Goal: Task Accomplishment & Management: Use online tool/utility

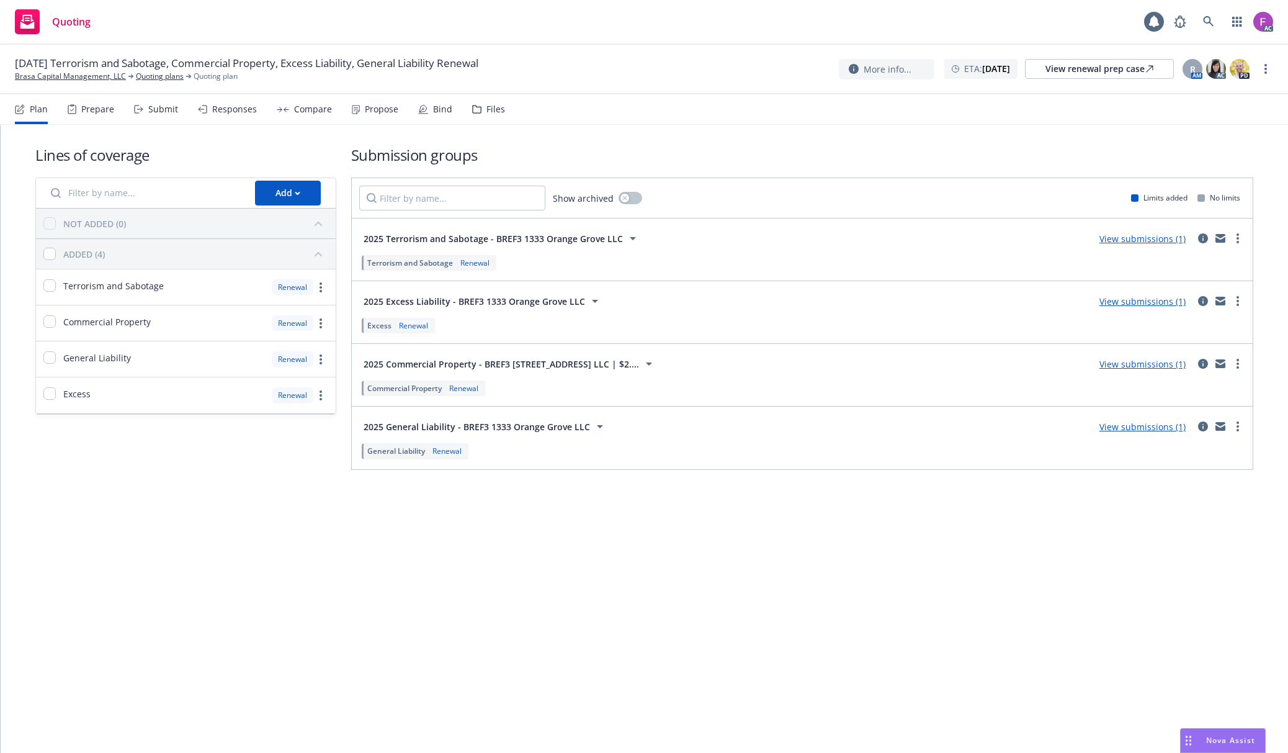
click at [487, 107] on div "Files" at bounding box center [496, 109] width 19 height 10
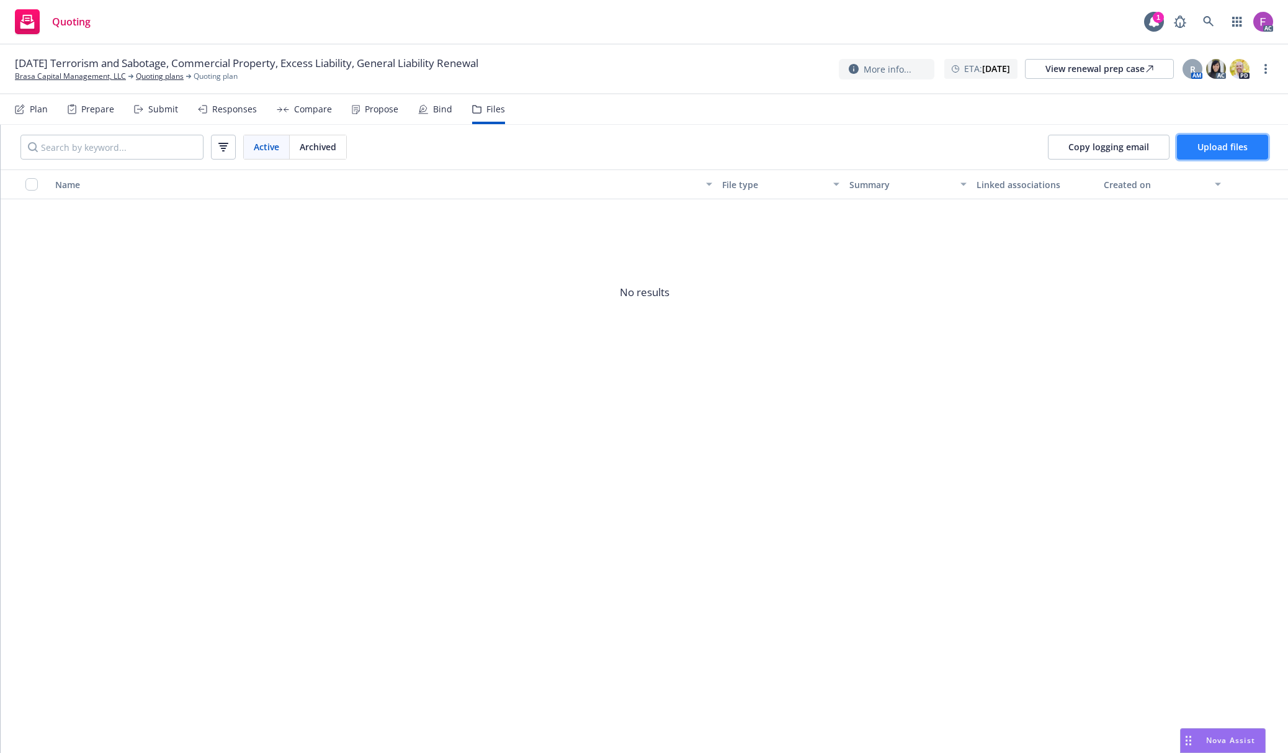
click at [1231, 152] on span "Upload files" at bounding box center [1223, 147] width 50 height 12
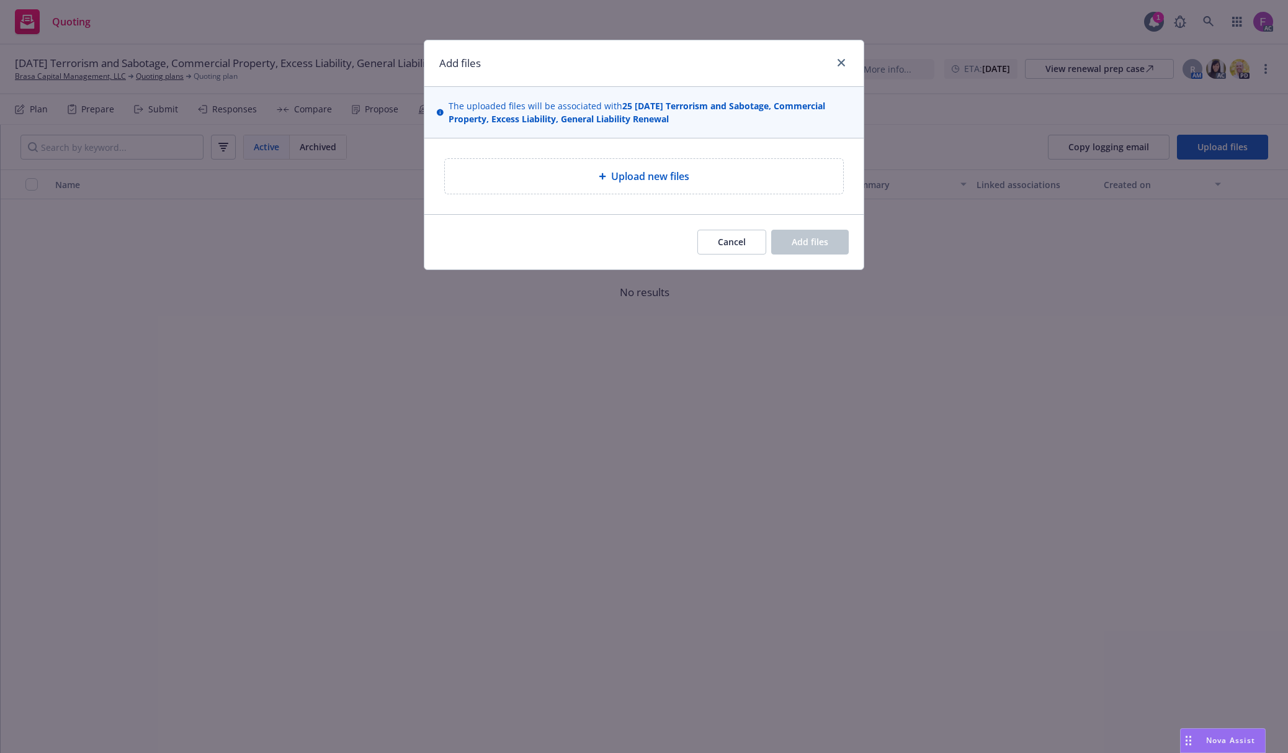
click at [678, 184] on span "Upload new files" at bounding box center [650, 176] width 78 height 15
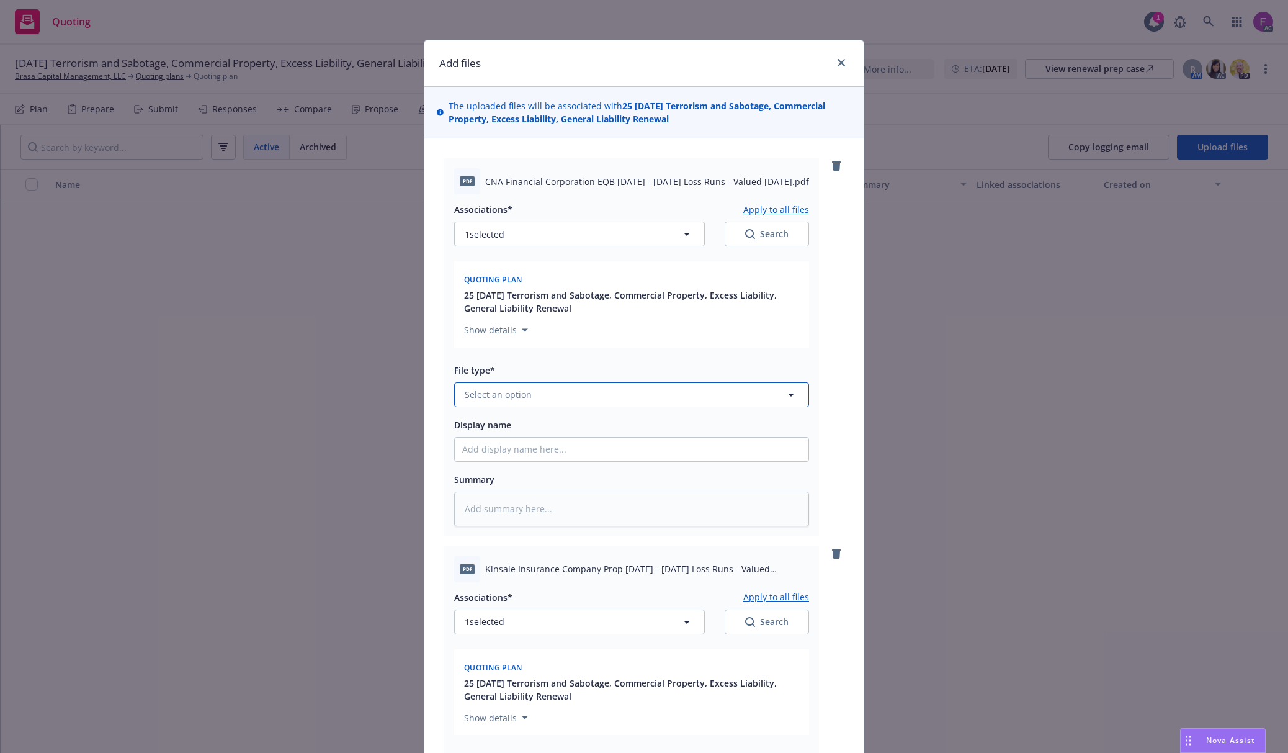
click at [578, 391] on button "Select an option" at bounding box center [631, 394] width 355 height 25
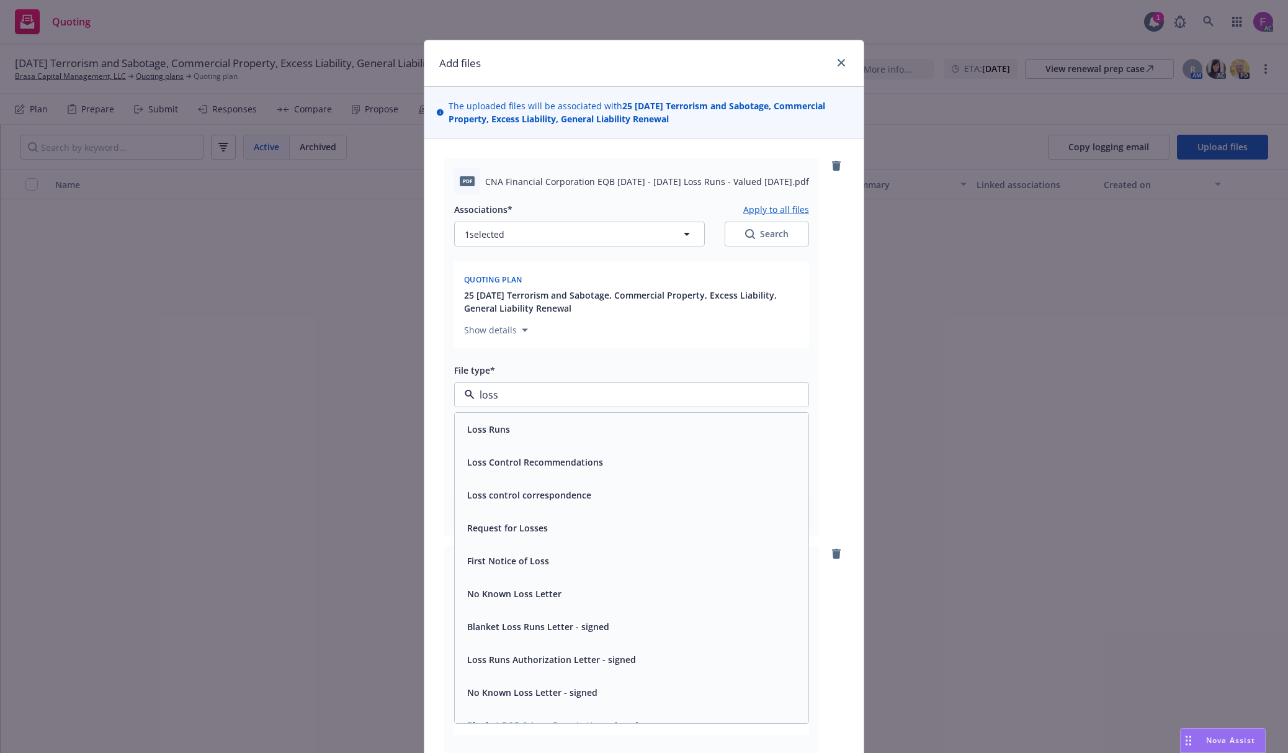
paste input "Loss Run"
type input "Loss Run"
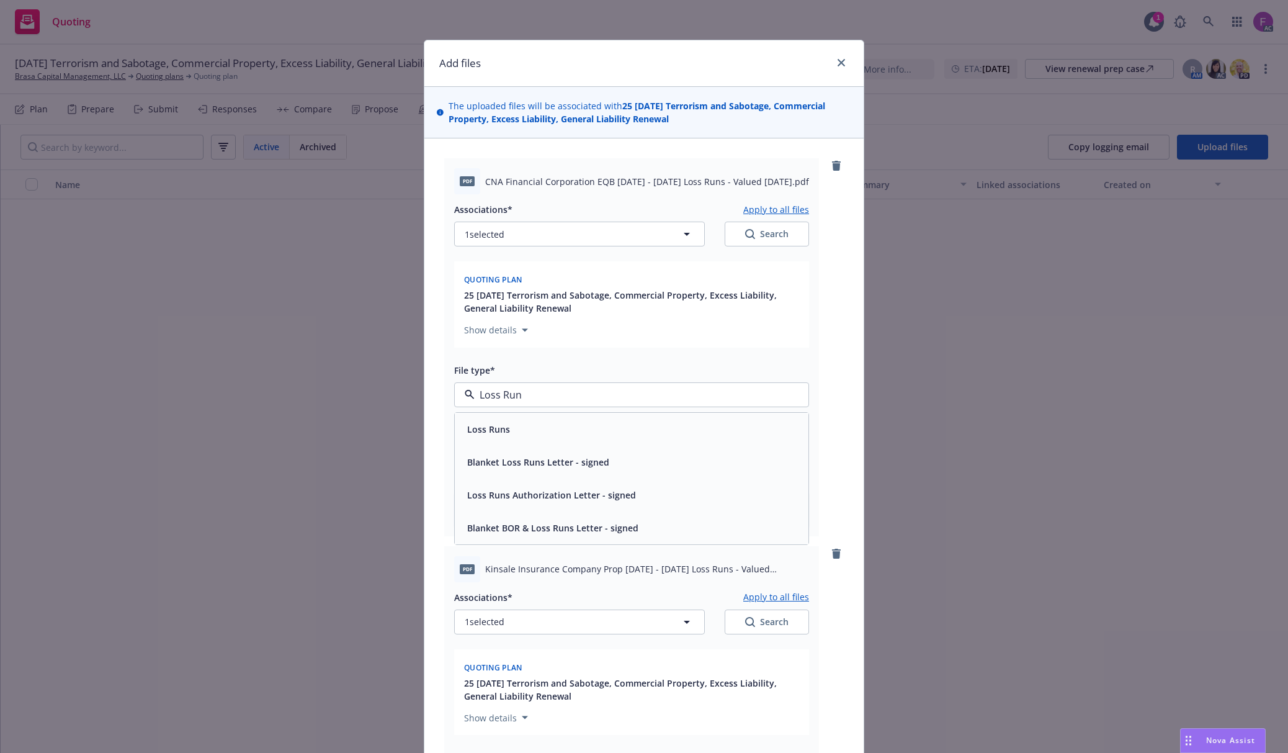
drag, startPoint x: 515, startPoint y: 390, endPoint x: 216, endPoint y: 377, distance: 299.4
click at [216, 377] on div "Add files The uploaded files will be associated with 25 11/12/25 Terrorism and …" at bounding box center [644, 376] width 1288 height 753
click at [554, 434] on div "Loss Runs" at bounding box center [631, 429] width 339 height 18
type textarea "x"
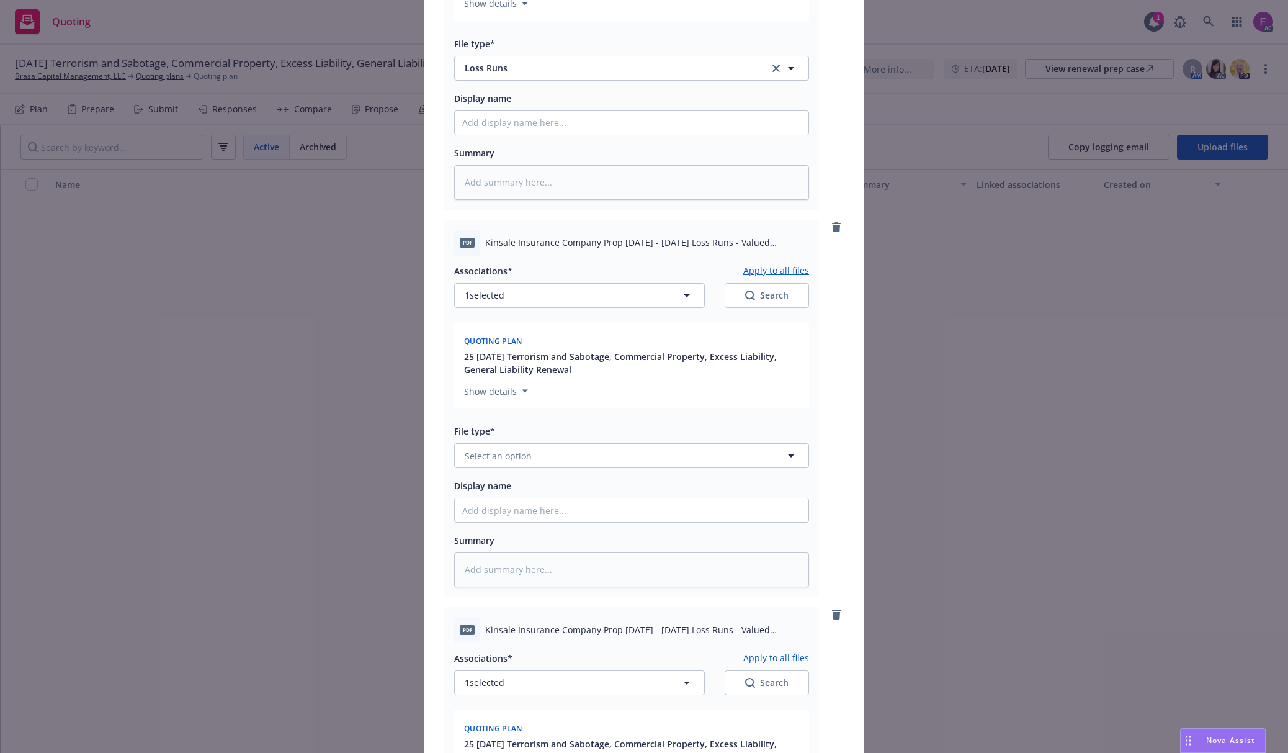
scroll to position [331, 0]
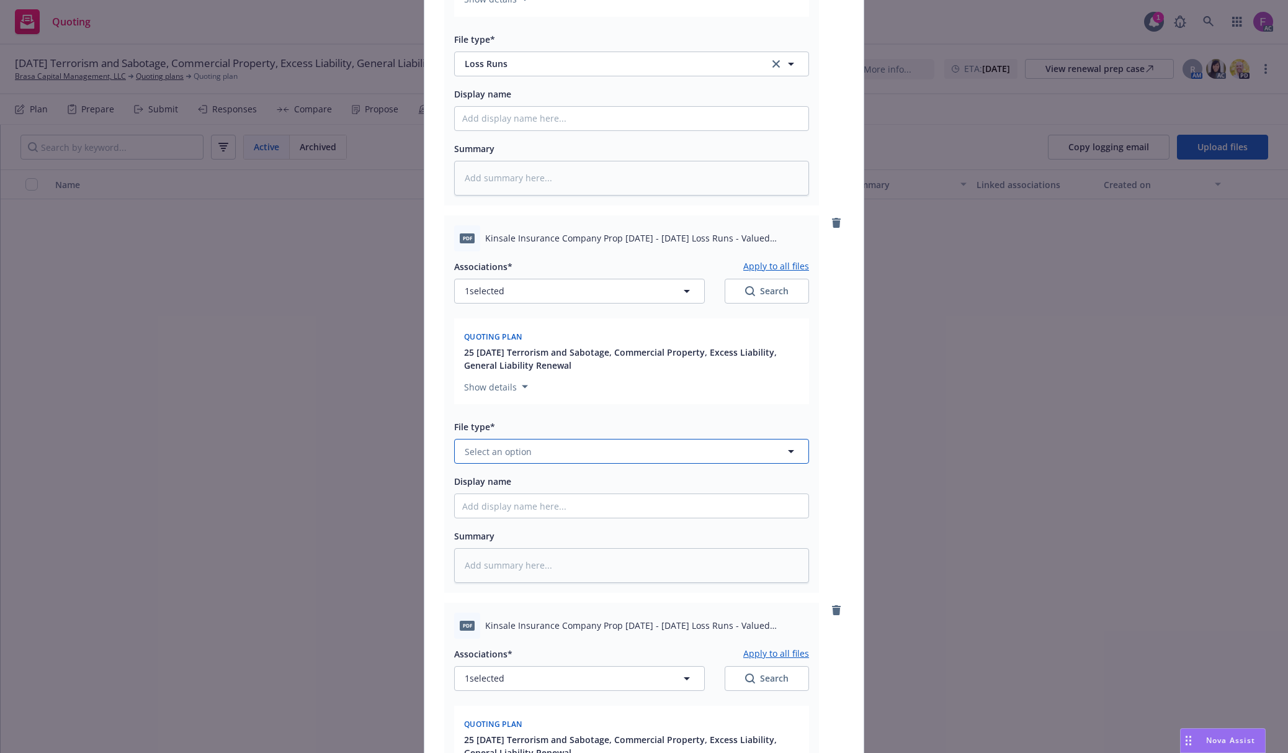
click at [559, 453] on button "Select an option" at bounding box center [631, 451] width 355 height 25
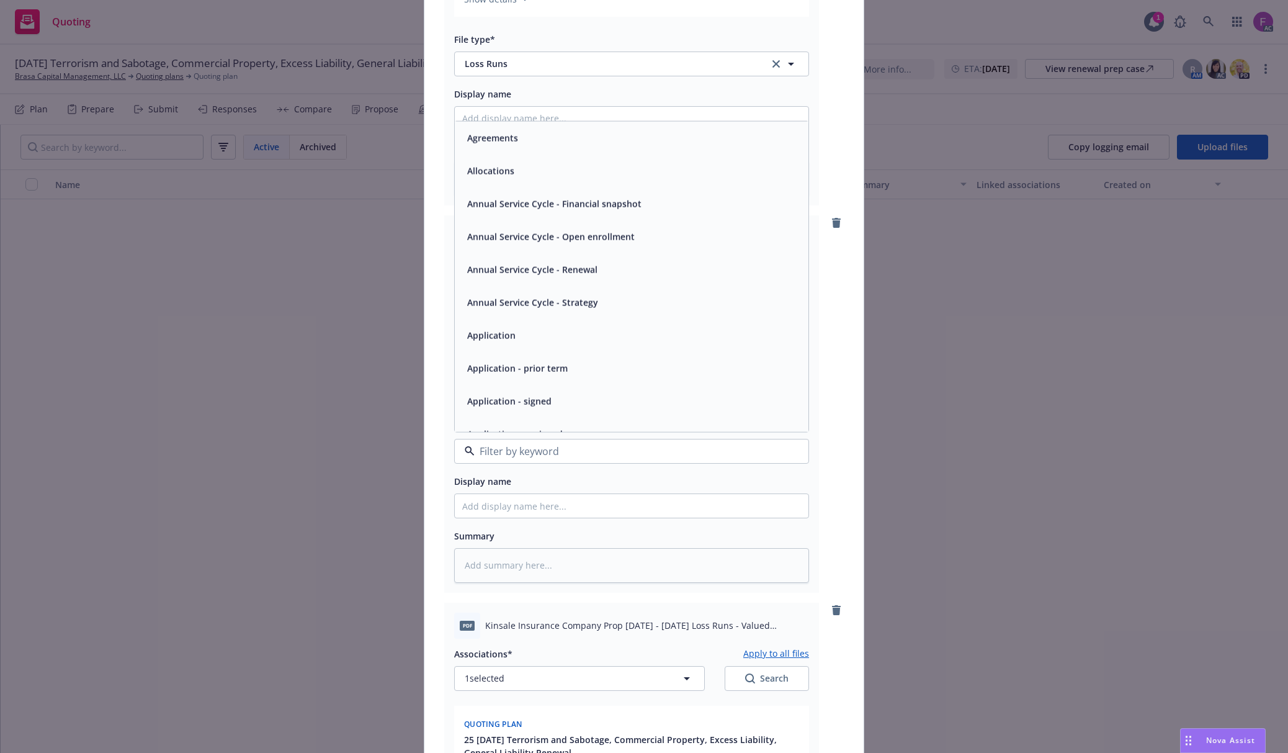
paste input "Loss Run"
type input "Loss Run"
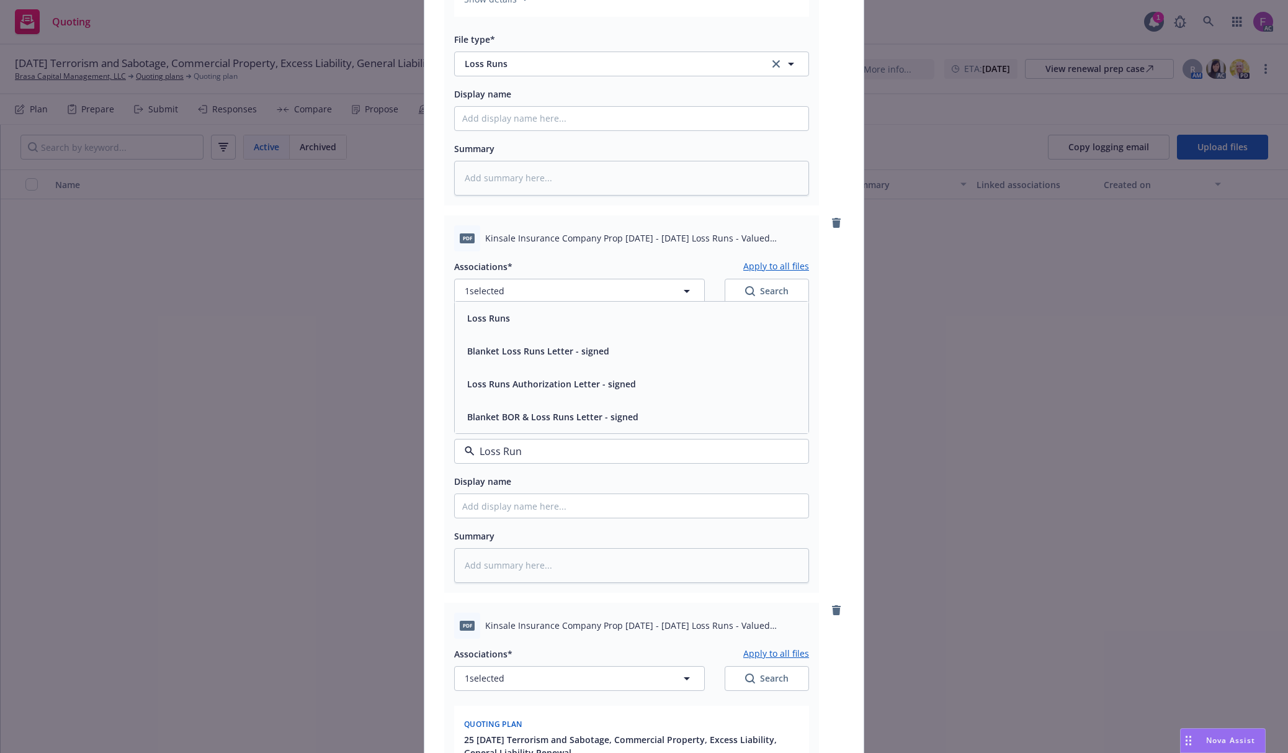
click at [519, 321] on div "Loss Runs" at bounding box center [631, 318] width 339 height 18
type textarea "x"
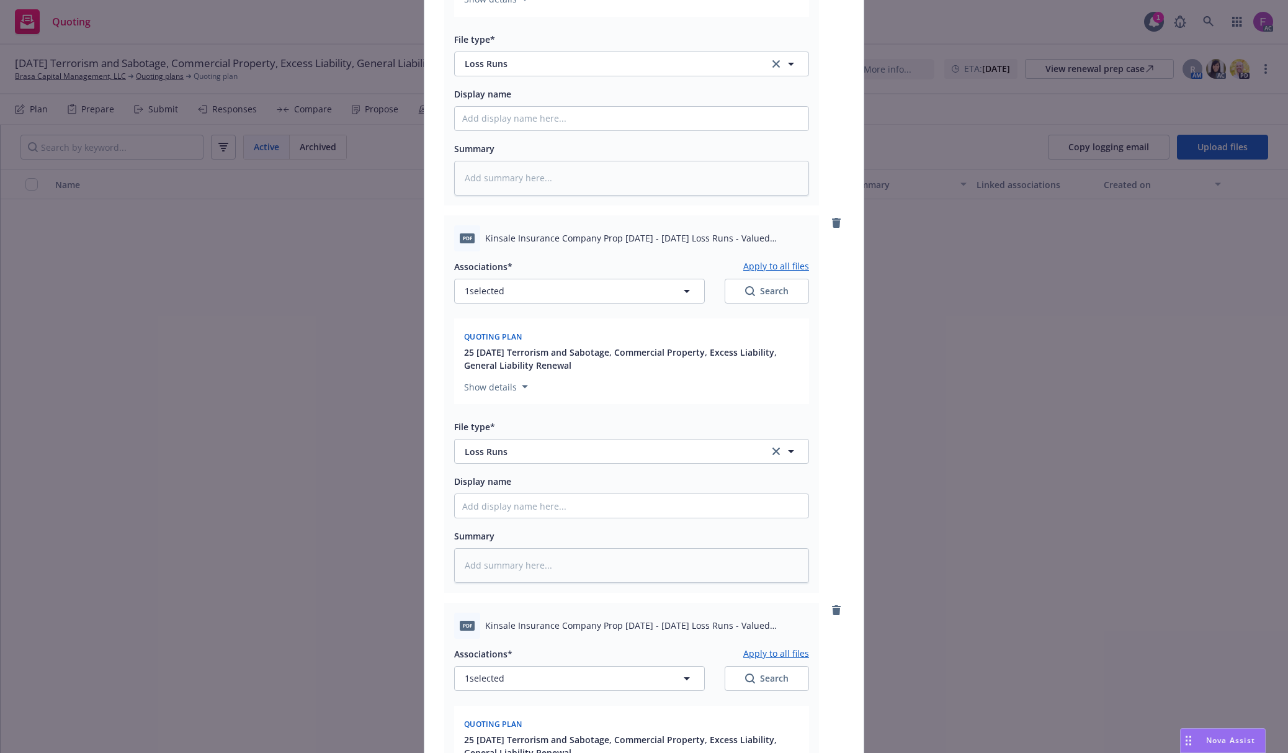
scroll to position [662, 0]
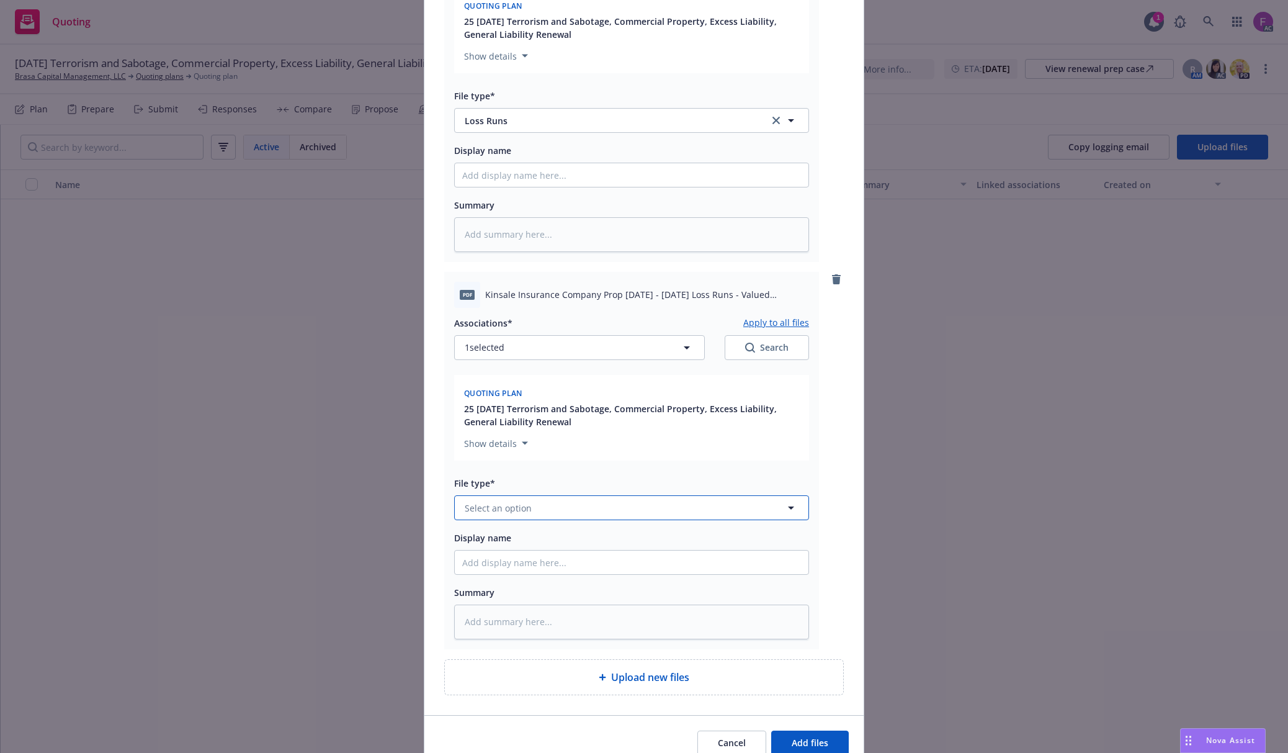
click at [502, 511] on span "Select an option" at bounding box center [498, 507] width 67 height 13
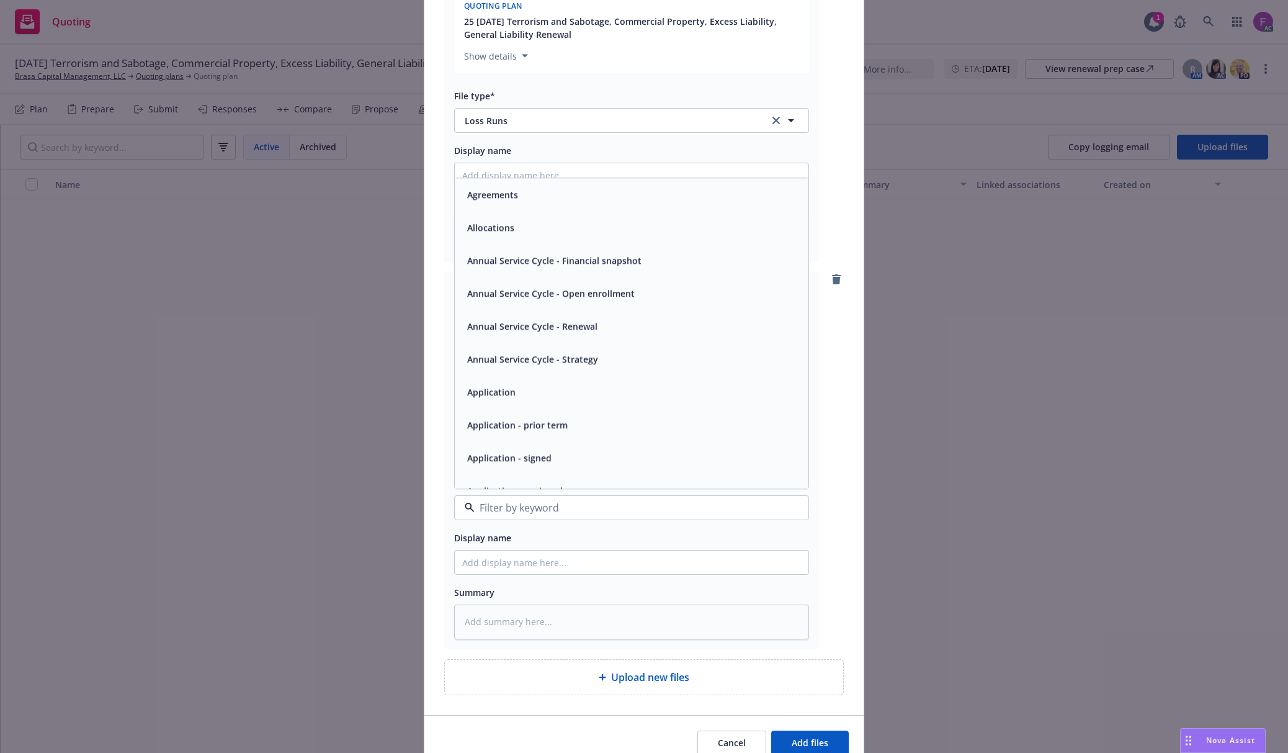
paste input "Loss Run"
type input "Loss Run"
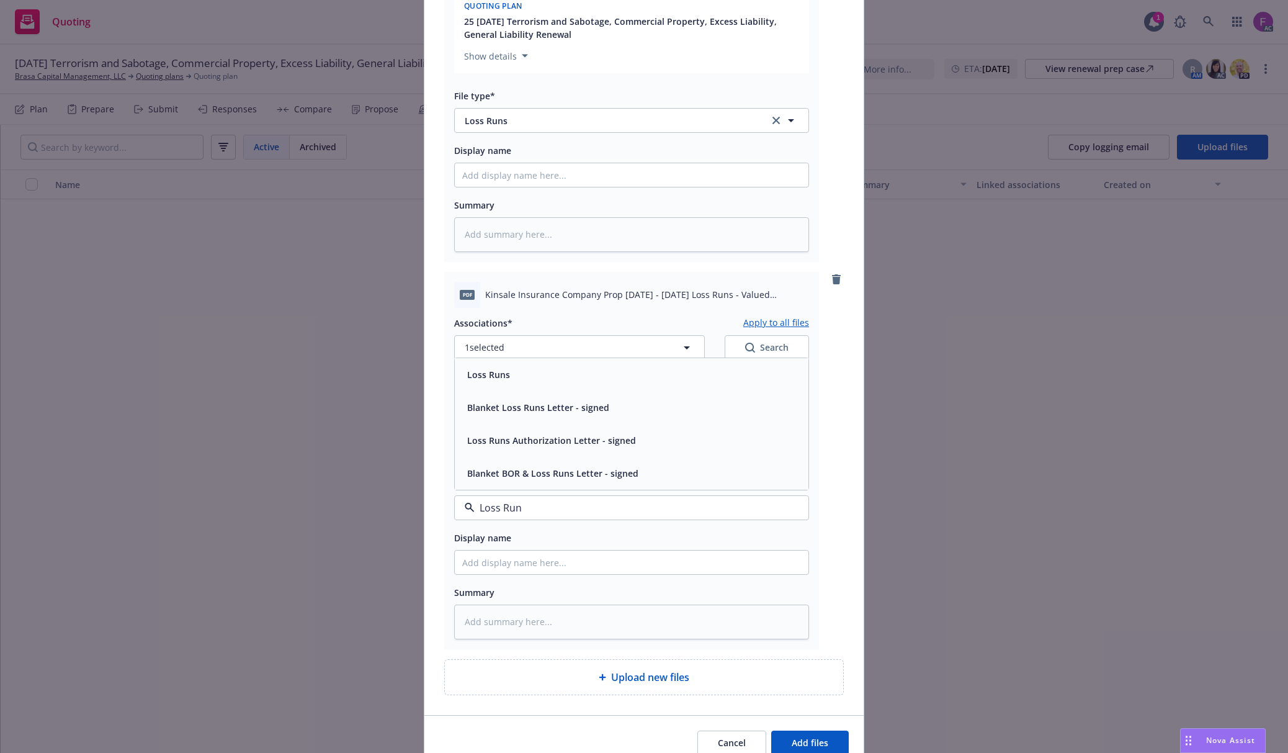
click at [506, 373] on div "Loss Runs" at bounding box center [631, 375] width 339 height 18
click at [519, 345] on button "1 selected" at bounding box center [579, 347] width 251 height 25
type textarea "x"
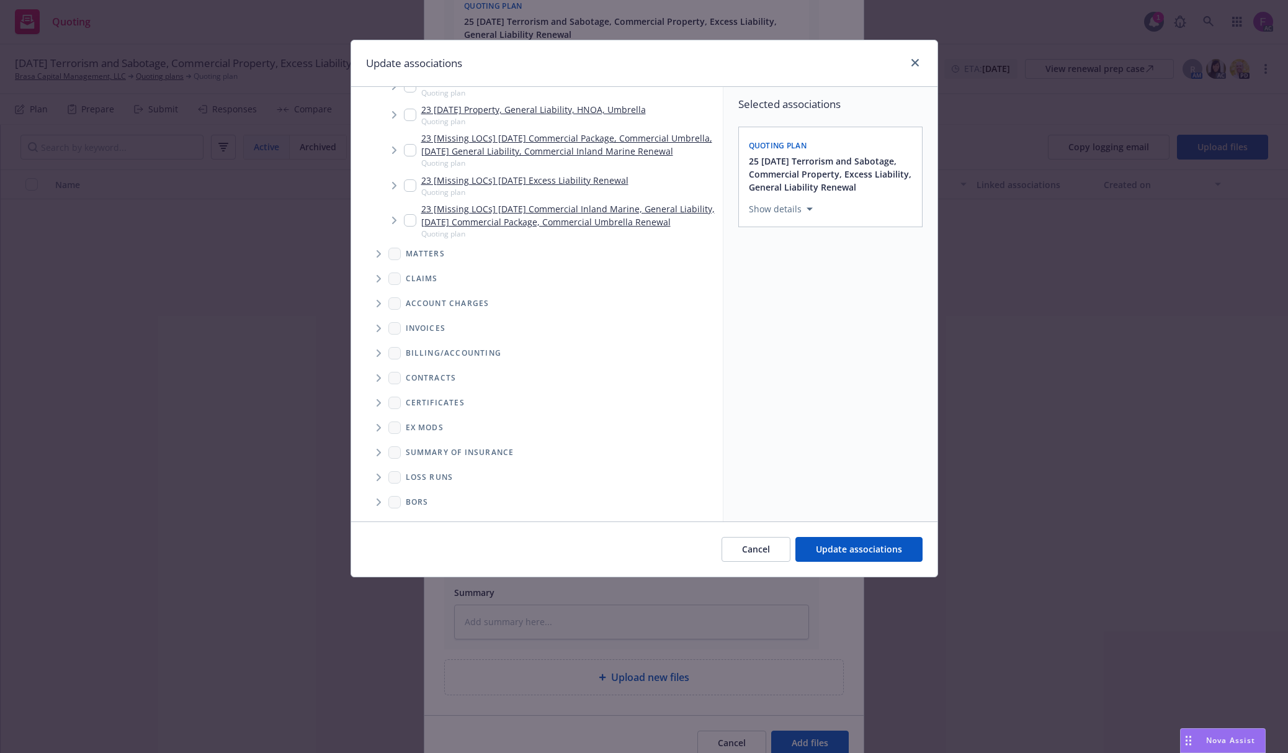
scroll to position [1143, 0]
click at [378, 477] on icon "Folder Tree Example" at bounding box center [379, 476] width 5 height 7
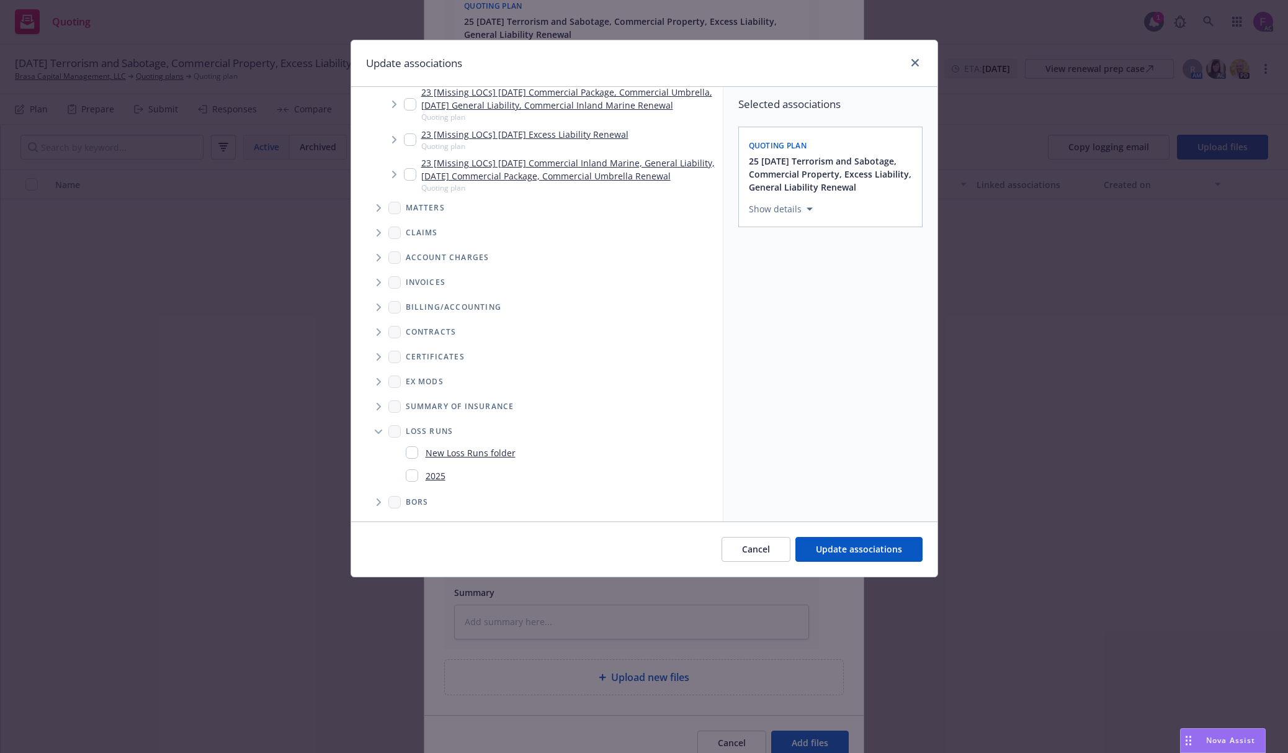
scroll to position [1189, 0]
click at [411, 479] on input "Folder Tree Example" at bounding box center [412, 475] width 12 height 12
checkbox input "true"
drag, startPoint x: 886, startPoint y: 459, endPoint x: 855, endPoint y: 539, distance: 85.3
click at [886, 458] on div "Selected associations Quoting plan 25 11/12/25 Terrorism and Sabotage, Commerci…" at bounding box center [831, 304] width 214 height 434
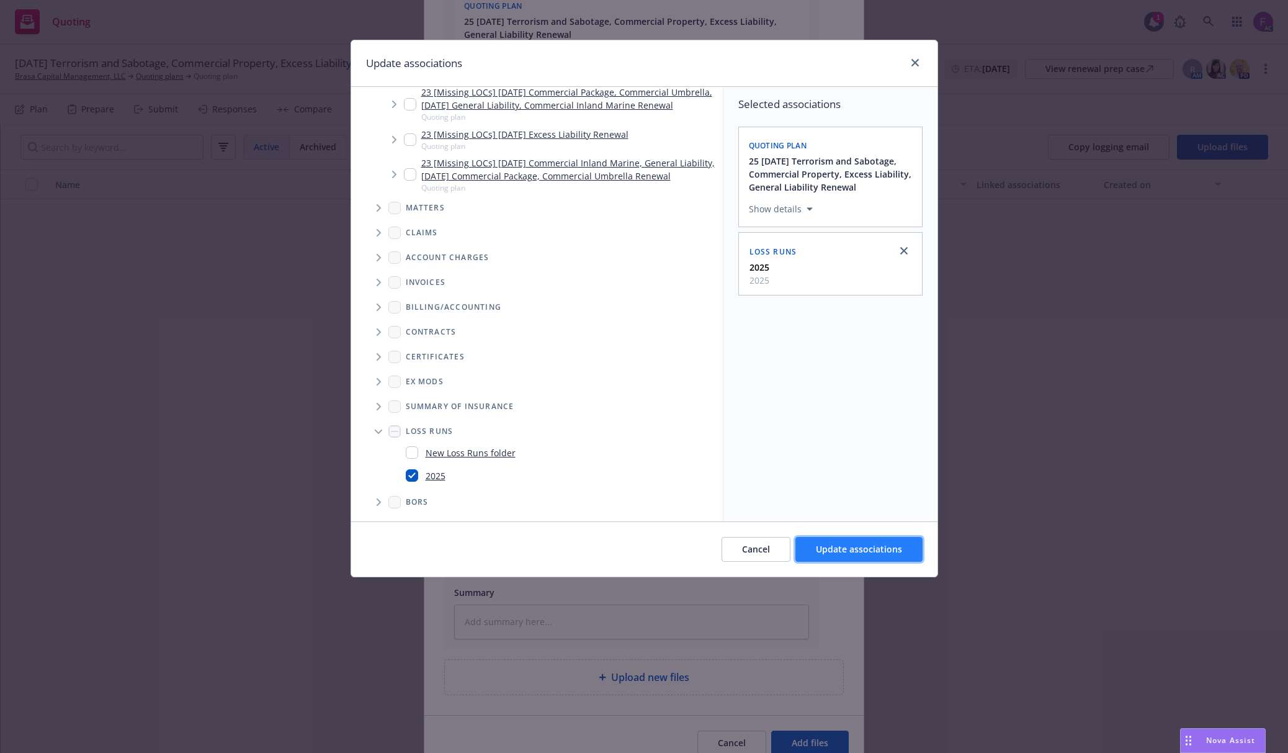
click at [849, 546] on span "Update associations" at bounding box center [859, 549] width 86 height 12
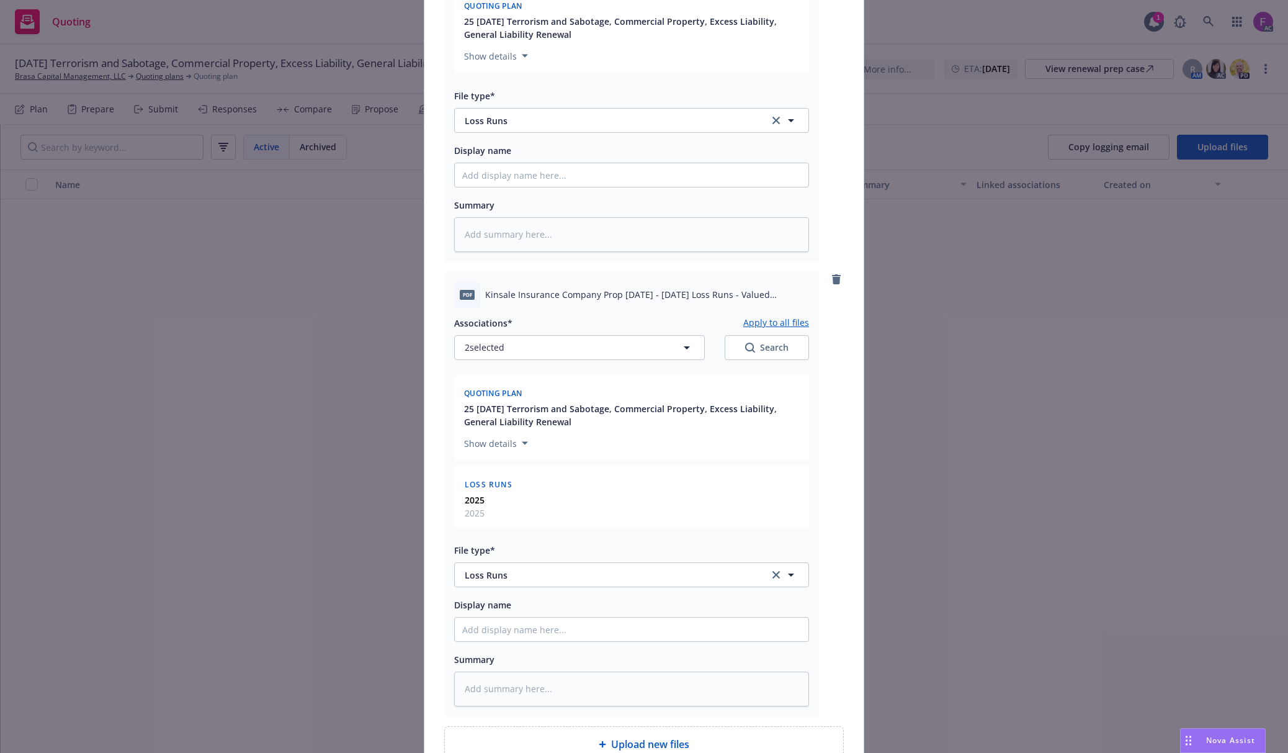
click at [758, 323] on button "Apply to all files" at bounding box center [776, 322] width 66 height 15
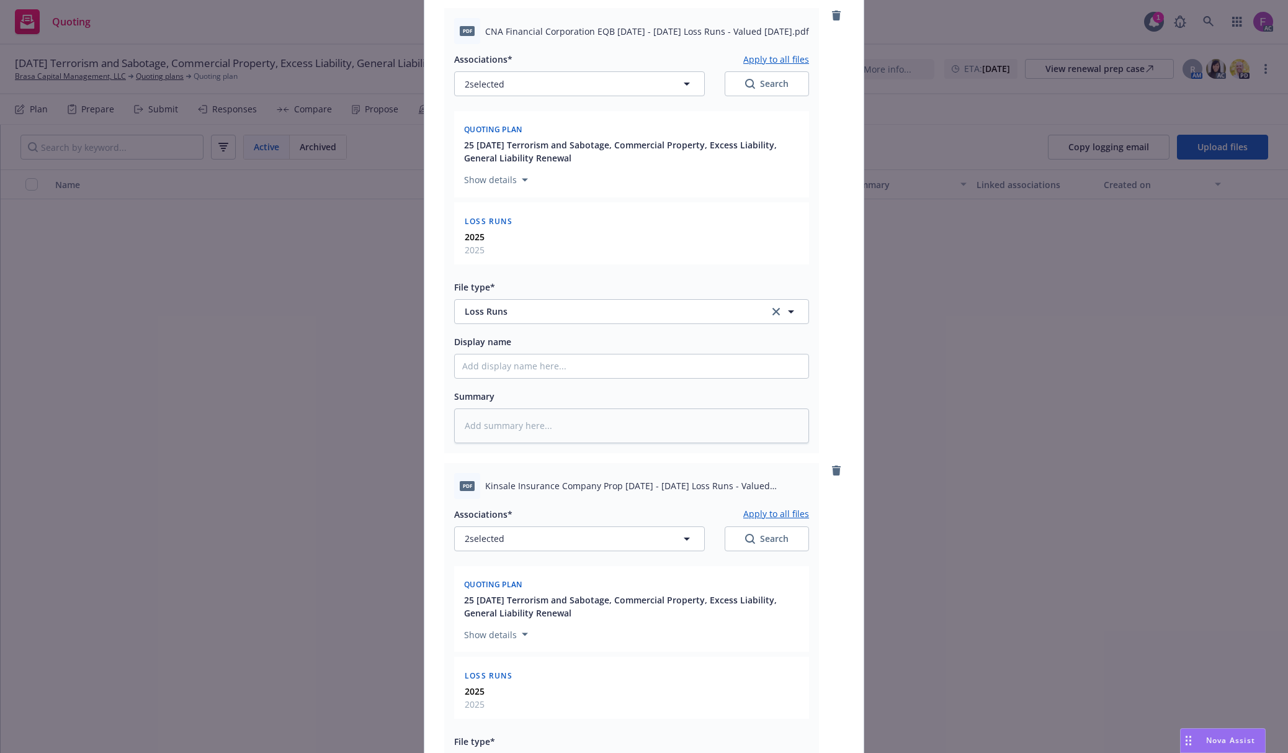
scroll to position [316, 0]
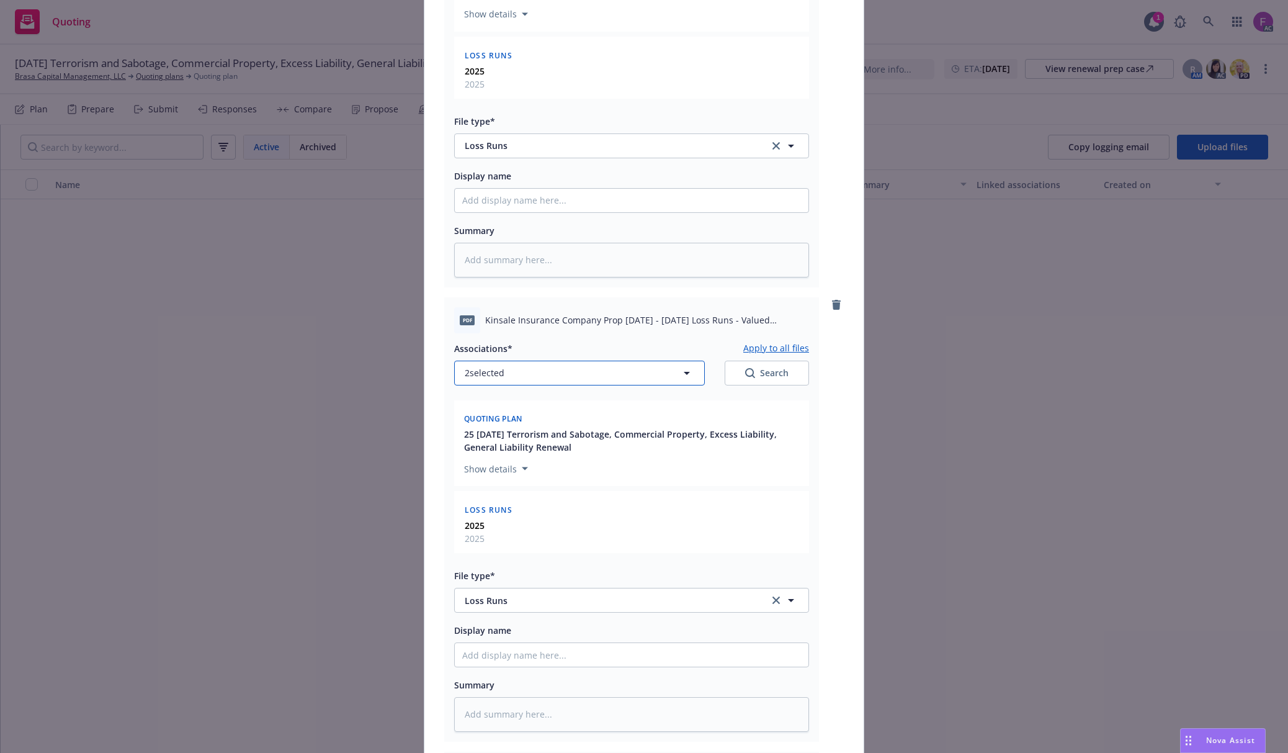
click at [487, 368] on span "2 selected" at bounding box center [485, 372] width 40 height 13
type textarea "x"
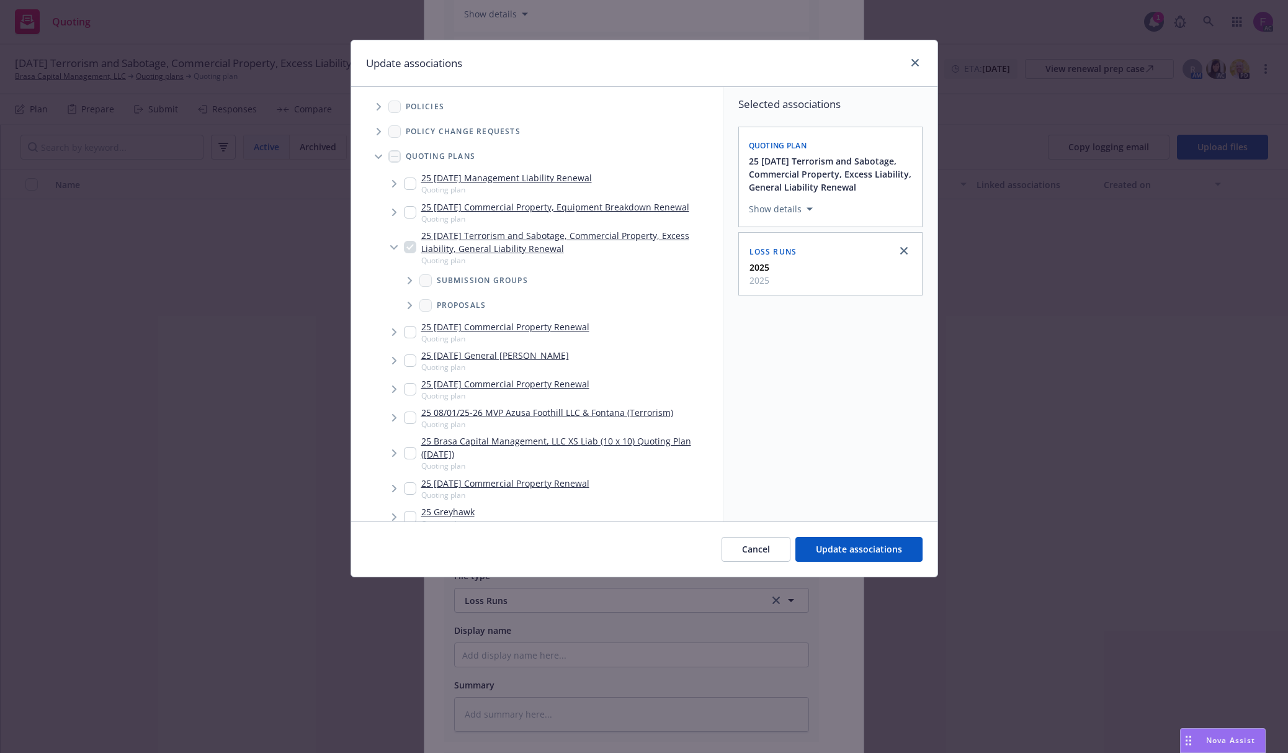
click at [377, 108] on icon "Tree Example" at bounding box center [379, 106] width 5 height 7
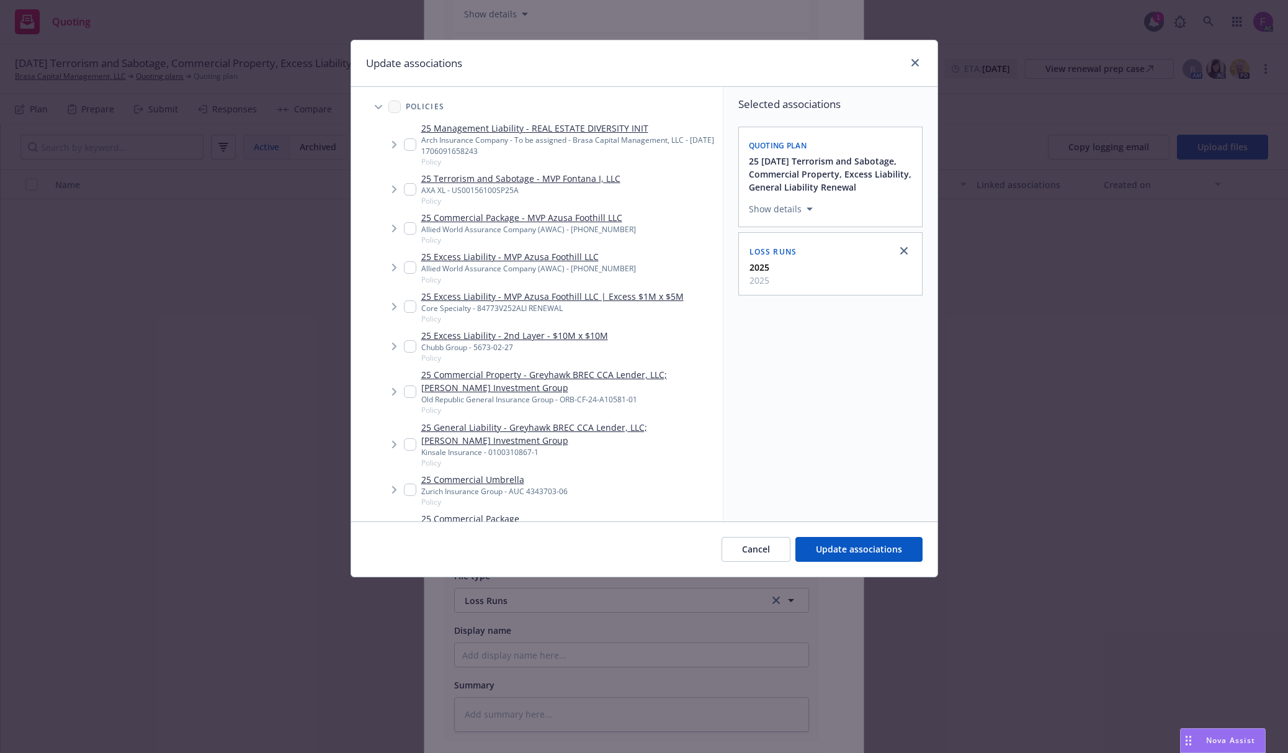
scroll to position [1073, 0]
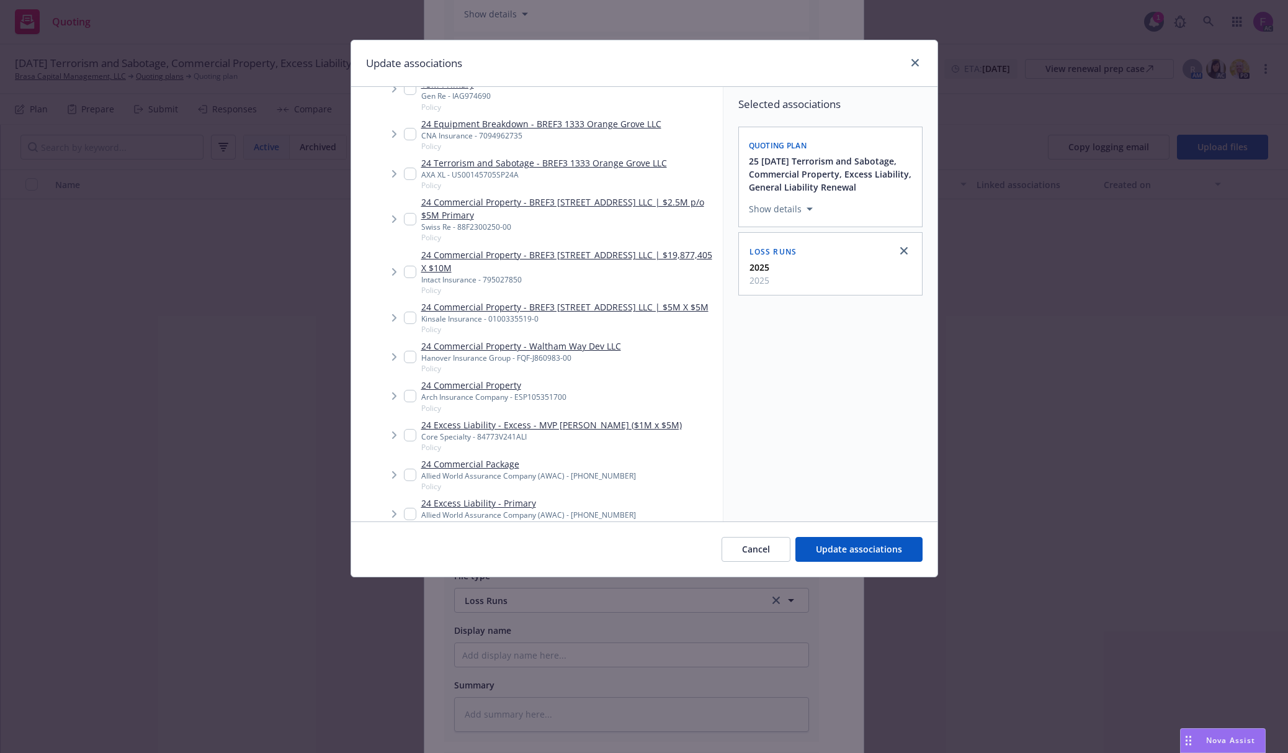
click at [405, 312] on input "Tree Example" at bounding box center [410, 318] width 12 height 12
checkbox input "true"
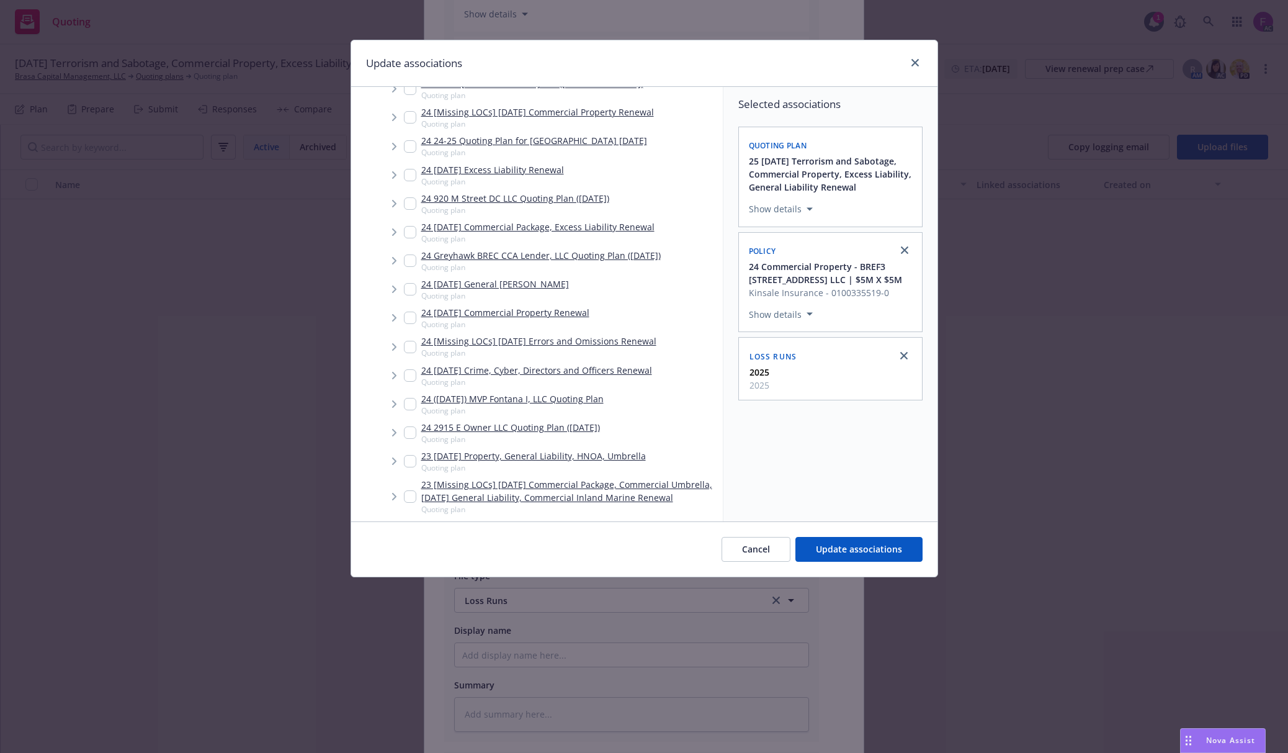
scroll to position [4454, 0]
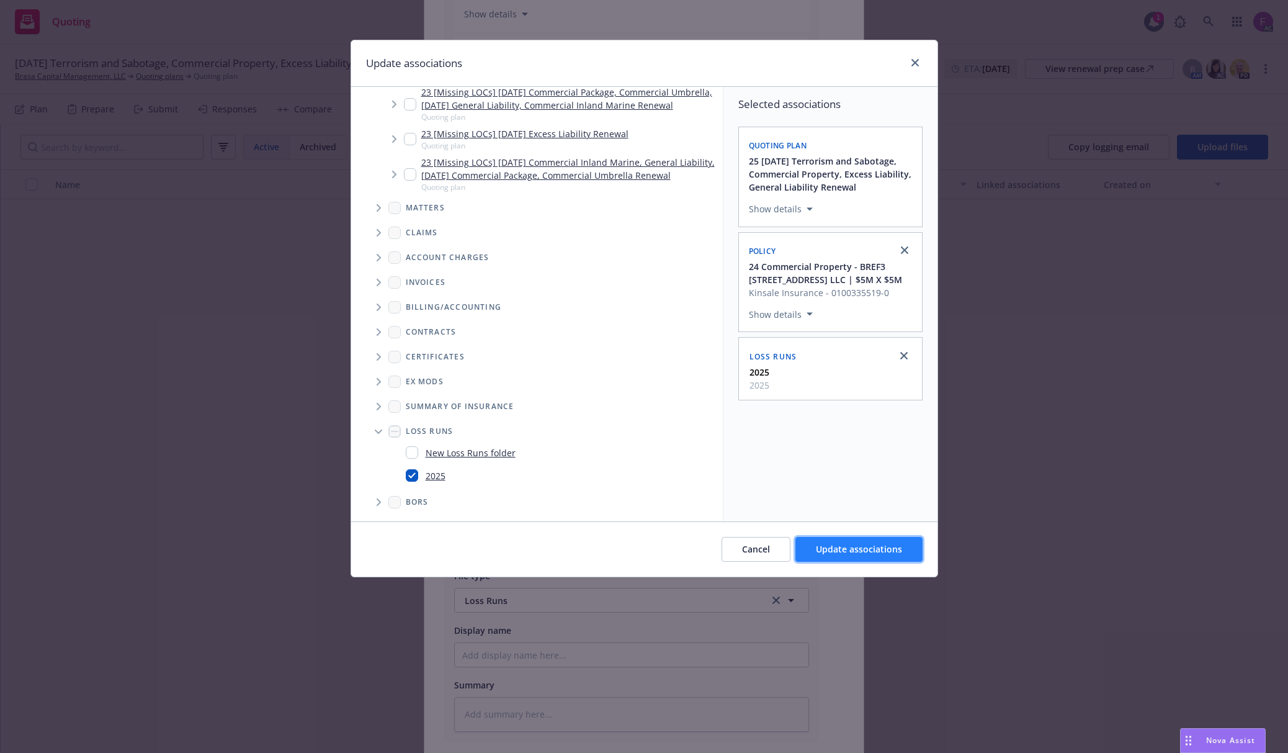
click at [874, 547] on span "Update associations" at bounding box center [859, 549] width 86 height 12
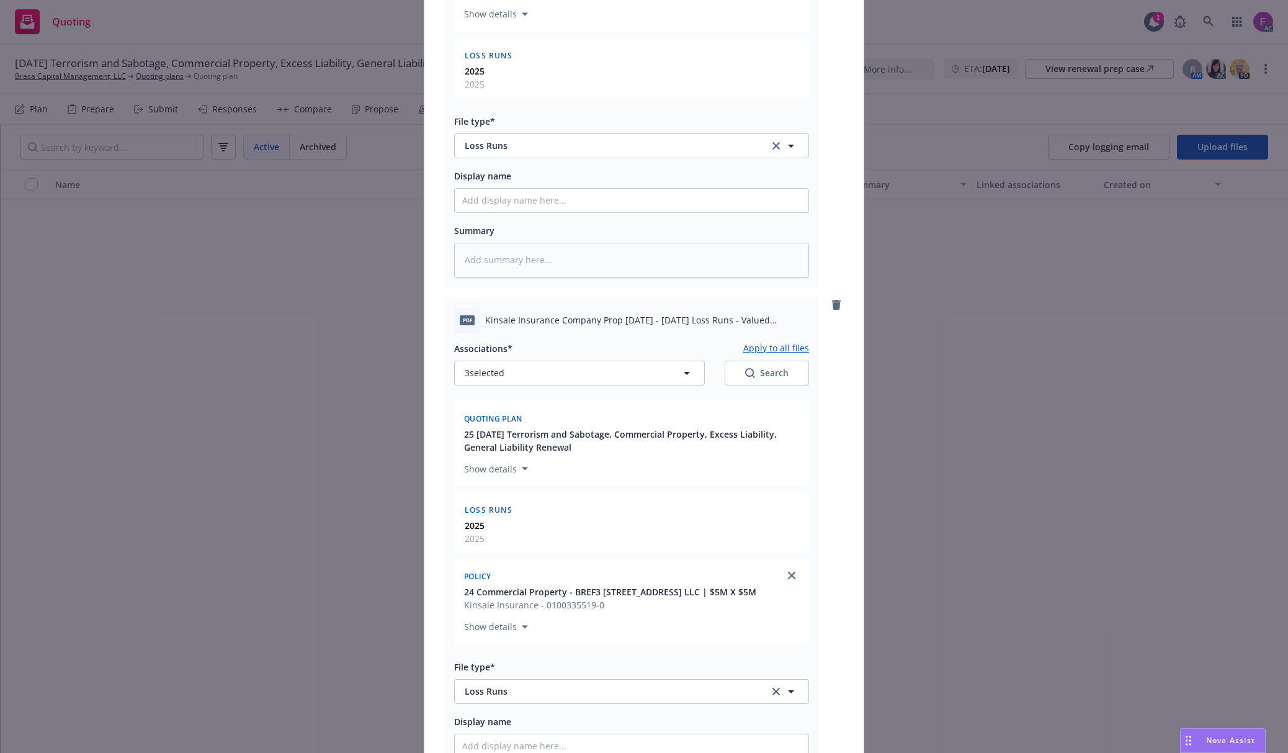
scroll to position [68, 0]
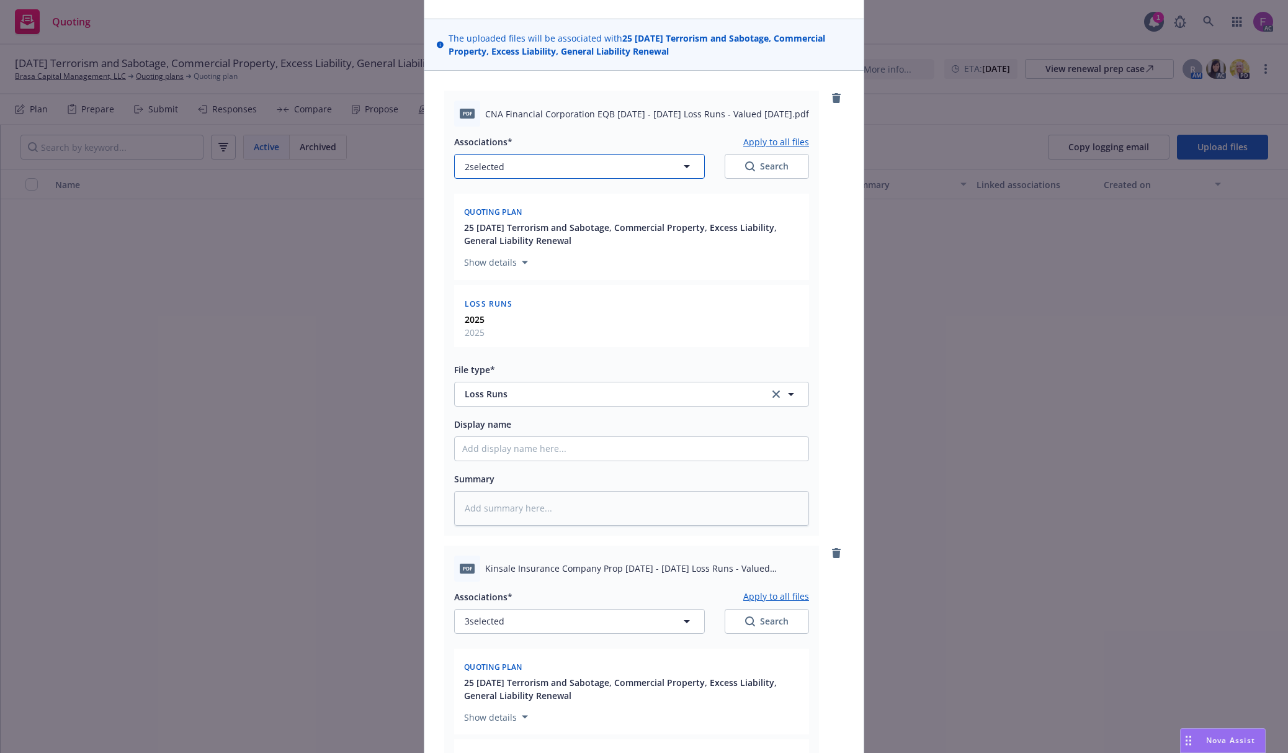
click at [500, 164] on span "2 selected" at bounding box center [485, 166] width 40 height 13
type textarea "x"
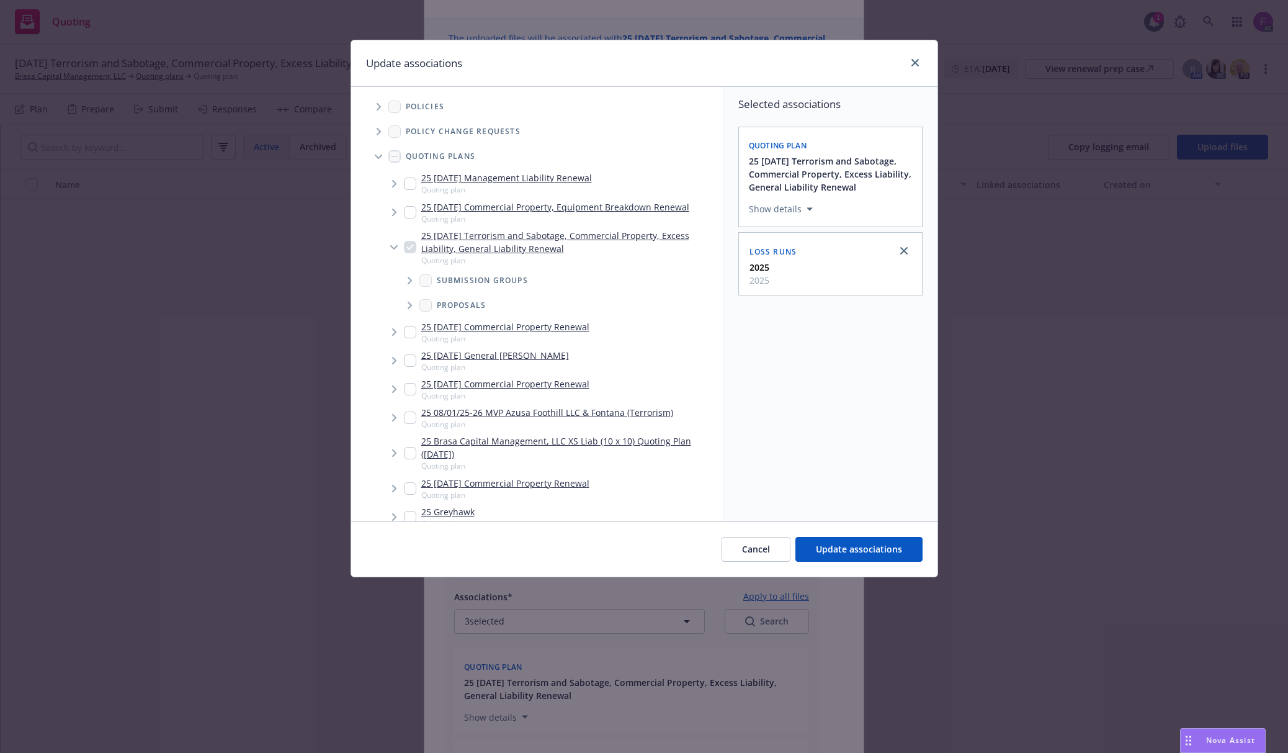
click at [380, 104] on icon "Tree Example" at bounding box center [379, 106] width 5 height 7
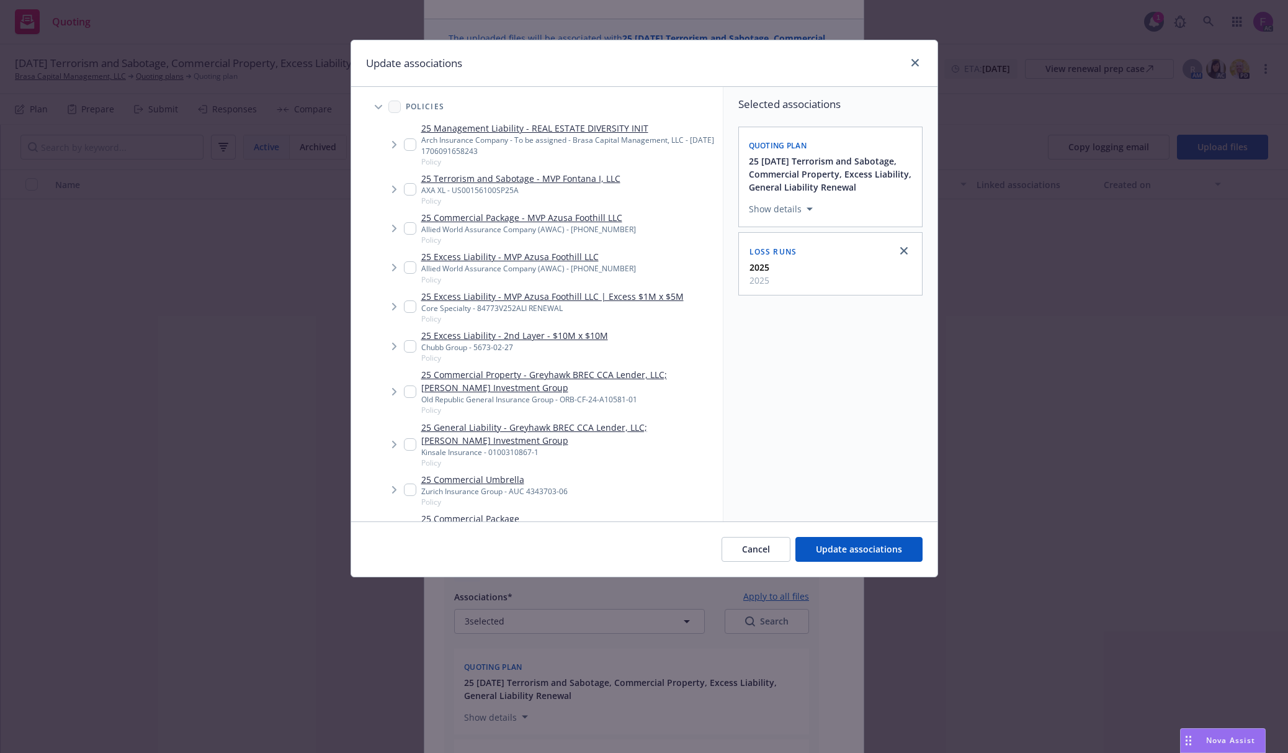
scroll to position [890, 0]
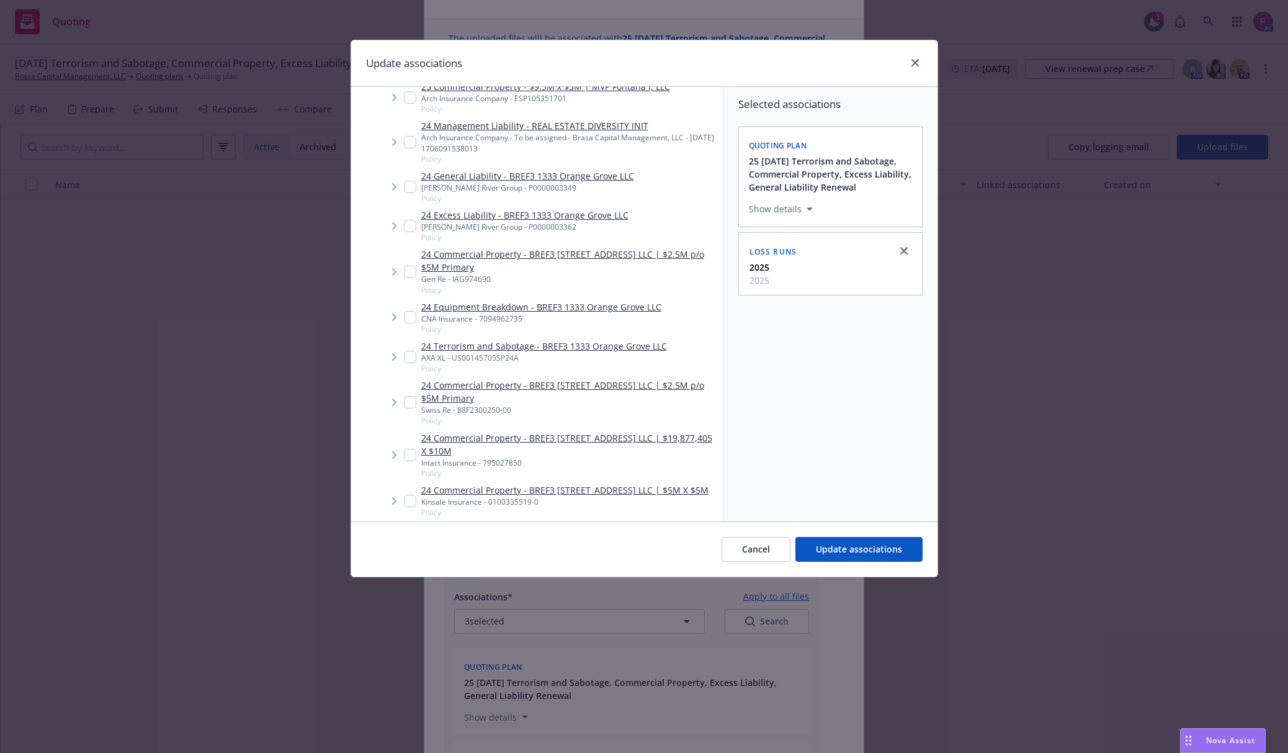
click at [407, 311] on input "Tree Example" at bounding box center [410, 317] width 12 height 12
checkbox input "true"
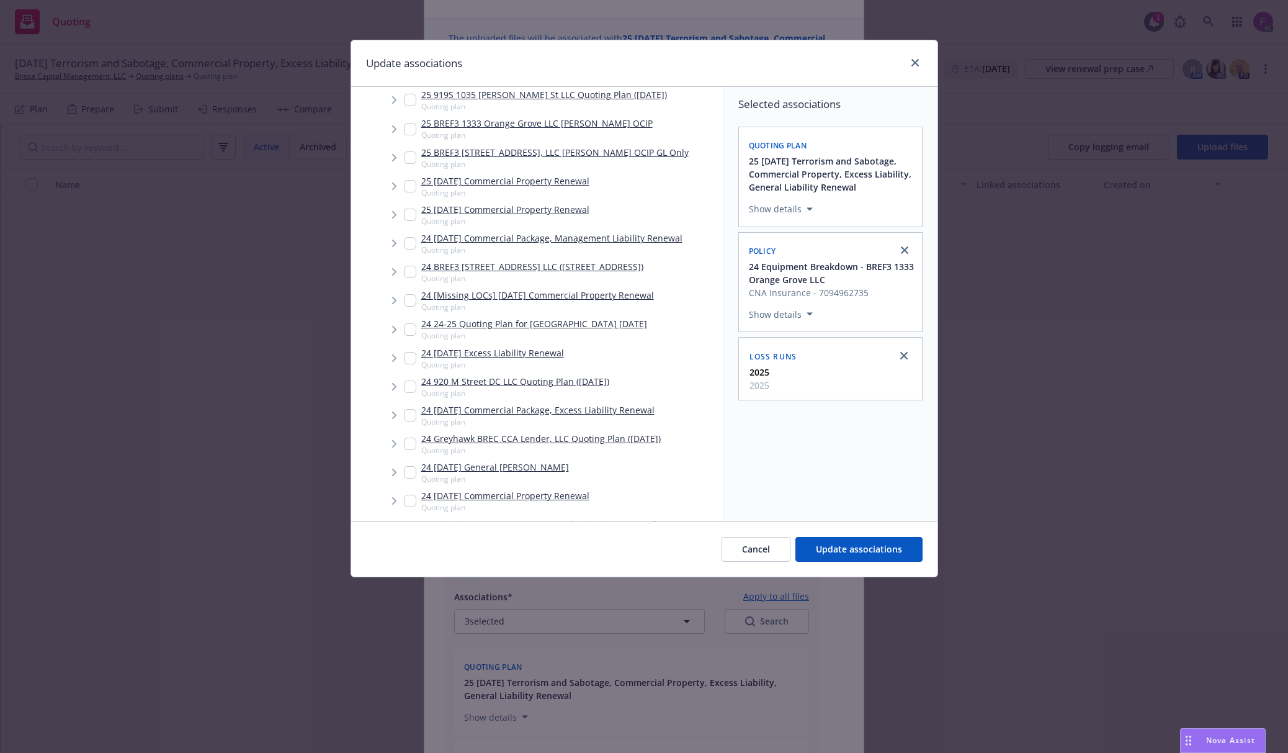
scroll to position [4282, 0]
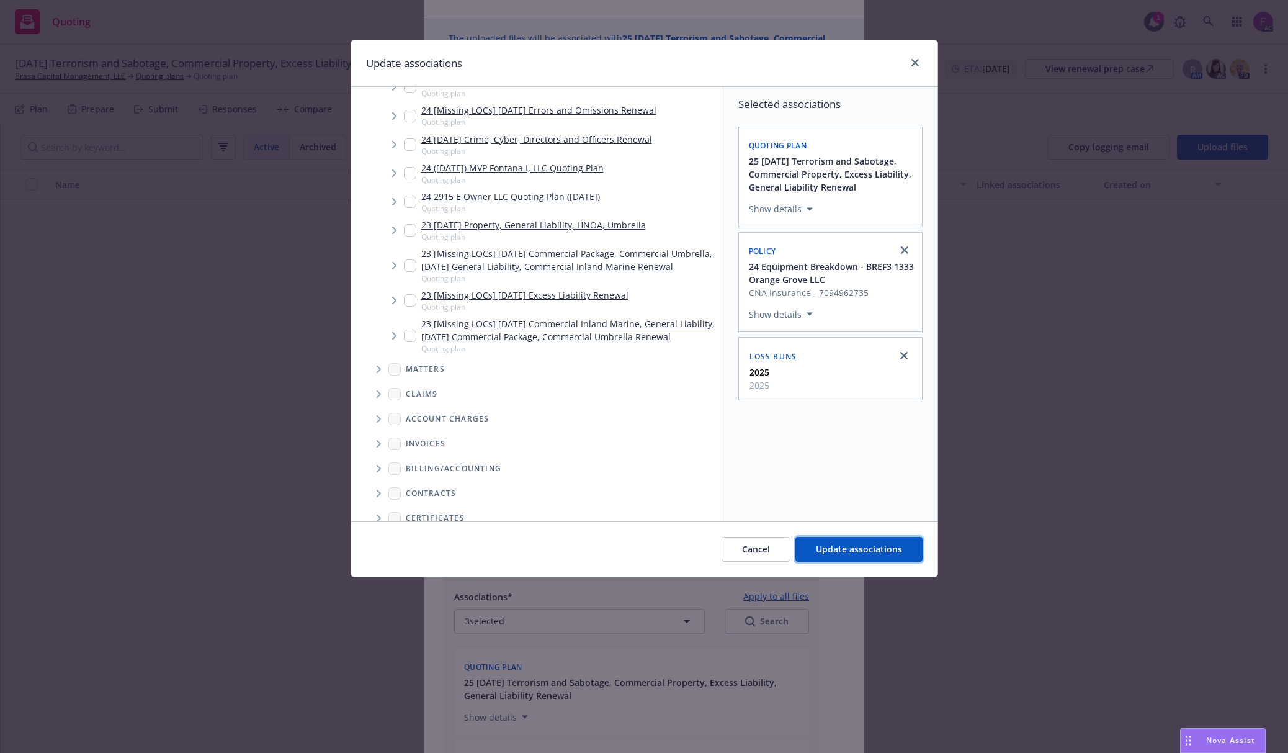
click at [849, 552] on span "Update associations" at bounding box center [859, 549] width 86 height 12
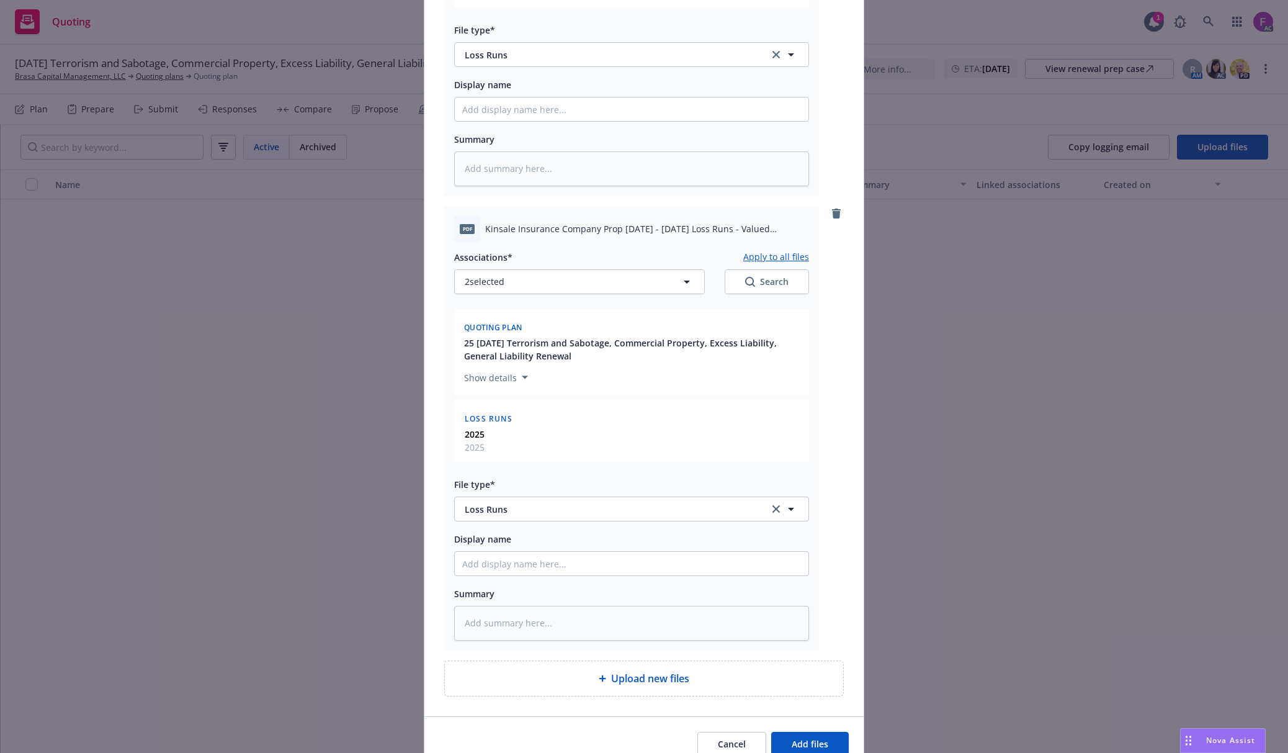
scroll to position [1106, 0]
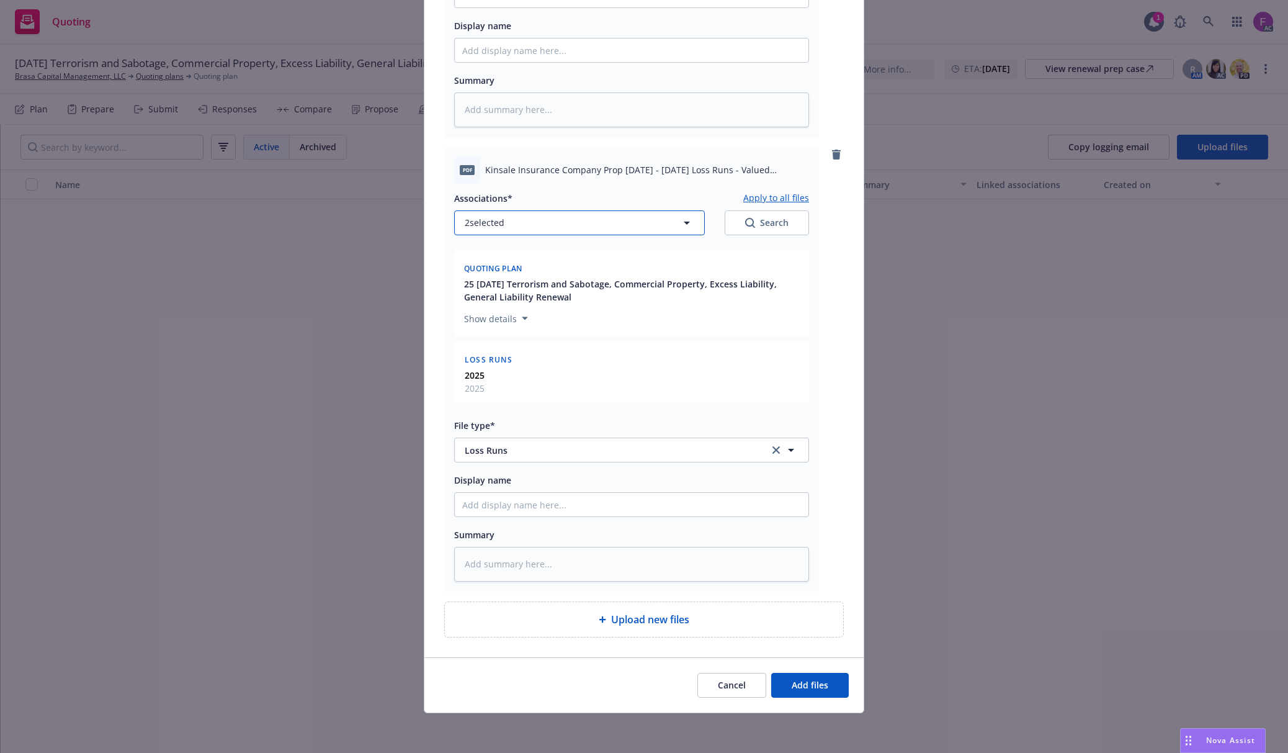
click at [514, 222] on button "2 selected" at bounding box center [579, 222] width 251 height 25
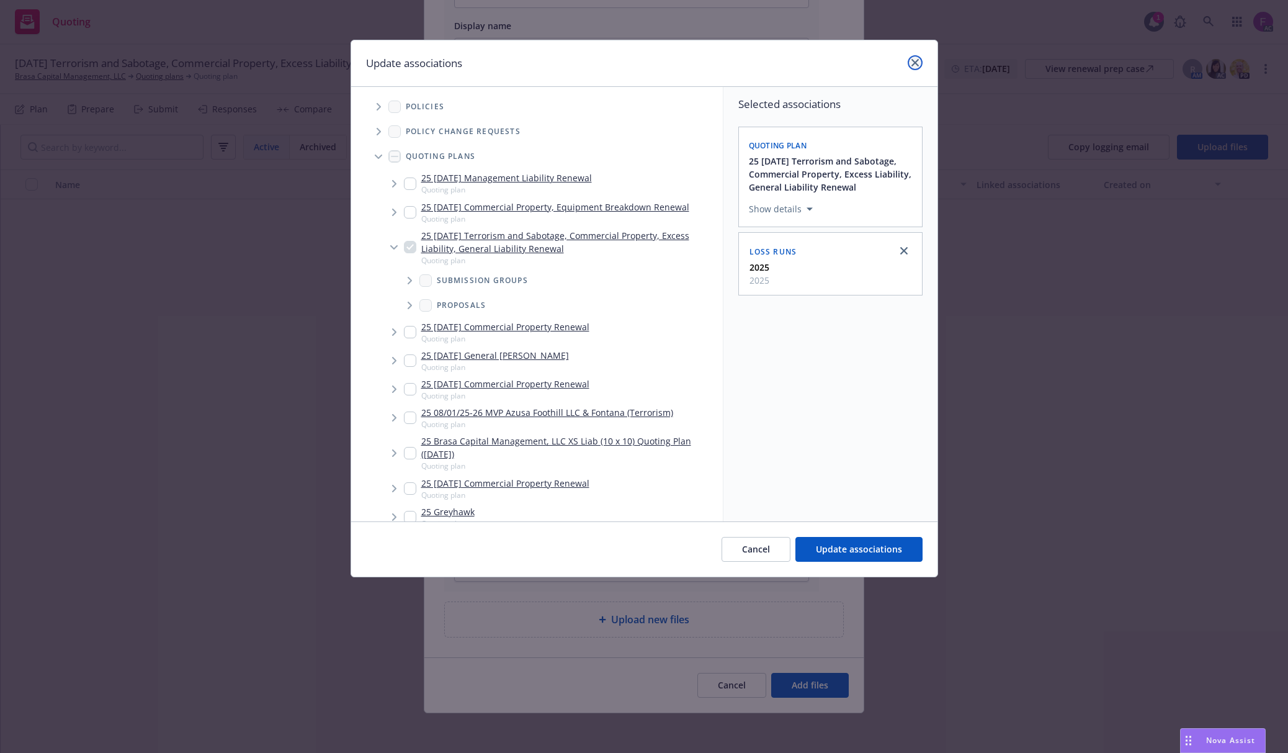
click at [912, 59] on icon "close" at bounding box center [915, 62] width 7 height 7
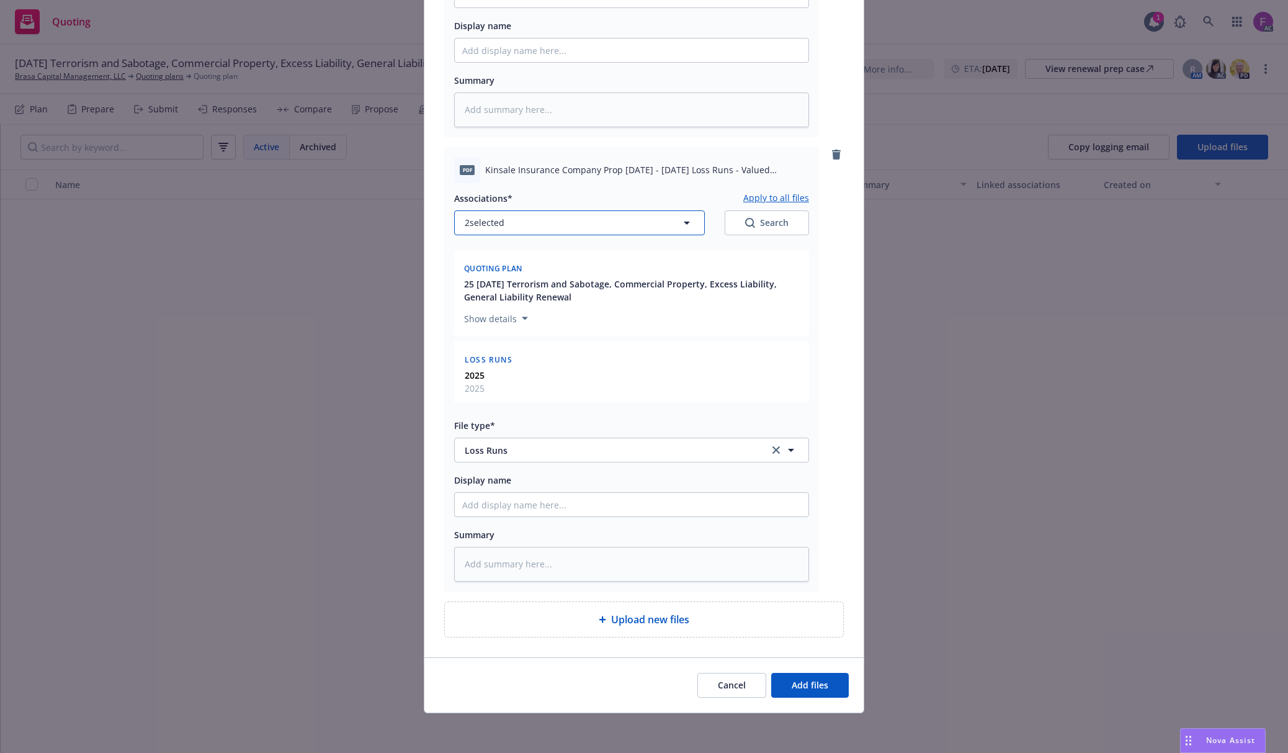
click at [519, 231] on button "2 selected" at bounding box center [579, 222] width 251 height 25
type textarea "x"
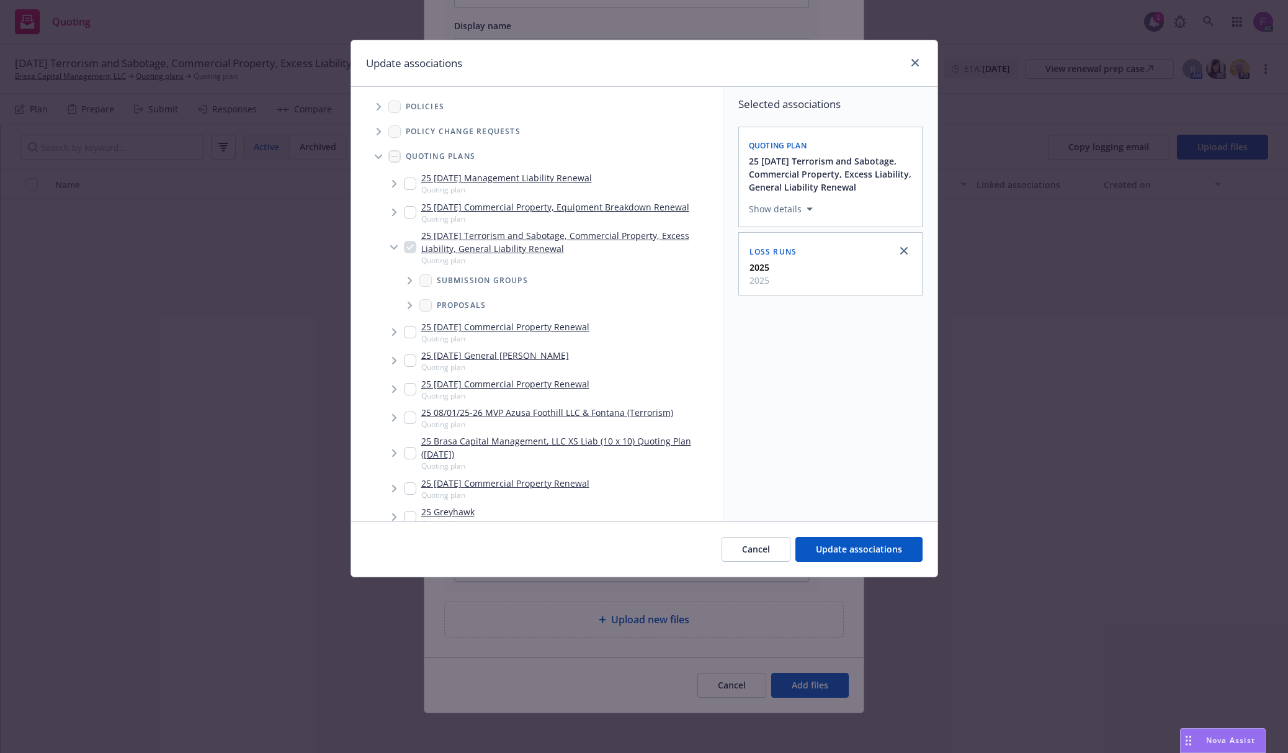
click at [377, 110] on icon "Tree Example" at bounding box center [379, 106] width 4 height 7
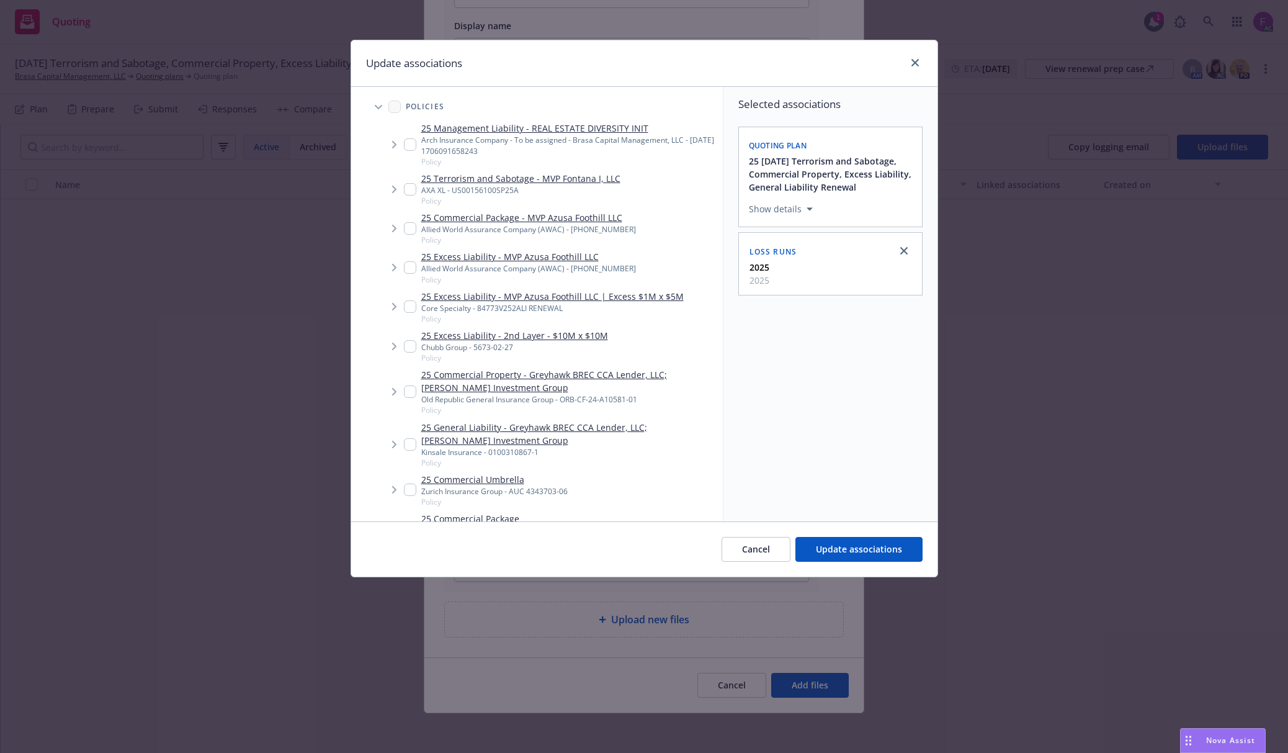
scroll to position [474, 0]
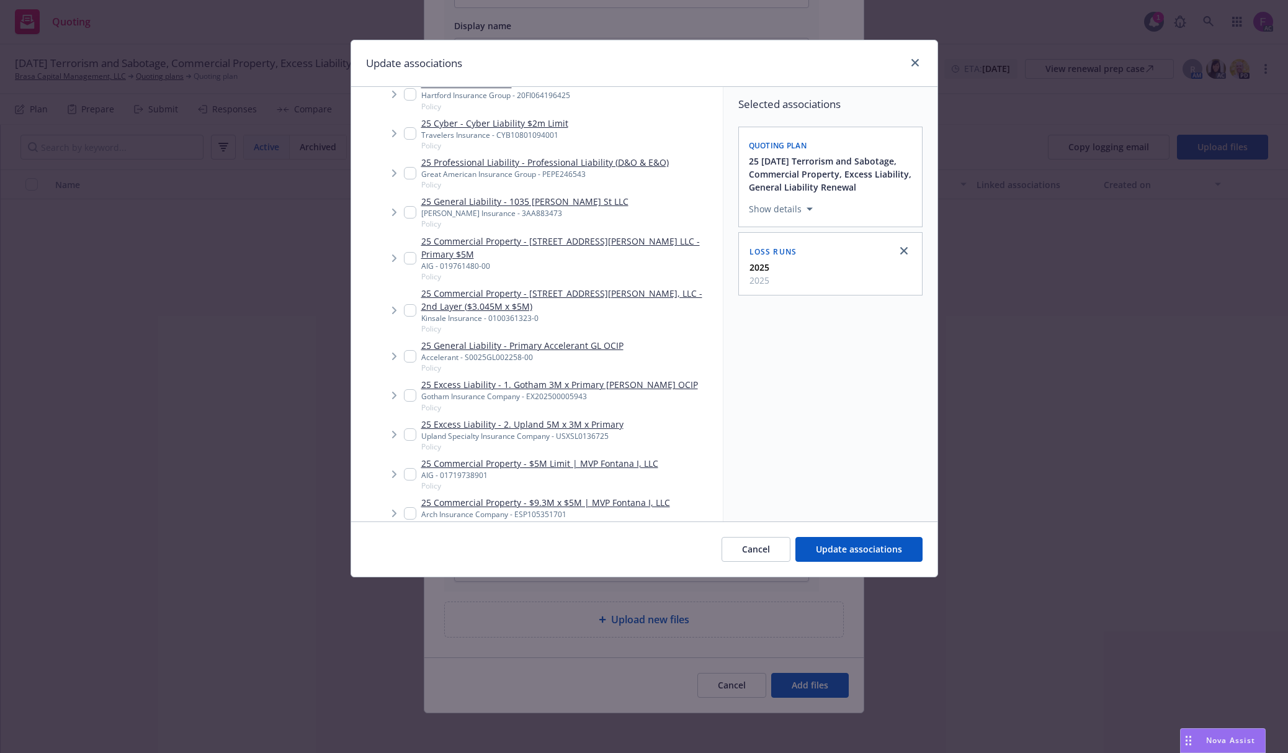
click at [410, 304] on input "Tree Example" at bounding box center [410, 310] width 12 height 12
checkbox input "true"
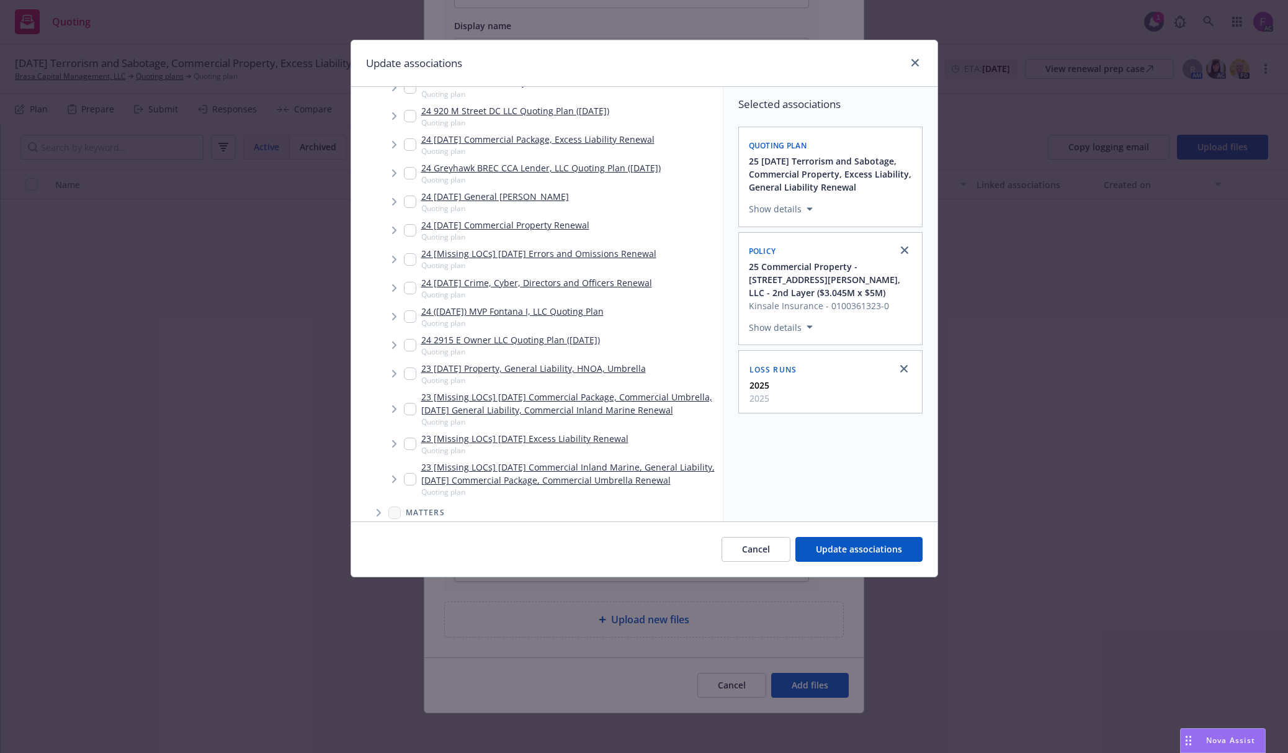
scroll to position [4454, 0]
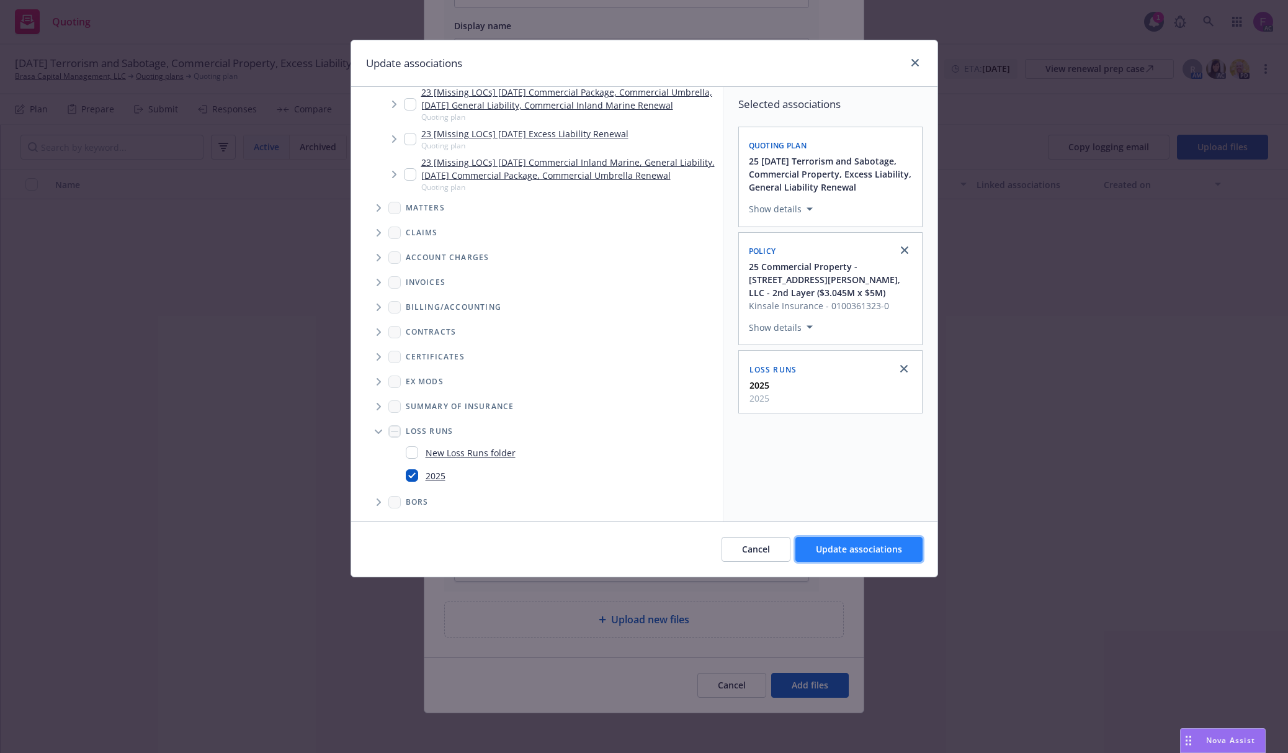
click at [897, 547] on span "Update associations" at bounding box center [859, 549] width 86 height 12
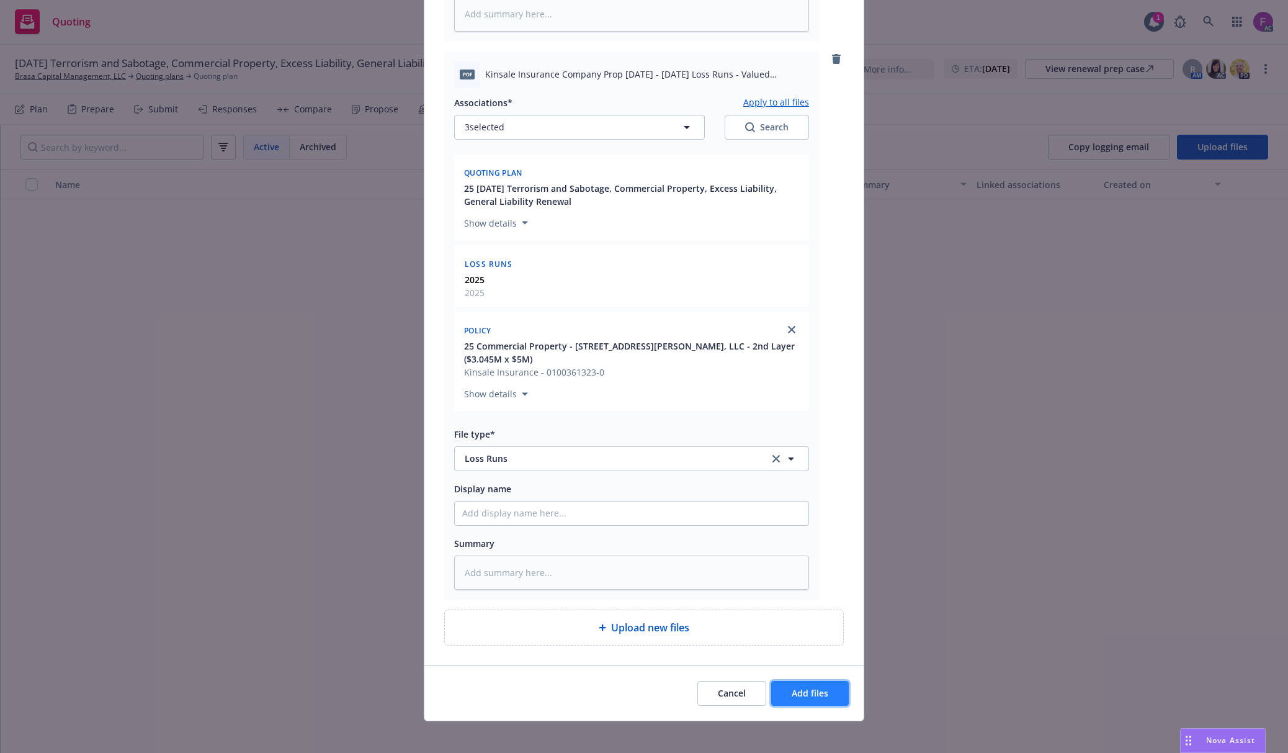
click at [819, 693] on button "Add files" at bounding box center [810, 693] width 78 height 25
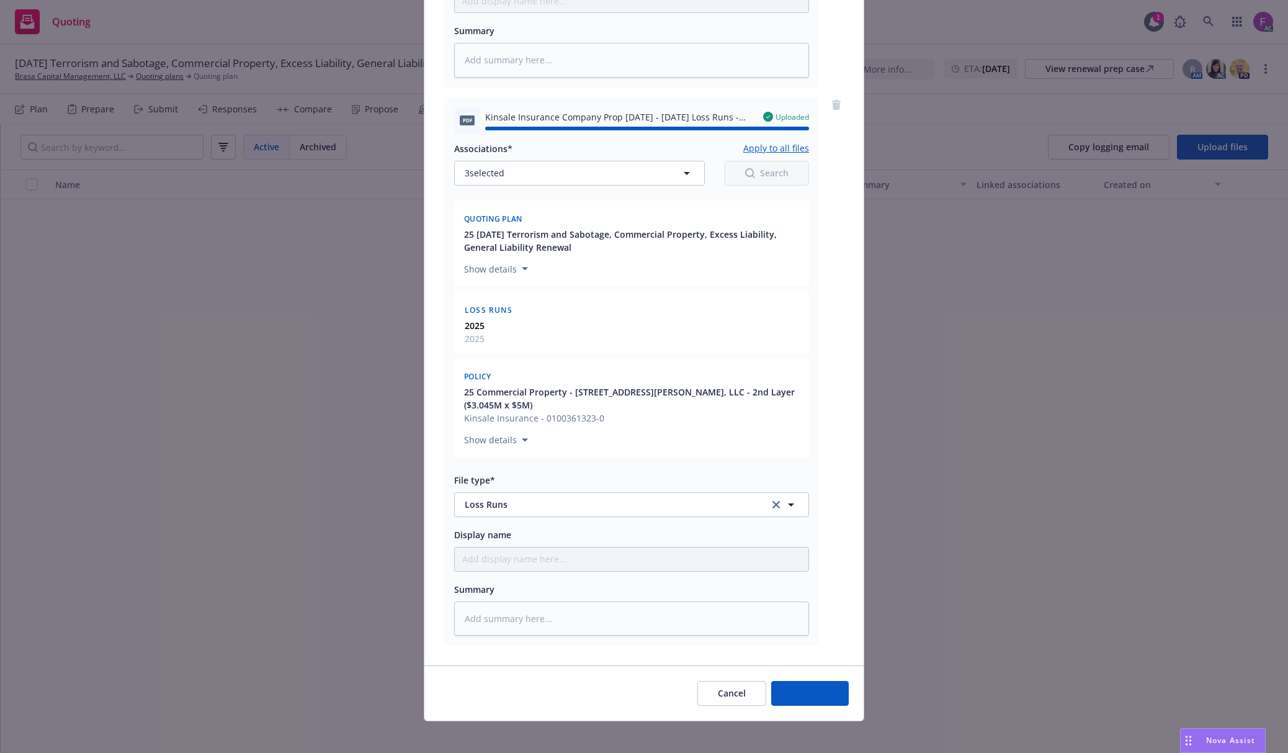
type textarea "x"
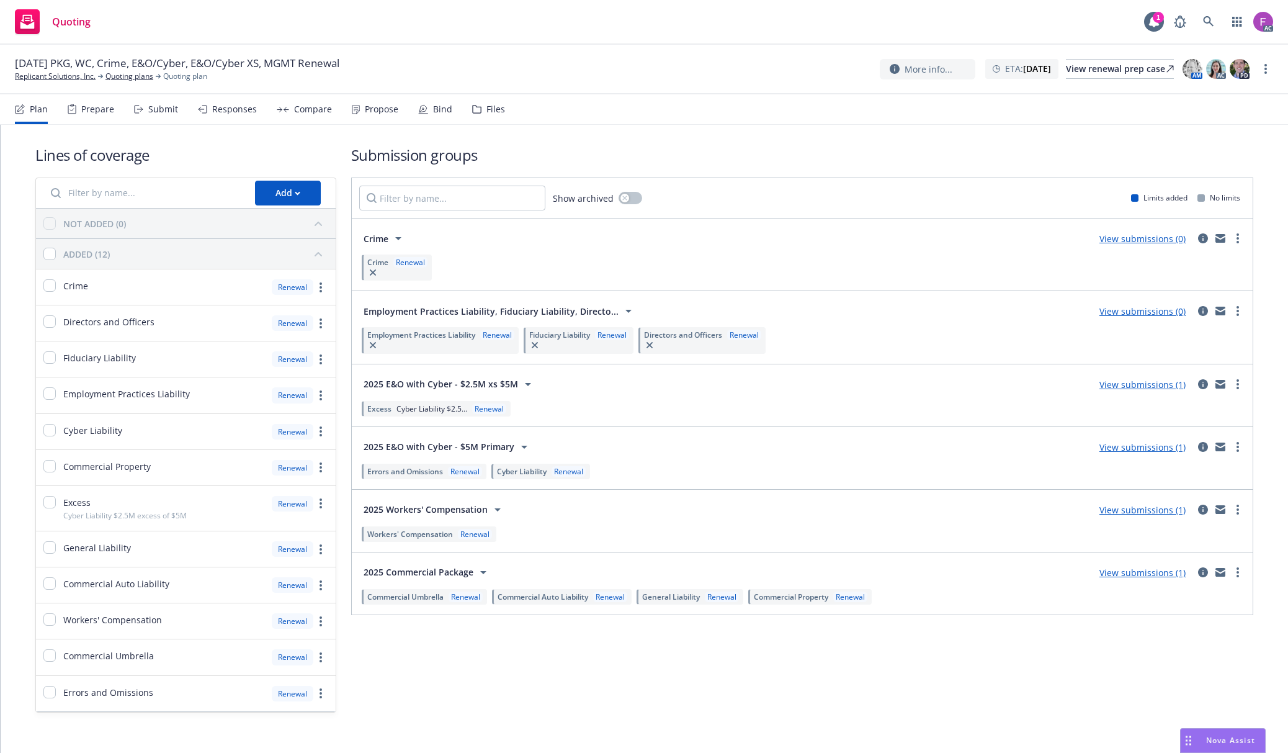
click at [500, 115] on nav "Plan Prepare Submit Responses Compare Propose Bind Files" at bounding box center [644, 109] width 1258 height 30
click at [495, 115] on div "Files" at bounding box center [488, 109] width 33 height 30
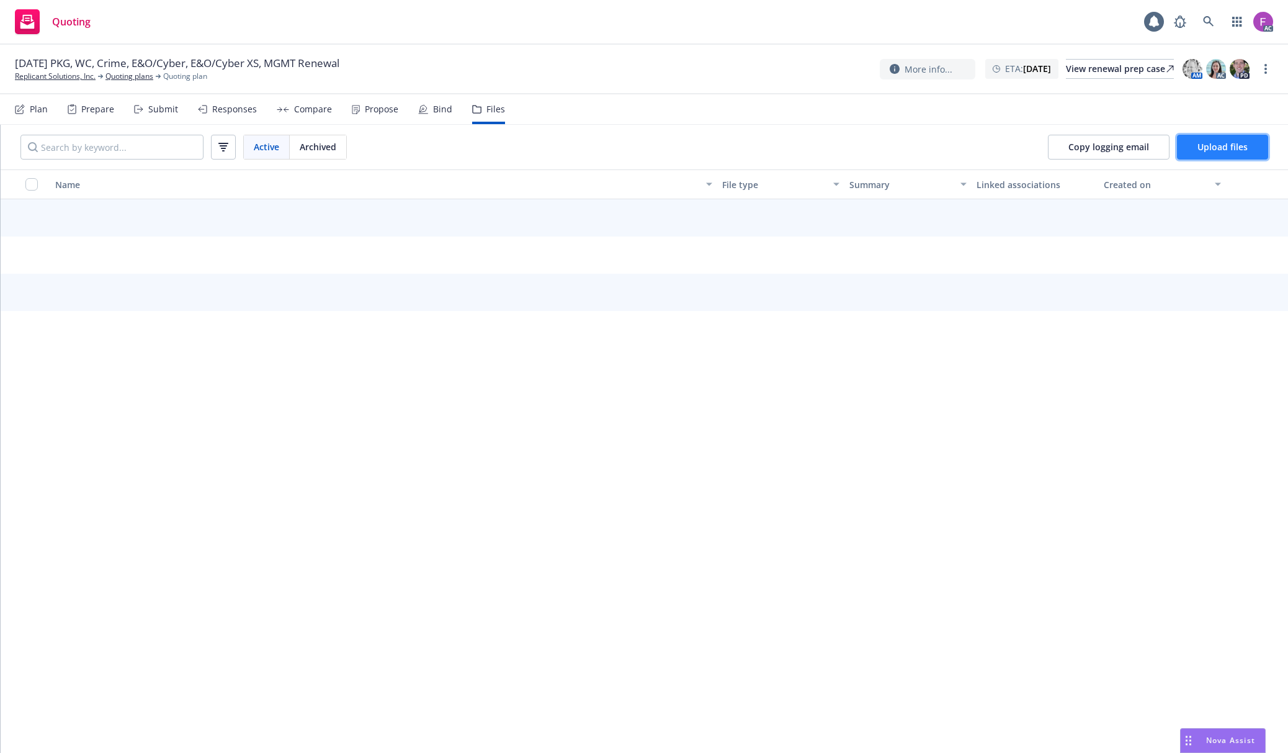
click at [1224, 149] on span "Upload files" at bounding box center [1223, 147] width 50 height 12
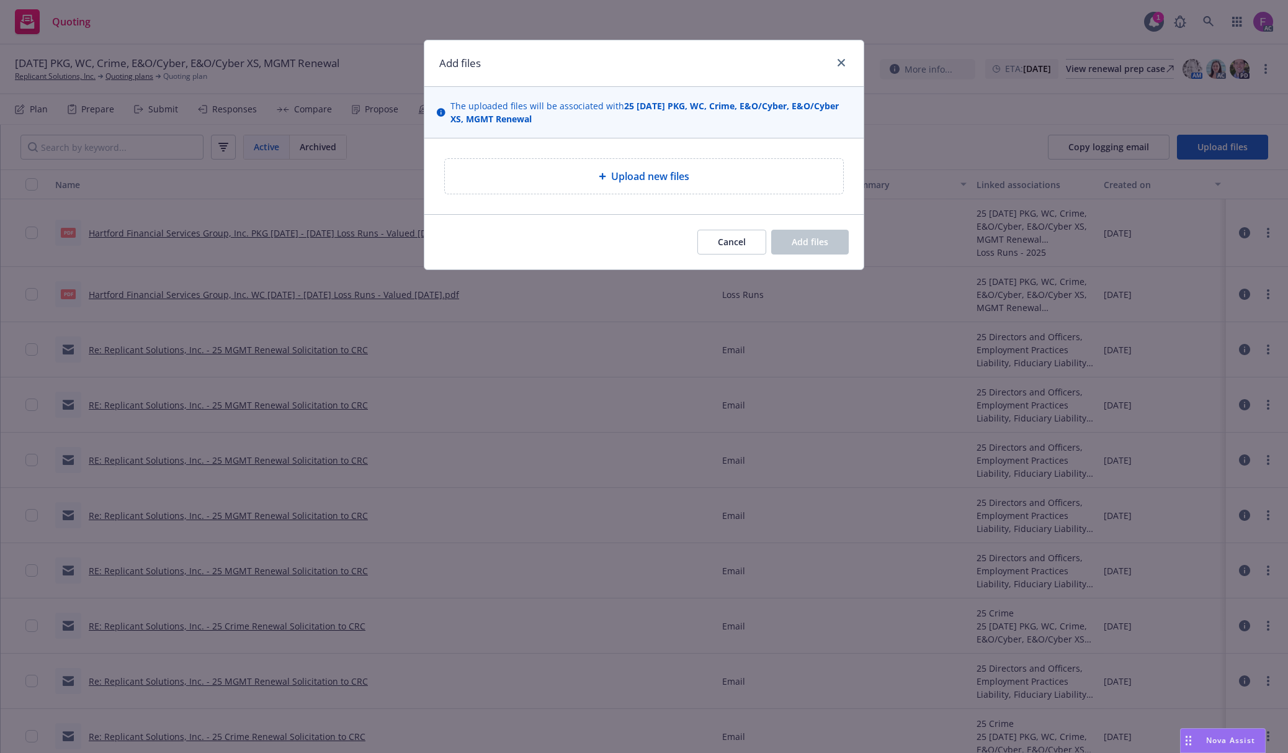
click at [568, 172] on div "Upload new files" at bounding box center [644, 176] width 379 height 15
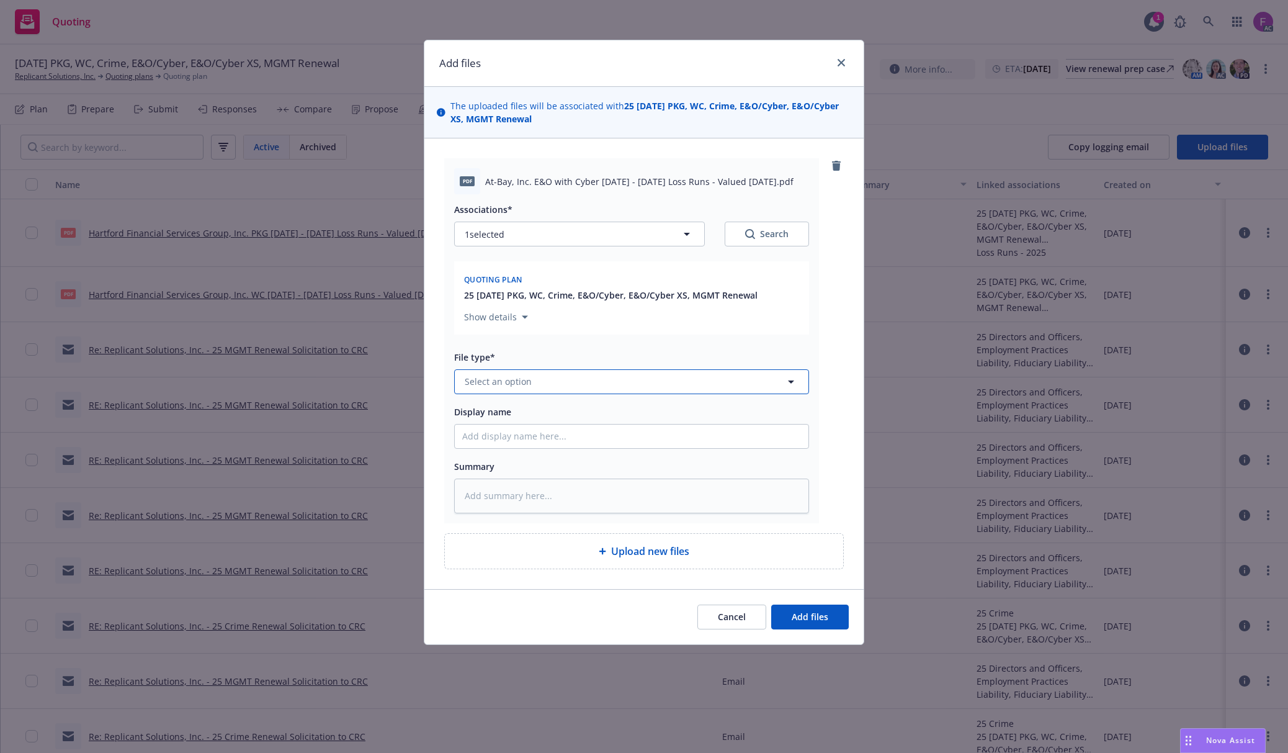
click at [554, 373] on button "Select an option" at bounding box center [631, 381] width 355 height 25
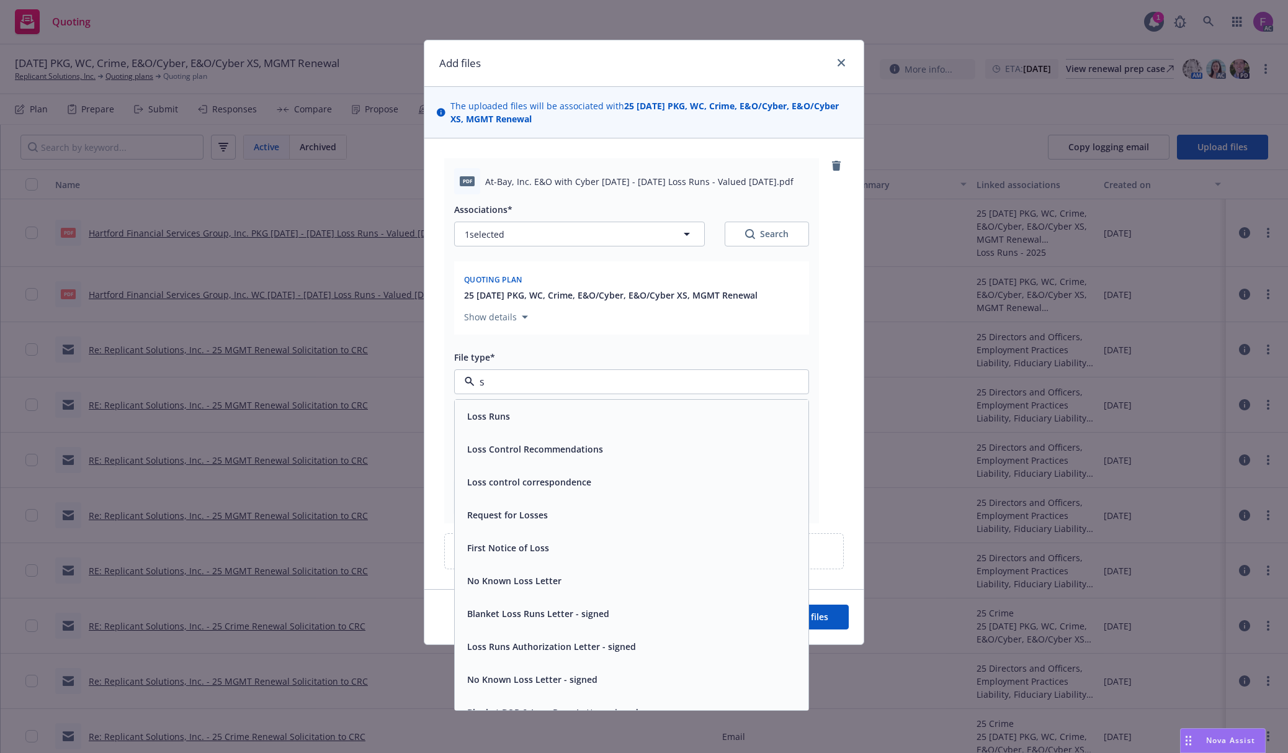
paste input "Loss Run"
type input "sLoss Run"
type textarea "x"
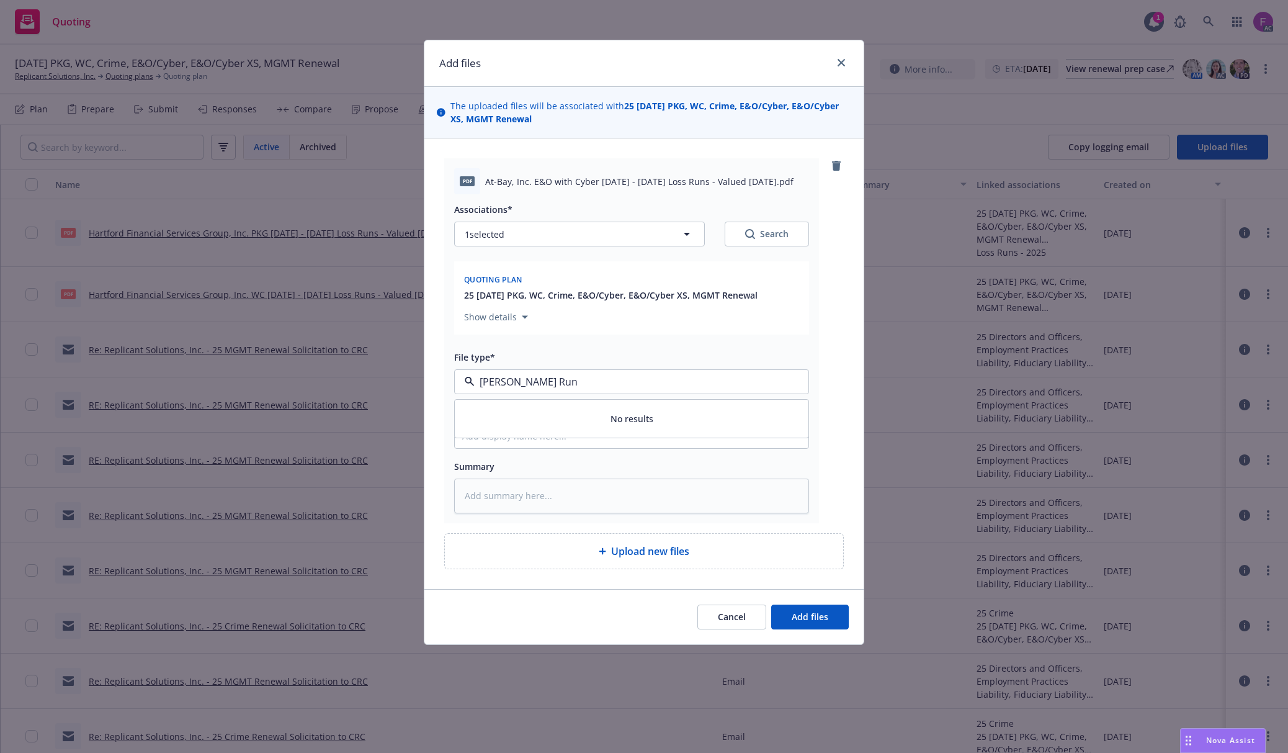
drag, startPoint x: 485, startPoint y: 383, endPoint x: 449, endPoint y: 378, distance: 35.7
click at [450, 379] on div "pdf At-Bay, Inc. E&O with Cyber 2020 - 2025 Loss Runs - Valued 2025-08-14.pdf A…" at bounding box center [631, 340] width 375 height 364
type input "Loss Run"
click at [512, 423] on div "Loss Runs" at bounding box center [631, 416] width 339 height 18
click at [537, 236] on button "1 selected" at bounding box center [579, 234] width 251 height 25
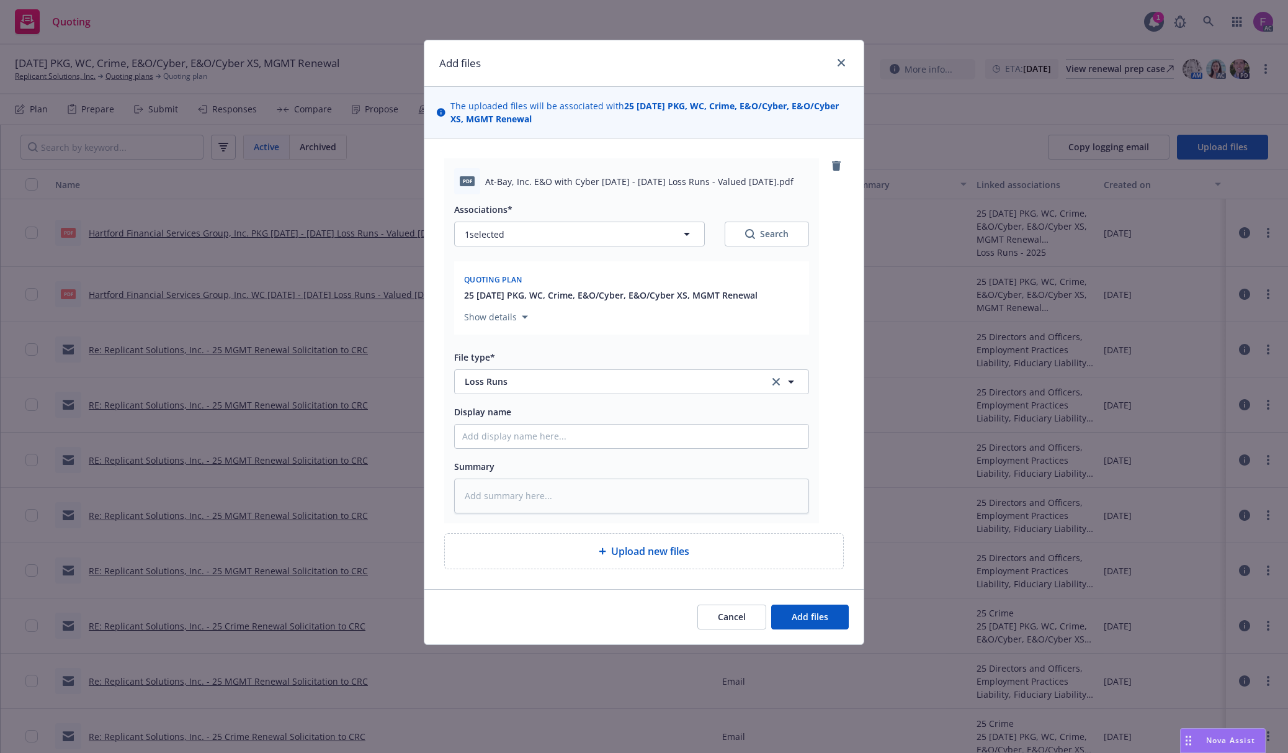
type textarea "x"
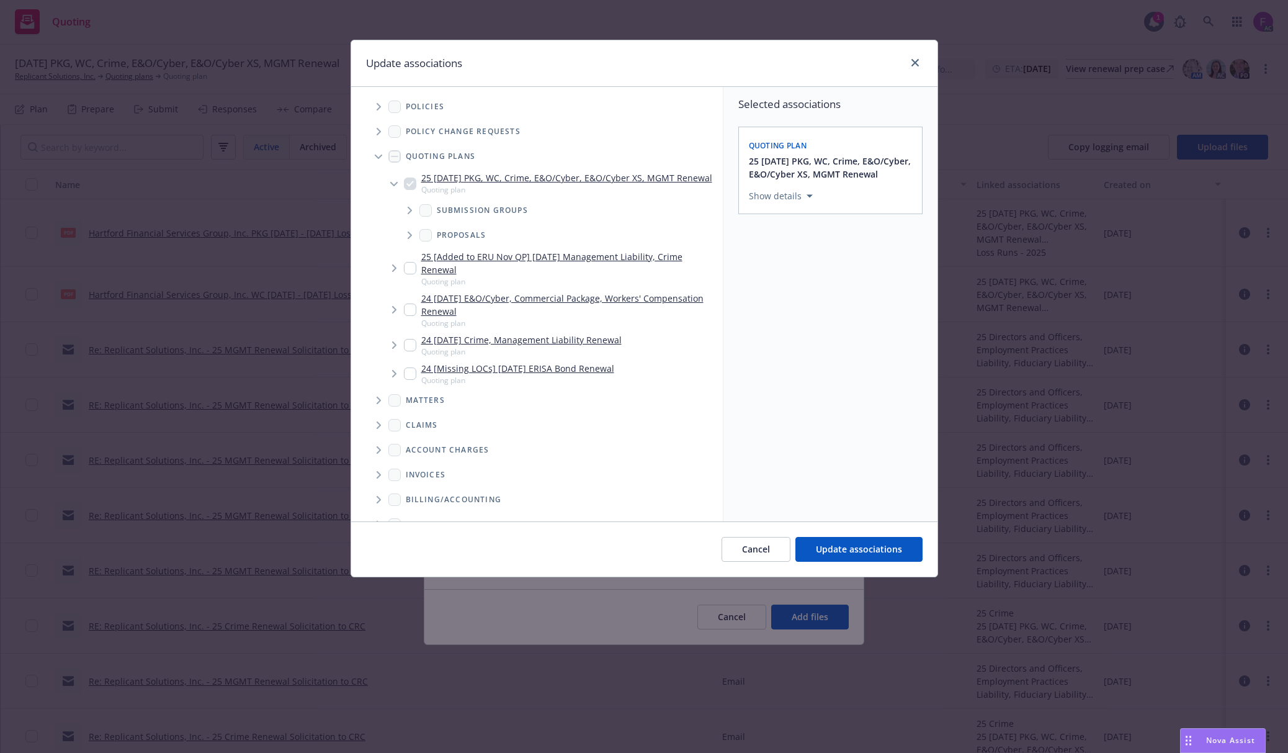
click at [373, 104] on span "Tree Example" at bounding box center [379, 107] width 20 height 20
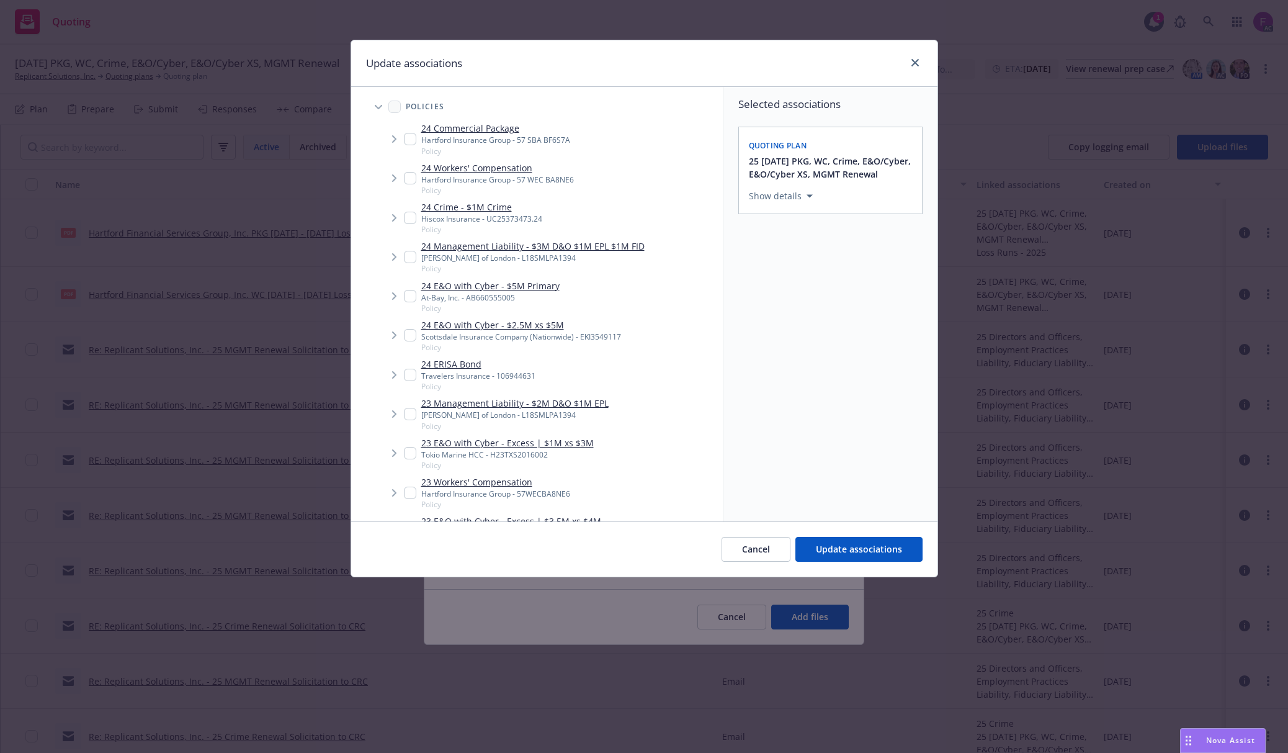
click at [410, 297] on input "Tree Example" at bounding box center [410, 296] width 12 height 12
checkbox input "true"
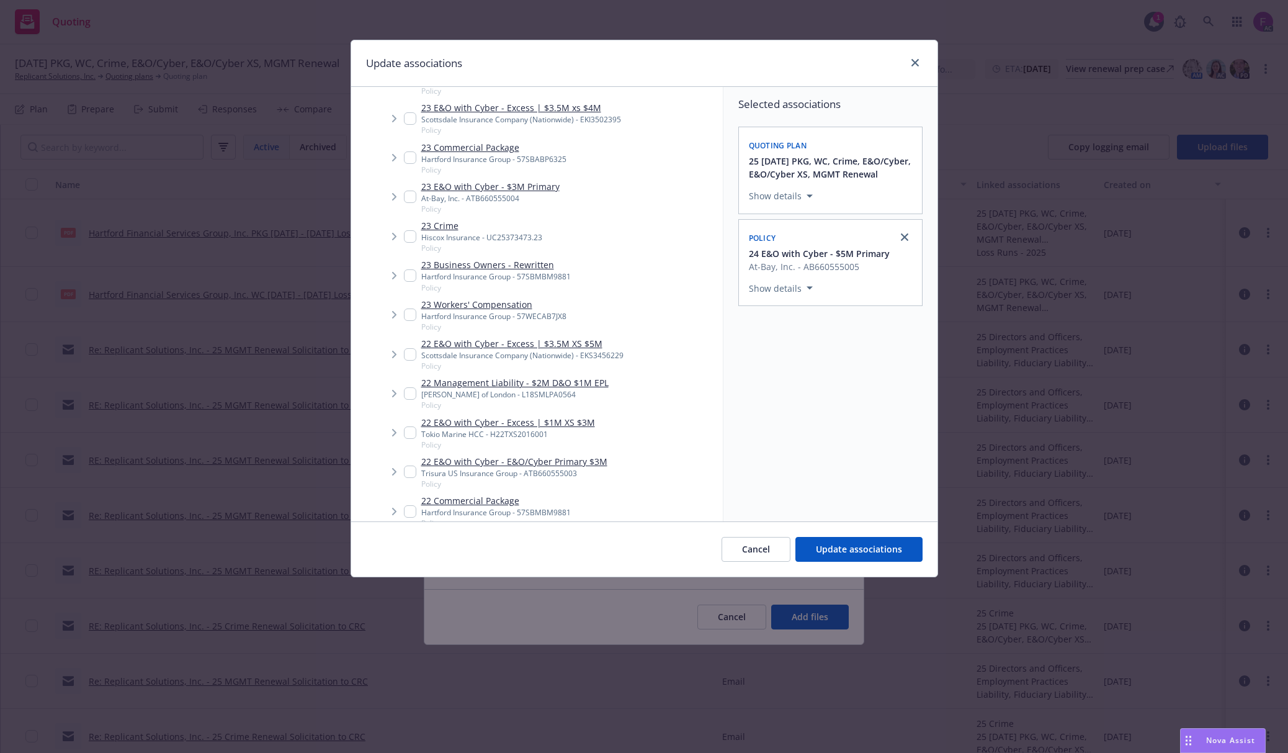
click at [406, 196] on input "Tree Example" at bounding box center [410, 197] width 12 height 12
checkbox input "true"
click at [408, 470] on input "Tree Example" at bounding box center [410, 471] width 12 height 12
checkbox input "true"
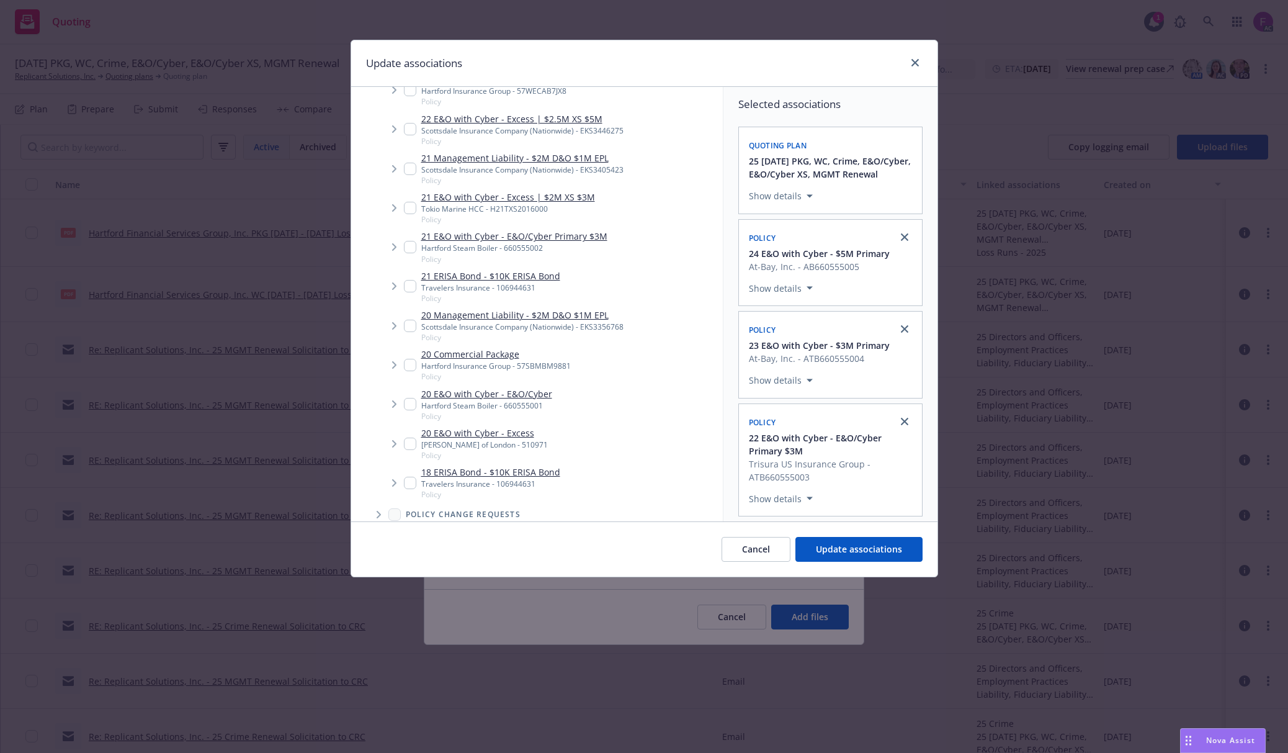
scroll to position [1075, 0]
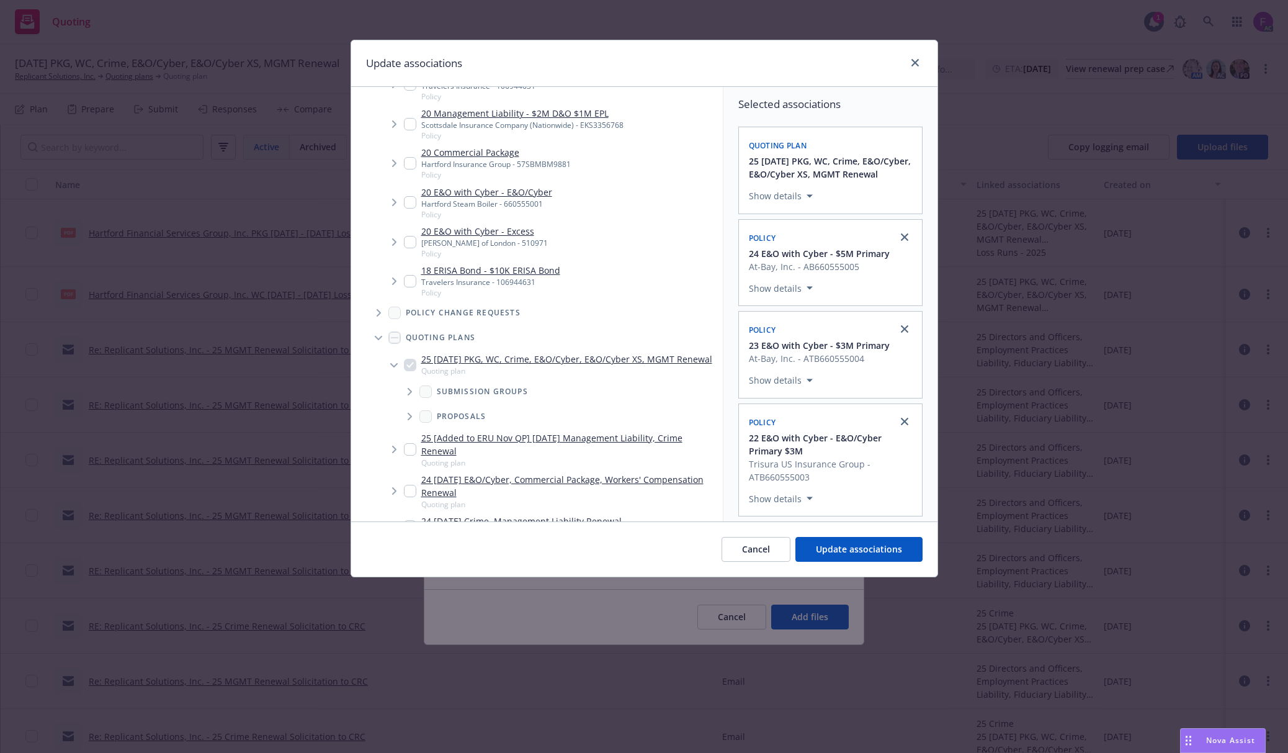
click at [408, 201] on input "Tree Example" at bounding box center [410, 202] width 12 height 12
checkbox input "true"
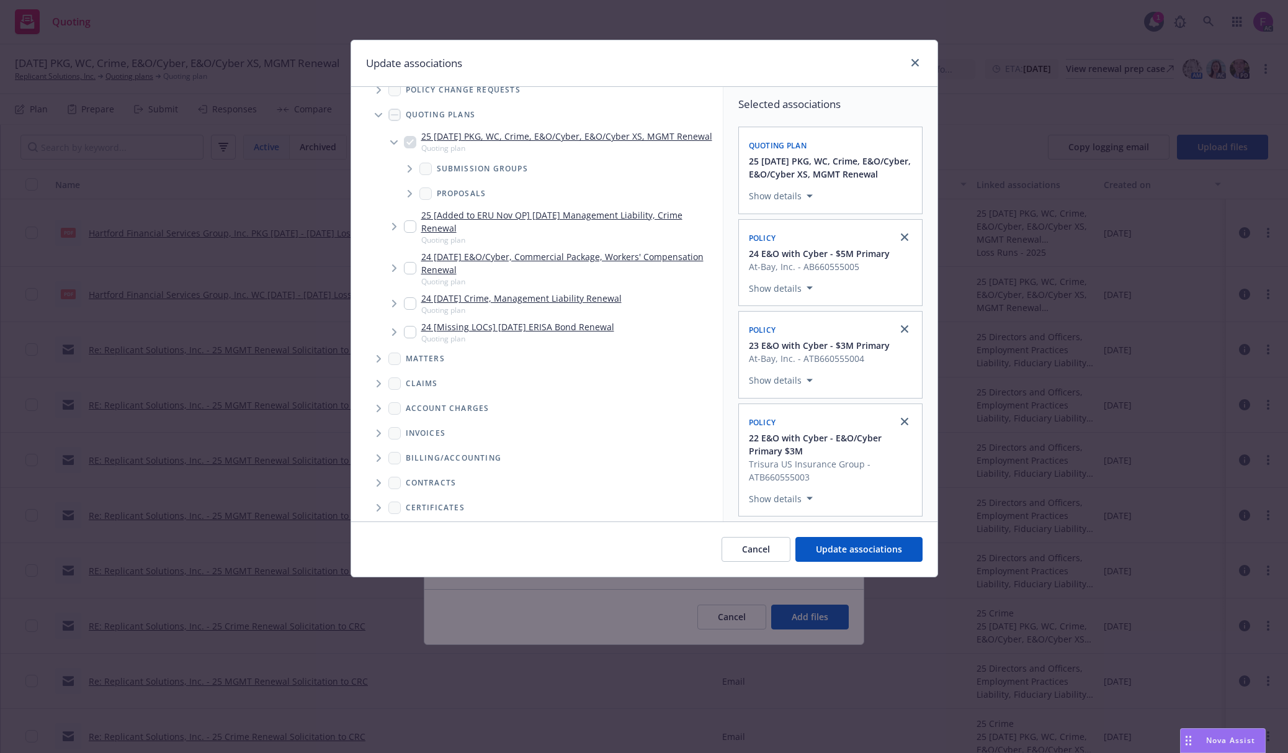
scroll to position [1415, 0]
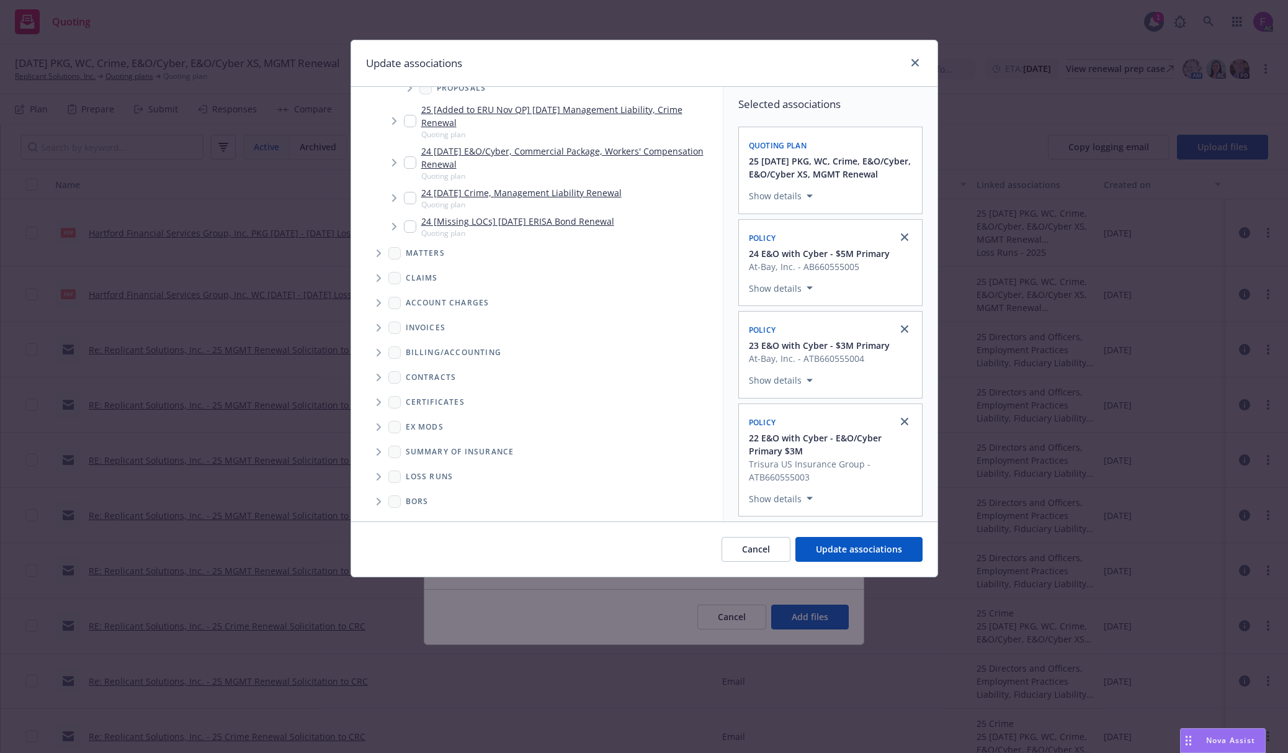
click at [379, 470] on span "Folder Tree Example" at bounding box center [379, 477] width 20 height 20
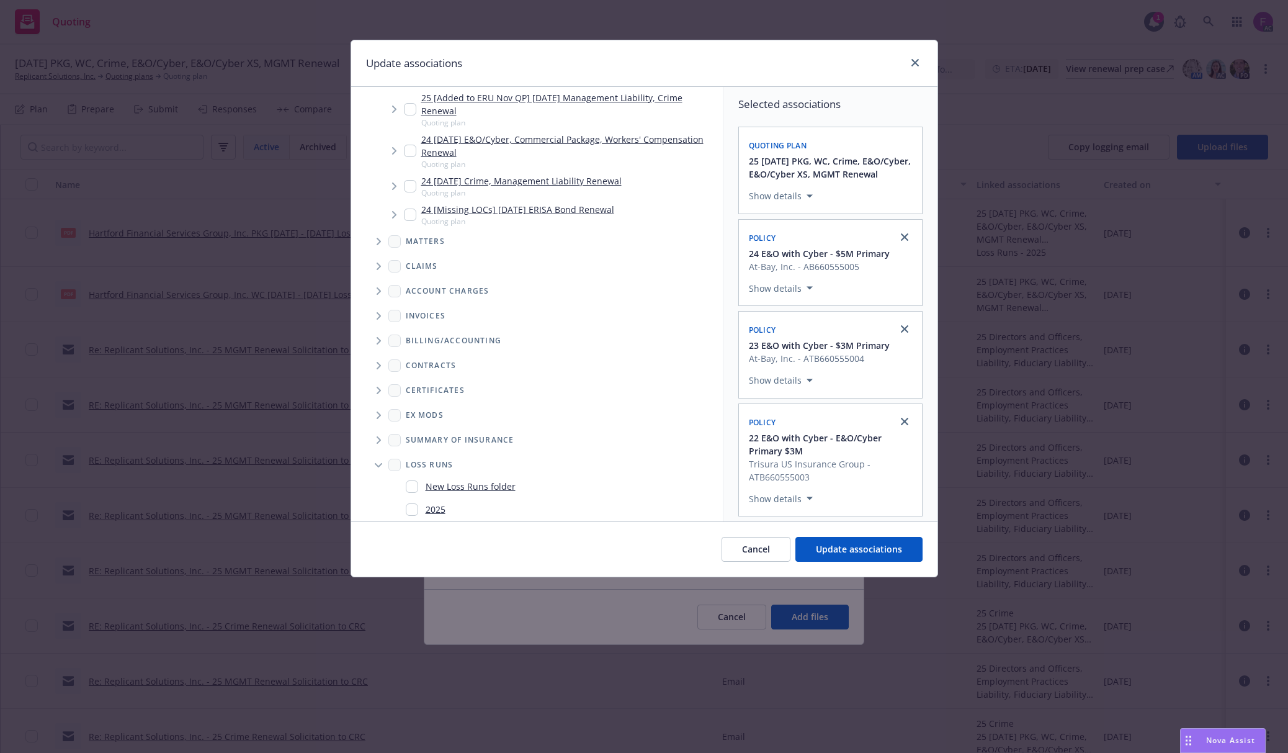
scroll to position [1462, 0]
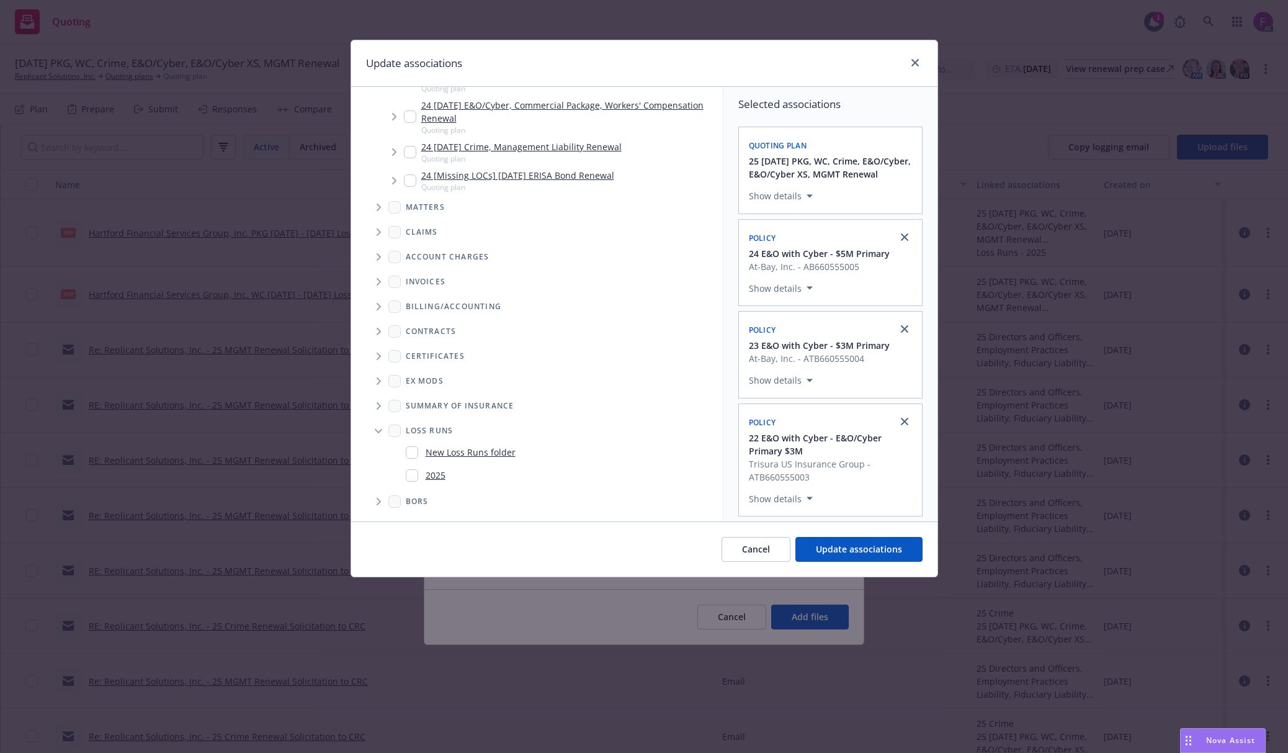
click at [413, 470] on input "Folder Tree Example" at bounding box center [412, 475] width 12 height 12
checkbox input "true"
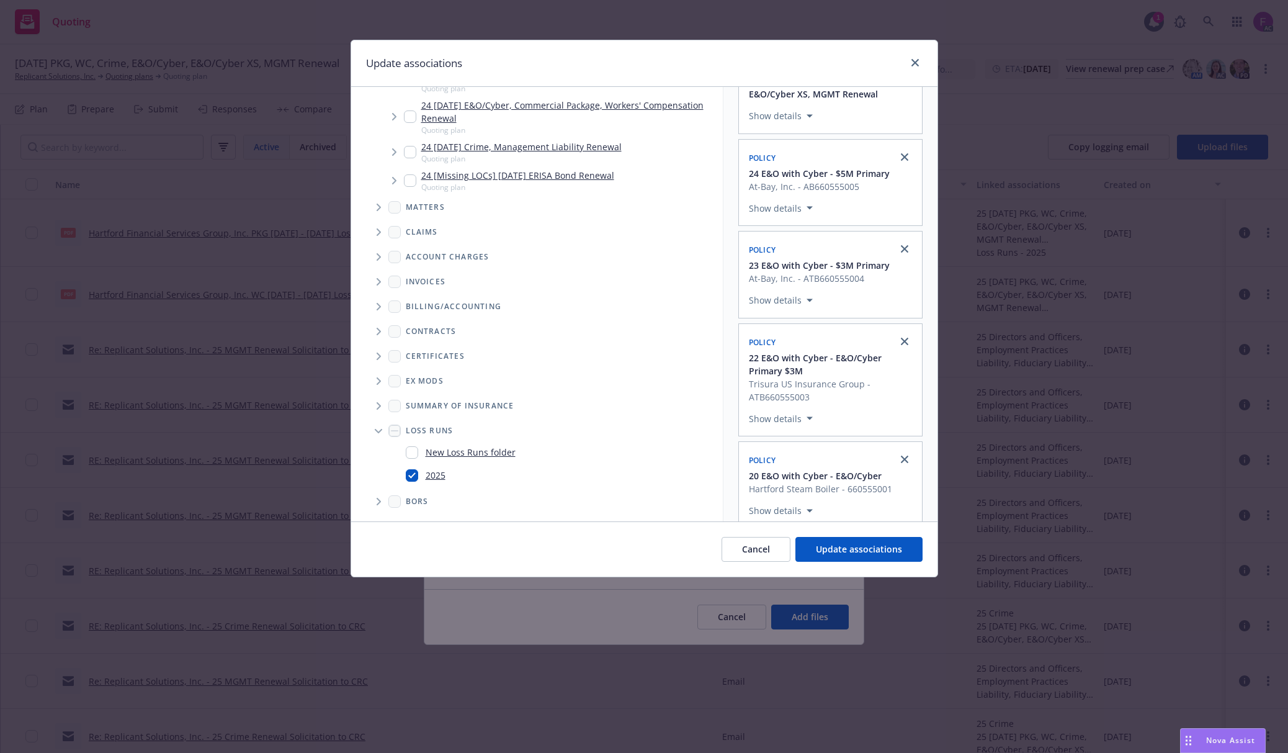
scroll to position [182, 0]
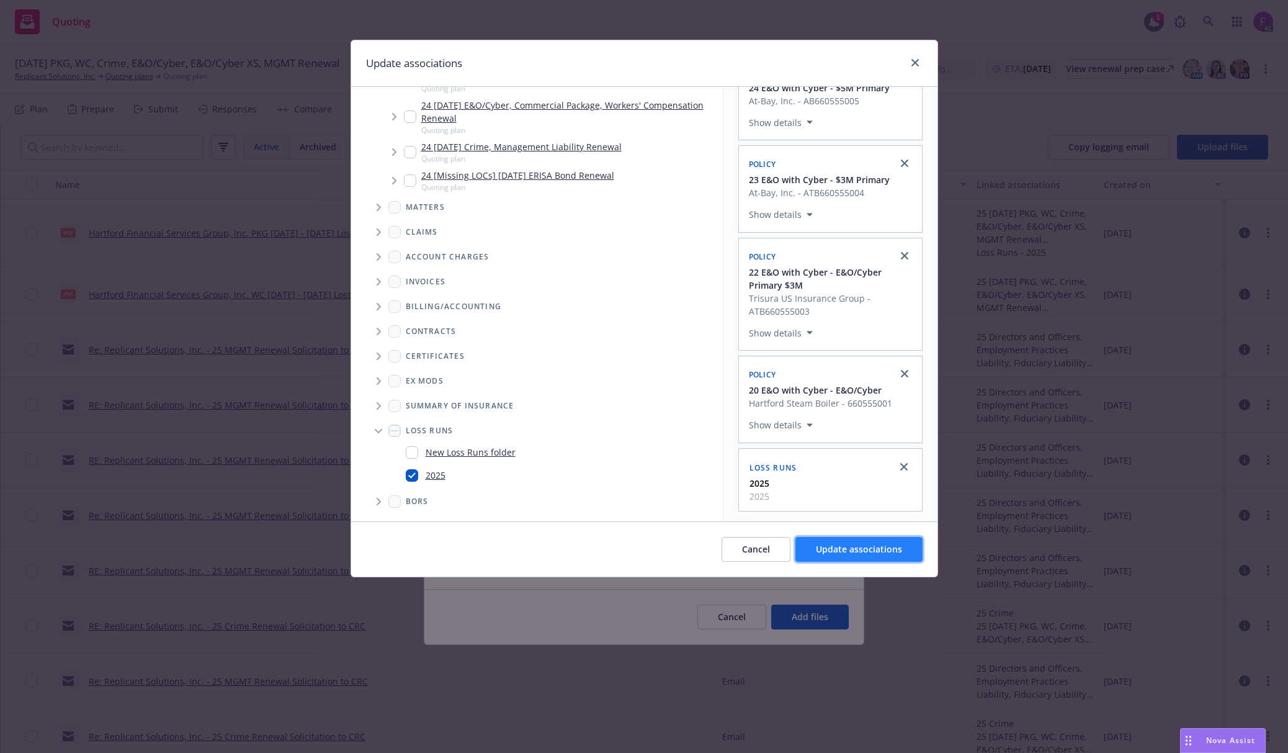
click at [827, 549] on span "Update associations" at bounding box center [859, 549] width 86 height 12
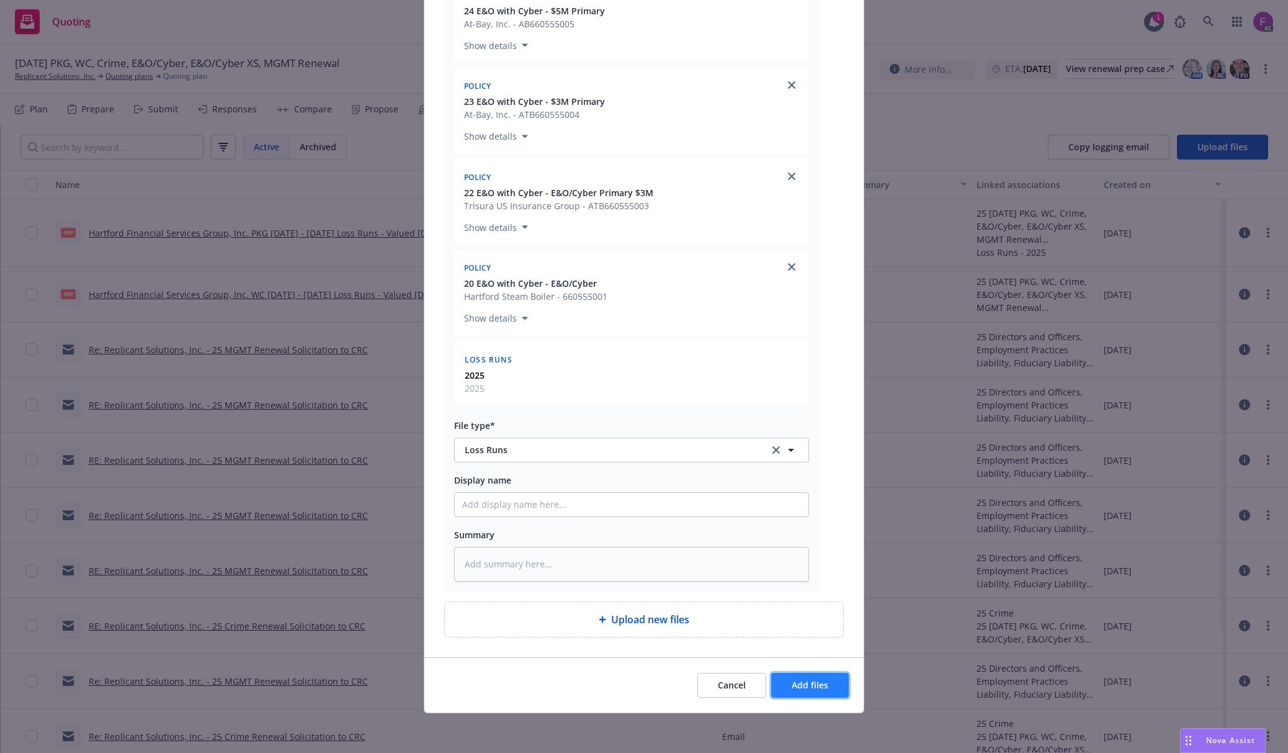
click at [783, 676] on button "Add files" at bounding box center [810, 685] width 78 height 25
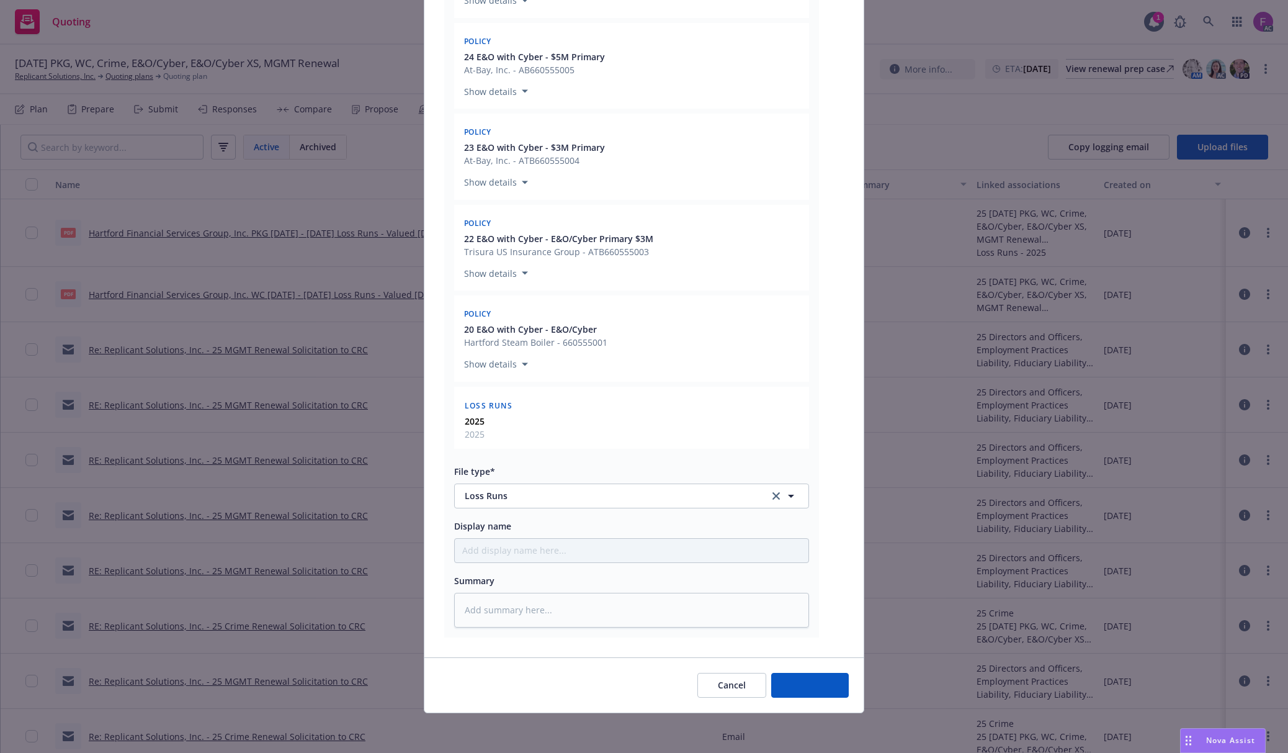
scroll to position [319, 0]
type textarea "x"
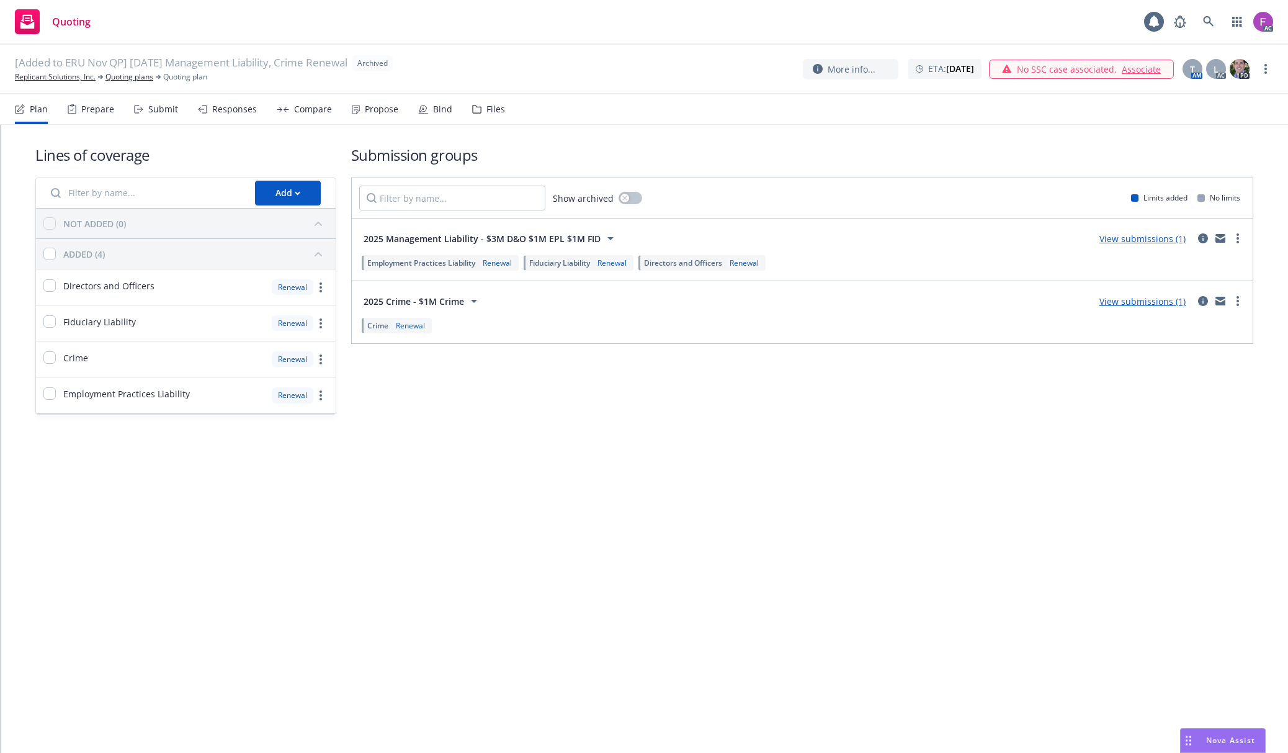
click at [487, 112] on div "Files" at bounding box center [496, 109] width 19 height 10
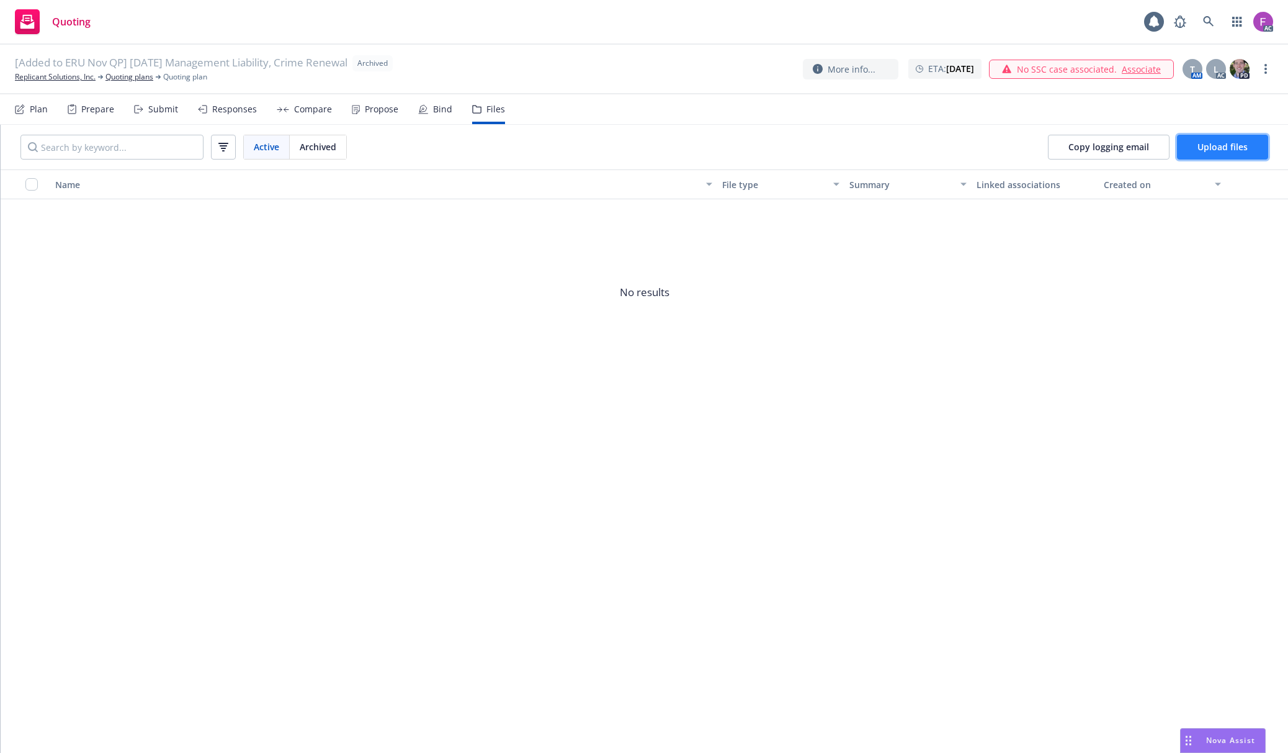
click at [1225, 155] on button "Upload files" at bounding box center [1222, 147] width 91 height 25
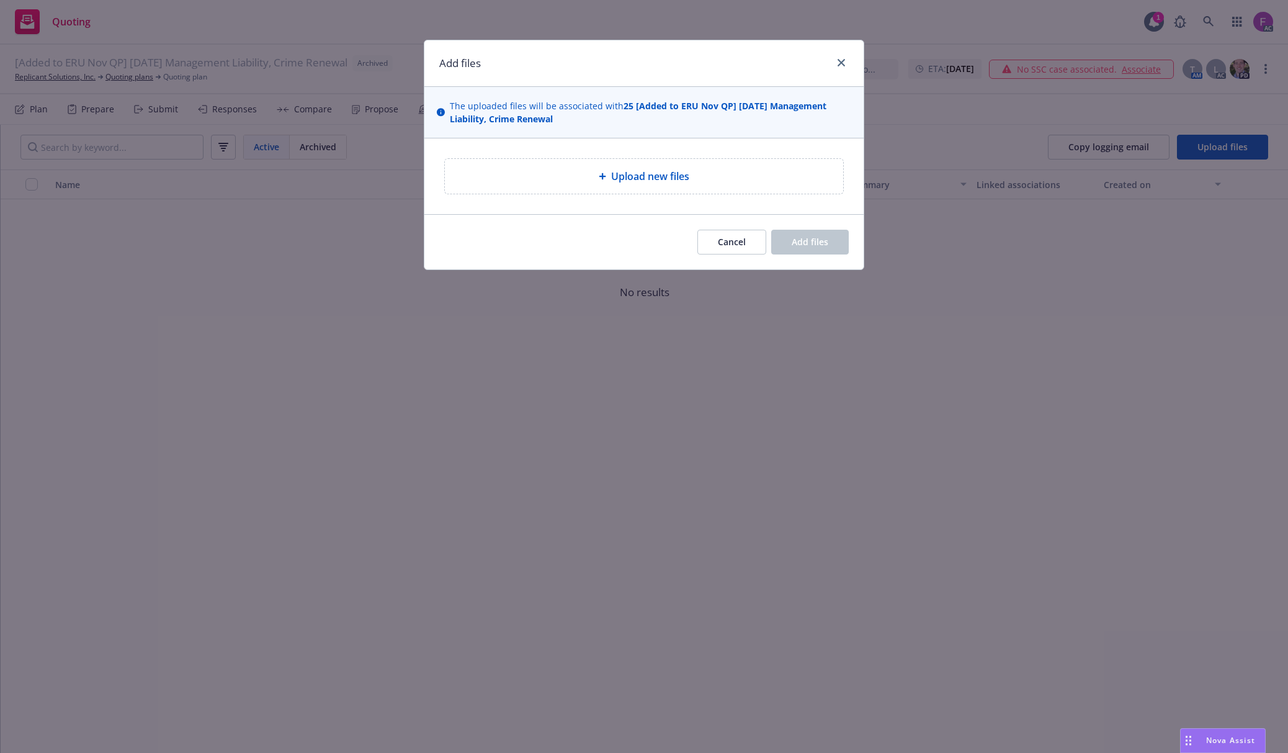
click at [655, 184] on span "Upload new files" at bounding box center [650, 176] width 78 height 15
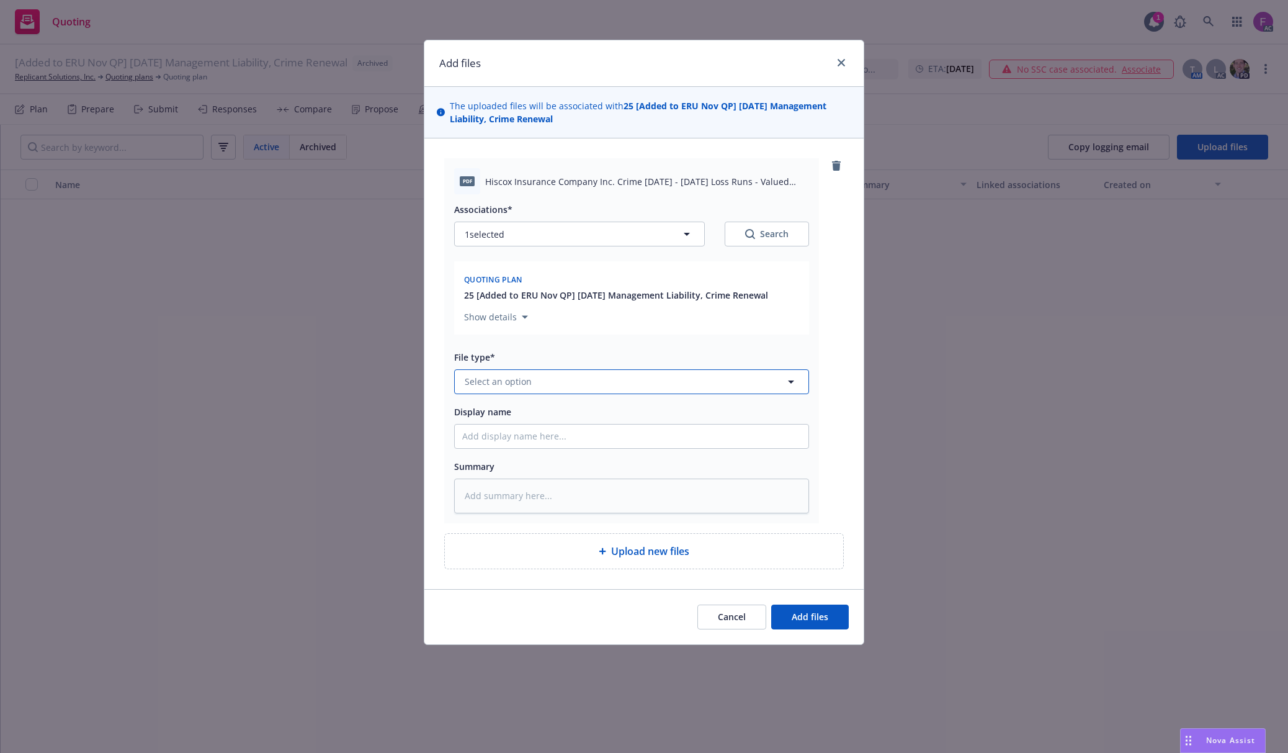
click at [611, 380] on button "Select an option" at bounding box center [631, 381] width 355 height 25
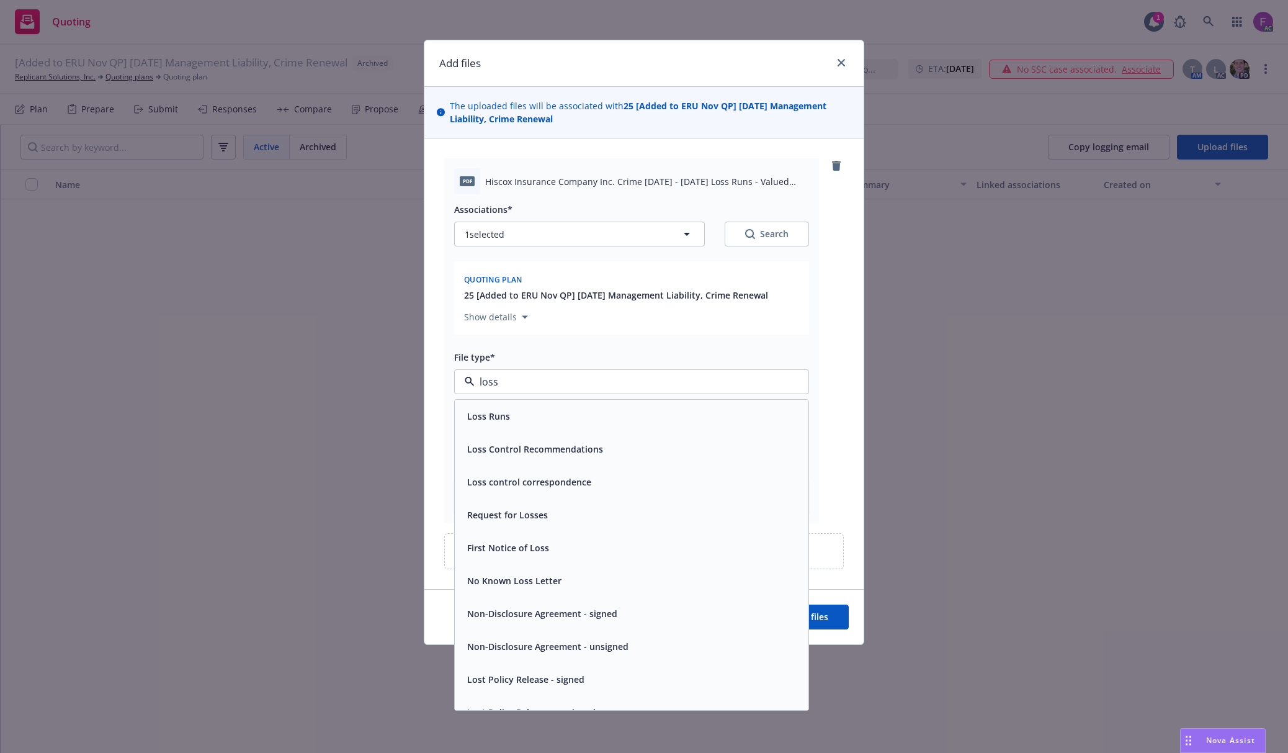
paste input "Loss Run"
type input "Loss Run"
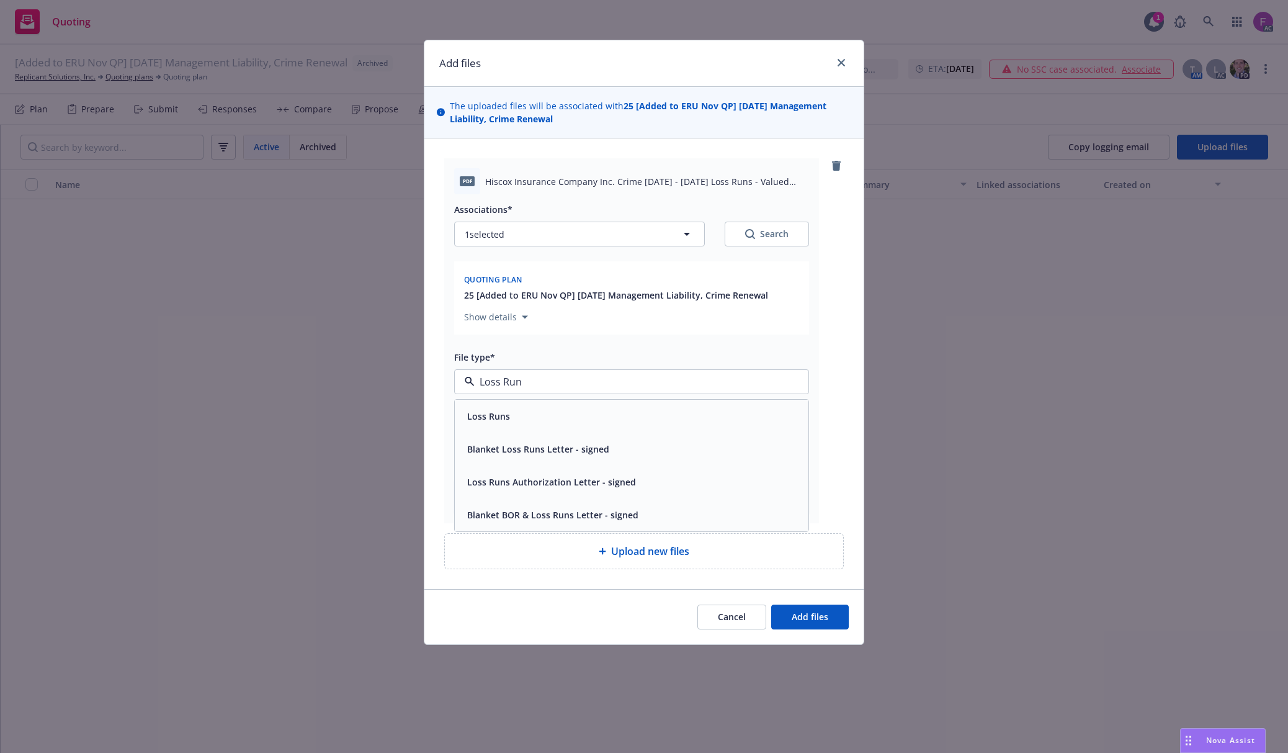
click at [539, 422] on div "Loss Runs" at bounding box center [631, 416] width 339 height 18
click at [523, 230] on button "1 selected" at bounding box center [579, 234] width 251 height 25
type textarea "x"
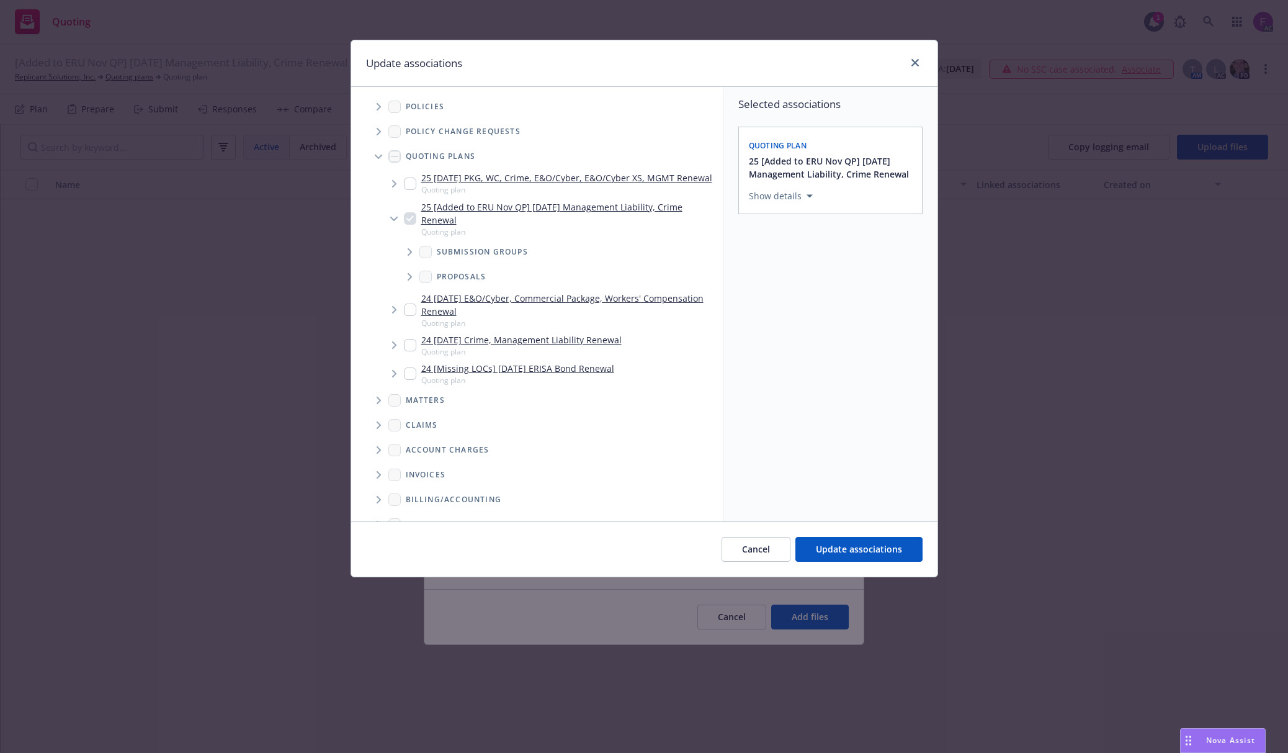
click at [374, 107] on span "Tree Example" at bounding box center [379, 107] width 20 height 20
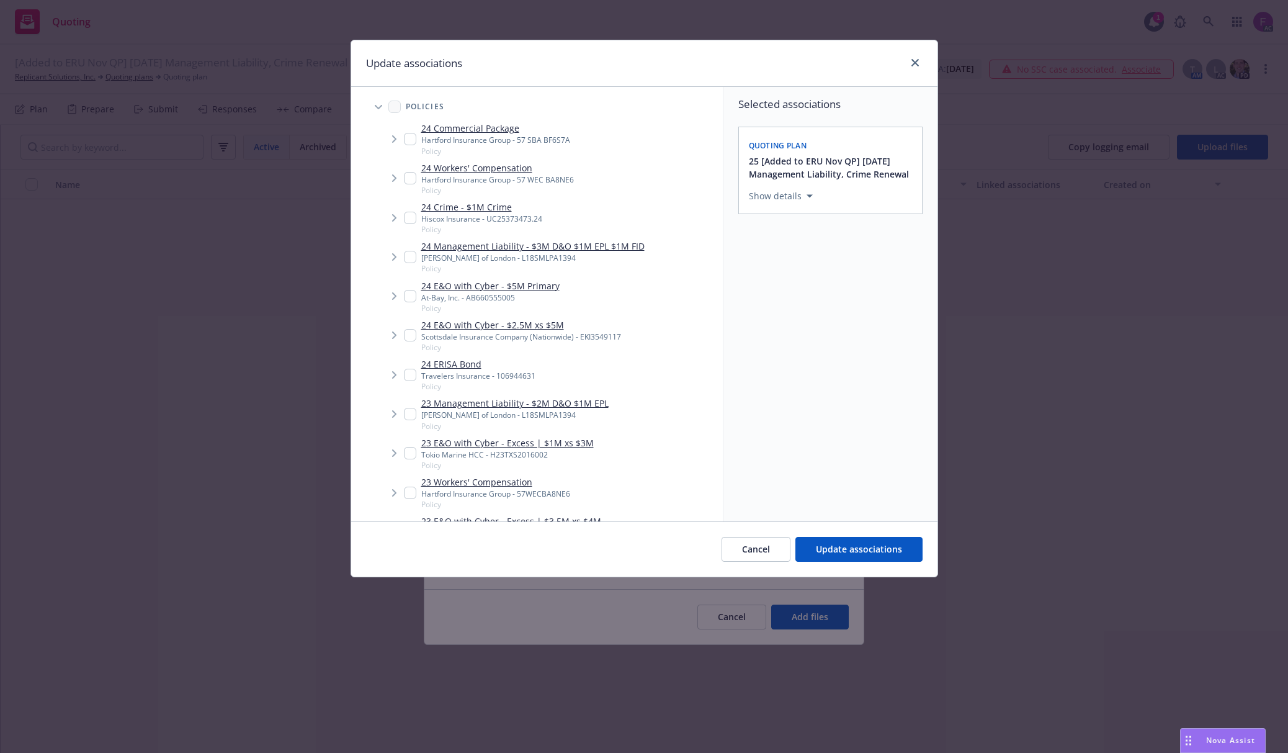
click at [413, 213] on input "Tree Example" at bounding box center [410, 218] width 12 height 12
checkbox input "true"
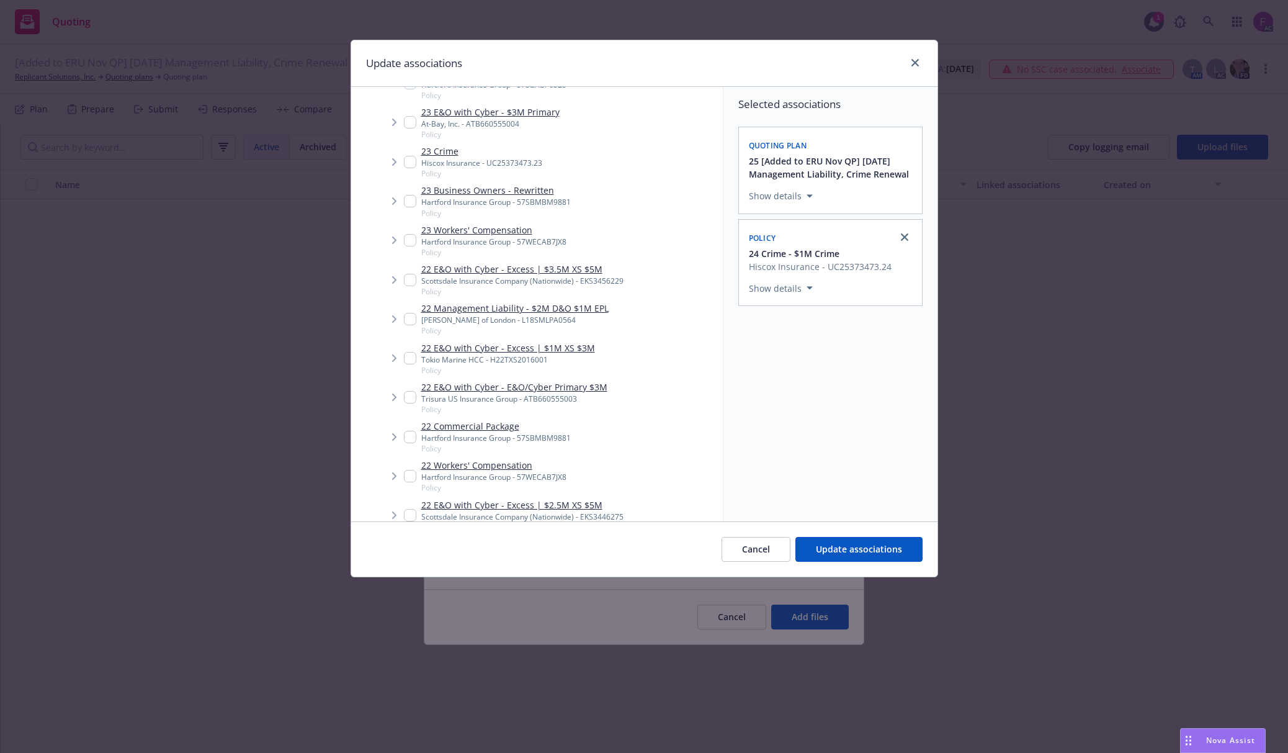
scroll to position [413, 0]
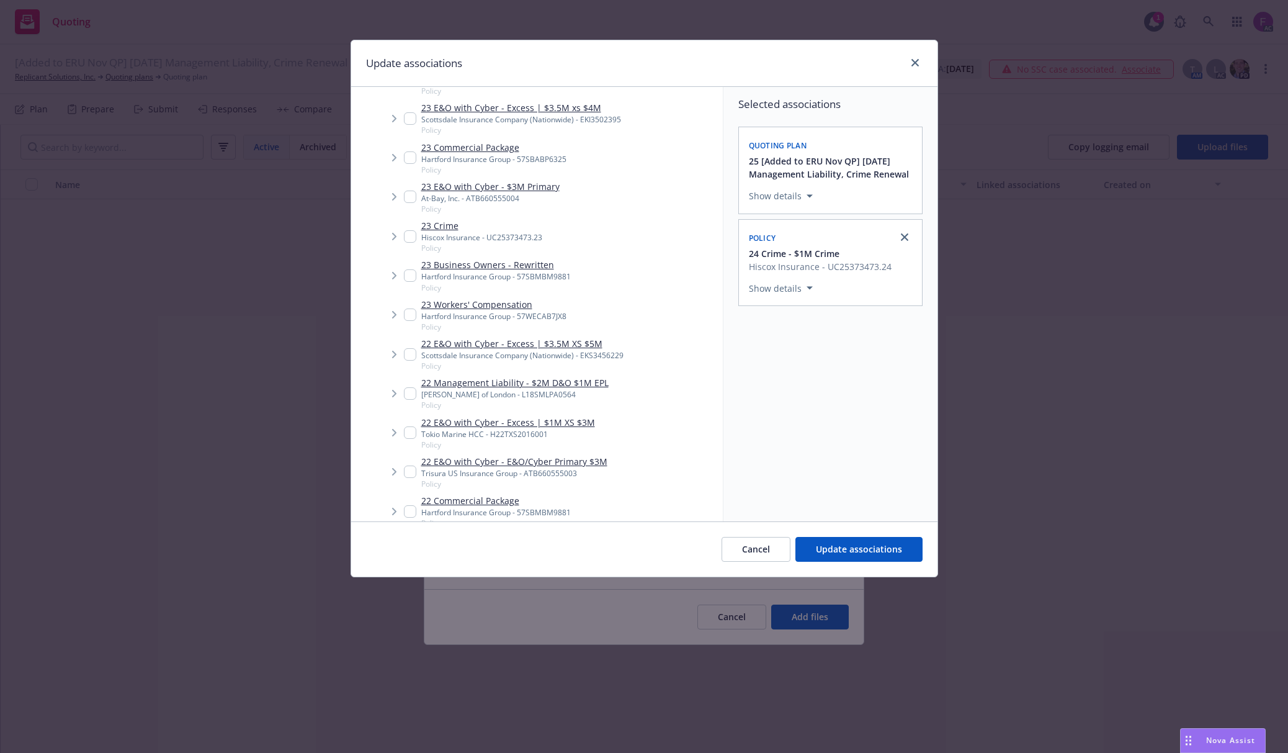
click at [412, 237] on input "Tree Example" at bounding box center [410, 236] width 12 height 12
checkbox input "true"
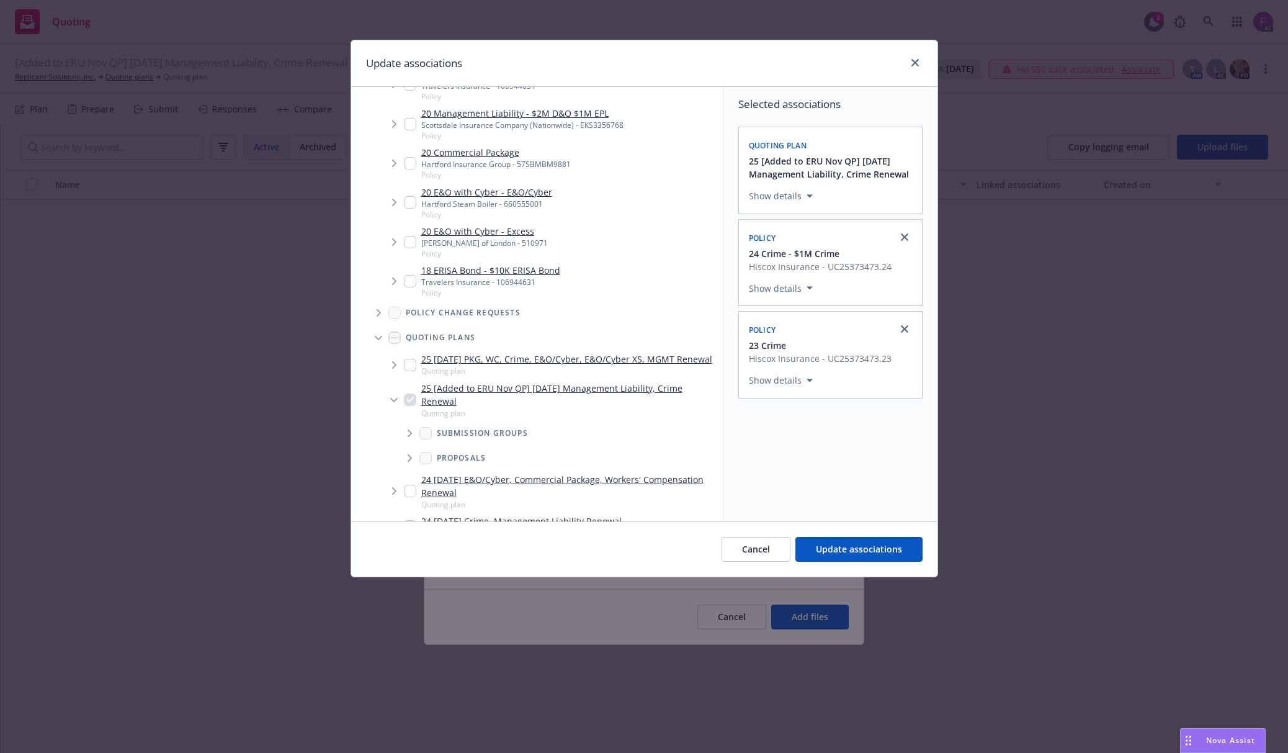
scroll to position [1415, 0]
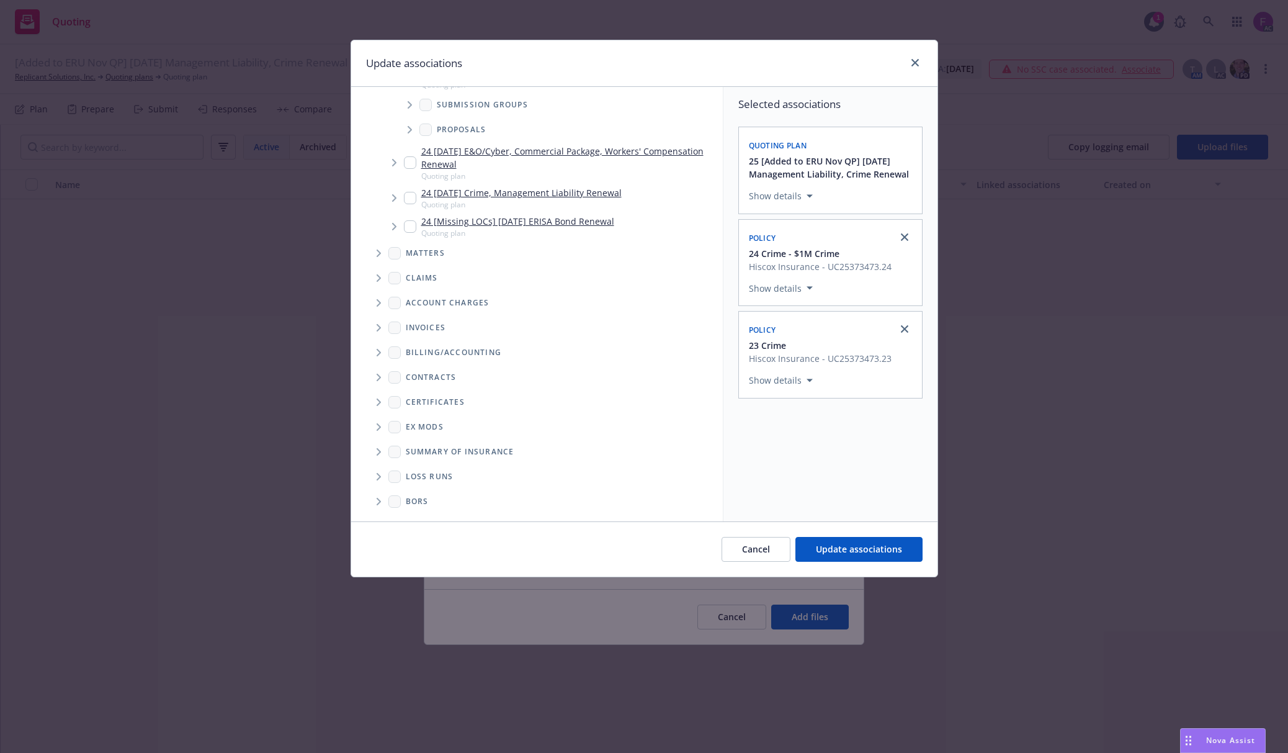
click at [382, 474] on span "Folder Tree Example" at bounding box center [379, 477] width 20 height 20
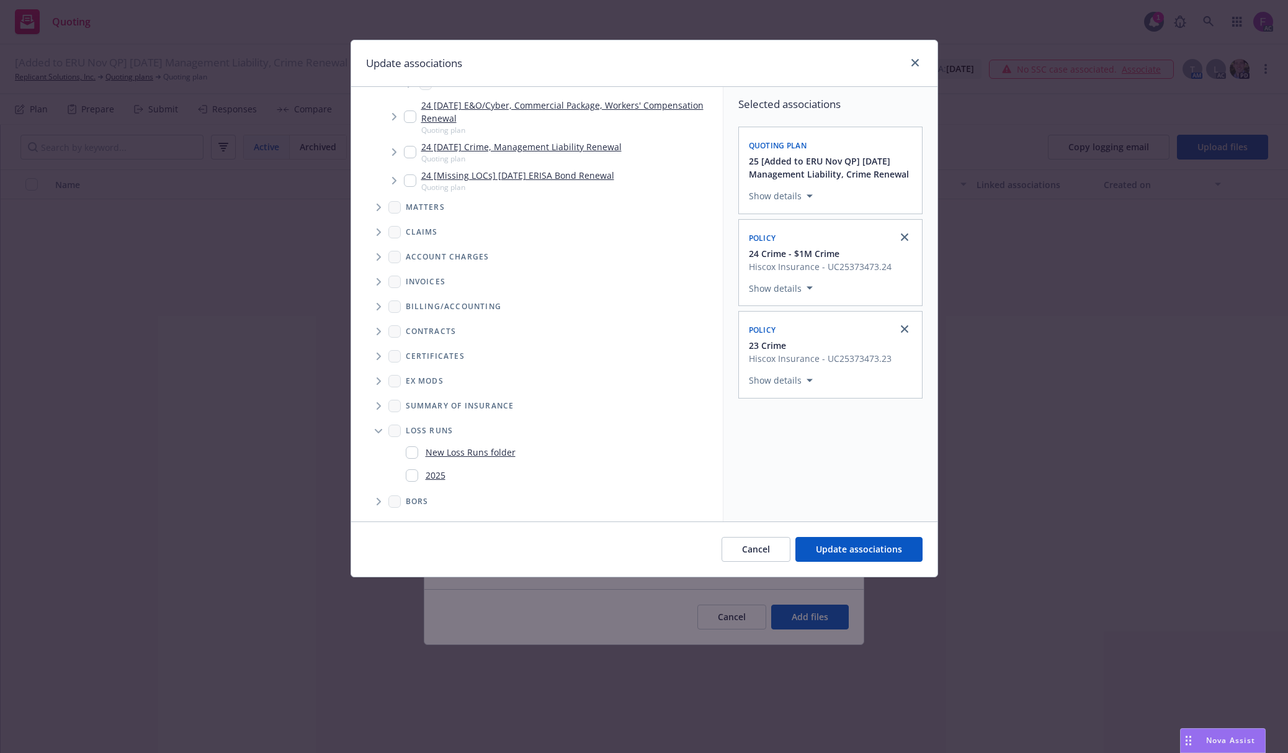
scroll to position [1462, 0]
click at [411, 472] on input "Folder Tree Example" at bounding box center [412, 475] width 12 height 12
checkbox input "true"
click at [889, 490] on div "Selected associations Quoting plan 25 [Added to ERU Nov QP] 11/11/25 Management…" at bounding box center [831, 304] width 214 height 434
click at [856, 550] on span "Update associations" at bounding box center [859, 549] width 86 height 12
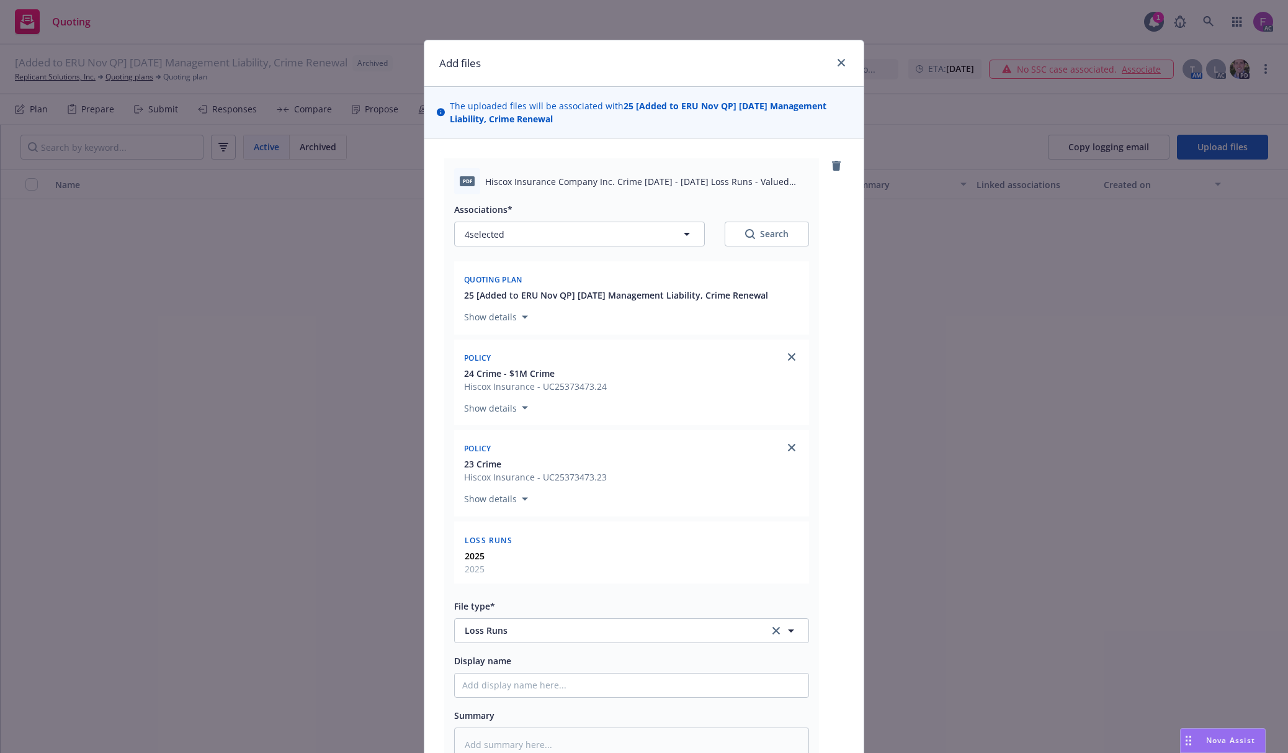
scroll to position [182, 0]
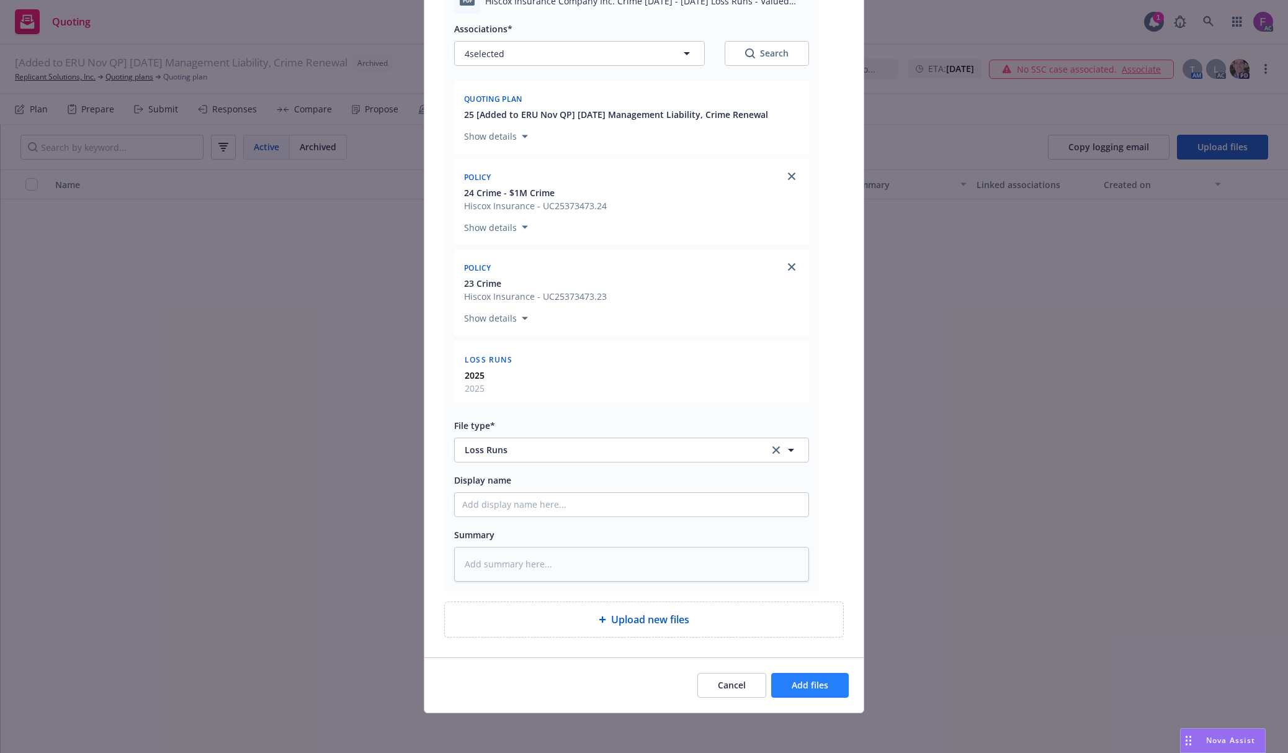
click at [799, 699] on div "Cancel Add files" at bounding box center [643, 684] width 439 height 55
click at [800, 693] on button "Add files" at bounding box center [810, 685] width 78 height 25
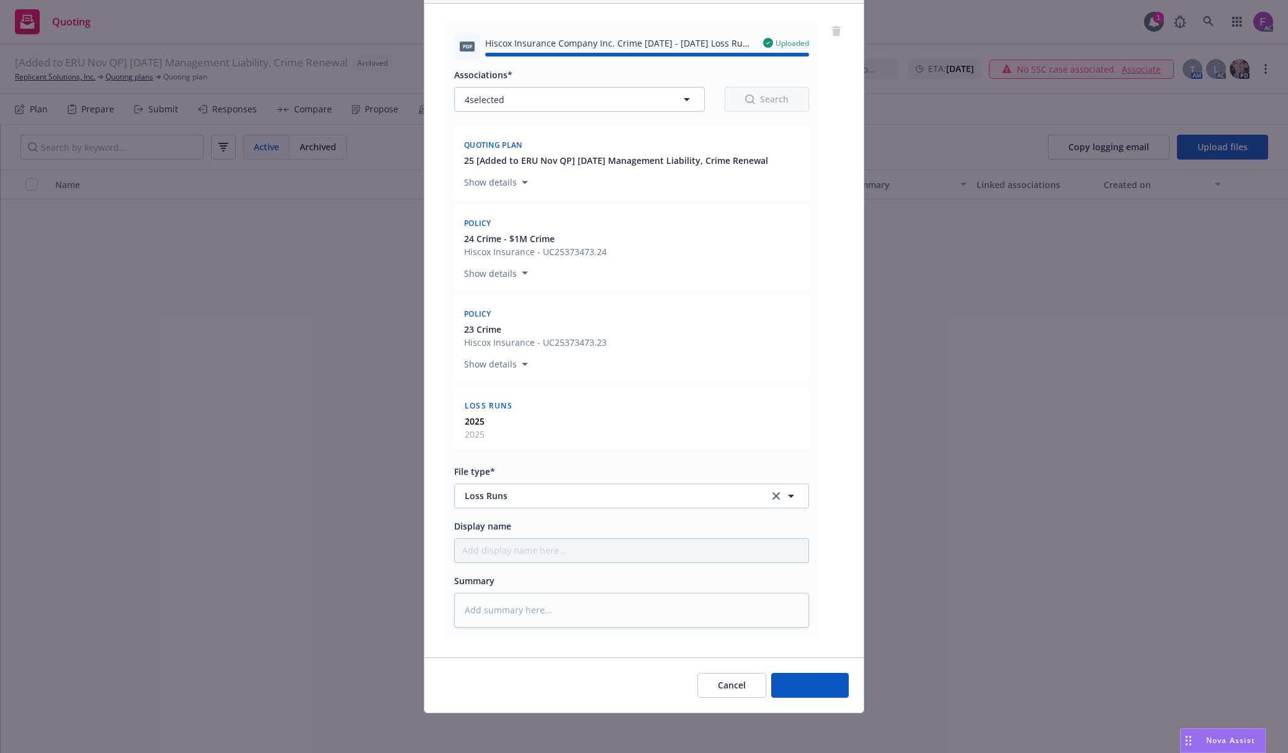
type textarea "x"
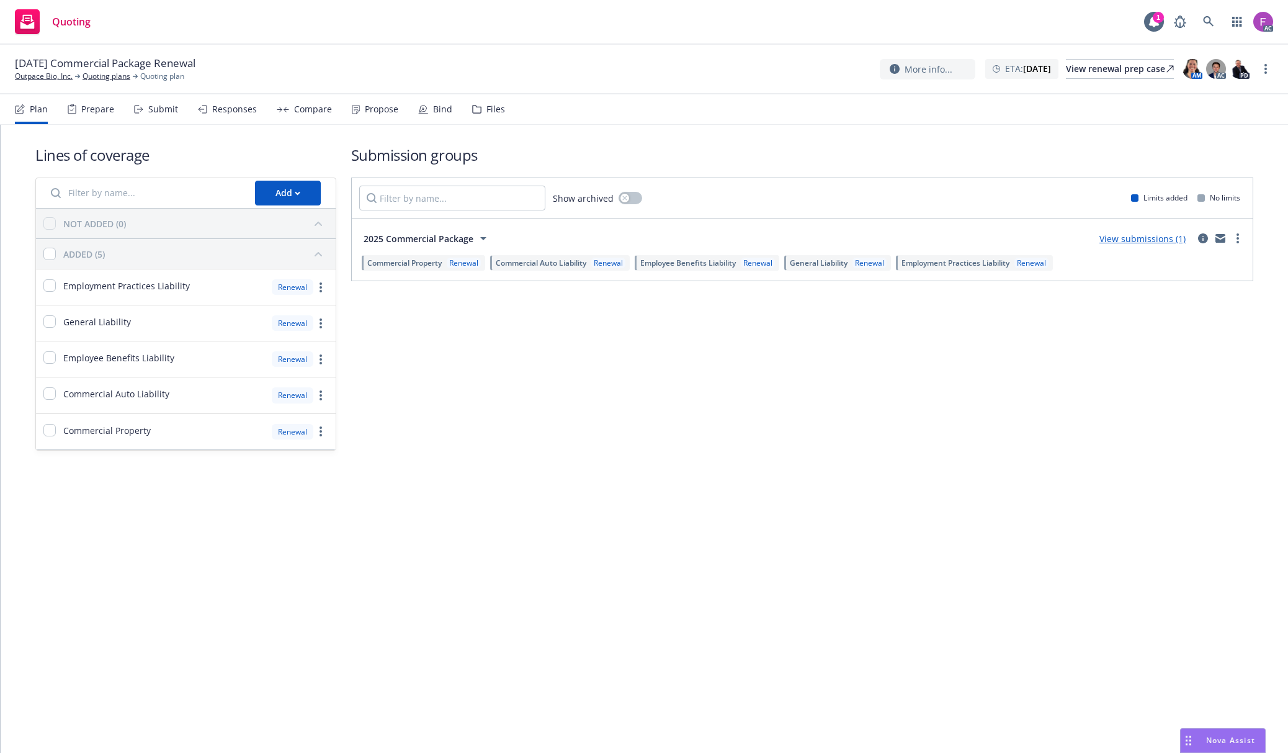
click at [479, 108] on div "Files" at bounding box center [488, 109] width 33 height 30
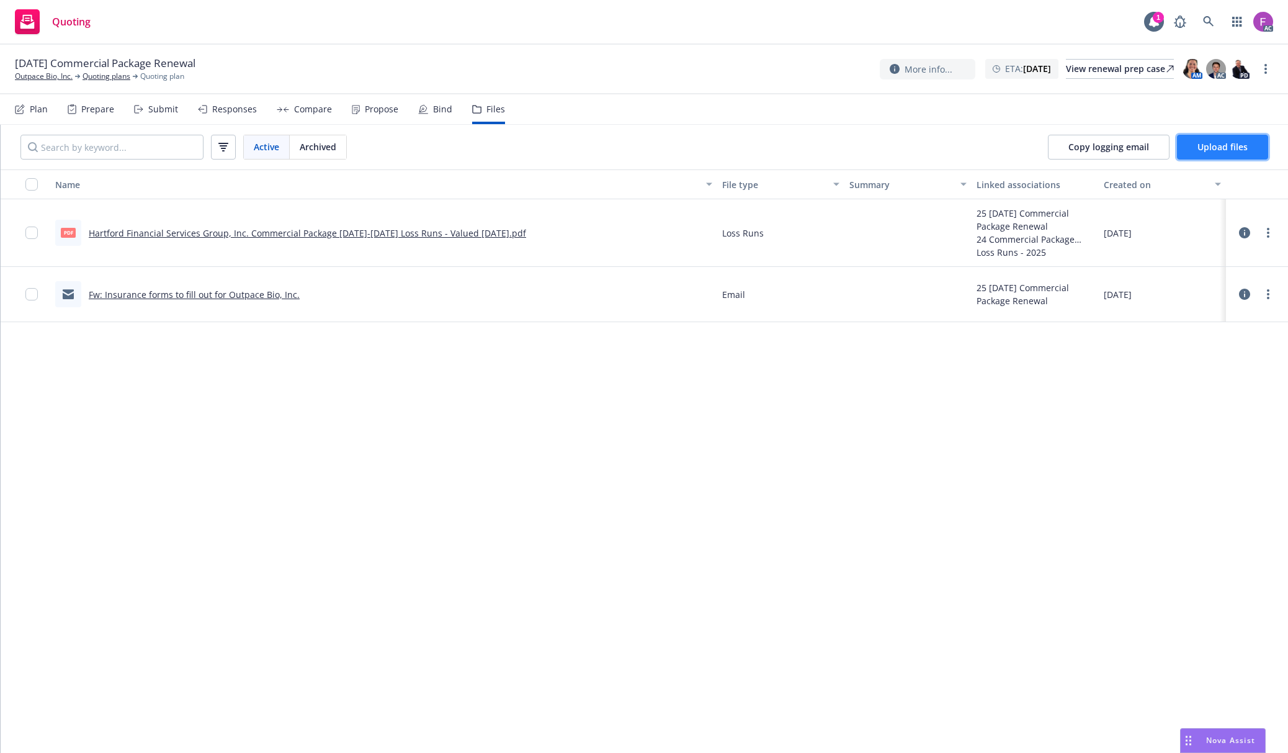
click at [1194, 154] on button "Upload files" at bounding box center [1222, 147] width 91 height 25
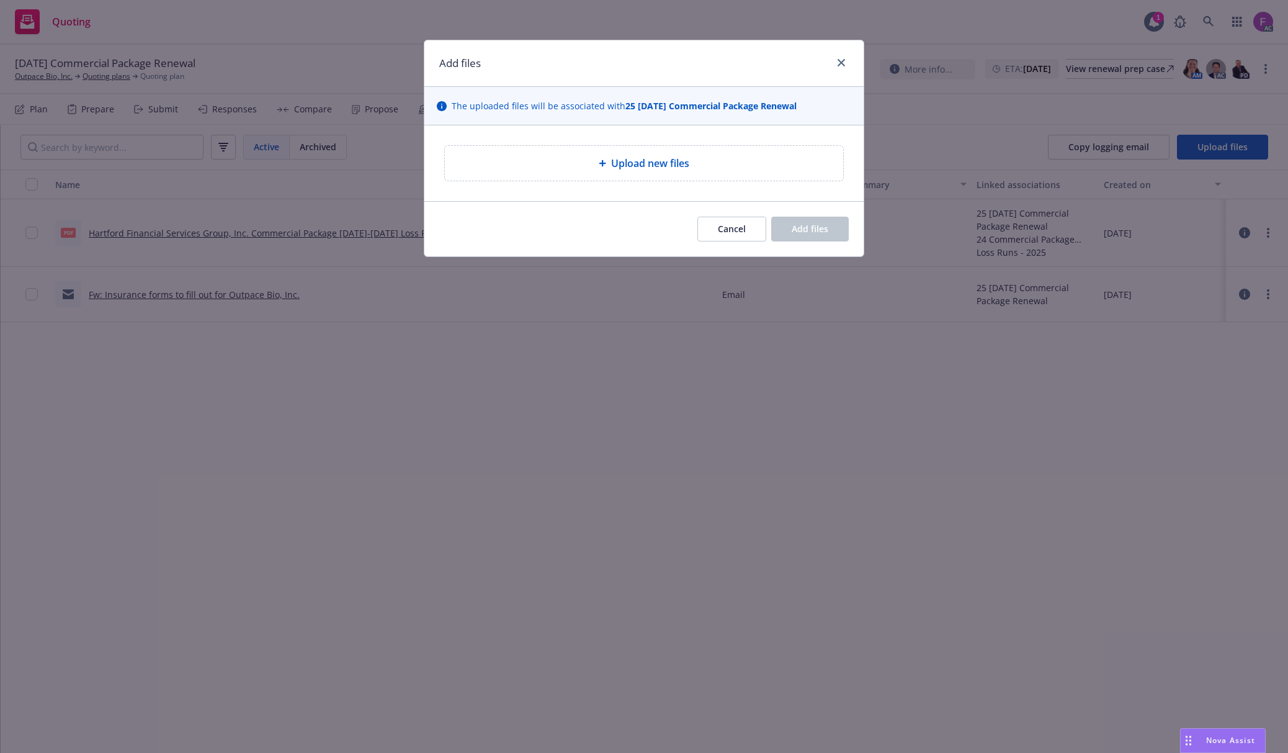
click at [666, 165] on span "Upload new files" at bounding box center [650, 163] width 78 height 15
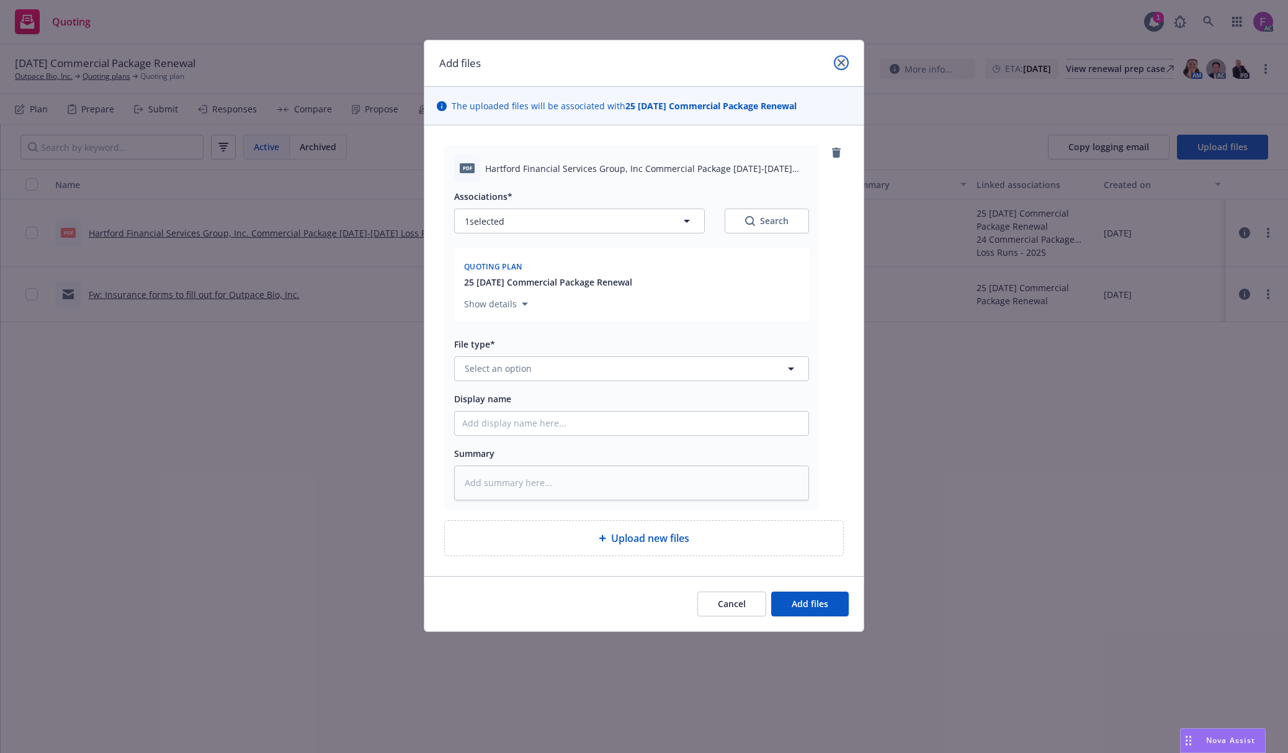
click at [837, 60] on link "close" at bounding box center [841, 62] width 15 height 15
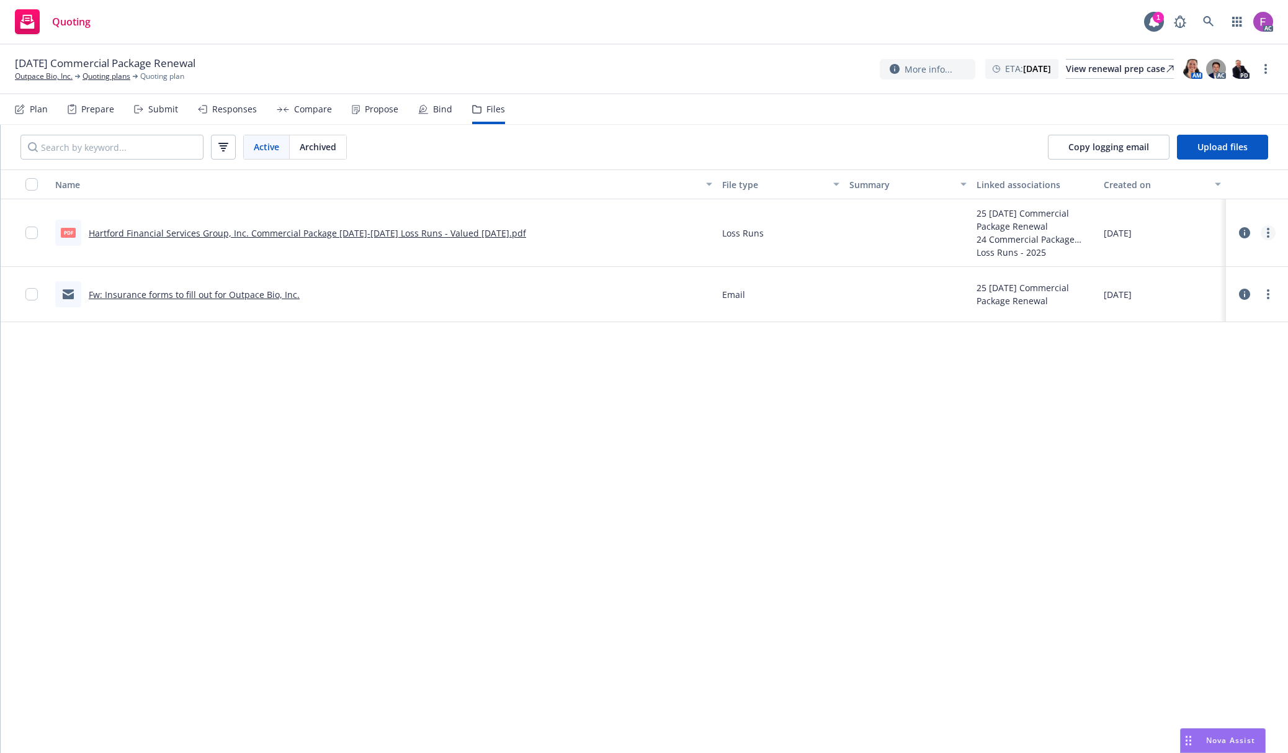
click at [1271, 232] on link "more" at bounding box center [1268, 232] width 15 height 15
click at [1214, 261] on link "Archive" at bounding box center [1213, 258] width 123 height 25
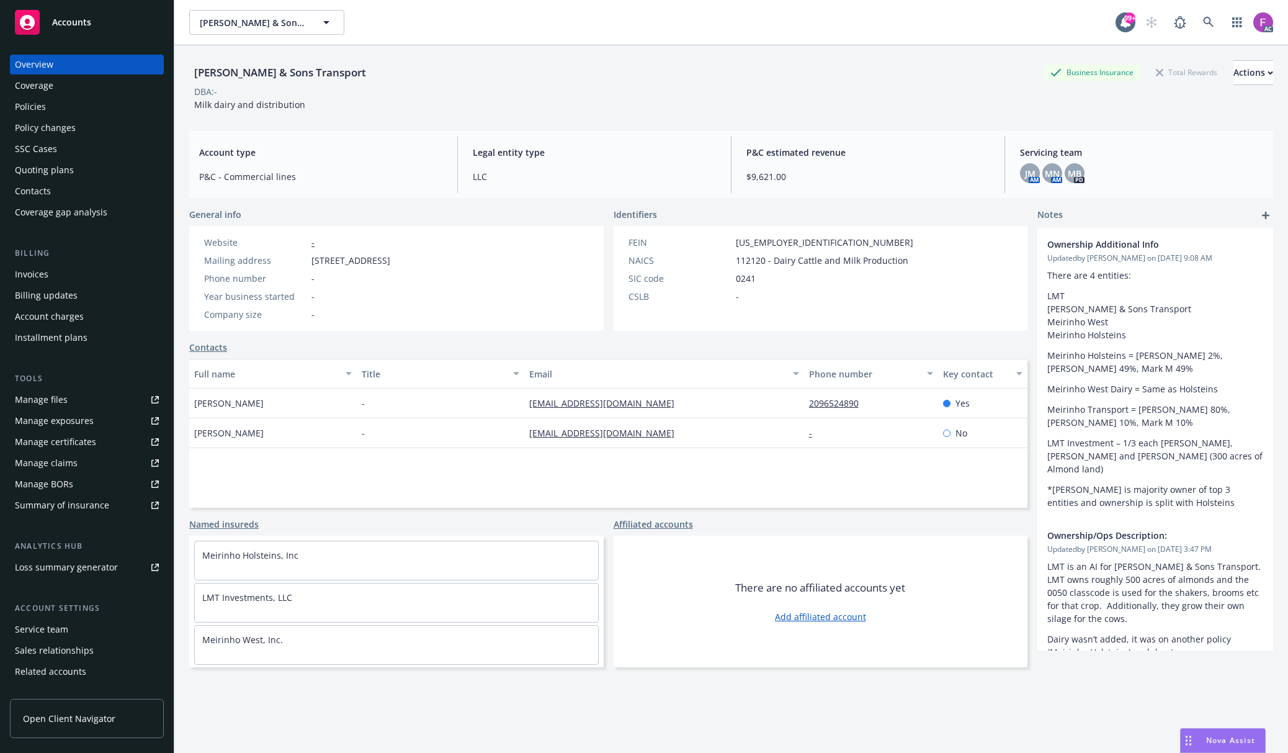
click at [43, 107] on div "Policies" at bounding box center [30, 107] width 31 height 20
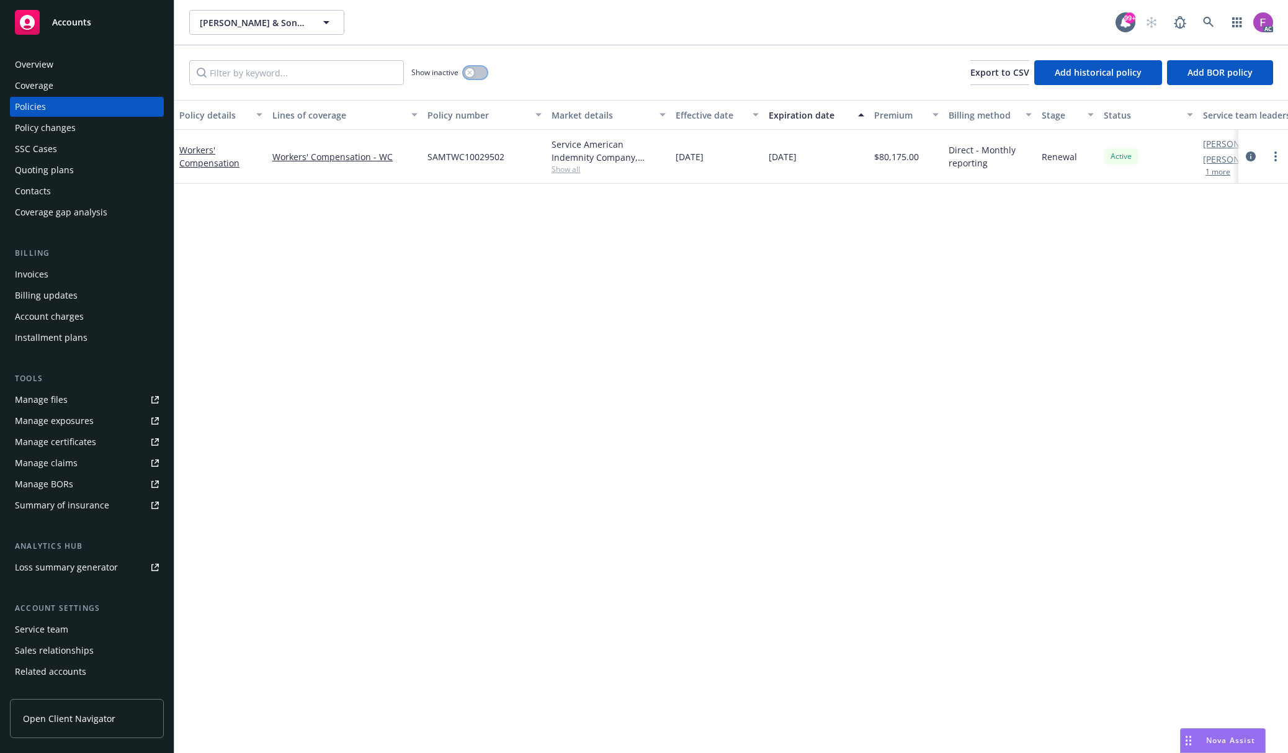
click at [467, 73] on div "button" at bounding box center [469, 72] width 9 height 9
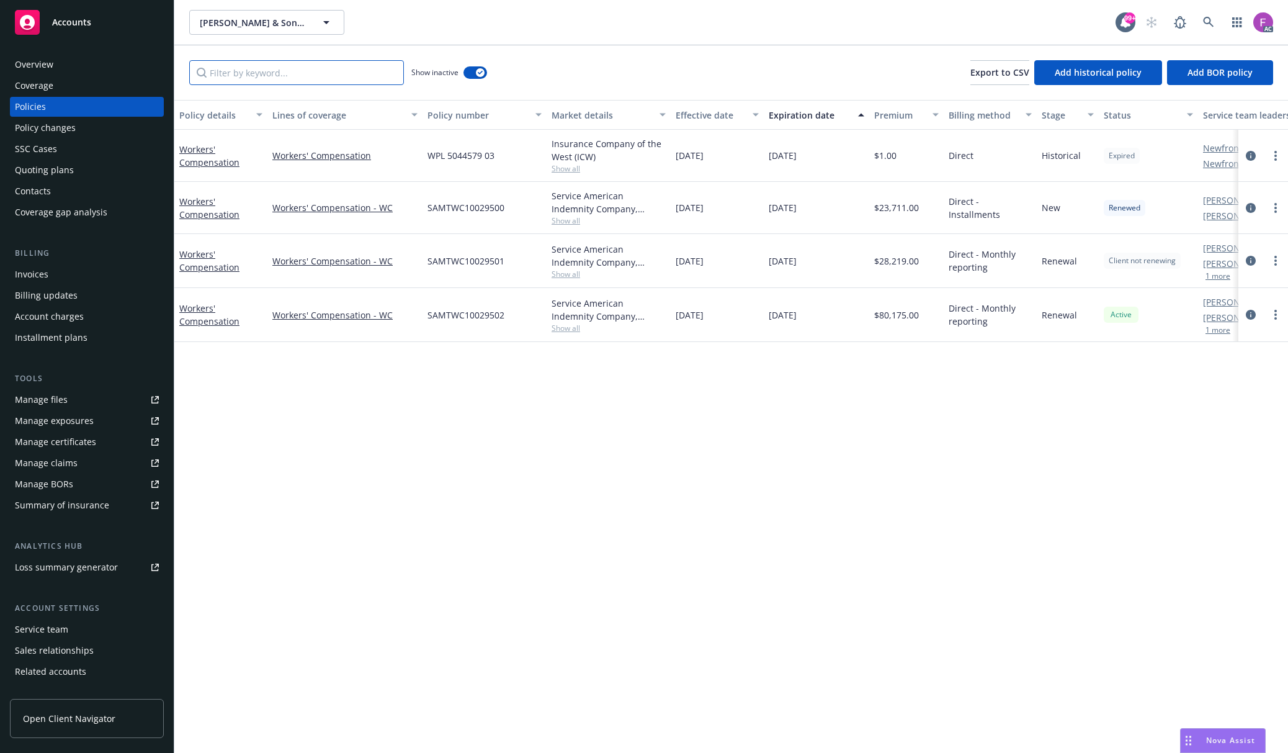
click at [338, 78] on input "Filter by keyword..." at bounding box center [296, 72] width 215 height 25
paste input "Workers Compensation"
type input "Workers Compensation"
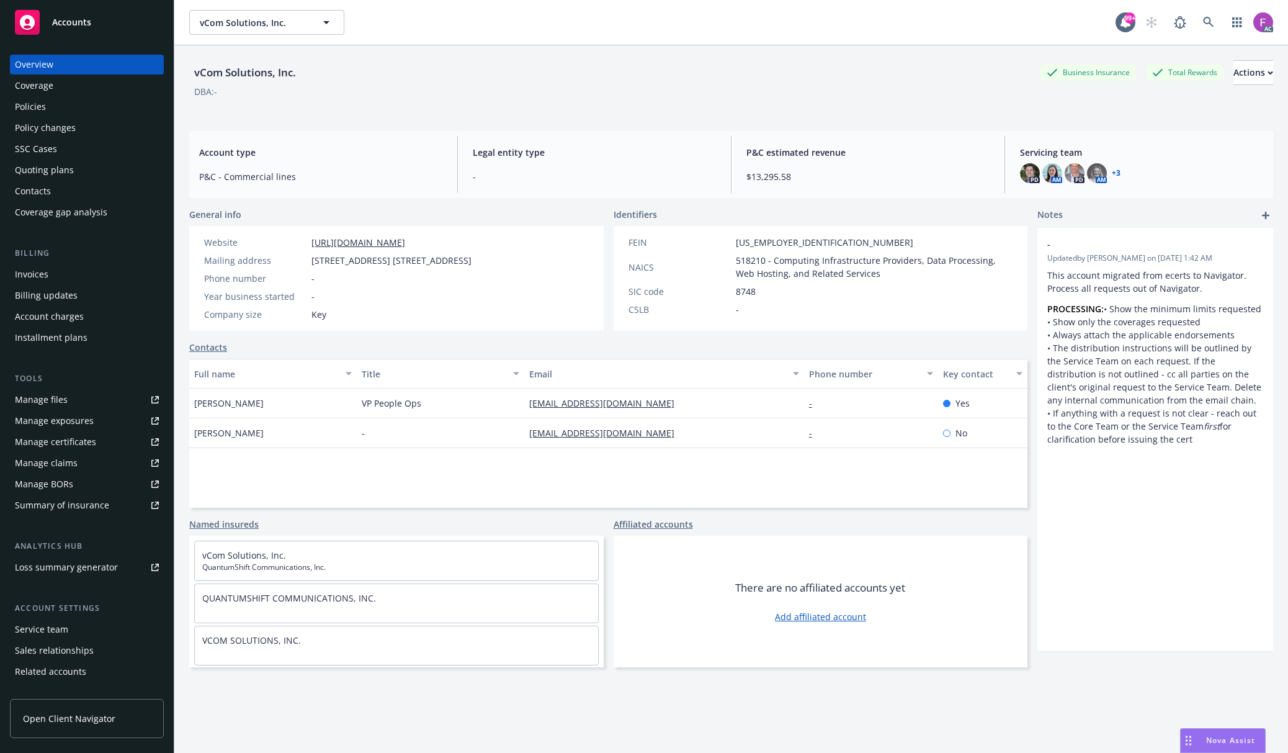
drag, startPoint x: 18, startPoint y: 107, endPoint x: 61, endPoint y: 81, distance: 50.5
click at [18, 107] on div "Policies" at bounding box center [30, 107] width 31 height 20
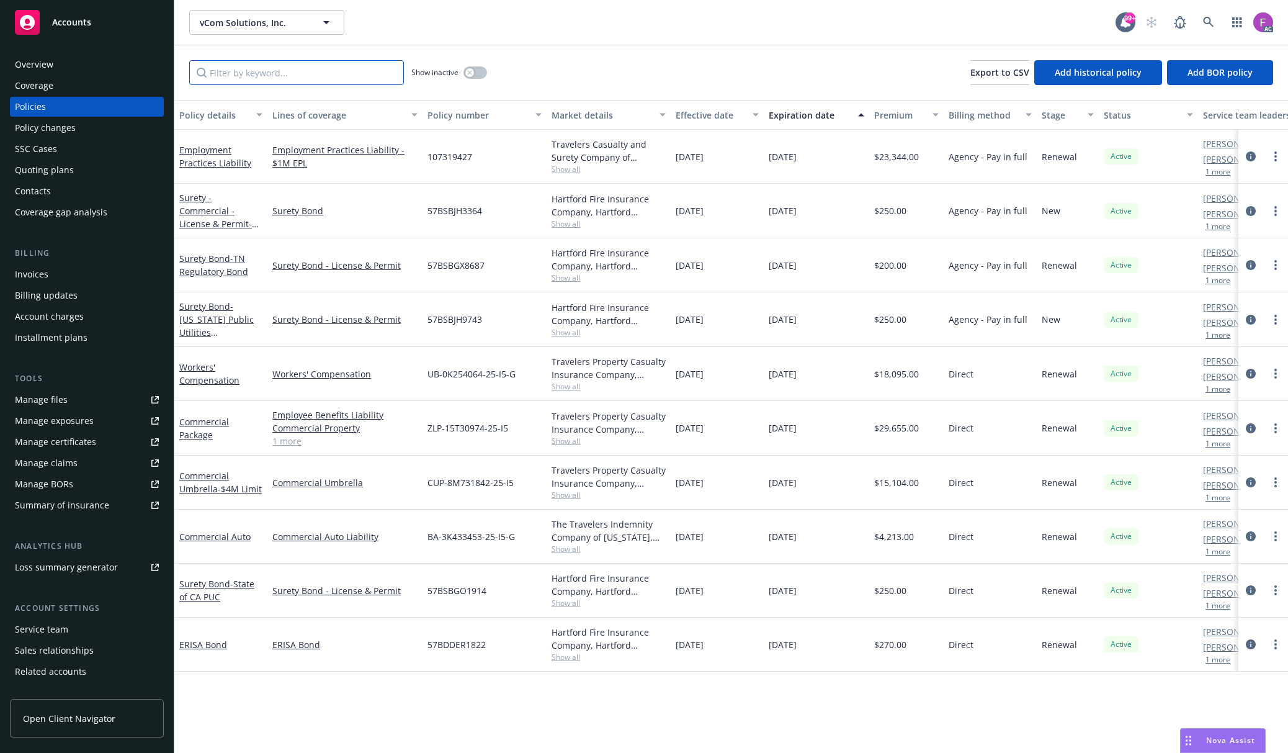
click at [266, 78] on input "Filter by keyword..." at bounding box center [296, 72] width 215 height 25
click at [477, 75] on button "button" at bounding box center [476, 72] width 24 height 12
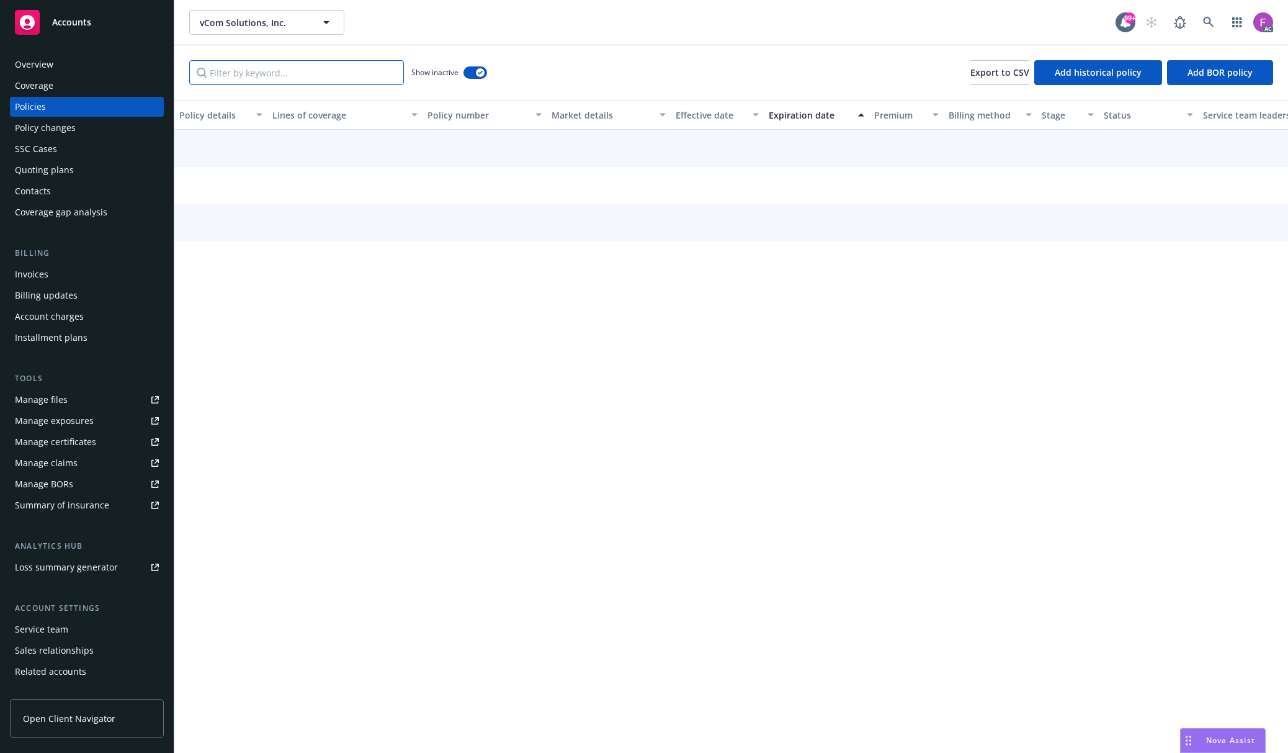
click at [274, 73] on input "Filter by keyword..." at bounding box center [296, 72] width 215 height 25
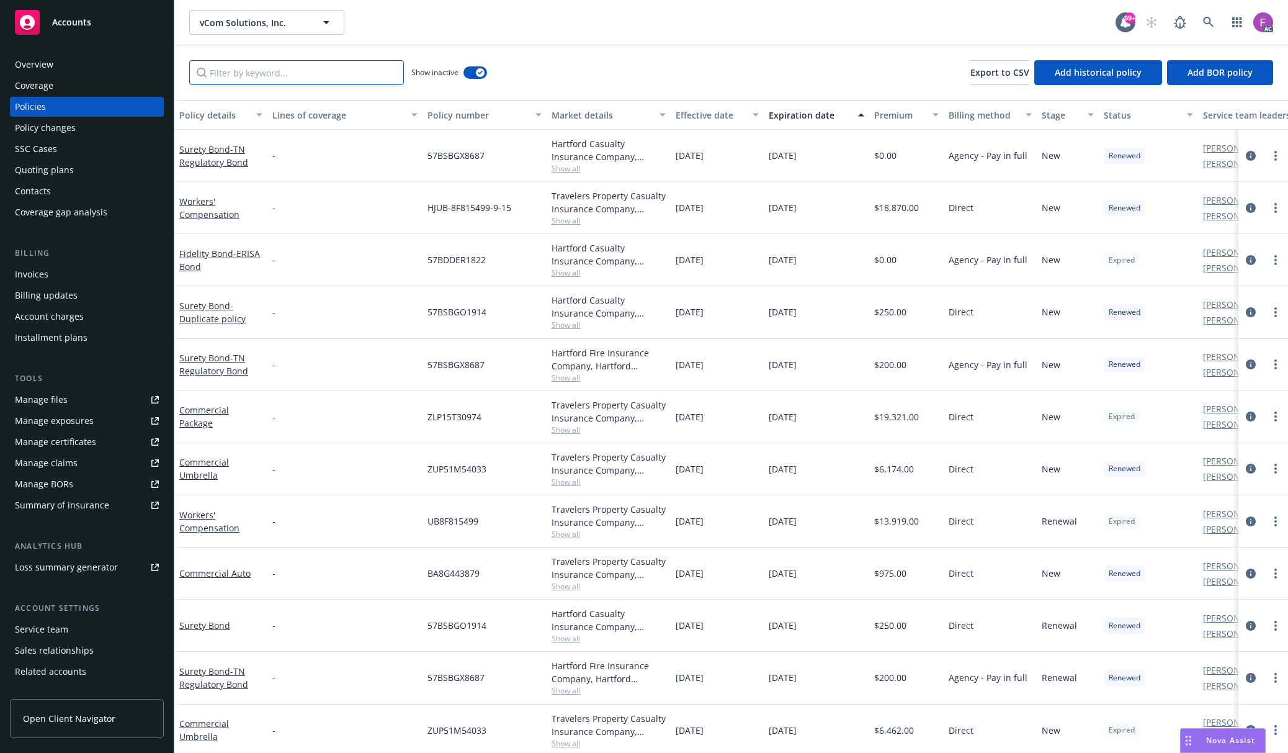
paste input "Surety Commercial License and Permit"
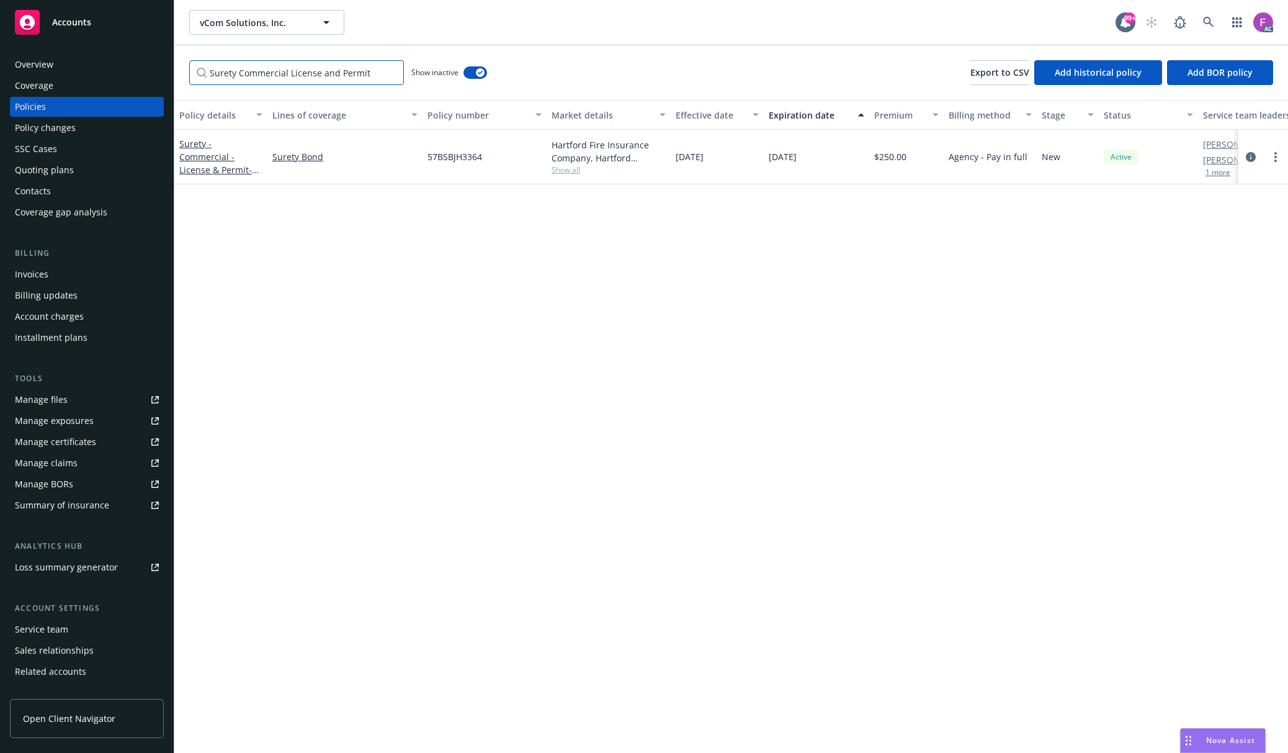
type input "Surety Commercial License and Permit"
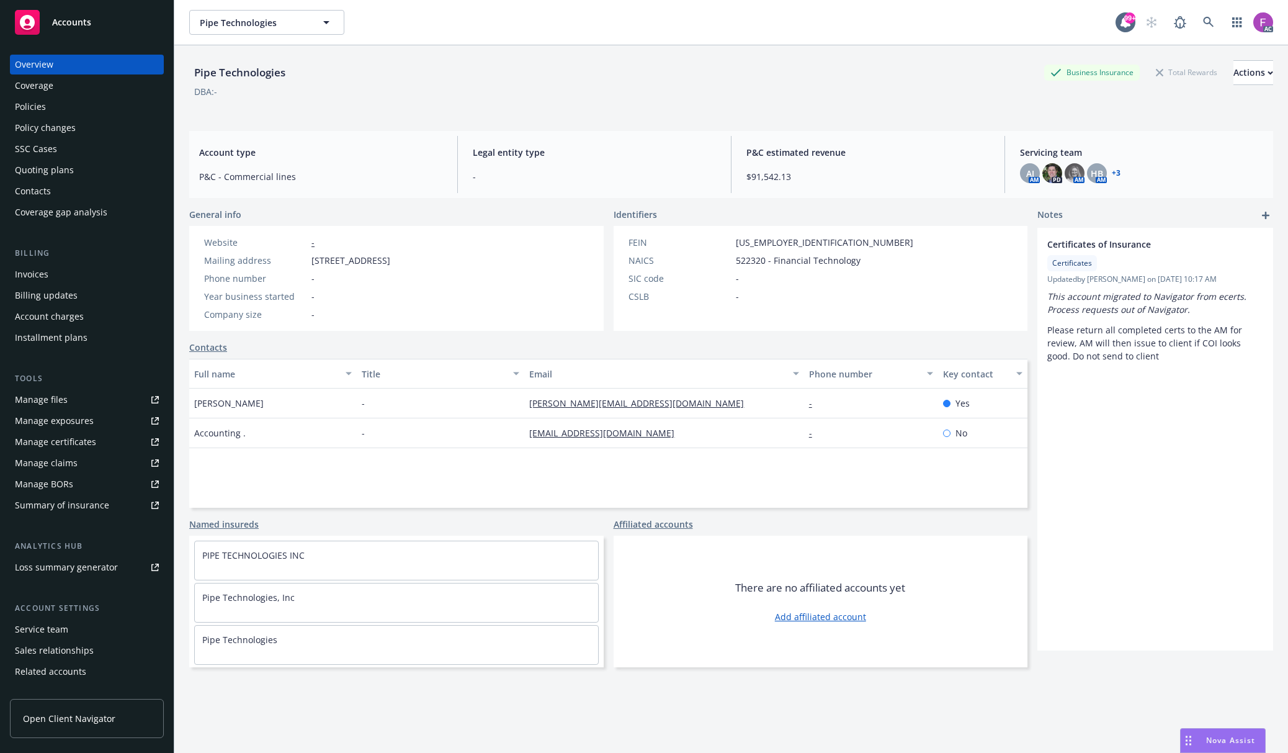
click at [67, 104] on div "Policies" at bounding box center [87, 107] width 144 height 20
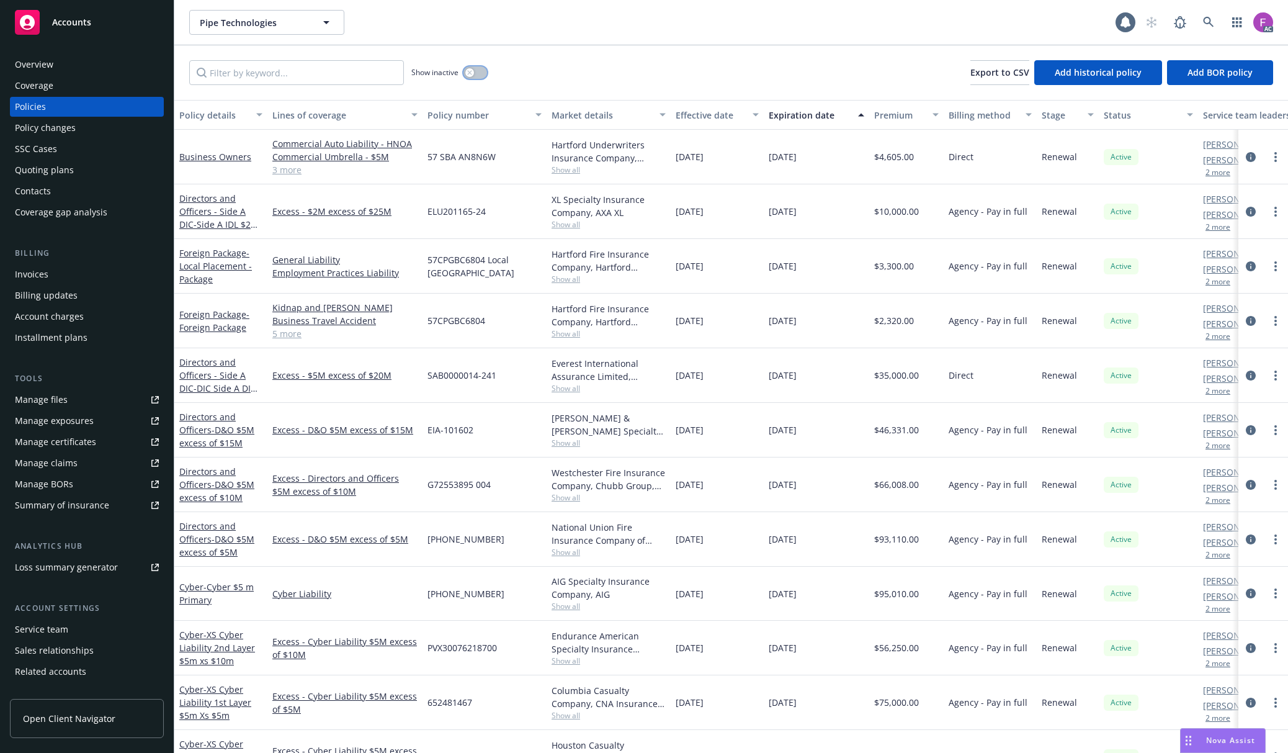
click at [487, 72] on button "button" at bounding box center [476, 72] width 24 height 12
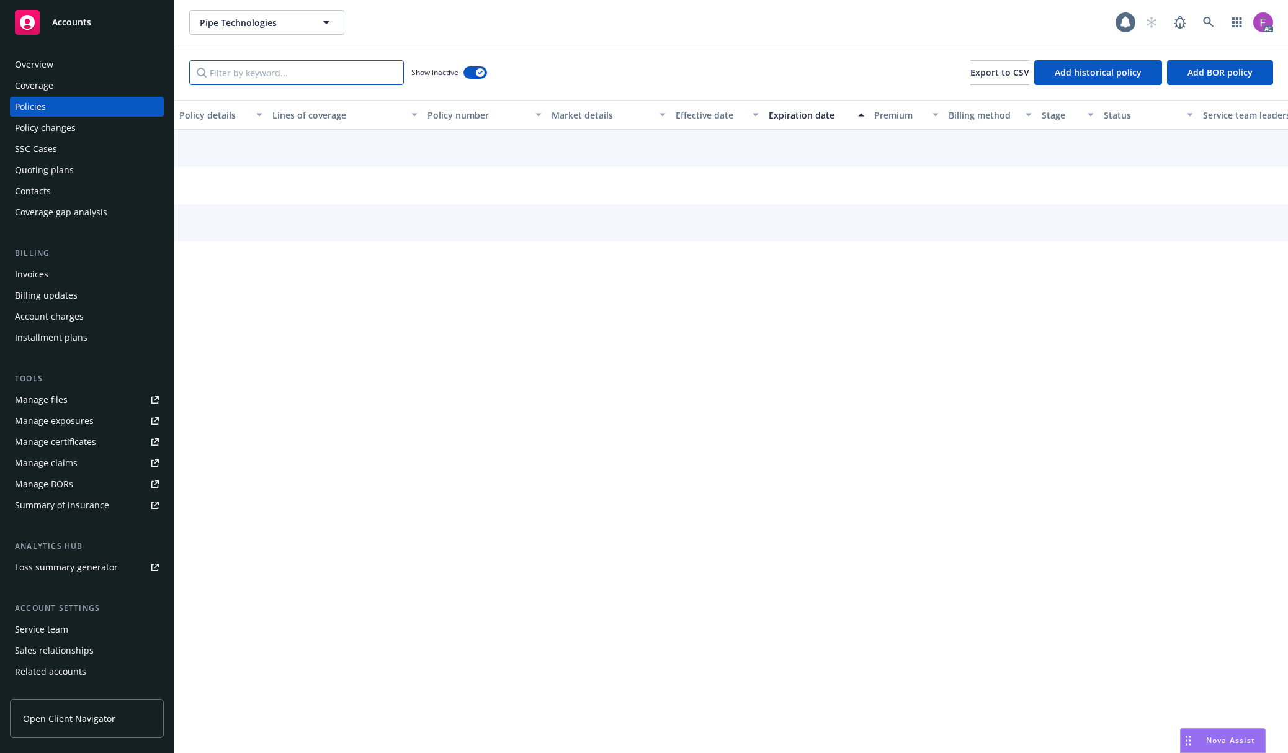
click at [381, 74] on input "Filter by keyword..." at bounding box center [296, 72] width 215 height 25
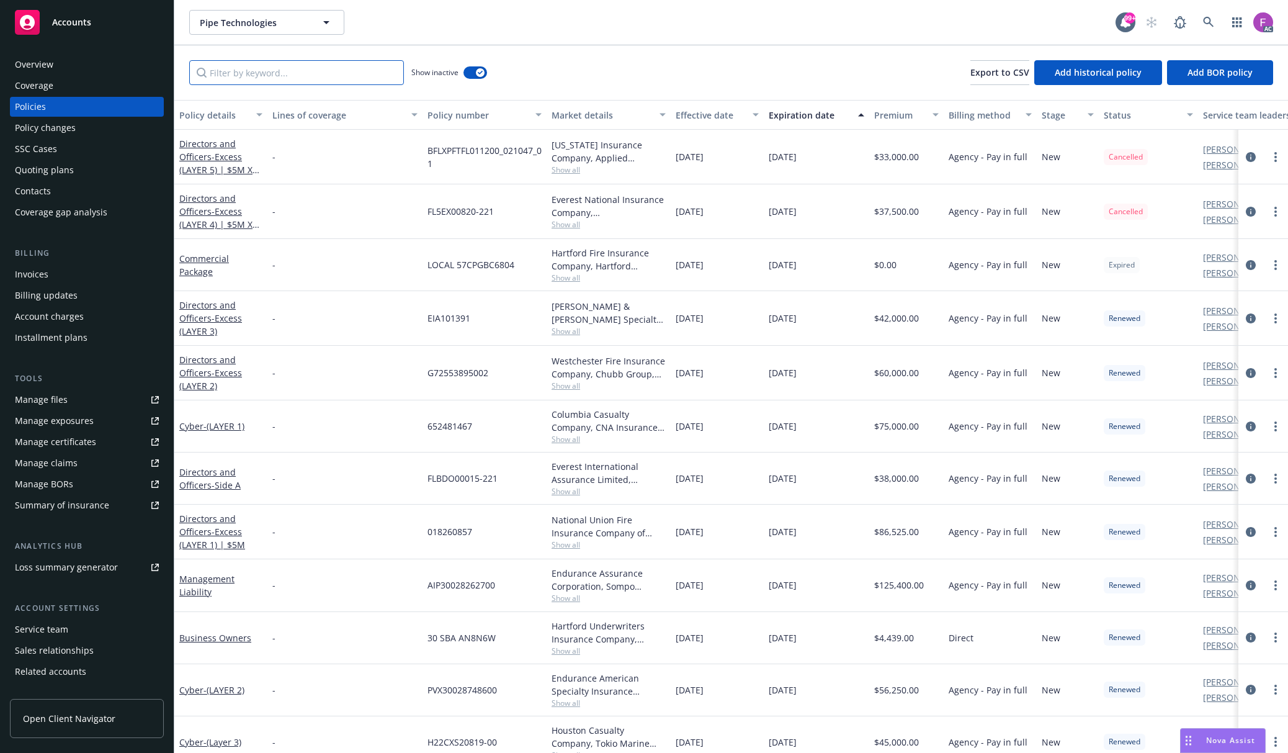
paste input "Business Owners"
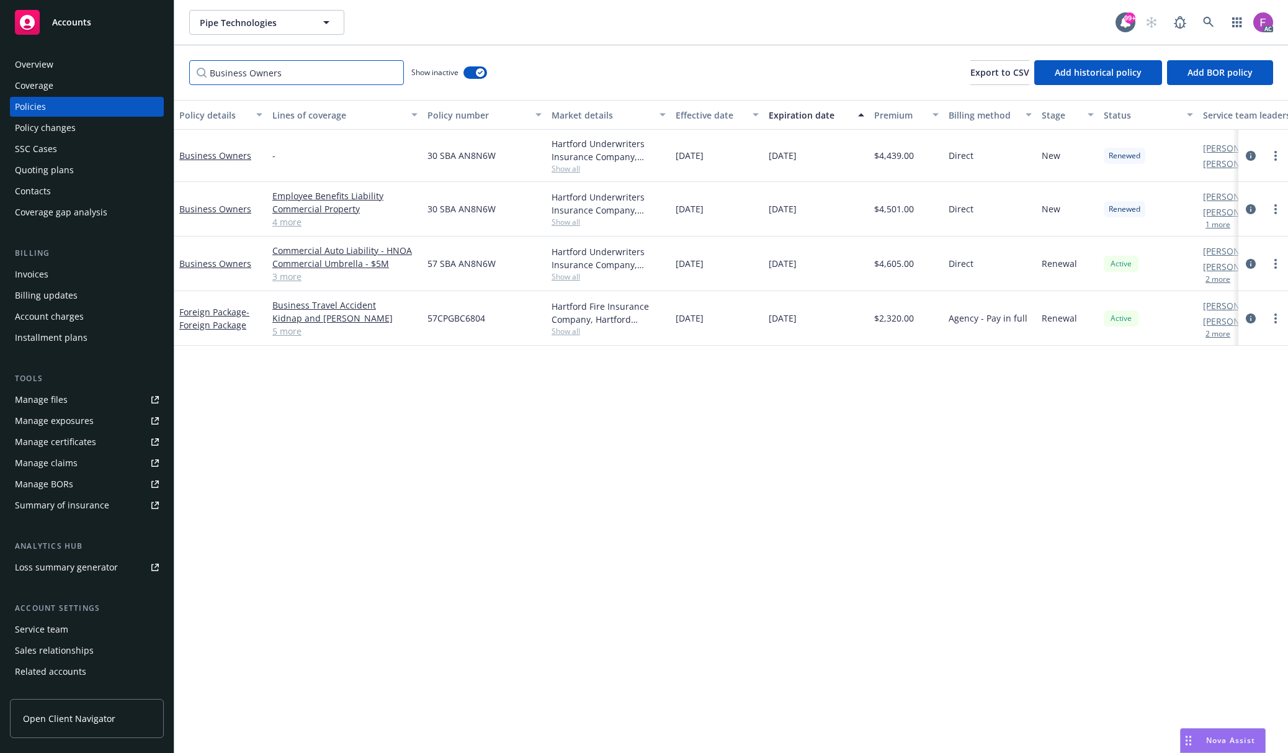
click at [211, 65] on input "Business Owners" at bounding box center [296, 72] width 215 height 25
paste input "Foreign Package"
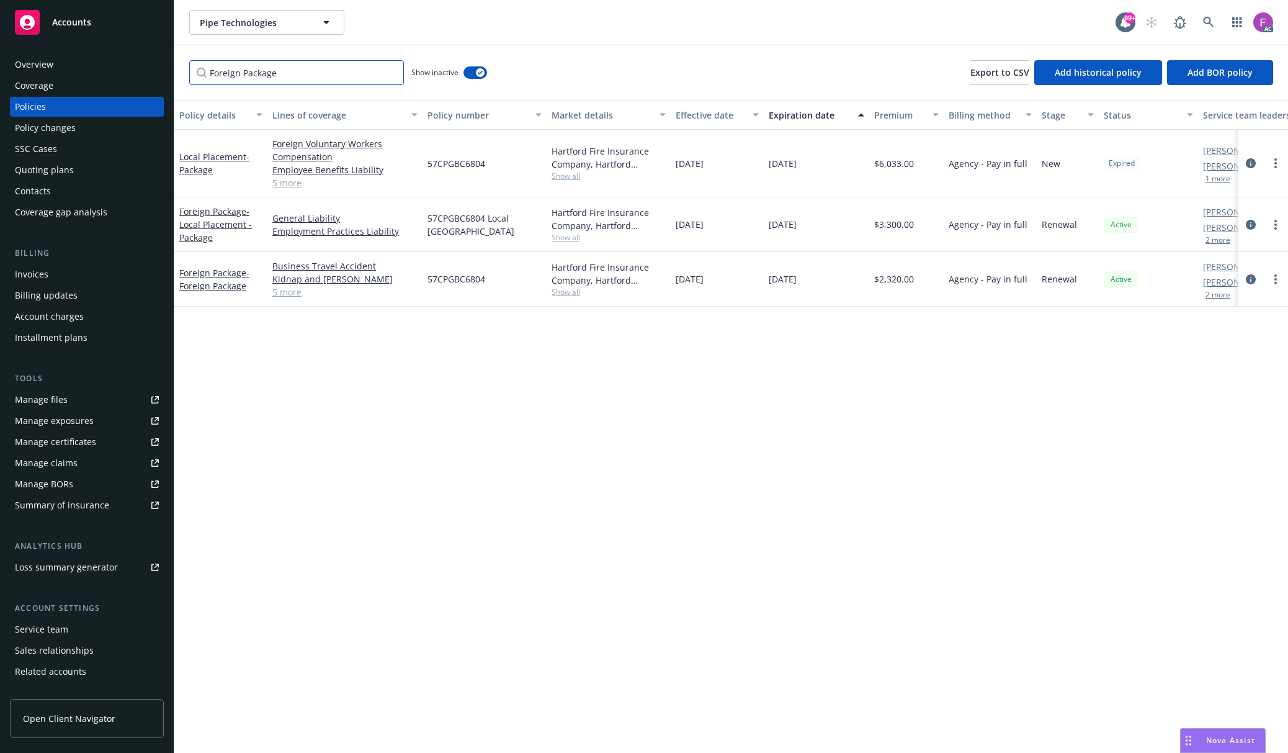
click at [261, 74] on input "Foreign Package" at bounding box center [296, 72] width 215 height 25
paste input "Directors and Officers"
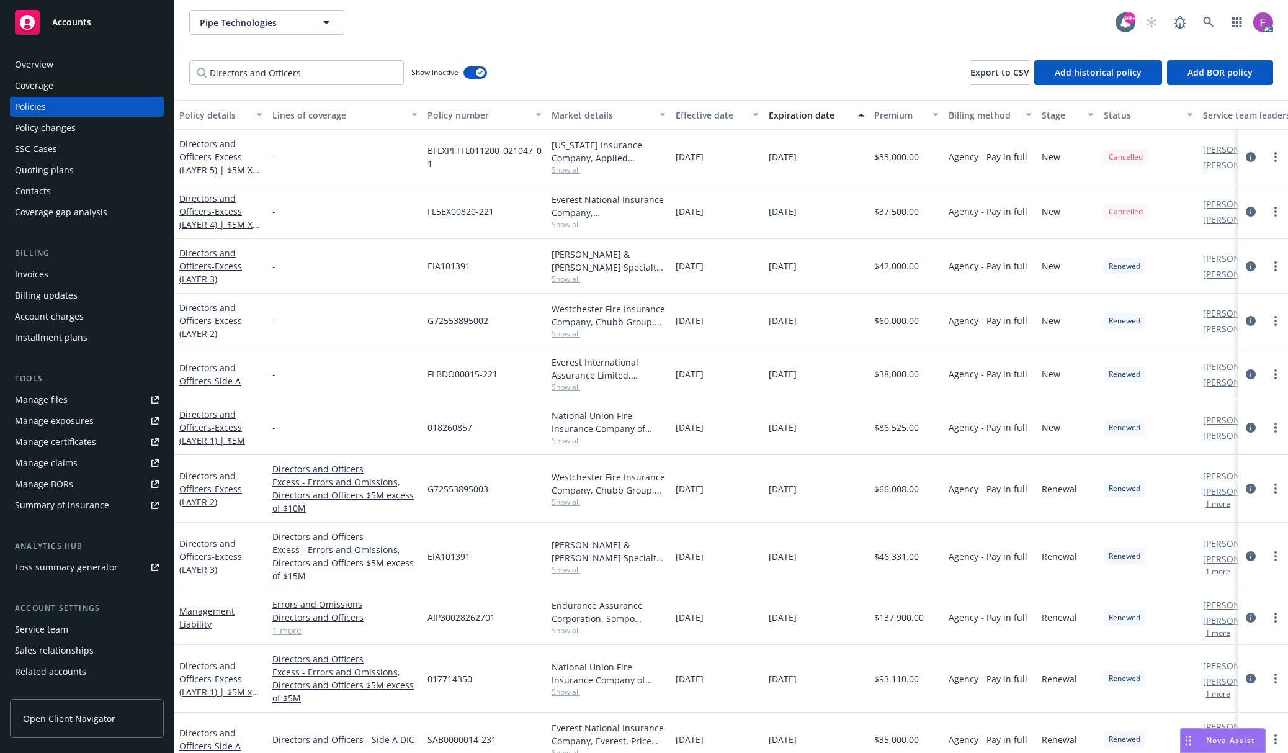
drag, startPoint x: 688, startPoint y: 264, endPoint x: 725, endPoint y: 269, distance: 36.9
click at [724, 269] on div "11/23/2022" at bounding box center [717, 266] width 93 height 55
drag, startPoint x: 690, startPoint y: 324, endPoint x: 716, endPoint y: 338, distance: 29.2
click at [716, 336] on div "11/23/2022" at bounding box center [717, 321] width 93 height 55
drag, startPoint x: 701, startPoint y: 375, endPoint x: 732, endPoint y: 403, distance: 42.2
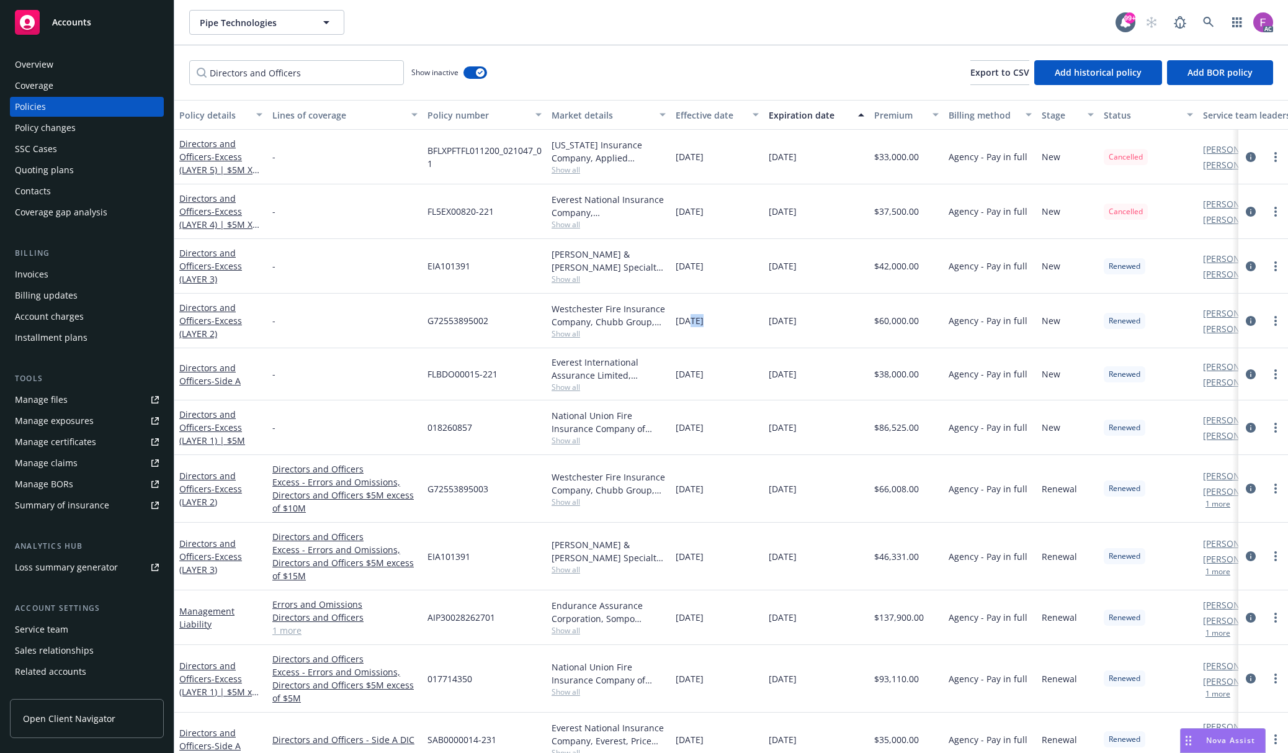
click at [731, 385] on div "11/23/2022" at bounding box center [717, 374] width 93 height 52
drag, startPoint x: 701, startPoint y: 431, endPoint x: 721, endPoint y: 437, distance: 21.6
click at [721, 437] on div "11/23/2022" at bounding box center [717, 427] width 93 height 55
drag, startPoint x: 699, startPoint y: 489, endPoint x: 723, endPoint y: 509, distance: 31.3
click at [721, 505] on div "11/23/2023" at bounding box center [717, 489] width 93 height 68
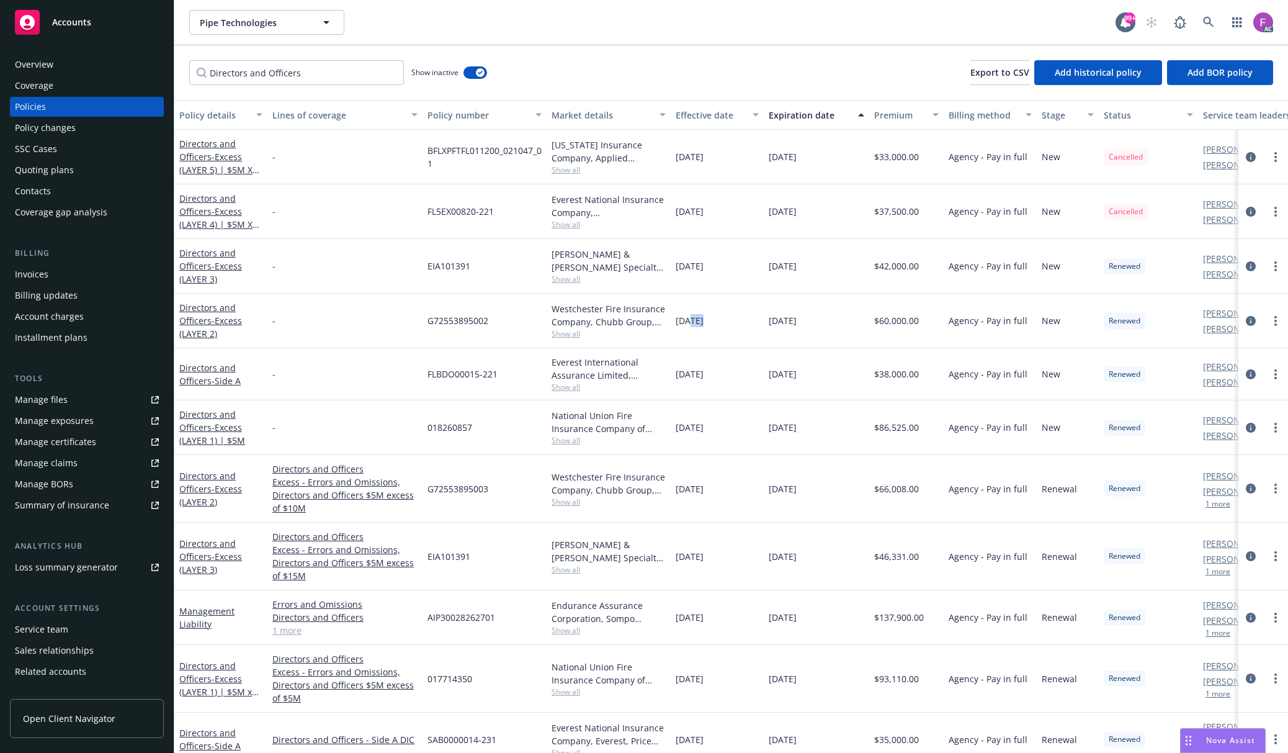
drag, startPoint x: 699, startPoint y: 556, endPoint x: 718, endPoint y: 591, distance: 39.7
click at [715, 586] on div "11/23/2023" at bounding box center [717, 557] width 93 height 68
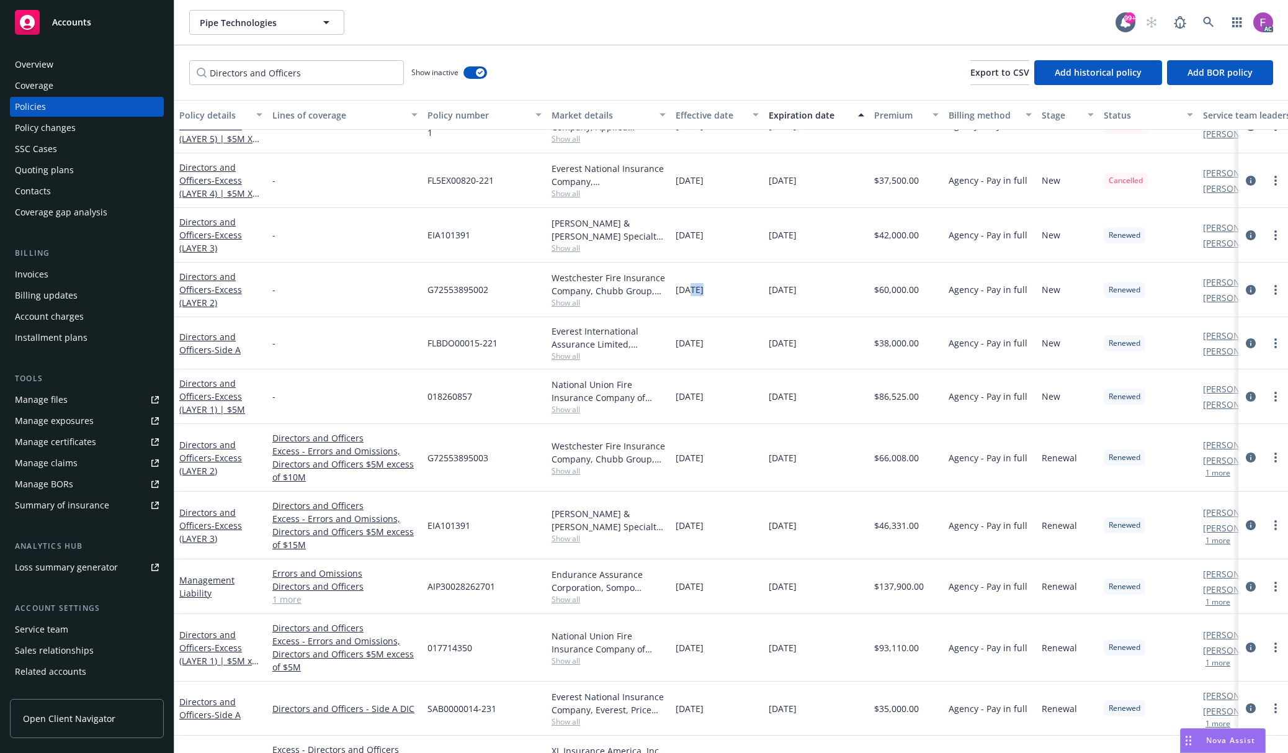
scroll to position [165, 0]
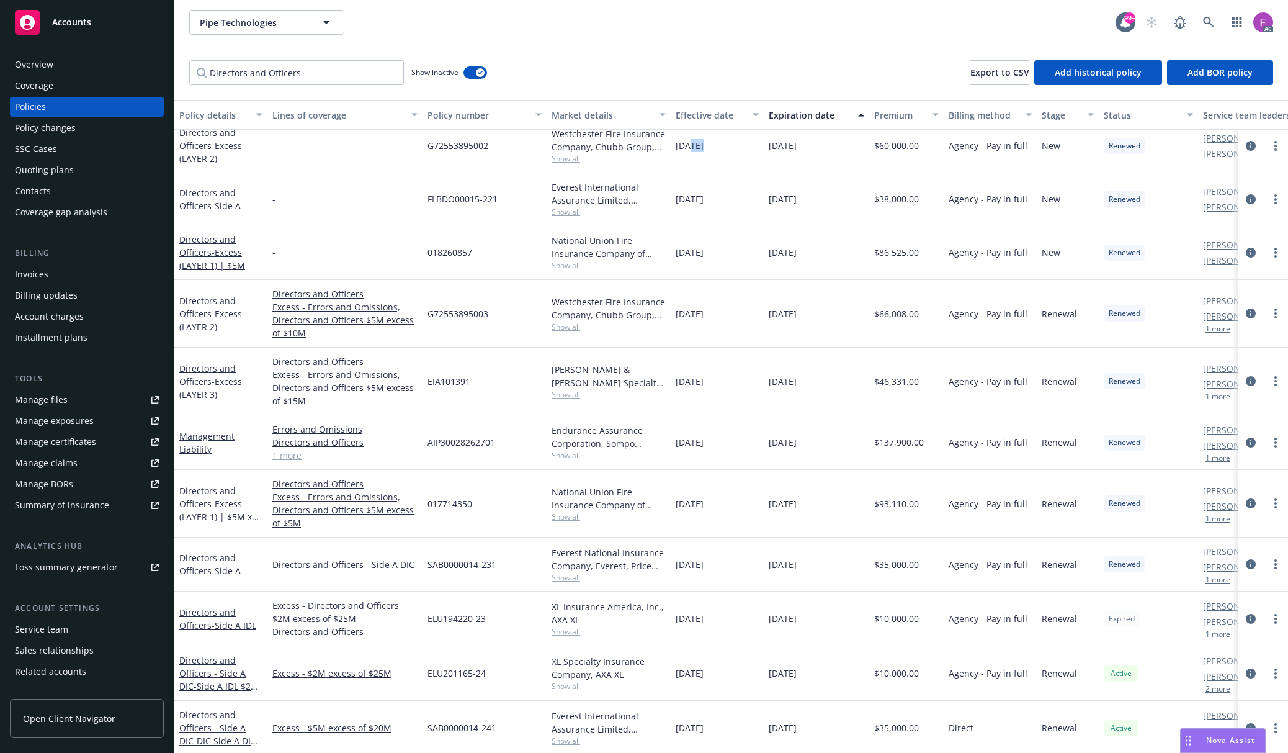
drag, startPoint x: 690, startPoint y: 505, endPoint x: 735, endPoint y: 526, distance: 49.4
click at [729, 514] on div "11/23/2023" at bounding box center [717, 504] width 93 height 68
drag, startPoint x: 701, startPoint y: 565, endPoint x: 719, endPoint y: 571, distance: 18.5
click at [704, 569] on span "11/23/2023" at bounding box center [690, 564] width 28 height 13
drag, startPoint x: 711, startPoint y: 617, endPoint x: 715, endPoint y: 660, distance: 43.7
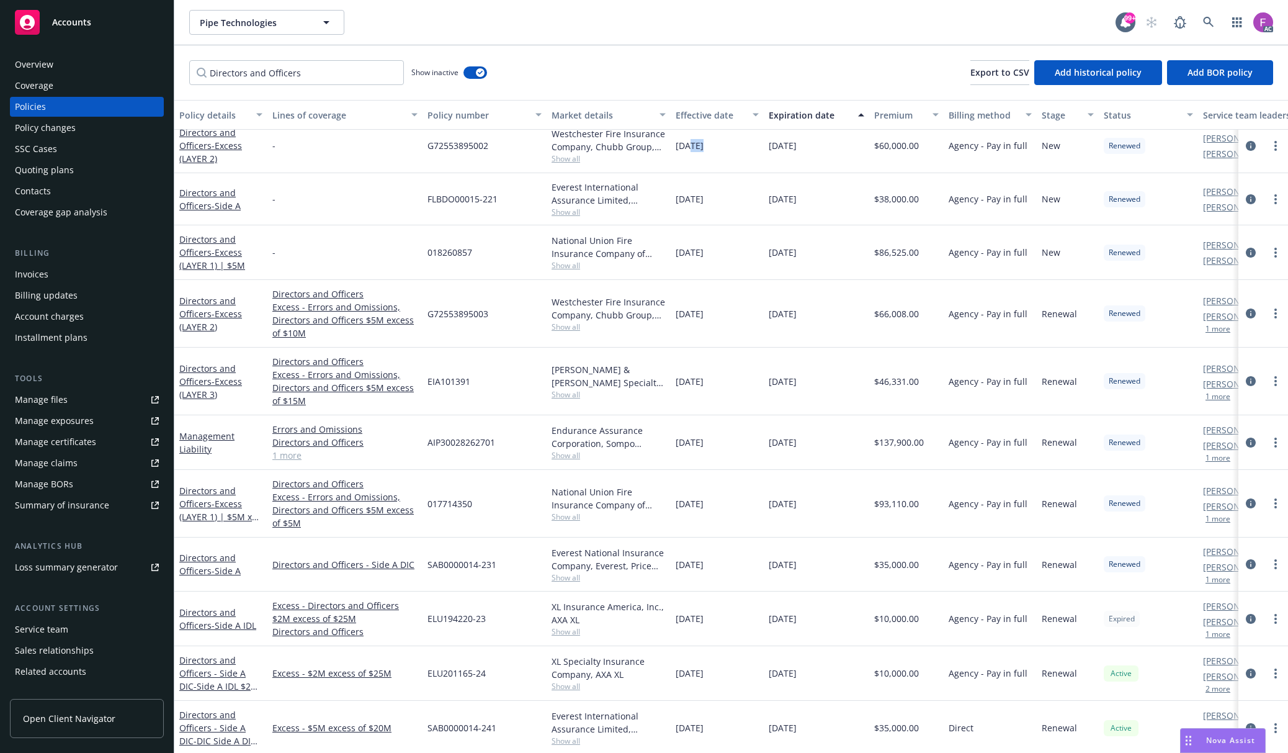
click at [727, 626] on div "11/23/2023" at bounding box center [717, 618] width 93 height 55
drag, startPoint x: 717, startPoint y: 678, endPoint x: 709, endPoint y: 708, distance: 31.0
click at [719, 681] on div "11/23/2024" at bounding box center [717, 673] width 93 height 55
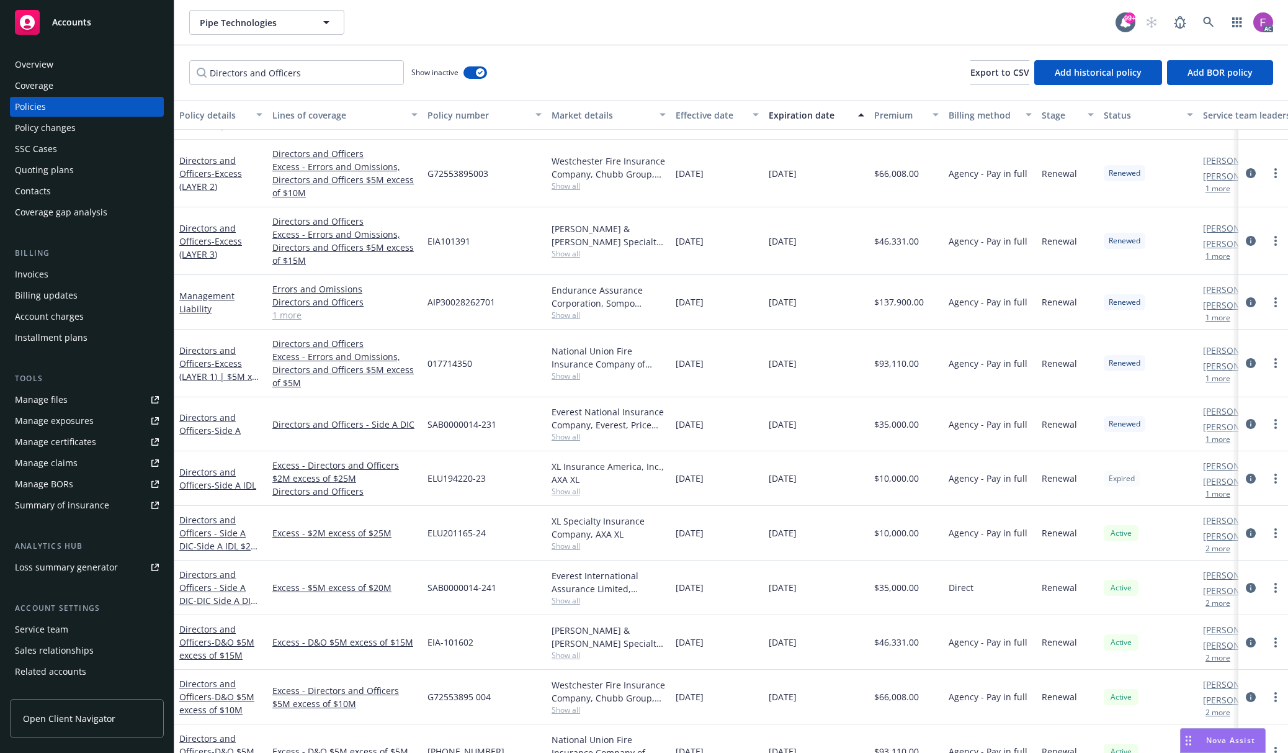
scroll to position [331, 0]
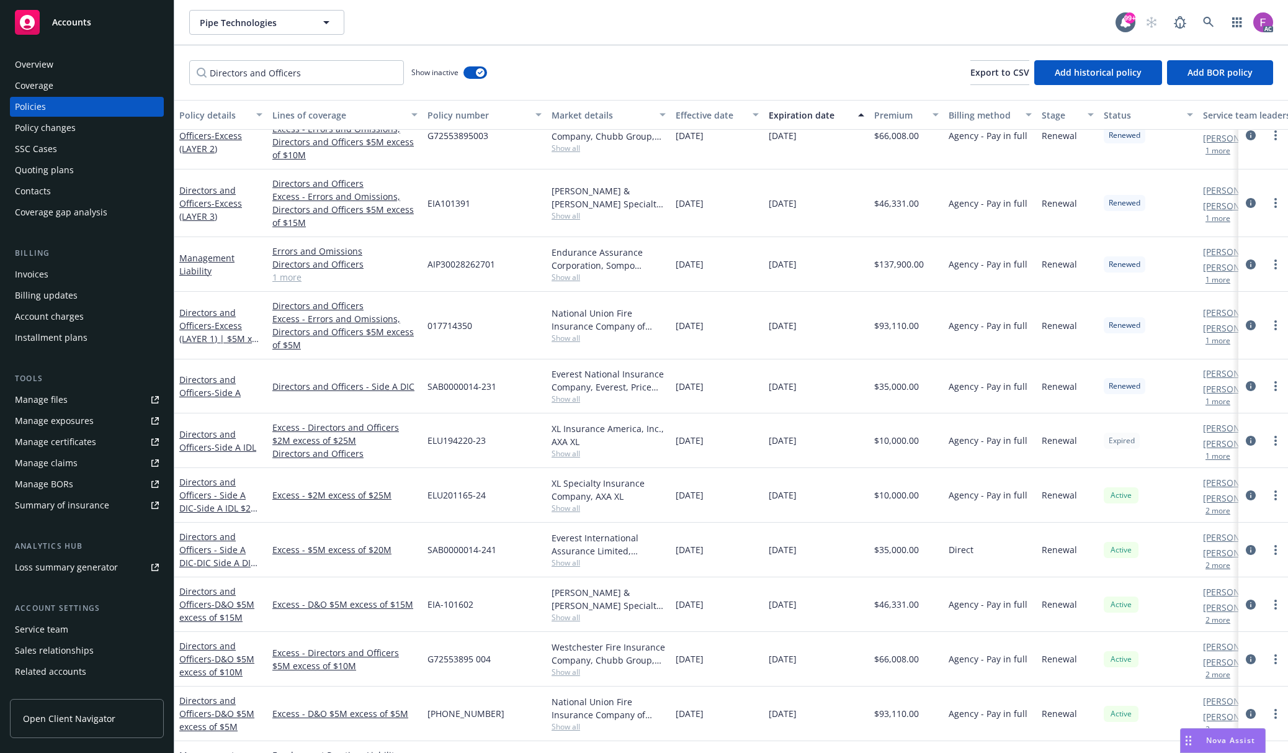
drag, startPoint x: 704, startPoint y: 550, endPoint x: 738, endPoint y: 547, distance: 34.3
click at [738, 547] on div "11/23/2024" at bounding box center [717, 550] width 93 height 55
drag, startPoint x: 703, startPoint y: 616, endPoint x: 770, endPoint y: 638, distance: 70.6
click at [733, 618] on div "11/23/2024" at bounding box center [717, 604] width 93 height 55
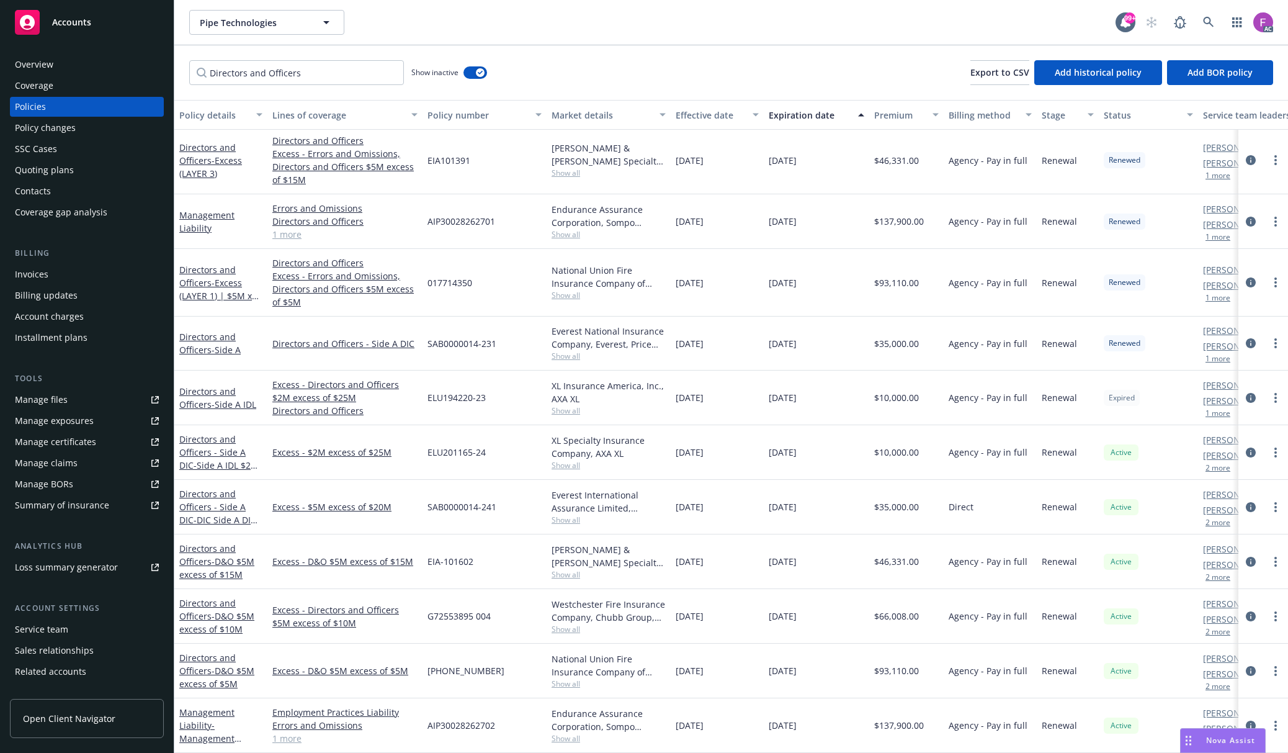
scroll to position [384, 0]
drag, startPoint x: 698, startPoint y: 596, endPoint x: 735, endPoint y: 603, distance: 37.2
click at [733, 601] on div "11/23/2024" at bounding box center [717, 616] width 93 height 55
drag, startPoint x: 700, startPoint y: 658, endPoint x: 714, endPoint y: 658, distance: 13.7
click at [704, 664] on span "11/23/2024" at bounding box center [690, 670] width 28 height 13
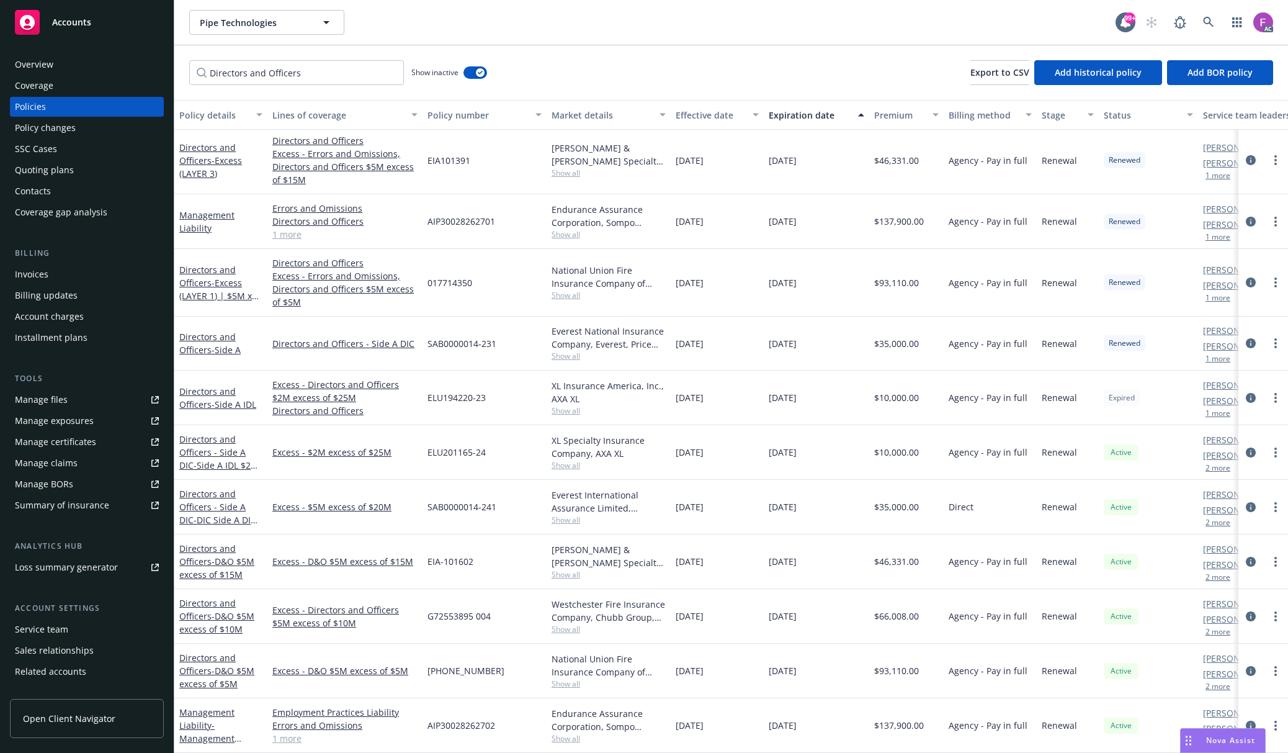
drag, startPoint x: 686, startPoint y: 711, endPoint x: 735, endPoint y: 720, distance: 49.3
click at [703, 719] on span "11/23/2024" at bounding box center [690, 725] width 28 height 13
click at [291, 83] on input "Directors and Officers" at bounding box center [296, 72] width 215 height 25
click at [293, 83] on input "Directors and Officers" at bounding box center [296, 72] width 215 height 25
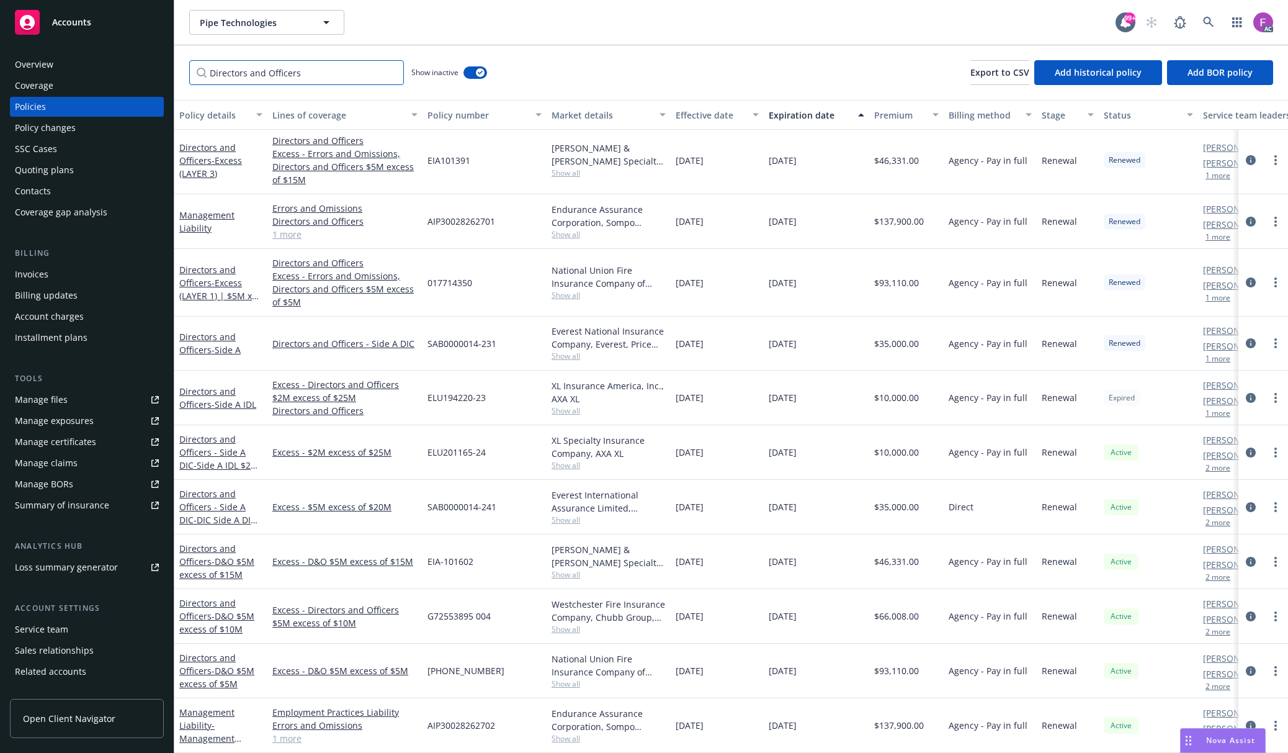
click at [293, 83] on input "Directors and Officers" at bounding box center [296, 72] width 215 height 25
paste input "Cyber"
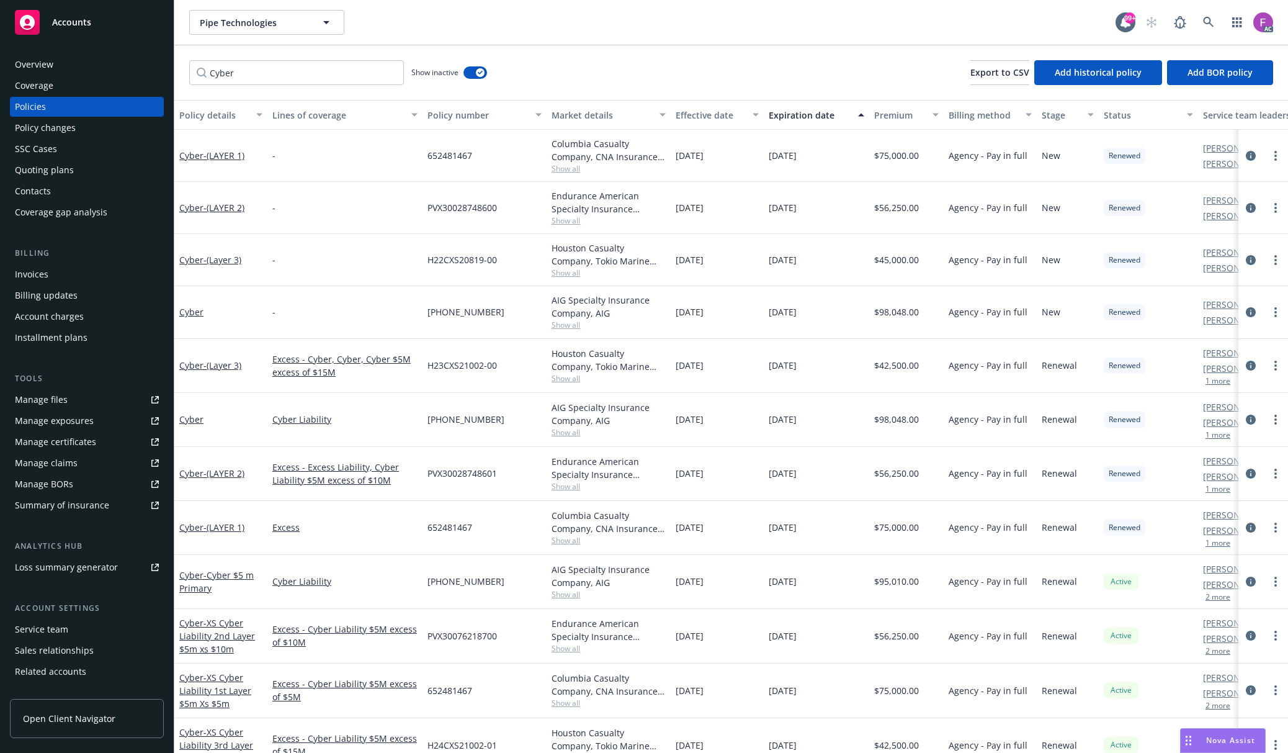
scroll to position [35, 0]
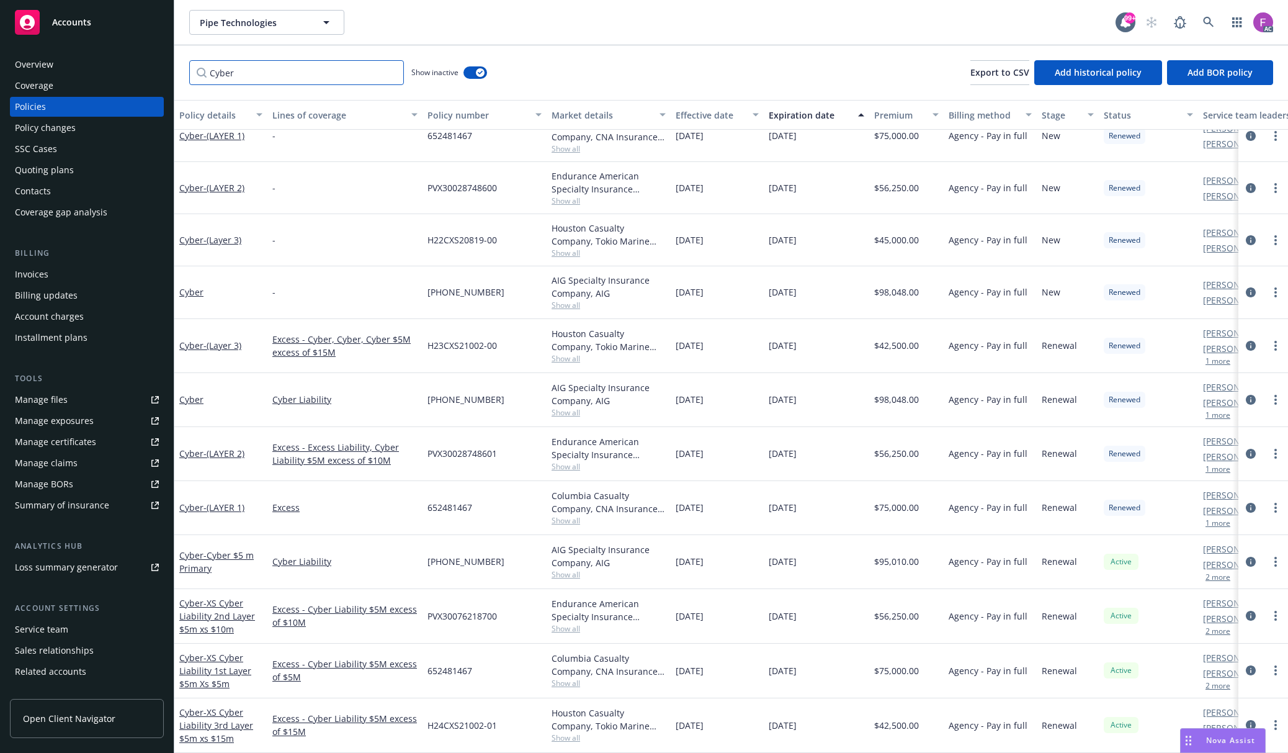
click at [269, 74] on input "Cyber" at bounding box center [296, 72] width 215 height 25
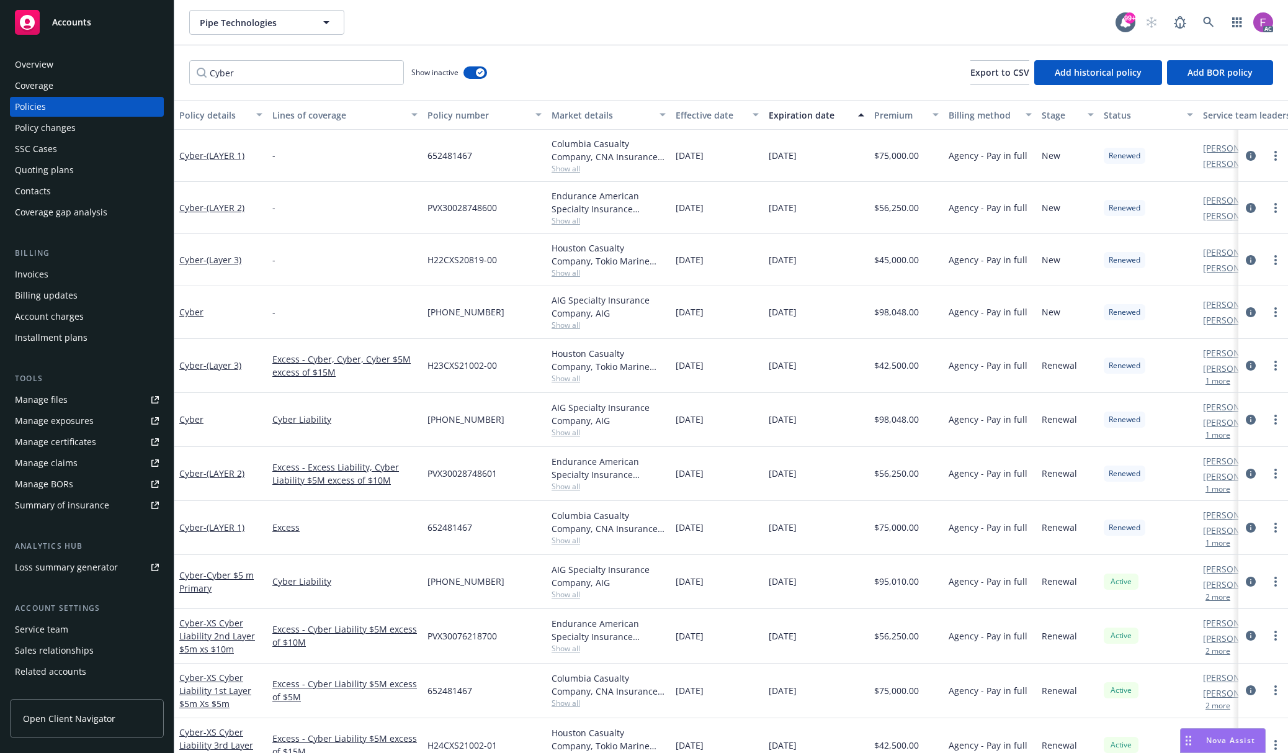
drag, startPoint x: 699, startPoint y: 151, endPoint x: 726, endPoint y: 174, distance: 35.7
click at [704, 159] on span "11/23/2022" at bounding box center [690, 155] width 28 height 13
drag, startPoint x: 706, startPoint y: 207, endPoint x: 732, endPoint y: 217, distance: 28.7
click at [728, 213] on div "11/23/2022" at bounding box center [717, 208] width 93 height 52
drag, startPoint x: 694, startPoint y: 254, endPoint x: 732, endPoint y: 280, distance: 46.8
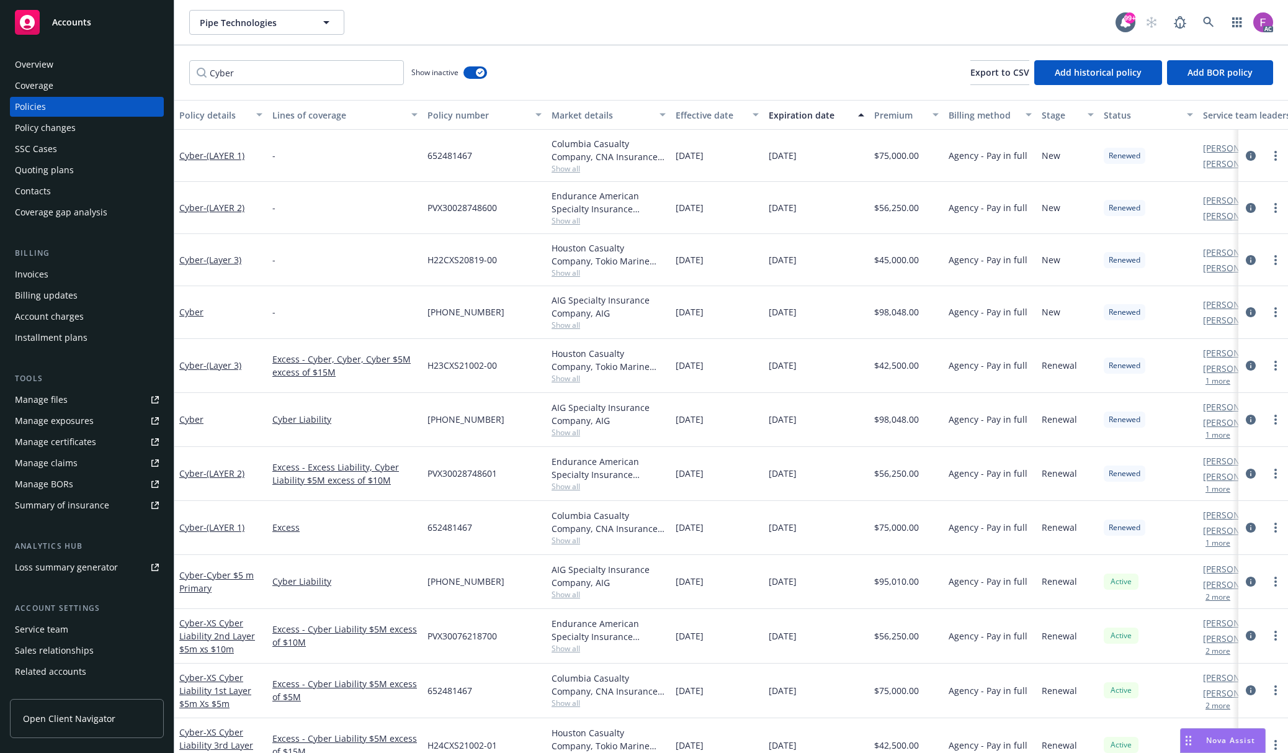
click at [729, 274] on div "11/23/2022" at bounding box center [717, 260] width 93 height 52
drag, startPoint x: 703, startPoint y: 315, endPoint x: 719, endPoint y: 325, distance: 18.4
click at [718, 323] on div "11/23/2022" at bounding box center [717, 312] width 93 height 52
click at [704, 363] on span "11/23/2023" at bounding box center [690, 365] width 28 height 13
drag, startPoint x: 753, startPoint y: 440, endPoint x: 755, endPoint y: 448, distance: 8.4
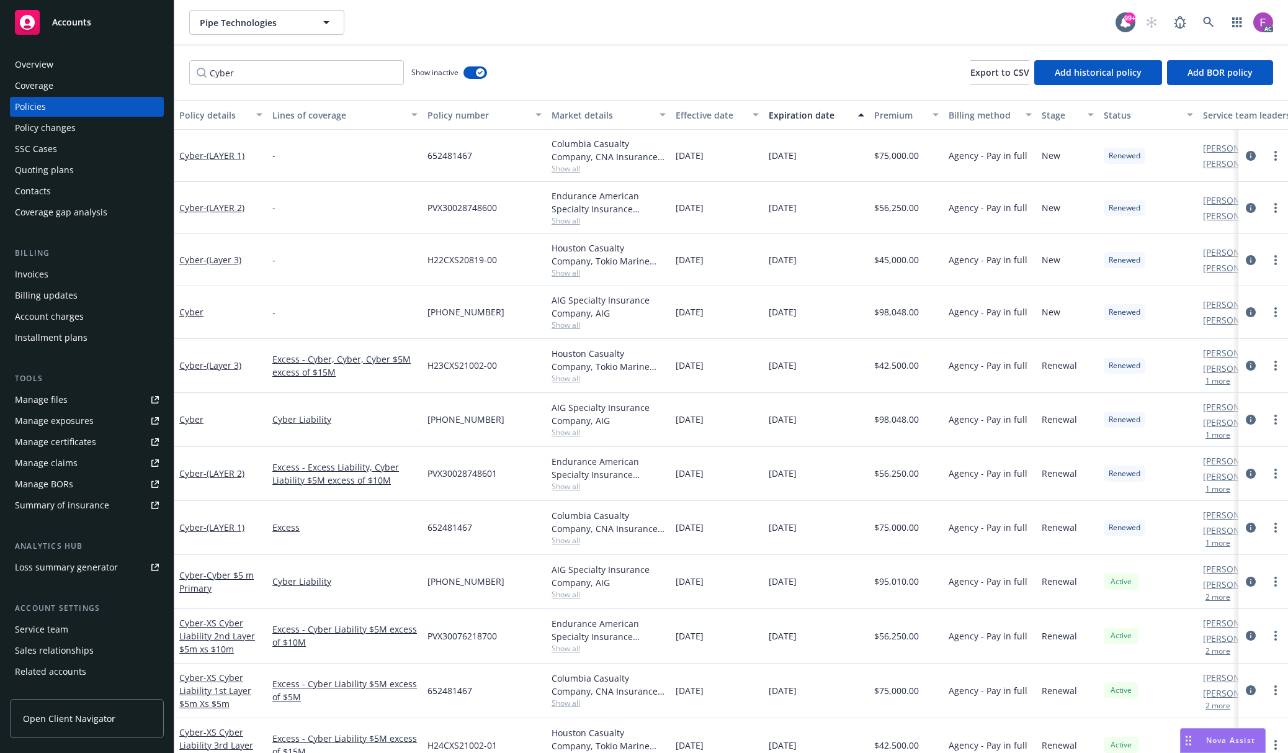
click at [755, 442] on div "11/23/2023" at bounding box center [717, 420] width 93 height 54
drag, startPoint x: 740, startPoint y: 483, endPoint x: 745, endPoint y: 493, distance: 10.8
click at [745, 493] on div "11/23/2023" at bounding box center [717, 474] width 93 height 54
drag, startPoint x: 718, startPoint y: 529, endPoint x: 722, endPoint y: 534, distance: 6.6
click at [722, 532] on div "11/23/2023" at bounding box center [717, 528] width 93 height 54
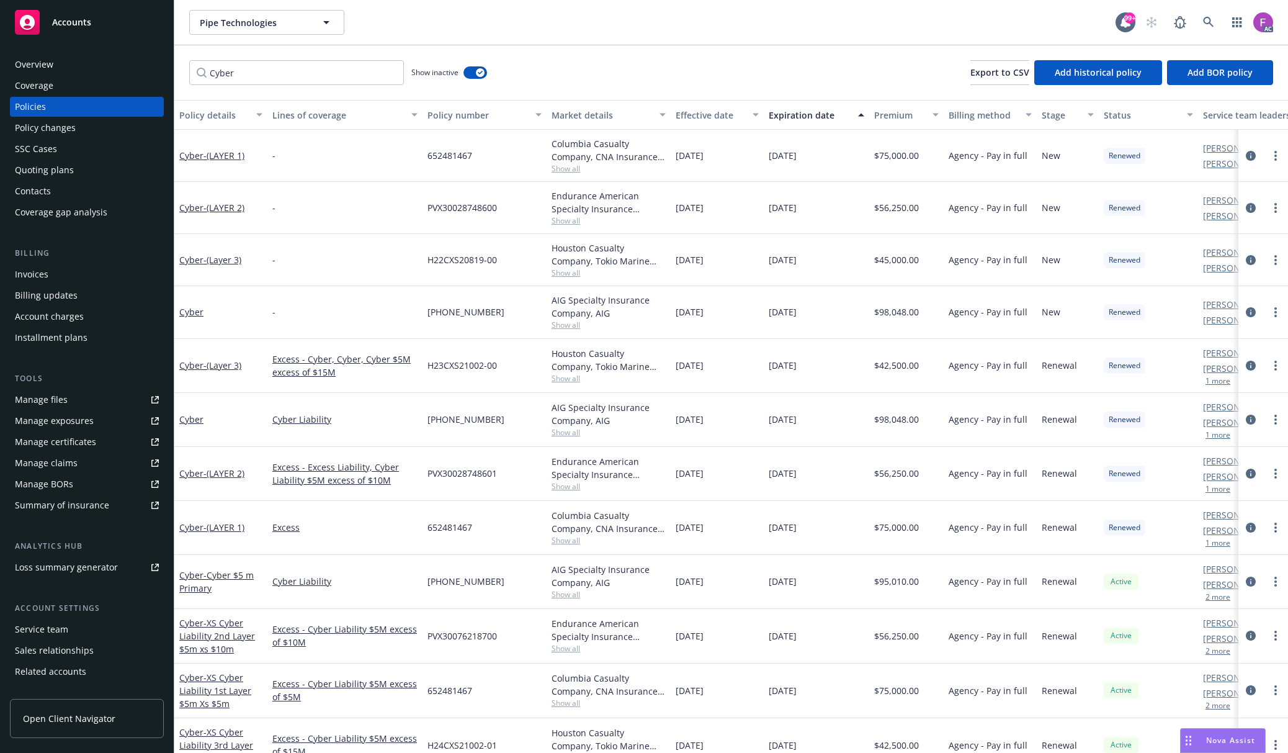
drag, startPoint x: 708, startPoint y: 581, endPoint x: 725, endPoint y: 611, distance: 33.9
click at [745, 594] on div "11/23/2024" at bounding box center [717, 582] width 93 height 54
drag, startPoint x: 695, startPoint y: 639, endPoint x: 727, endPoint y: 647, distance: 33.3
click at [726, 647] on div "11/23/2024" at bounding box center [717, 636] width 93 height 55
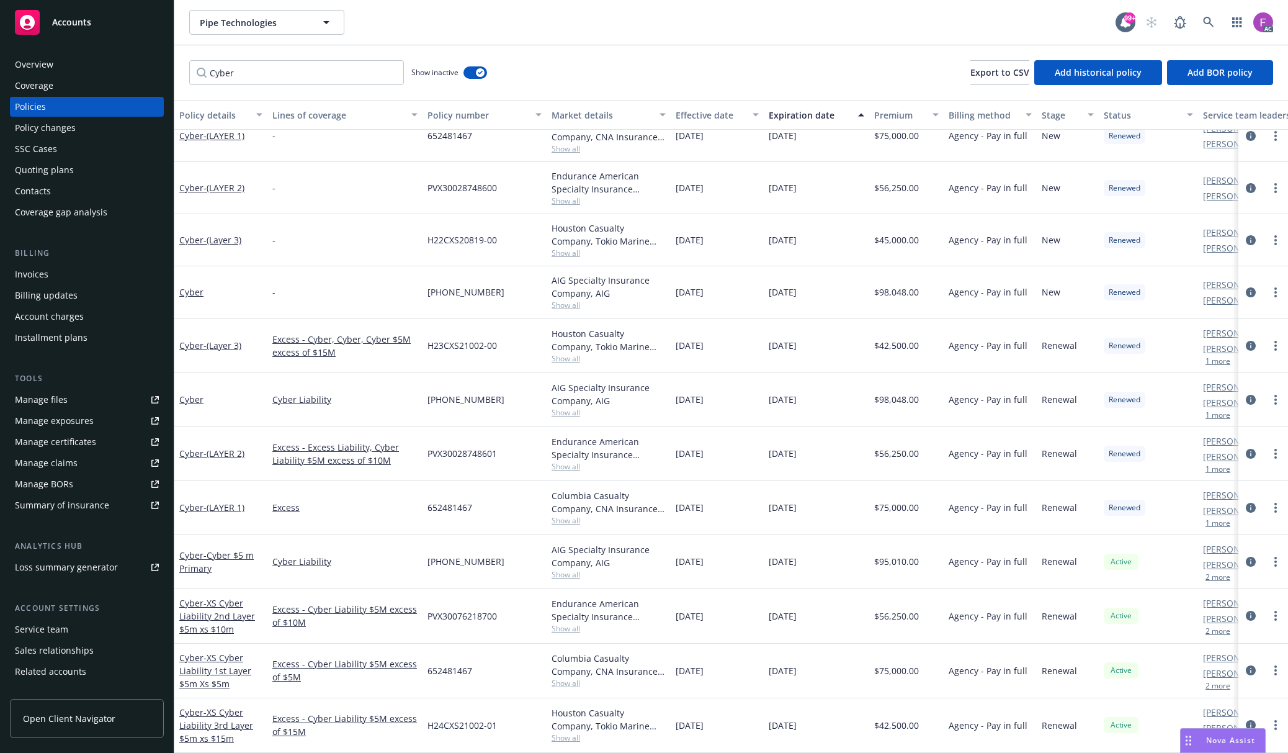
click at [738, 668] on div "11/23/2024" at bounding box center [717, 671] width 93 height 55
drag, startPoint x: 707, startPoint y: 709, endPoint x: 768, endPoint y: 727, distance: 63.0
click at [704, 719] on span "11/23/2024" at bounding box center [690, 725] width 28 height 13
click at [329, 68] on input "Cyber" at bounding box center [296, 72] width 215 height 25
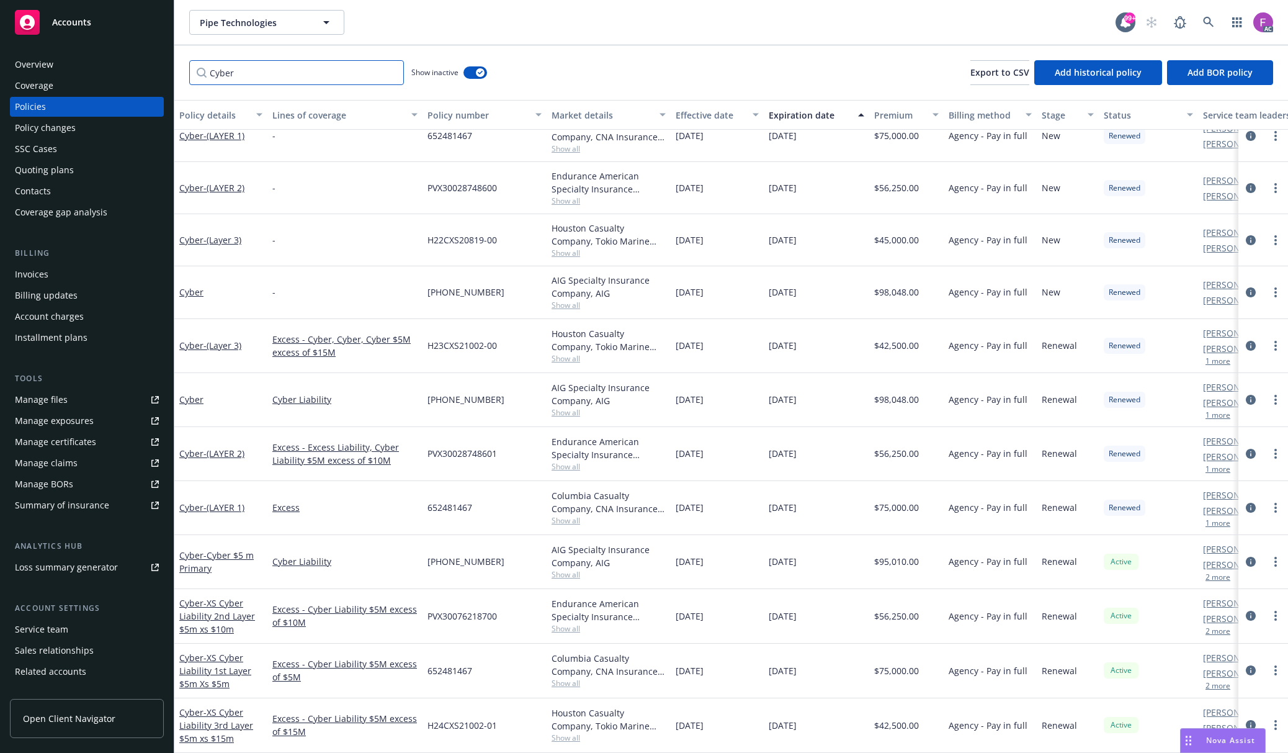
click at [329, 68] on input "Cyber" at bounding box center [296, 72] width 215 height 25
paste input "Management Liability"
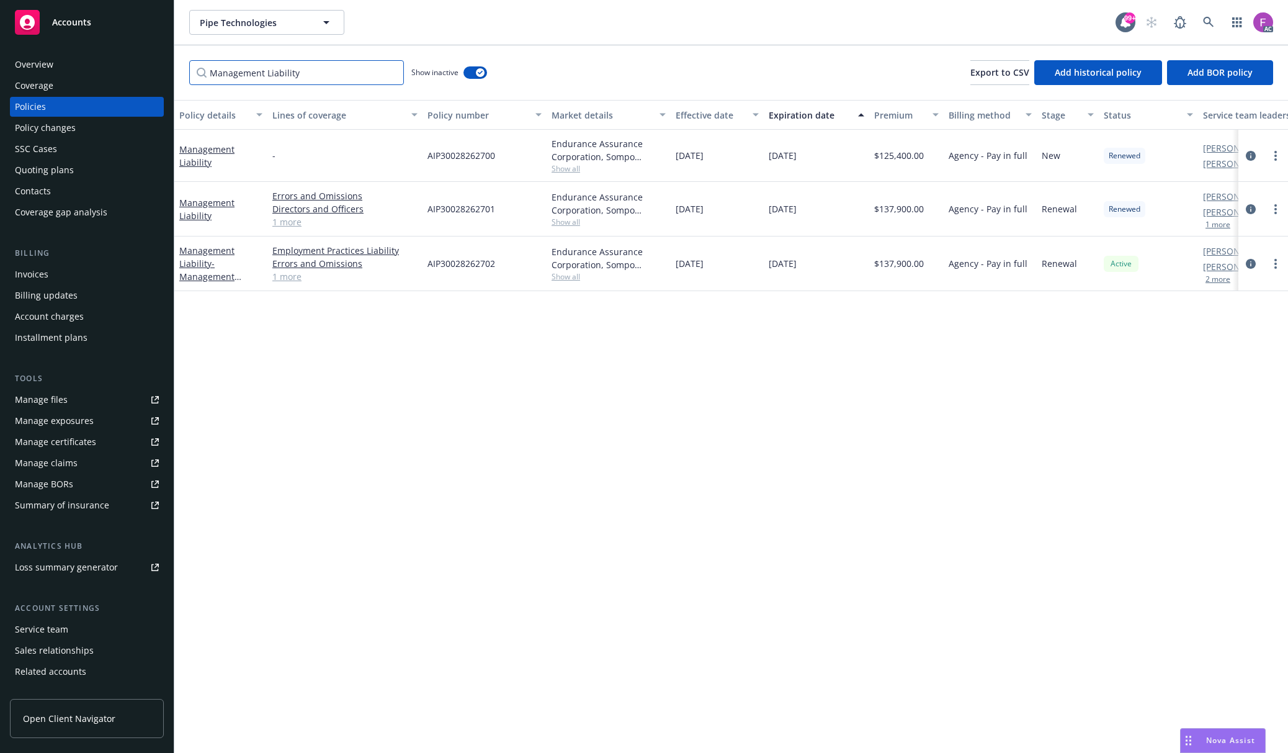
scroll to position [0, 0]
type input "Management Liability"
click at [472, 422] on div "Policy details Lines of coverage Policy number Market details Effective date Ex…" at bounding box center [731, 426] width 1114 height 653
click at [30, 176] on div "Quoting plans" at bounding box center [44, 170] width 59 height 20
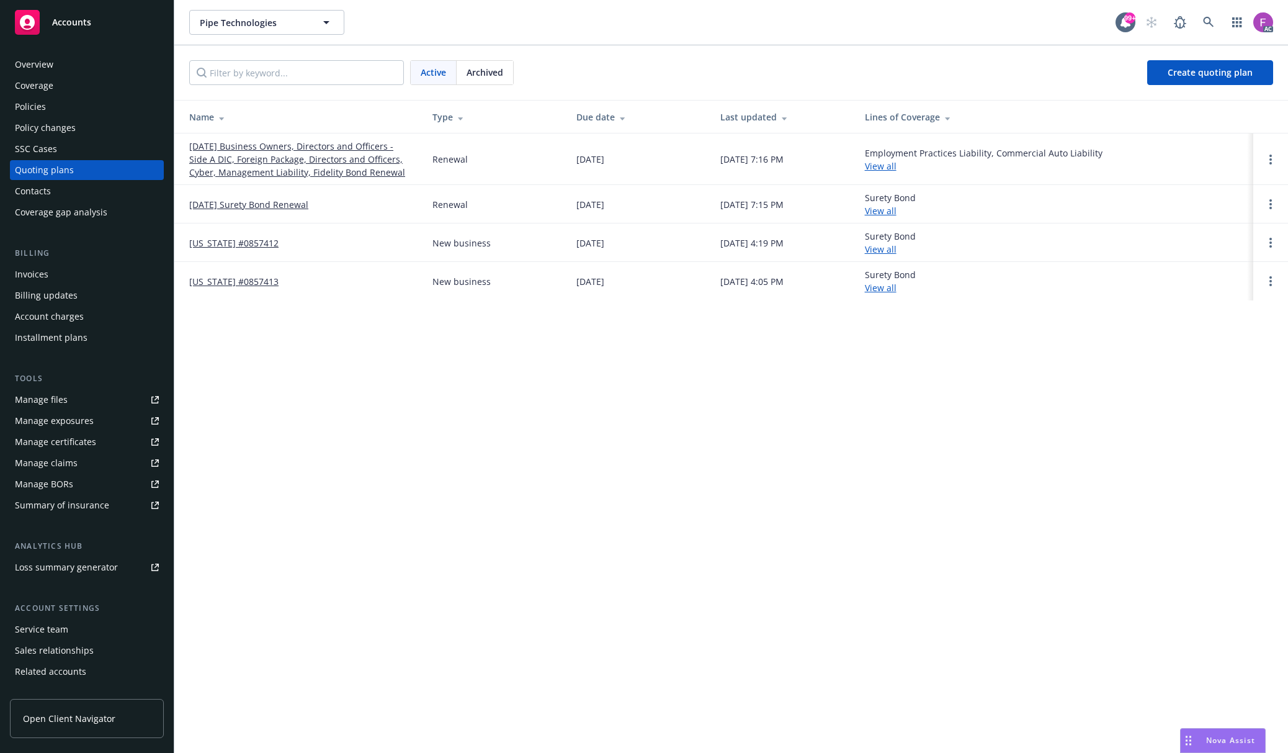
click at [239, 152] on link "11/23/25 Business Owners, Directors and Officers - Side A DIC, Foreign Package,…" at bounding box center [300, 159] width 223 height 39
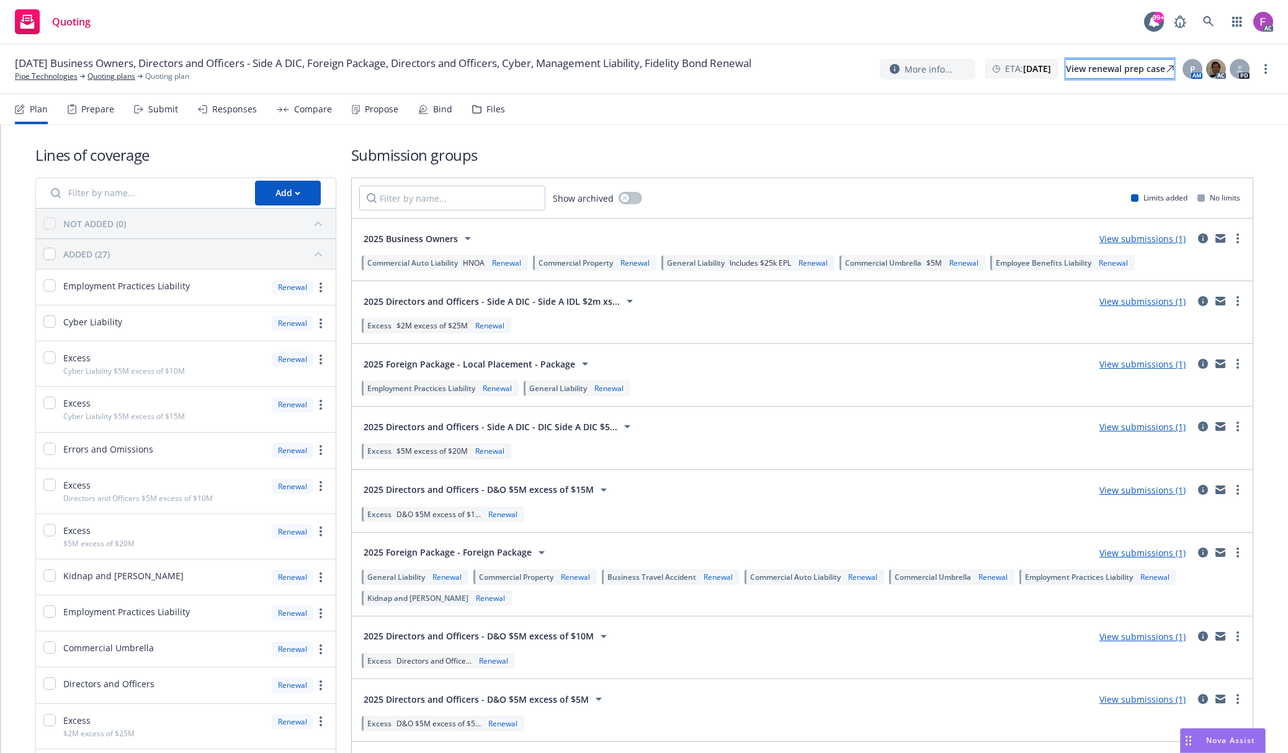
click at [1103, 72] on div "View renewal prep case" at bounding box center [1120, 69] width 108 height 19
click at [497, 109] on div "Files" at bounding box center [496, 109] width 19 height 10
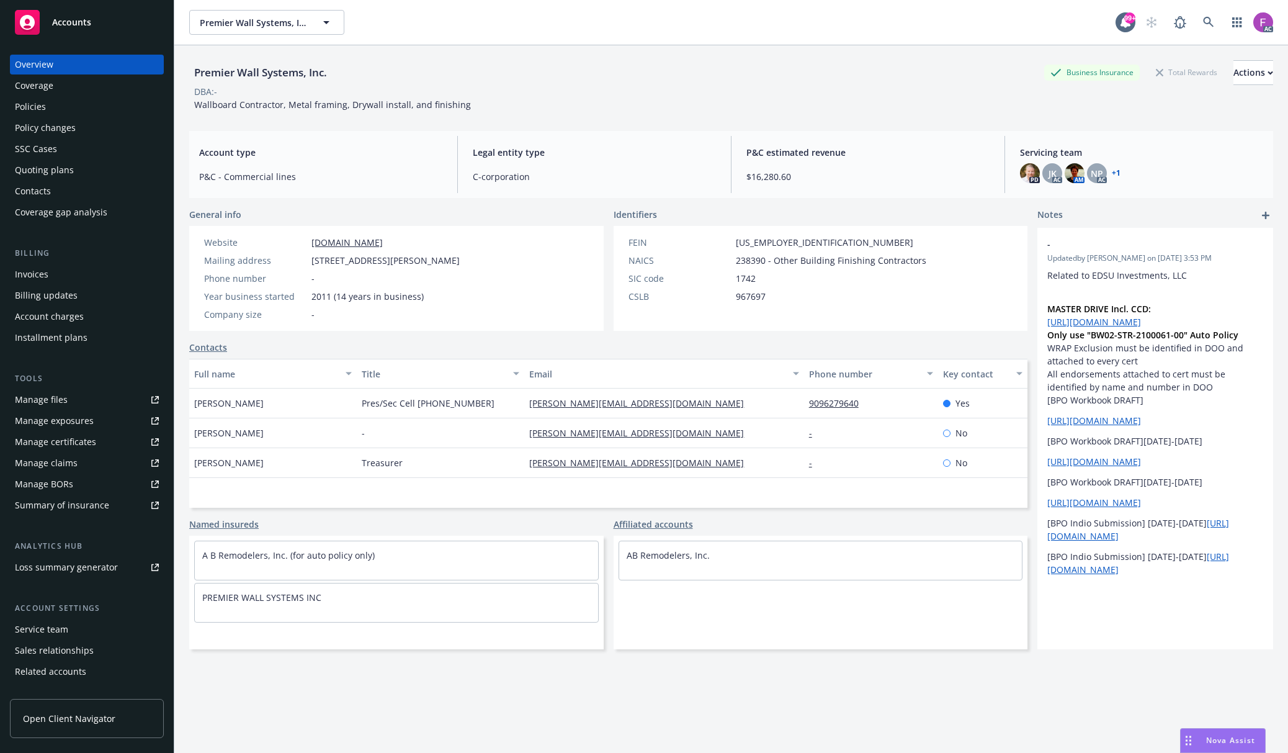
click at [36, 102] on div "Policies" at bounding box center [30, 107] width 31 height 20
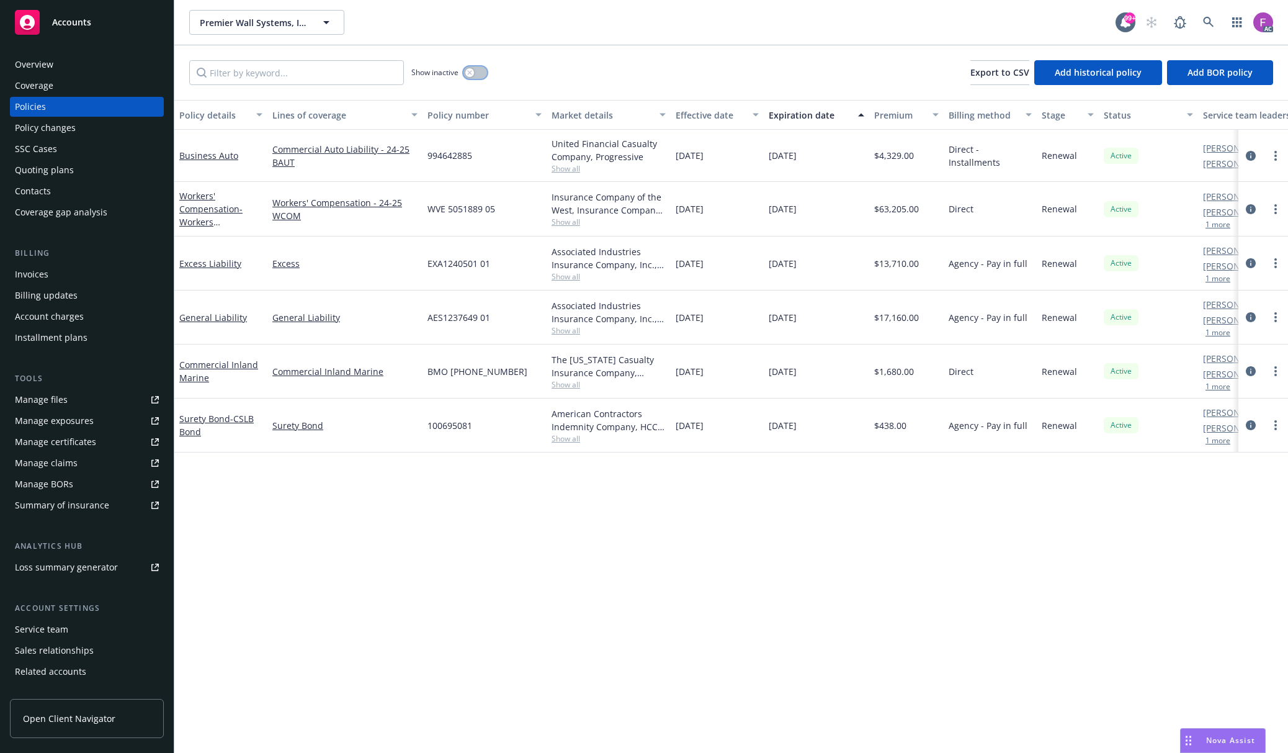
click at [477, 72] on button "button" at bounding box center [476, 72] width 24 height 12
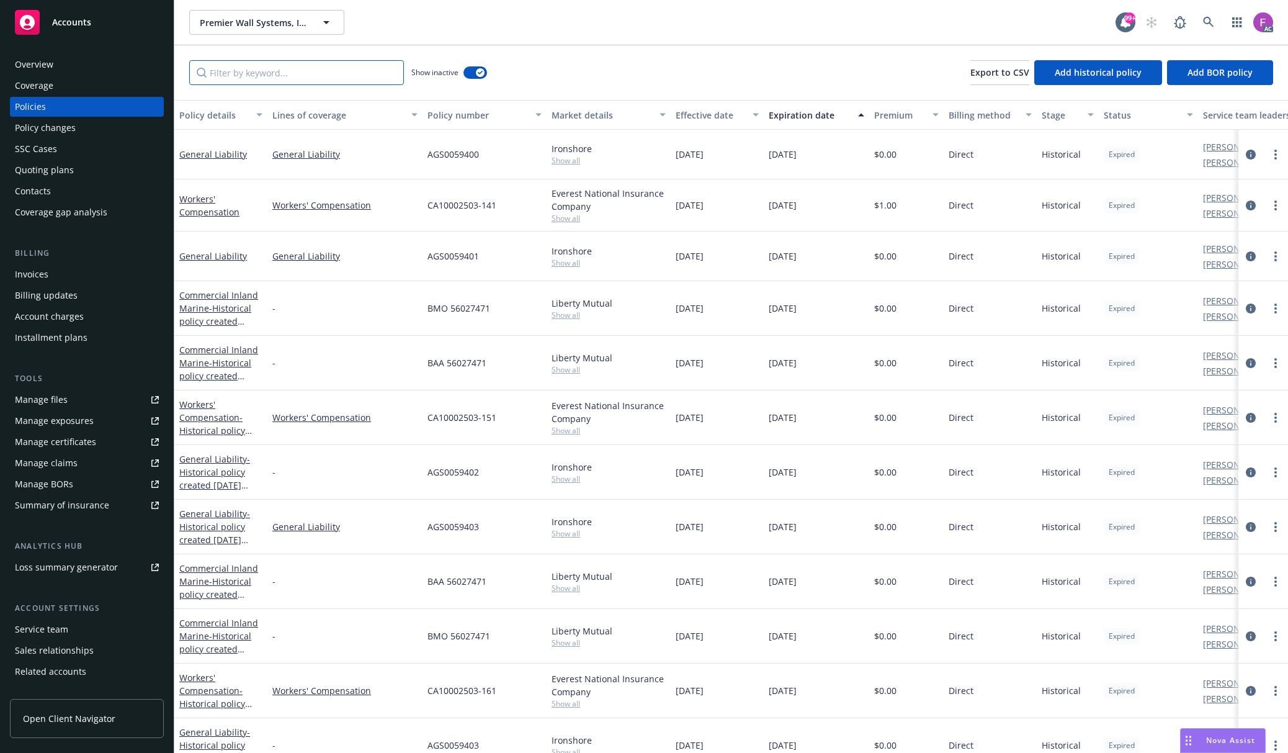
click at [316, 73] on input "Filter by keyword..." at bounding box center [296, 72] width 215 height 25
paste input "Excess Liability"
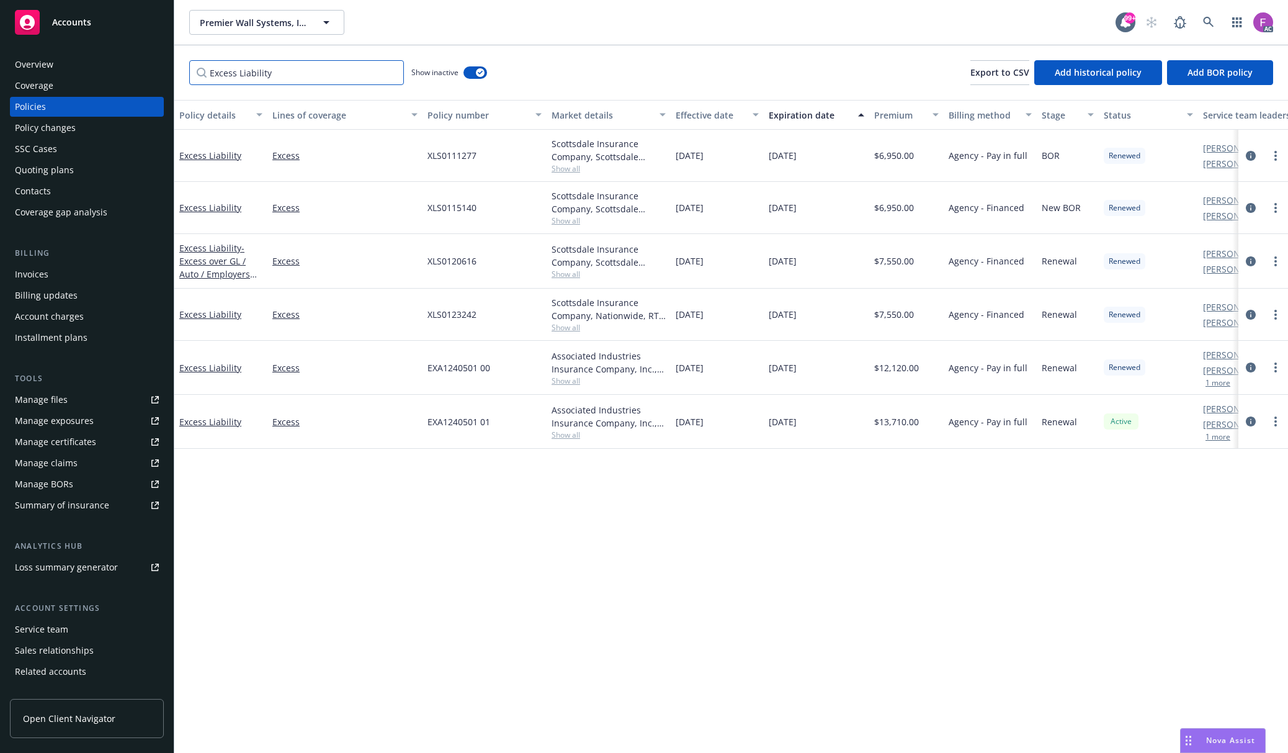
drag, startPoint x: 289, startPoint y: 74, endPoint x: 115, endPoint y: 73, distance: 173.8
click at [115, 73] on div "Accounts Overview Coverage Policies Policy changes SSC Cases Quoting plans Cont…" at bounding box center [644, 376] width 1288 height 753
paste input "General Liability"
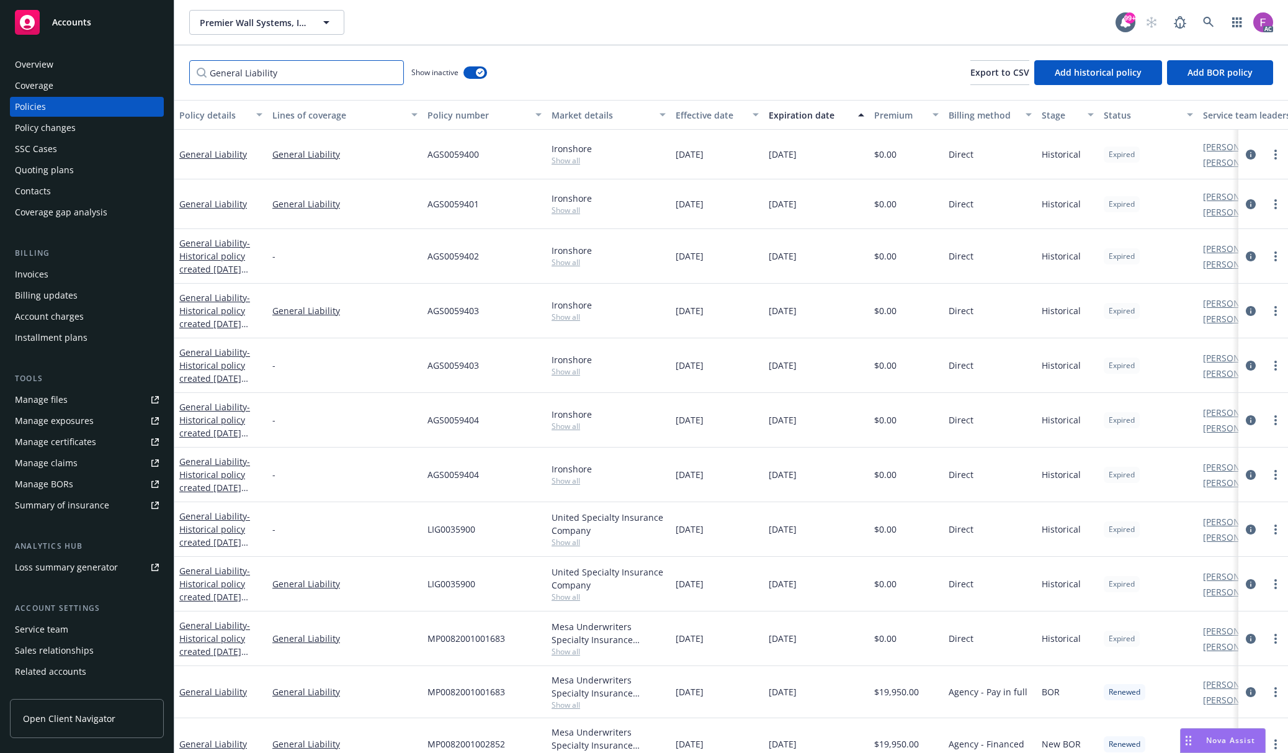
type input "General Liability"
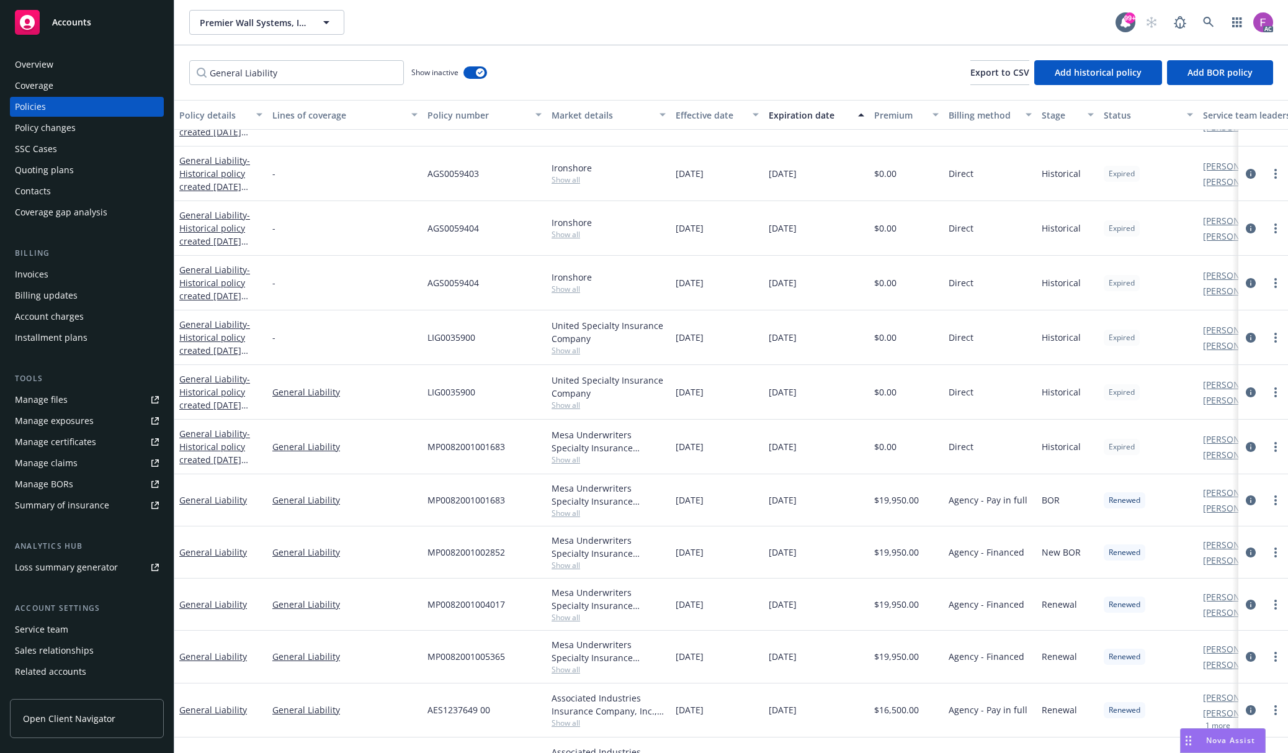
scroll to position [240, 0]
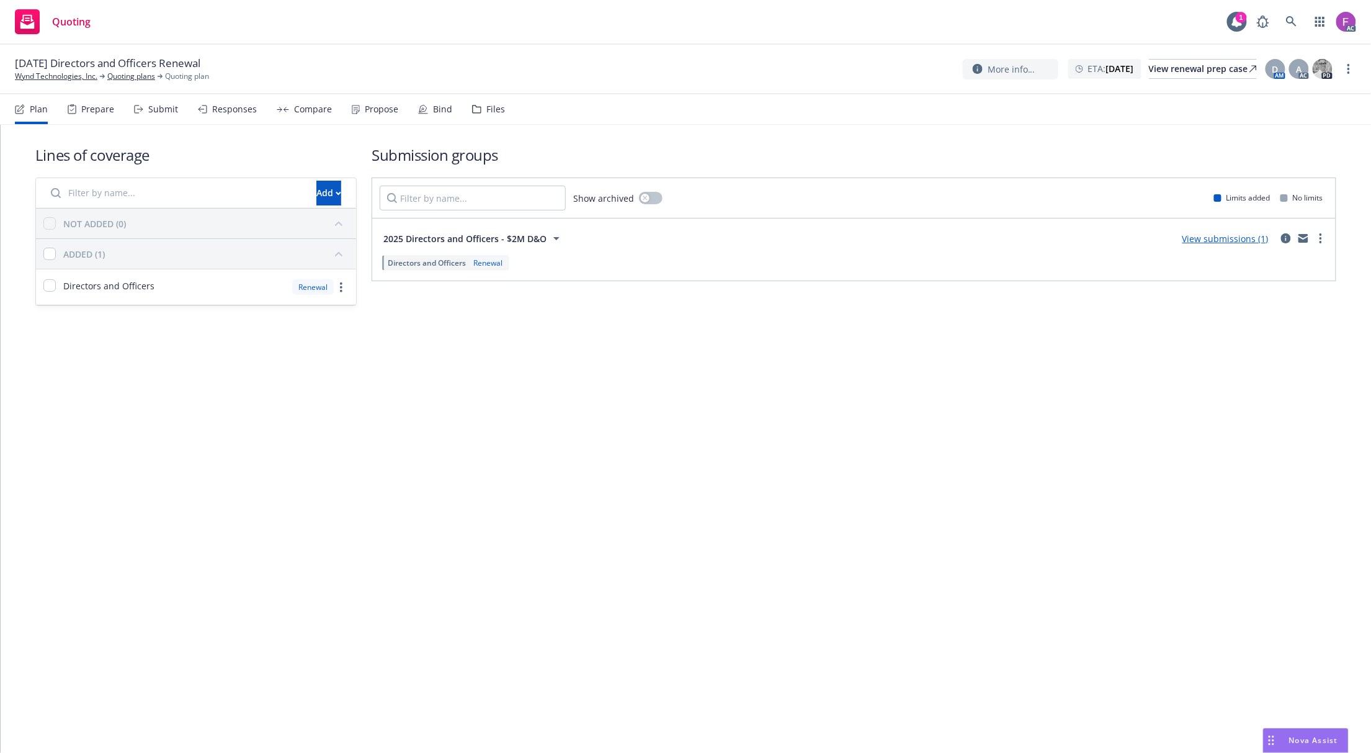
click at [499, 98] on div "Files" at bounding box center [488, 109] width 33 height 30
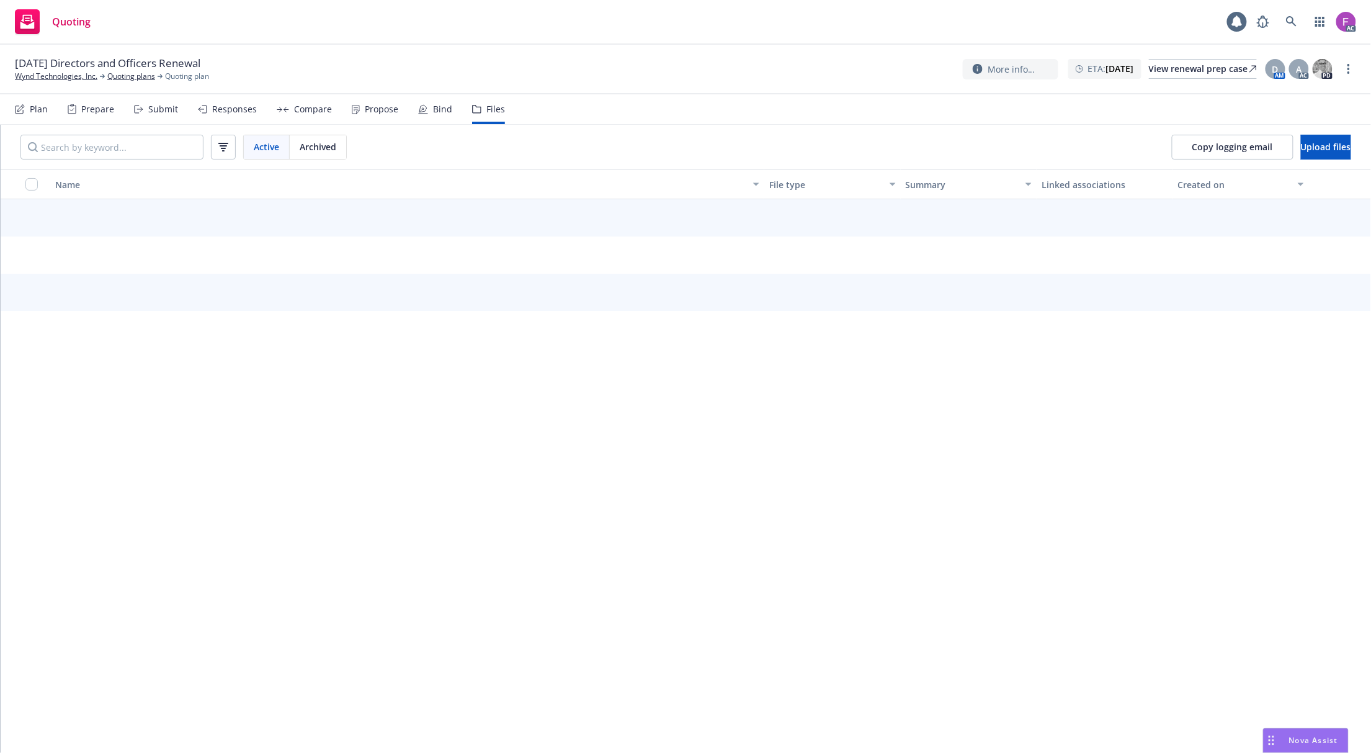
click at [495, 107] on div "Files" at bounding box center [496, 109] width 19 height 10
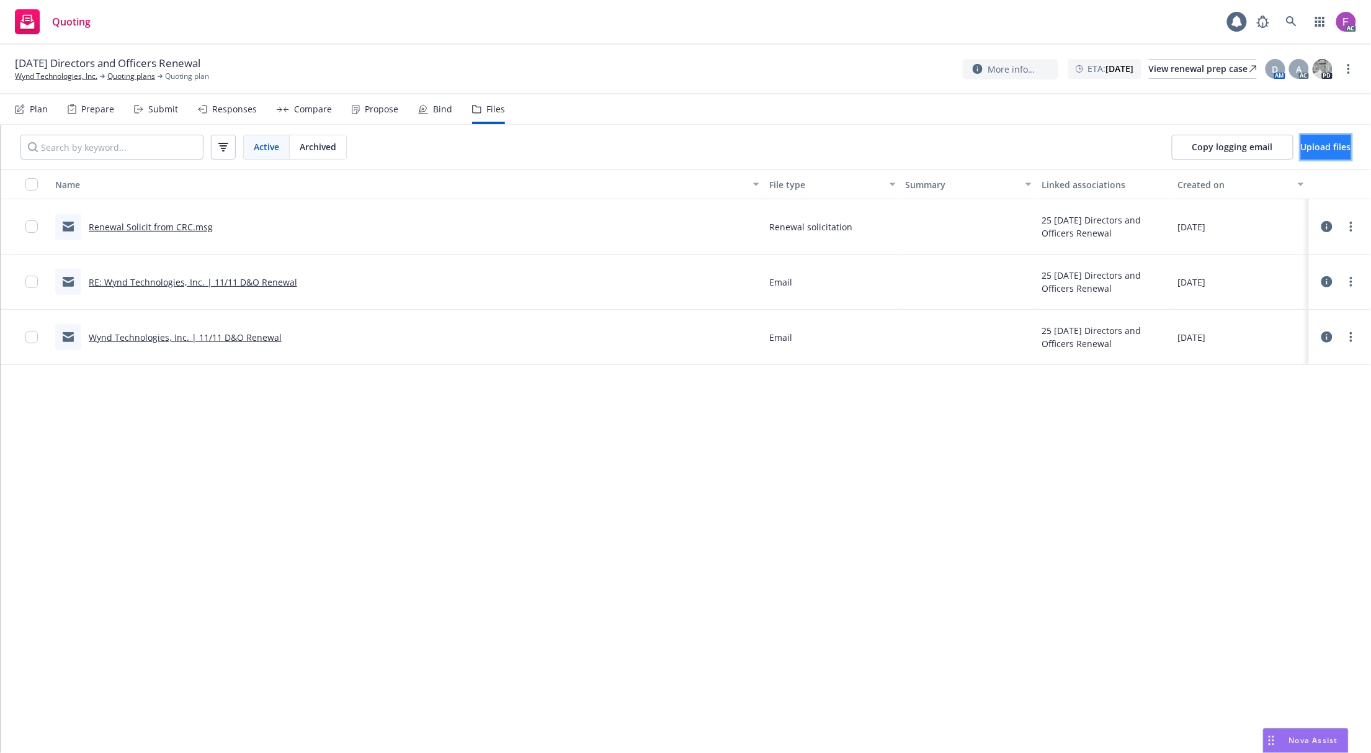
click at [1323, 138] on button "Upload files" at bounding box center [1326, 147] width 50 height 25
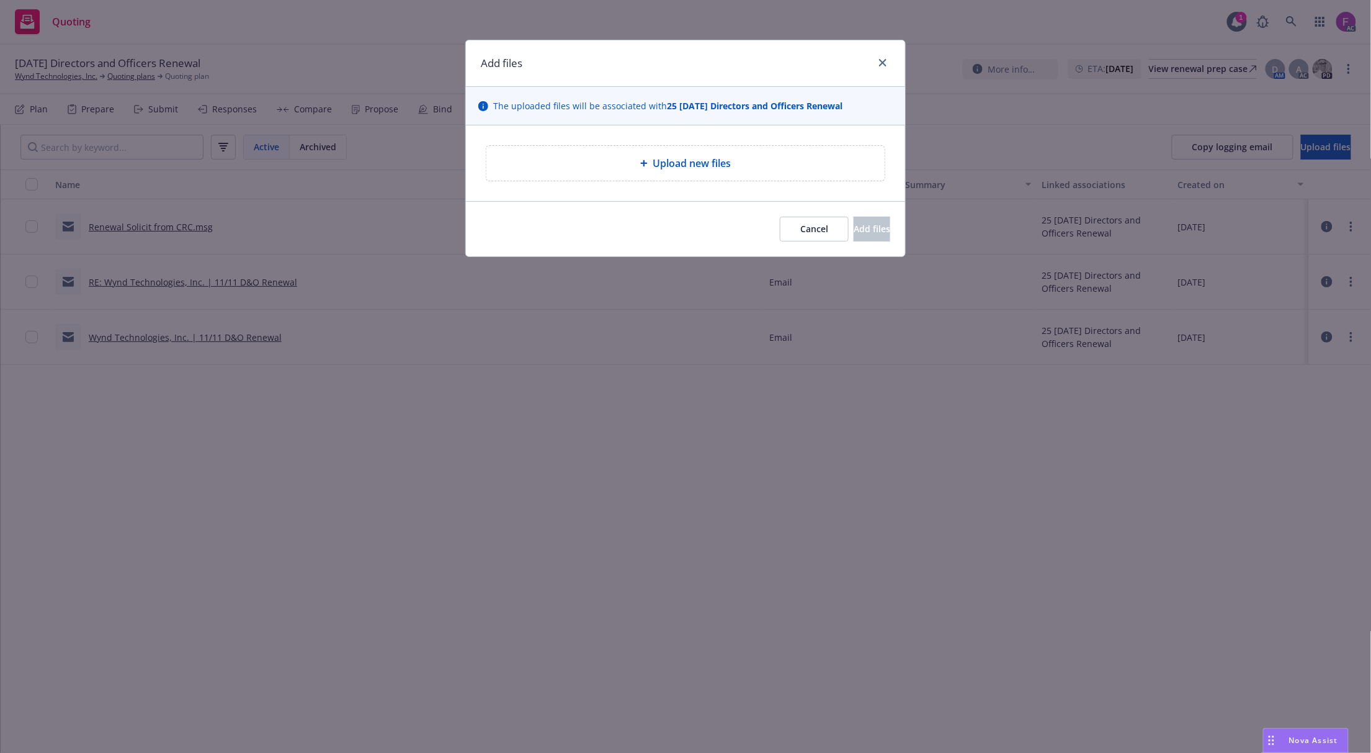
click at [696, 169] on span "Upload new files" at bounding box center [692, 163] width 78 height 15
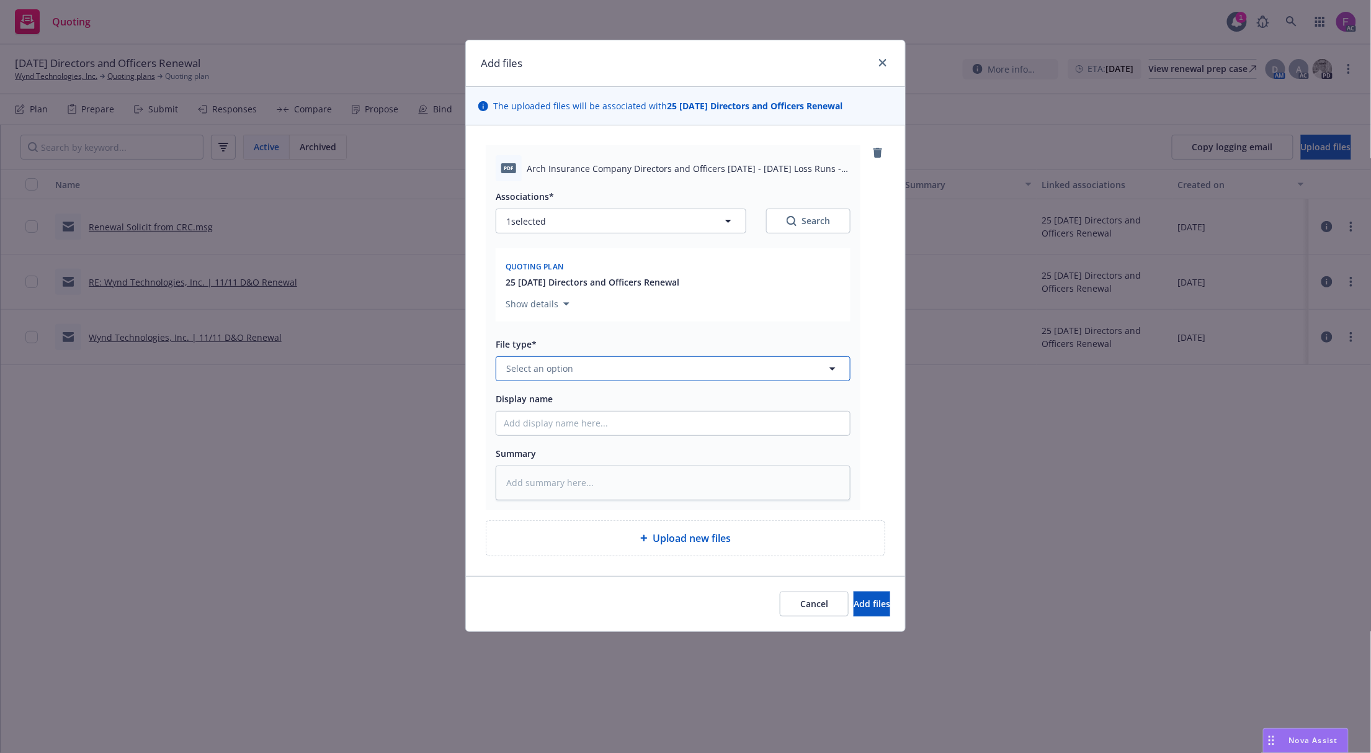
click at [585, 370] on button "Select an option" at bounding box center [673, 368] width 355 height 25
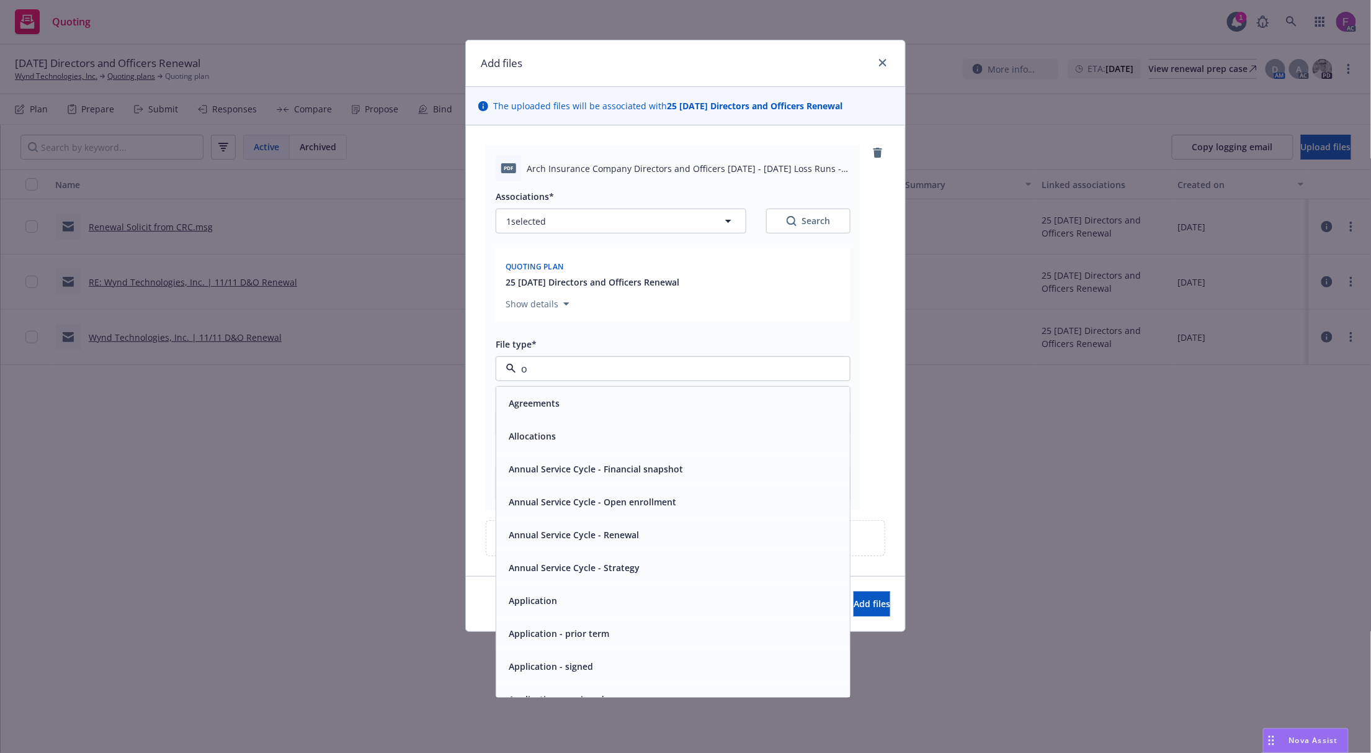
type input "o"
paste input "Loss Run"
type input "Loss Run"
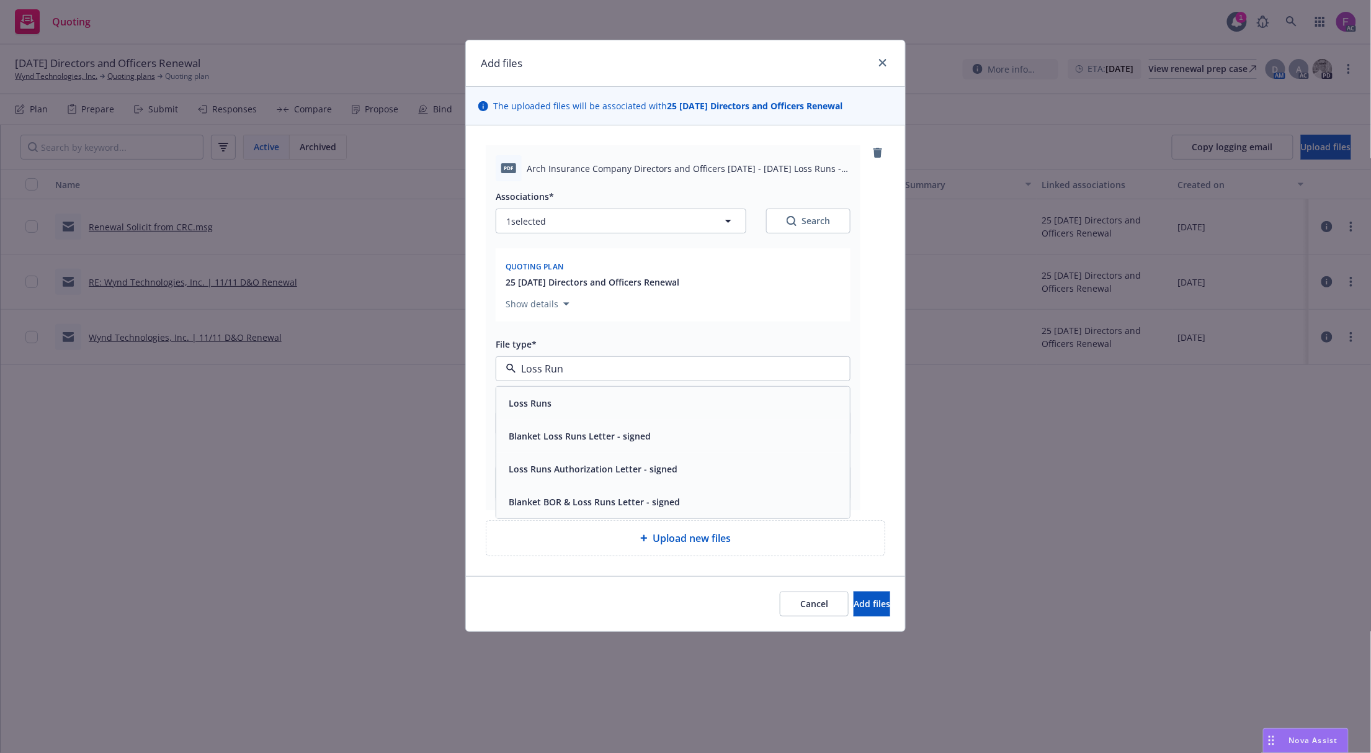
click at [575, 390] on div "Loss Runs" at bounding box center [673, 403] width 354 height 33
click at [574, 224] on button "1 selected" at bounding box center [621, 221] width 251 height 25
type textarea "x"
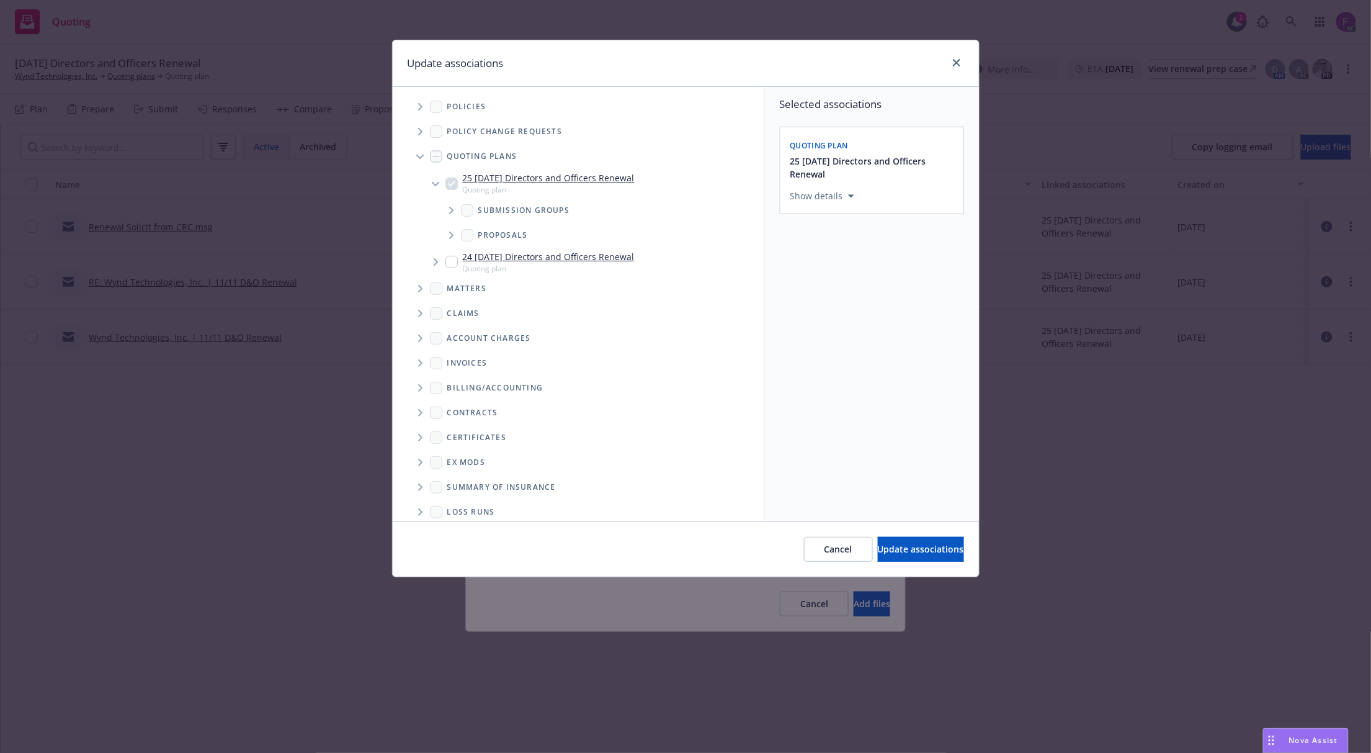
click at [418, 105] on icon "Tree Example" at bounding box center [420, 106] width 5 height 7
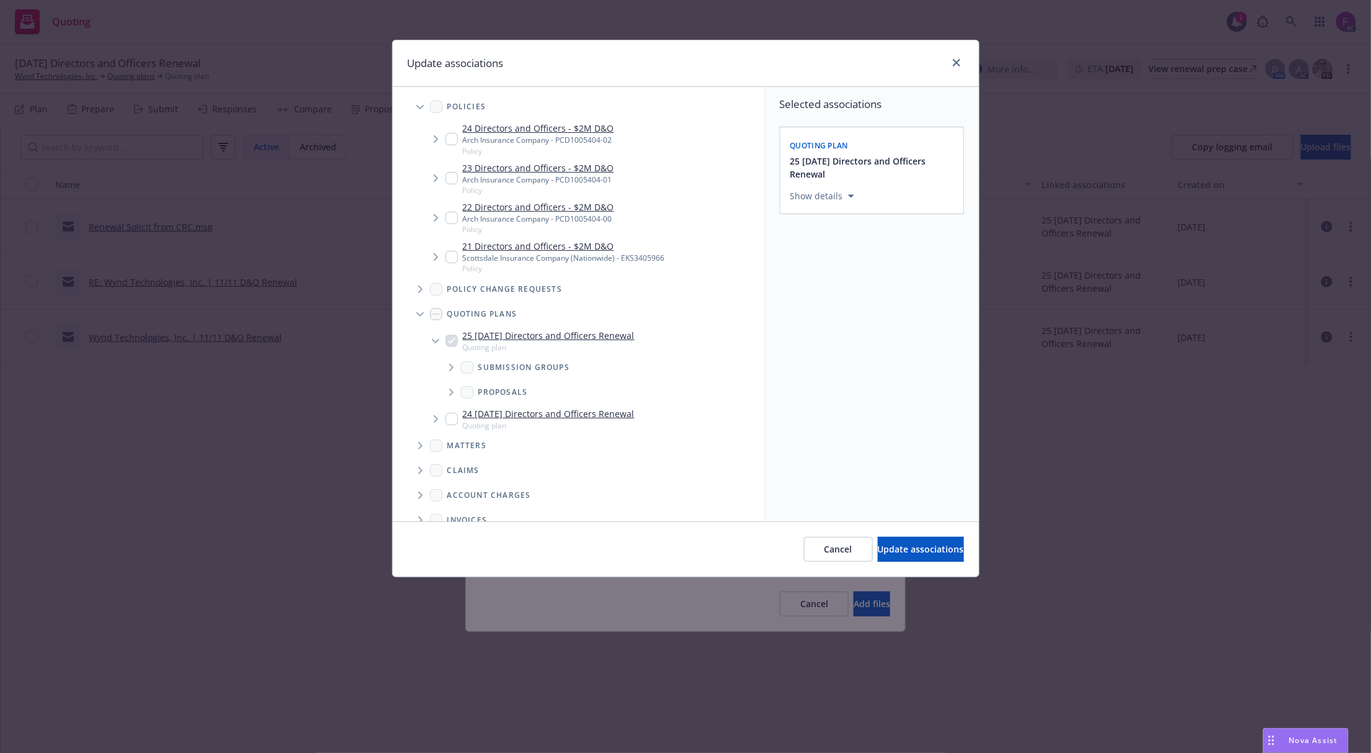
click at [451, 257] on input "Tree Example" at bounding box center [452, 257] width 12 height 12
checkbox input "true"
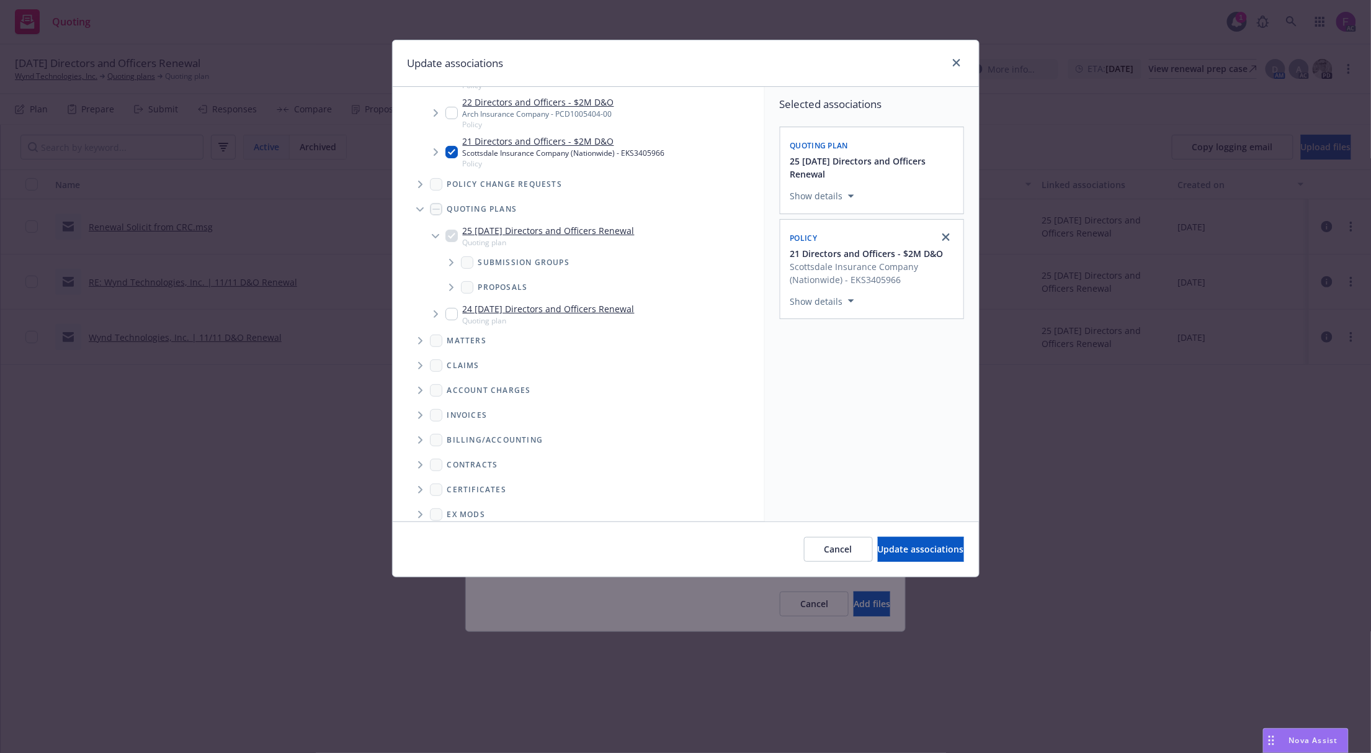
scroll to position [192, 0]
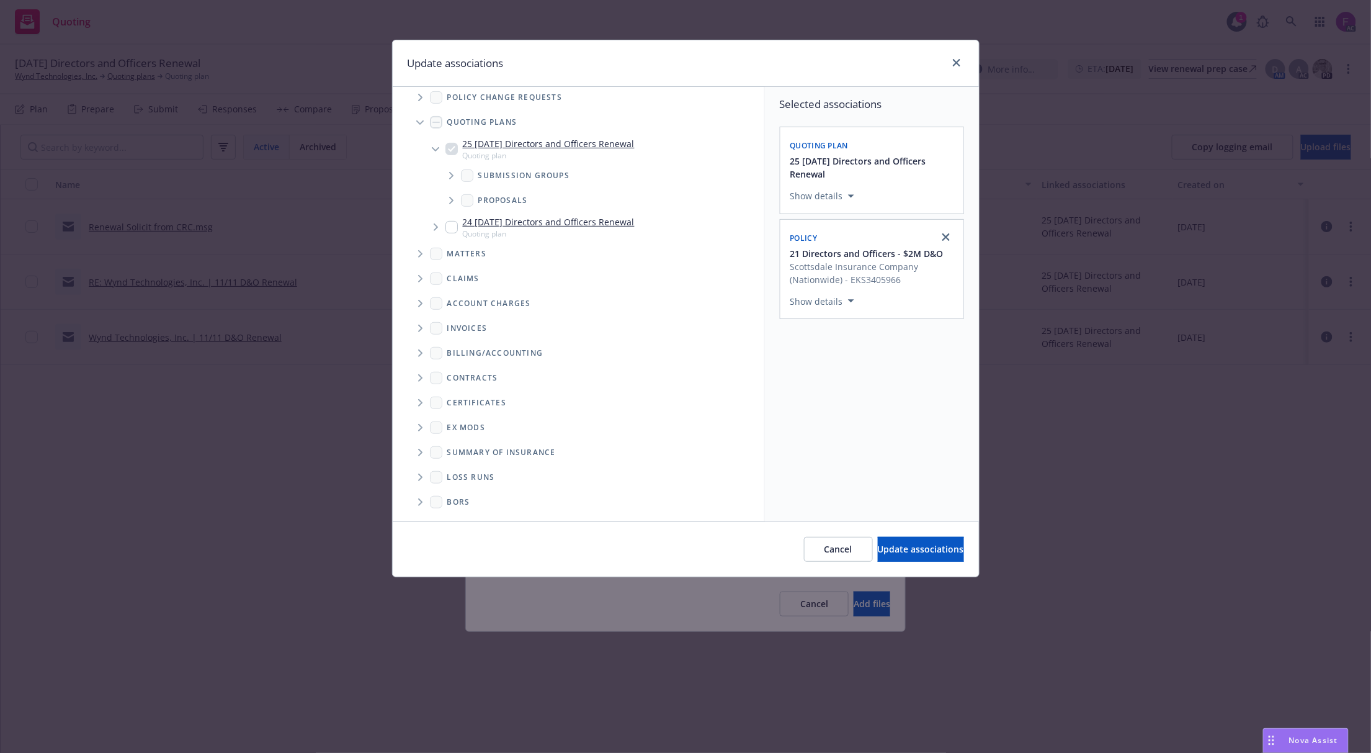
click at [418, 474] on icon "Folder Tree Example" at bounding box center [420, 476] width 4 height 7
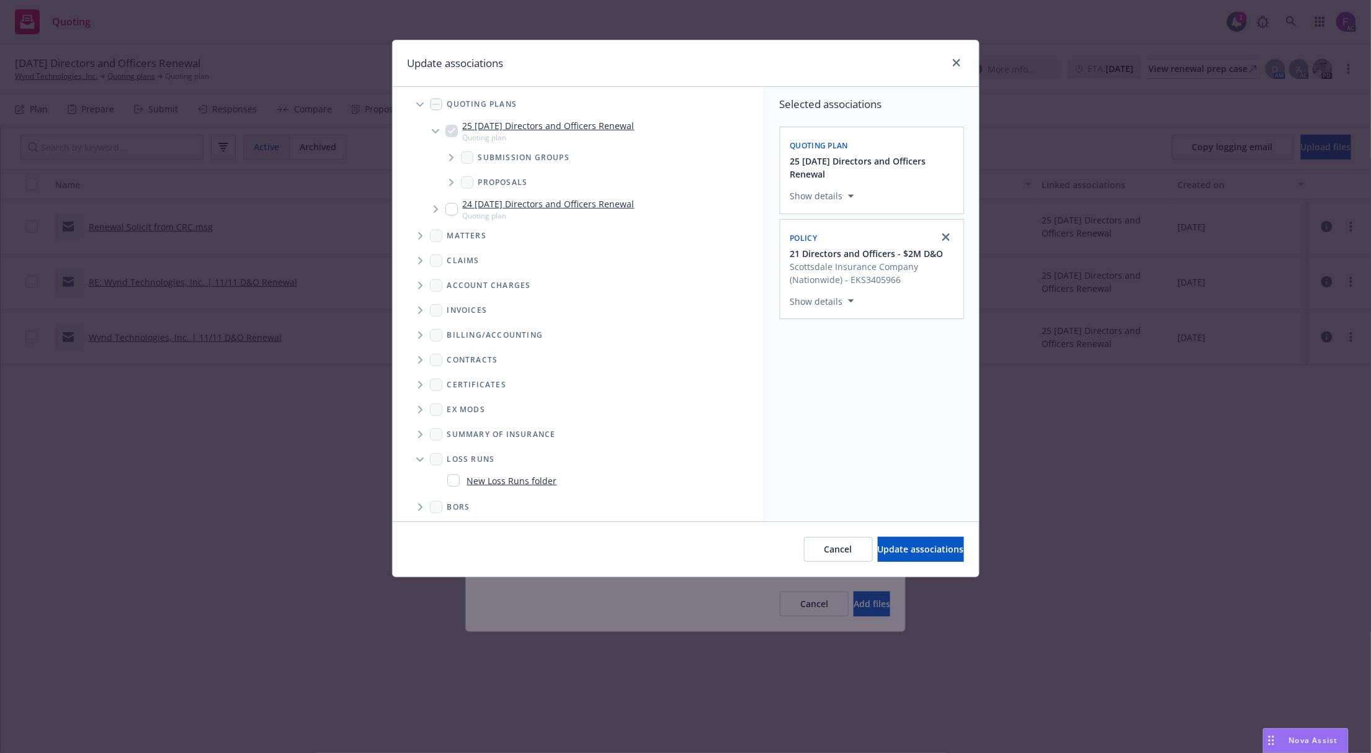
scroll to position [215, 0]
click at [454, 479] on input "Folder Tree Example" at bounding box center [453, 475] width 12 height 12
checkbox input "true"
click at [829, 458] on div "Selected associations Quoting plan 25 11/11/25 Directors and Officers Renewal S…" at bounding box center [872, 304] width 214 height 434
click at [841, 378] on button "Select an option" at bounding box center [872, 386] width 163 height 25
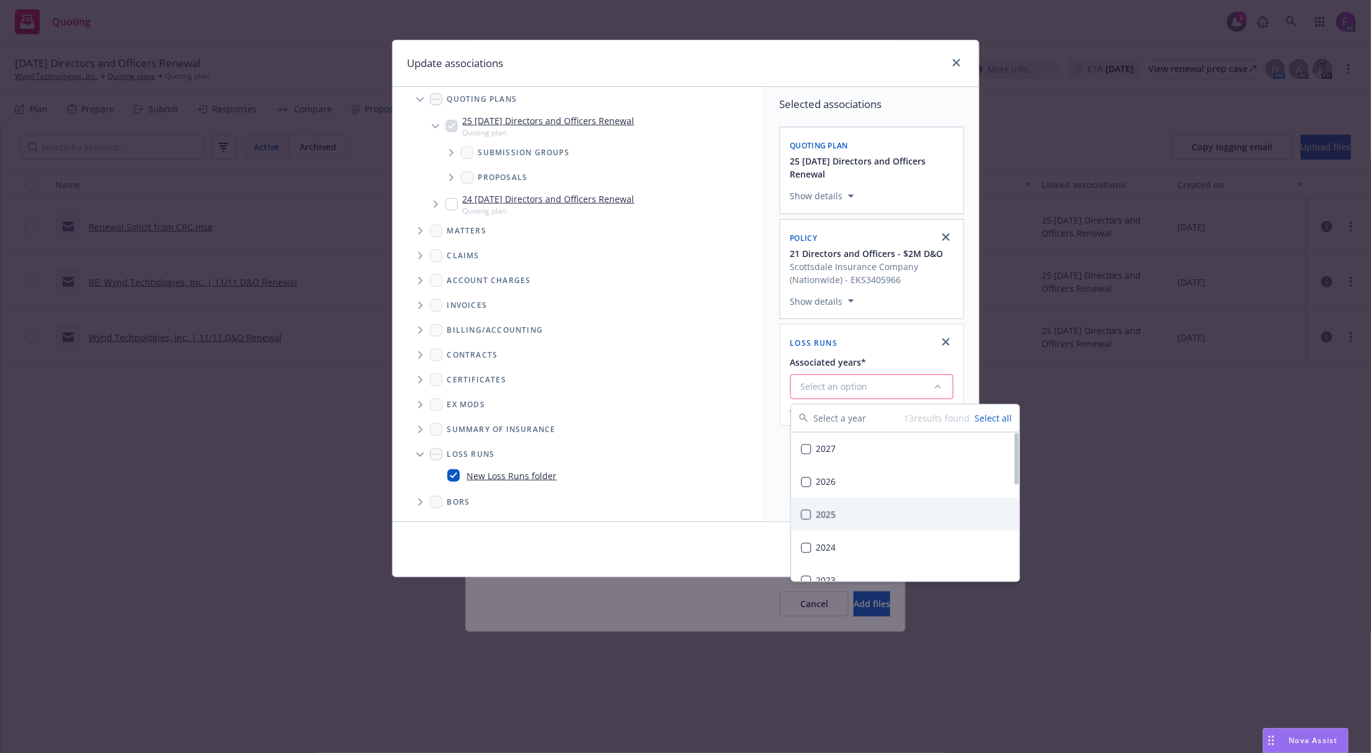
click at [838, 517] on div "2025" at bounding box center [906, 514] width 228 height 33
click at [778, 468] on div "Selected associations Quoting plan 25 11/11/25 Directors and Officers Renewal S…" at bounding box center [872, 304] width 214 height 434
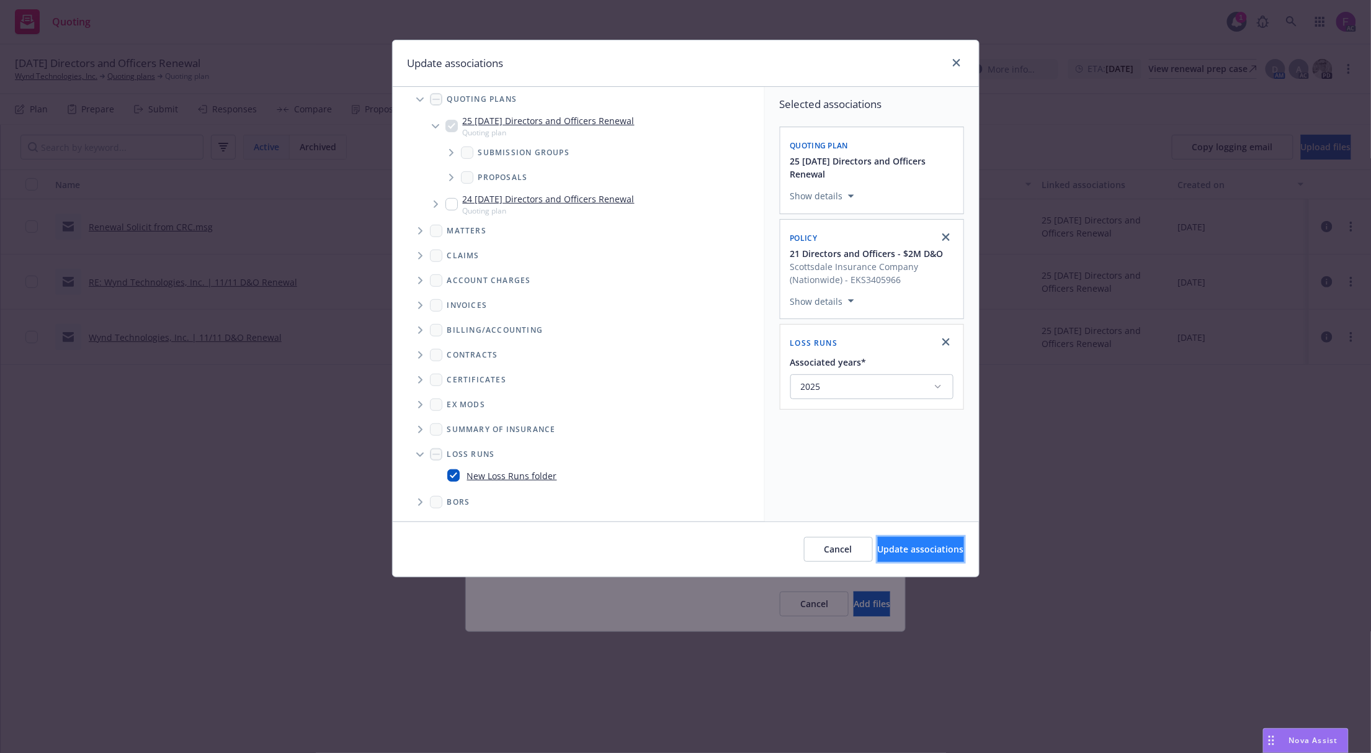
click at [880, 549] on span "Update associations" at bounding box center [921, 549] width 86 height 12
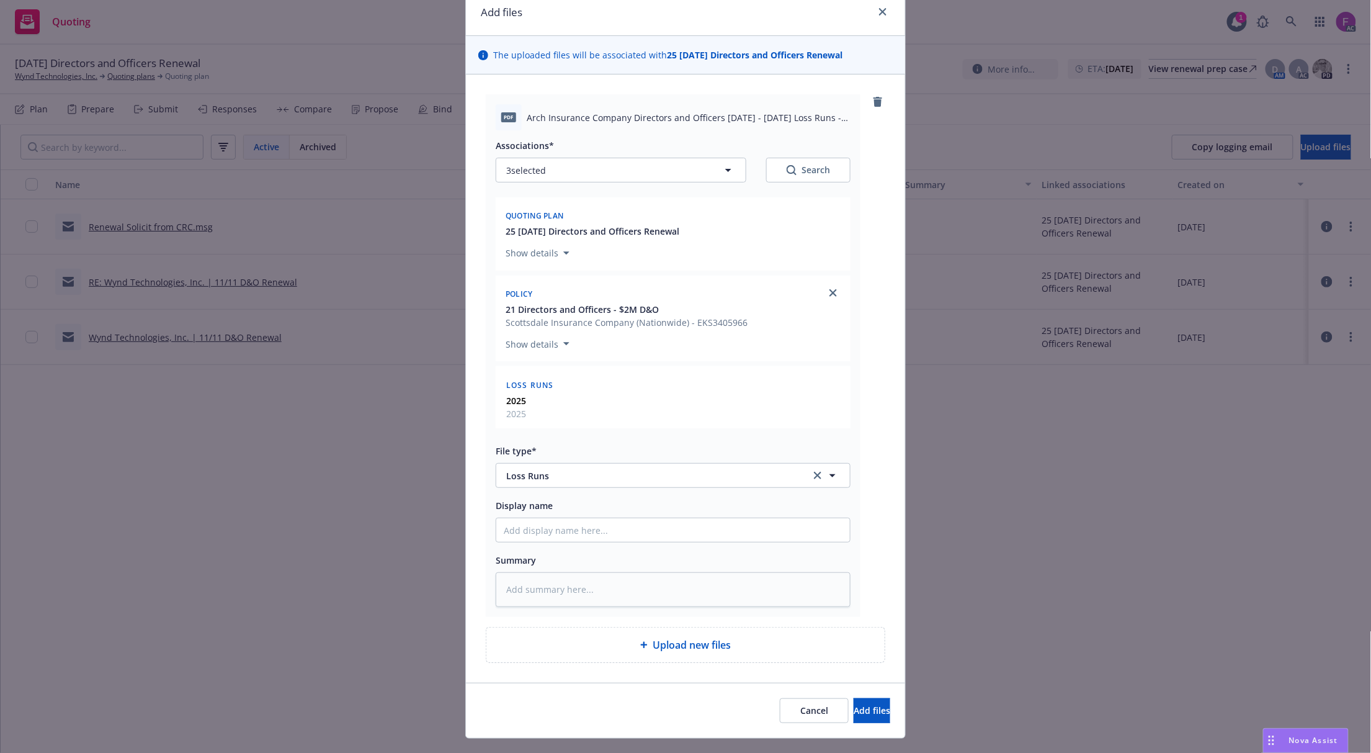
scroll to position [78, 0]
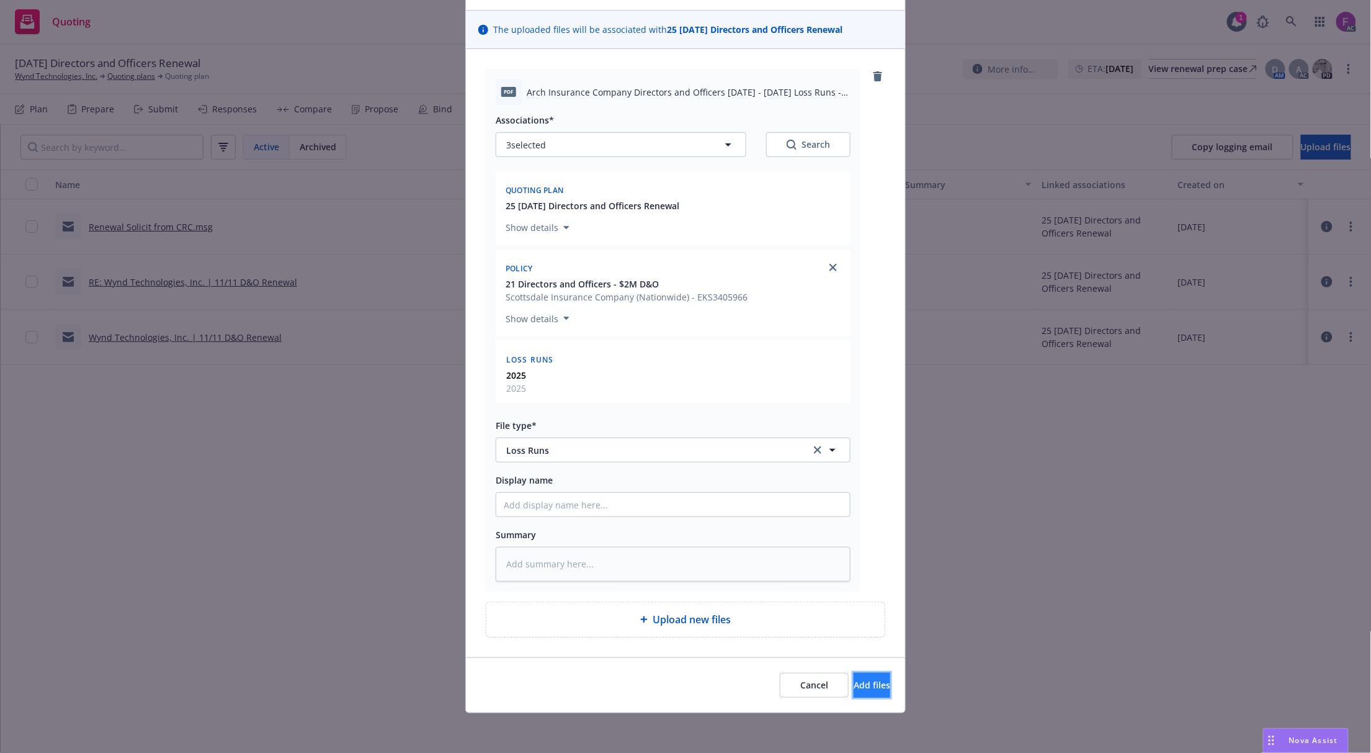
click at [855, 676] on button "Add files" at bounding box center [872, 685] width 37 height 25
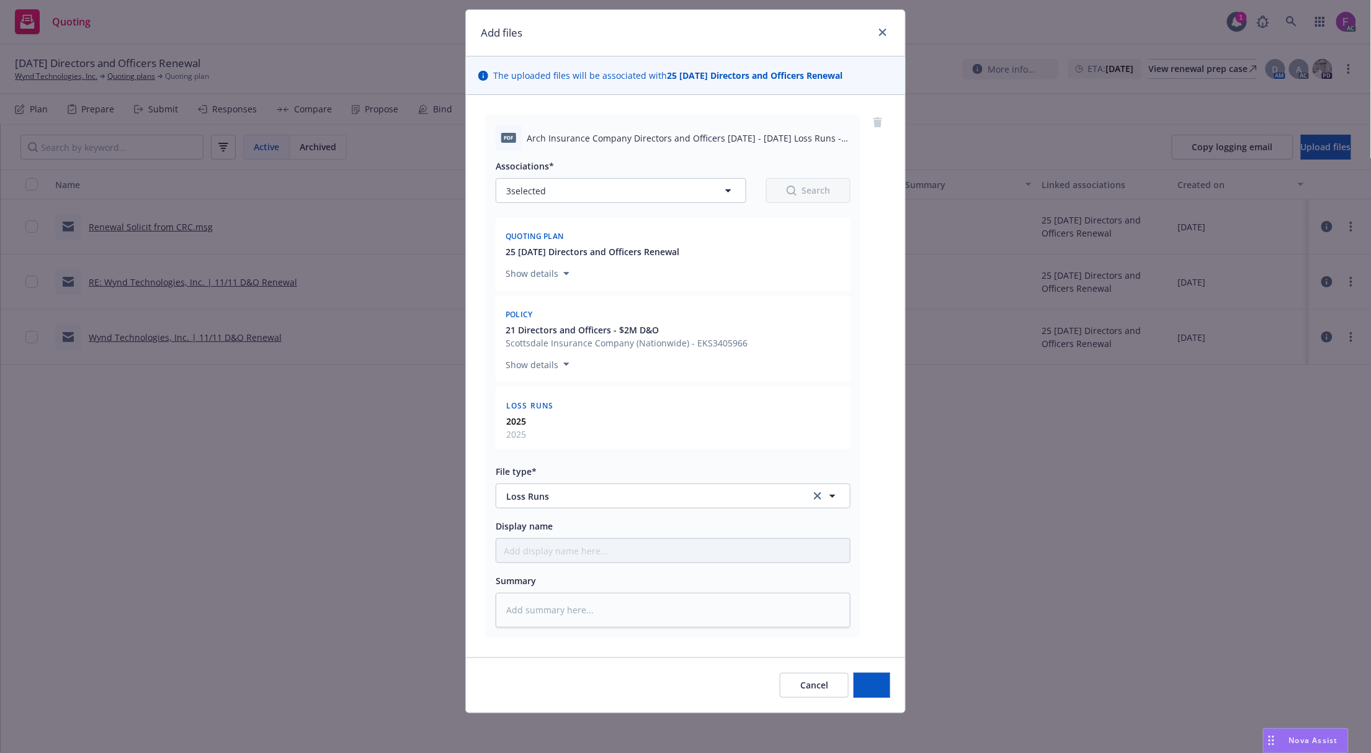
scroll to position [32, 0]
type textarea "x"
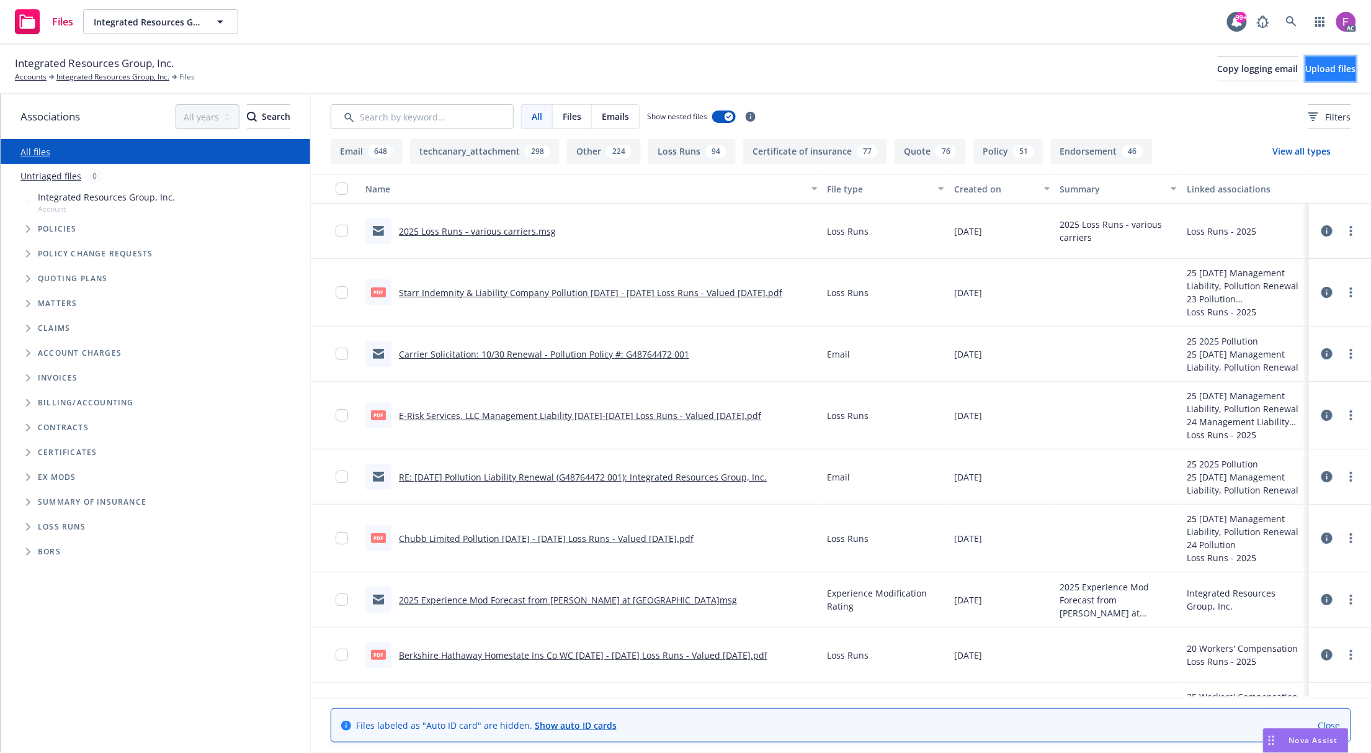
click at [1306, 68] on span "Upload files" at bounding box center [1331, 69] width 50 height 12
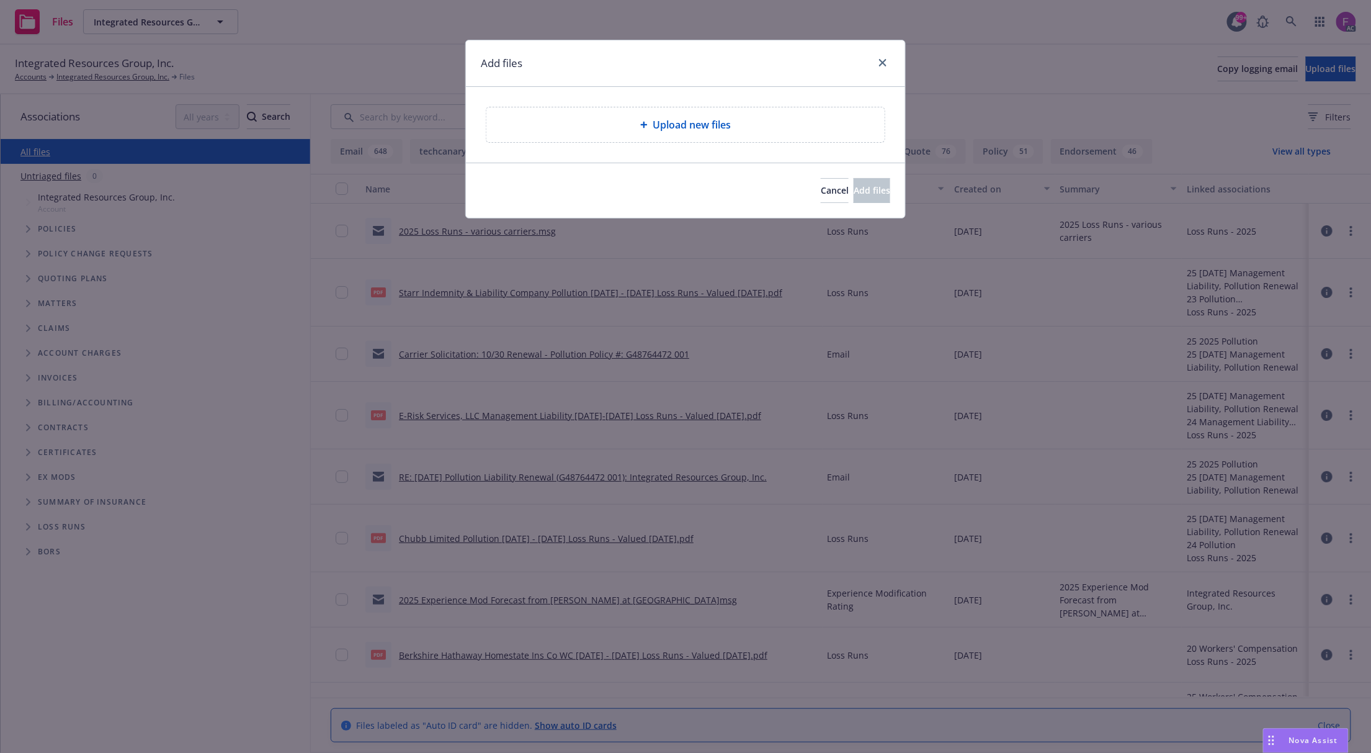
click at [698, 122] on span "Upload new files" at bounding box center [692, 124] width 78 height 15
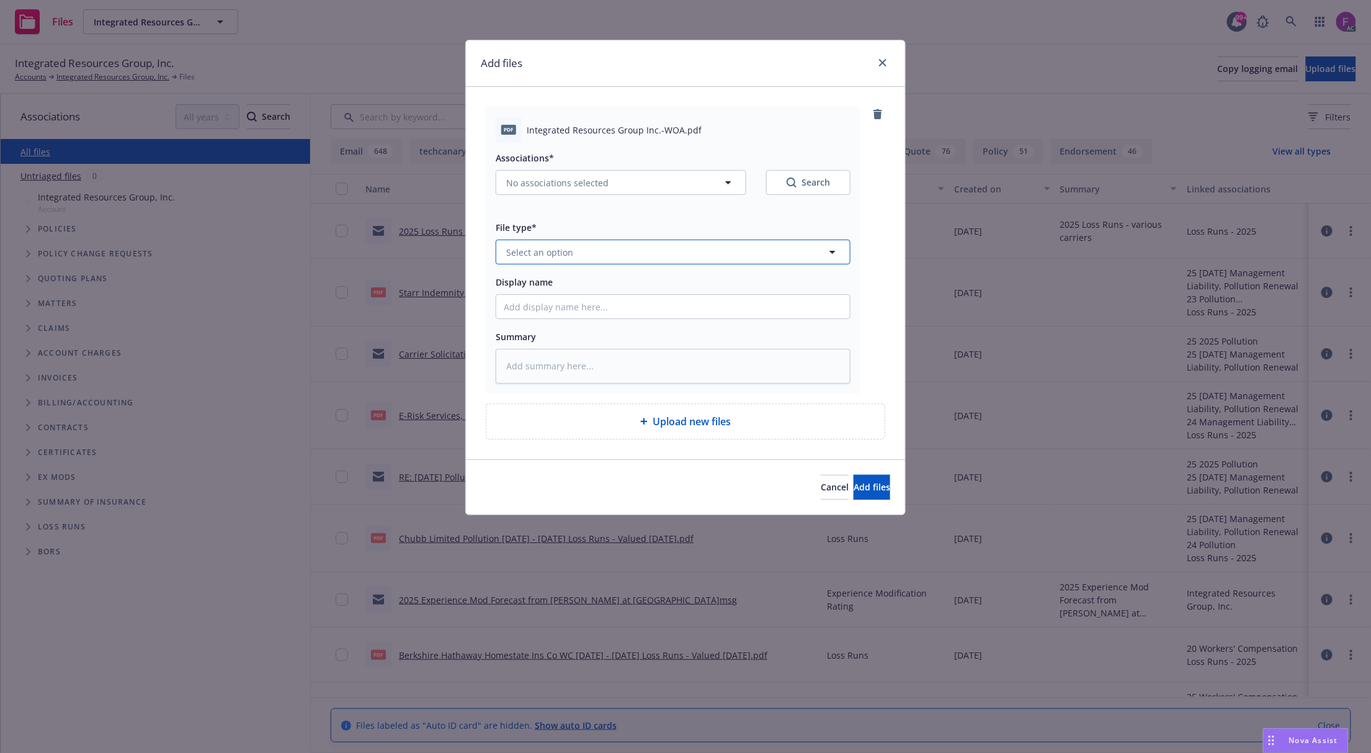
click at [604, 257] on button "Select an option" at bounding box center [673, 252] width 355 height 25
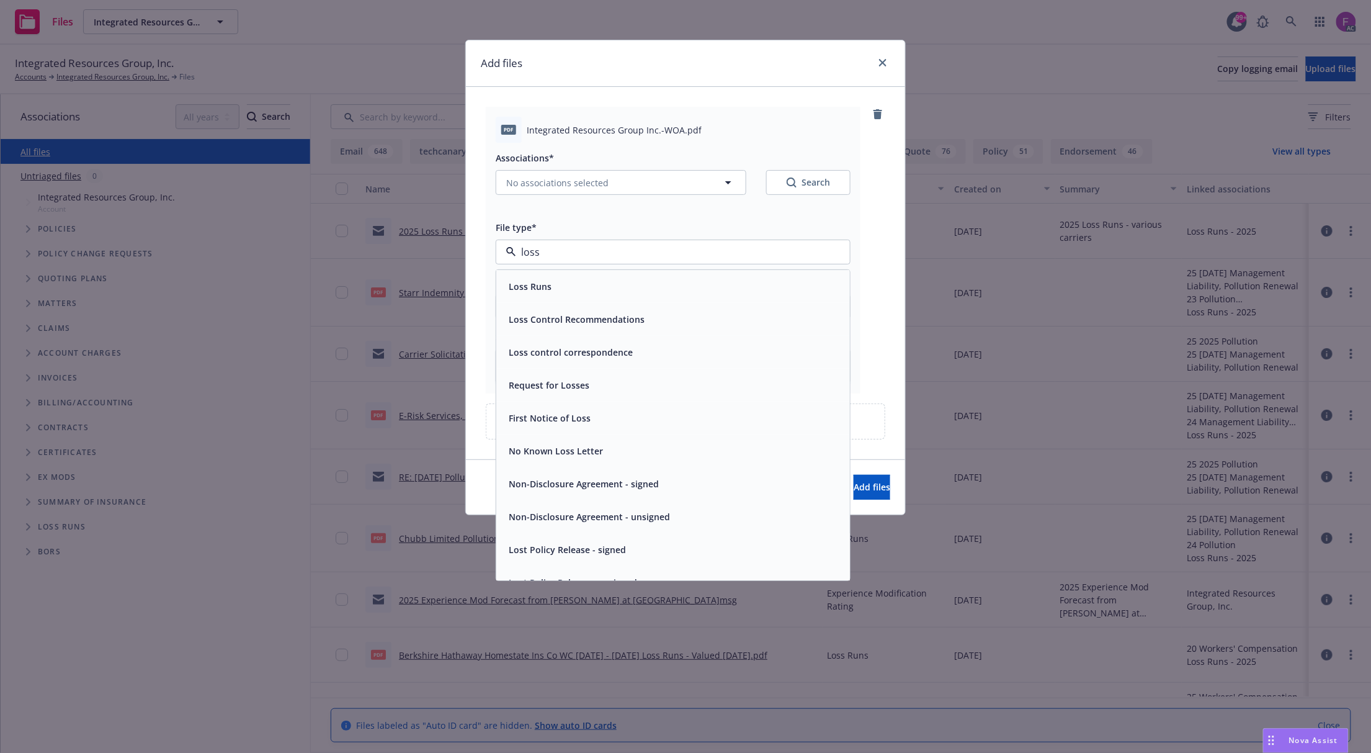
paste input "Loss Run"
type input "Loss Run"
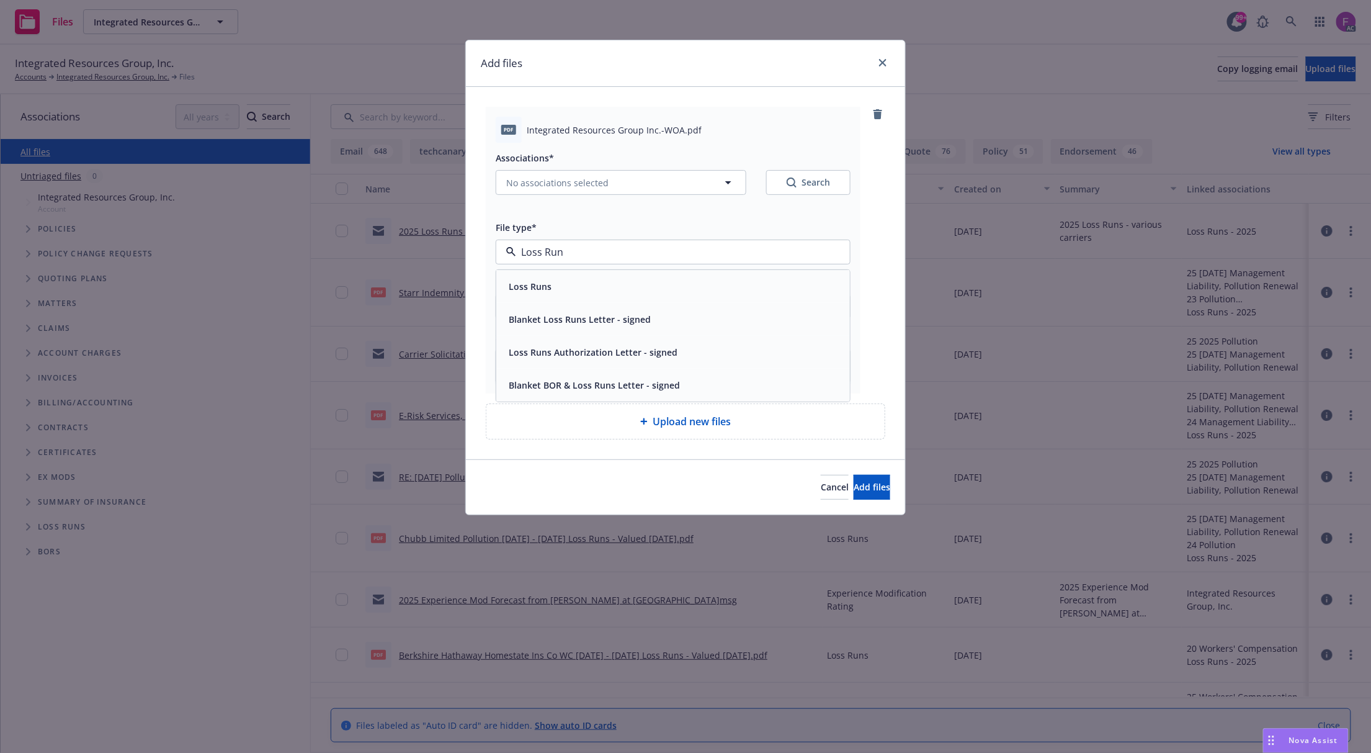
click at [542, 290] on span "Loss Runs" at bounding box center [530, 286] width 43 height 13
click at [557, 185] on span "No associations selected" at bounding box center [557, 182] width 102 height 13
type textarea "x"
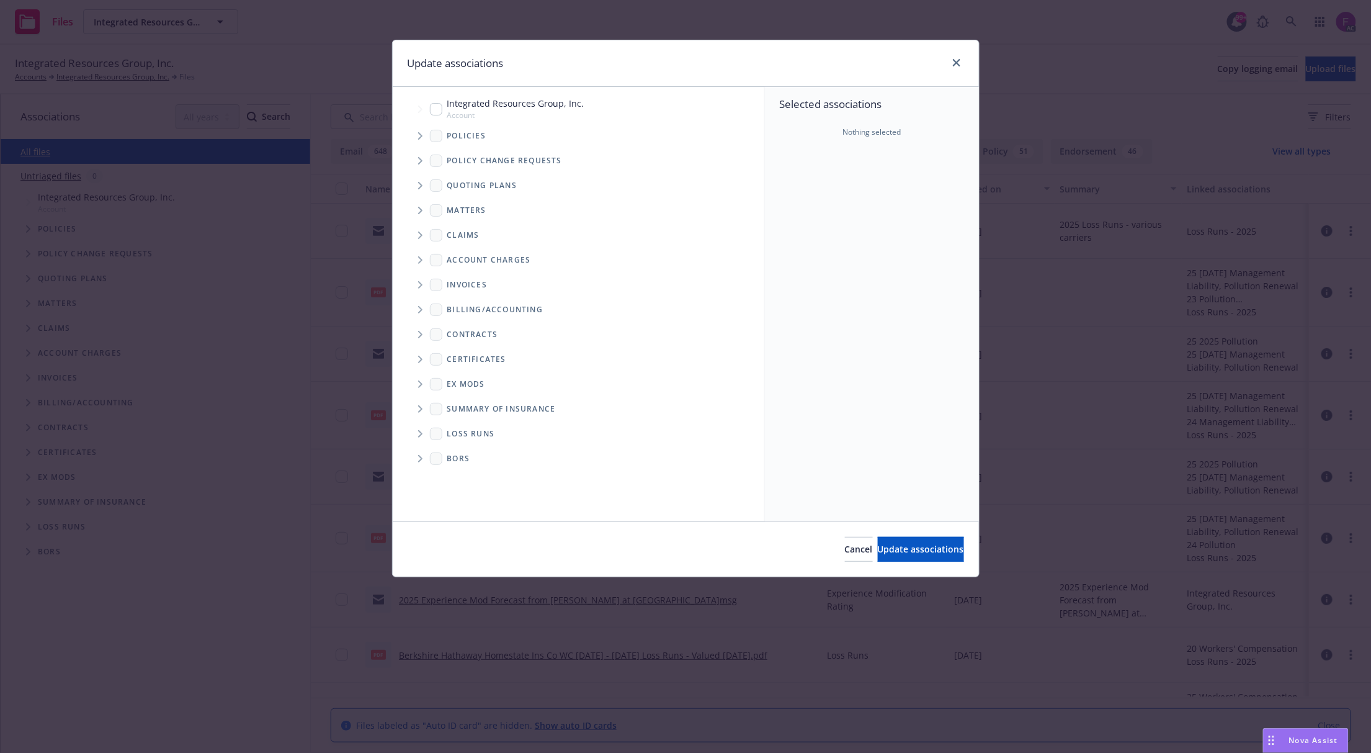
drag, startPoint x: 413, startPoint y: 137, endPoint x: 421, endPoint y: 135, distance: 7.7
click at [416, 135] on span "Tree Example" at bounding box center [420, 136] width 20 height 20
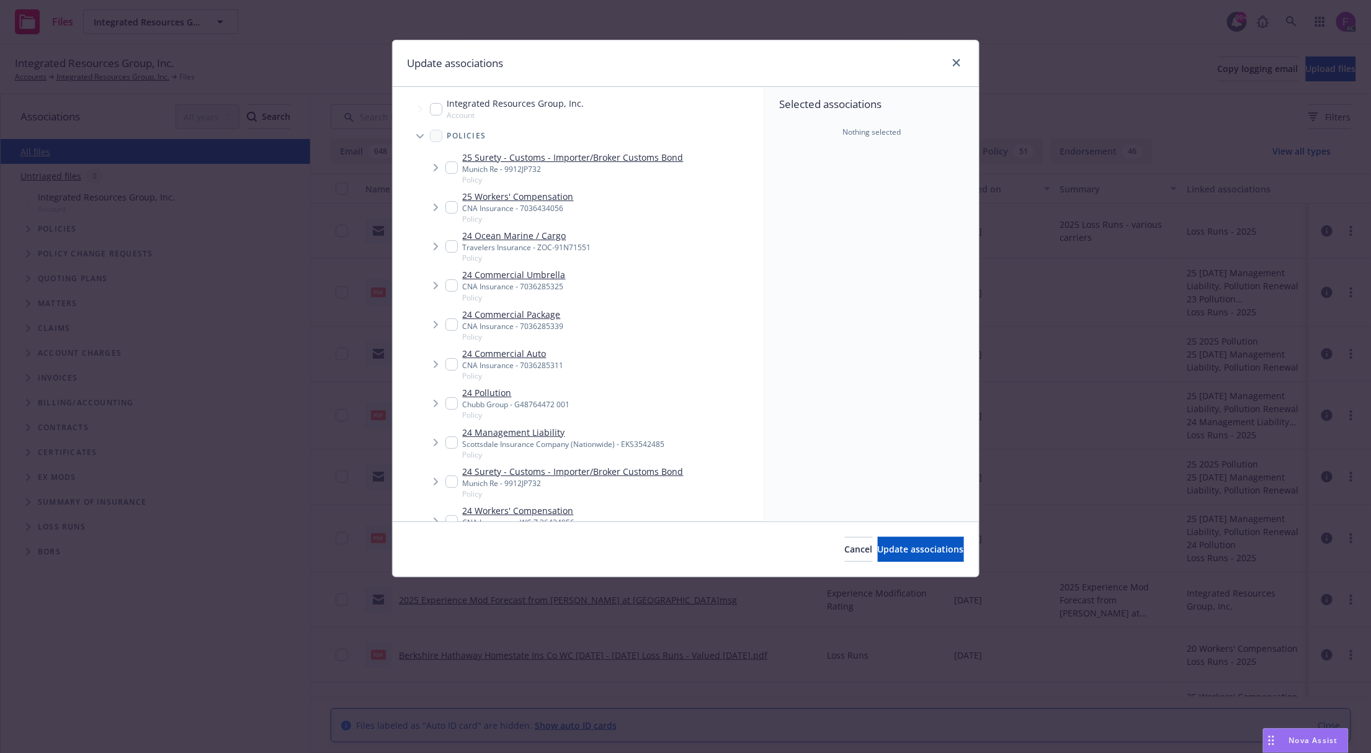
scroll to position [1080, 0]
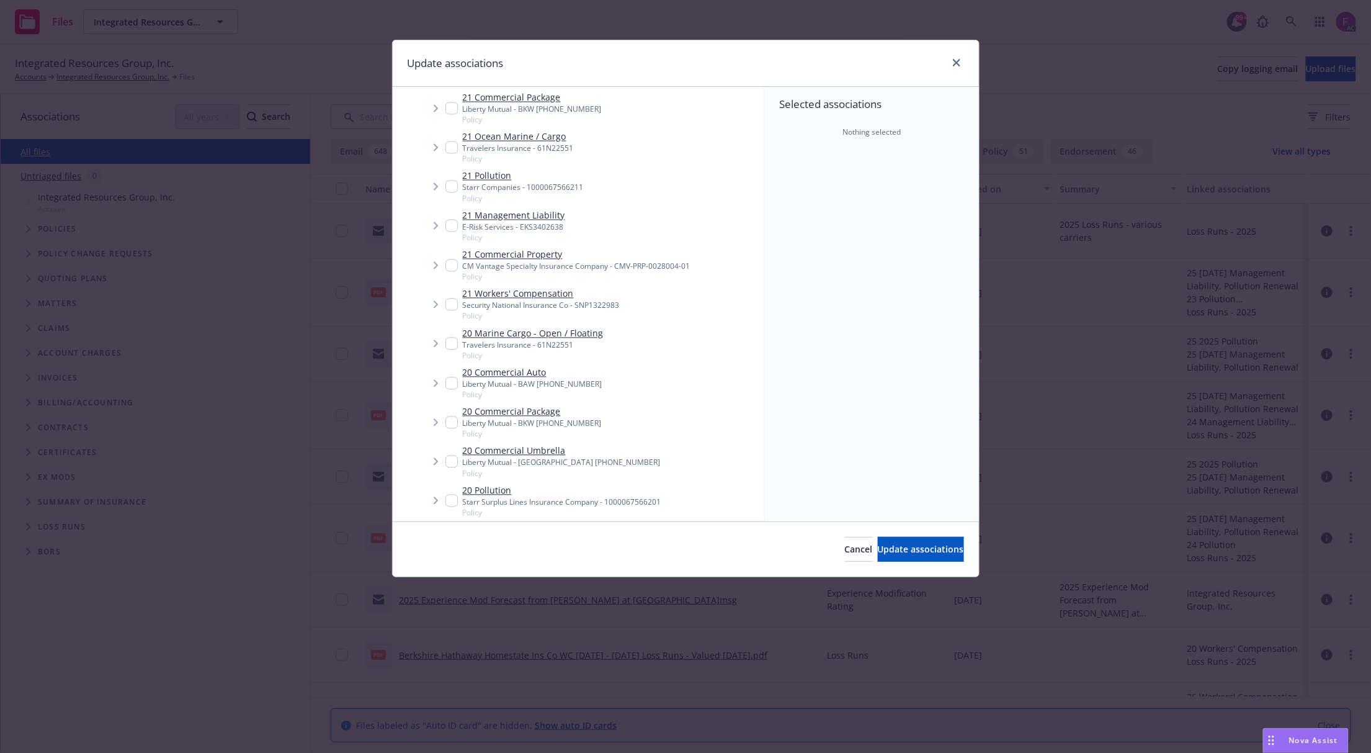
click at [451, 303] on input "Tree Example" at bounding box center [452, 304] width 12 height 12
checkbox input "true"
click at [451, 308] on input "Tree Example" at bounding box center [452, 304] width 12 height 12
checkbox input "true"
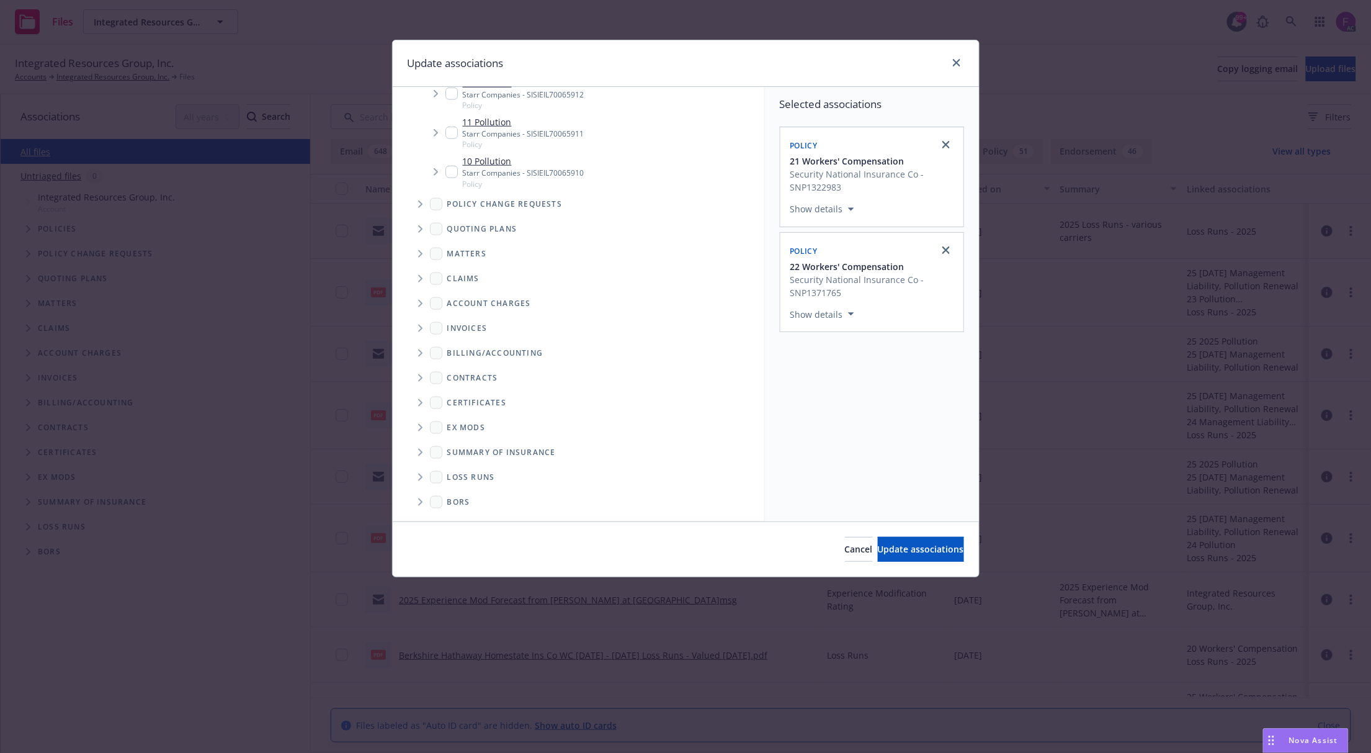
scroll to position [2704, 0]
click at [420, 474] on icon "Folder Tree Example" at bounding box center [420, 476] width 5 height 7
drag, startPoint x: 455, startPoint y: 452, endPoint x: 470, endPoint y: 457, distance: 15.7
click at [457, 452] on input "Folder Tree Example" at bounding box center [453, 452] width 12 height 12
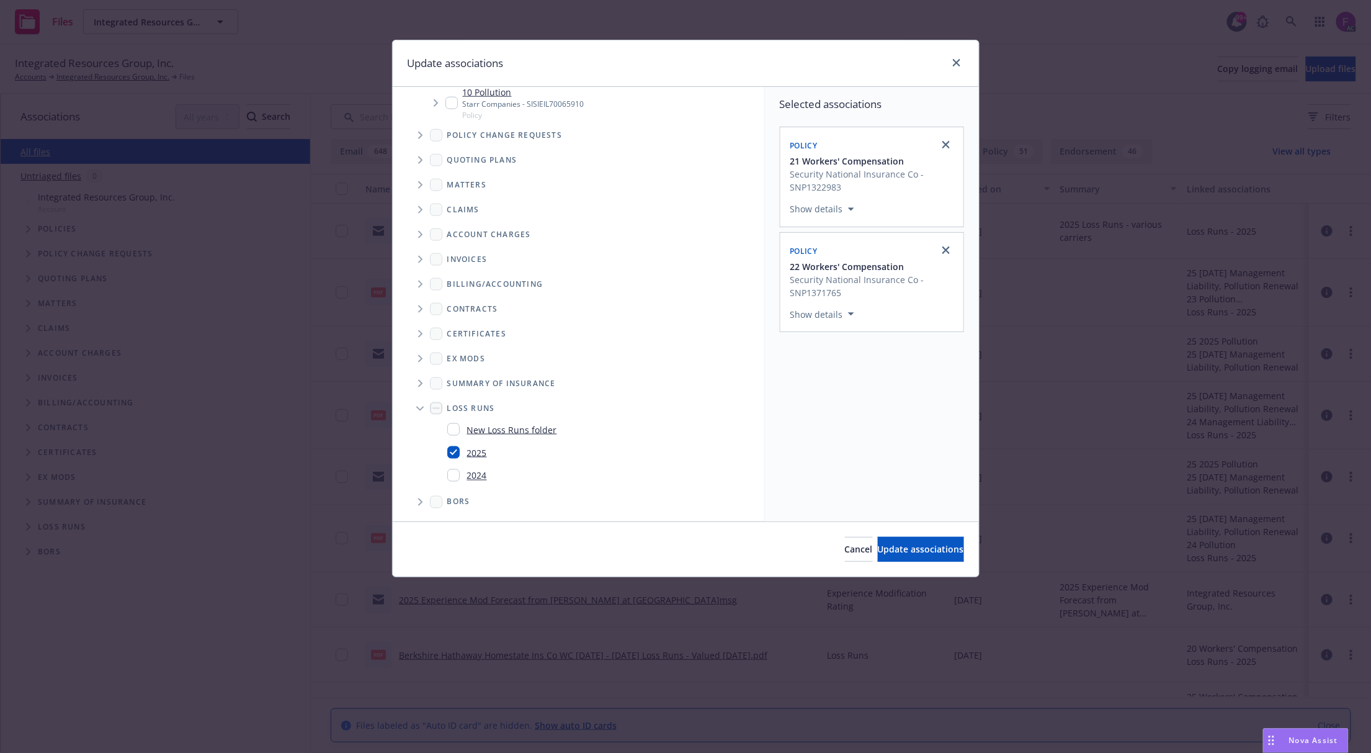
checkbox input "true"
drag, startPoint x: 825, startPoint y: 457, endPoint x: 922, endPoint y: 554, distance: 136.9
click at [828, 457] on div "Selected associations Policy 21 Workers' Compensation Security National Insuran…" at bounding box center [872, 304] width 214 height 434
click at [915, 549] on span "Update associations" at bounding box center [921, 549] width 86 height 12
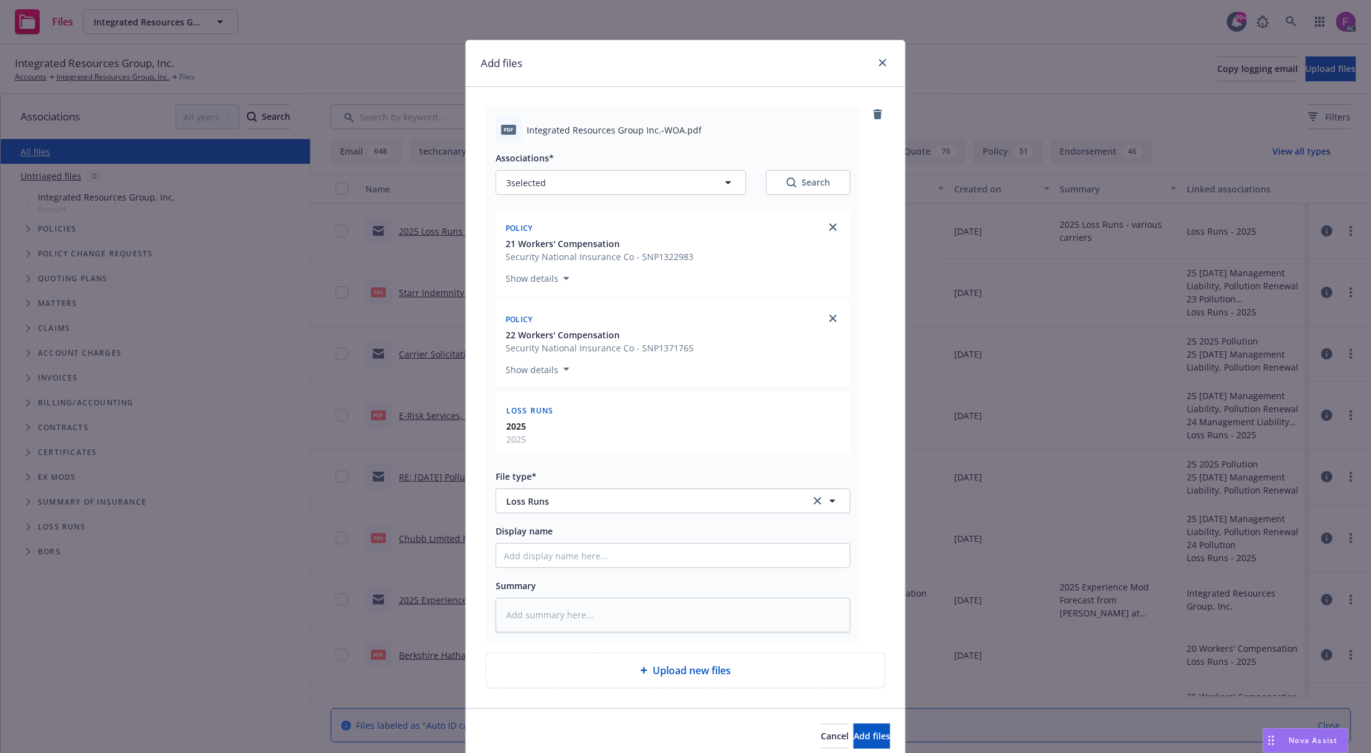
scroll to position [53, 0]
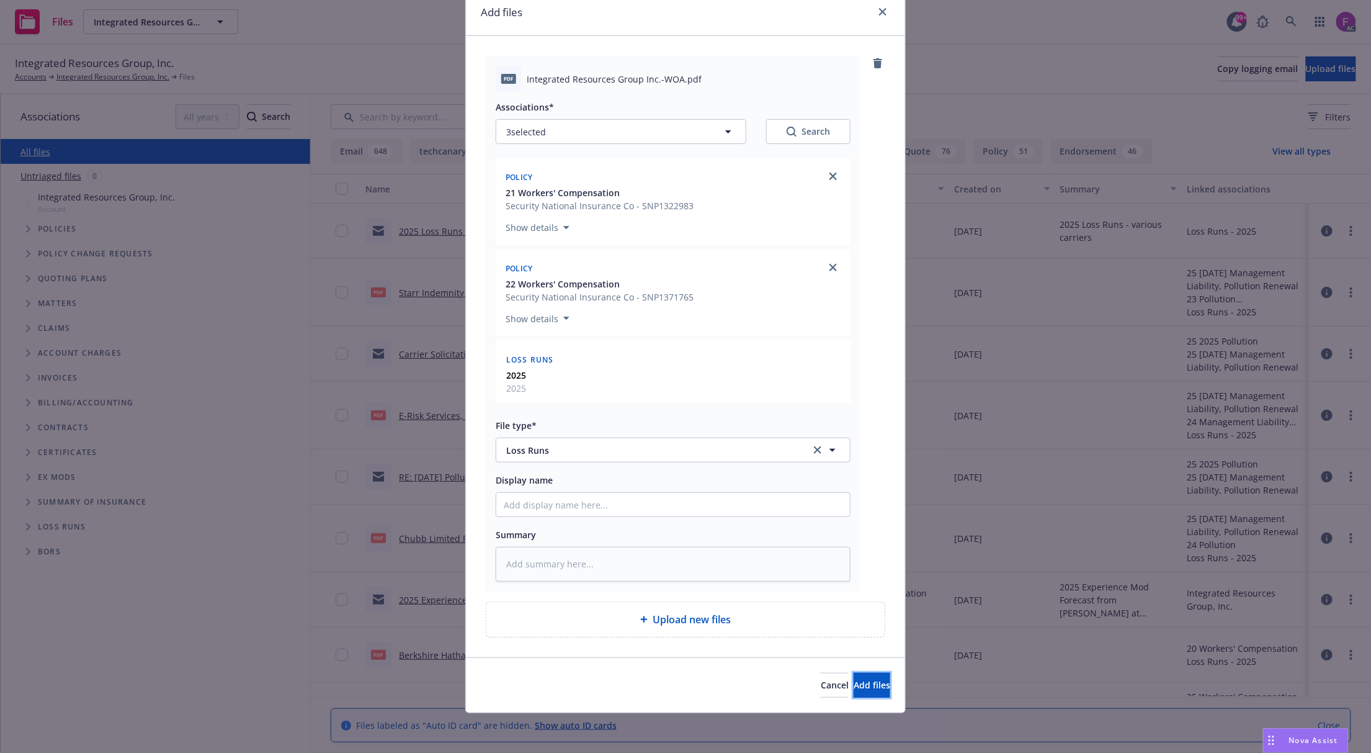
drag, startPoint x: 839, startPoint y: 688, endPoint x: 830, endPoint y: 650, distance: 39.0
click at [854, 688] on span "Add files" at bounding box center [872, 685] width 37 height 12
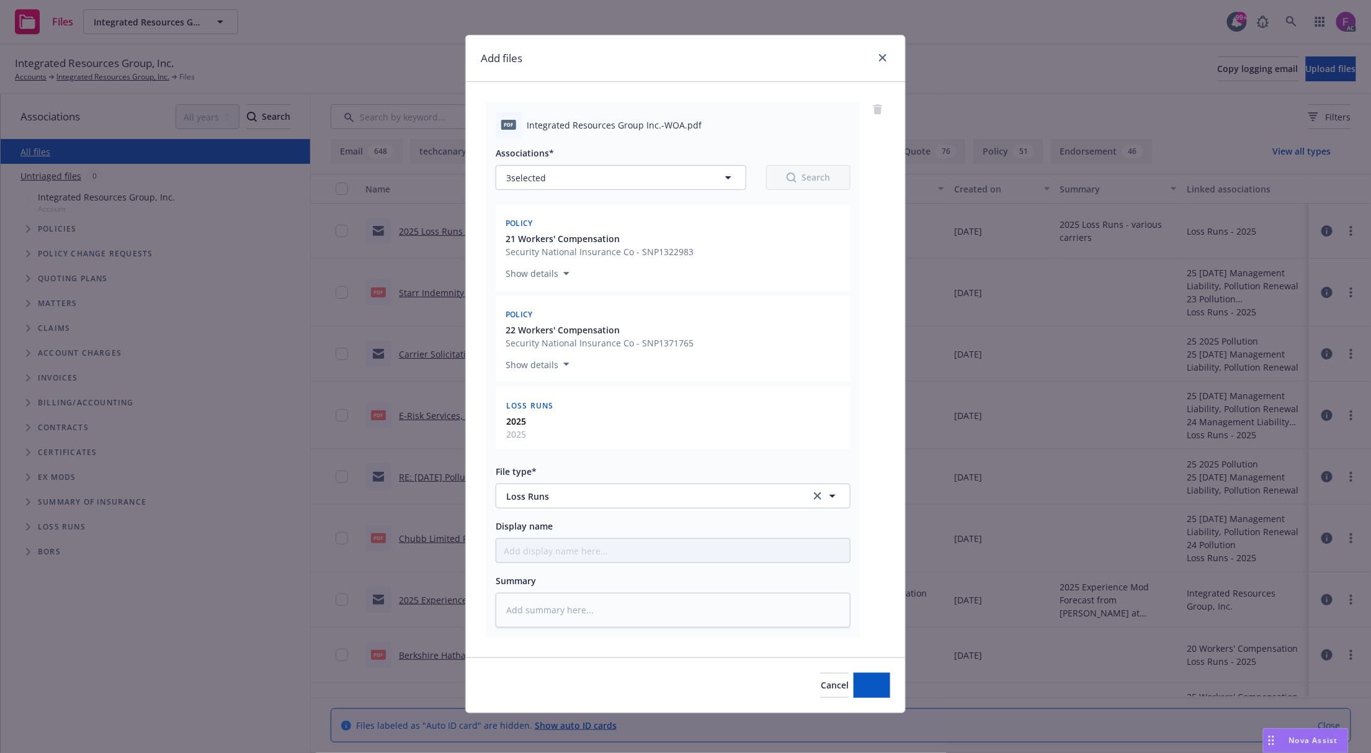
scroll to position [0, 0]
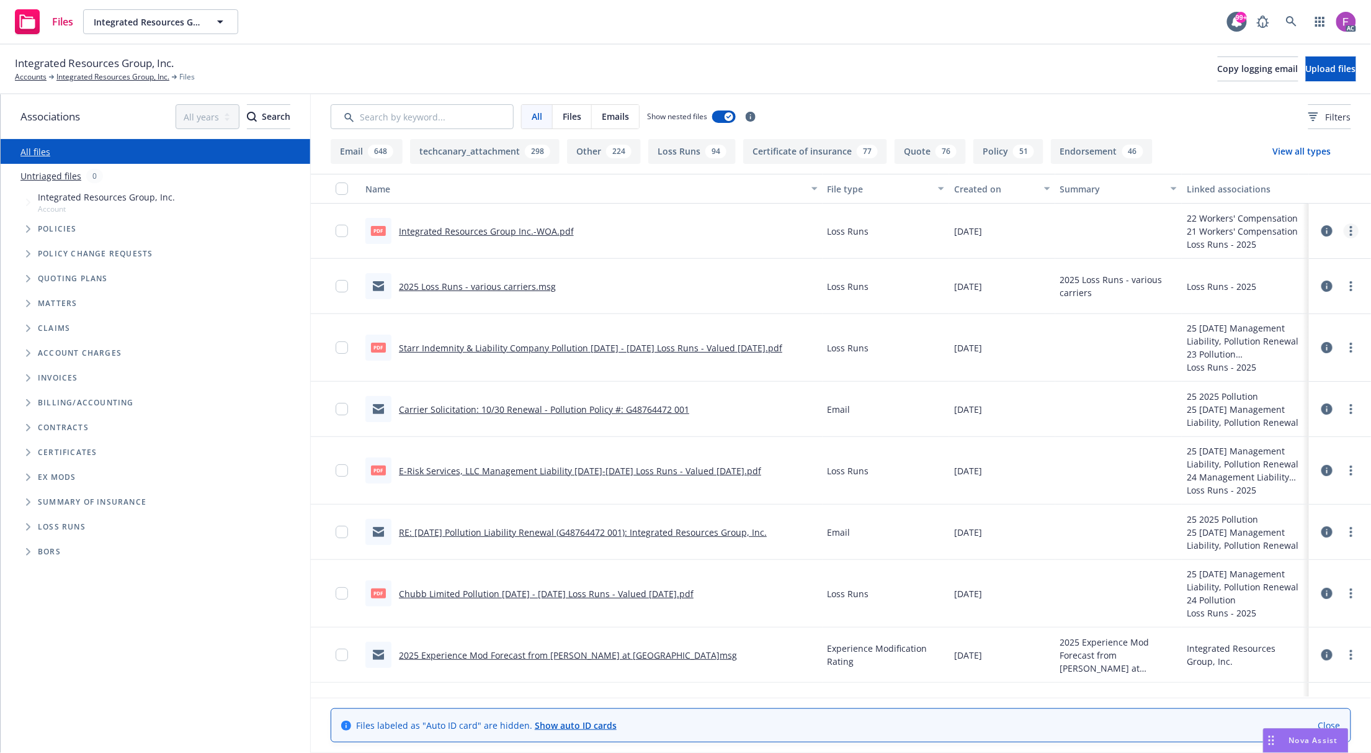
click at [1350, 228] on icon "more" at bounding box center [1351, 231] width 2 height 10
click at [1264, 326] on link "Update associations" at bounding box center [1284, 331] width 123 height 25
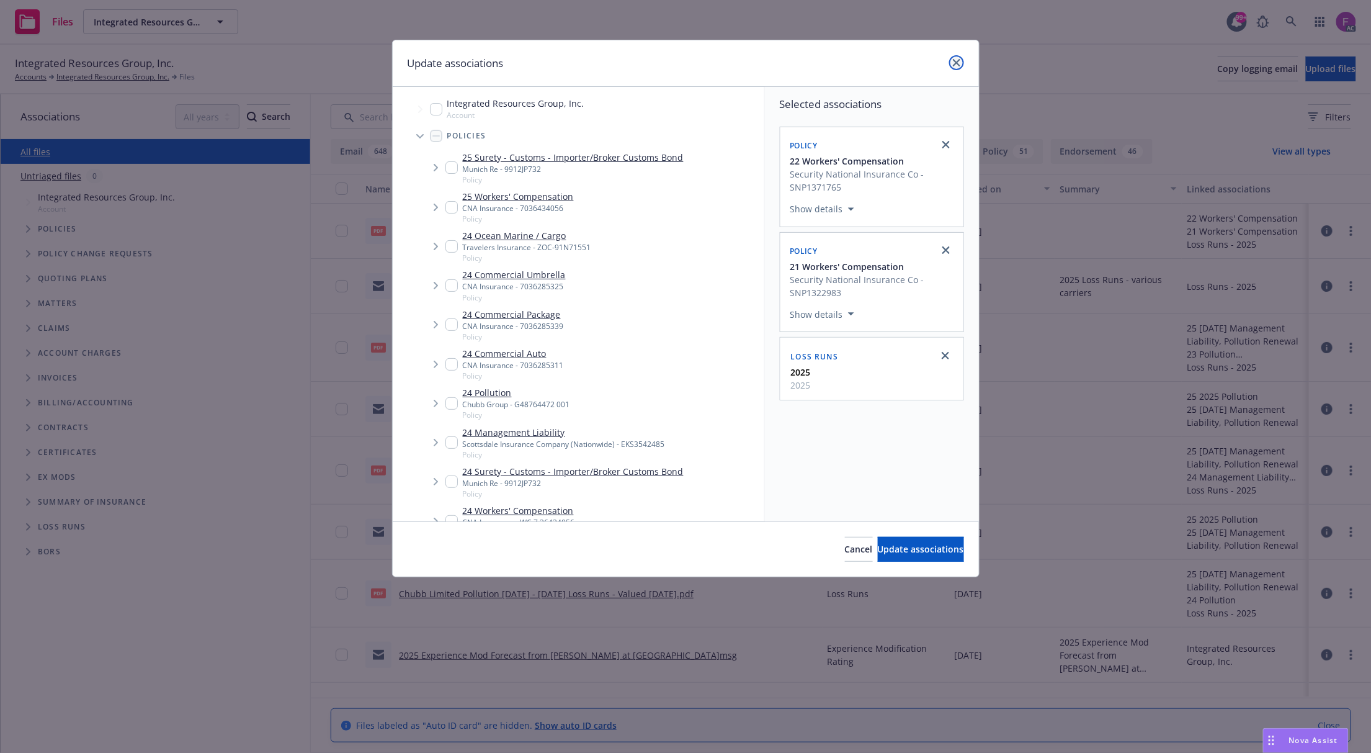
click at [949, 61] on link "close" at bounding box center [956, 62] width 15 height 15
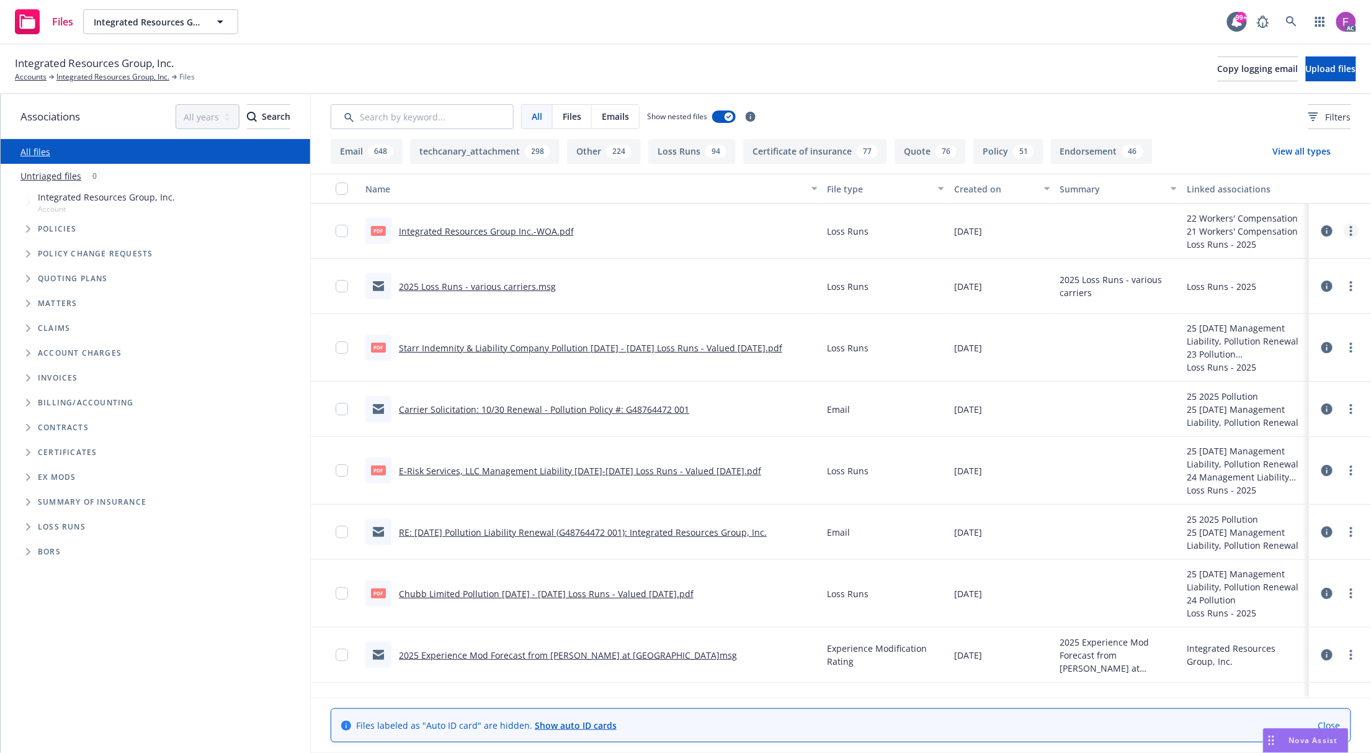
click at [1344, 234] on link "more" at bounding box center [1351, 230] width 15 height 15
click at [1262, 308] on link "Edit" at bounding box center [1284, 306] width 123 height 25
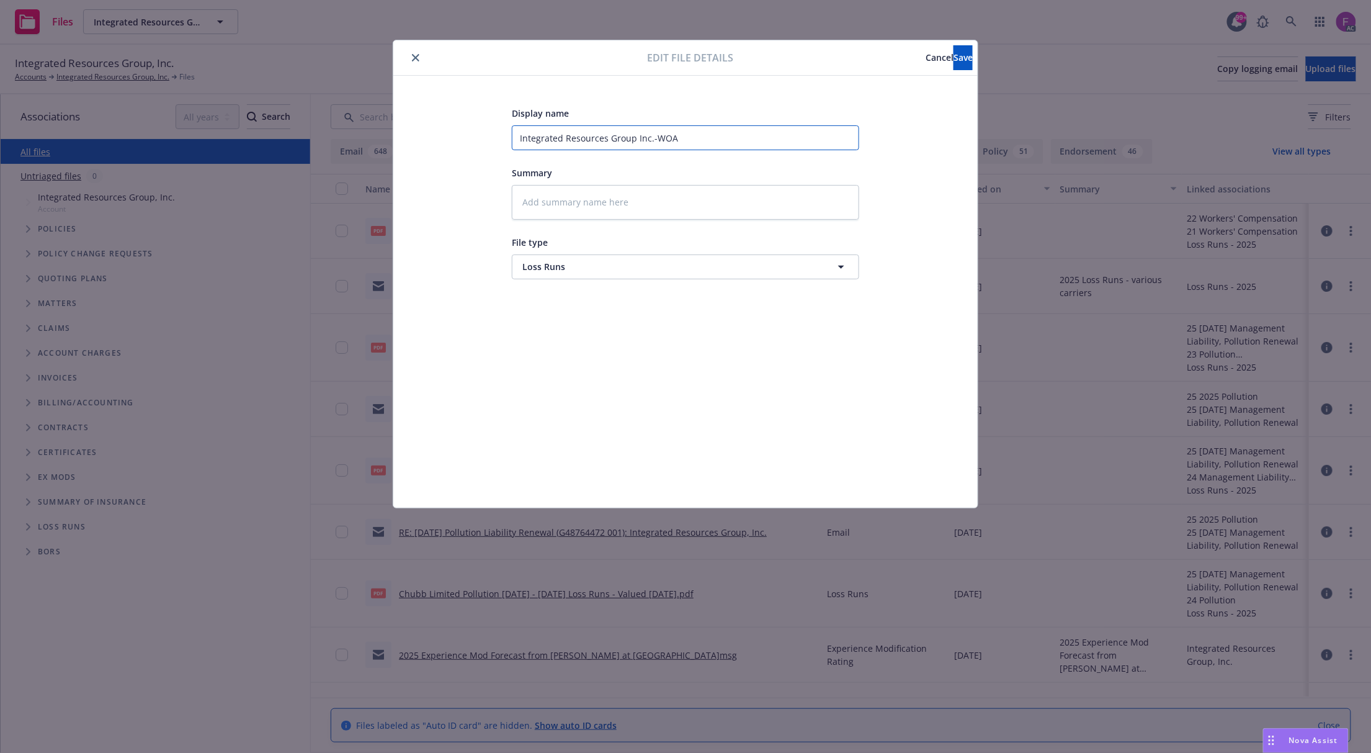
drag, startPoint x: 691, startPoint y: 137, endPoint x: 445, endPoint y: 152, distance: 246.8
click at [445, 152] on div "Display name Integrated Resources Group Inc.-WOA Summary File type Loss Runs Lo…" at bounding box center [685, 291] width 535 height 372
paste input "AmTrust Financial Services, Inc Workers Compensation 2021-2022 Loss Runs - Valu…"
type textarea "x"
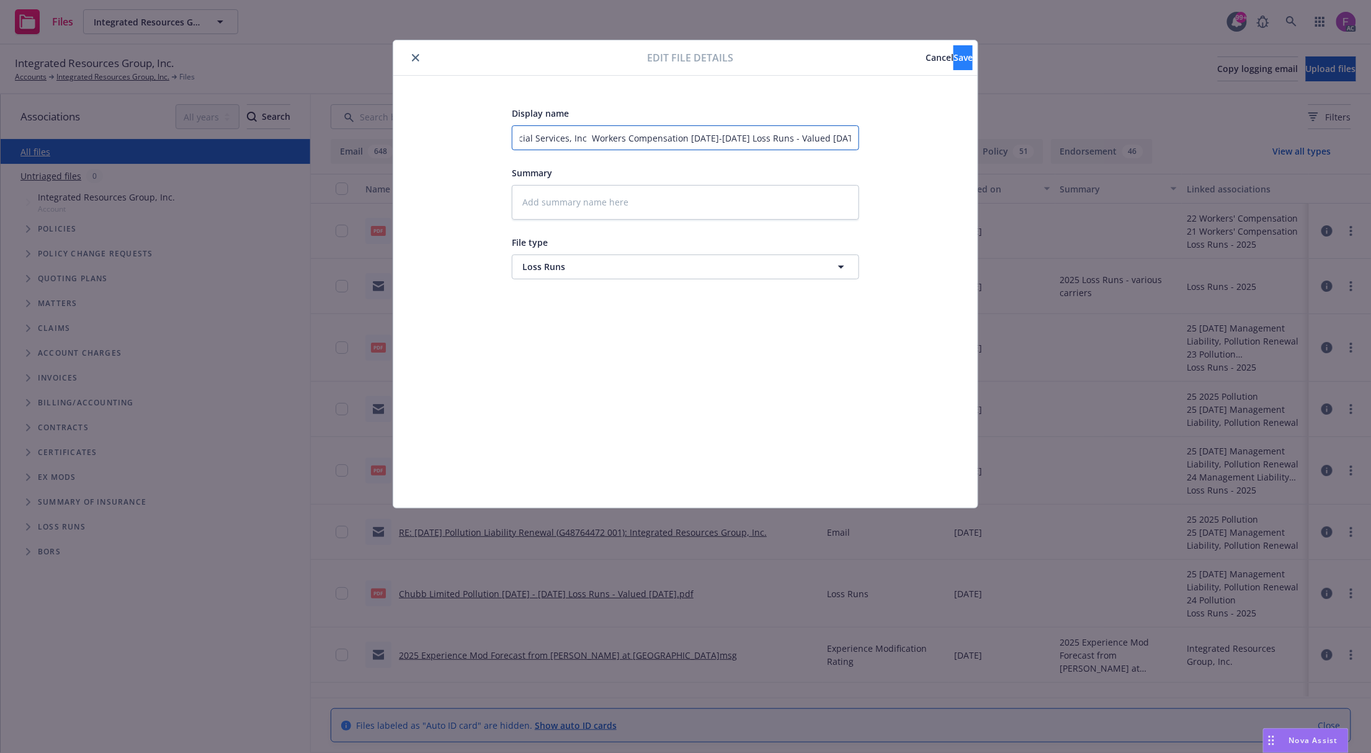
type input "AmTrust Financial Services, Inc Workers Compensation 2021-2022 Loss Runs - Valu…"
click at [954, 60] on span "Save" at bounding box center [963, 58] width 19 height 12
type textarea "x"
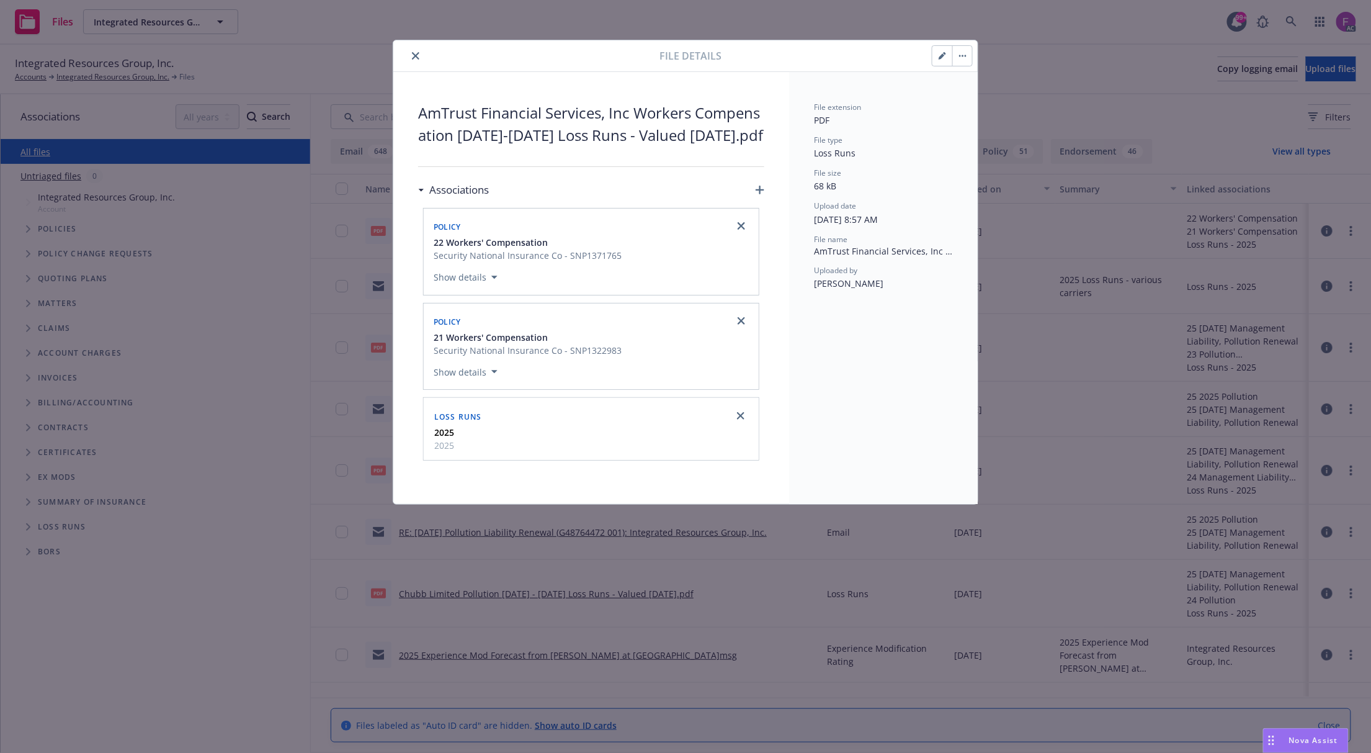
click at [415, 51] on button "close" at bounding box center [415, 55] width 15 height 15
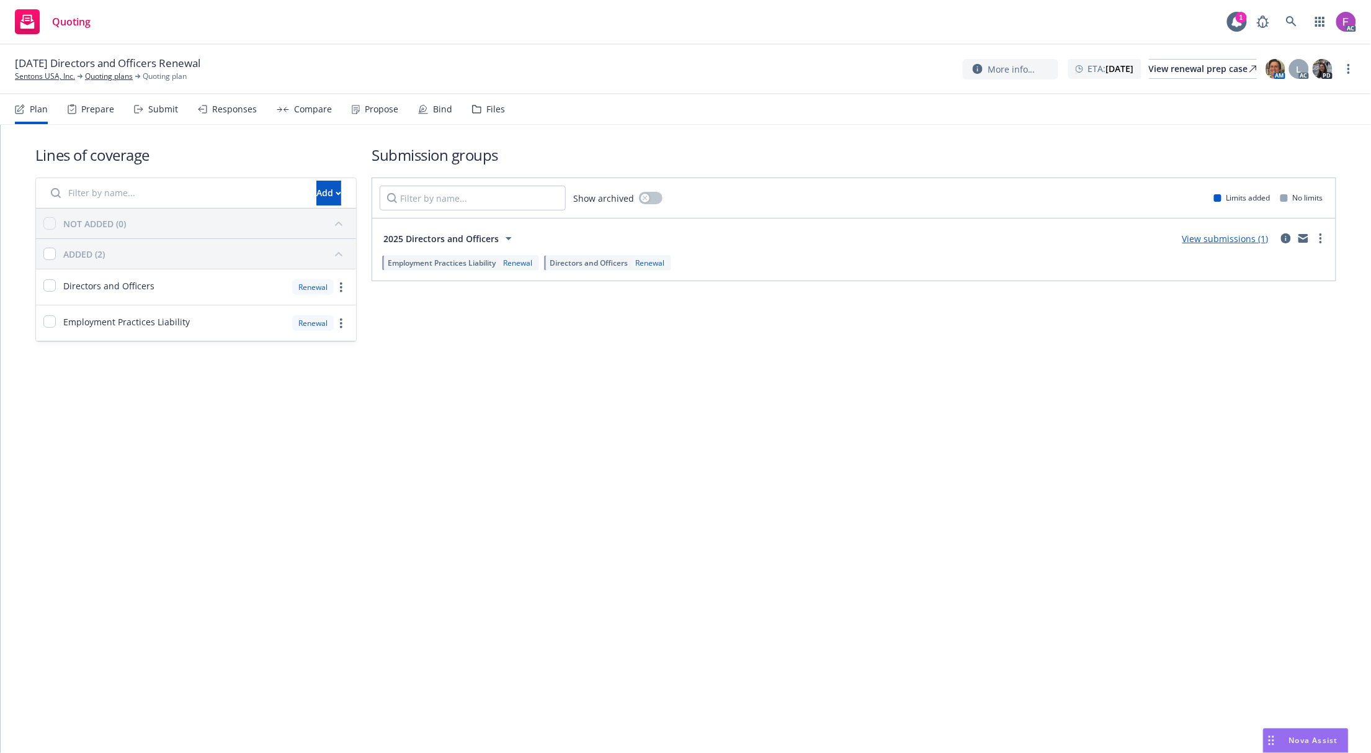
click at [494, 110] on div "Files" at bounding box center [496, 109] width 19 height 10
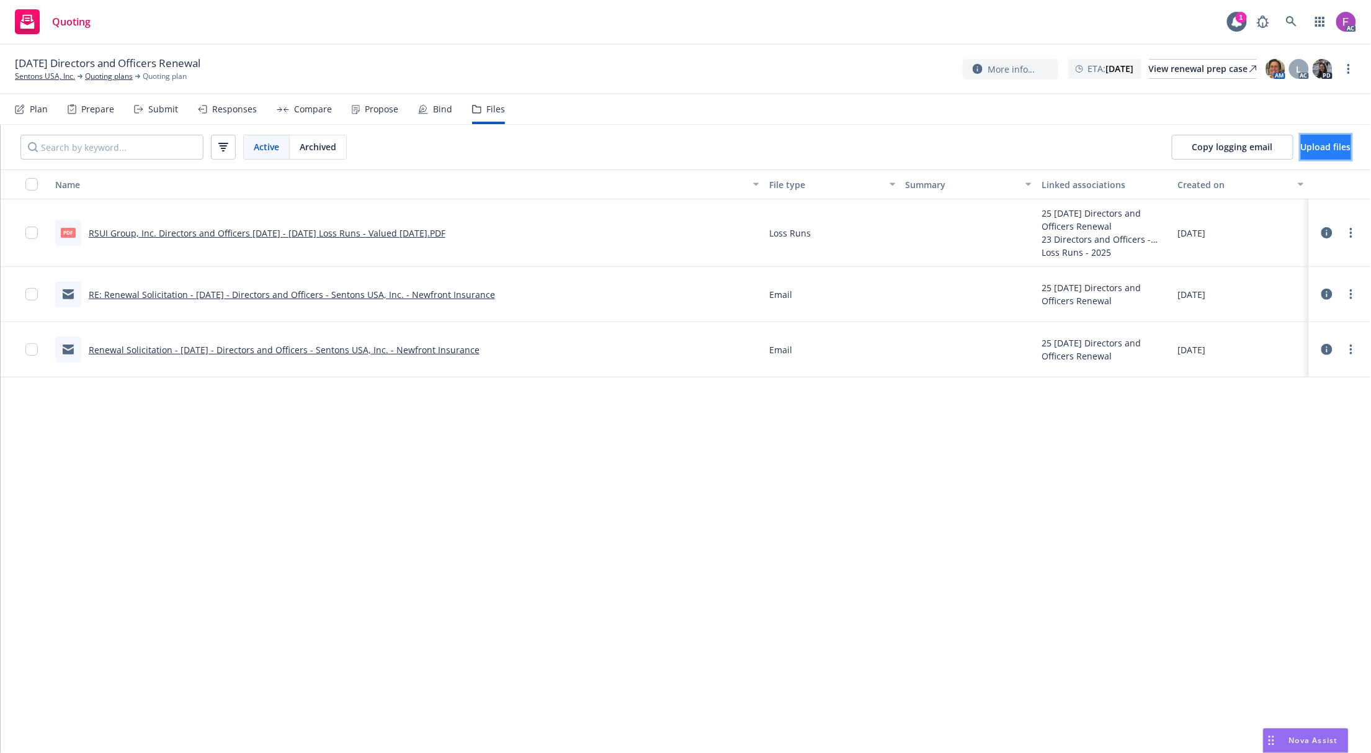
click at [1301, 150] on span "Upload files" at bounding box center [1326, 147] width 50 height 12
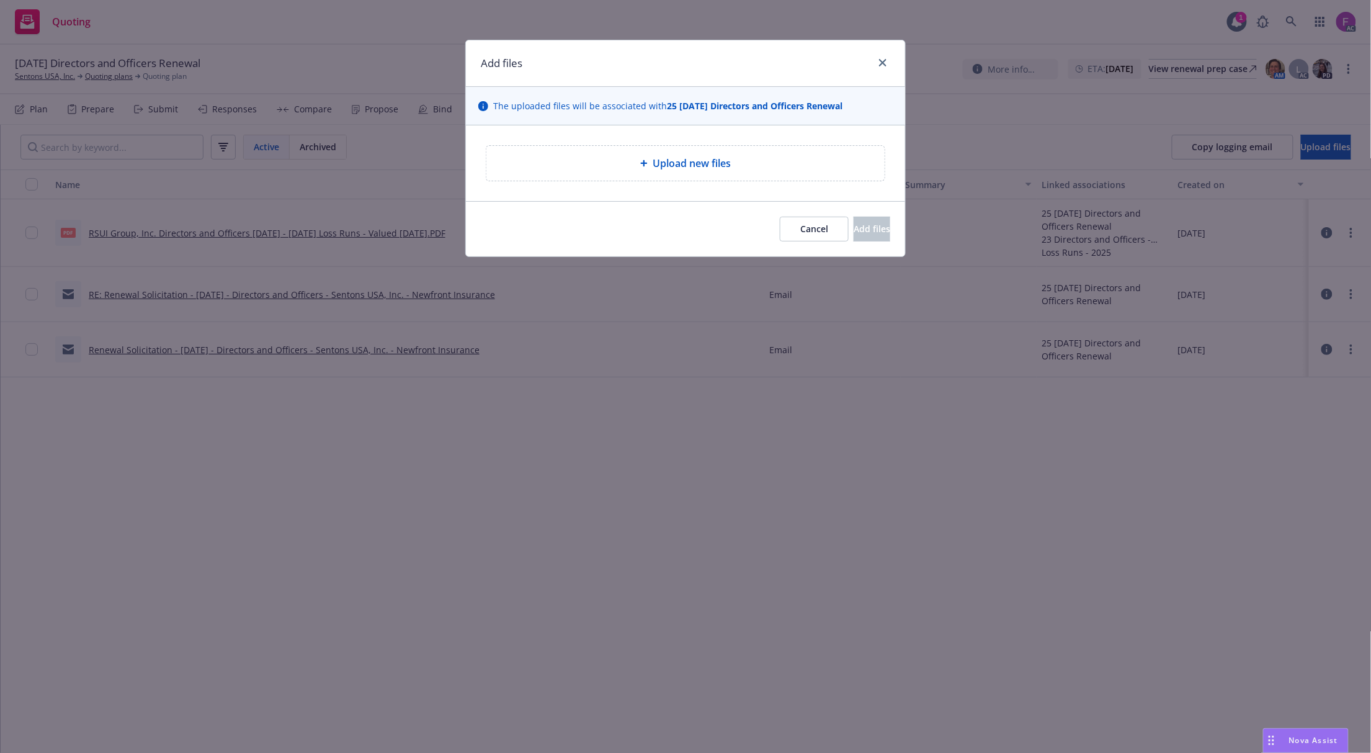
click at [636, 170] on div "Upload new files" at bounding box center [685, 163] width 379 height 15
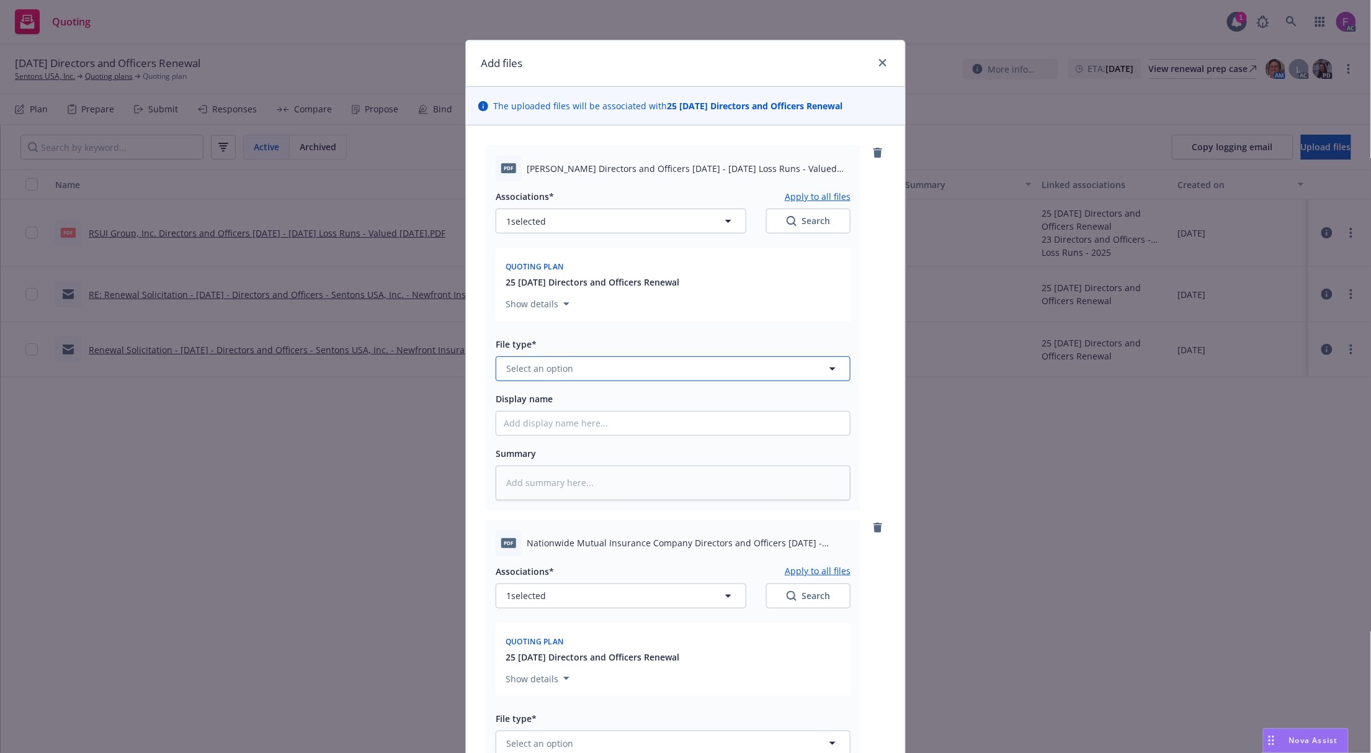
click at [611, 372] on button "Select an option" at bounding box center [673, 368] width 355 height 25
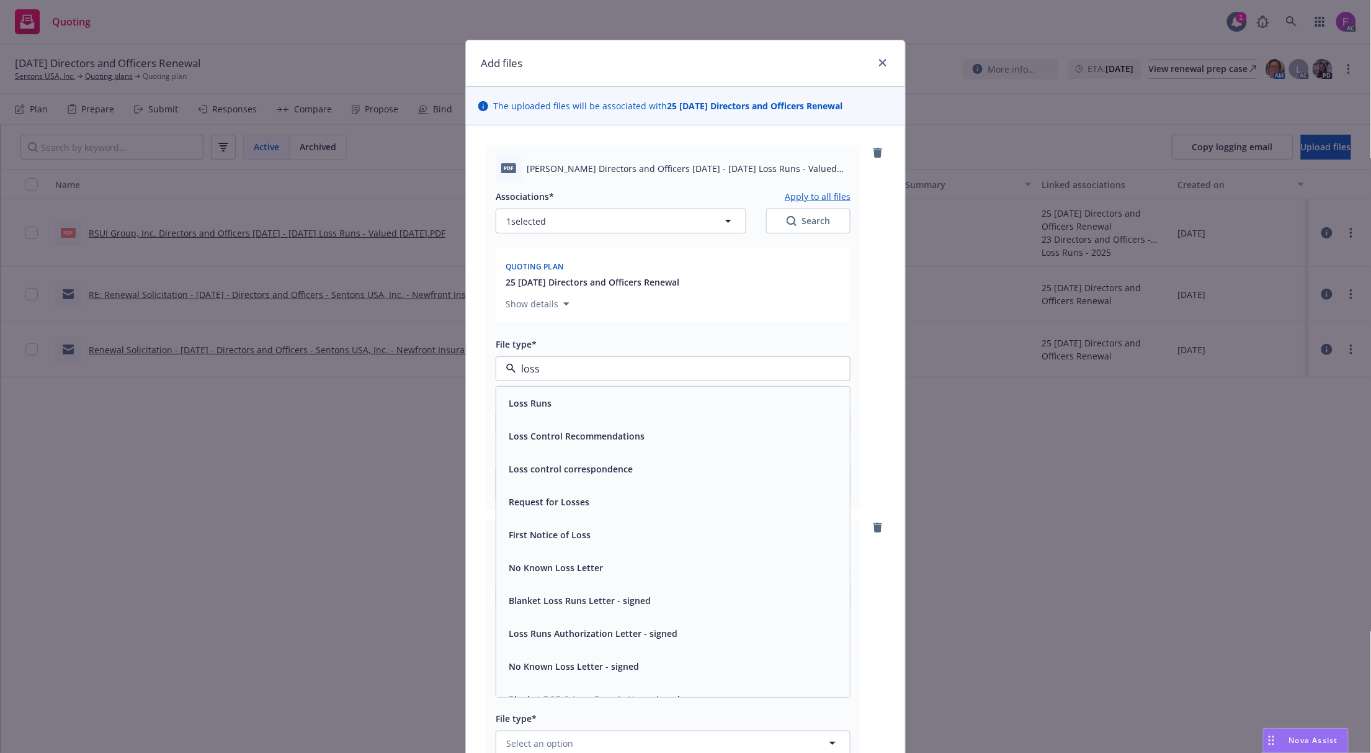
paste input "Loss Run"
type input "Loss Run"
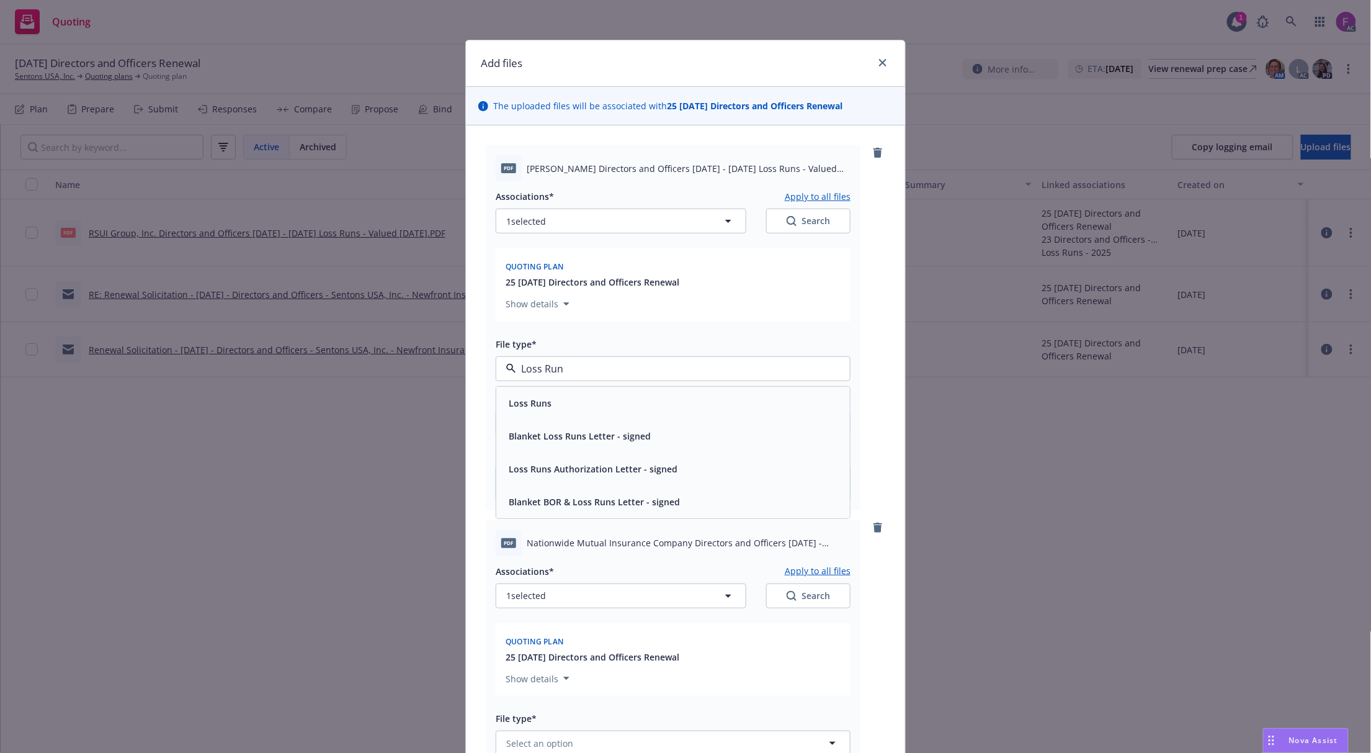
drag, startPoint x: 611, startPoint y: 372, endPoint x: 190, endPoint y: 371, distance: 421.4
click at [190, 371] on div "Add files The uploaded files will be associated with 25 [DATE] Directors and Of…" at bounding box center [685, 376] width 1371 height 753
click at [566, 408] on div "Loss Runs" at bounding box center [673, 403] width 339 height 18
type textarea "x"
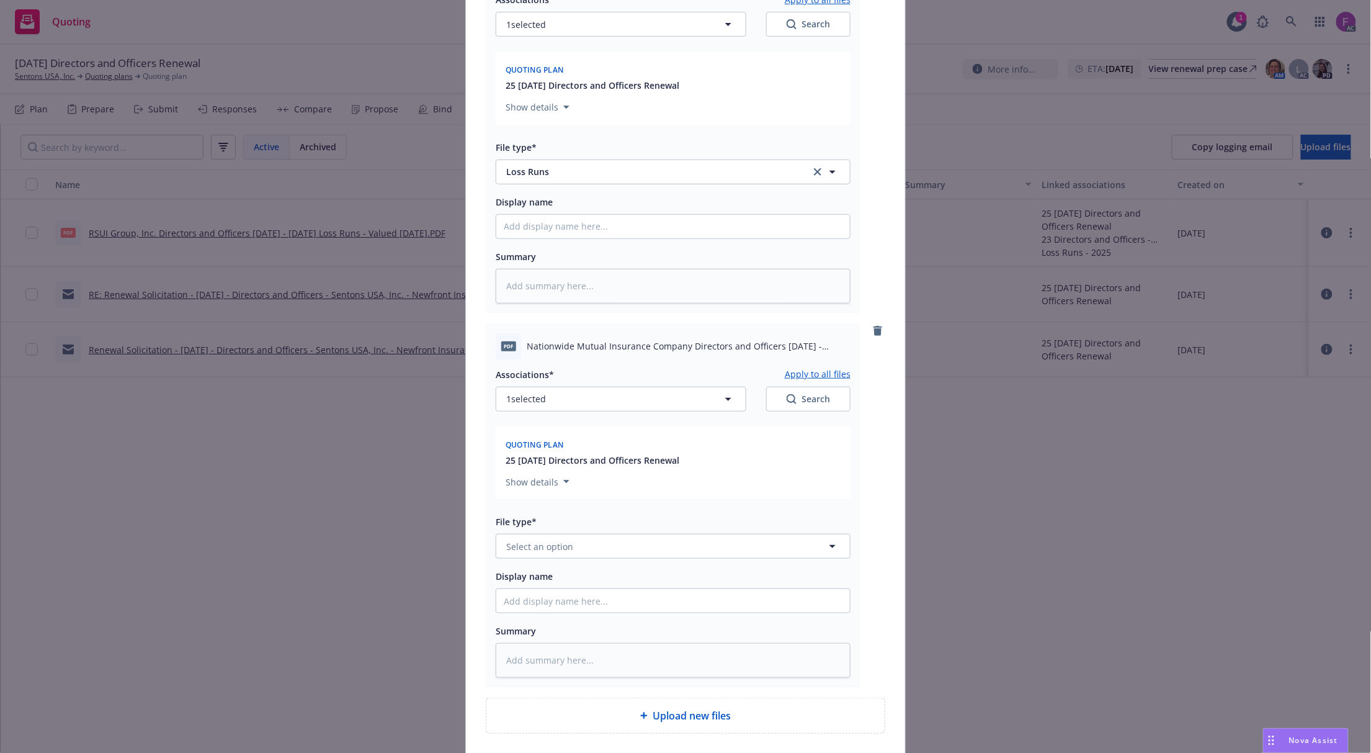
scroll to position [294, 0]
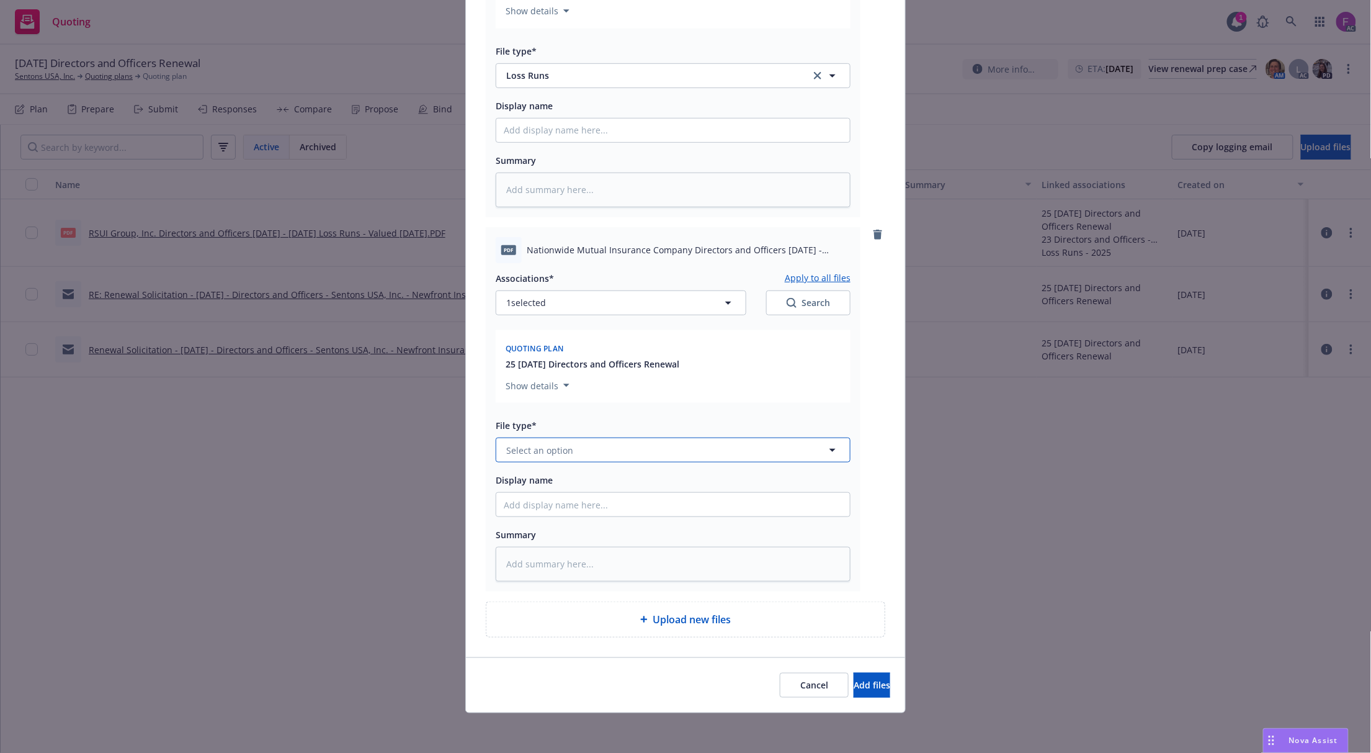
click at [555, 452] on span "Select an option" at bounding box center [539, 450] width 67 height 13
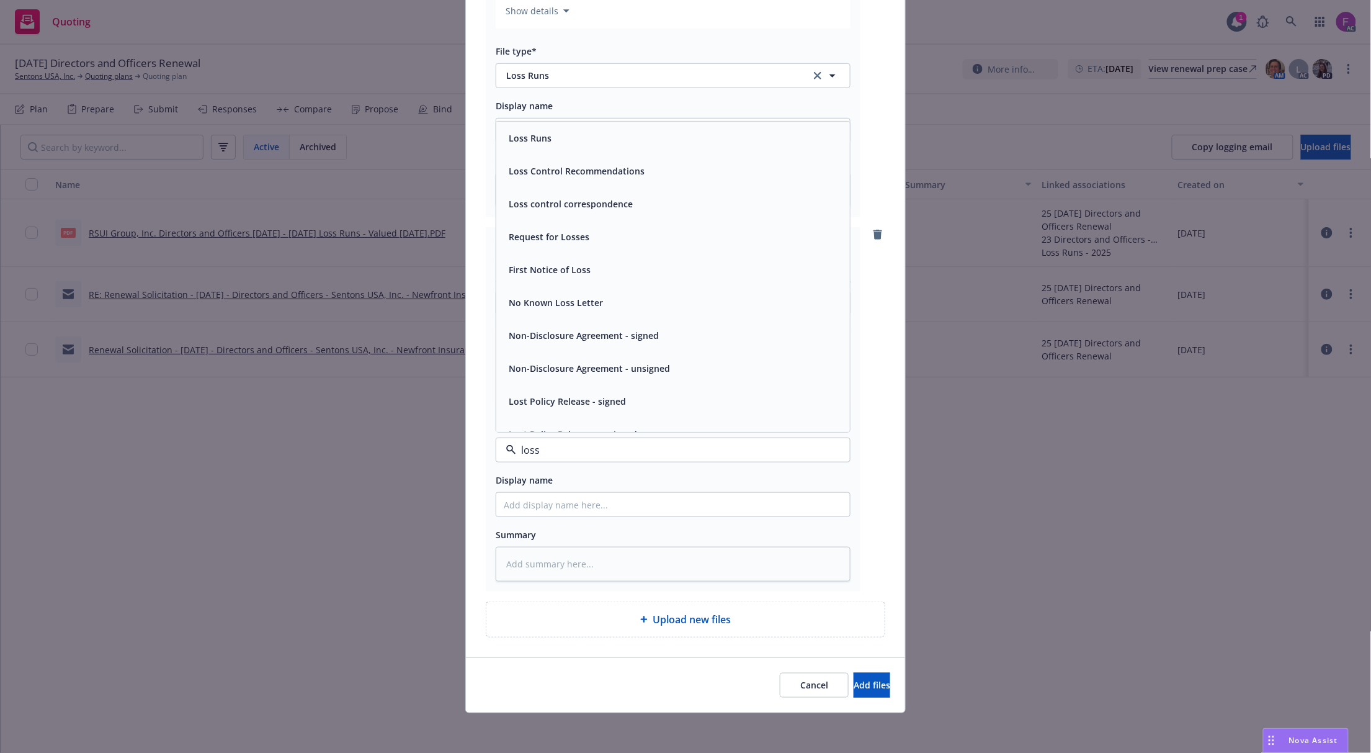
paste input "Loss Run"
type input "Loss Run"
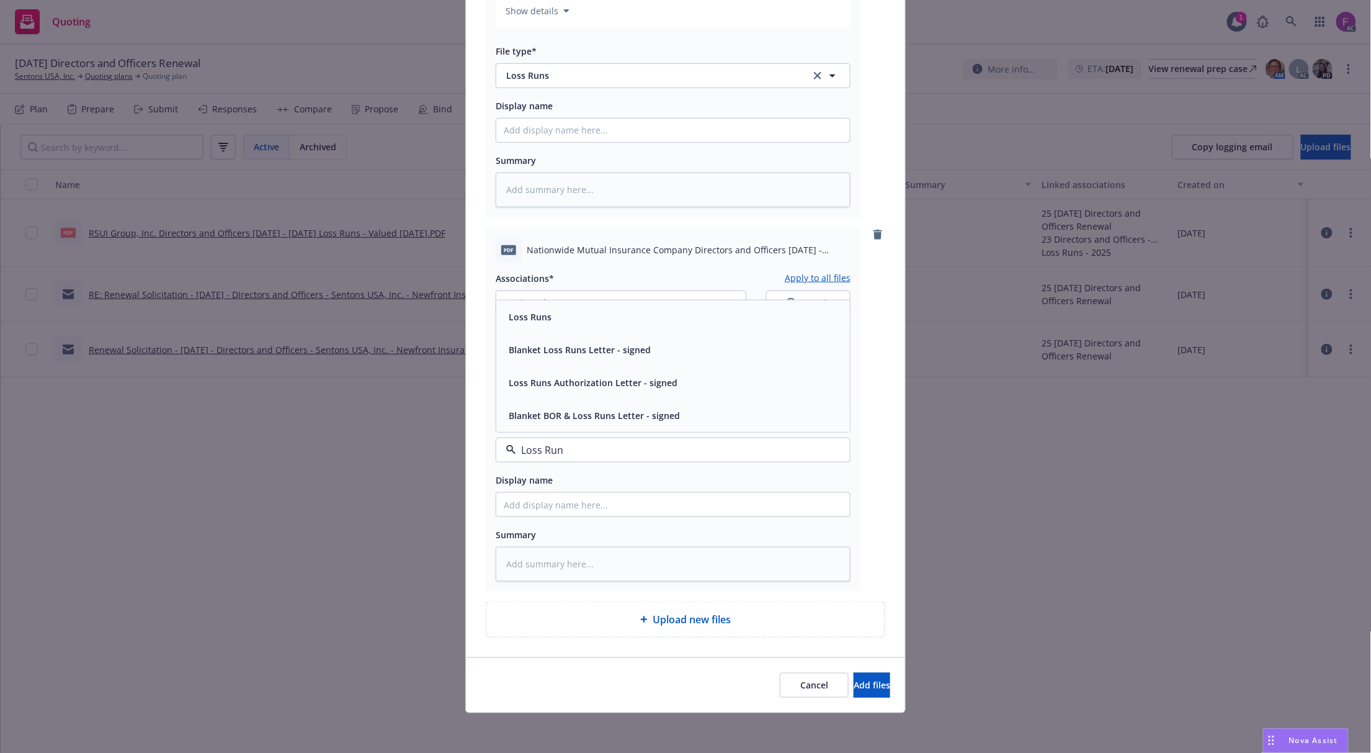
click at [551, 320] on div "Loss Runs" at bounding box center [673, 317] width 339 height 18
click at [563, 305] on button "1 selected" at bounding box center [621, 302] width 251 height 25
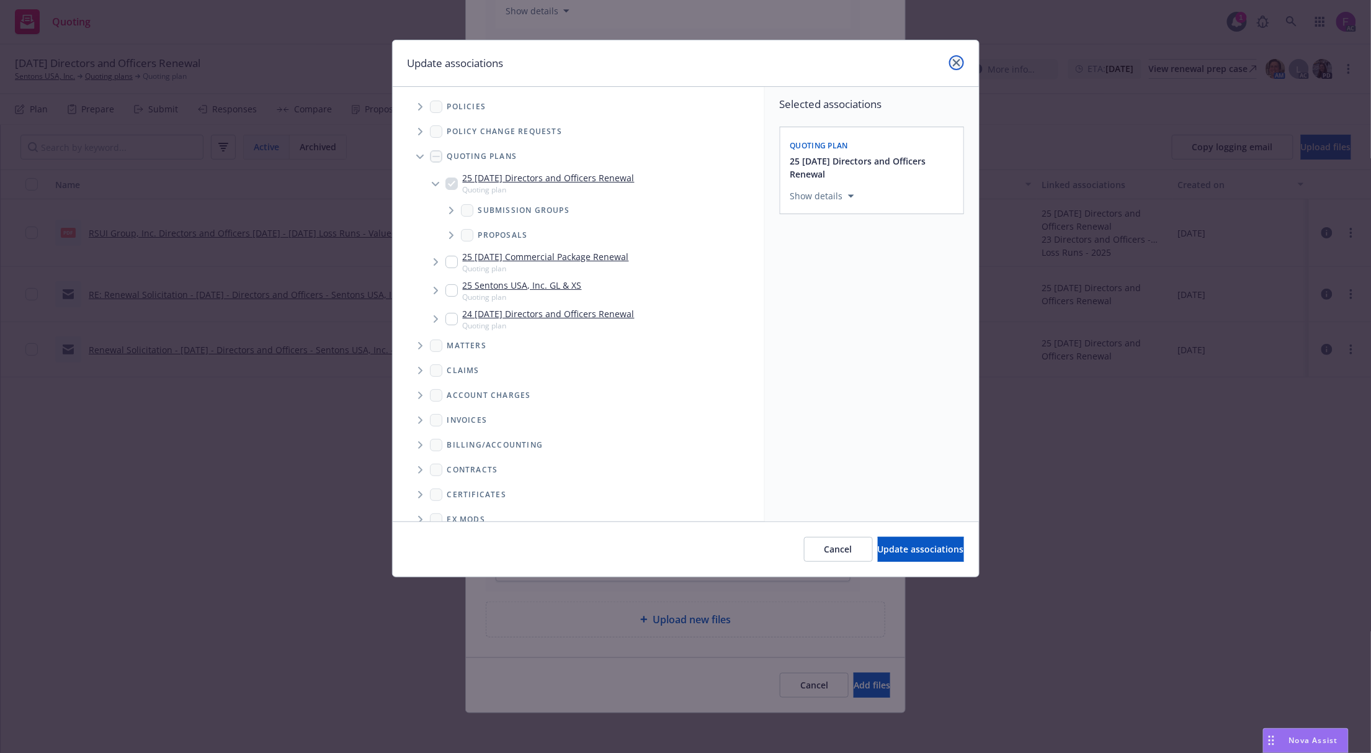
click at [959, 65] on icon "close" at bounding box center [956, 62] width 7 height 7
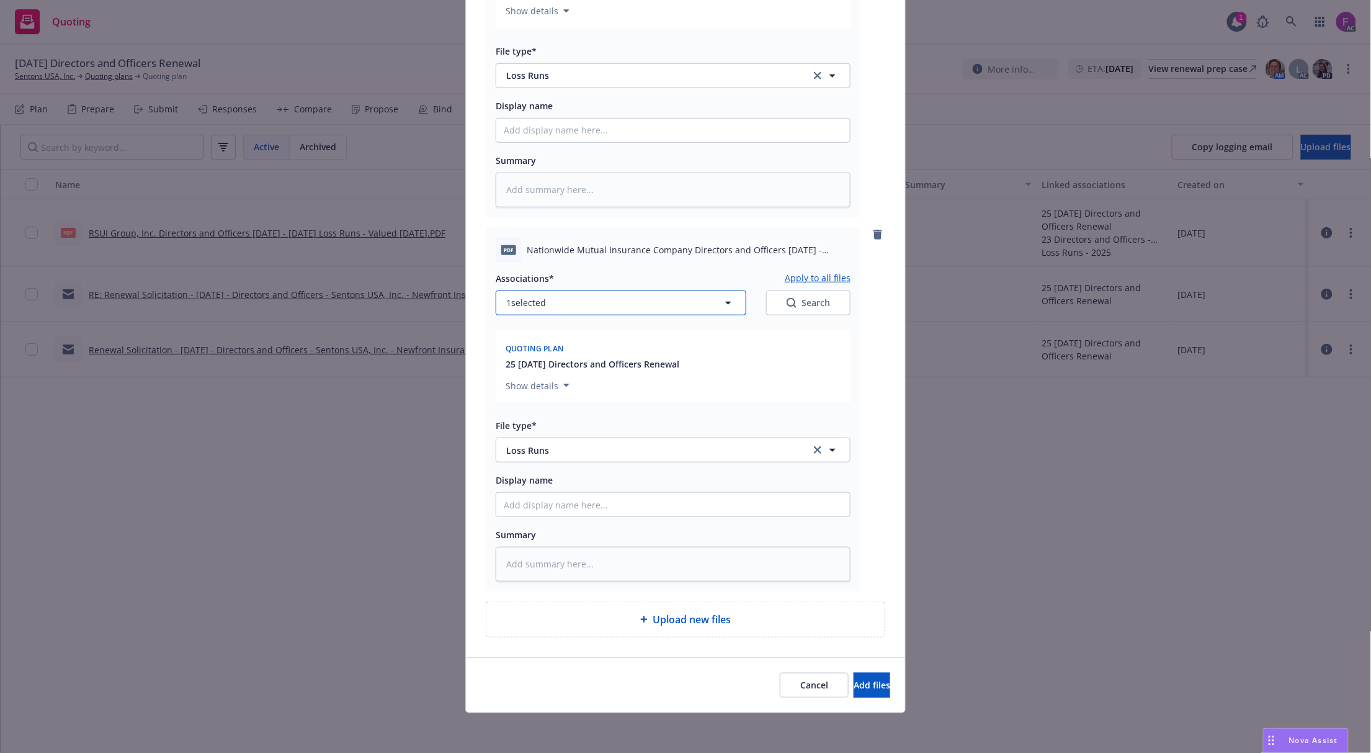
click at [571, 292] on button "1 selected" at bounding box center [621, 302] width 251 height 25
type textarea "x"
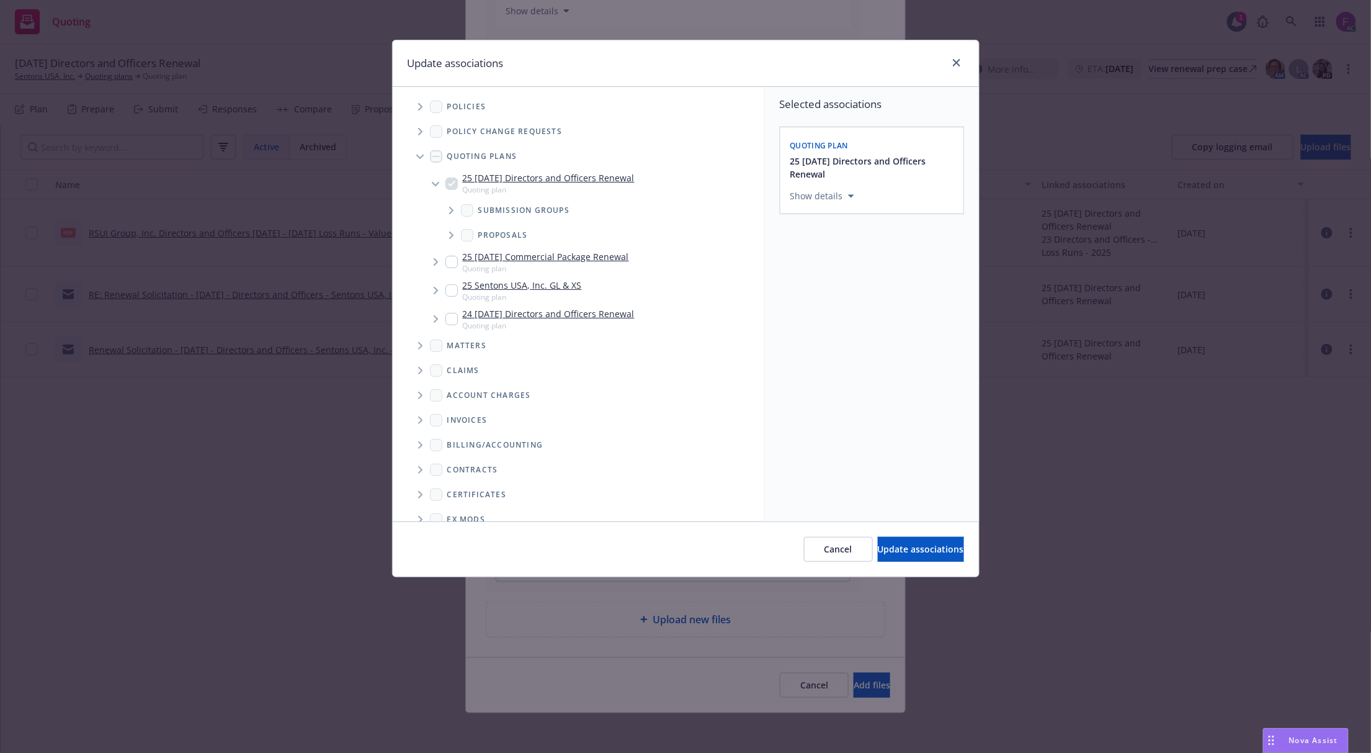
click at [418, 108] on icon "Tree Example" at bounding box center [420, 106] width 5 height 7
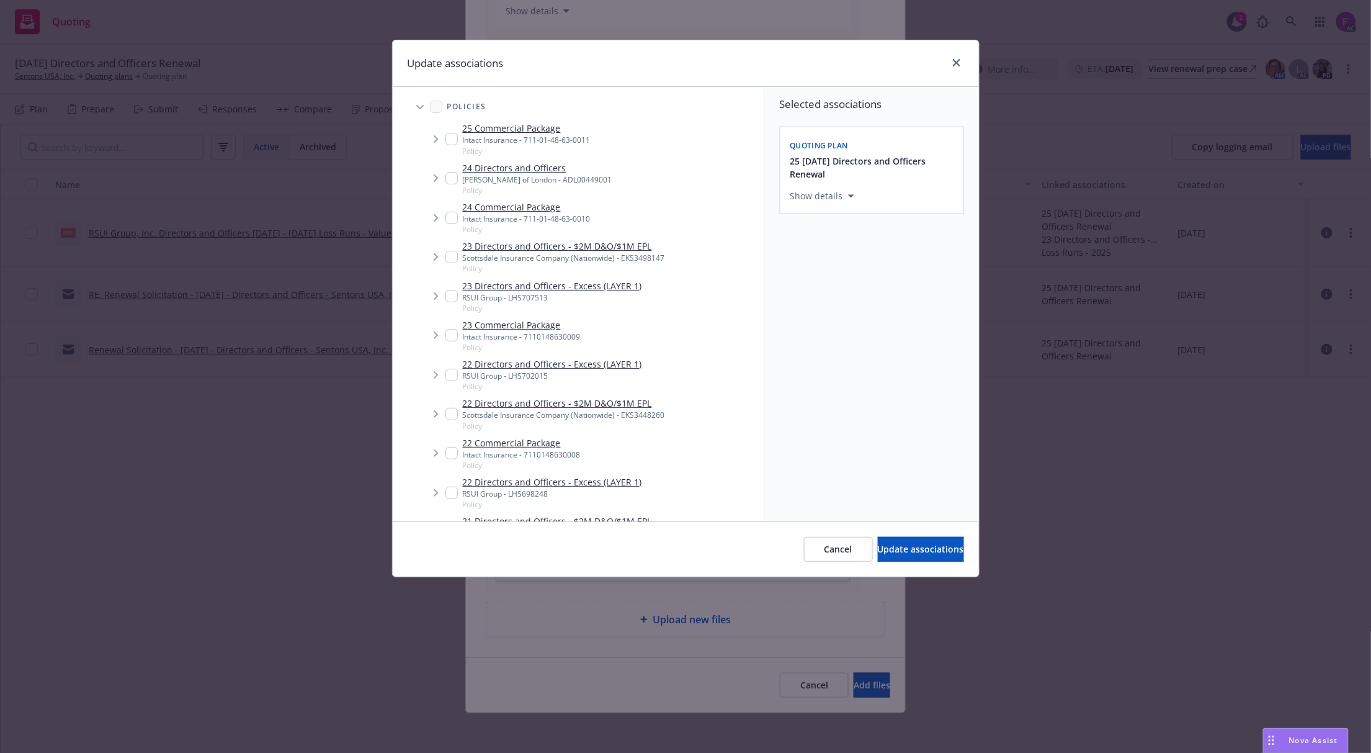
click at [453, 254] on input "Tree Example" at bounding box center [452, 257] width 12 height 12
checkbox input "true"
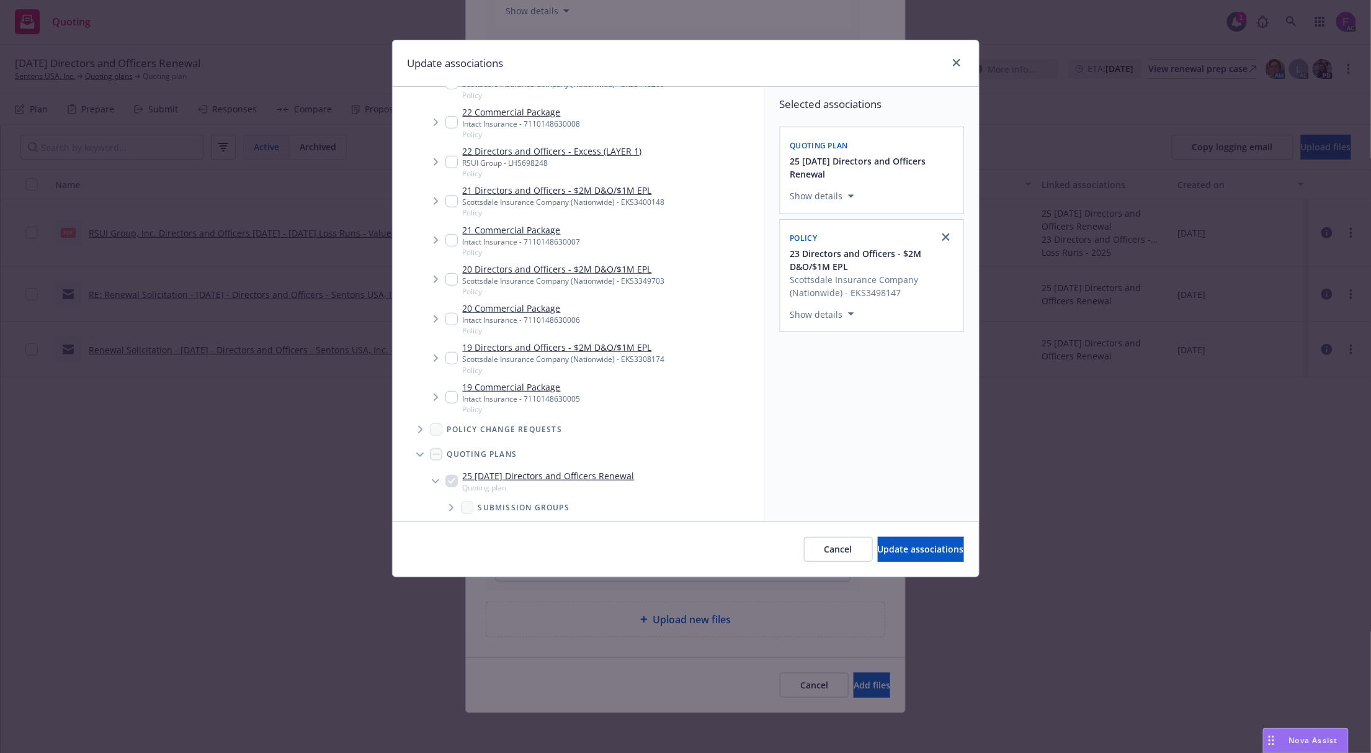
scroll to position [321, 0]
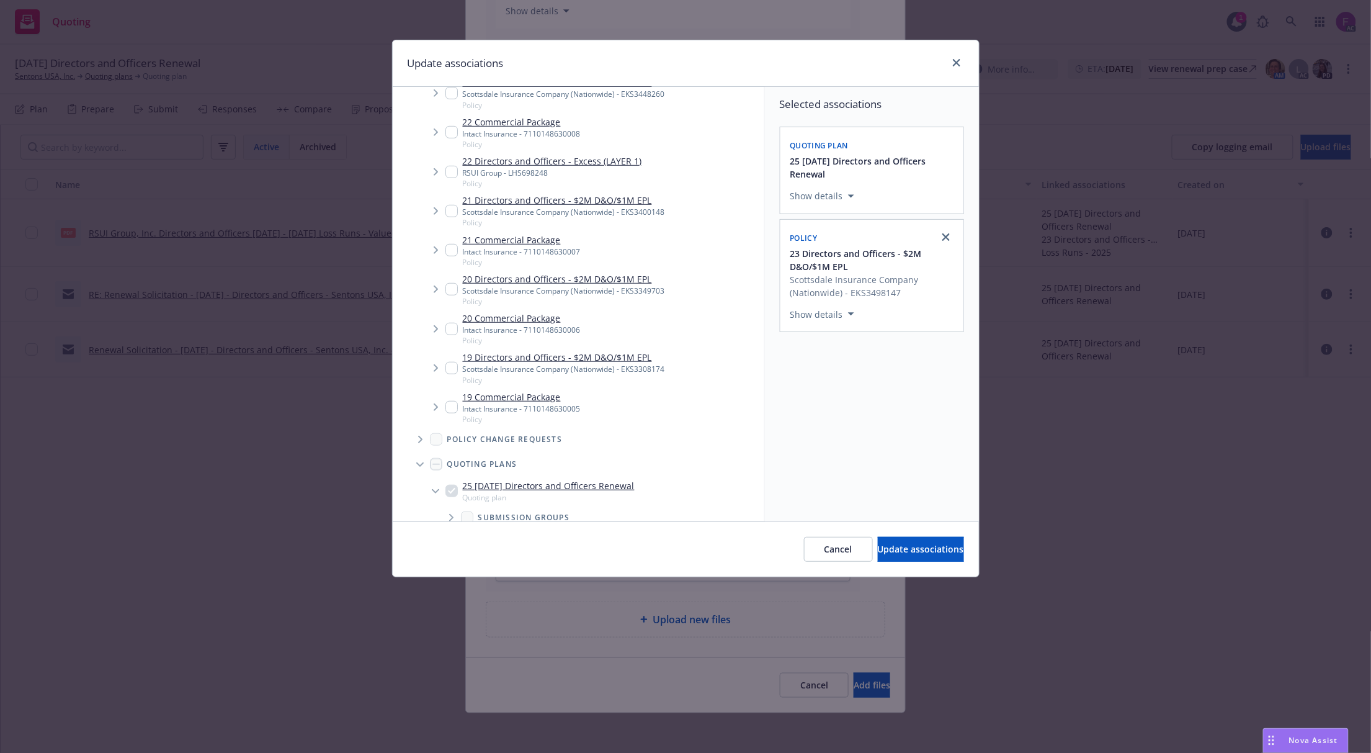
click at [451, 92] on div "22 Directors and Officers - $2M D&O/$1M EPL Scottsdale Insurance Company (Natio…" at bounding box center [556, 93] width 220 height 34
checkbox input "true"
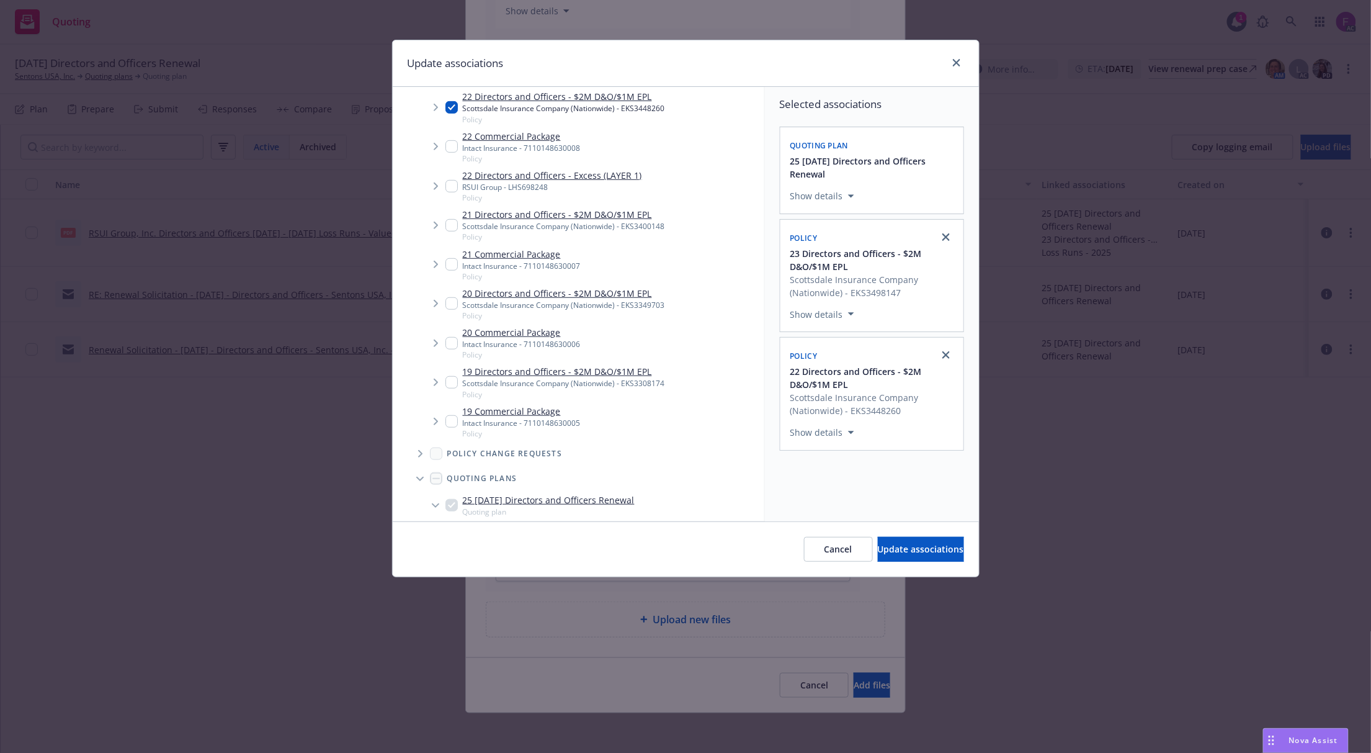
click at [447, 225] on input "Tree Example" at bounding box center [452, 225] width 12 height 12
checkbox input "true"
click at [452, 302] on input "Tree Example" at bounding box center [452, 303] width 12 height 12
checkbox input "true"
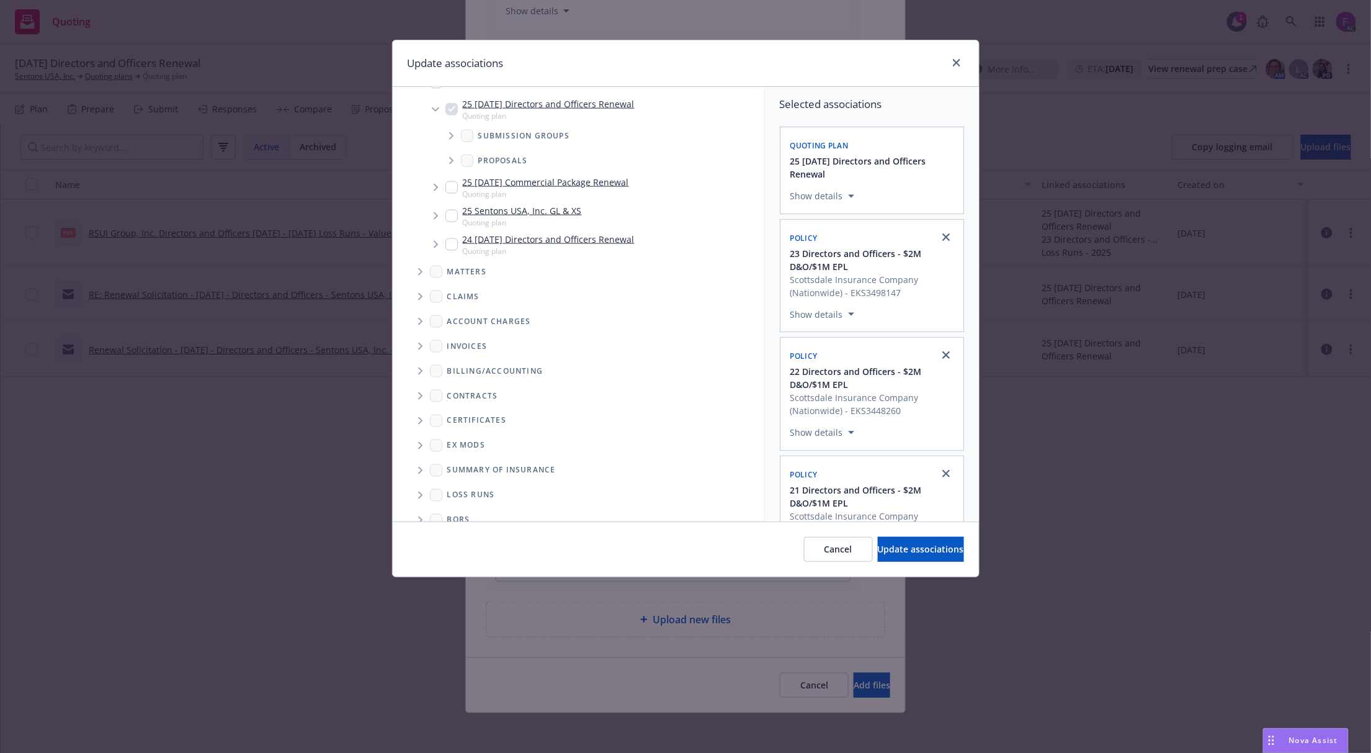
scroll to position [720, 0]
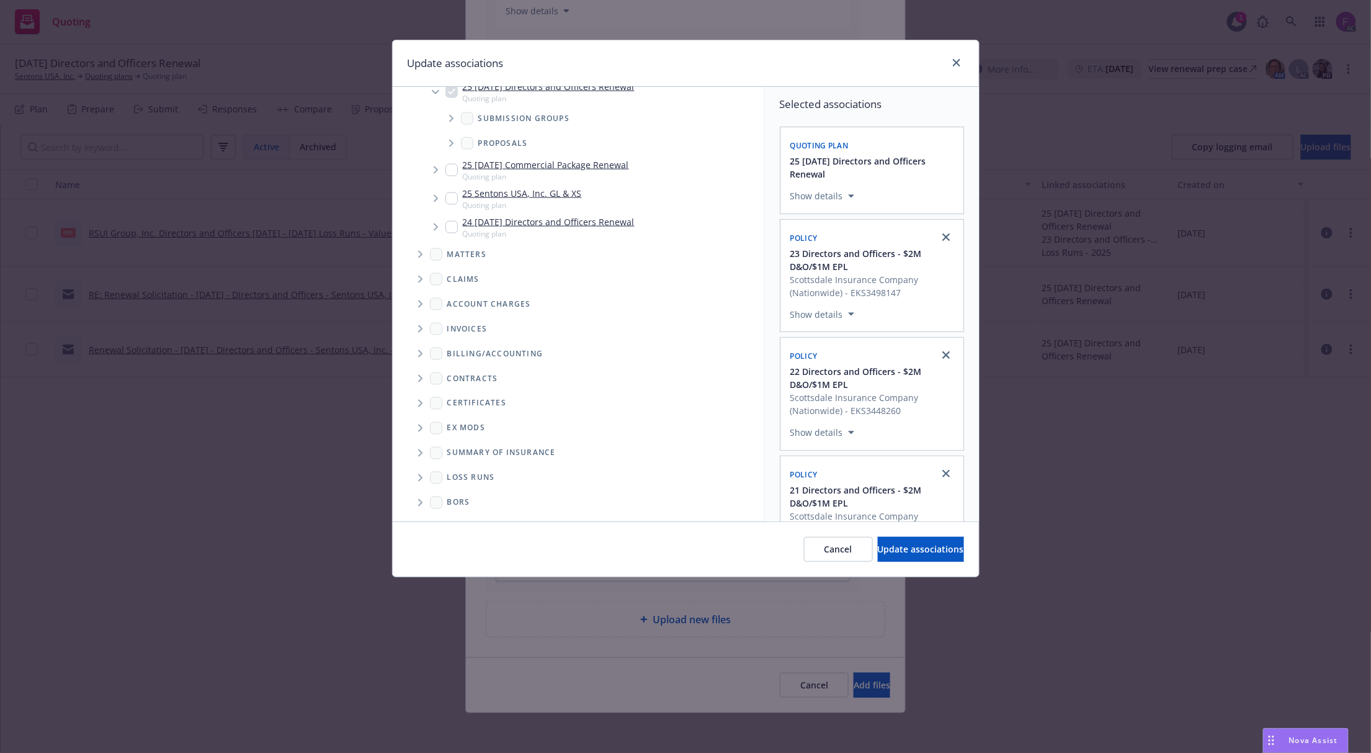
click at [418, 477] on icon "Folder Tree Example" at bounding box center [420, 477] width 5 height 7
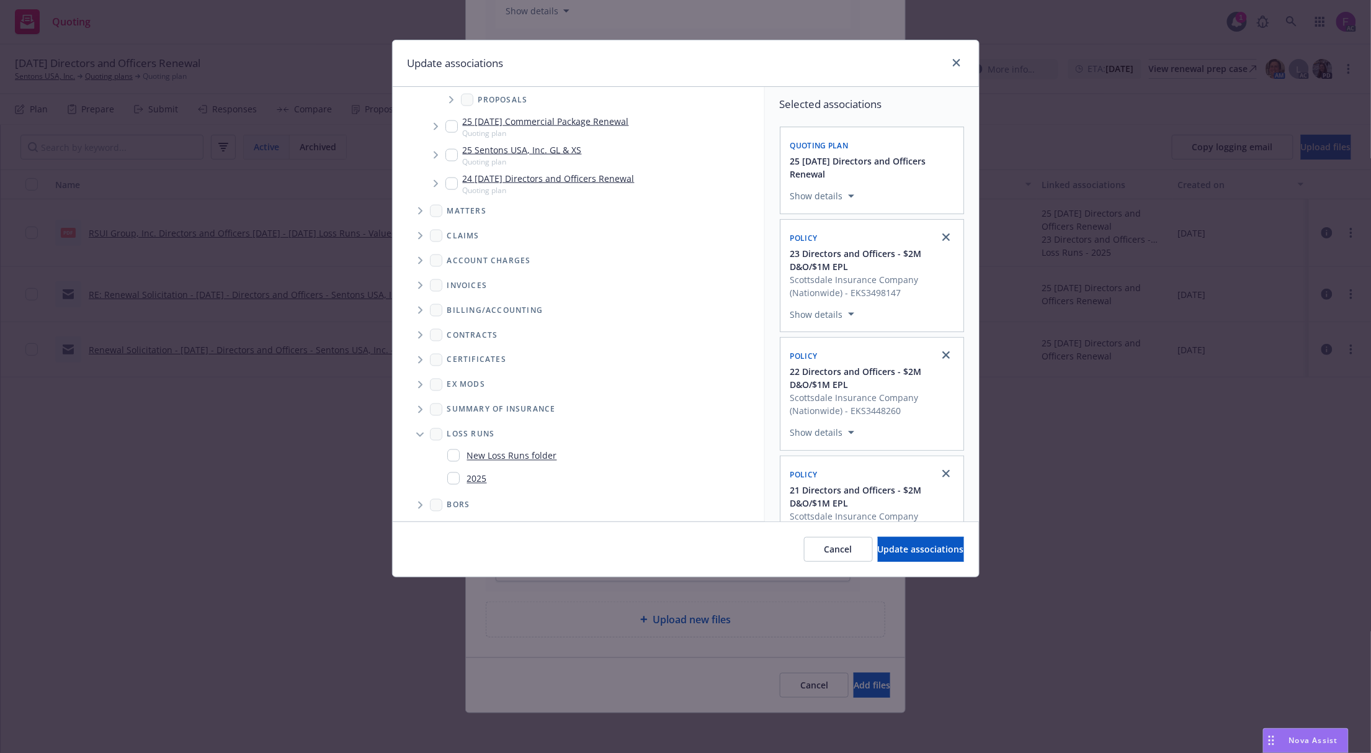
scroll to position [766, 0]
click at [455, 475] on input "Folder Tree Example" at bounding box center [453, 476] width 12 height 12
checkbox input "true"
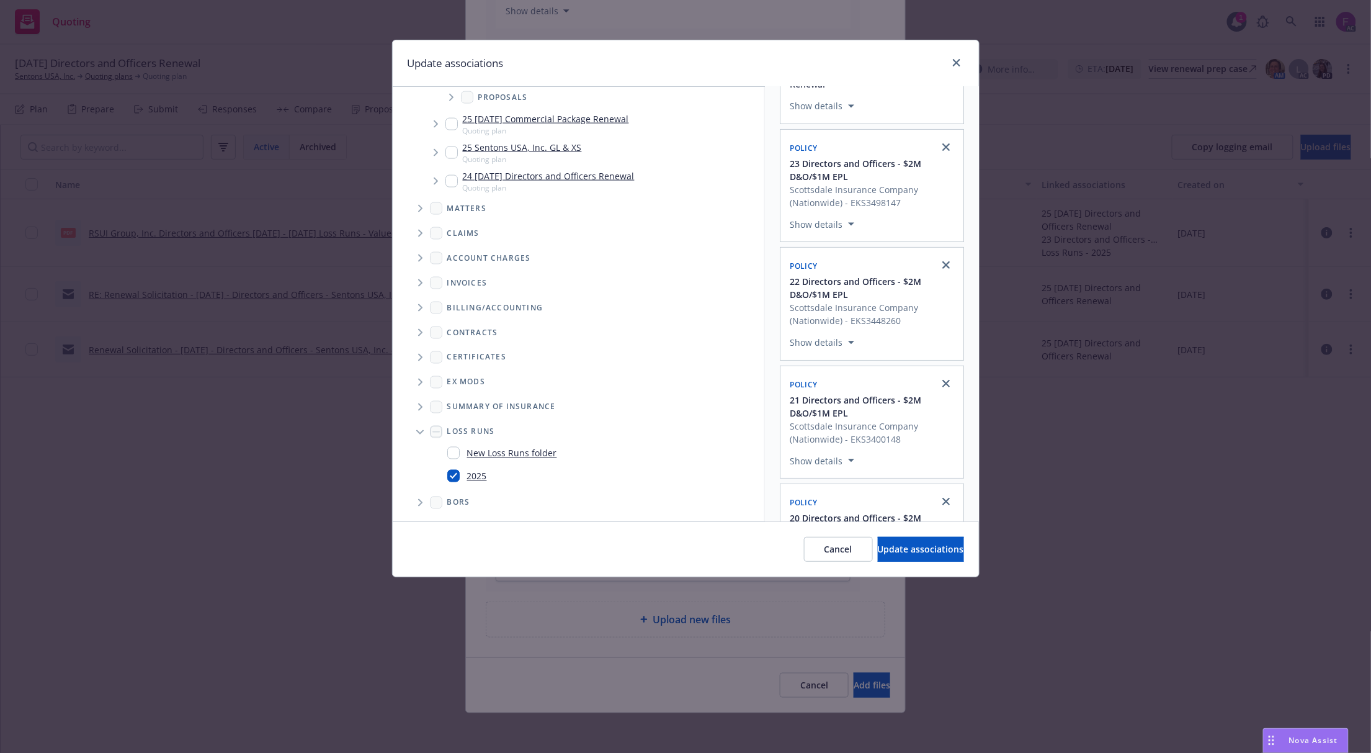
scroll to position [248, 0]
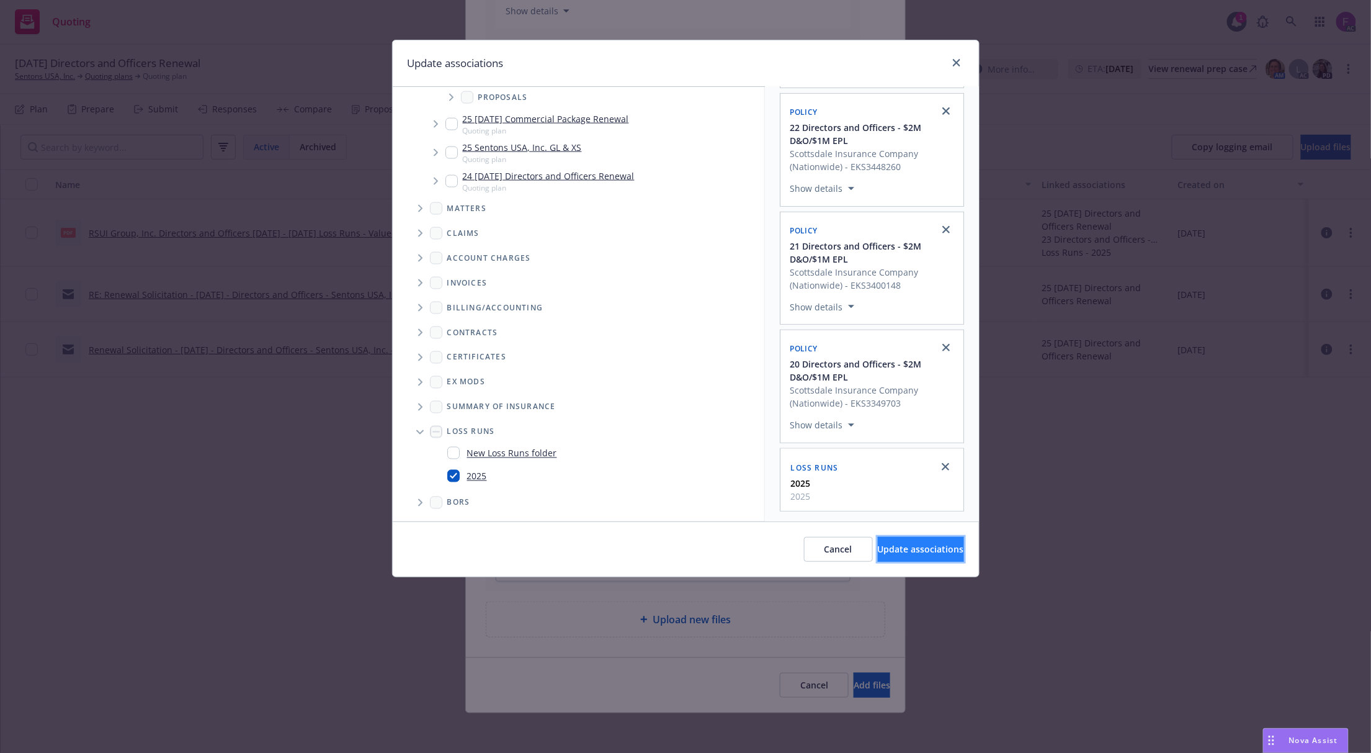
click at [894, 549] on span "Update associations" at bounding box center [921, 549] width 86 height 12
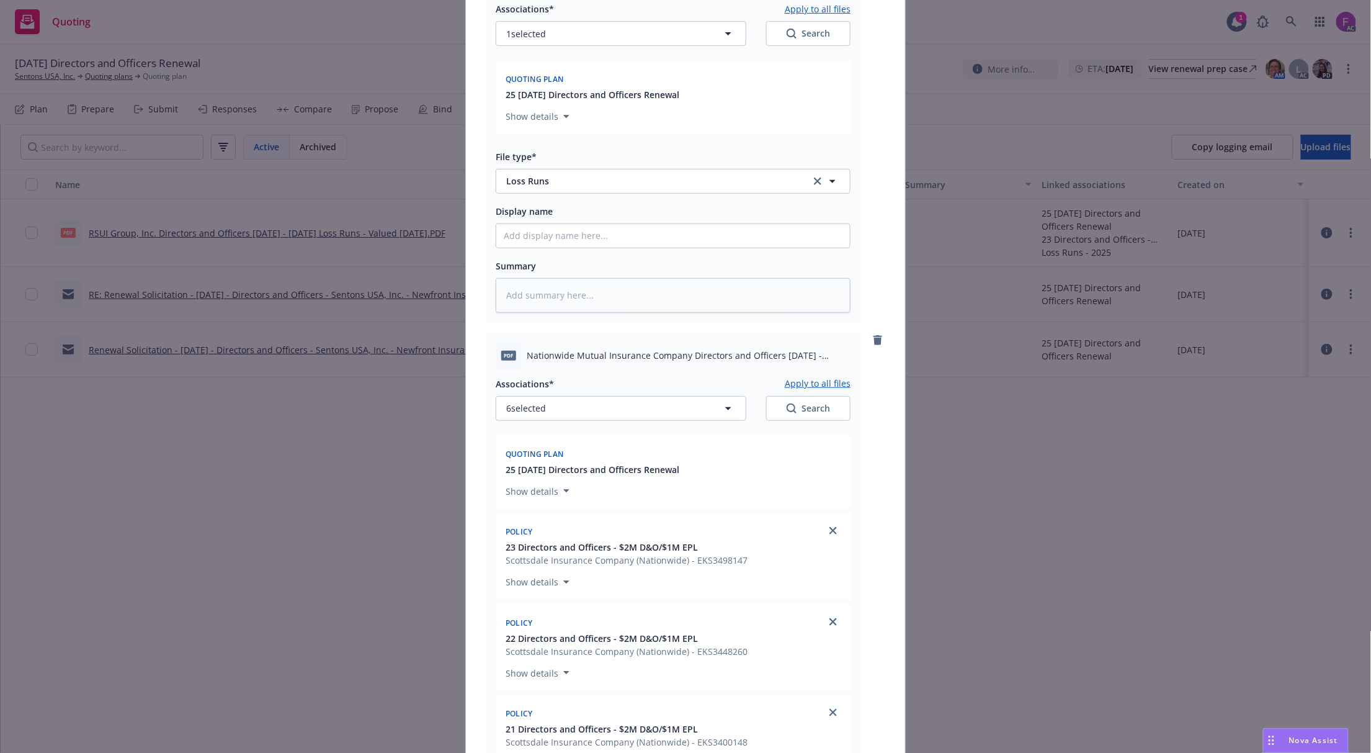
scroll to position [0, 0]
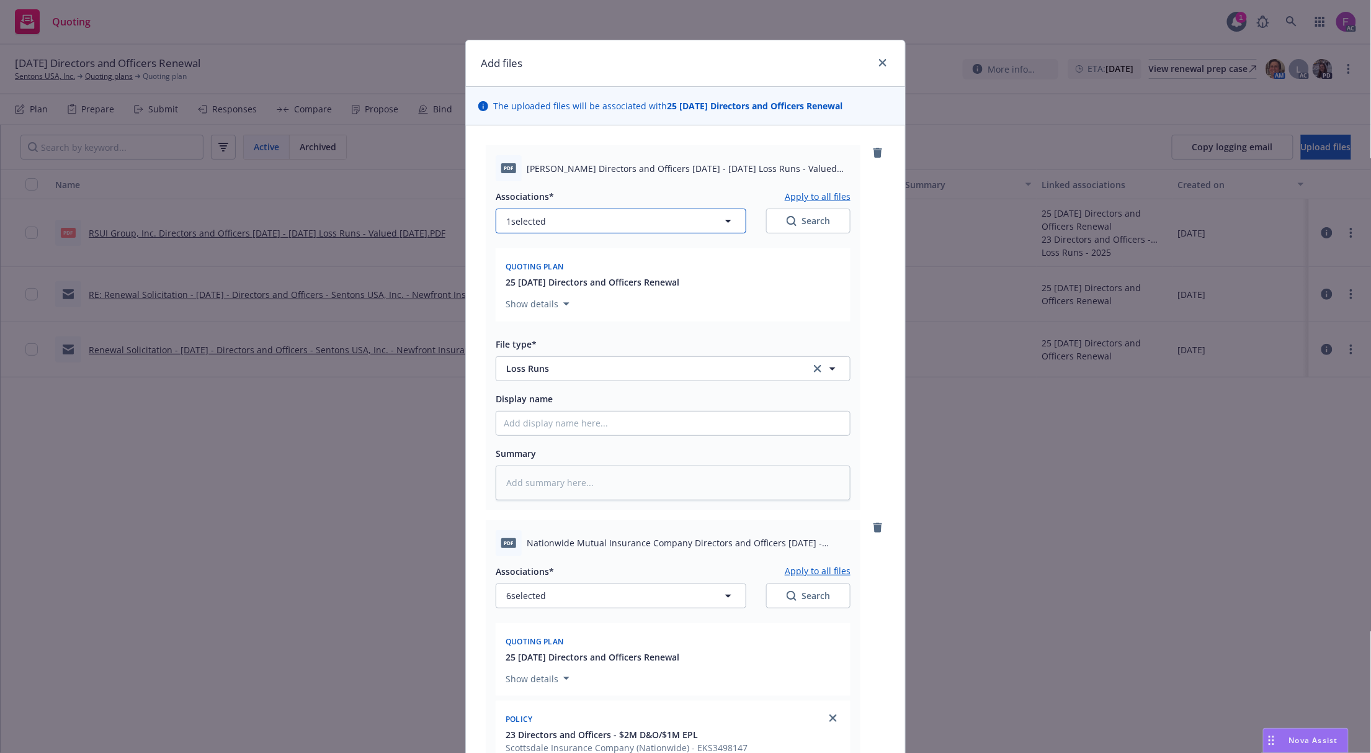
click at [574, 214] on button "1 selected" at bounding box center [621, 221] width 251 height 25
type textarea "x"
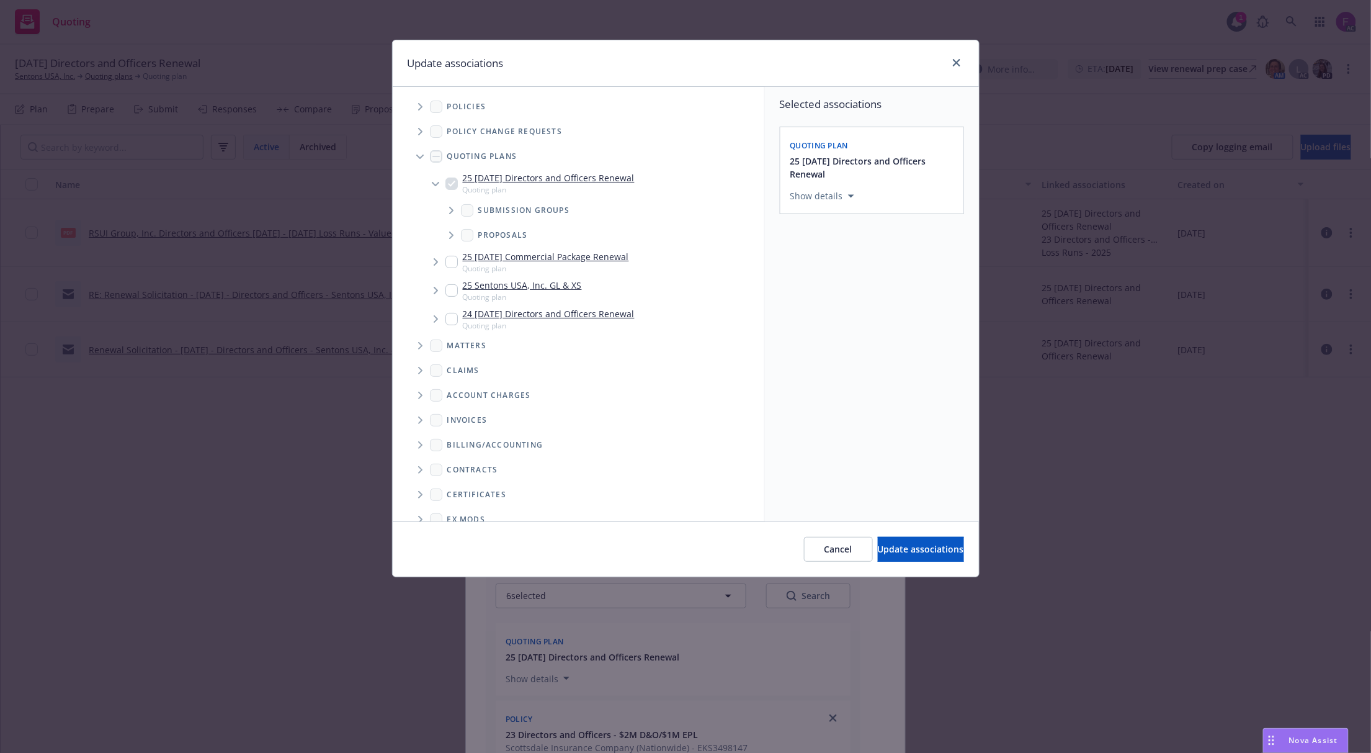
click at [422, 108] on icon "Tree Example" at bounding box center [420, 106] width 4 height 7
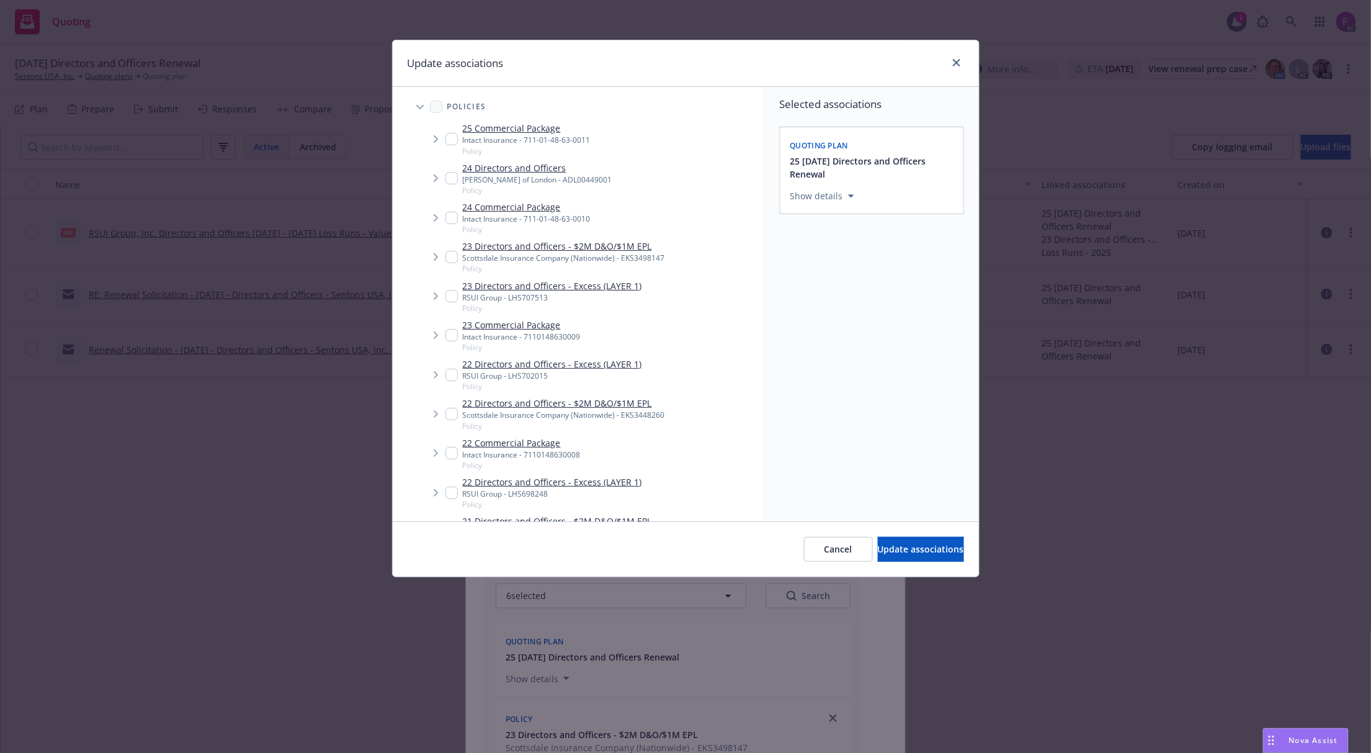
click at [447, 179] on input "Tree Example" at bounding box center [452, 178] width 12 height 12
checkbox input "true"
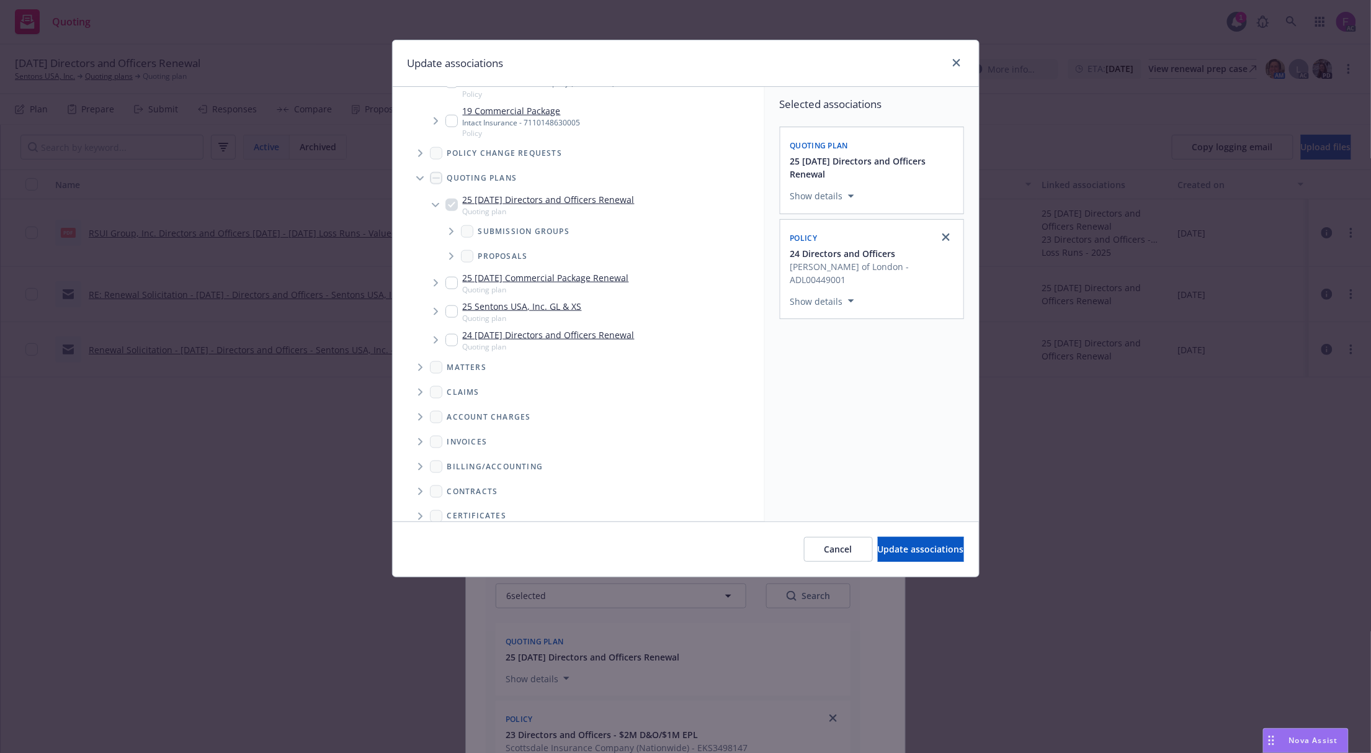
scroll to position [720, 0]
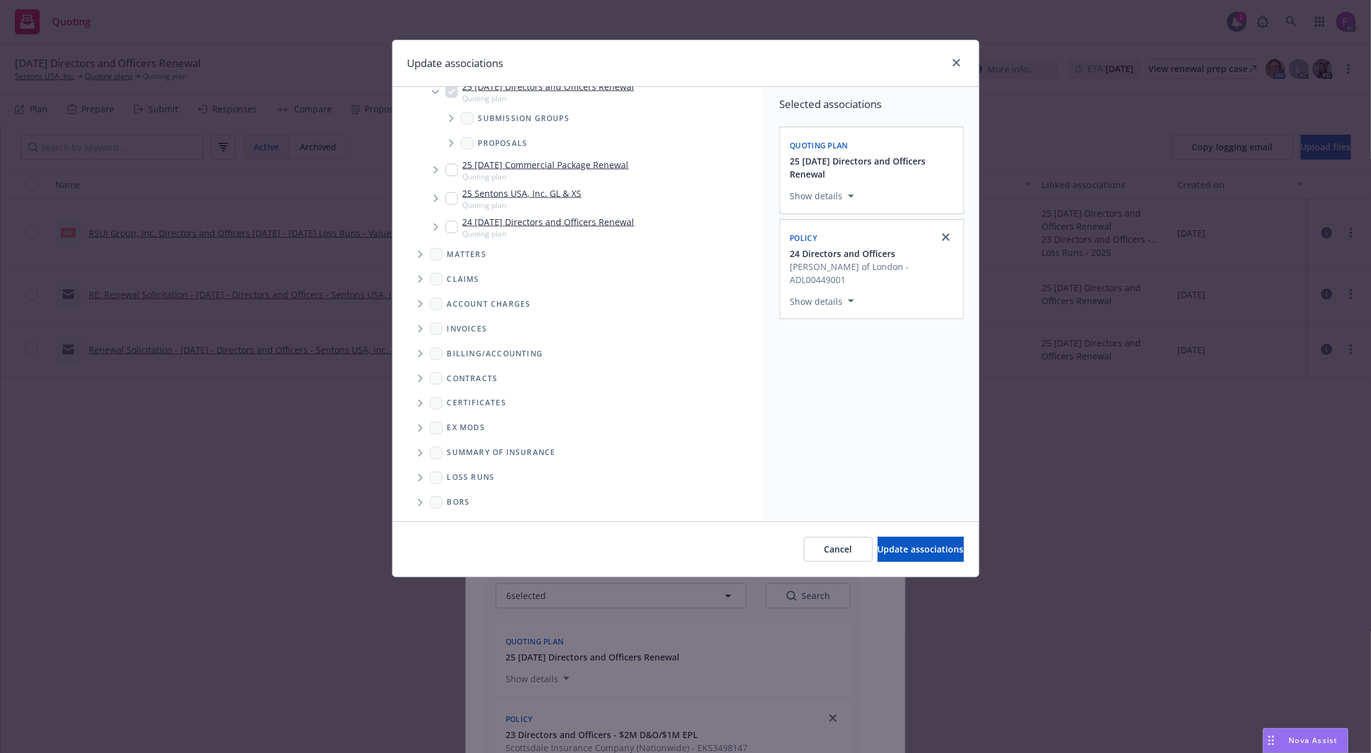
click at [420, 477] on icon "Folder Tree Example" at bounding box center [420, 477] width 5 height 7
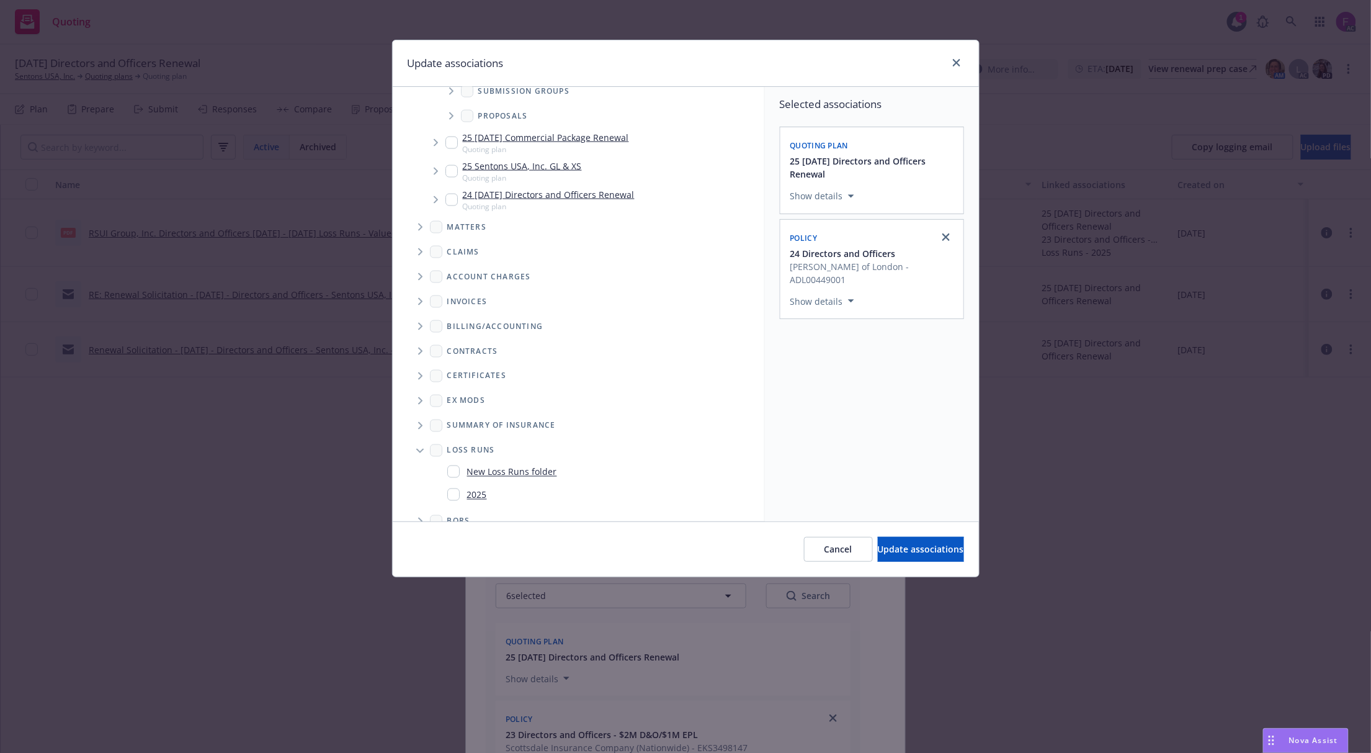
scroll to position [766, 0]
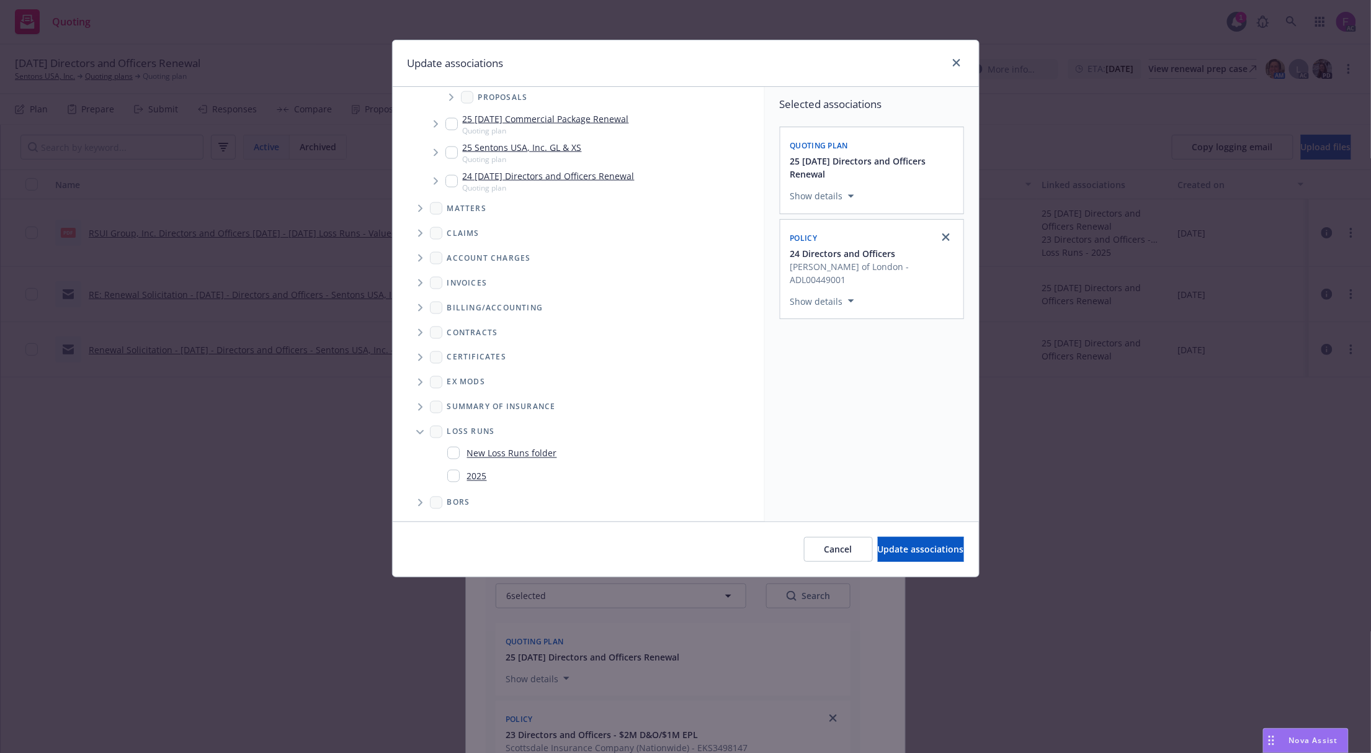
click at [450, 477] on input "Folder Tree Example" at bounding box center [453, 476] width 12 height 12
checkbox input "true"
click at [825, 474] on div "Selected associations Quoting plan 25 11/06/25 Directors and Officers Renewal S…" at bounding box center [872, 304] width 214 height 434
click at [882, 552] on span "Update associations" at bounding box center [921, 549] width 86 height 12
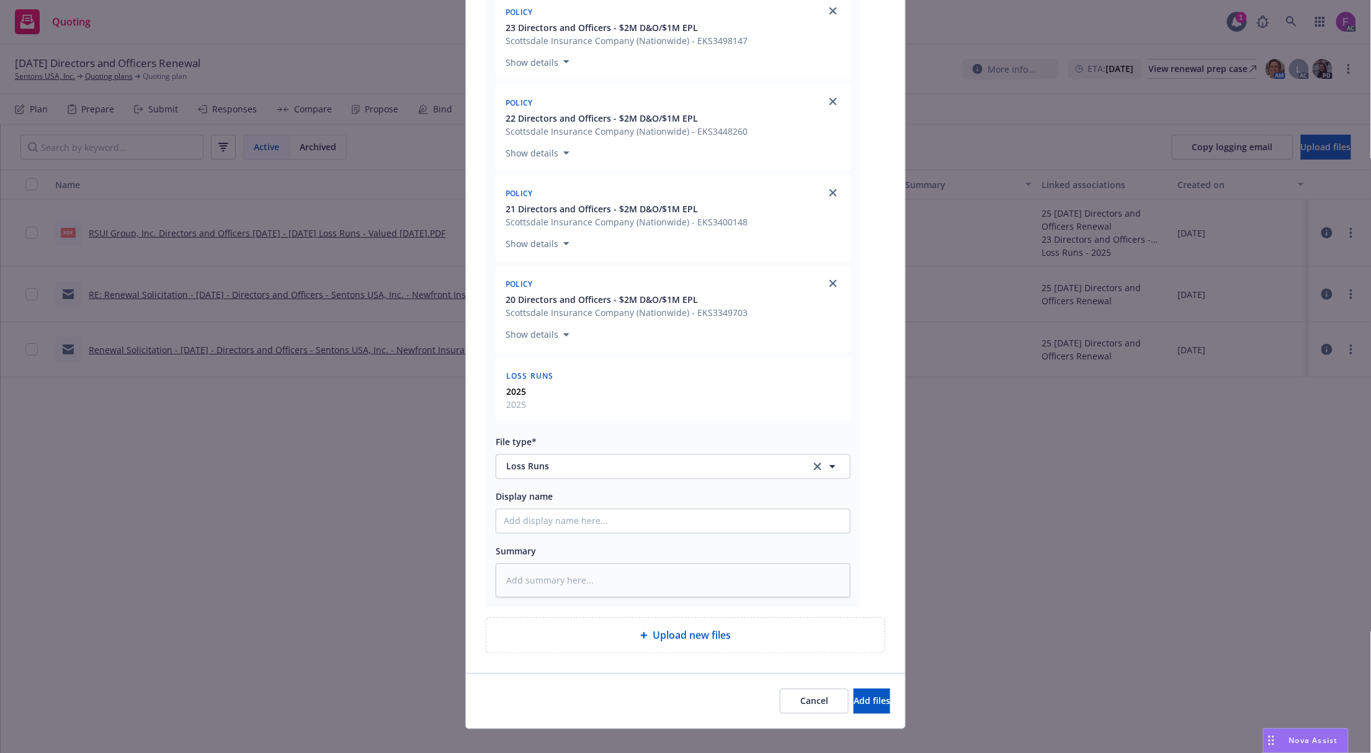
scroll to position [886, 0]
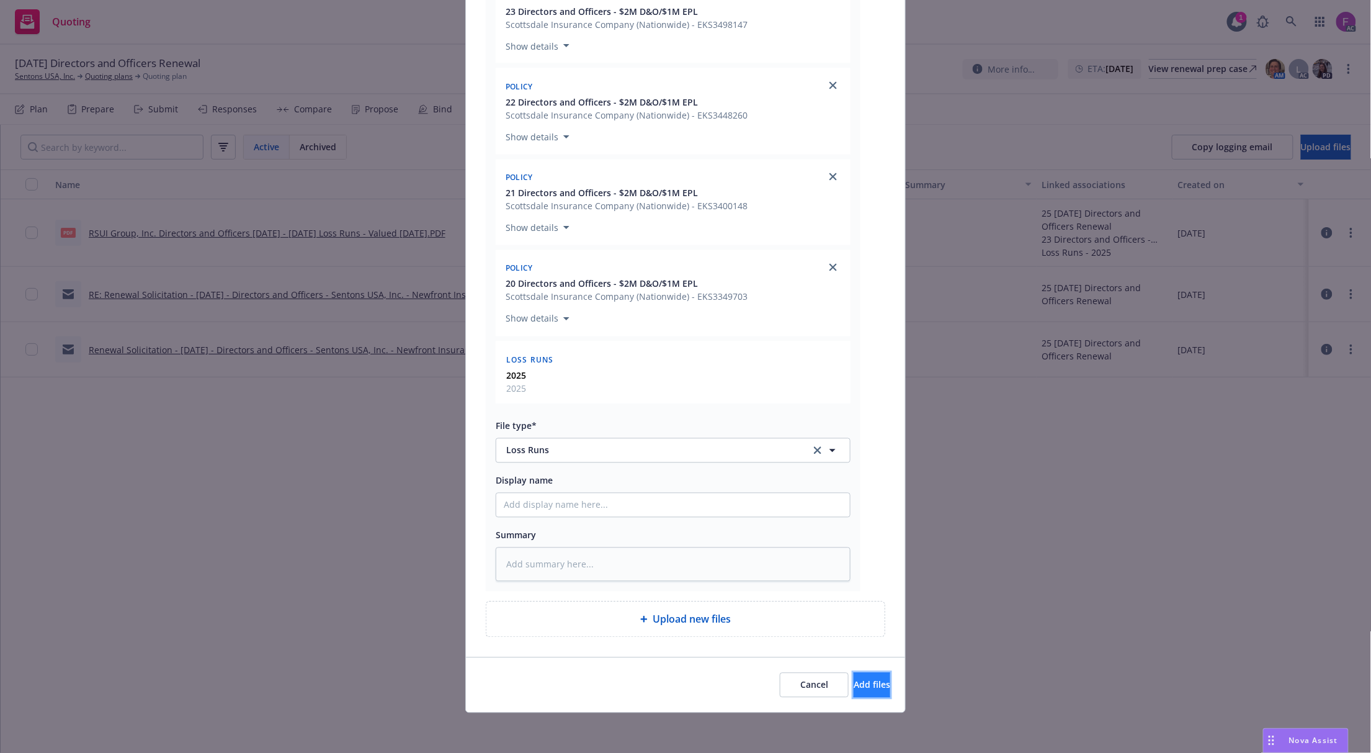
click at [877, 674] on button "Add files" at bounding box center [872, 685] width 37 height 25
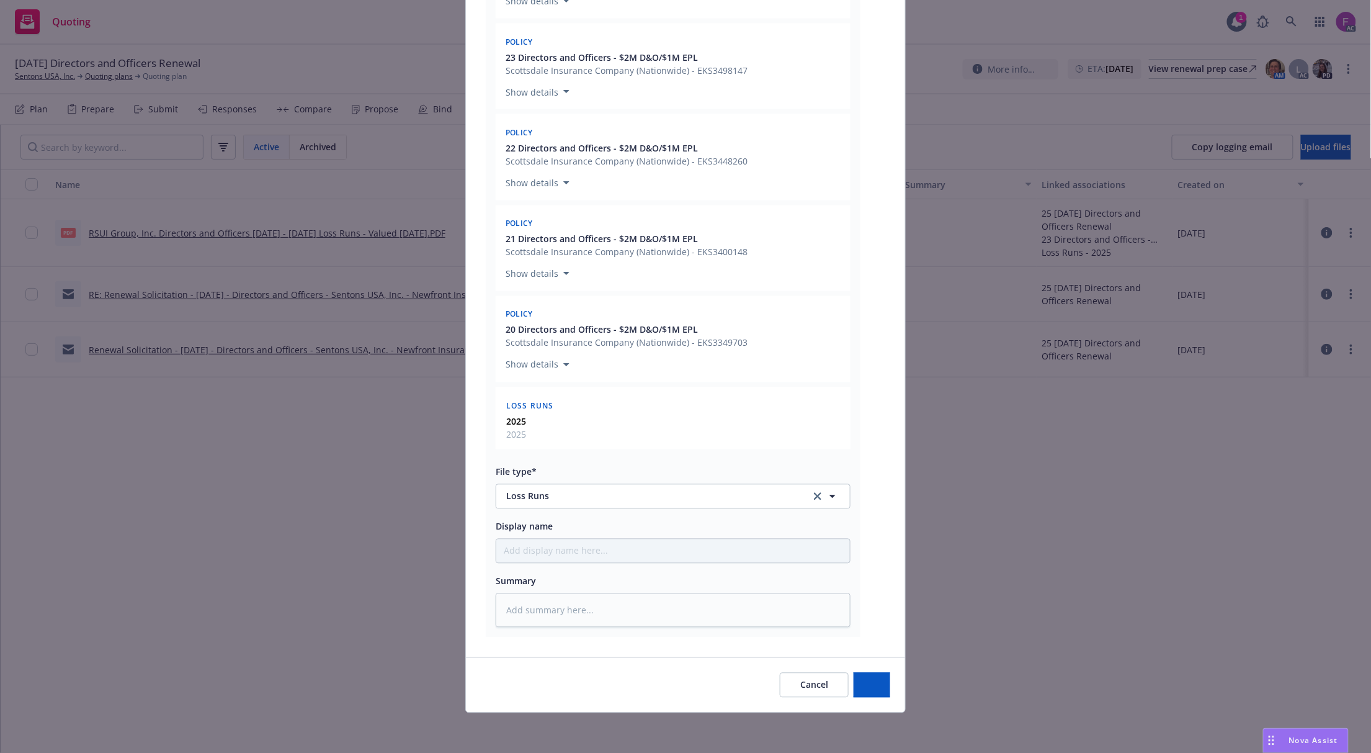
scroll to position [840, 0]
type textarea "x"
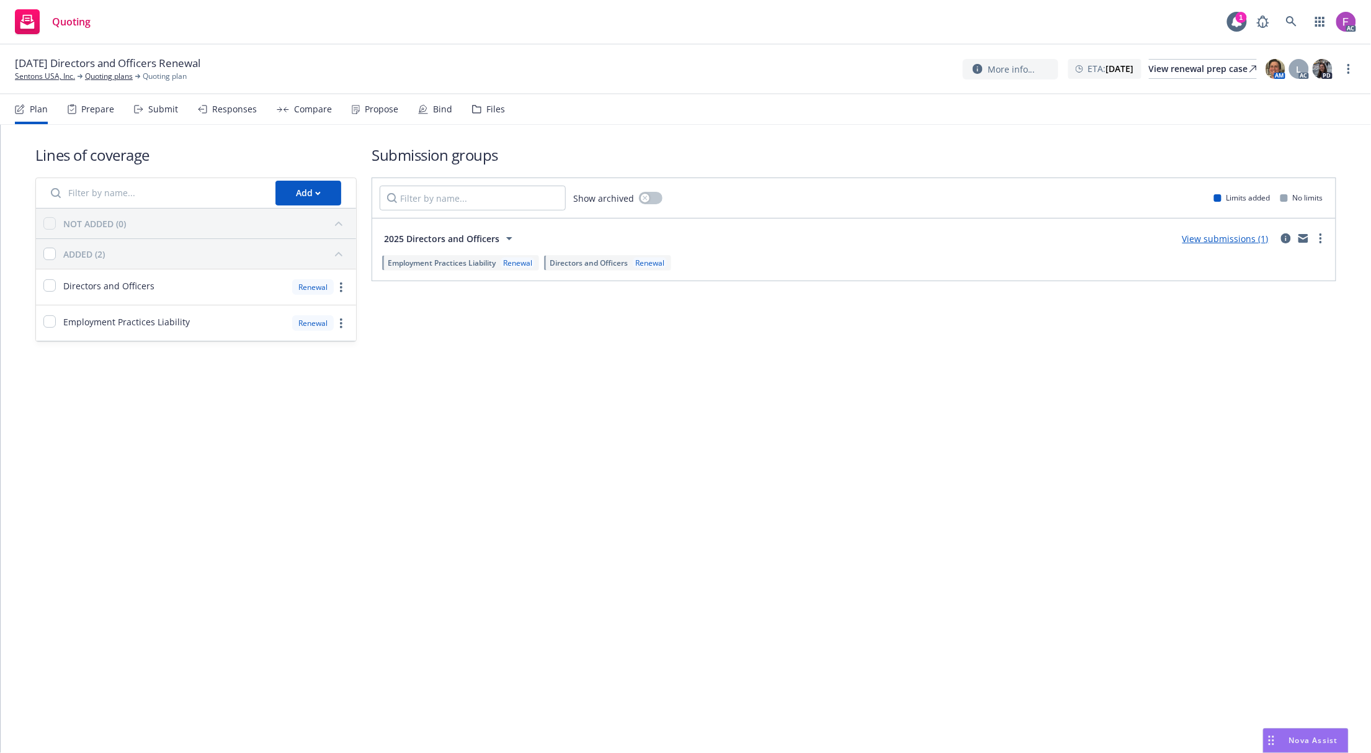
click at [490, 117] on div "Files" at bounding box center [488, 109] width 33 height 30
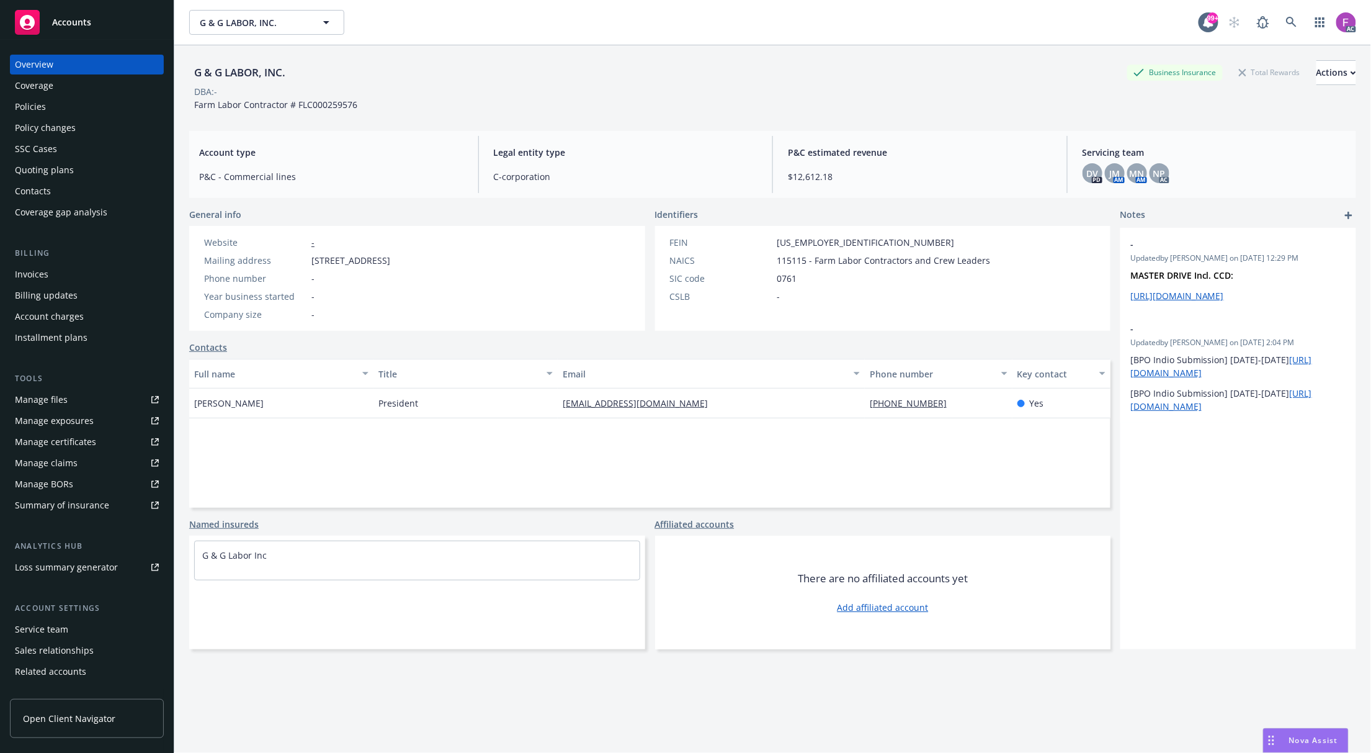
click at [97, 403] on link "Manage files" at bounding box center [87, 400] width 154 height 20
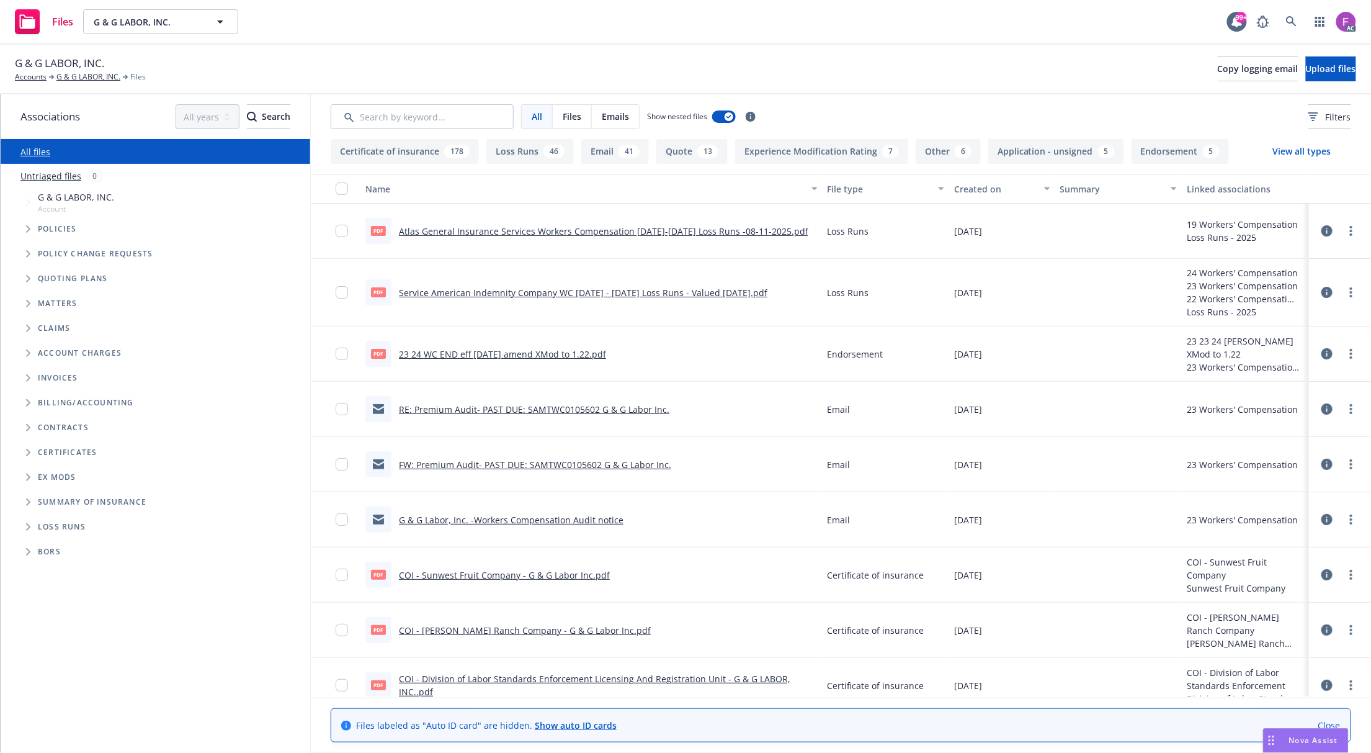
click at [491, 352] on link "23 24 WC END eff [DATE] amend XMod to 1.22.pdf" at bounding box center [502, 354] width 207 height 12
click at [435, 117] on input "Search by keyword..." at bounding box center [422, 116] width 183 height 25
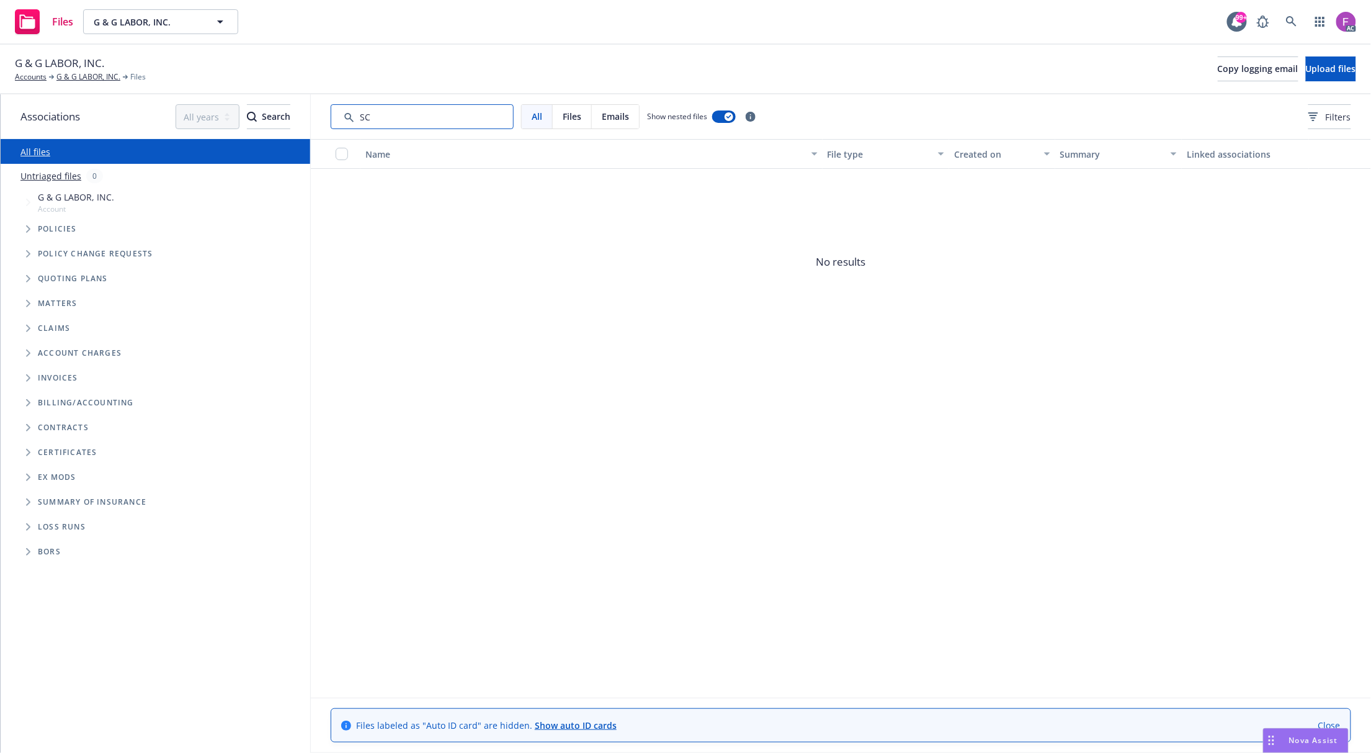
type input "S"
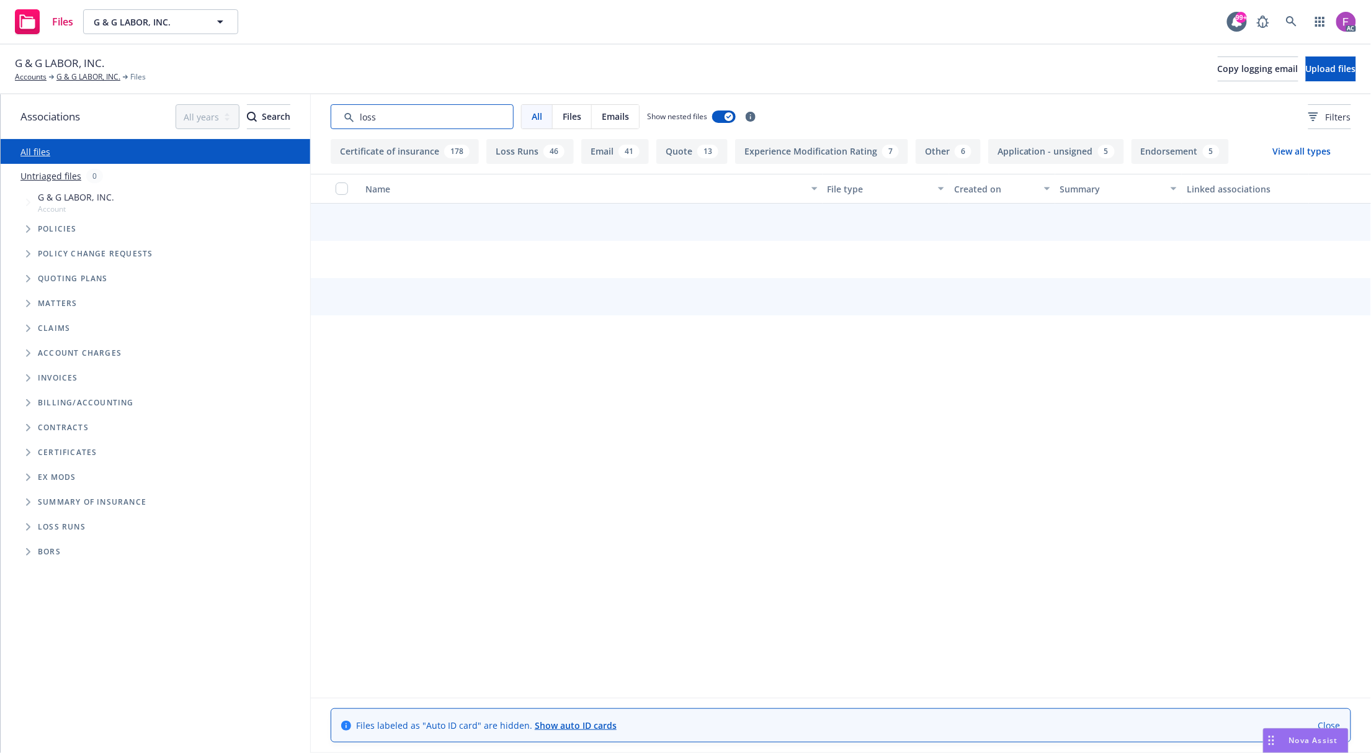
paste input "Loss Run"
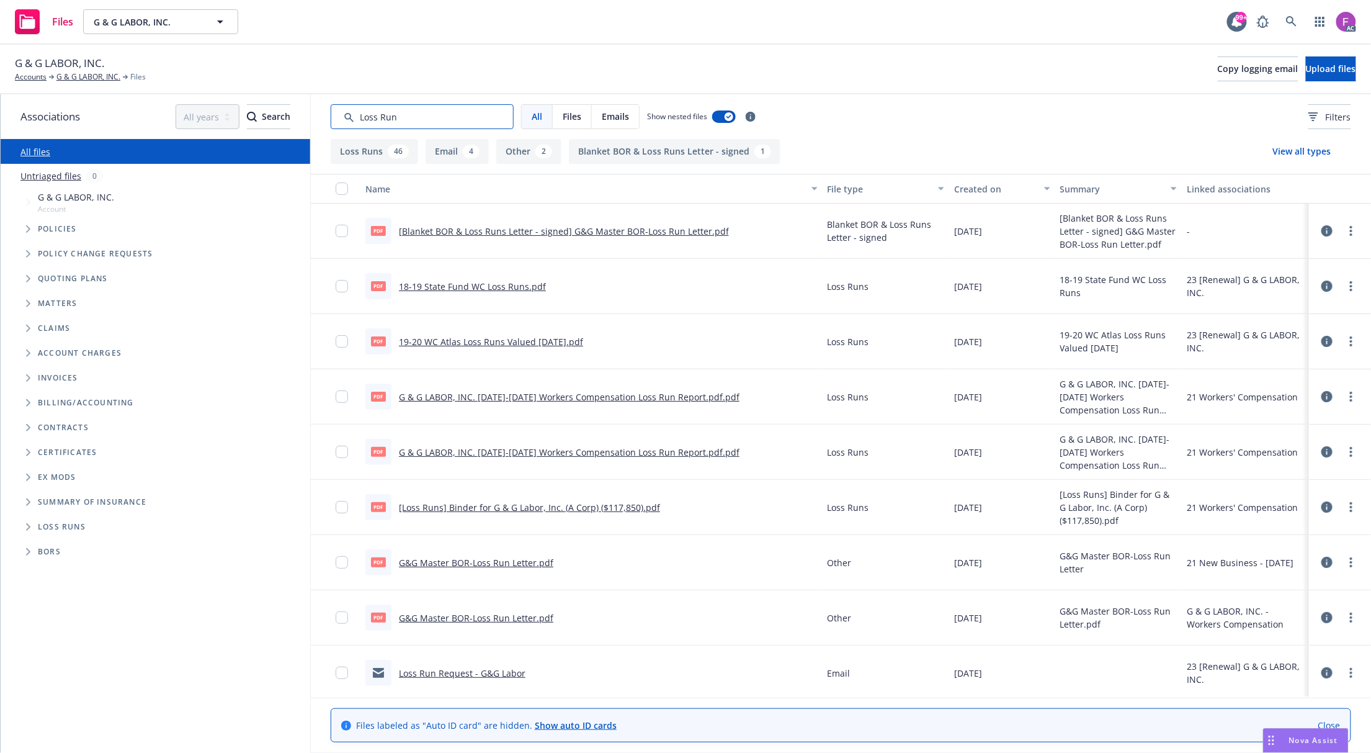
type input "Loss Run"
click at [482, 286] on link "18-19 State Fund WC Loss Runs.pdf" at bounding box center [472, 286] width 147 height 12
click at [1327, 70] on span "Upload files" at bounding box center [1331, 69] width 50 height 12
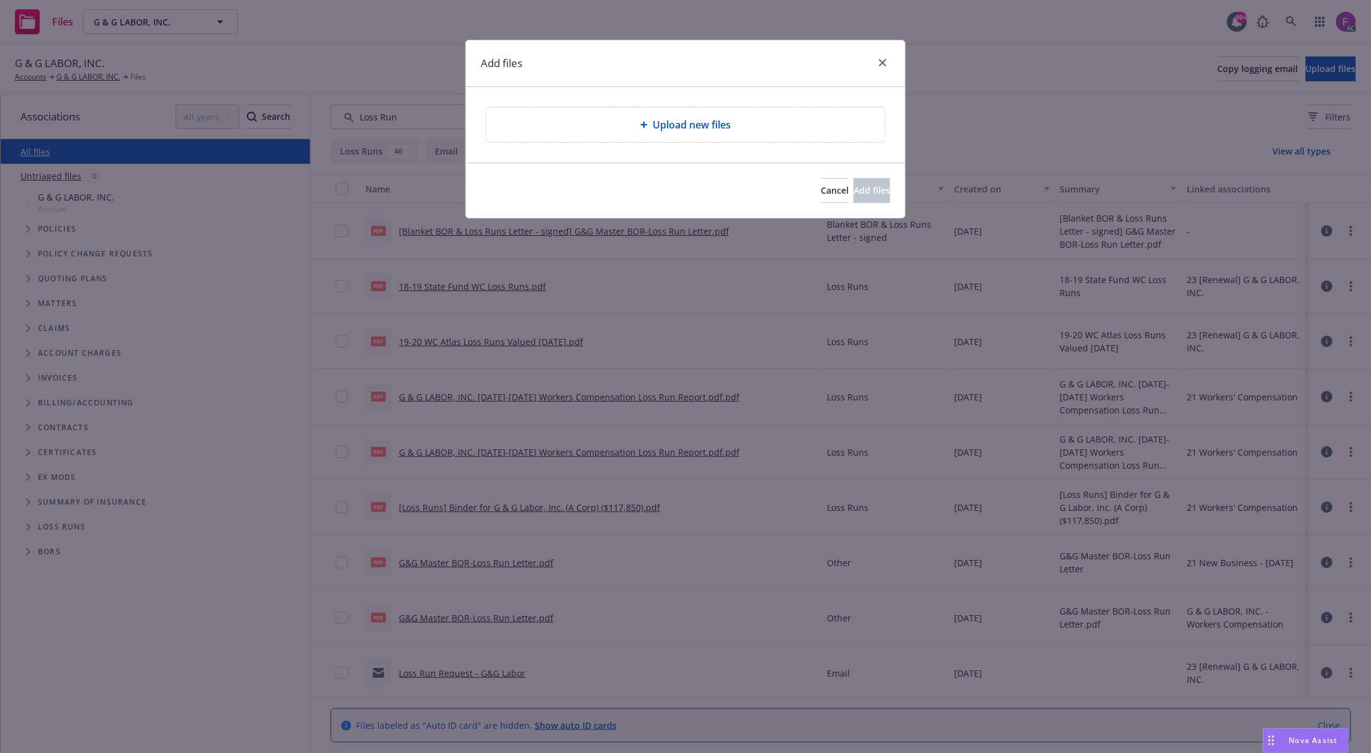
click at [632, 135] on div "Upload new files" at bounding box center [686, 124] width 398 height 35
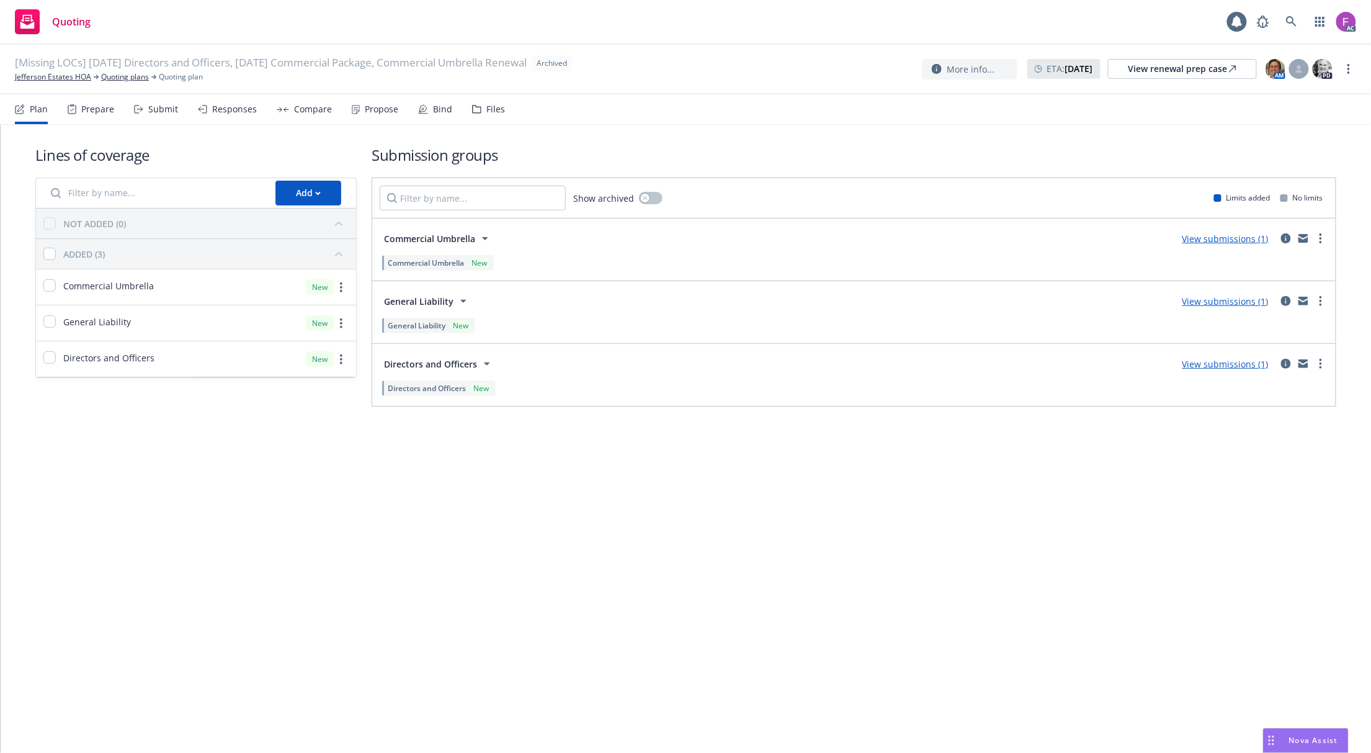
click at [488, 97] on div "Files" at bounding box center [488, 109] width 33 height 30
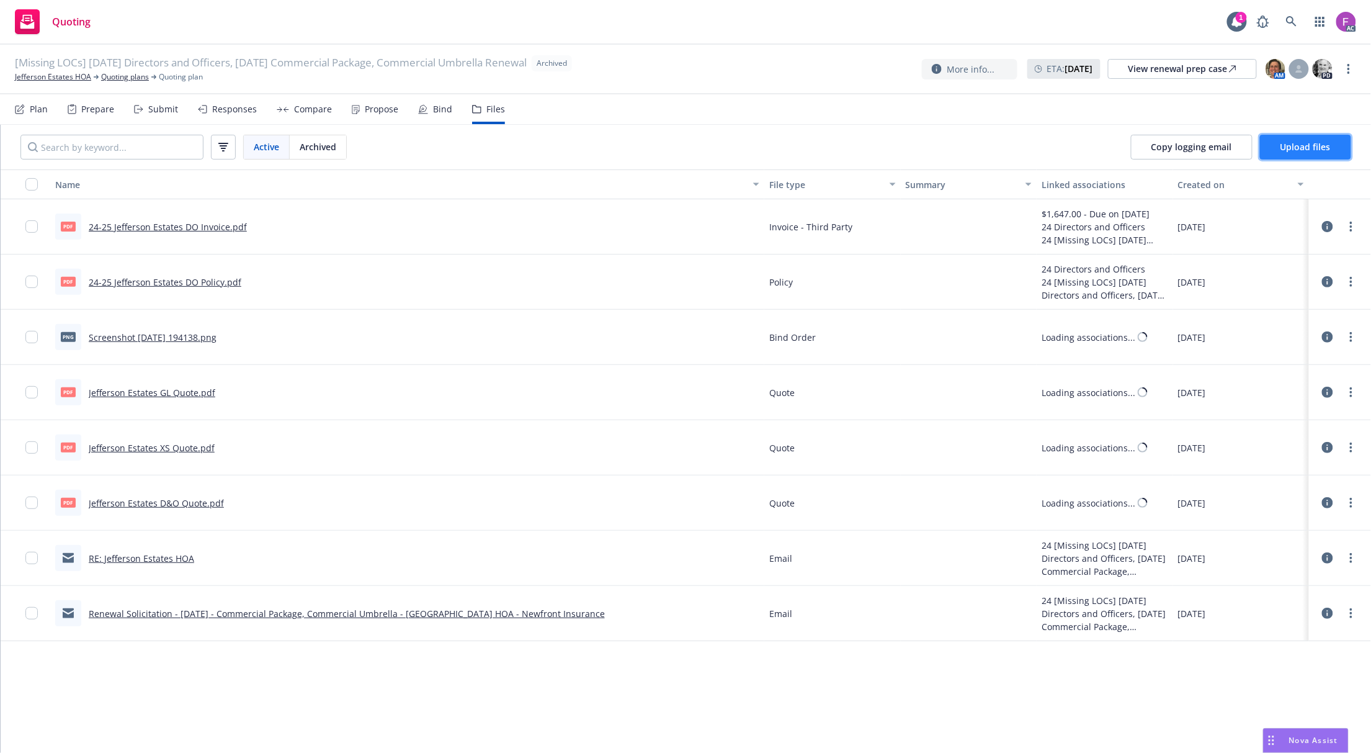
click at [1287, 147] on span "Upload files" at bounding box center [1306, 147] width 50 height 12
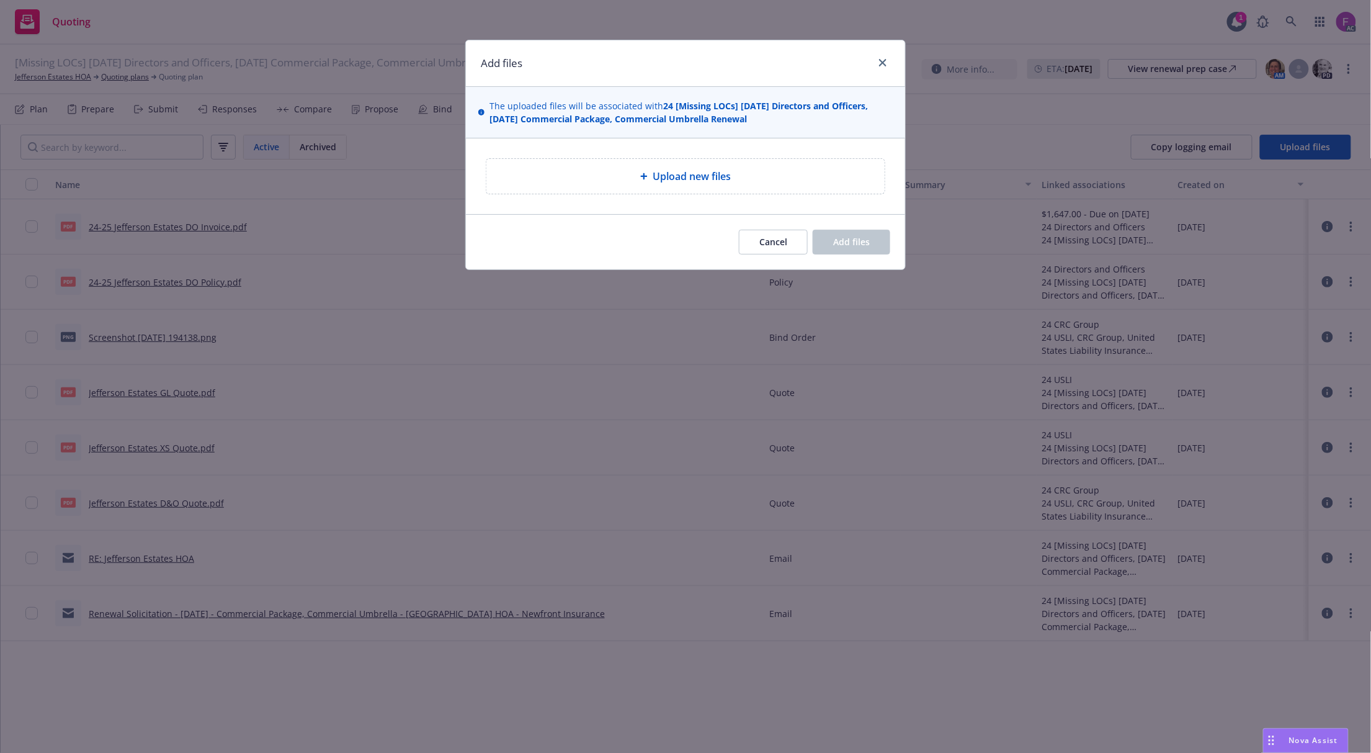
click at [751, 176] on div "Upload new files" at bounding box center [685, 176] width 379 height 15
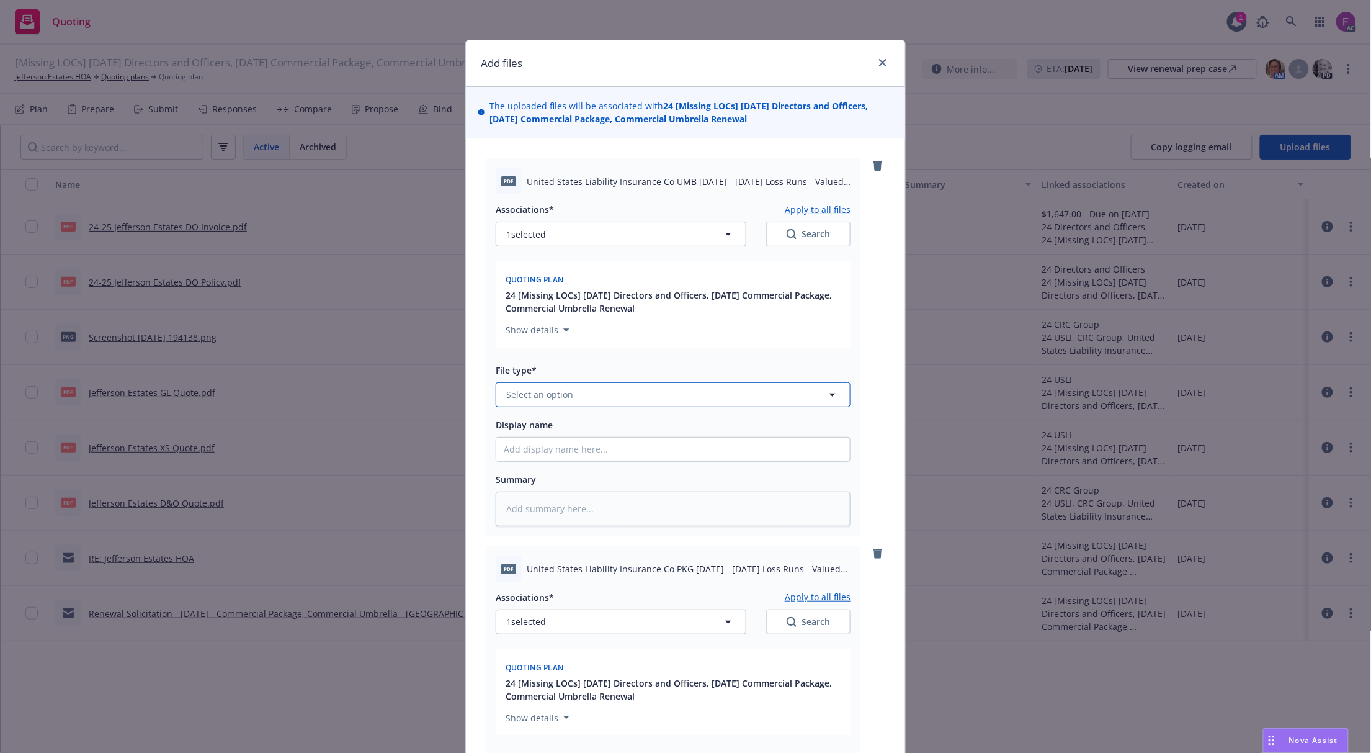
click at [556, 393] on span "Select an option" at bounding box center [539, 394] width 67 height 13
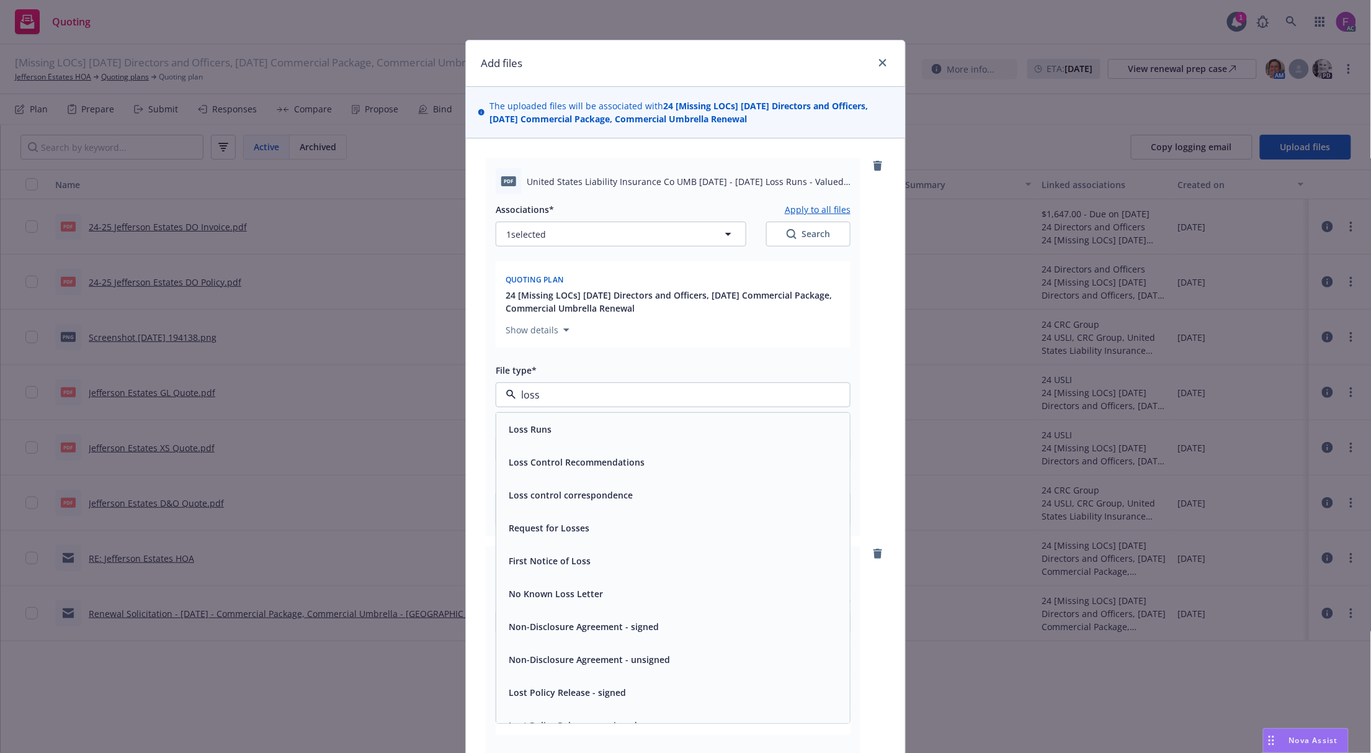
paste input "Loss Run"
type input "Loss Run"
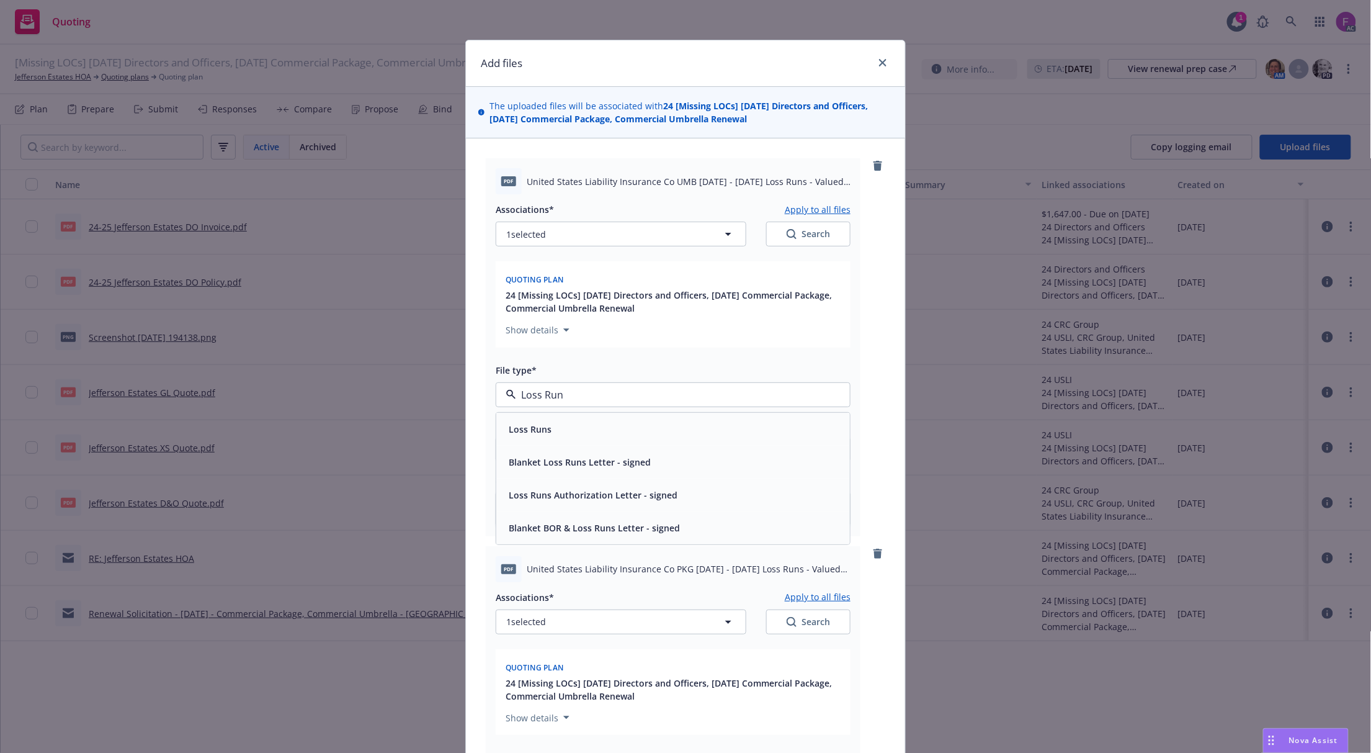
click at [542, 437] on div "Loss Runs" at bounding box center [529, 429] width 50 height 18
type textarea "x"
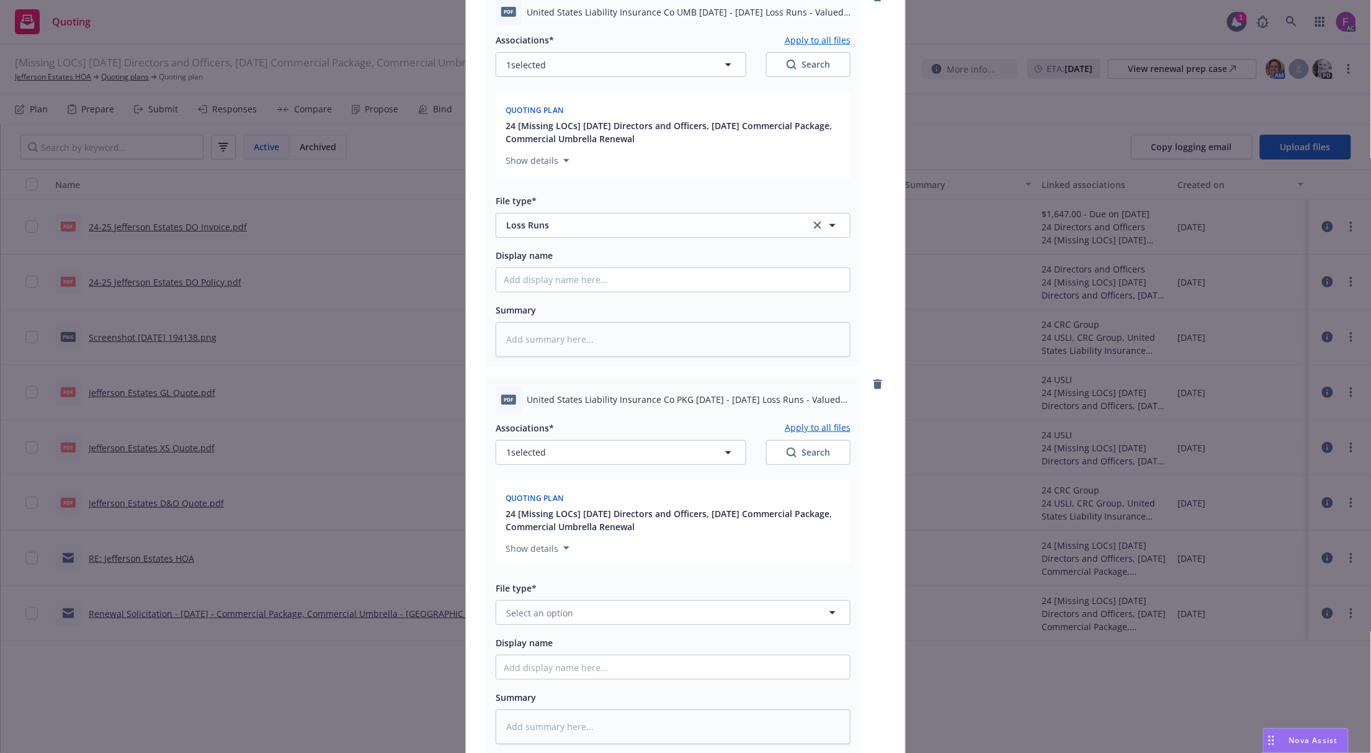
scroll to position [334, 0]
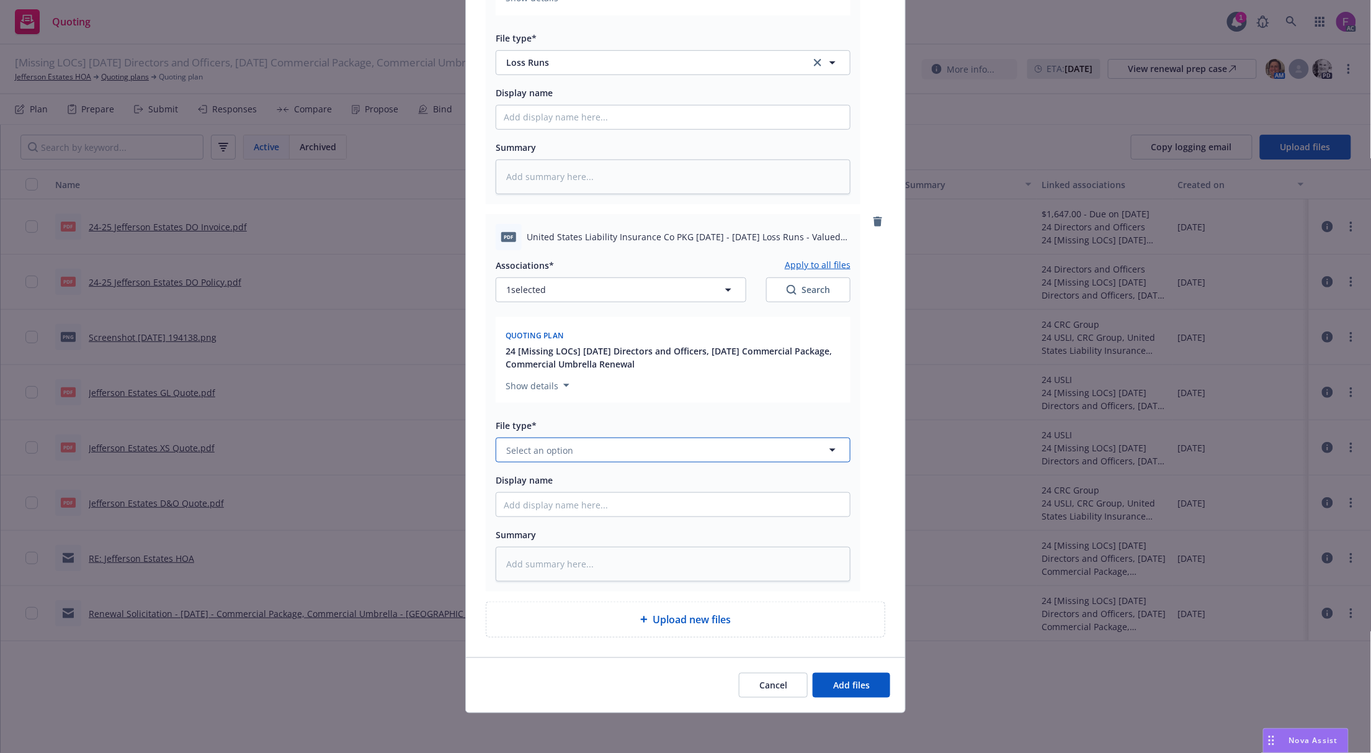
click at [540, 445] on span "Select an option" at bounding box center [539, 450] width 67 height 13
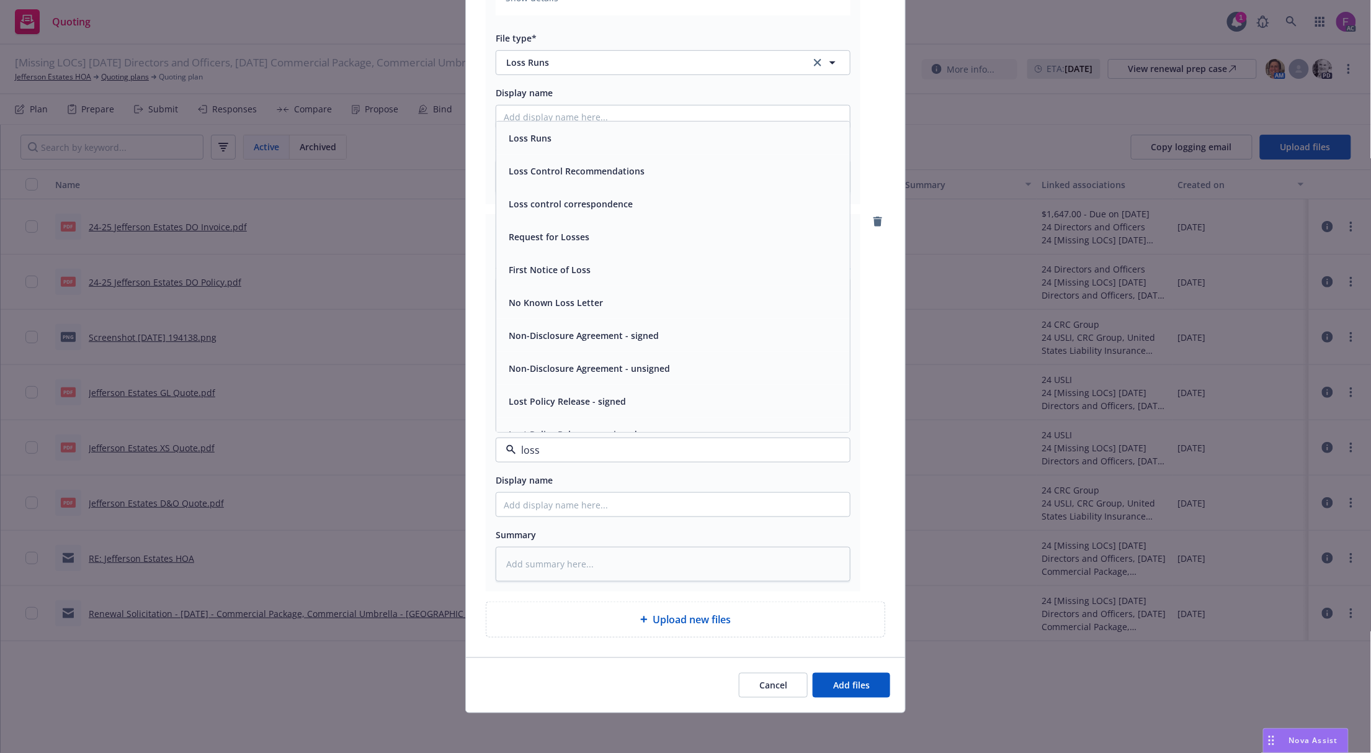
paste input "Loss Run"
type input "Loss Run"
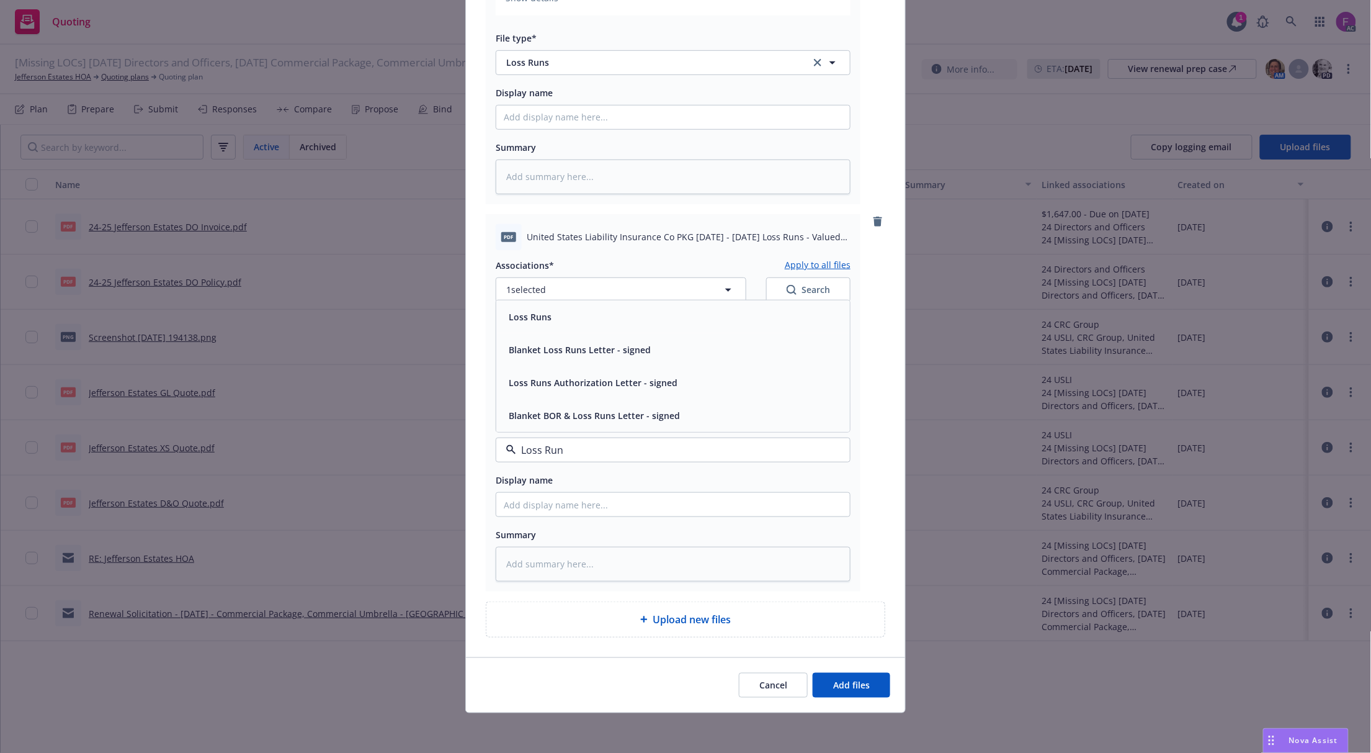
click at [535, 308] on div "Loss Runs" at bounding box center [529, 317] width 50 height 18
click at [532, 293] on span "1 selected" at bounding box center [526, 289] width 40 height 13
type textarea "x"
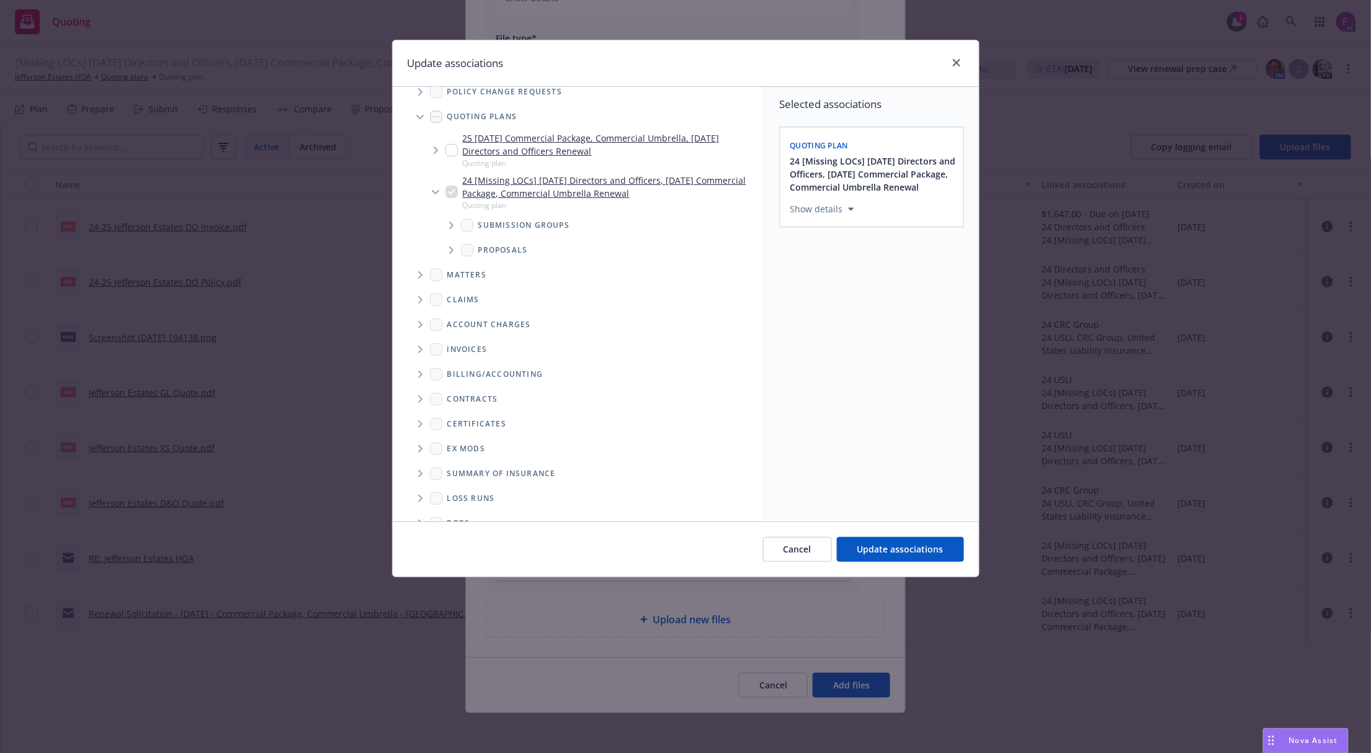
scroll to position [61, 0]
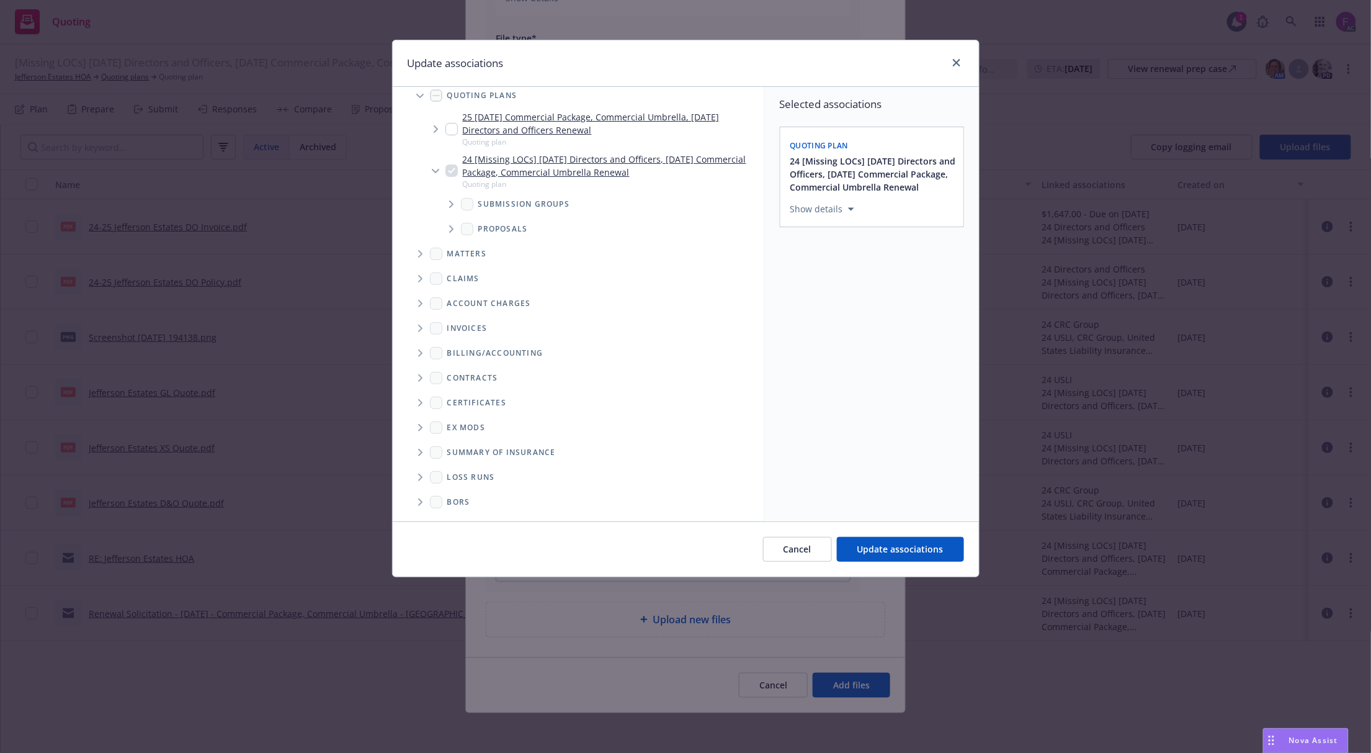
click at [420, 474] on icon "Folder Tree Example" at bounding box center [420, 476] width 5 height 7
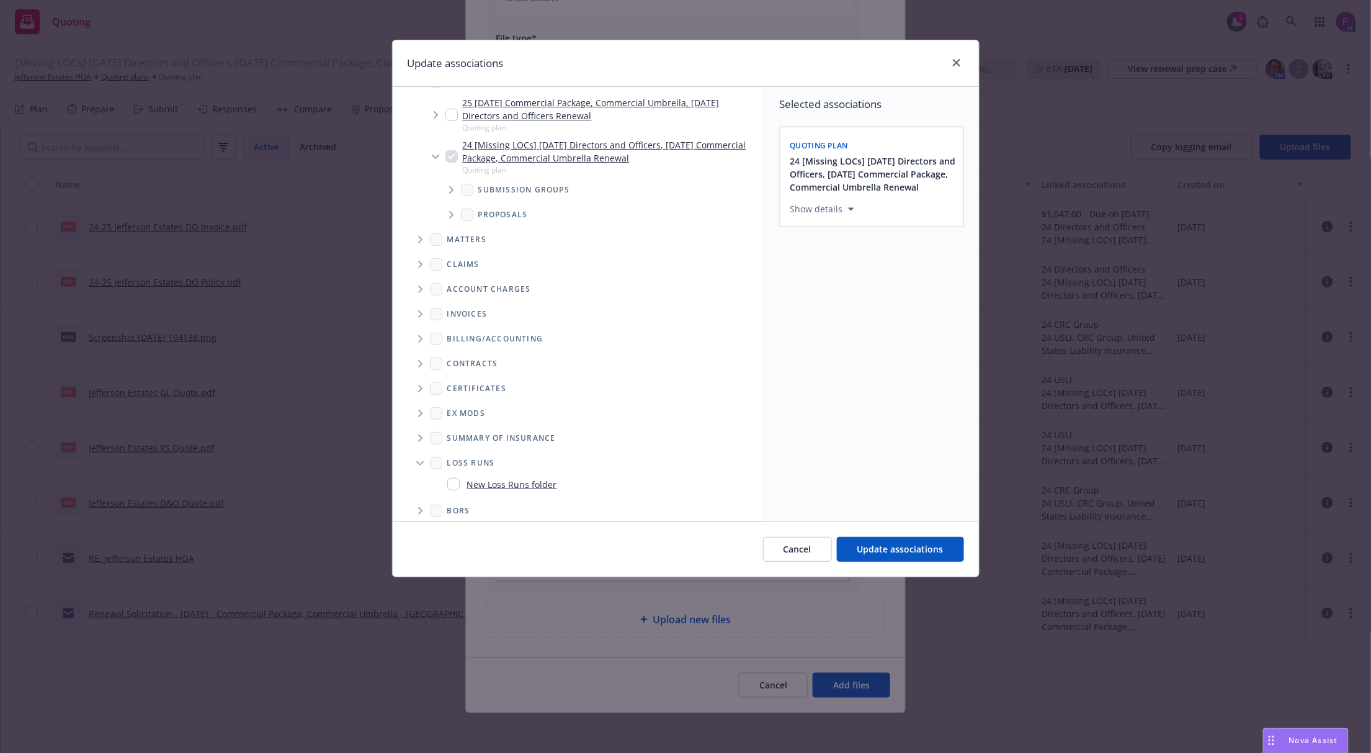
scroll to position [83, 0]
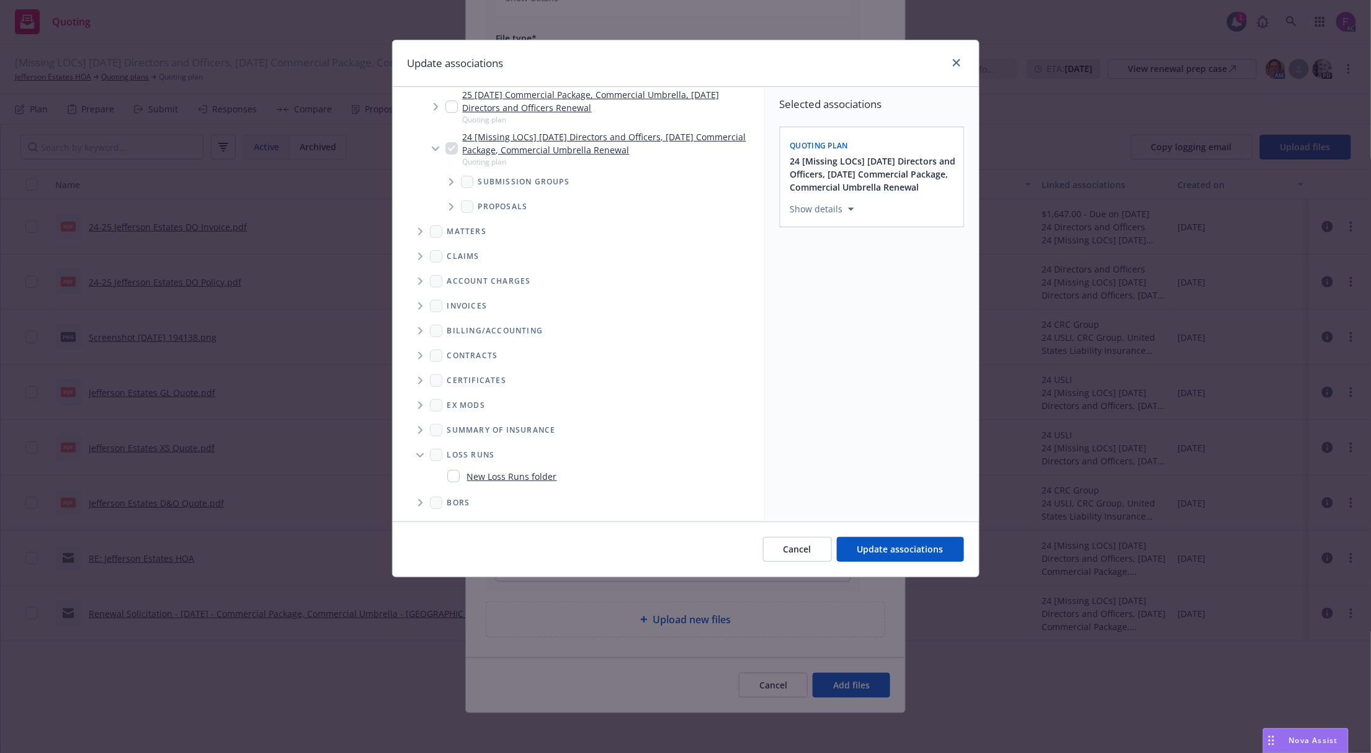
click at [452, 470] on input "Folder Tree Example" at bounding box center [453, 476] width 12 height 12
checkbox input "true"
click at [850, 301] on div "Select an option" at bounding box center [867, 295] width 132 height 12
type input "Loss Run"
click at [853, 301] on button "Select an option" at bounding box center [872, 294] width 163 height 25
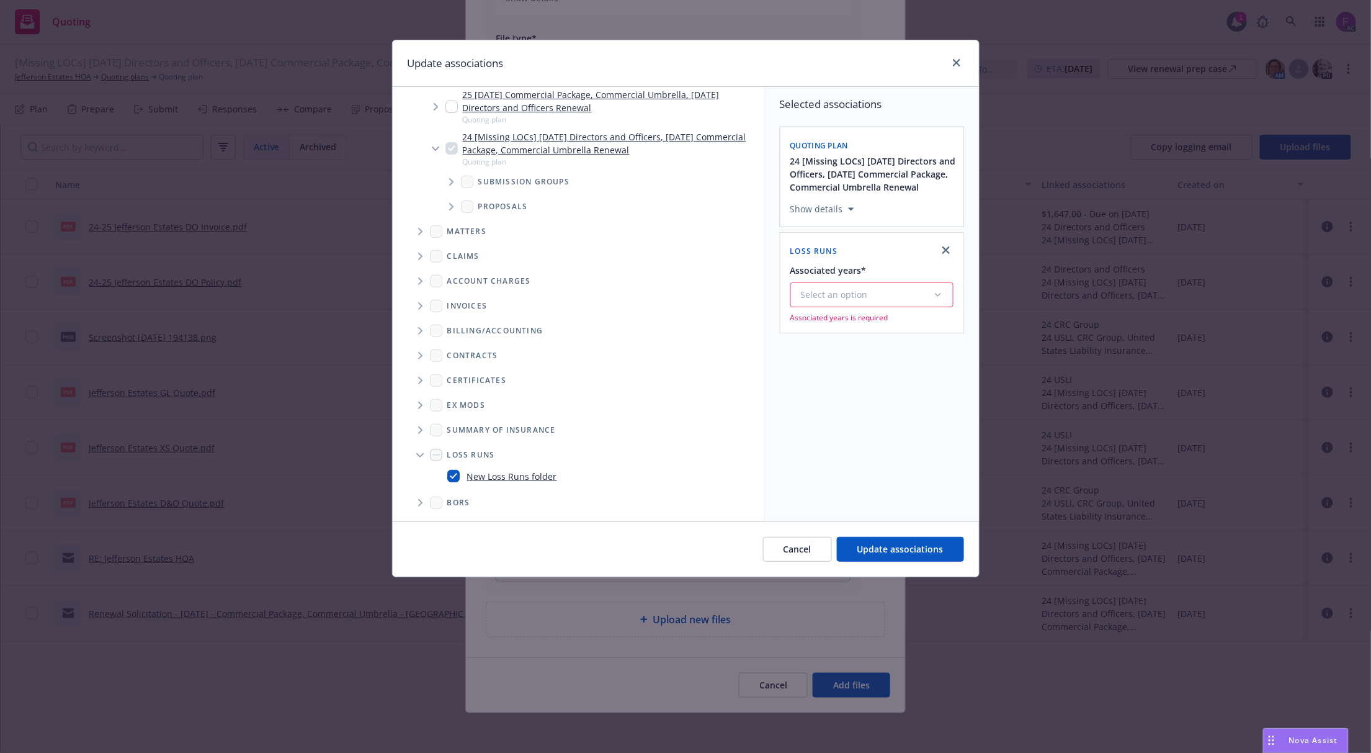
click at [856, 301] on div "Select an option" at bounding box center [867, 295] width 132 height 12
click at [832, 425] on div "2025" at bounding box center [906, 435] width 228 height 33
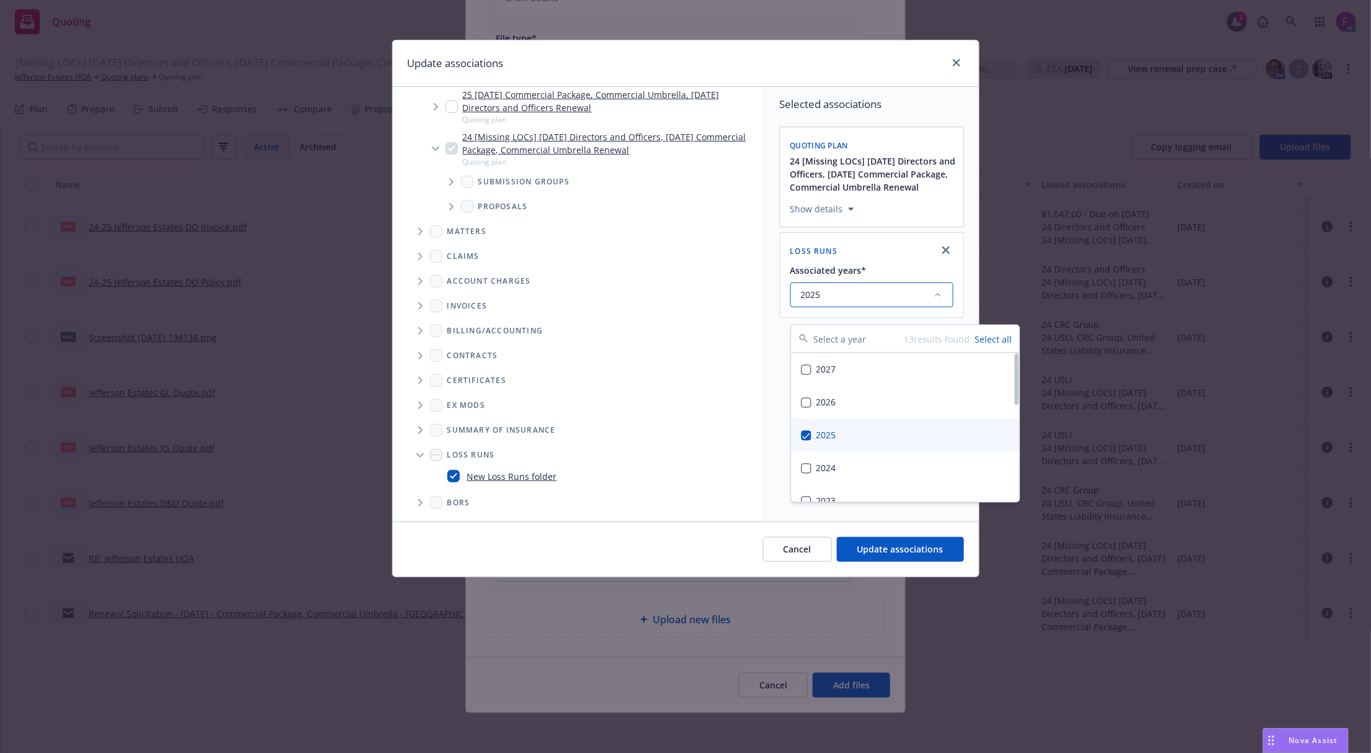
click at [783, 413] on div "Selected associations Quoting plan 24 [Missing LOCs] 11/18/24 Directors and Off…" at bounding box center [872, 304] width 214 height 434
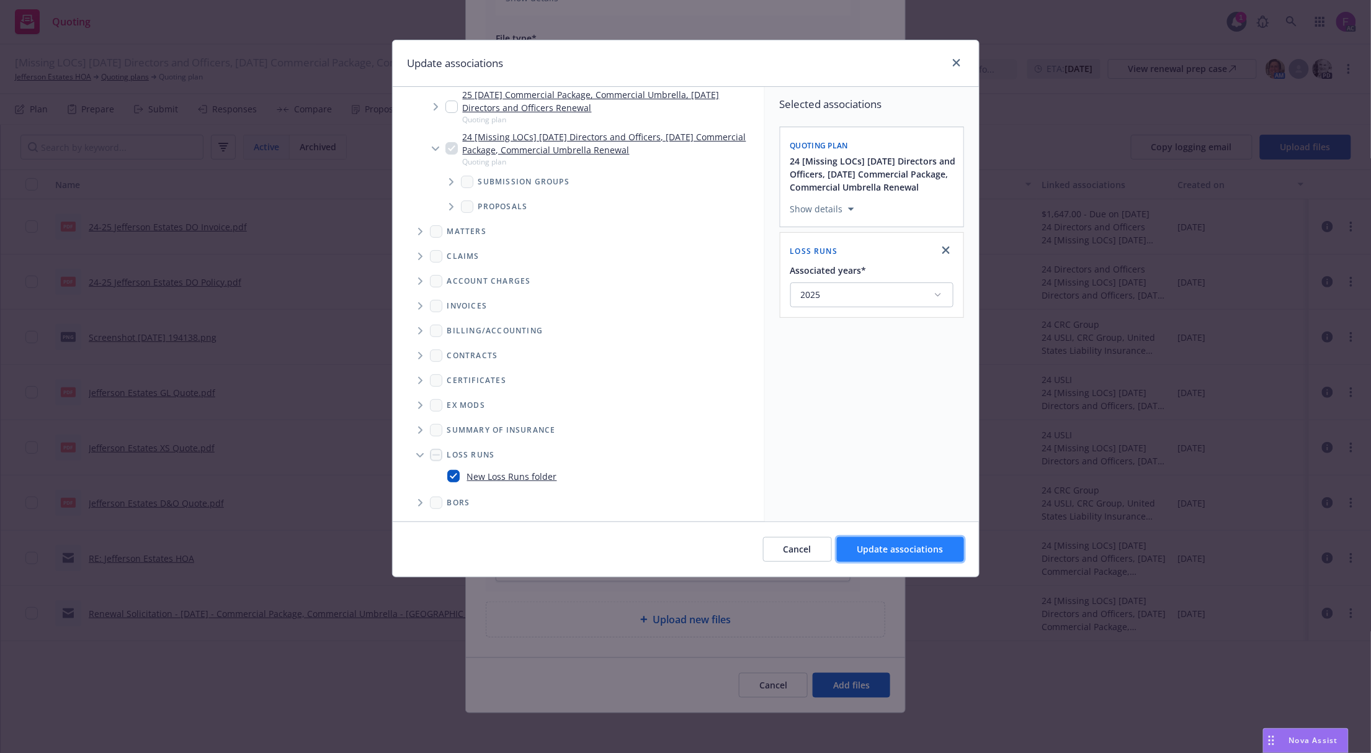
click at [881, 544] on span "Update associations" at bounding box center [901, 549] width 86 height 12
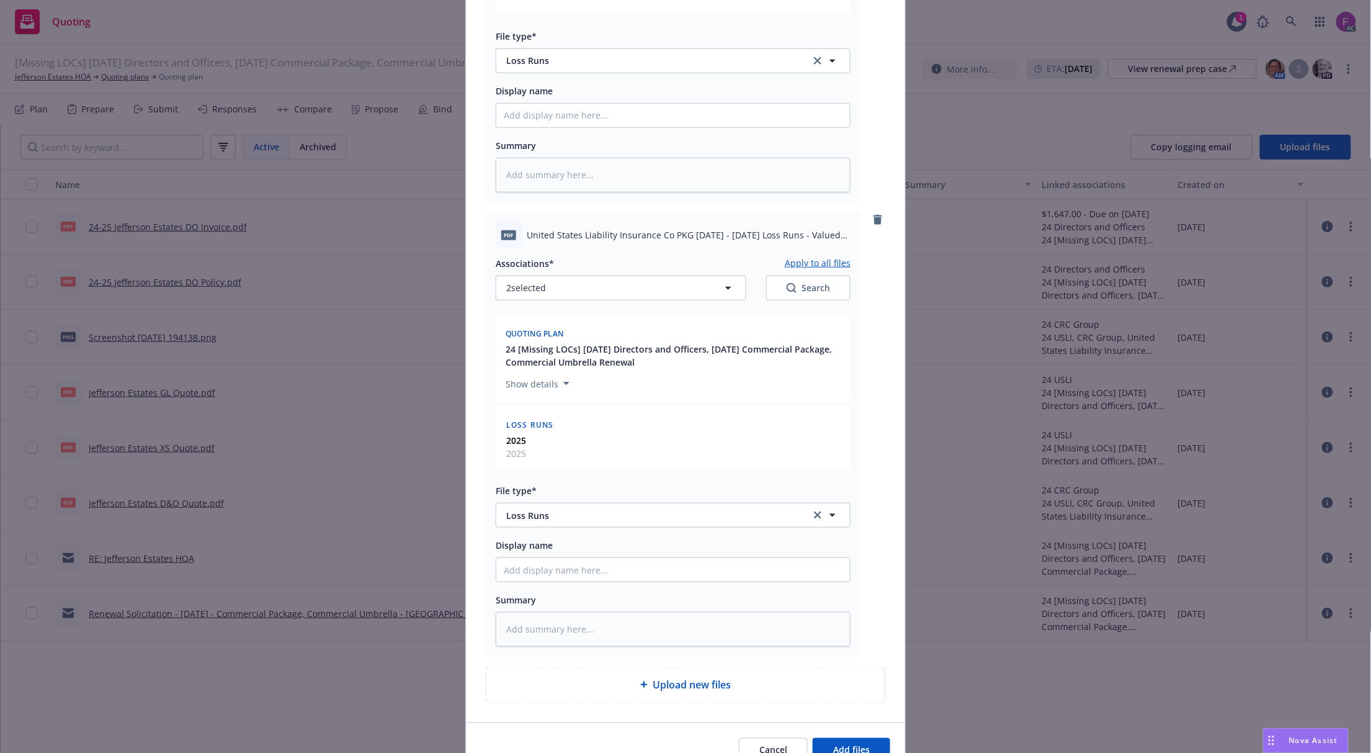
drag, startPoint x: 798, startPoint y: 264, endPoint x: 785, endPoint y: 276, distance: 18.0
click at [797, 264] on button "Apply to all files" at bounding box center [818, 263] width 66 height 15
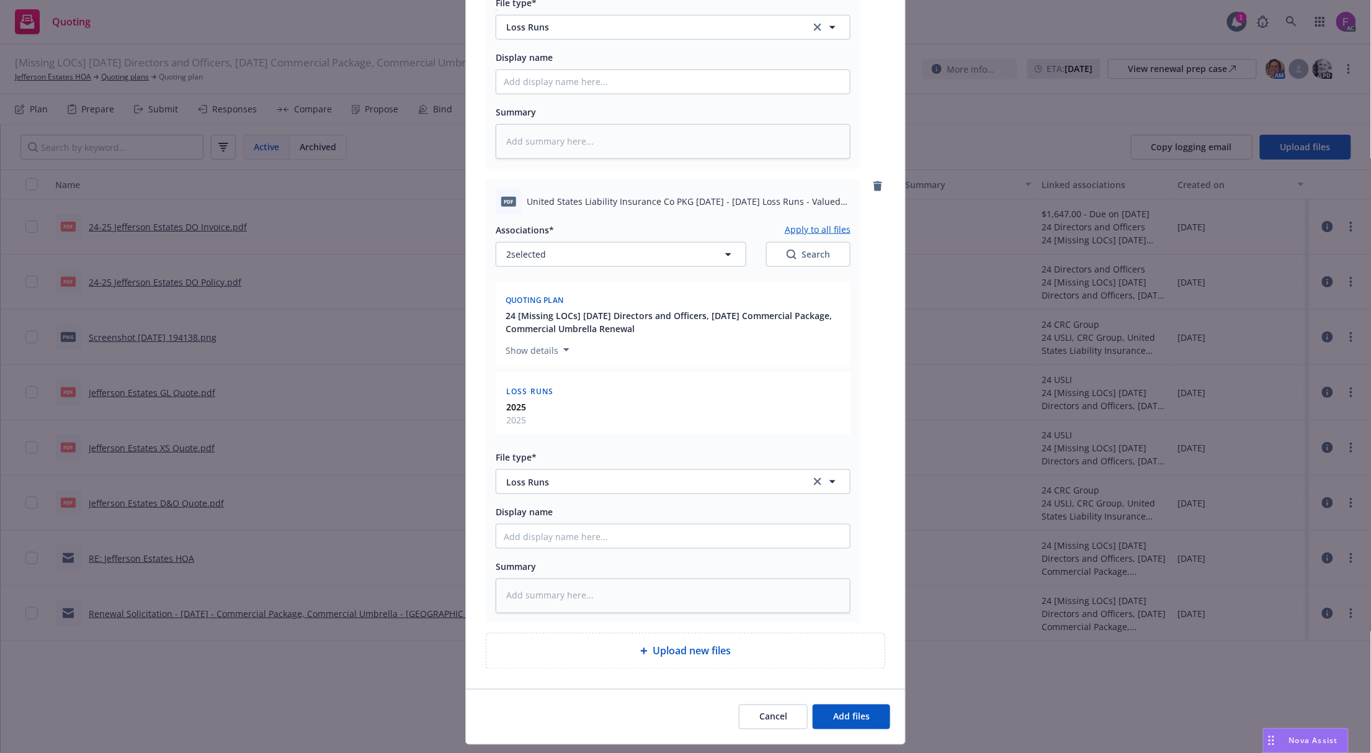
scroll to position [469, 0]
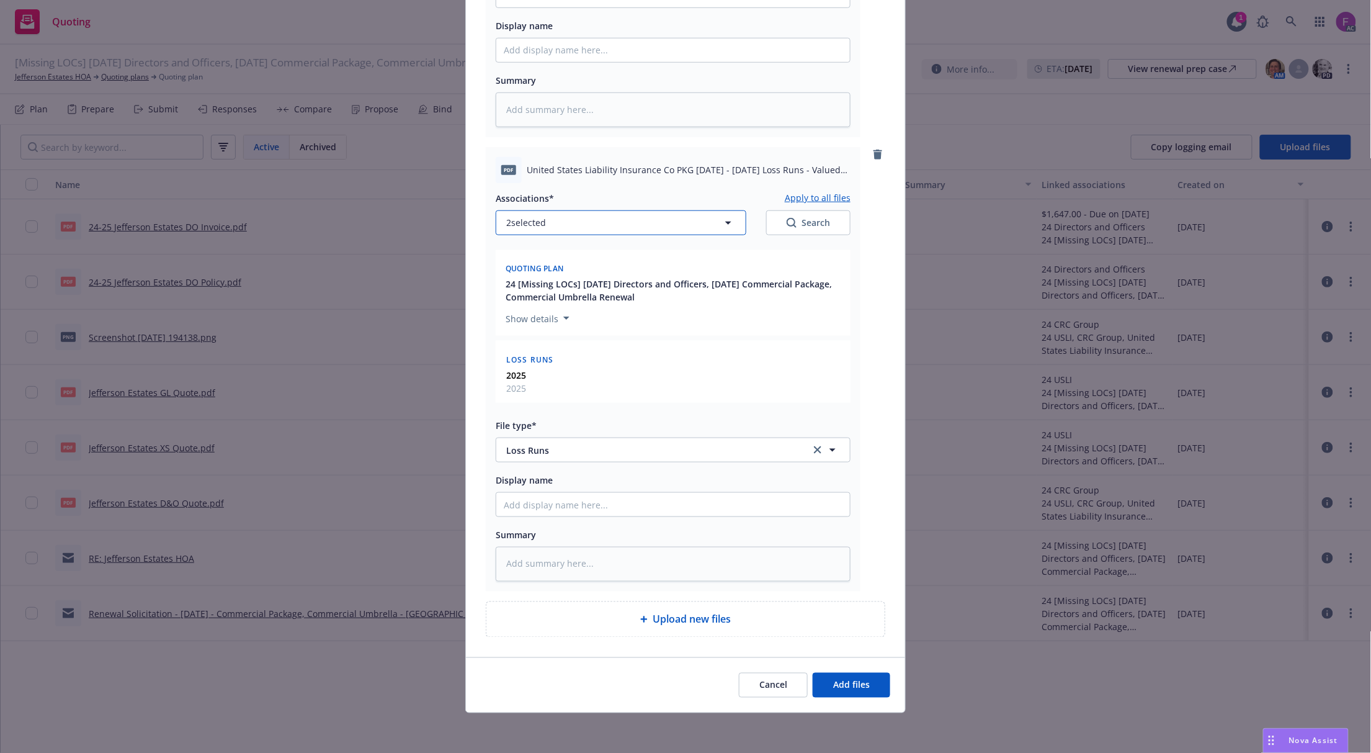
click at [601, 227] on button "2 selected" at bounding box center [621, 222] width 251 height 25
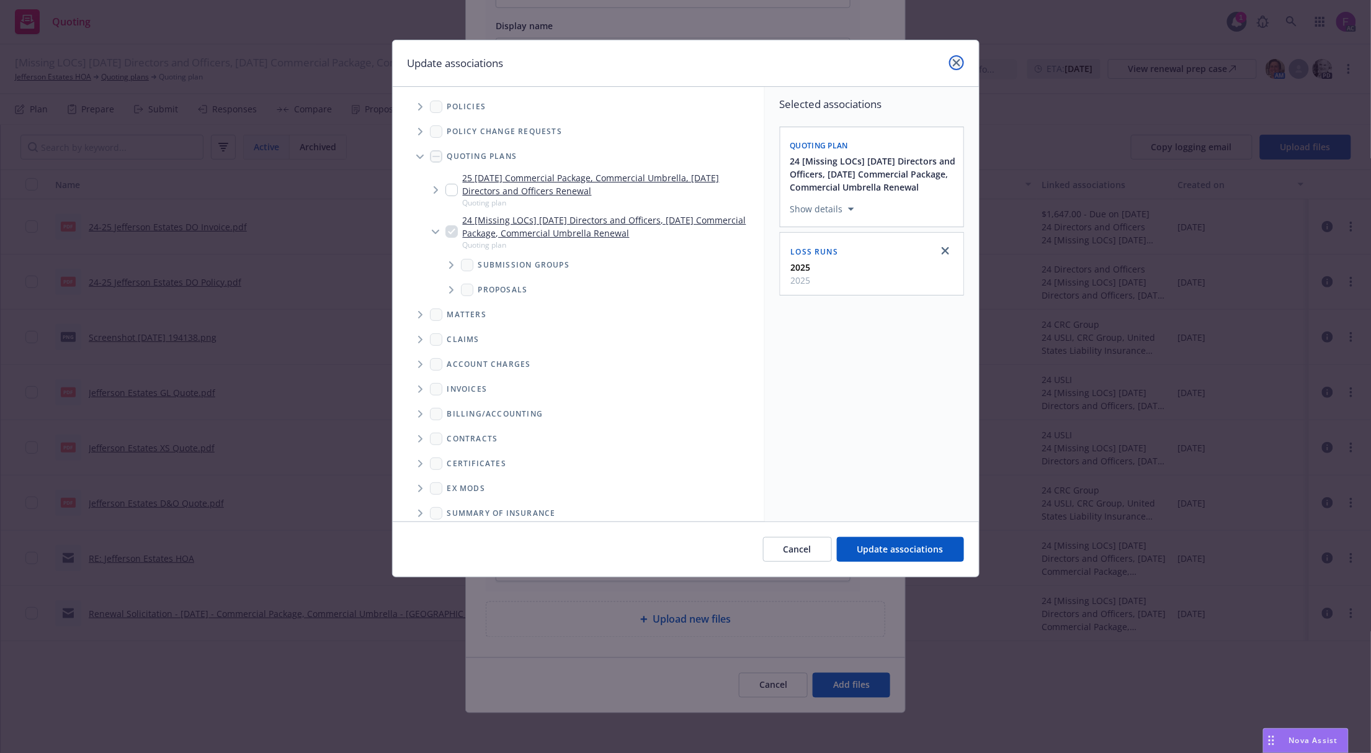
click at [954, 65] on icon "close" at bounding box center [956, 62] width 7 height 7
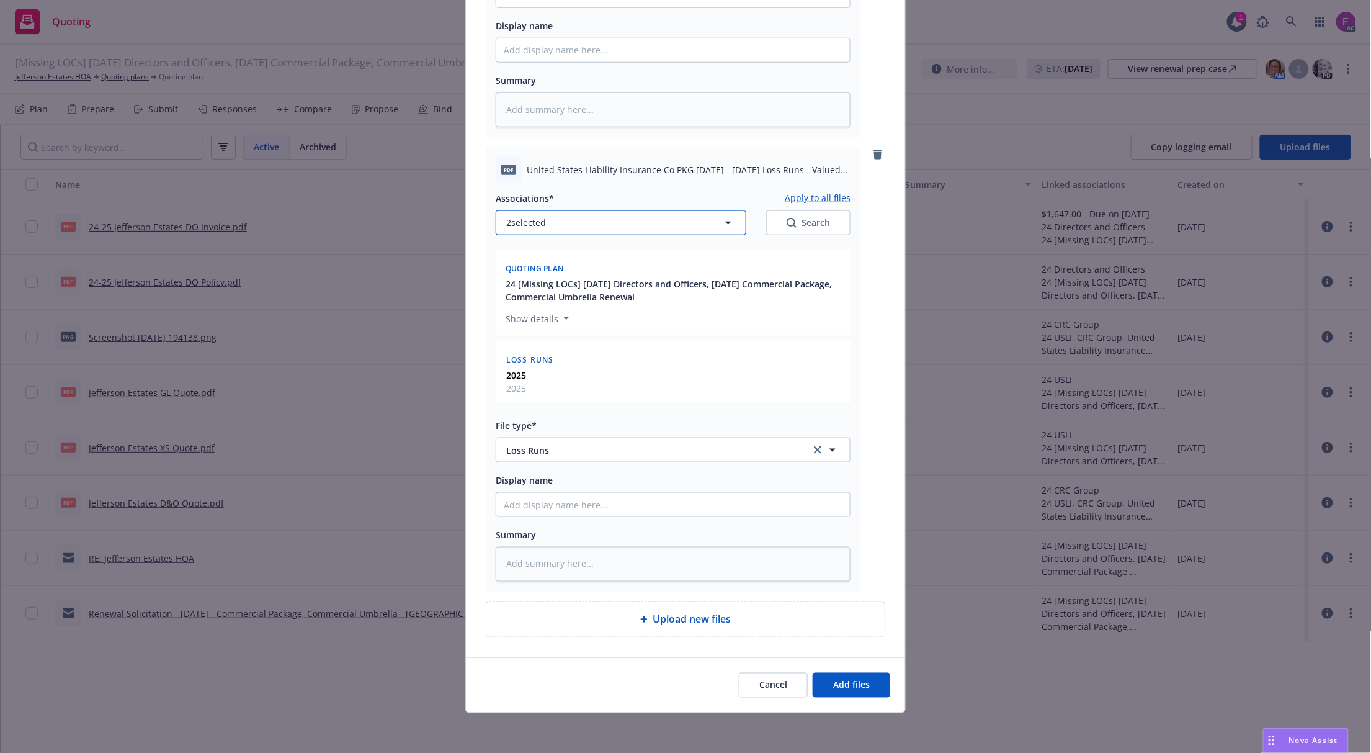
click at [532, 216] on span "2 selected" at bounding box center [526, 222] width 40 height 13
type textarea "x"
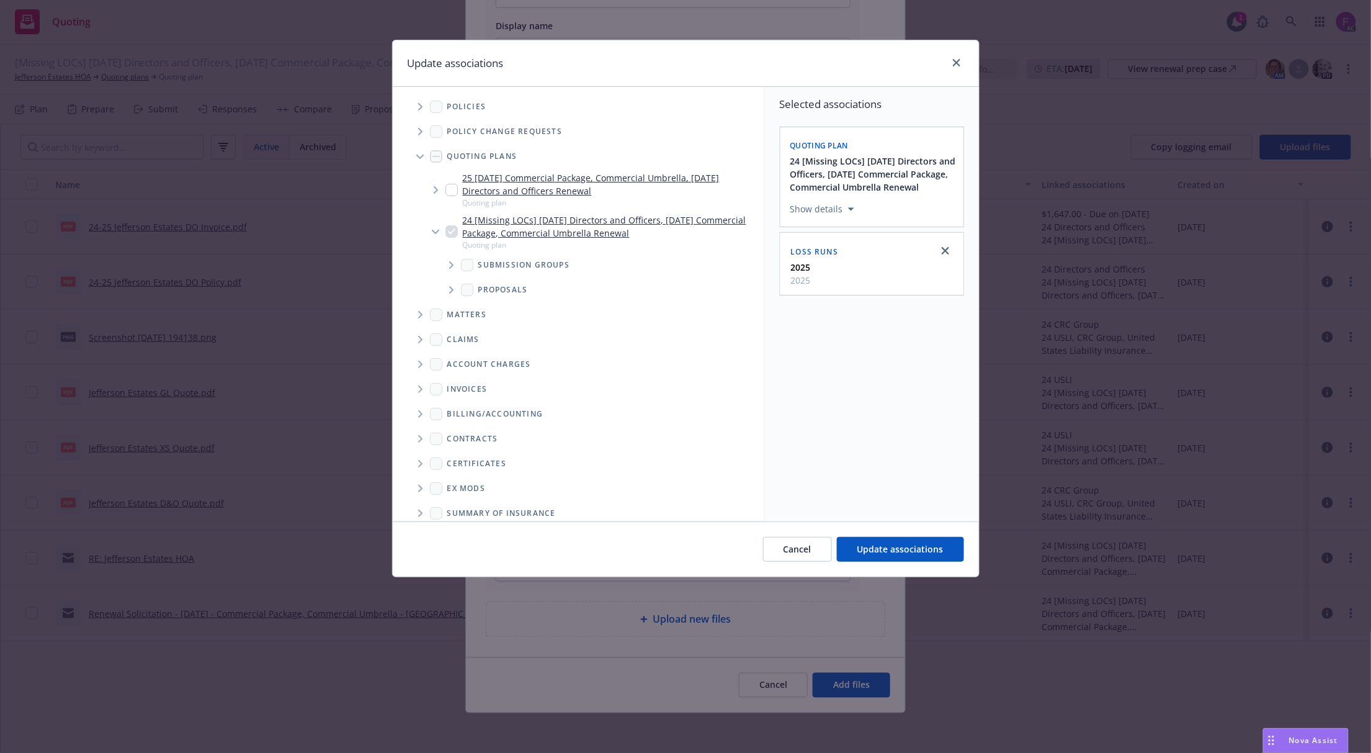
click at [417, 105] on span "Tree Example" at bounding box center [420, 107] width 20 height 20
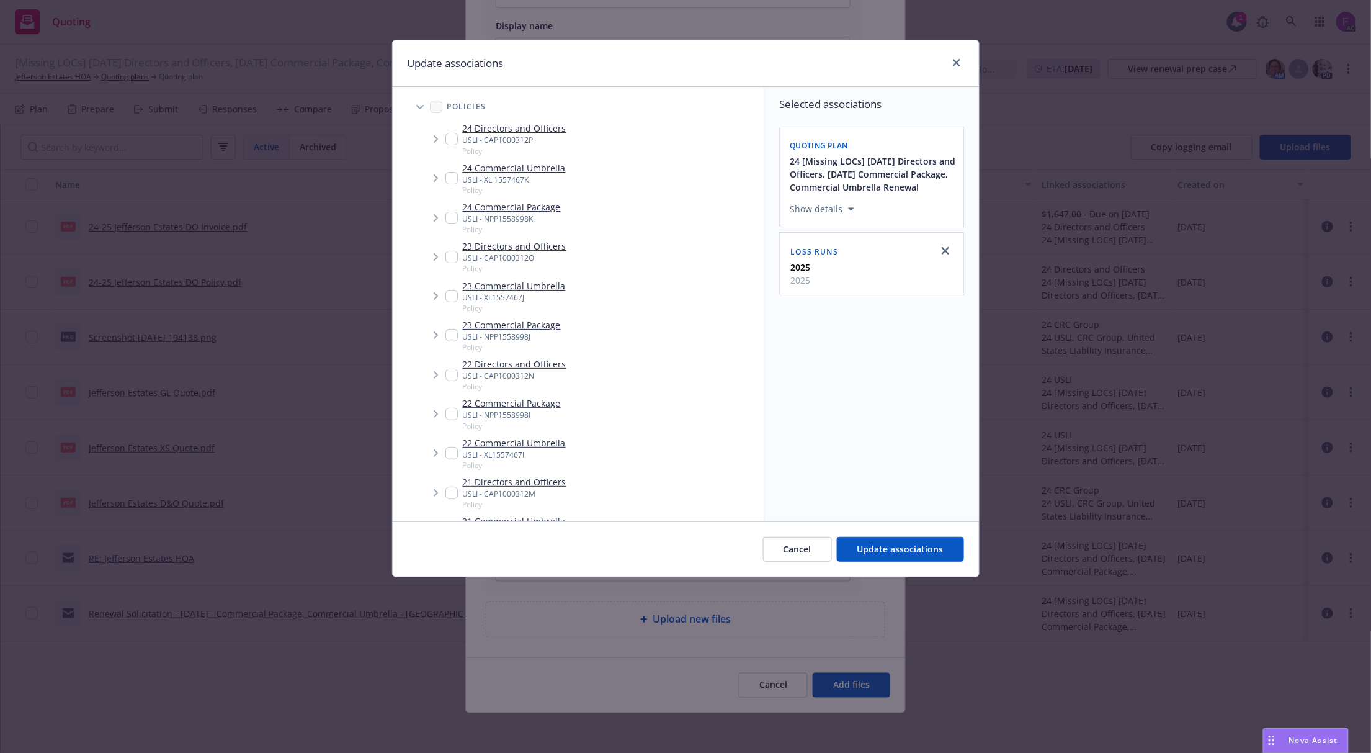
click at [442, 222] on span "Tree Example" at bounding box center [436, 218] width 20 height 20
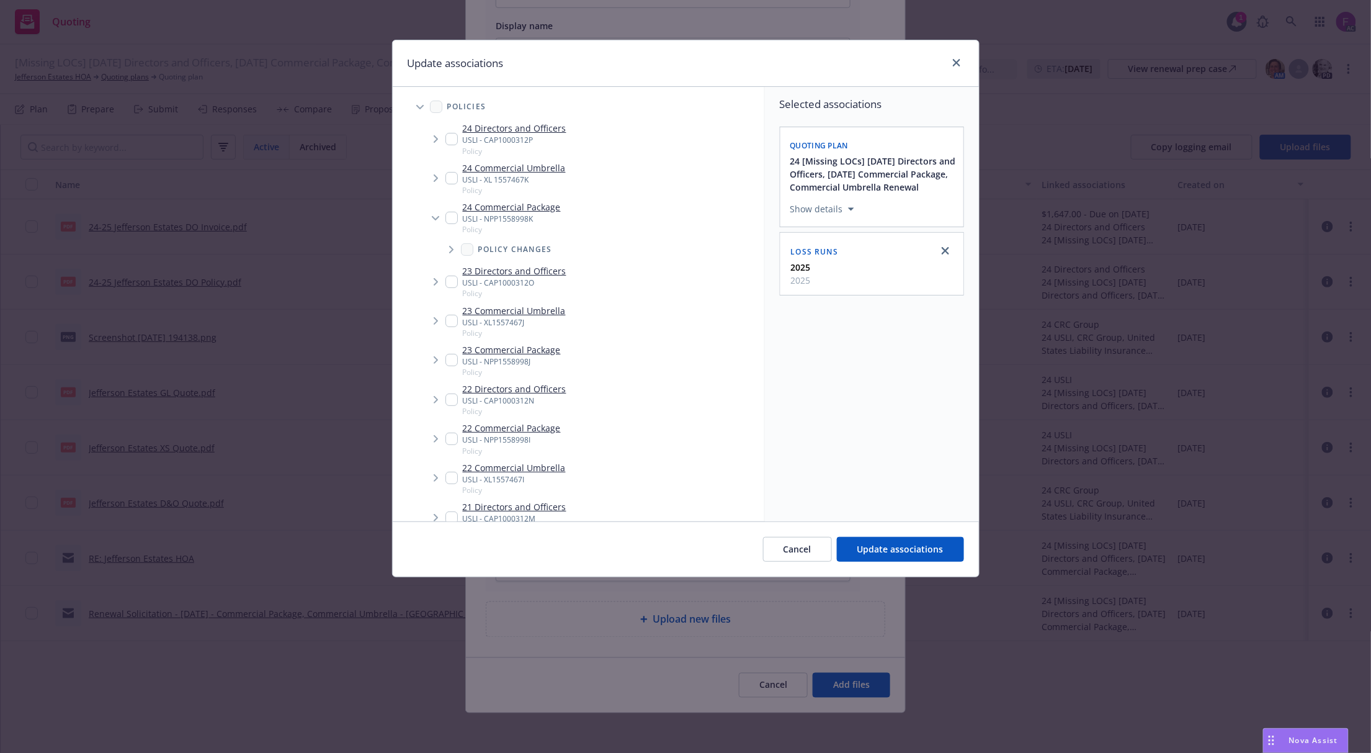
click at [452, 218] on input "Tree Example" at bounding box center [452, 218] width 12 height 12
checkbox input "true"
click at [451, 358] on input "Tree Example" at bounding box center [452, 360] width 12 height 12
checkbox input "true"
click at [452, 437] on input "Tree Example" at bounding box center [452, 439] width 12 height 12
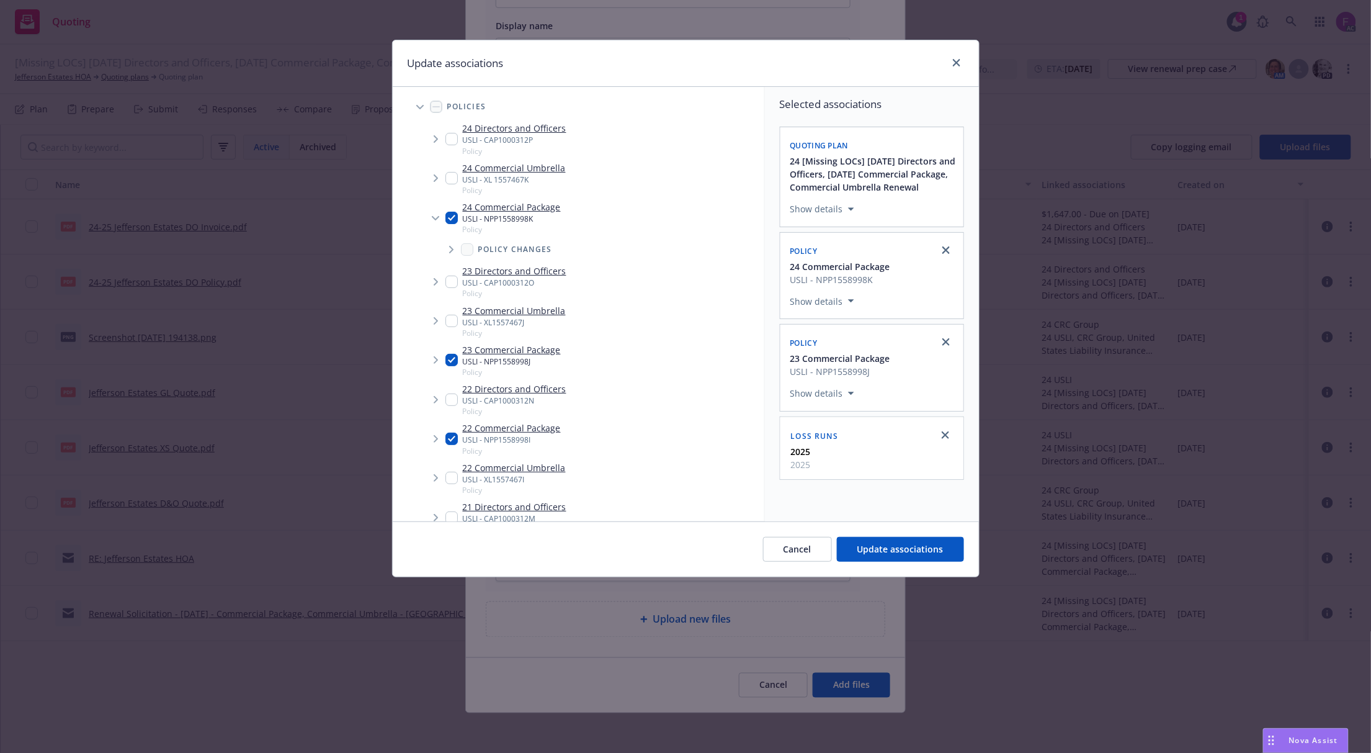
checkbox input "true"
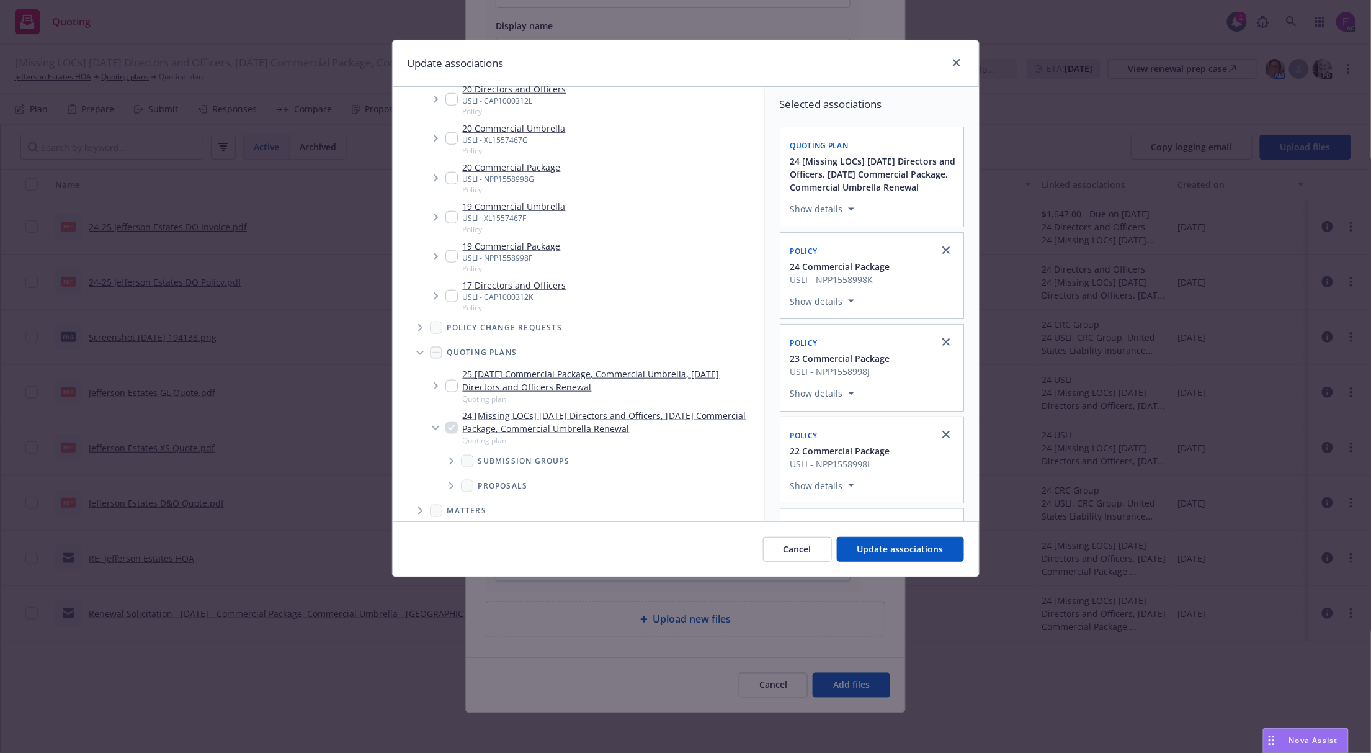
click at [452, 252] on input "Tree Example" at bounding box center [452, 256] width 12 height 12
checkbox input "true"
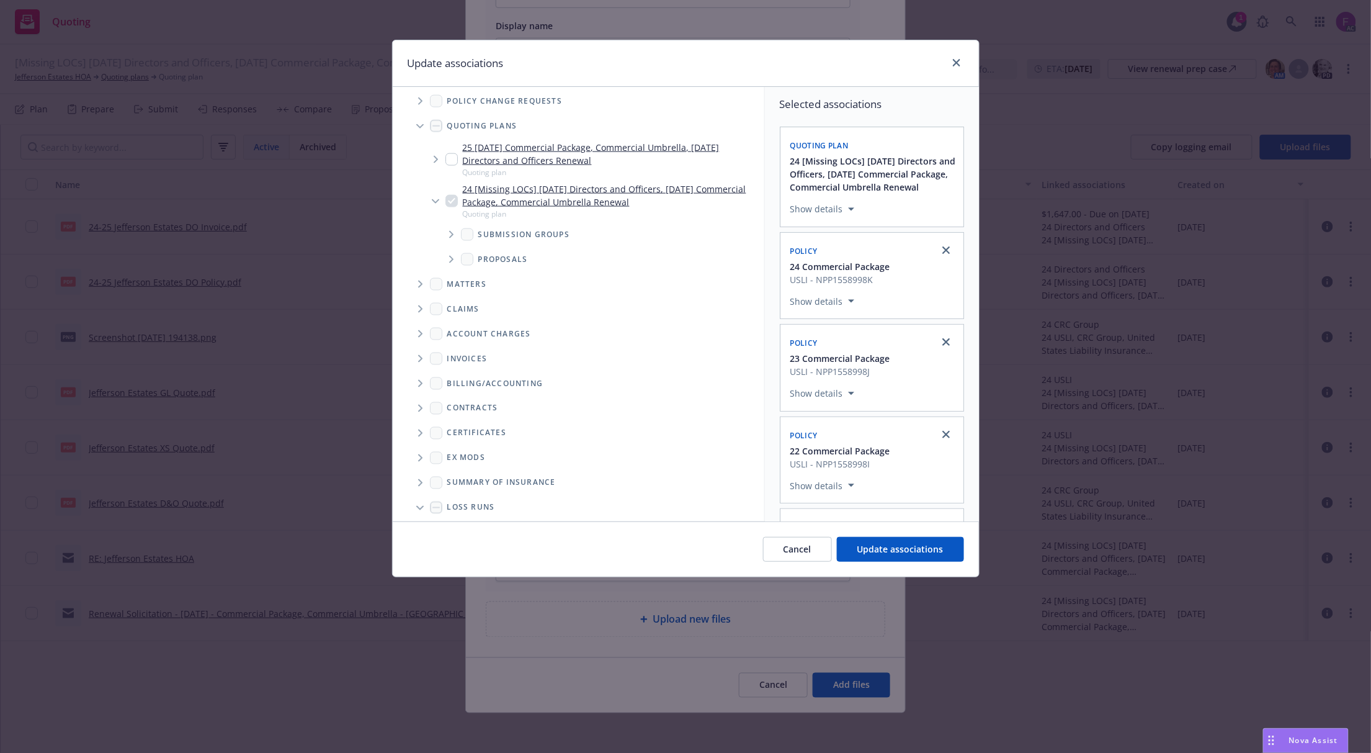
scroll to position [798, 0]
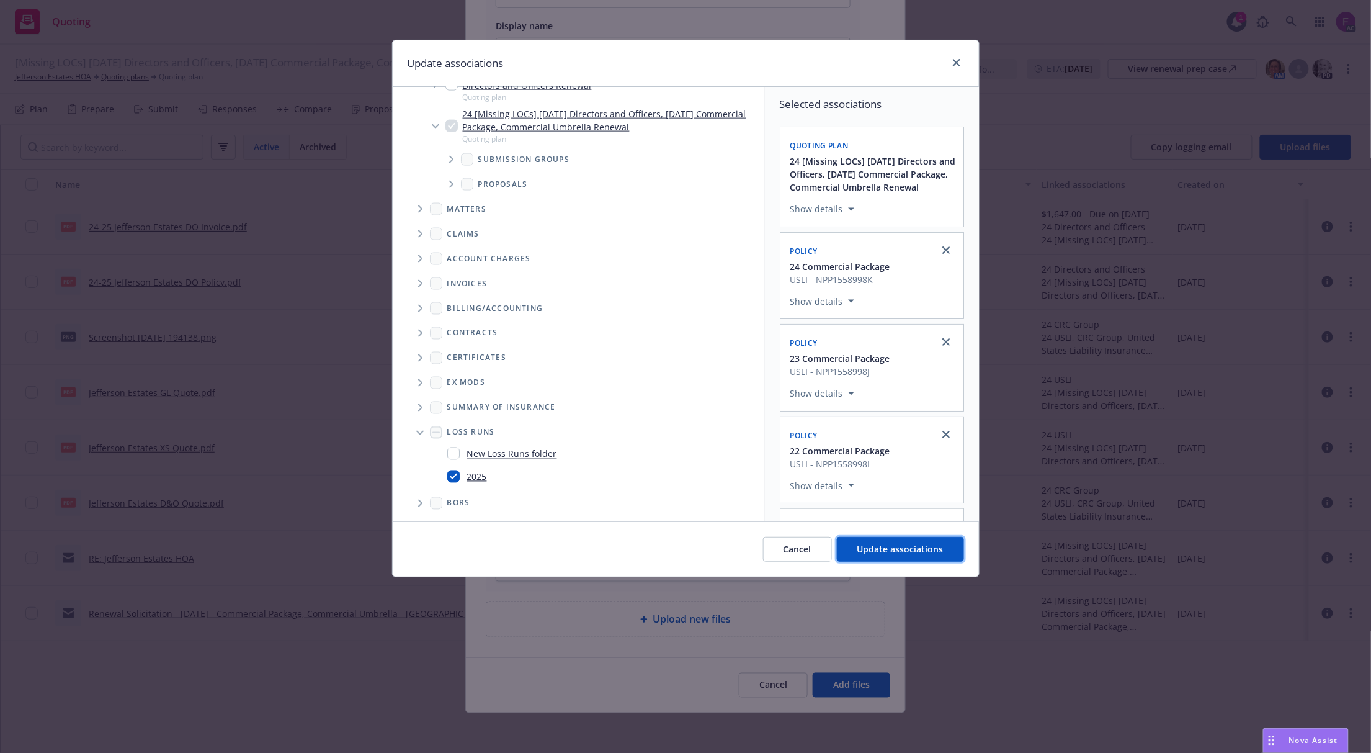
click at [922, 544] on span "Update associations" at bounding box center [901, 549] width 86 height 12
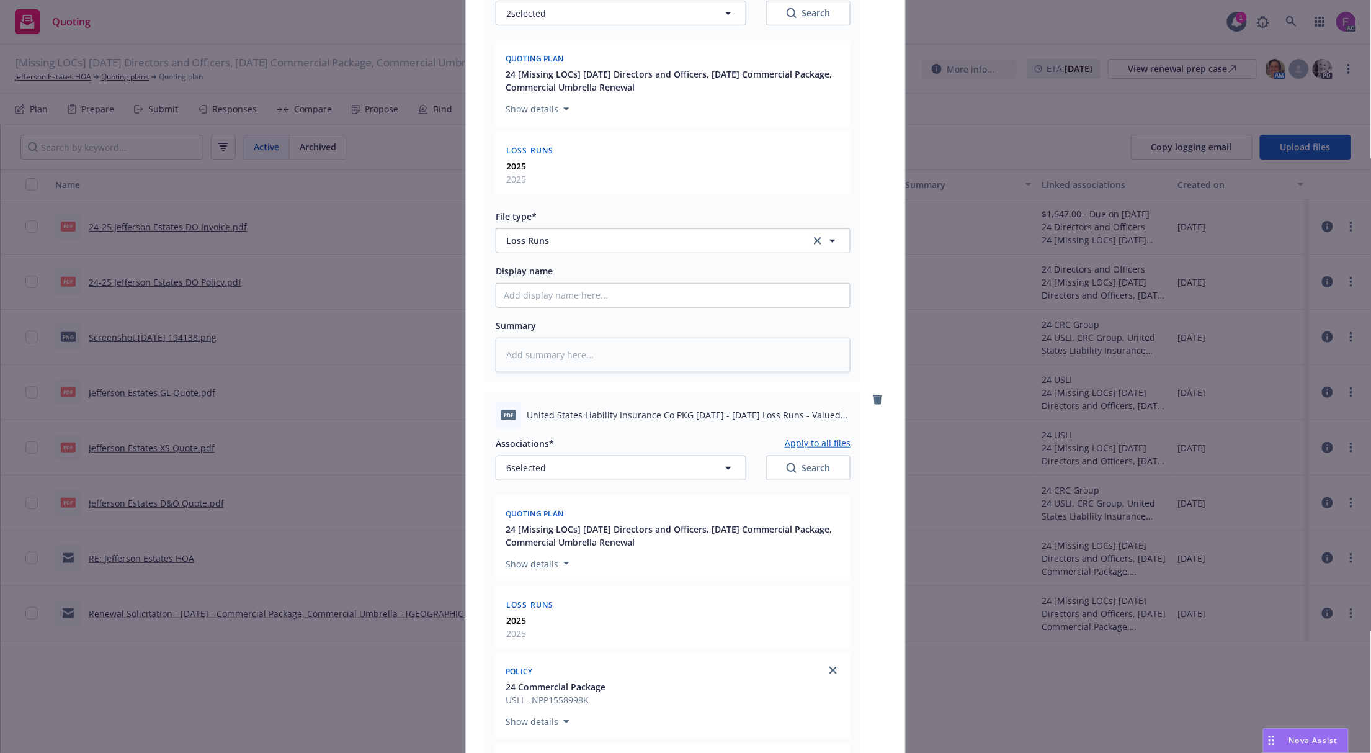
scroll to position [0, 0]
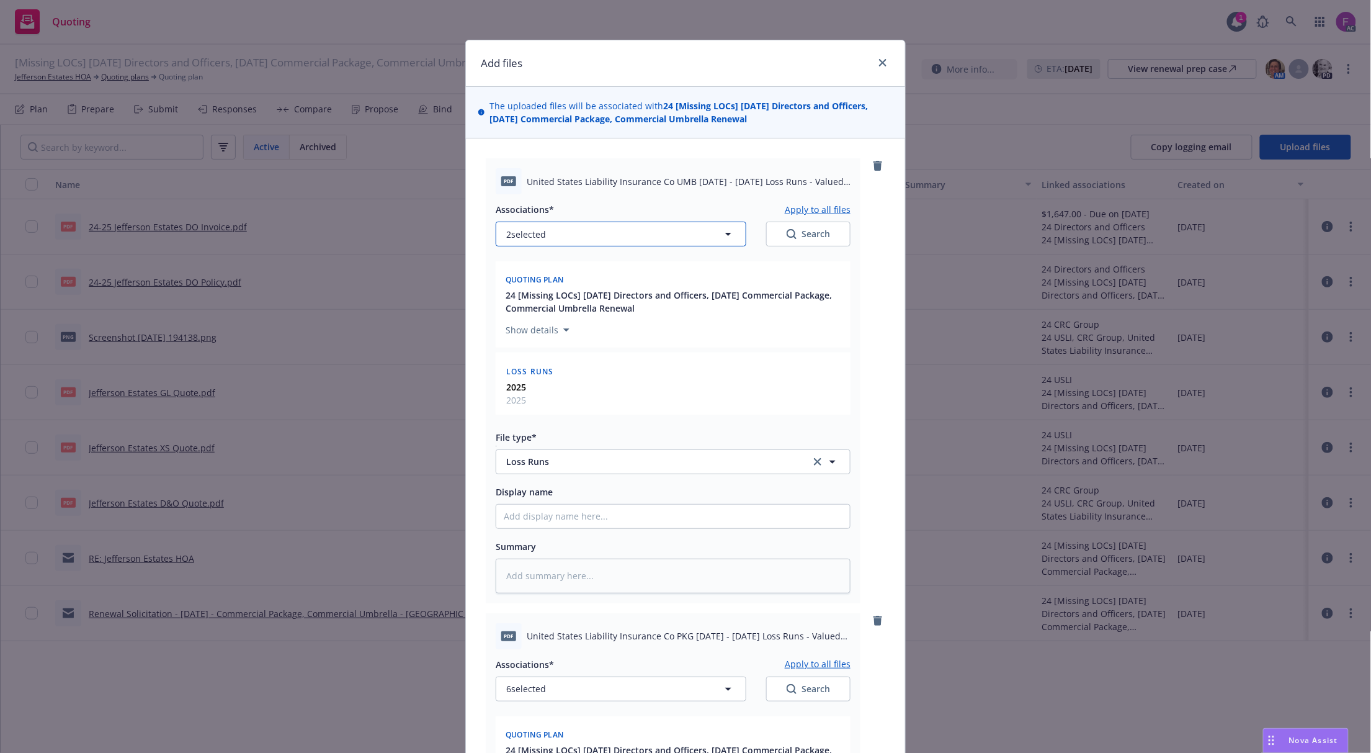
click at [557, 236] on button "2 selected" at bounding box center [621, 234] width 251 height 25
type textarea "x"
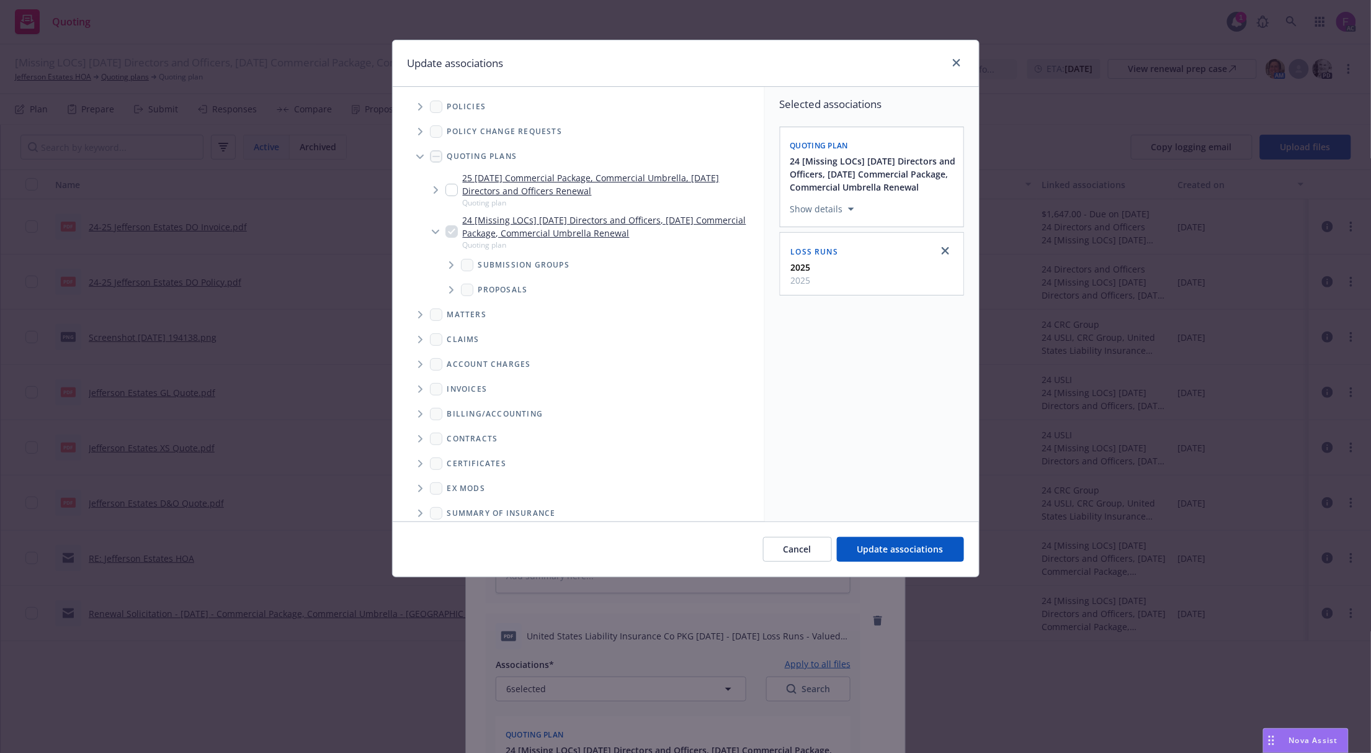
click at [423, 112] on span "Tree Example" at bounding box center [420, 107] width 20 height 20
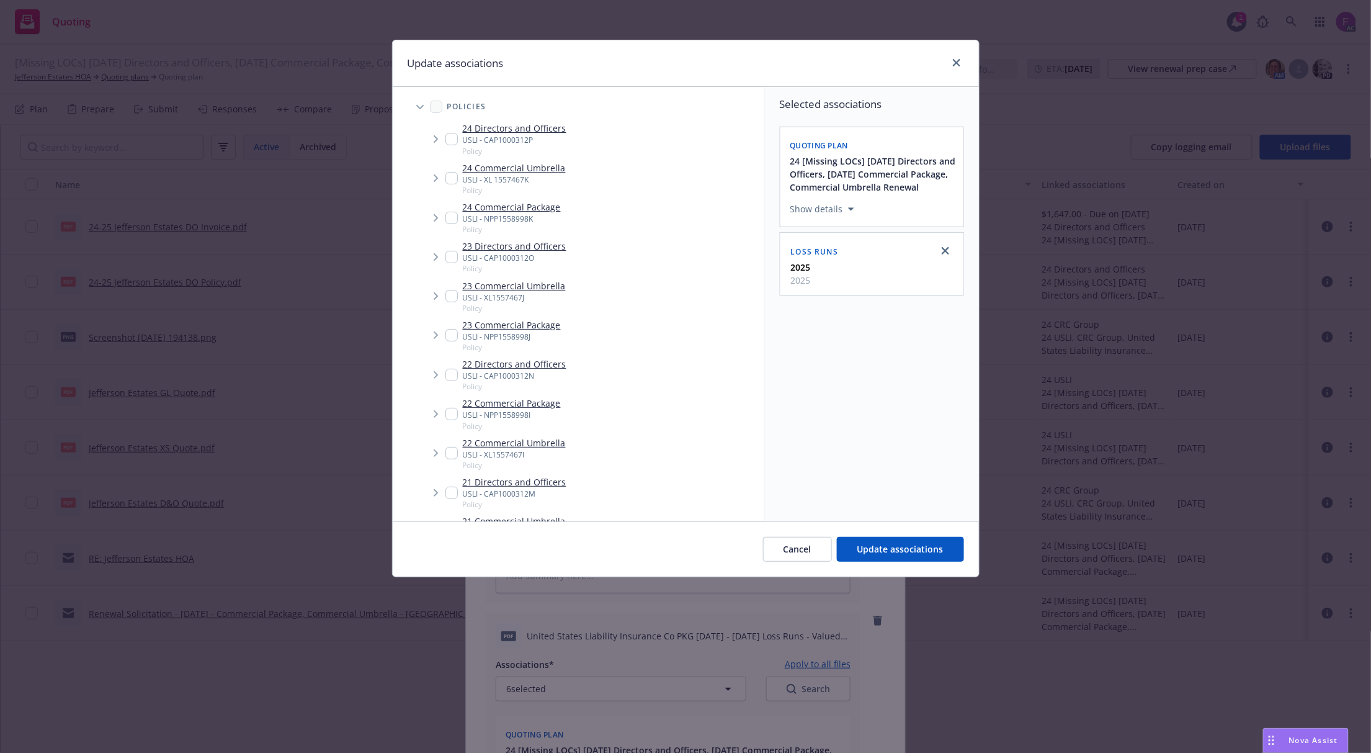
click at [448, 182] on input "Tree Example" at bounding box center [452, 178] width 12 height 12
checkbox input "true"
drag, startPoint x: 450, startPoint y: 299, endPoint x: 462, endPoint y: 413, distance: 114.9
click at [451, 299] on input "Tree Example" at bounding box center [452, 296] width 12 height 12
checkbox input "true"
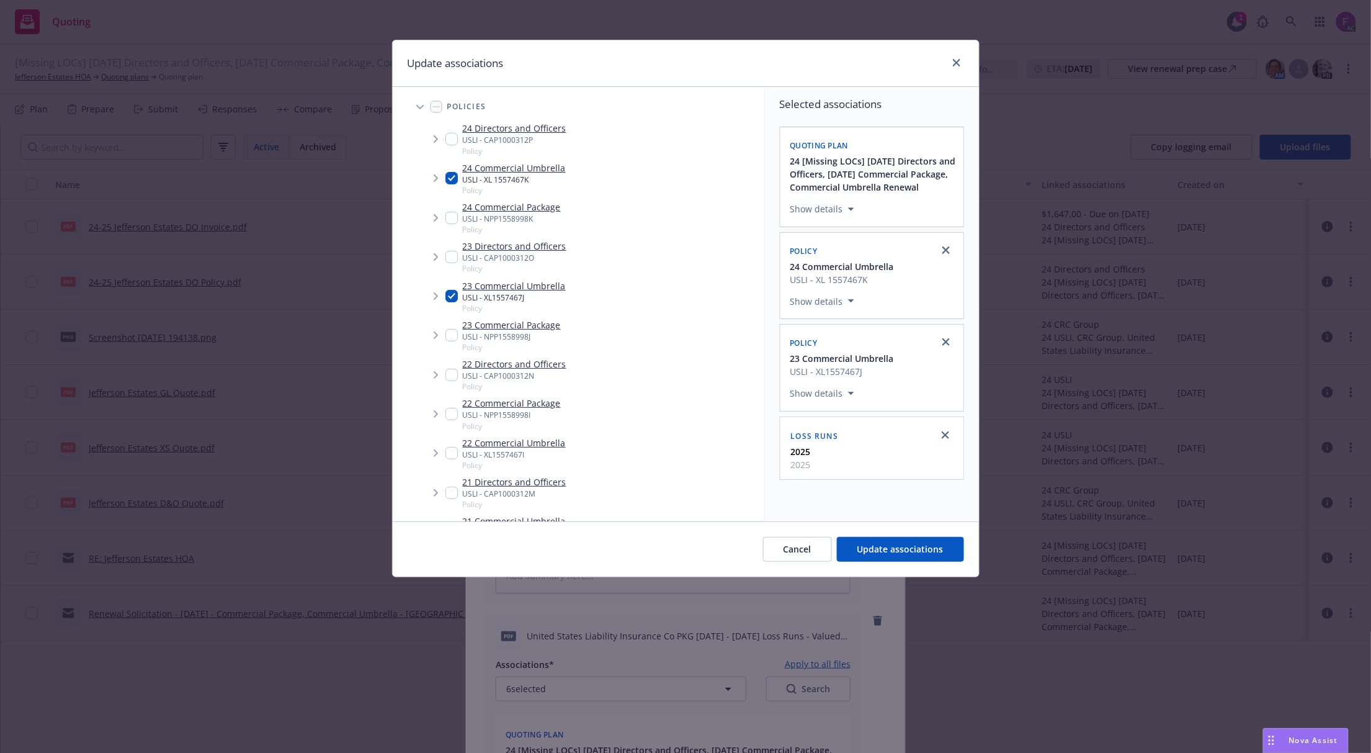
click at [450, 452] on input "Tree Example" at bounding box center [452, 453] width 12 height 12
checkbox input "true"
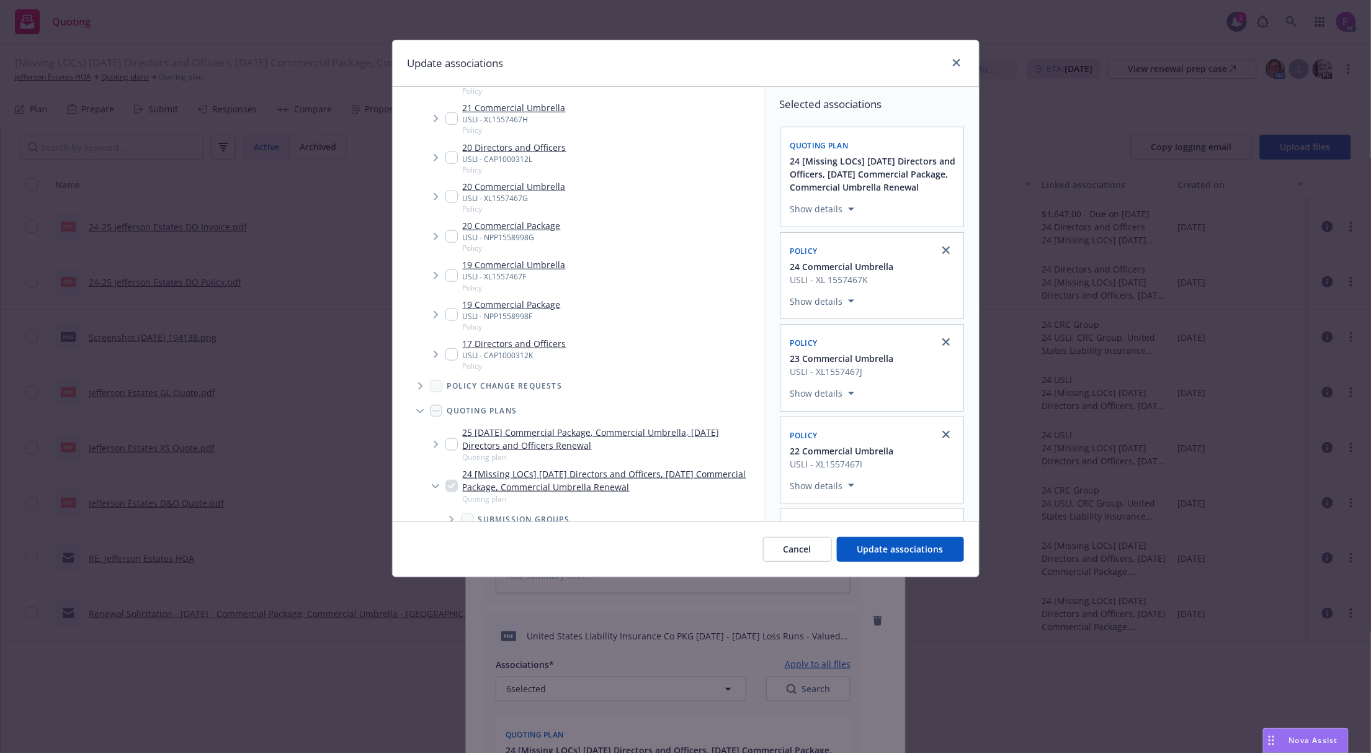
click at [453, 277] on input "Tree Example" at bounding box center [452, 275] width 12 height 12
checkbox input "true"
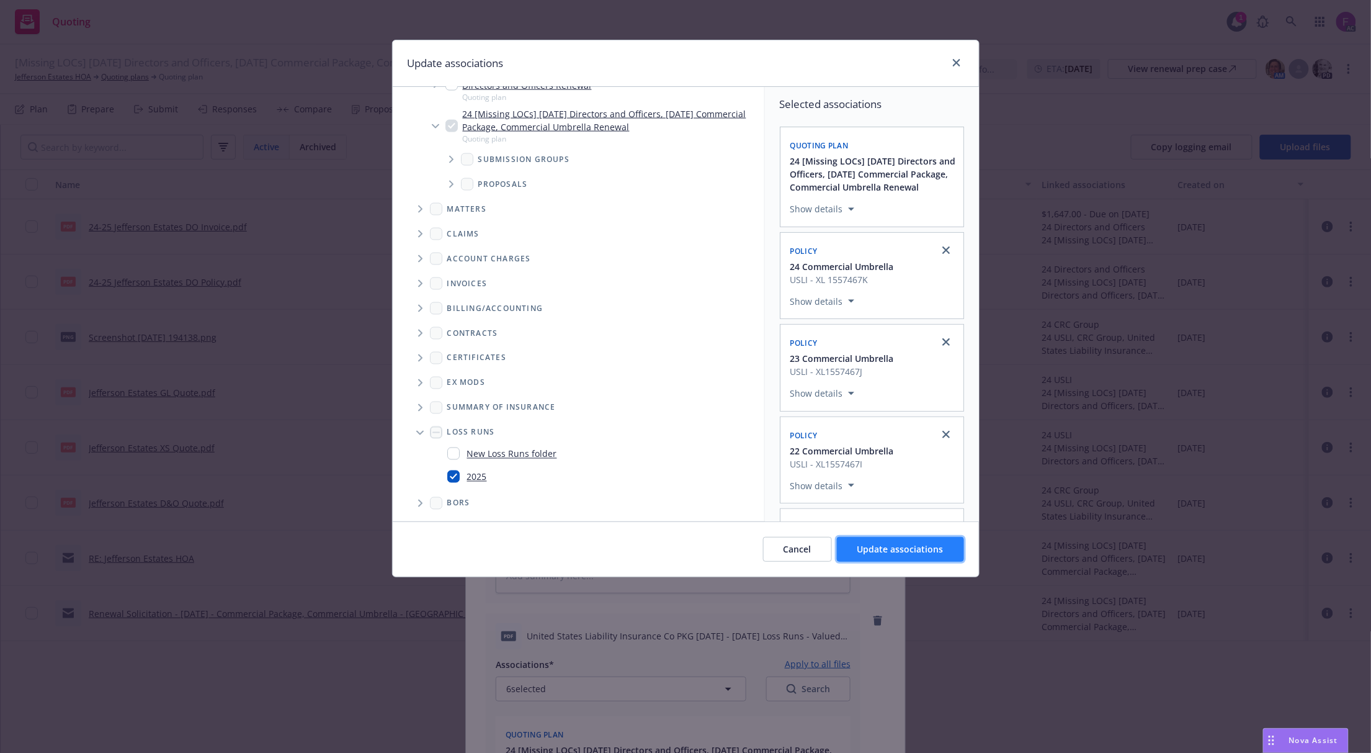
click at [879, 546] on span "Update associations" at bounding box center [901, 549] width 86 height 12
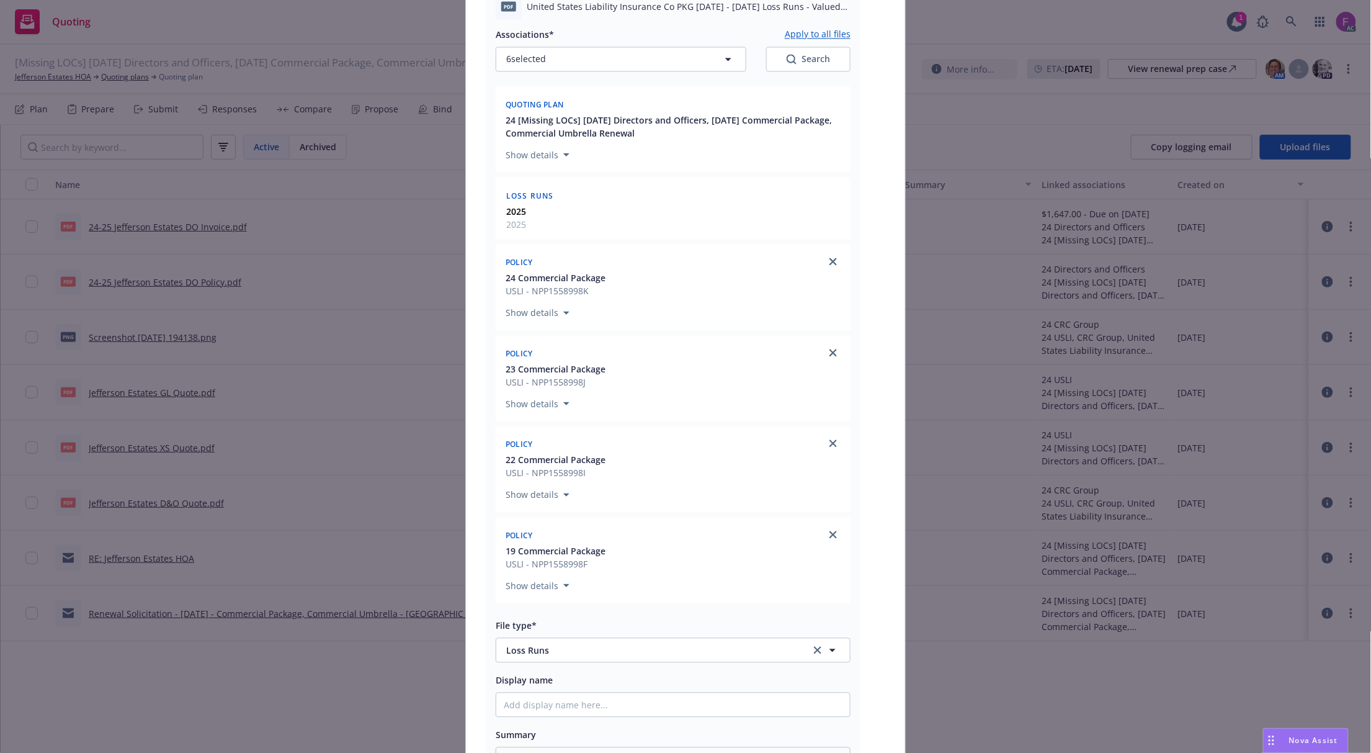
scroll to position [1200, 0]
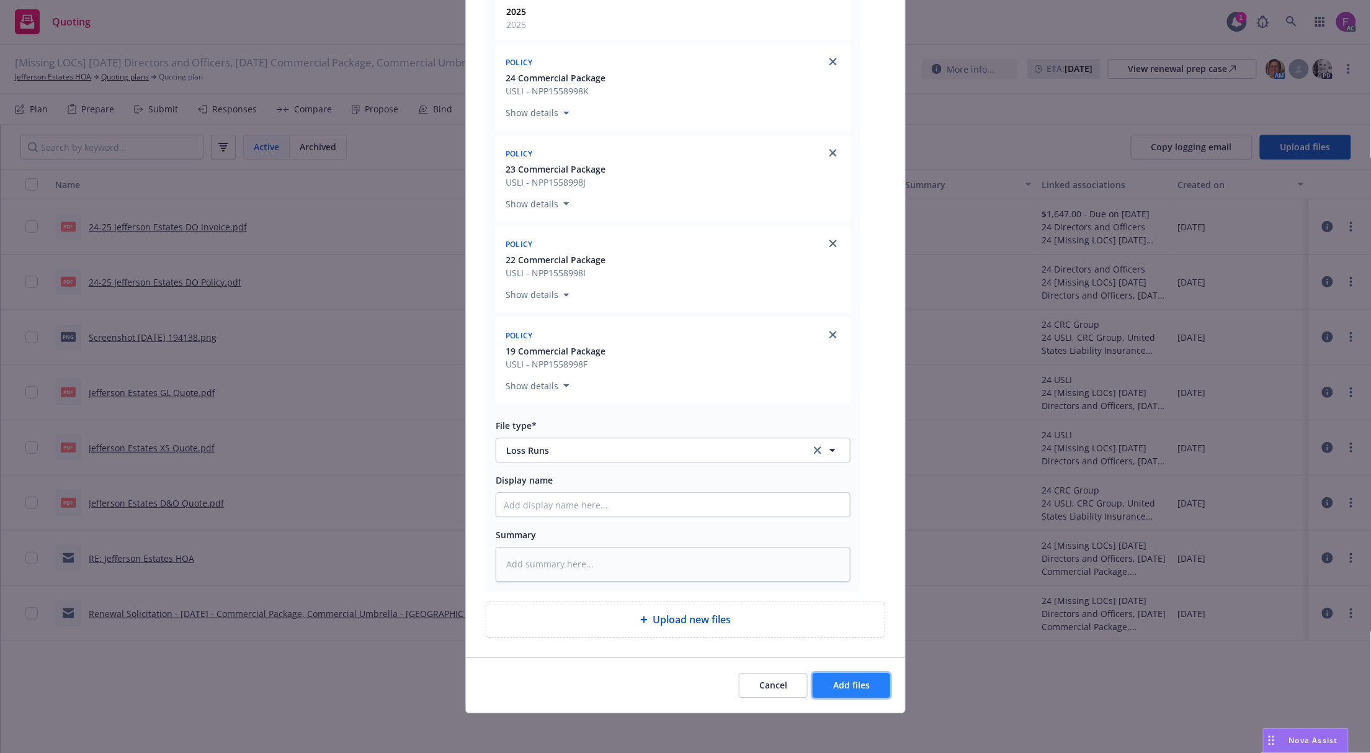
click at [840, 686] on span "Add files" at bounding box center [851, 685] width 37 height 12
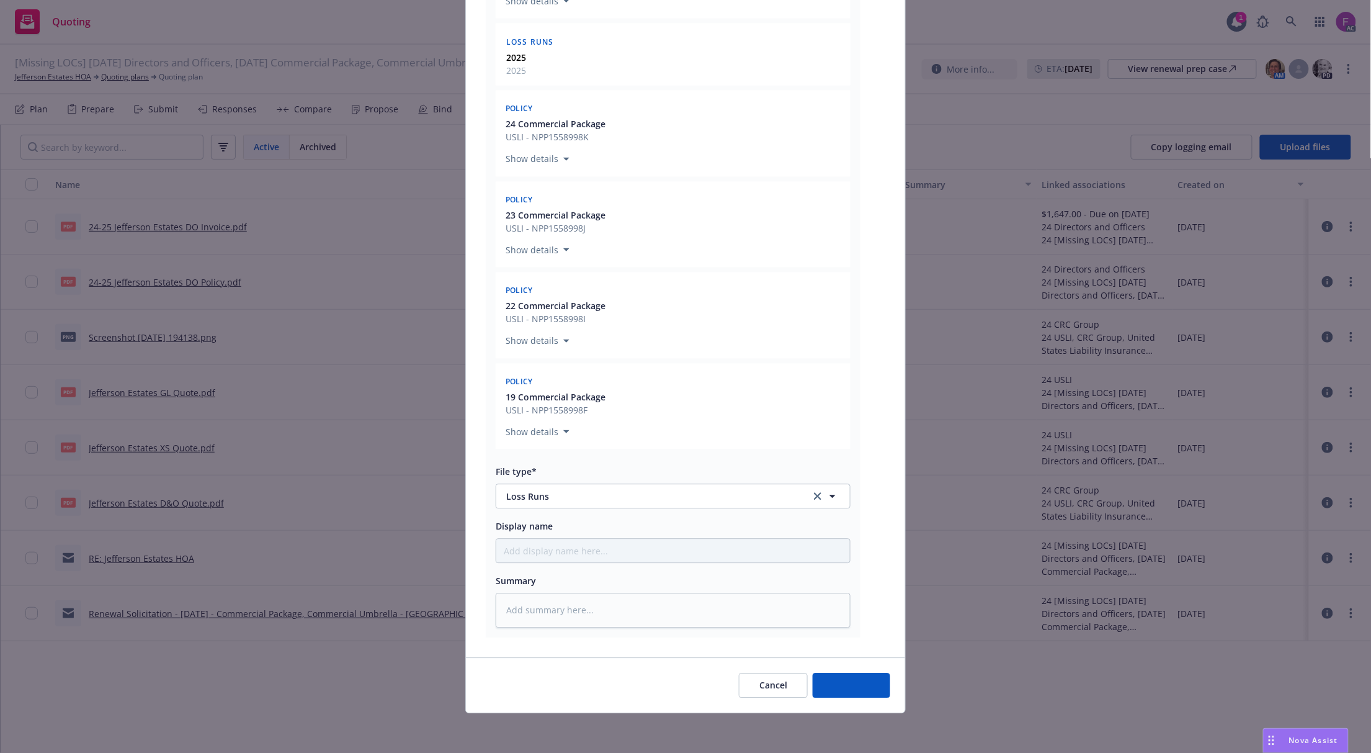
scroll to position [1153, 0]
type textarea "x"
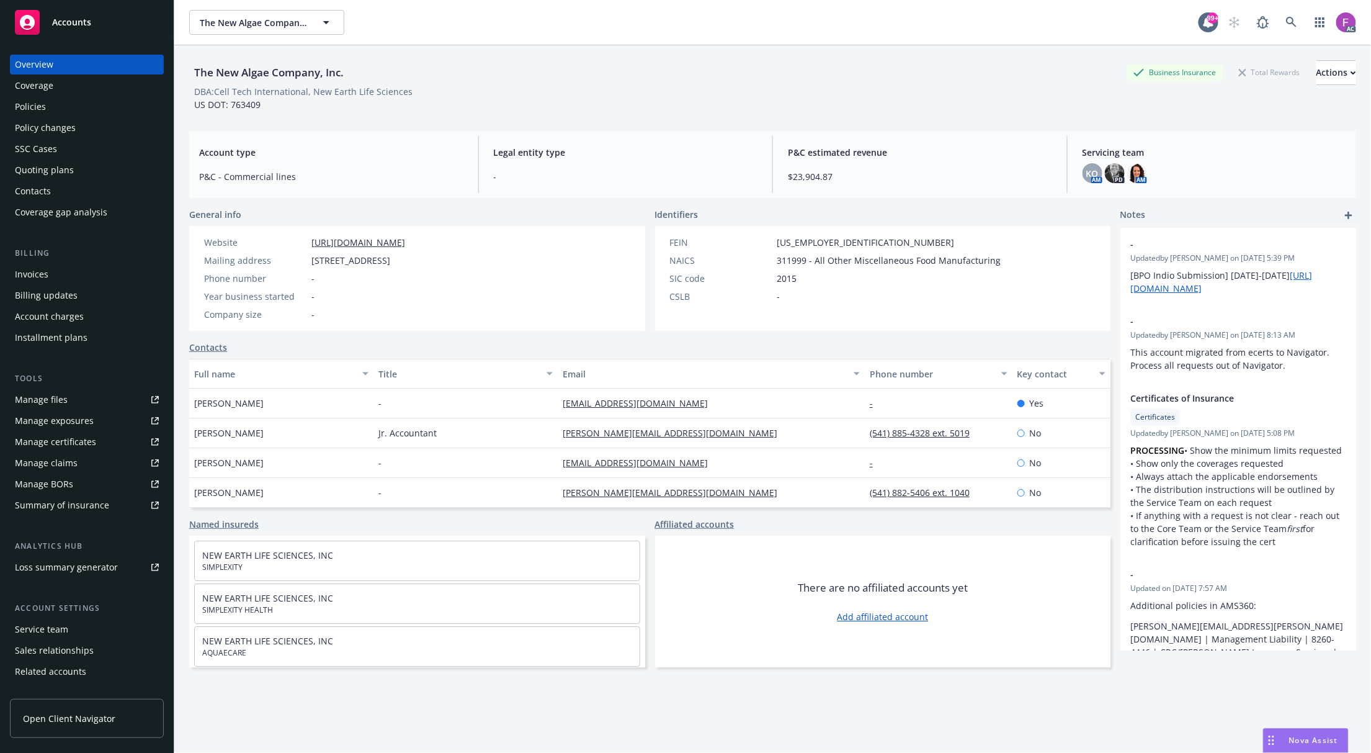
click at [42, 109] on div "Policies" at bounding box center [30, 107] width 31 height 20
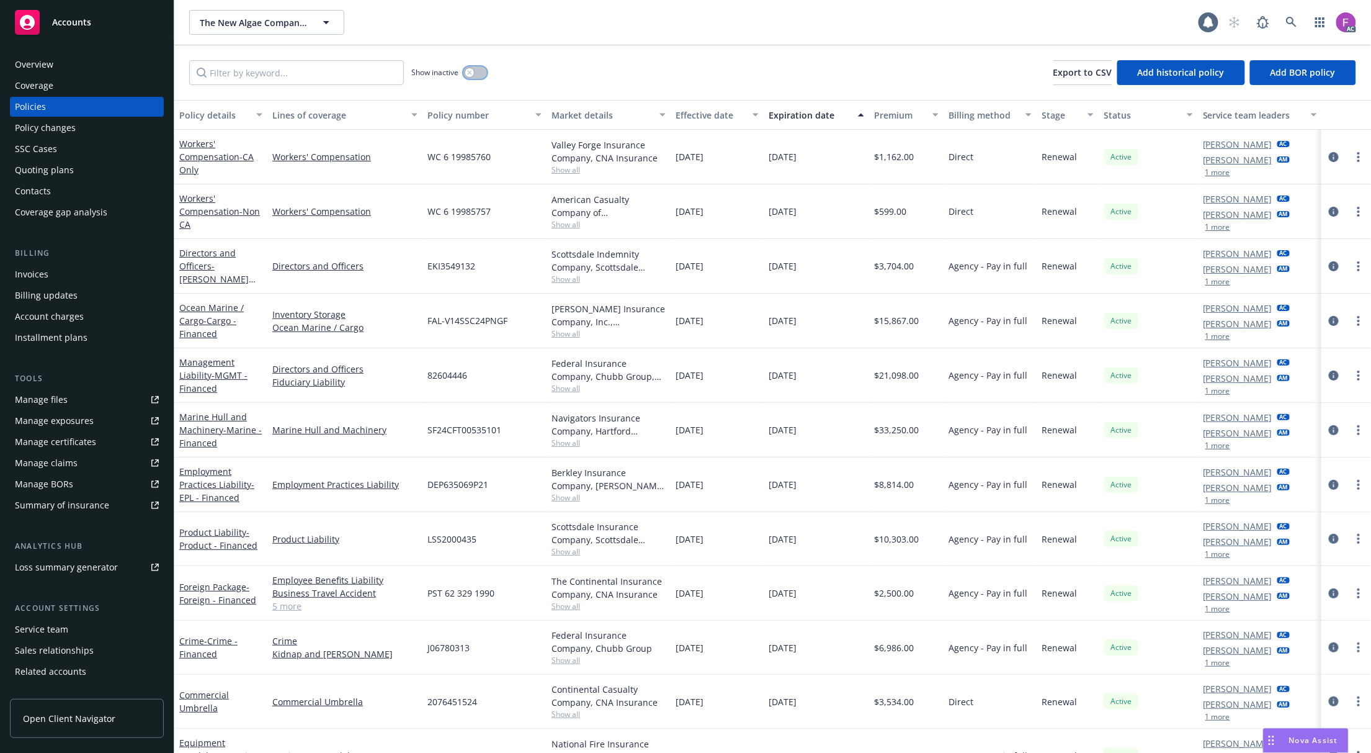
click at [475, 73] on button "button" at bounding box center [476, 72] width 24 height 12
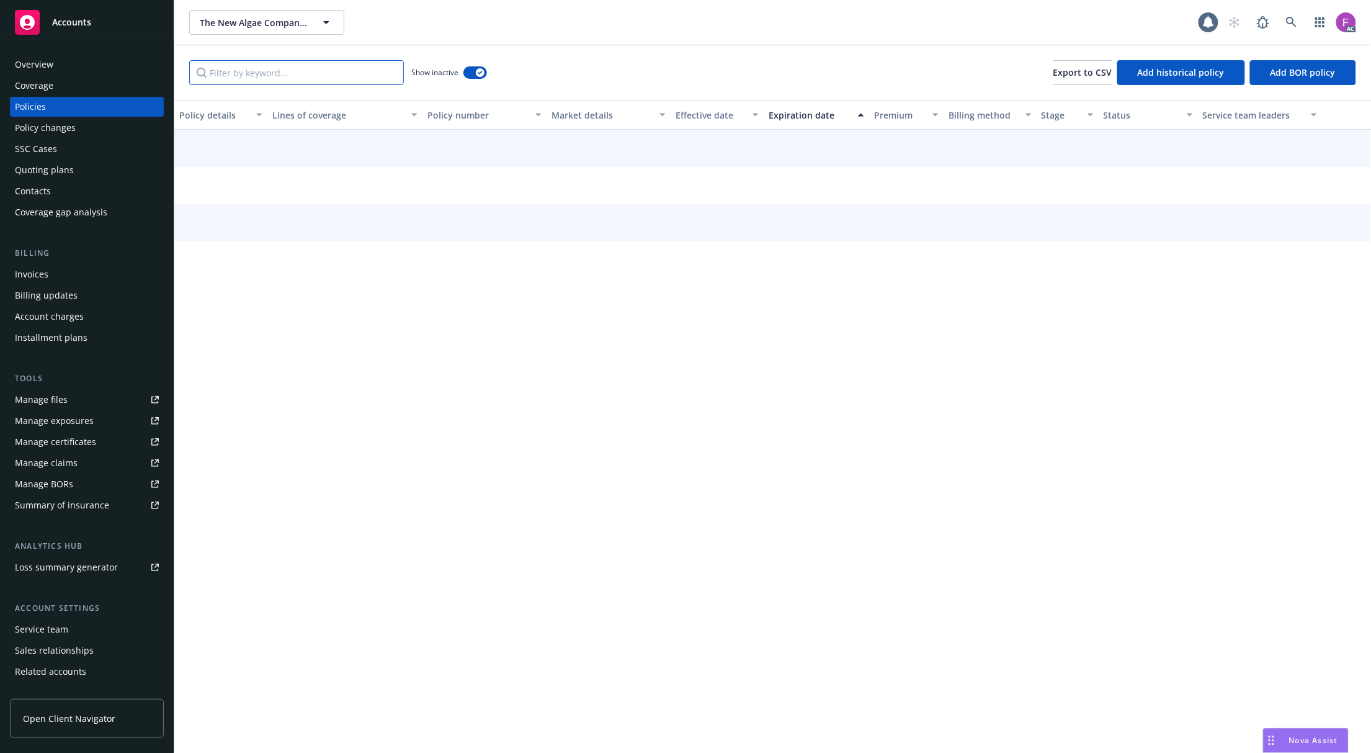
click at [331, 74] on input "Filter by keyword..." at bounding box center [296, 72] width 215 height 25
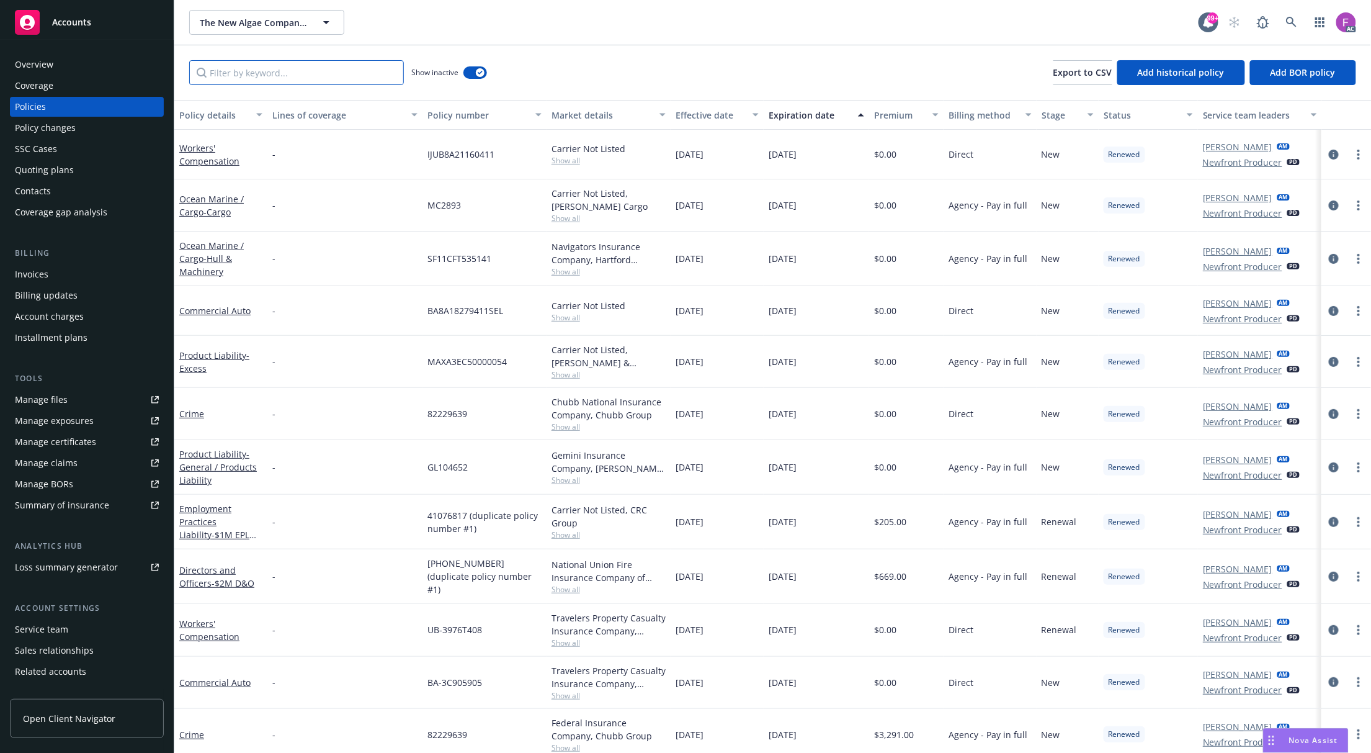
paste input "MKLP2PLS000151"
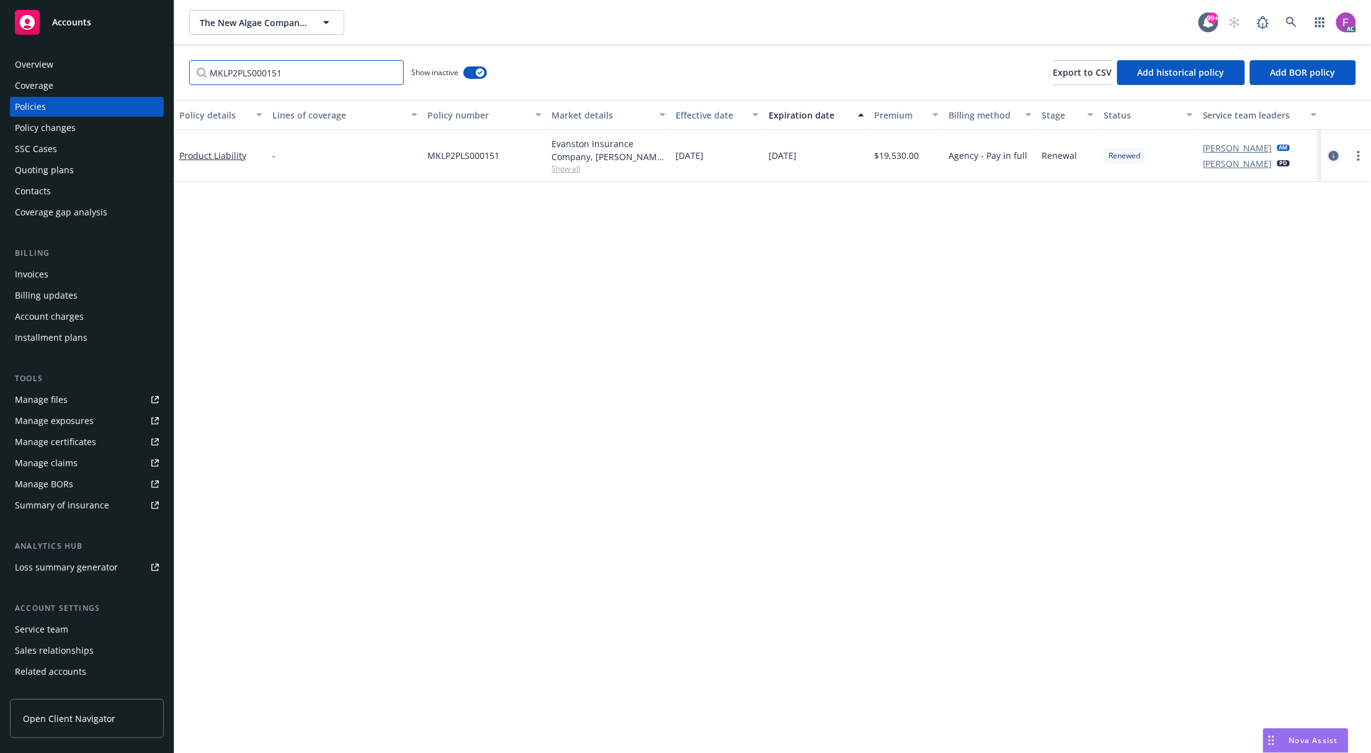
type input "MKLP2PLS000151"
click at [1334, 154] on icon "circleInformation" at bounding box center [1334, 156] width 10 height 10
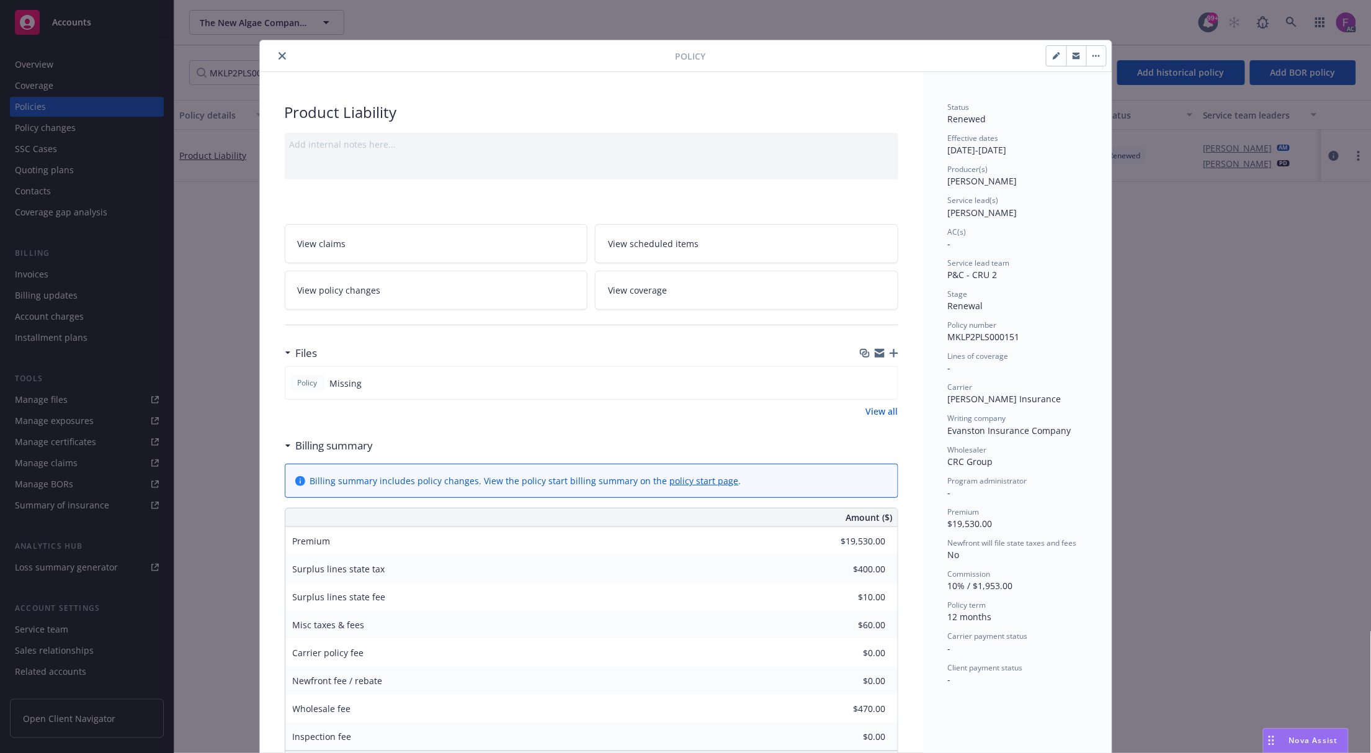
click at [279, 55] on icon "close" at bounding box center [282, 55] width 7 height 7
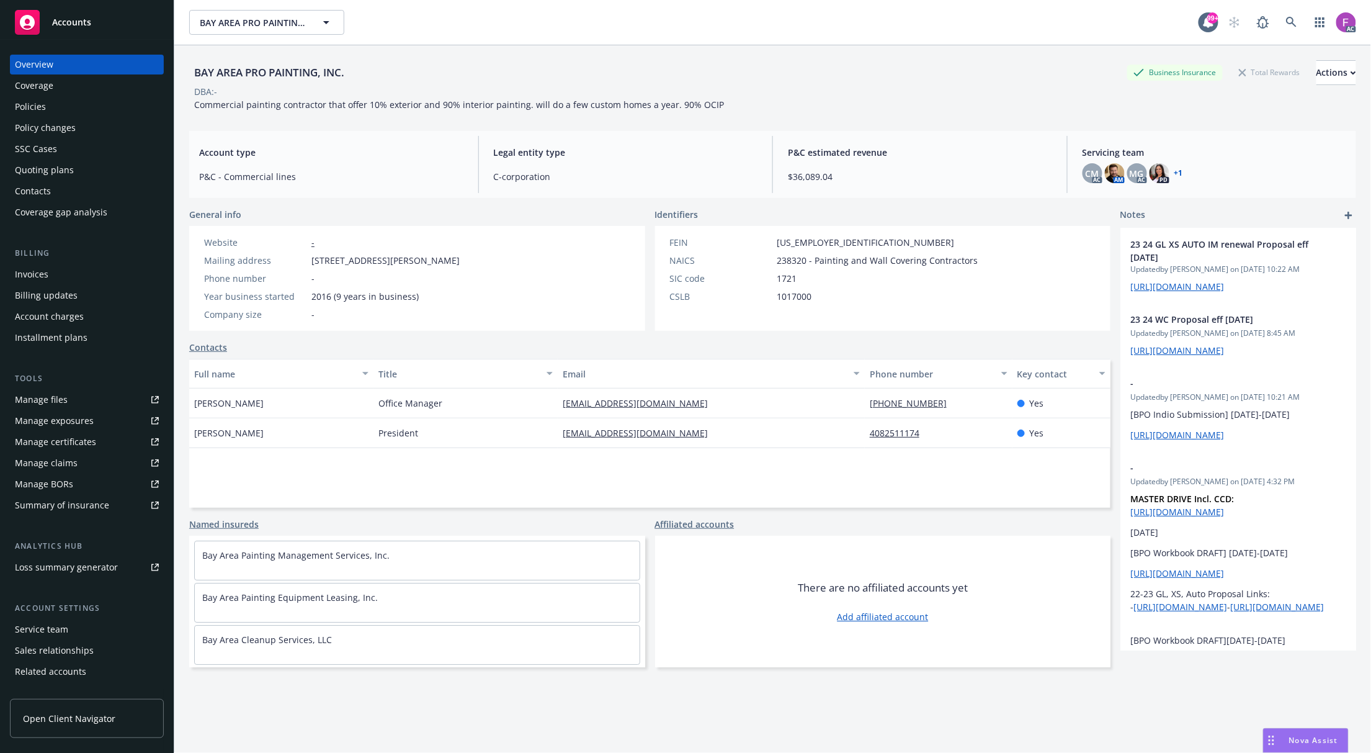
drag, startPoint x: 35, startPoint y: 105, endPoint x: 29, endPoint y: 132, distance: 27.5
click at [35, 105] on div "Policies" at bounding box center [30, 107] width 31 height 20
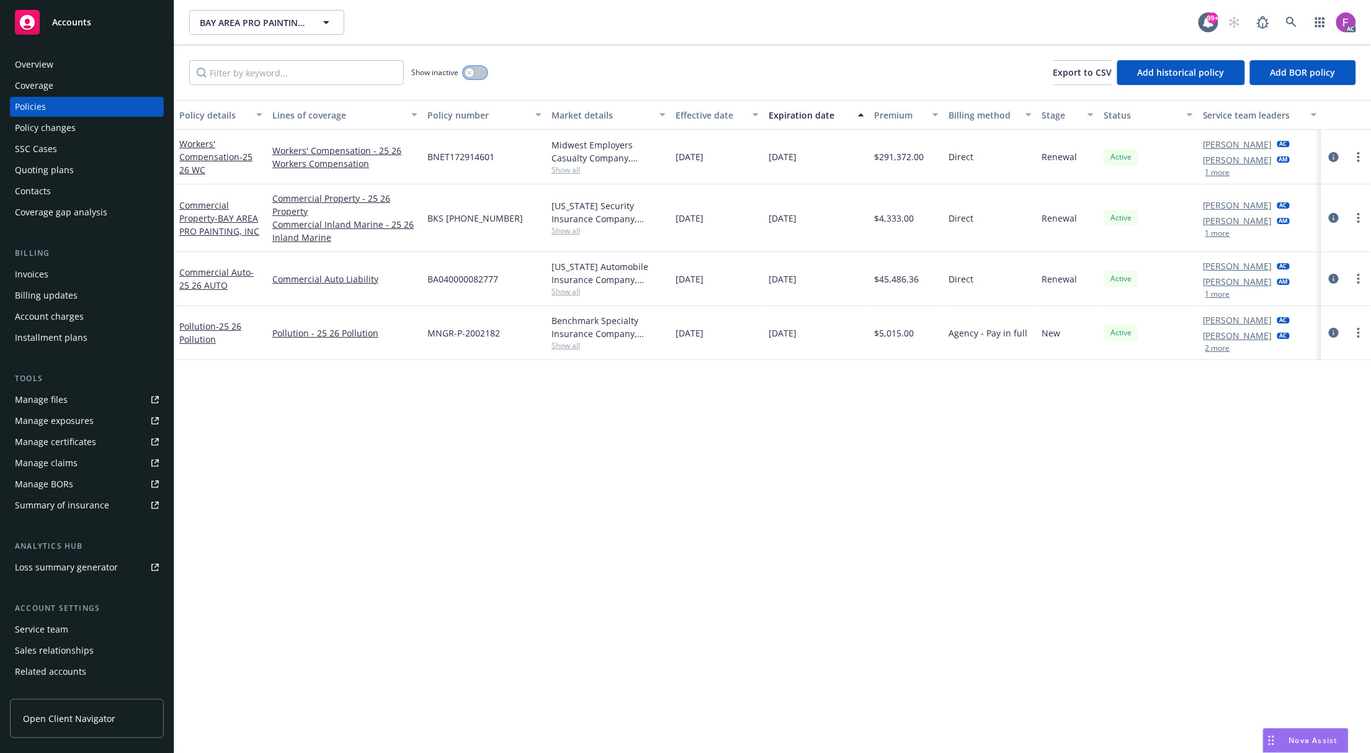
click at [470, 70] on div "button" at bounding box center [469, 72] width 9 height 9
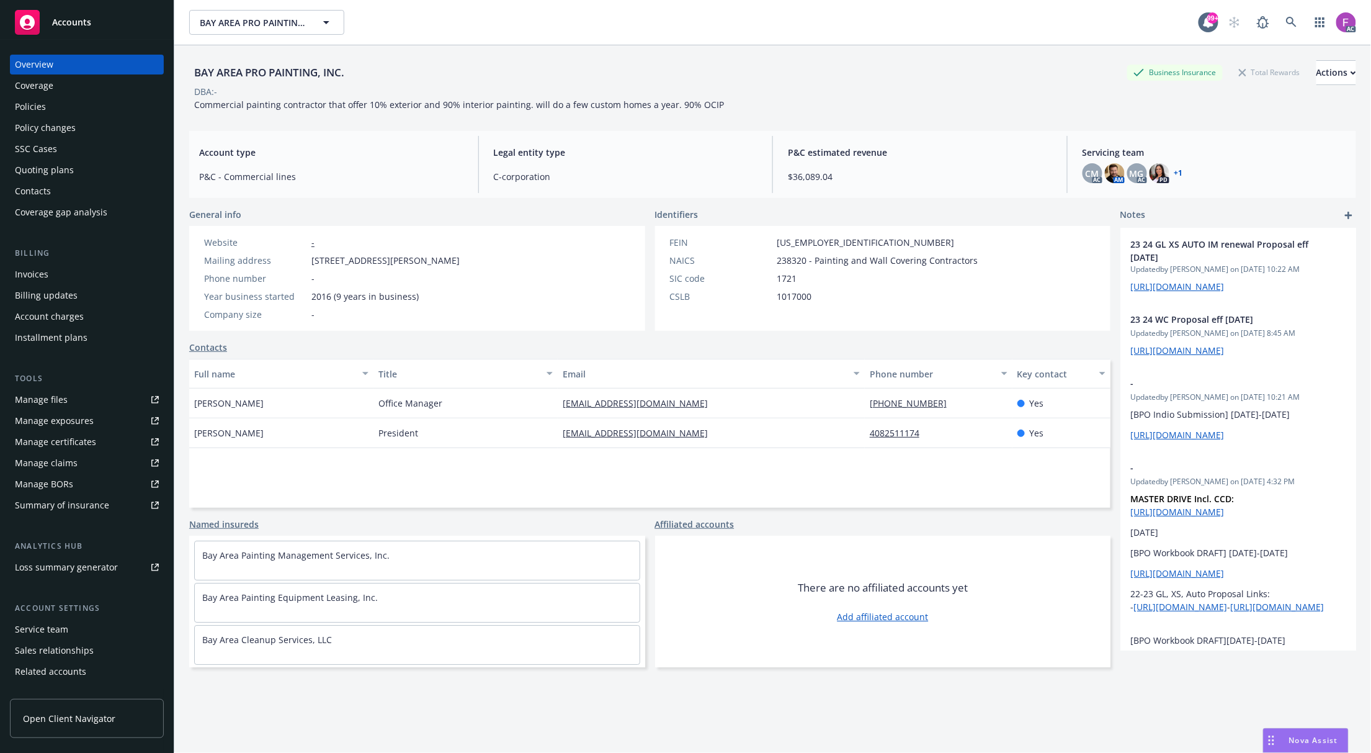
click at [83, 393] on link "Manage files" at bounding box center [87, 400] width 154 height 20
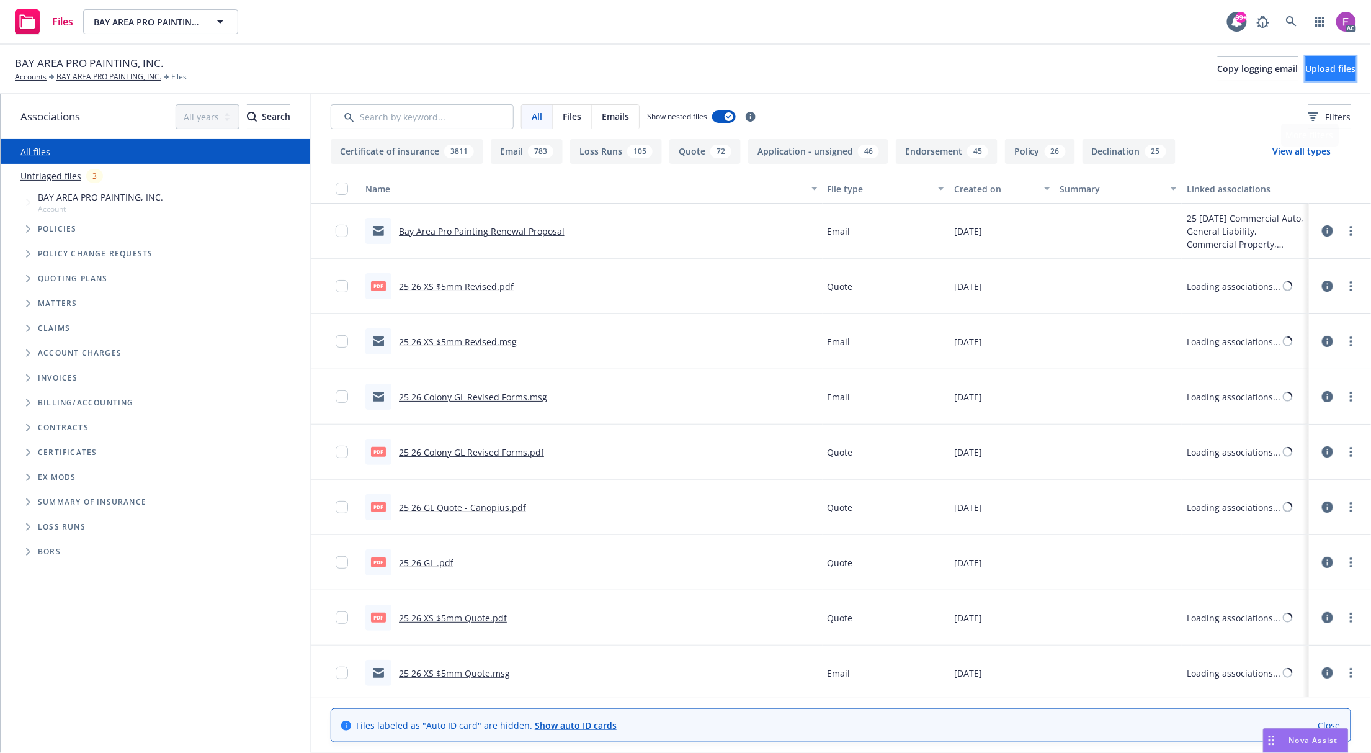
click at [1317, 58] on button "Upload files" at bounding box center [1331, 68] width 50 height 25
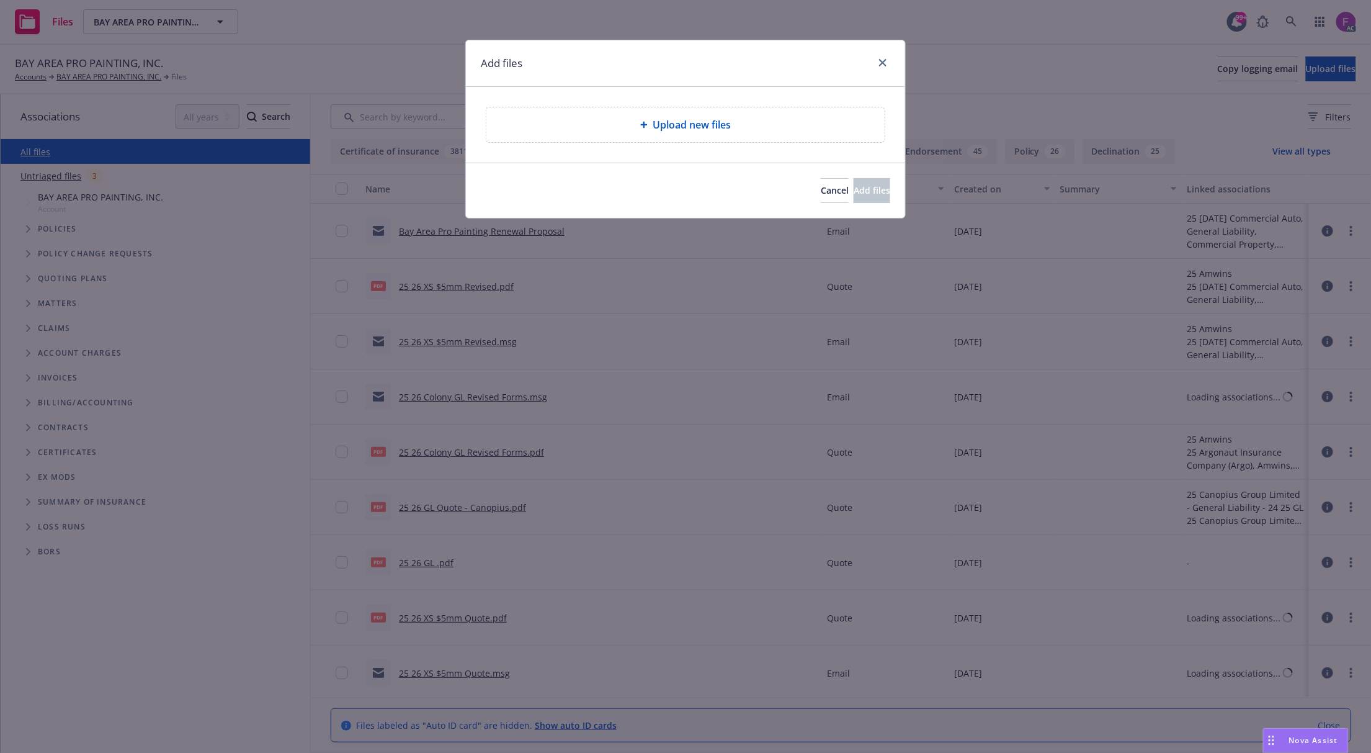
click at [668, 123] on span "Upload new files" at bounding box center [692, 124] width 78 height 15
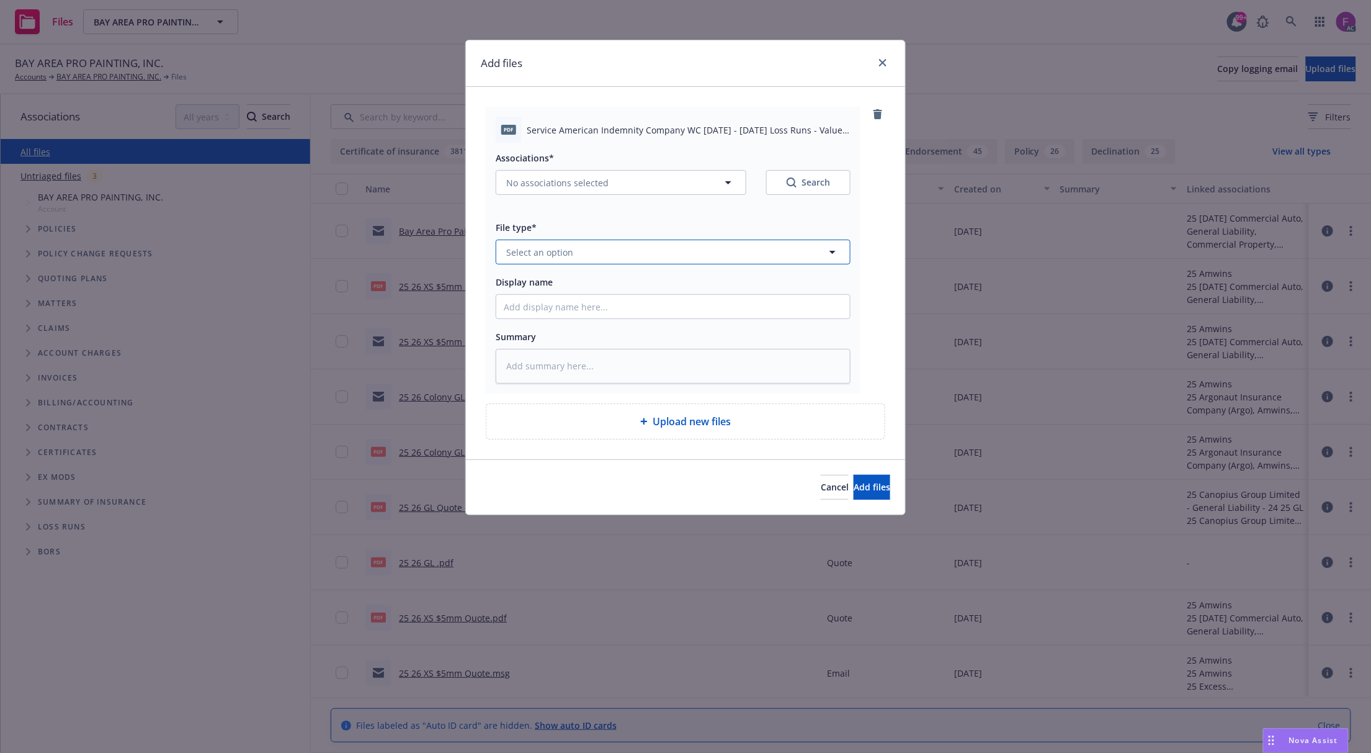
click at [699, 246] on button "Select an option" at bounding box center [673, 252] width 355 height 25
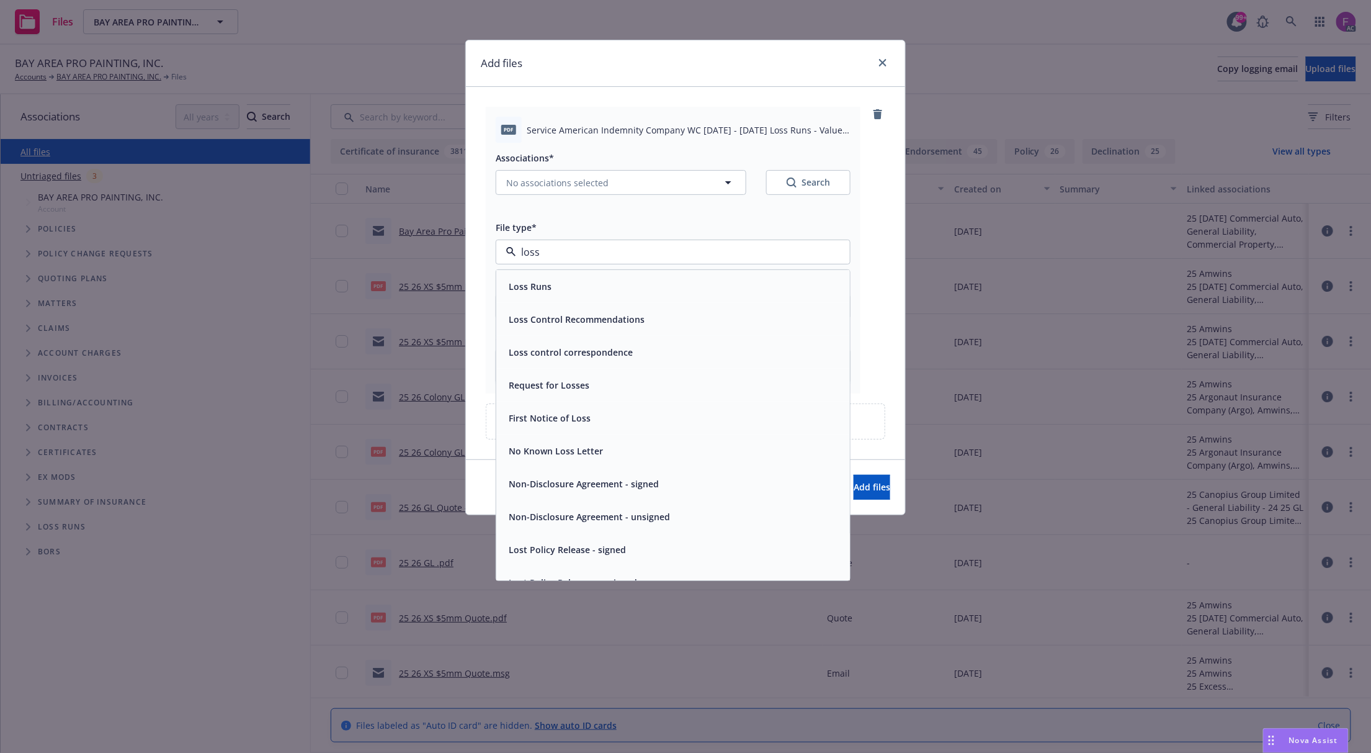
paste input "Loss Run"
type input "Loss Run"
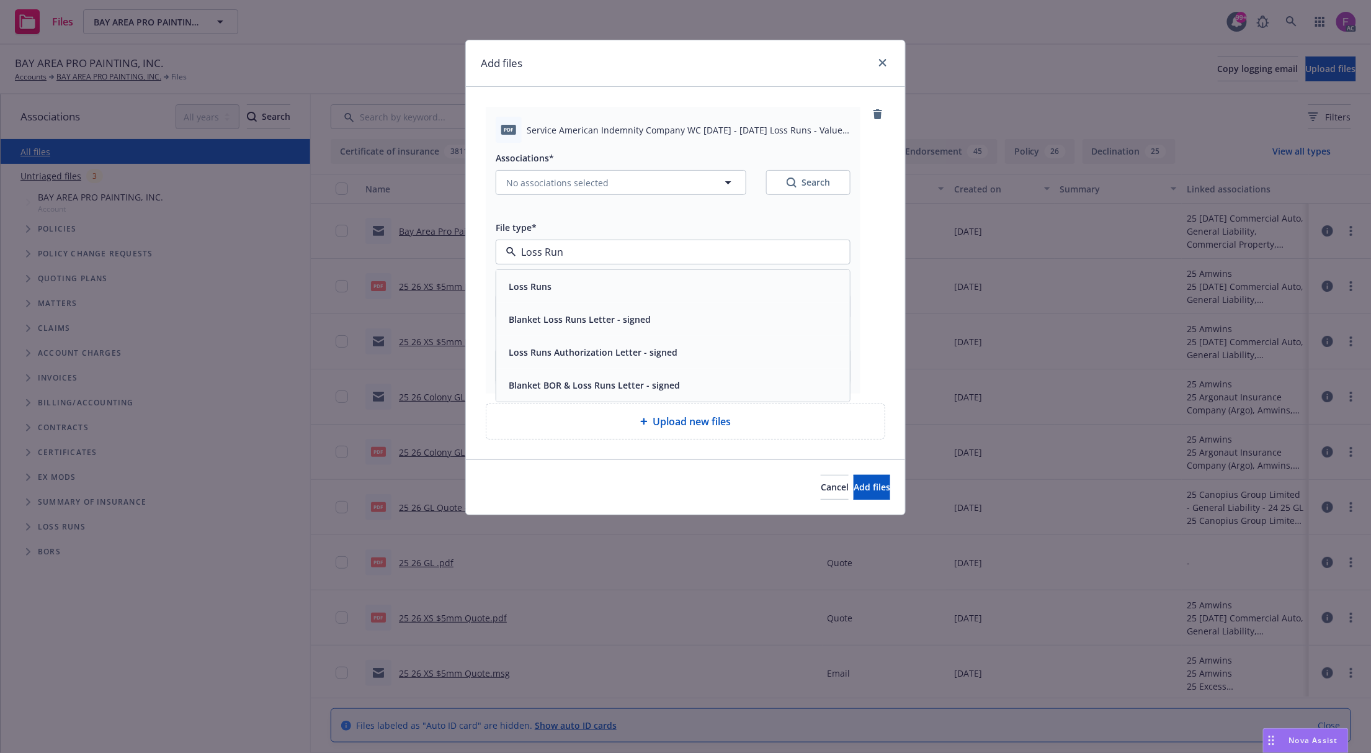
click at [571, 277] on div "Loss Runs" at bounding box center [673, 286] width 354 height 33
click at [586, 179] on span "No associations selected" at bounding box center [557, 182] width 102 height 13
type textarea "x"
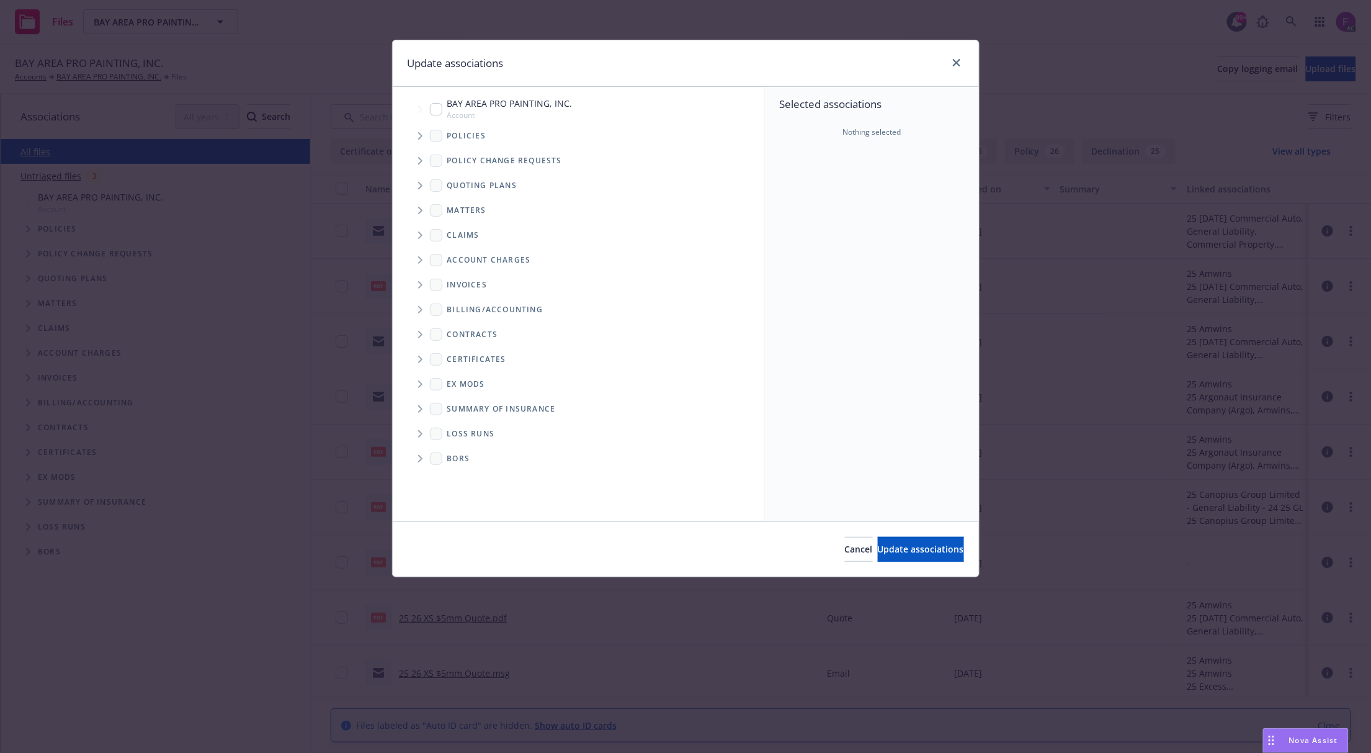
click at [423, 430] on span "Folder Tree Example" at bounding box center [420, 434] width 20 height 20
click at [453, 477] on input "Folder Tree Example" at bounding box center [453, 478] width 12 height 12
checkbox input "true"
click at [424, 135] on span "Tree Example" at bounding box center [420, 136] width 20 height 20
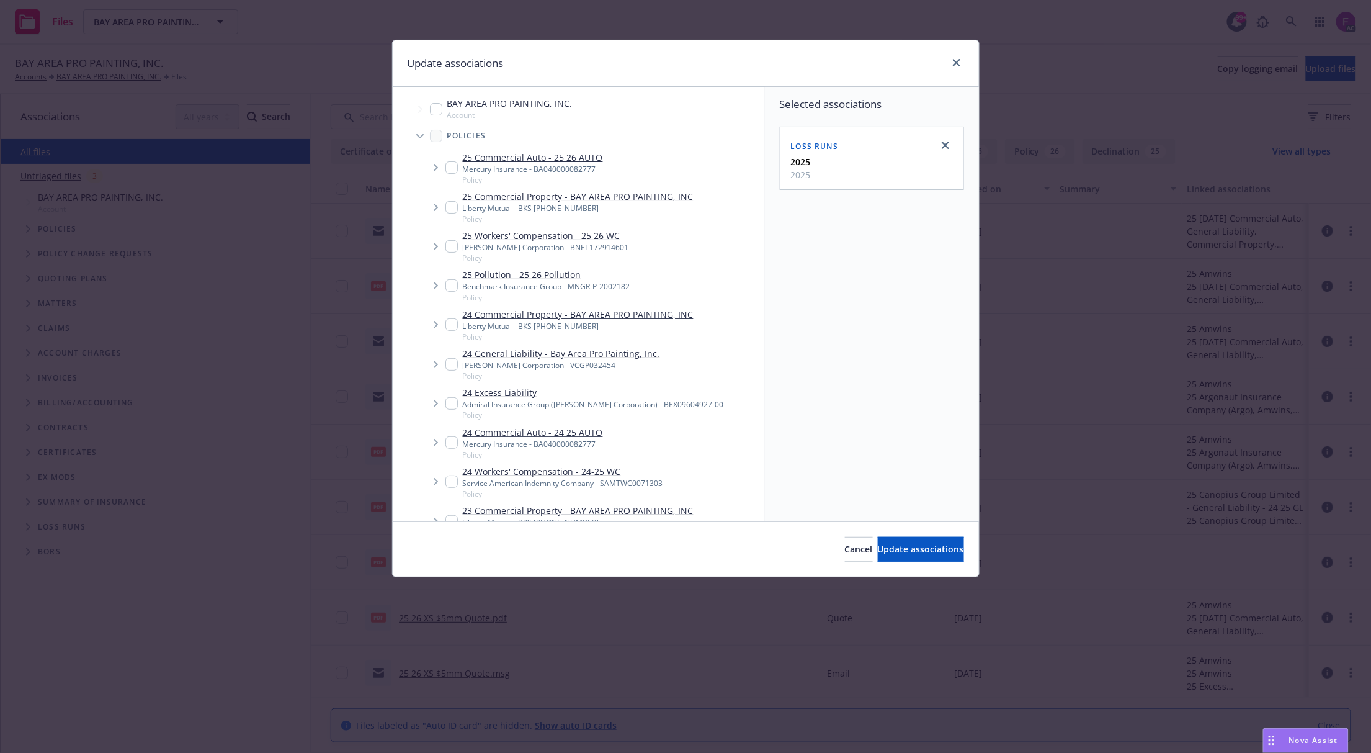
click at [637, 67] on div "Update associations" at bounding box center [686, 63] width 586 height 47
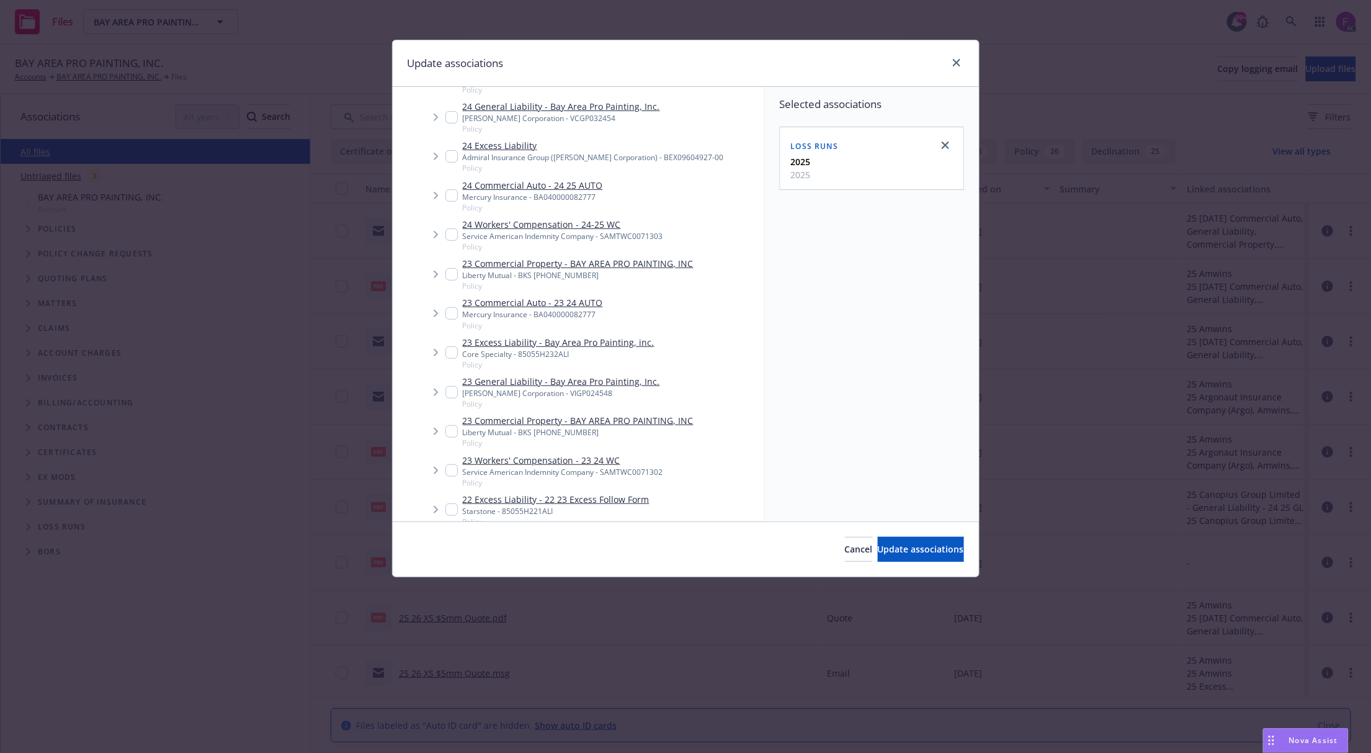
scroll to position [248, 0]
click at [446, 231] on input "Tree Example" at bounding box center [452, 233] width 12 height 12
checkbox input "true"
click at [453, 467] on input "Tree Example" at bounding box center [452, 469] width 12 height 12
checkbox input "true"
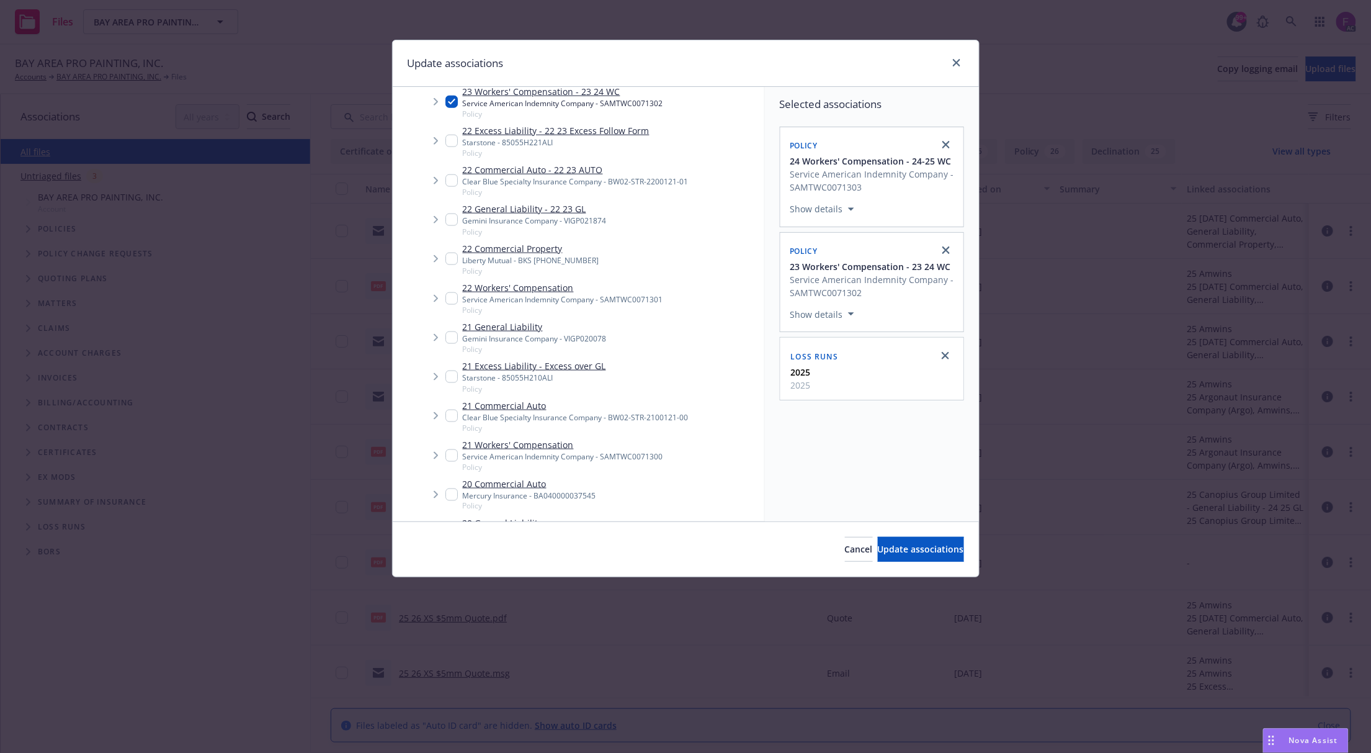
scroll to position [662, 0]
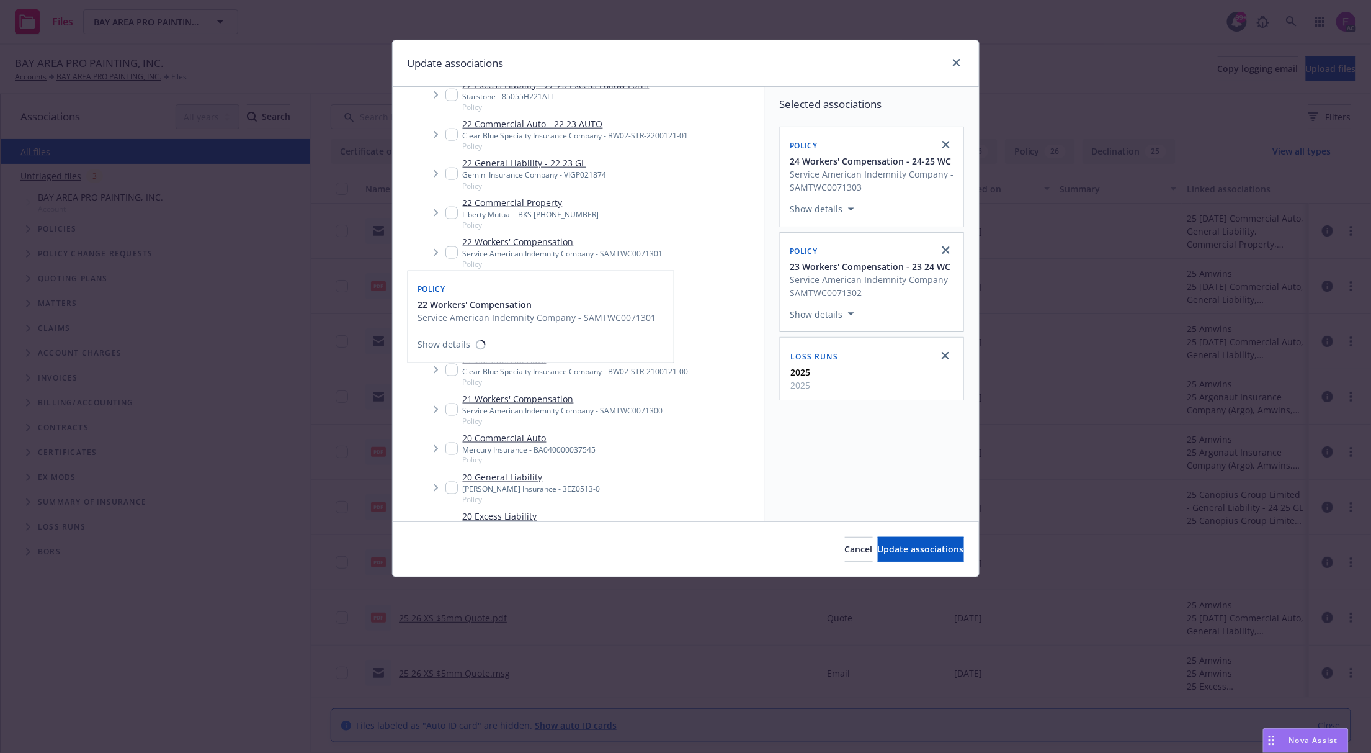
click at [450, 247] on input "Tree Example" at bounding box center [452, 252] width 12 height 12
checkbox input "true"
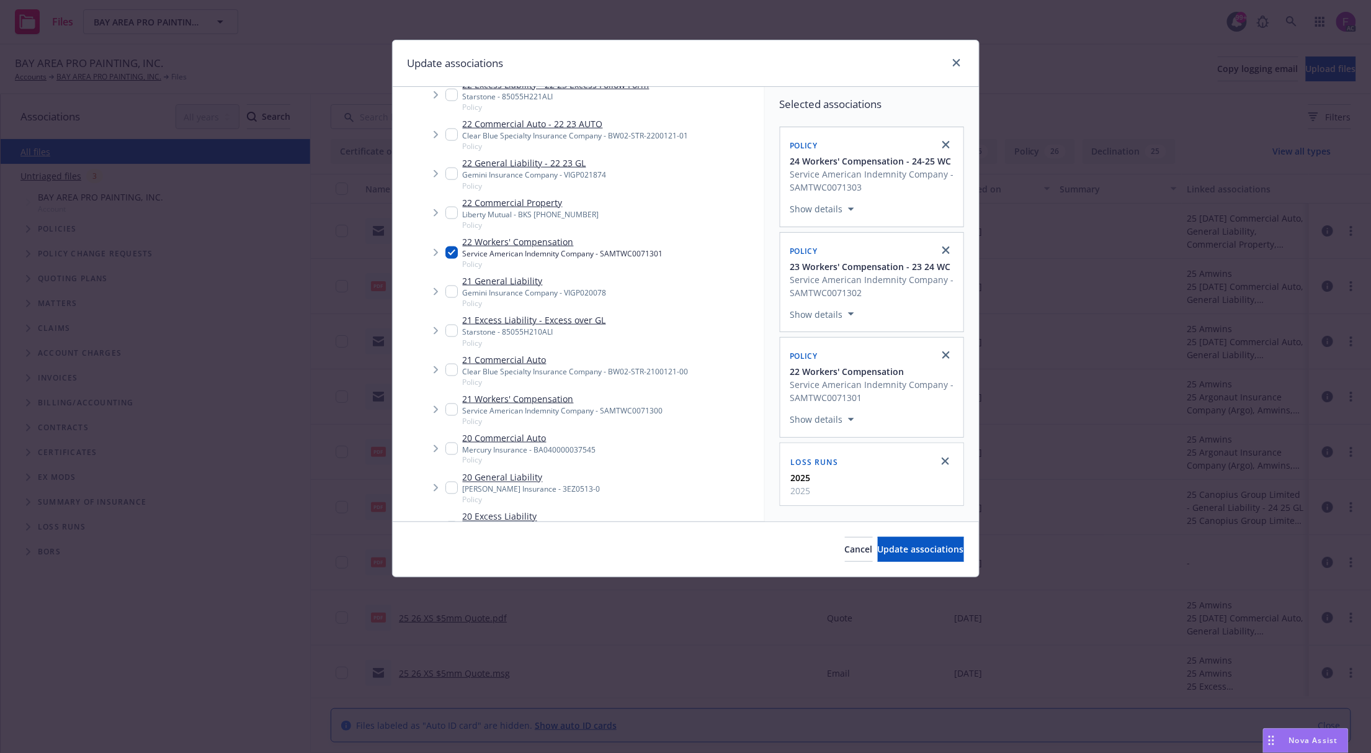
click at [451, 410] on input "Tree Example" at bounding box center [452, 409] width 12 height 12
checkbox input "true"
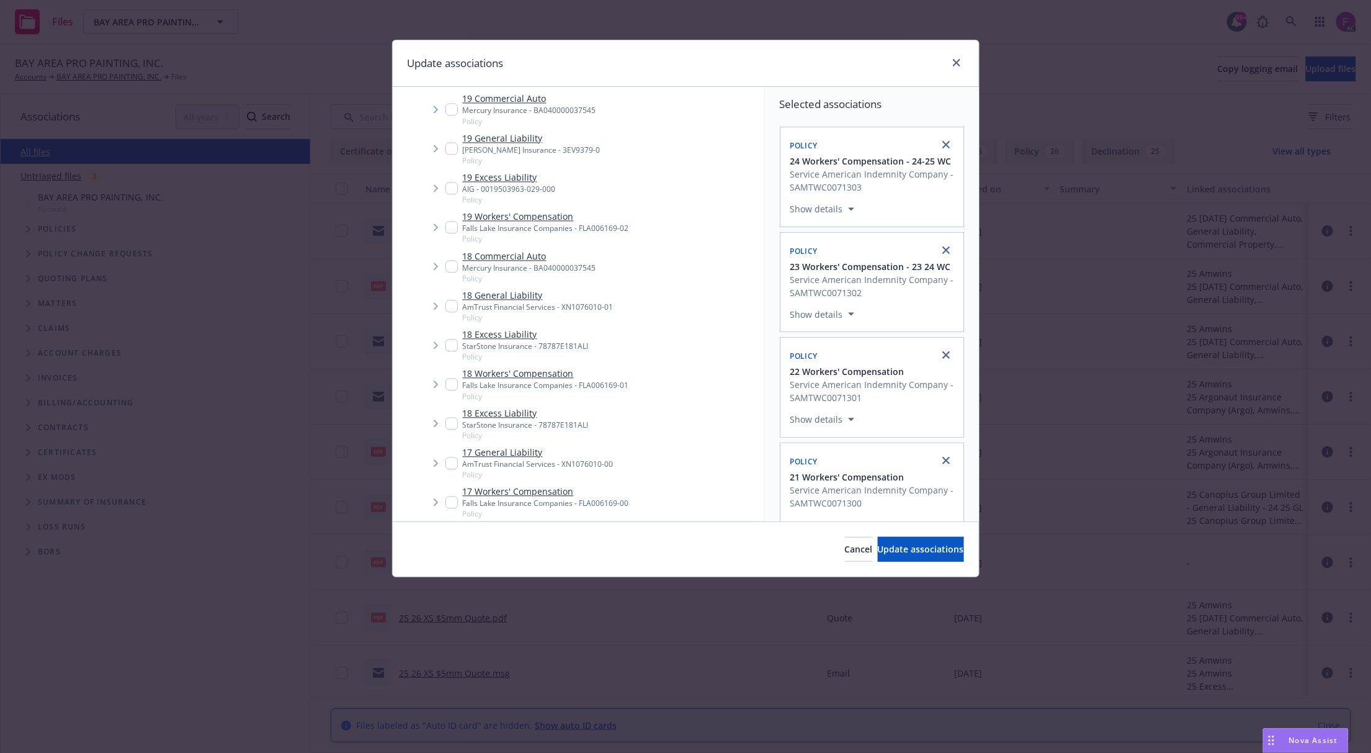
scroll to position [1533, 0]
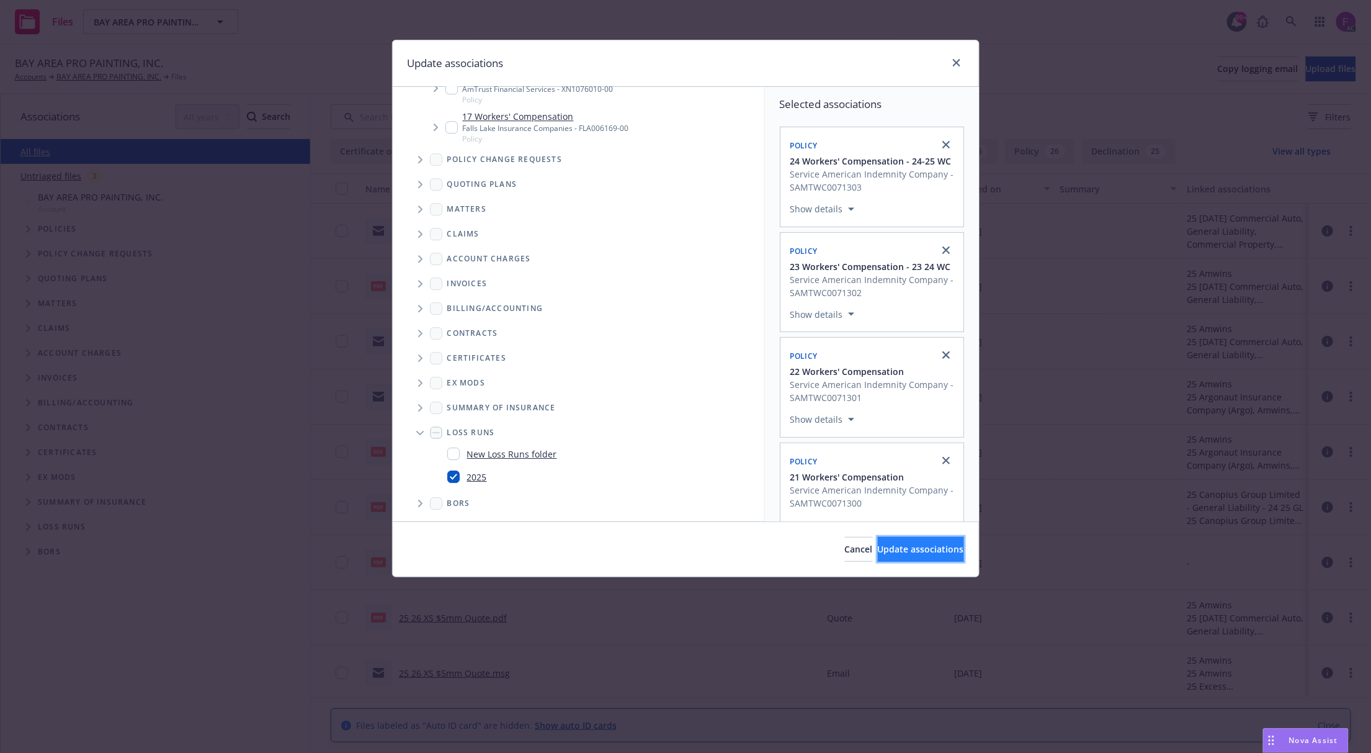
click at [899, 549] on span "Update associations" at bounding box center [921, 549] width 86 height 12
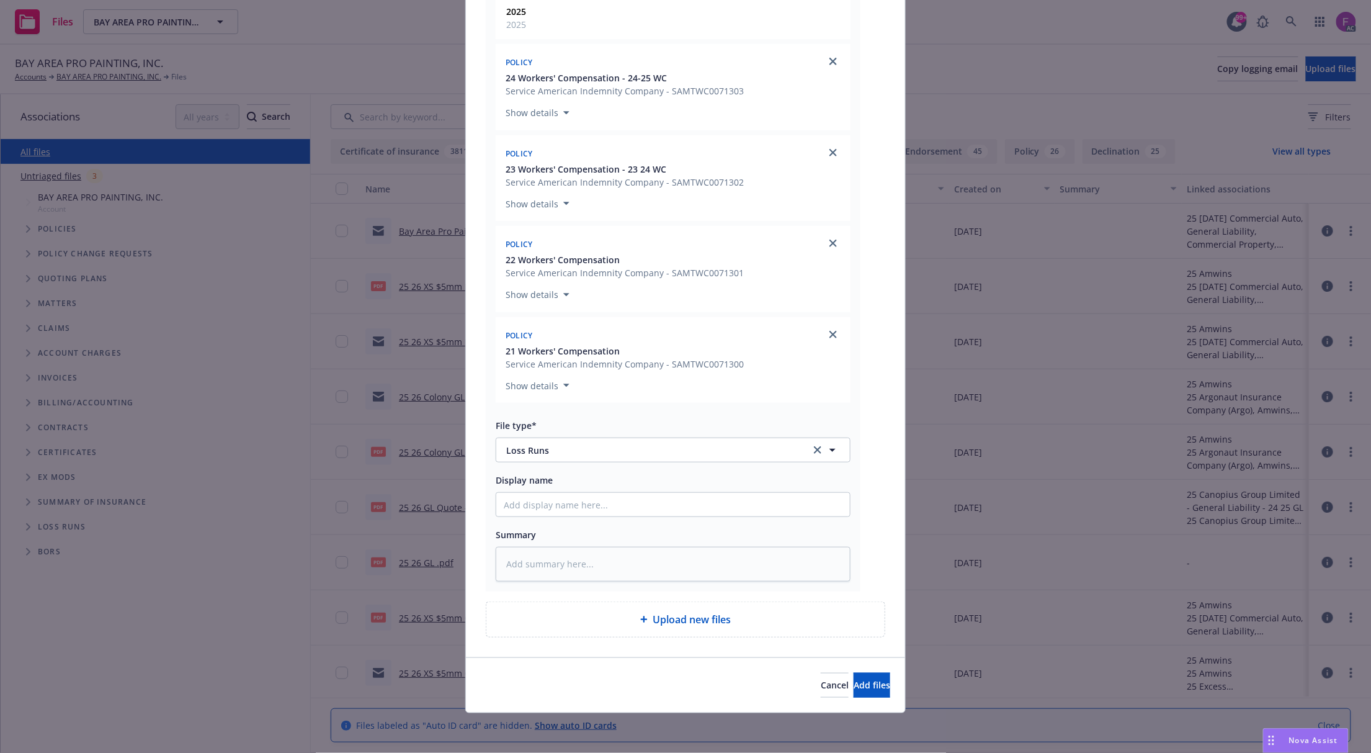
scroll to position [236, 0]
click at [854, 686] on span "Add files" at bounding box center [872, 685] width 37 height 12
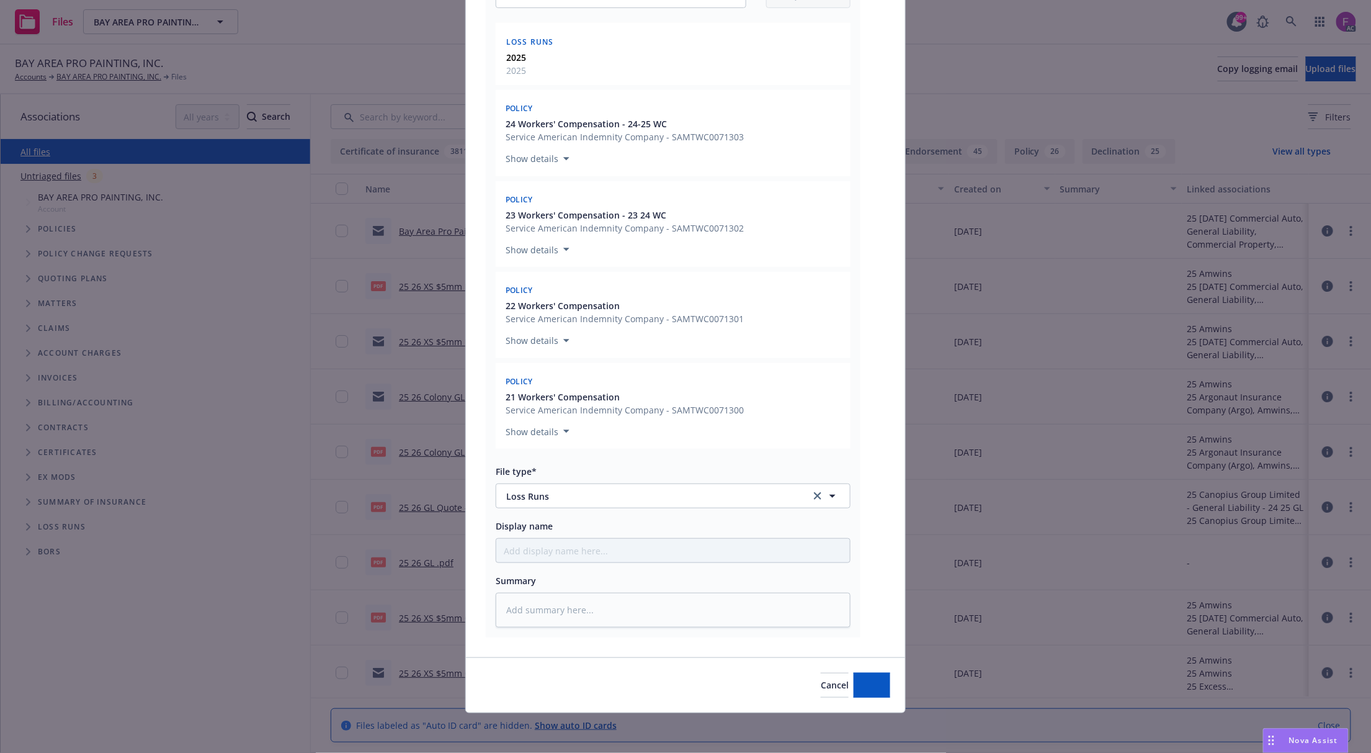
type textarea "x"
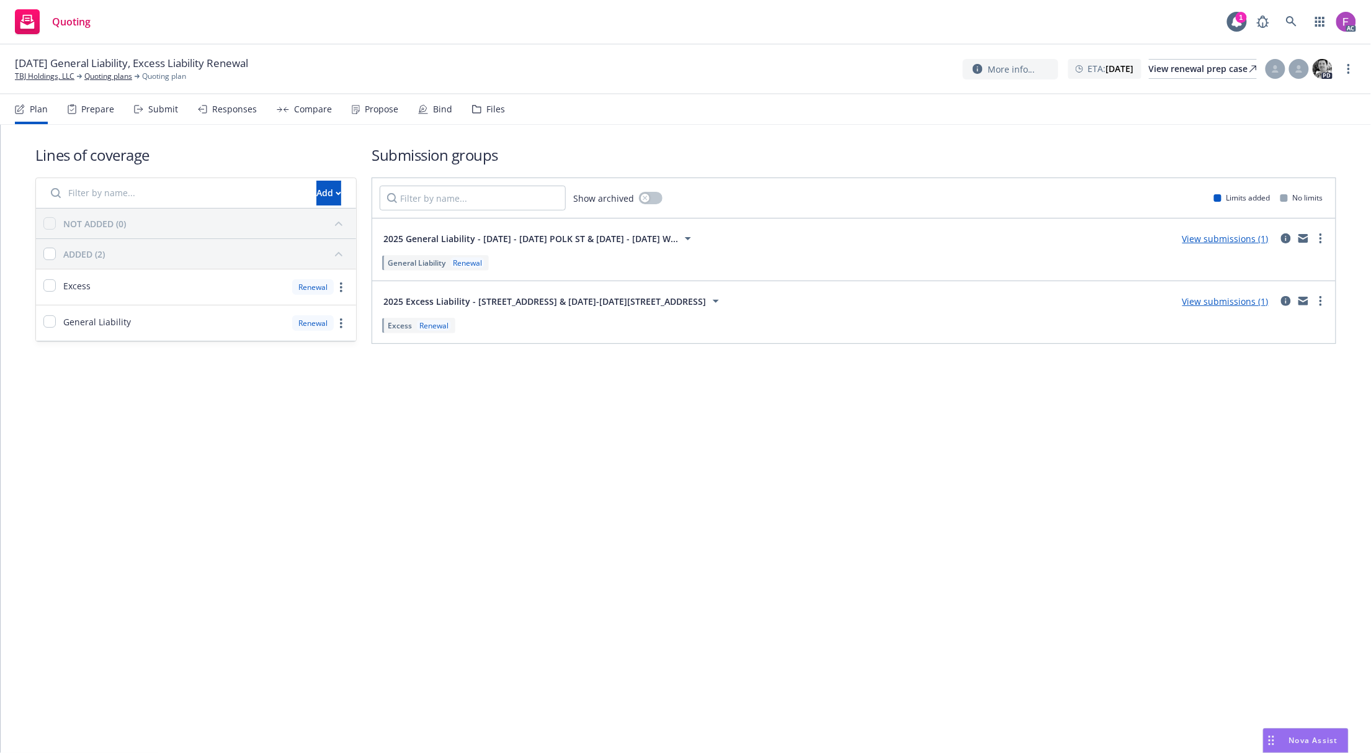
click at [487, 108] on div "Files" at bounding box center [496, 109] width 19 height 10
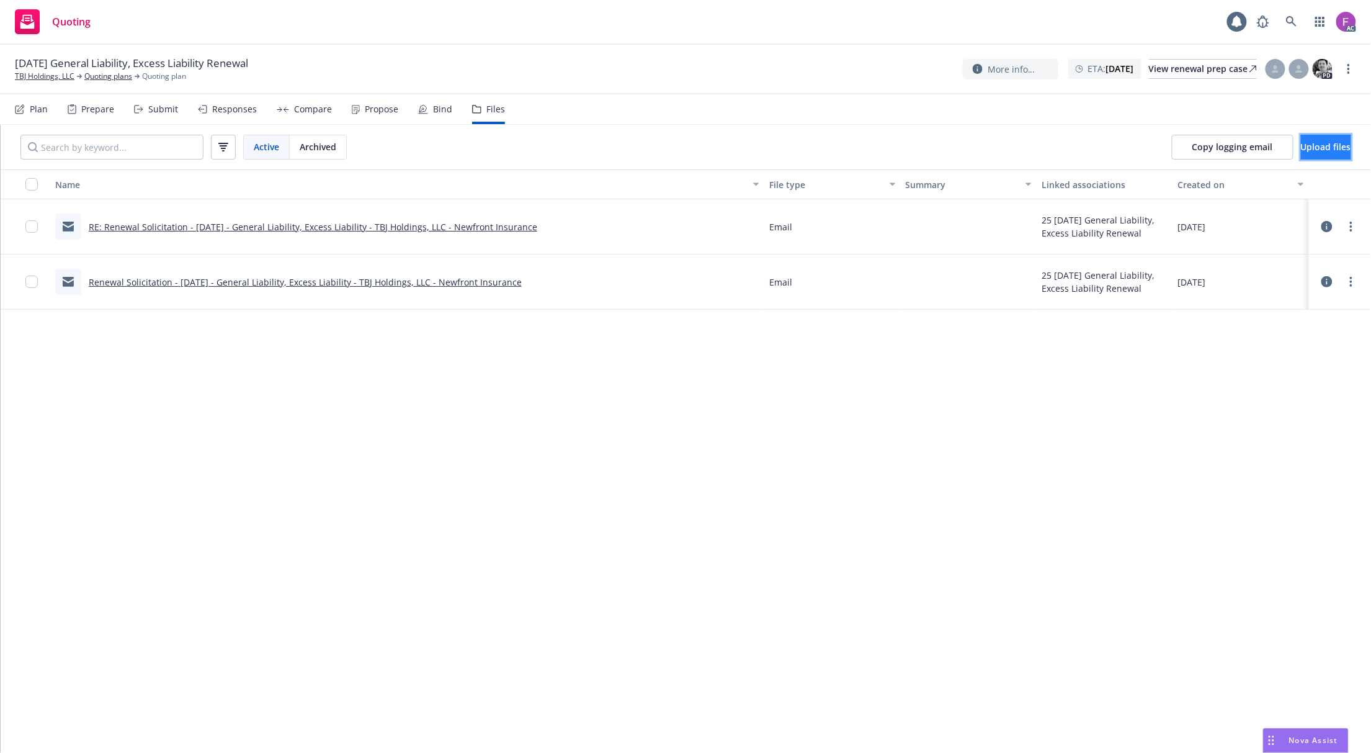
click at [1308, 145] on span "Upload files" at bounding box center [1326, 147] width 50 height 12
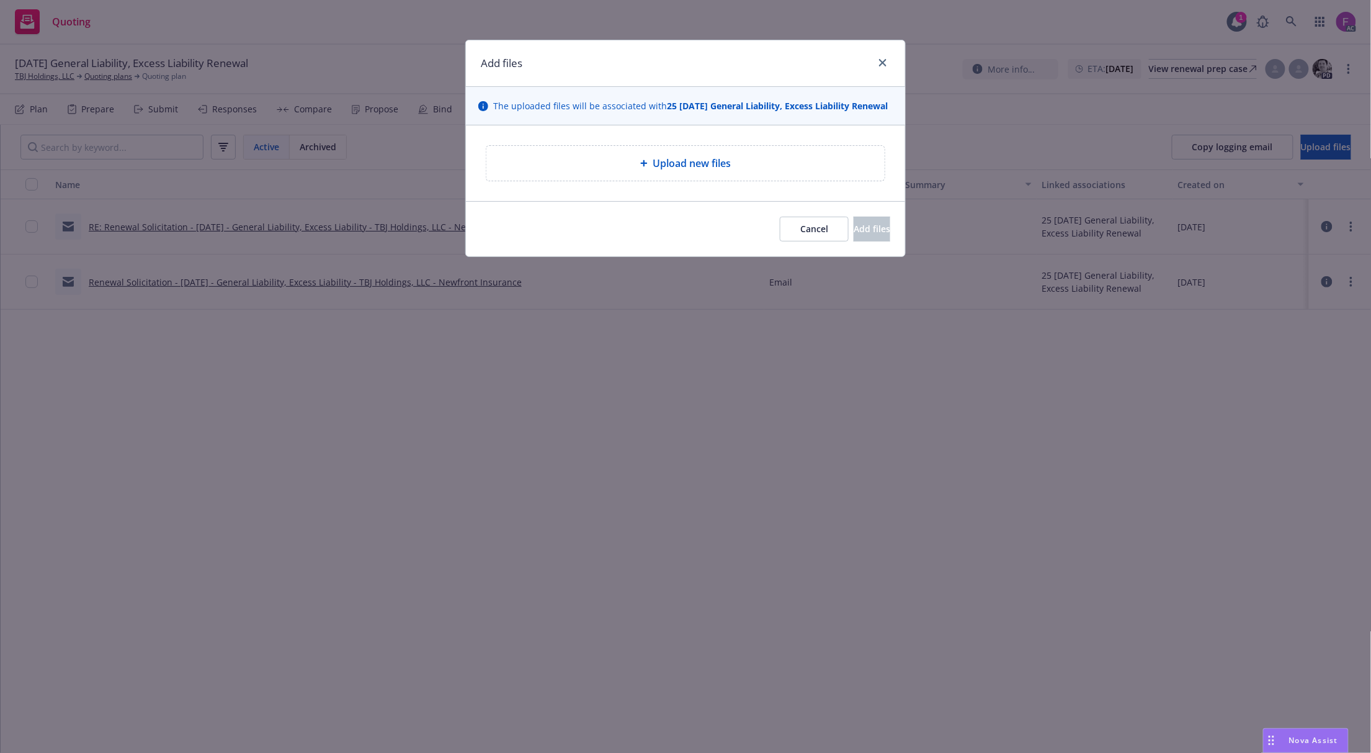
click at [676, 169] on span "Upload new files" at bounding box center [692, 163] width 78 height 15
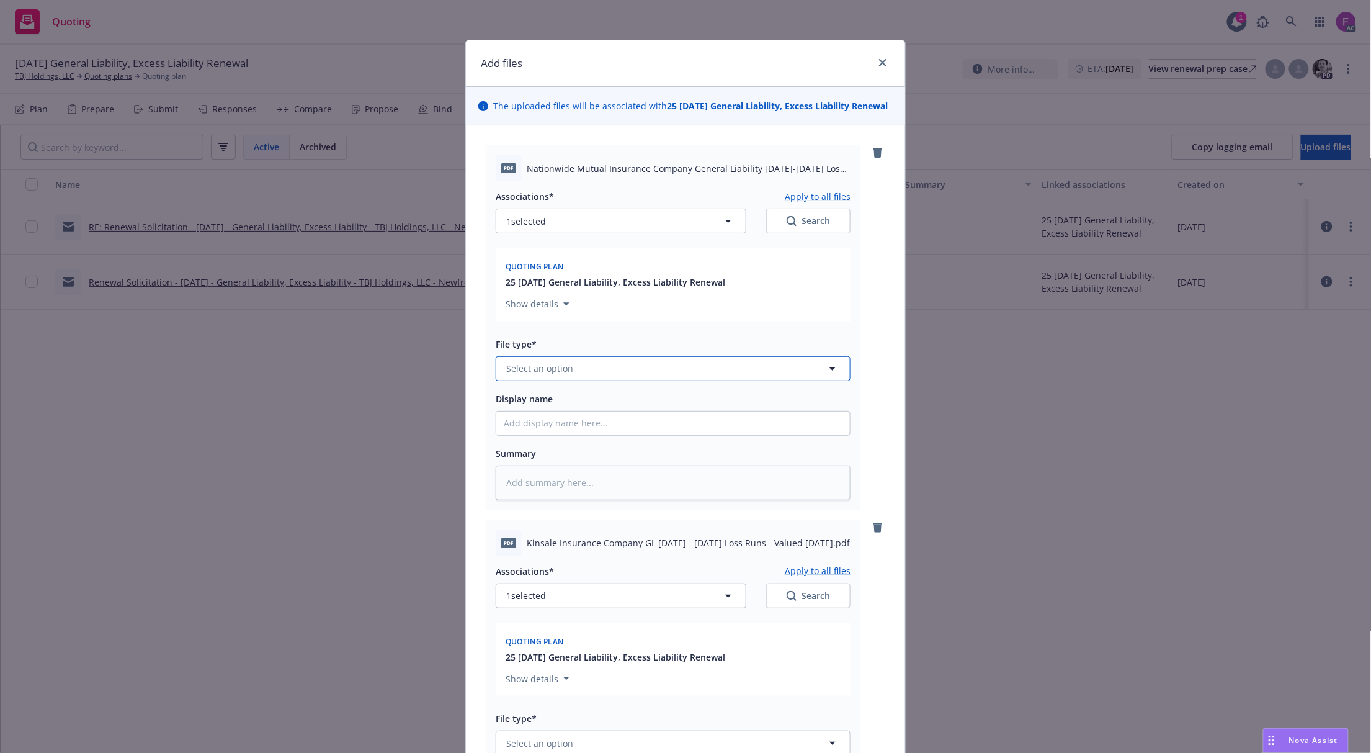
click at [594, 377] on button "Select an option" at bounding box center [673, 368] width 355 height 25
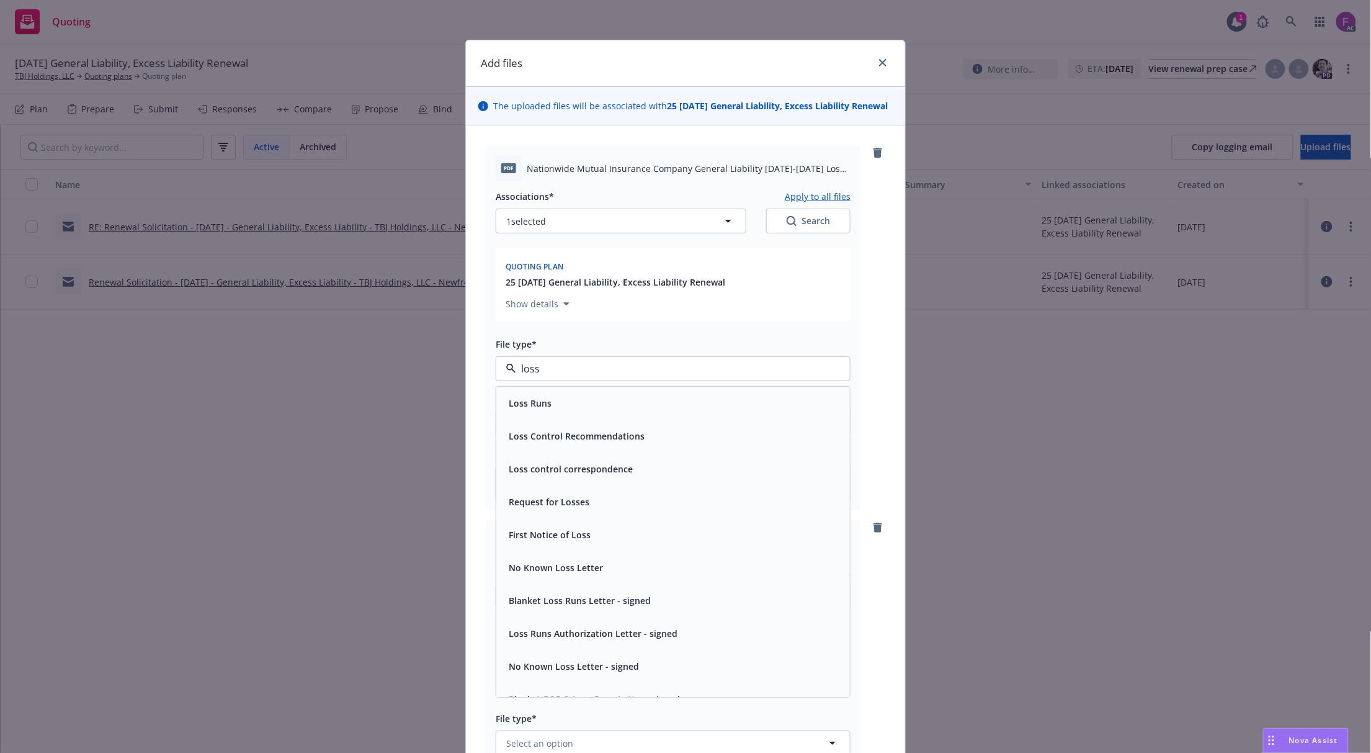
paste input "Loss Run"
type input "Loss Run"
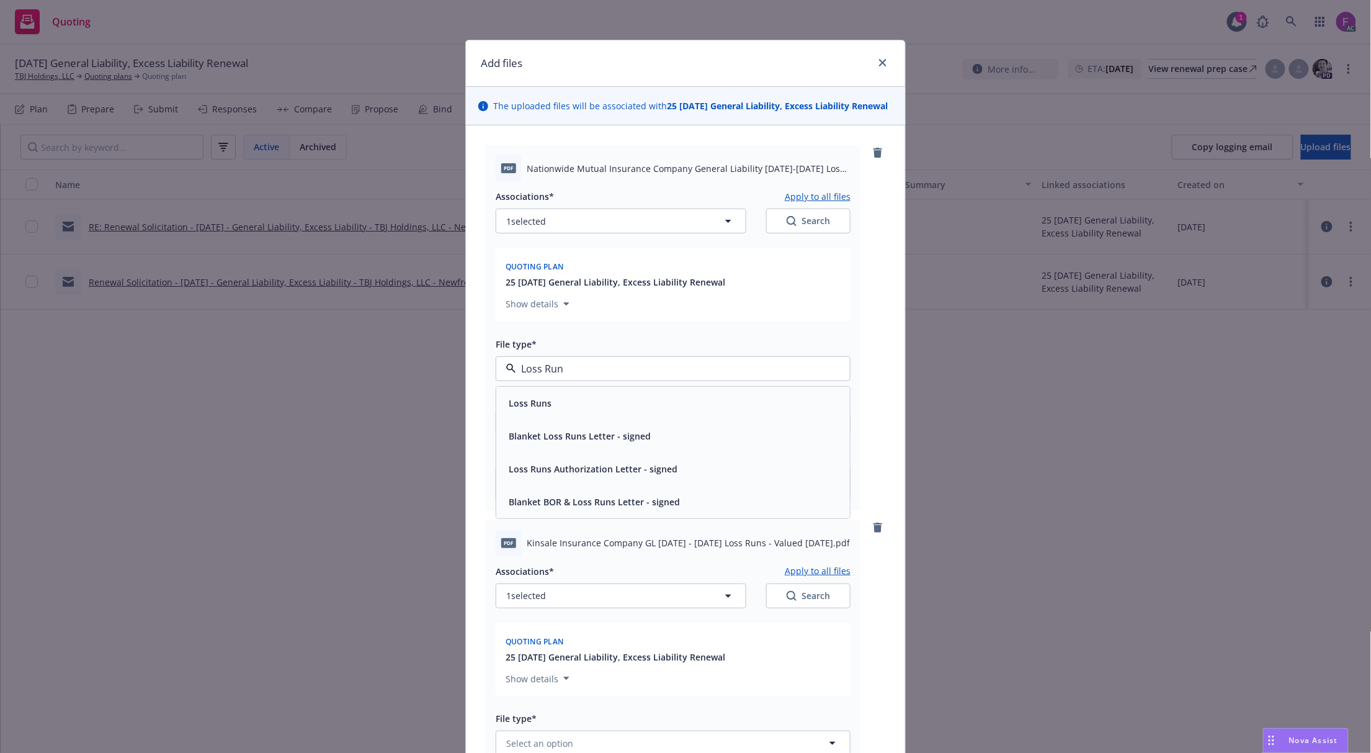
drag, startPoint x: 591, startPoint y: 381, endPoint x: 408, endPoint y: 374, distance: 182.6
click at [408, 374] on div "Add files The uploaded files will be associated with 25 [DATE] General Liabilit…" at bounding box center [685, 376] width 1371 height 753
click at [547, 412] on div "Loss Runs" at bounding box center [673, 403] width 339 height 18
type textarea "x"
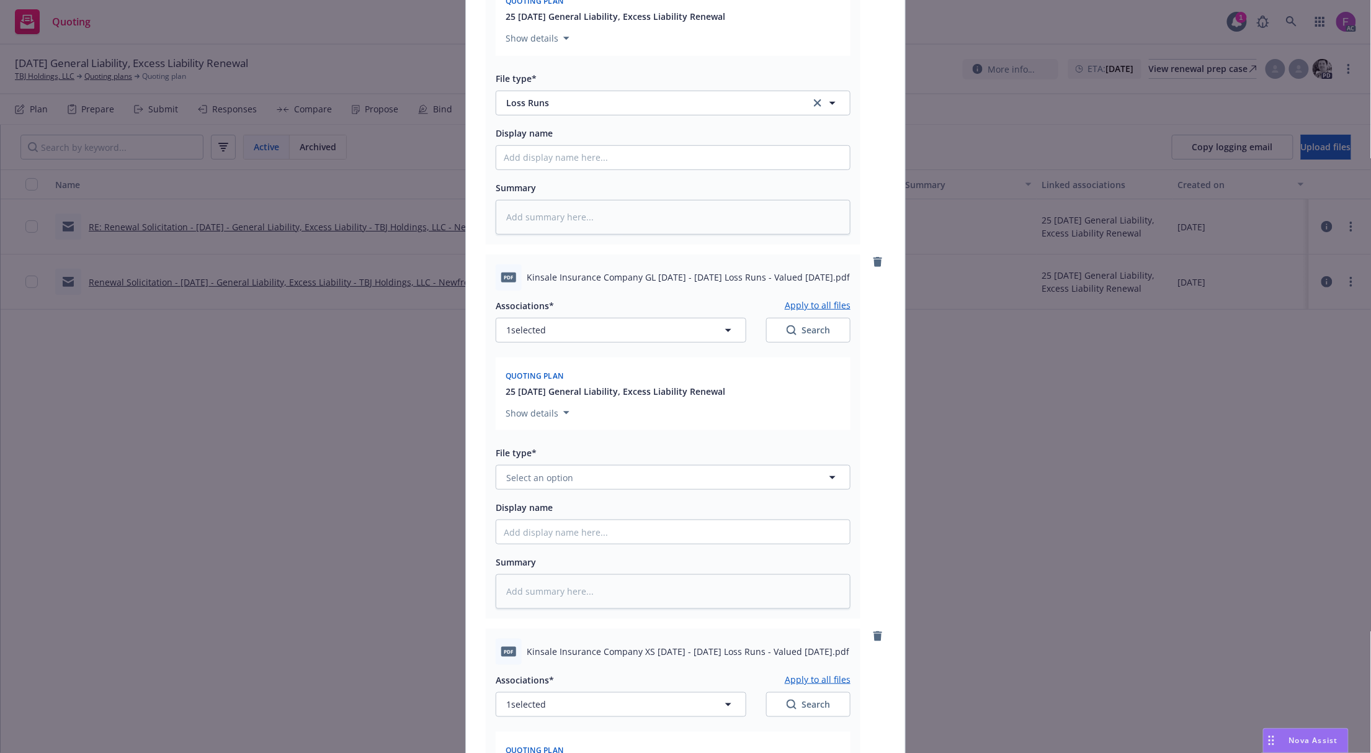
scroll to position [496, 0]
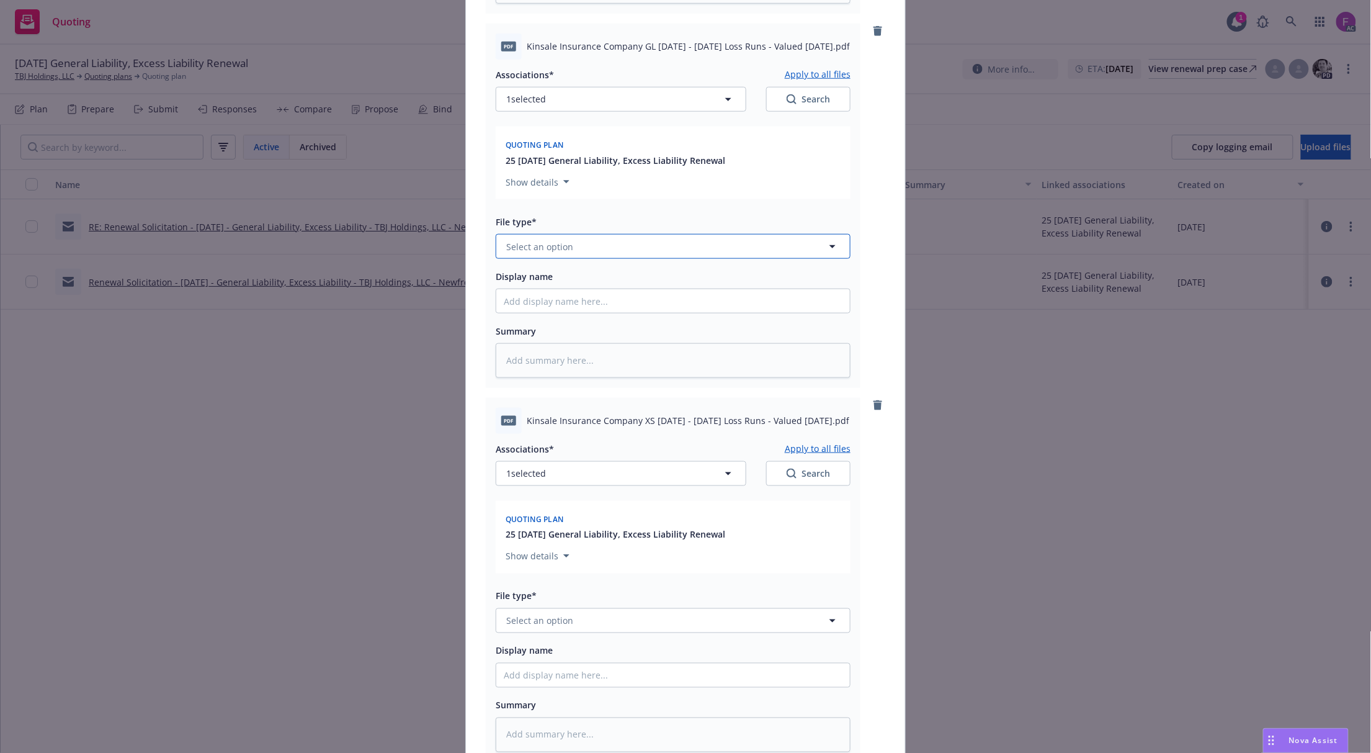
click at [545, 253] on span "Select an option" at bounding box center [539, 246] width 67 height 13
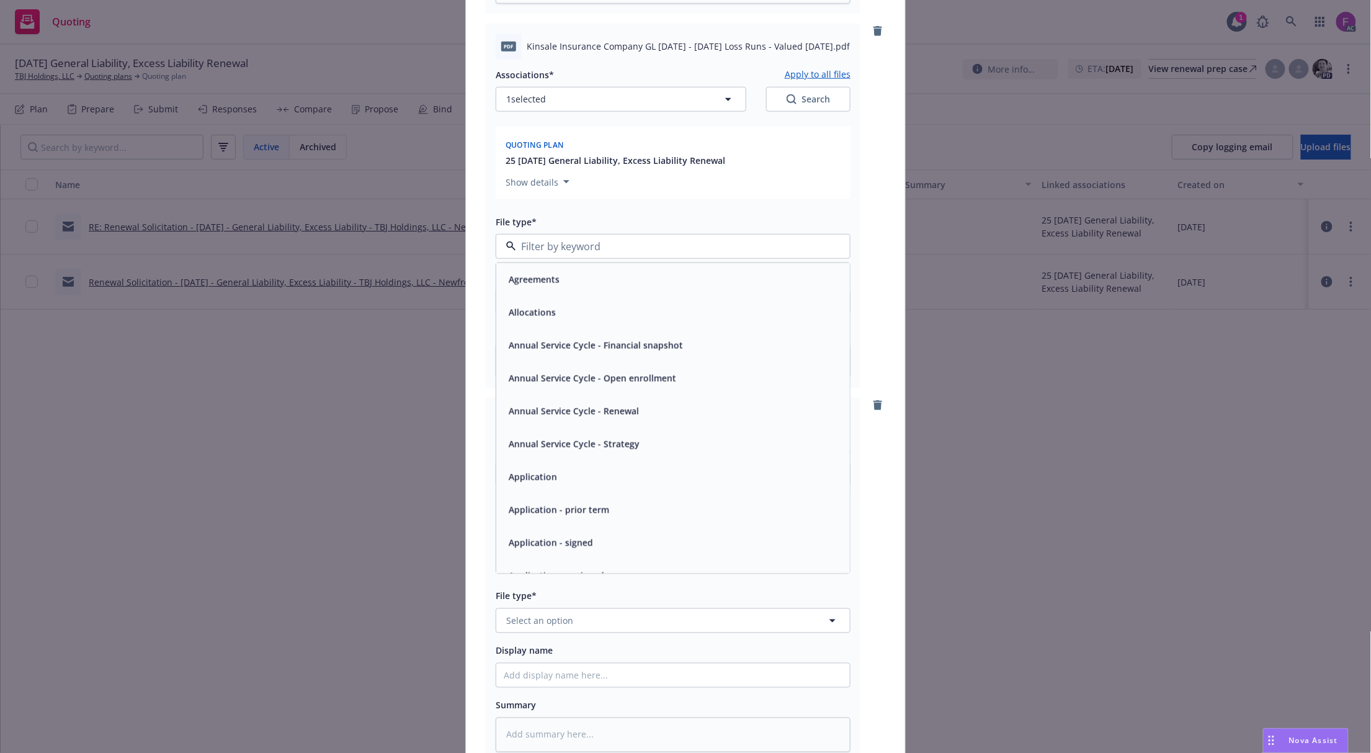
paste input "Loss Run"
type input "Loss Run"
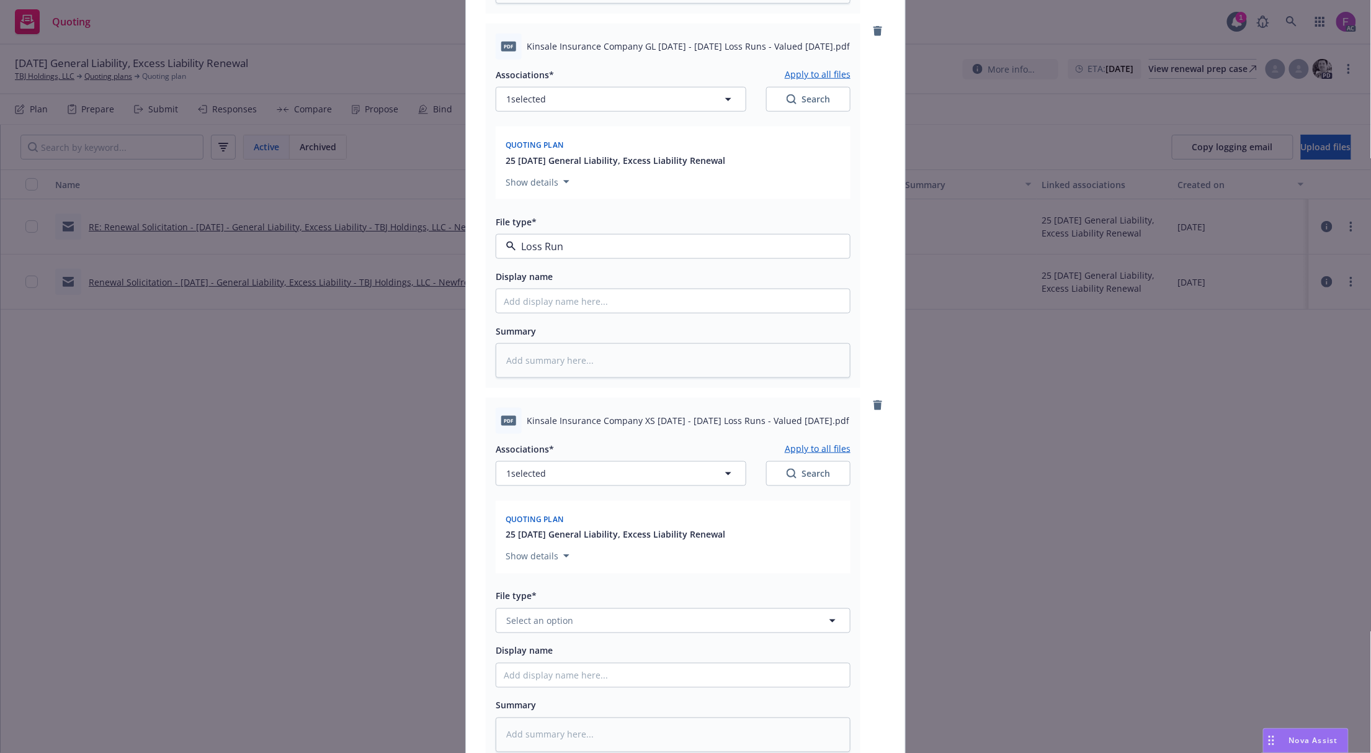
click at [534, 286] on div "Loss Runs" at bounding box center [529, 281] width 50 height 18
type textarea "x"
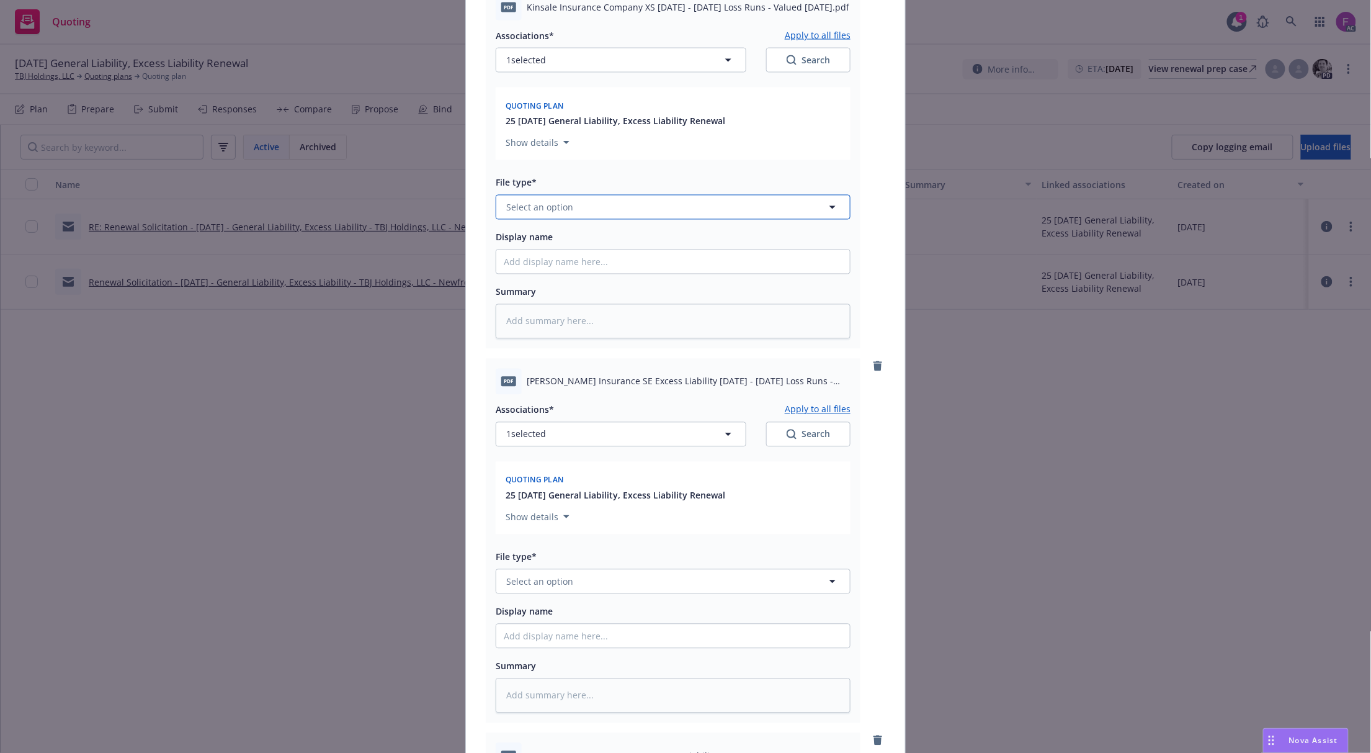
click at [522, 214] on span "Select an option" at bounding box center [539, 207] width 67 height 13
paste input "Loss Run"
type input "Loss Run"
click at [537, 248] on span "Loss Runs" at bounding box center [530, 241] width 43 height 13
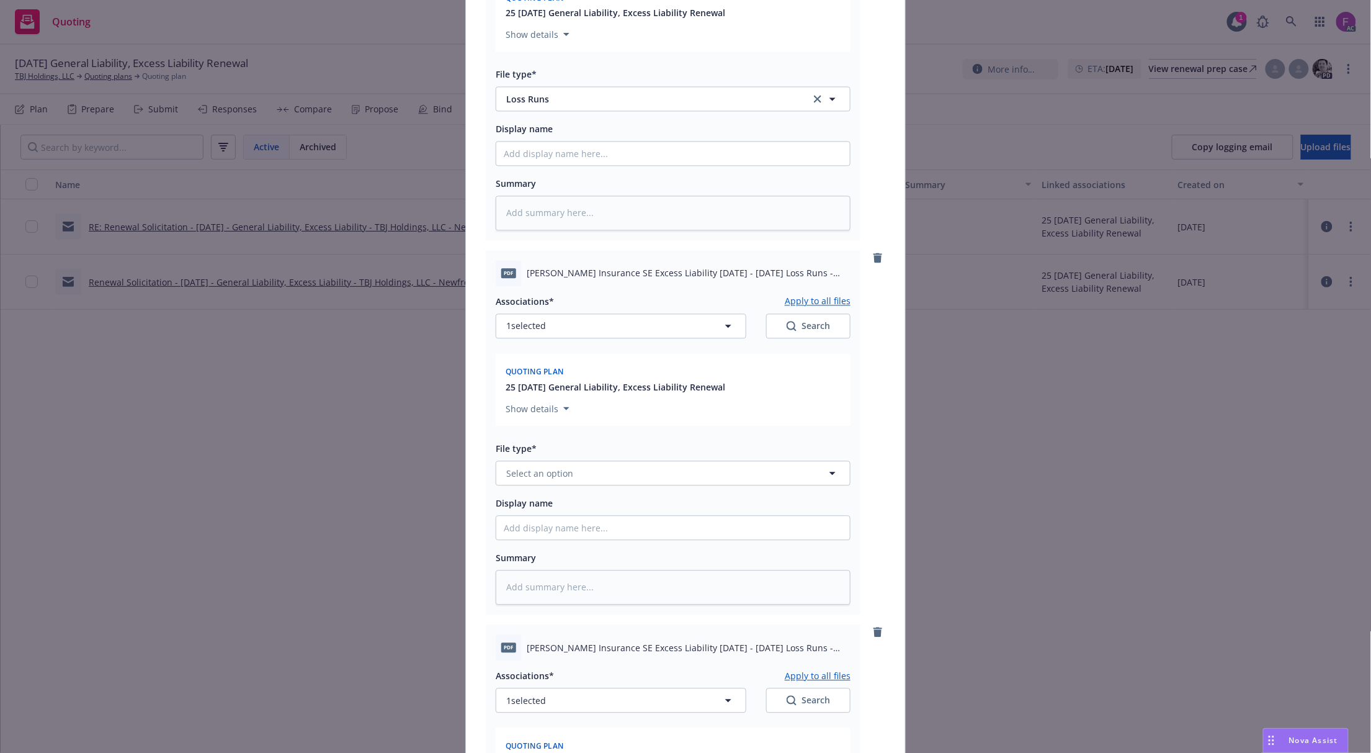
scroll to position [1324, 0]
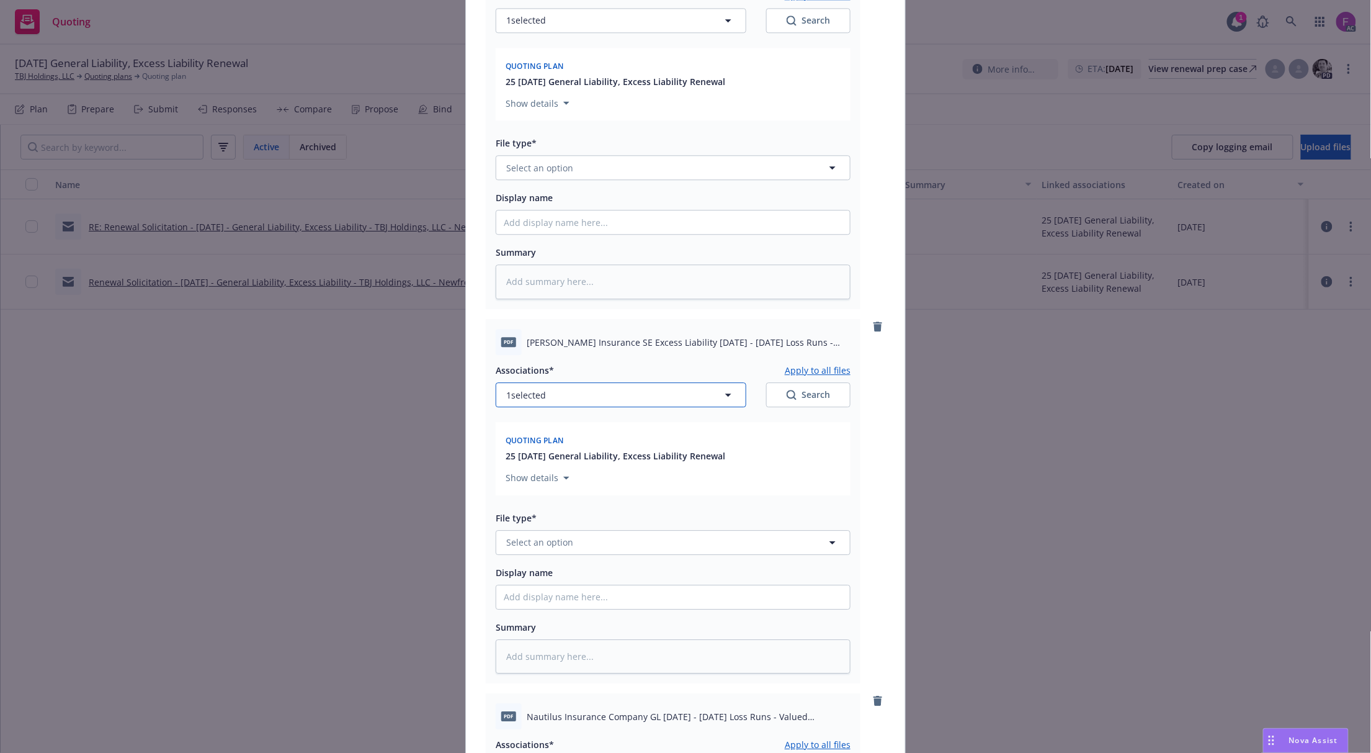
click at [539, 401] on button "1 selected" at bounding box center [621, 394] width 251 height 25
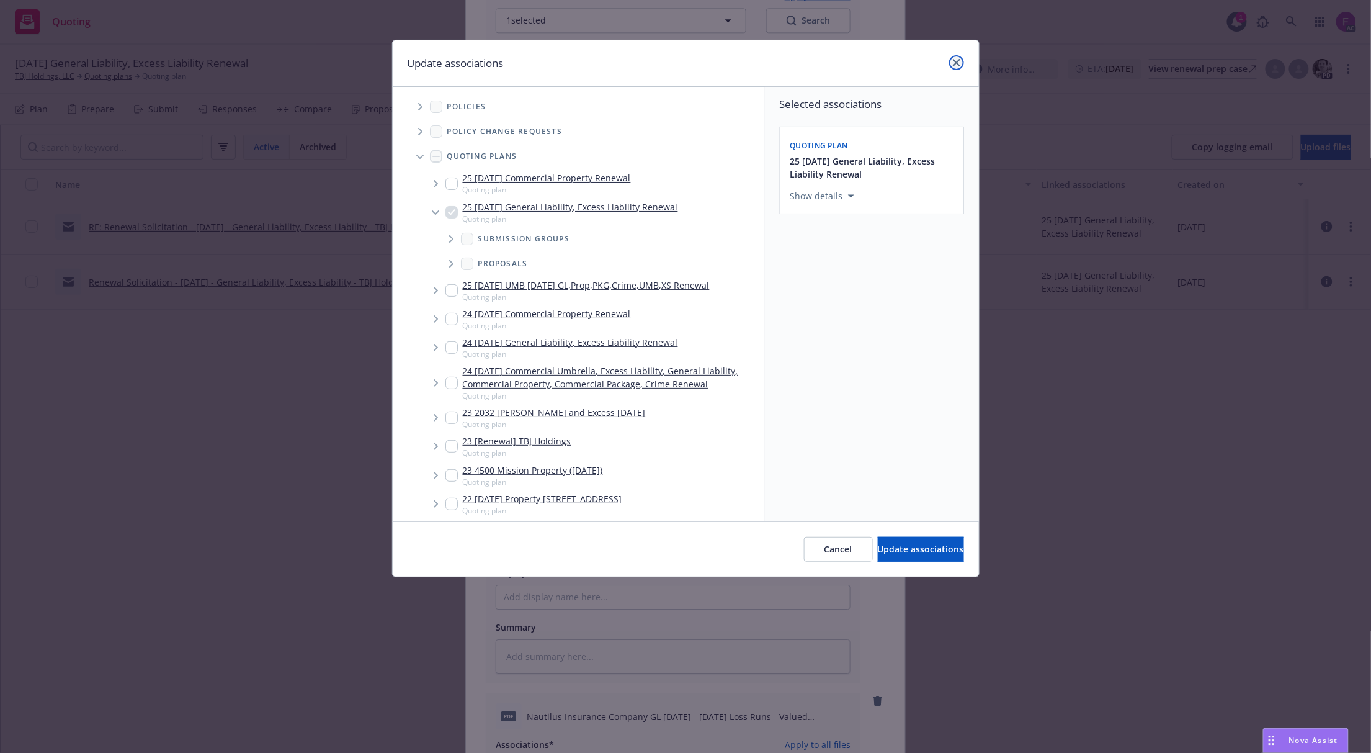
click at [954, 55] on link "close" at bounding box center [956, 62] width 15 height 15
type textarea "x"
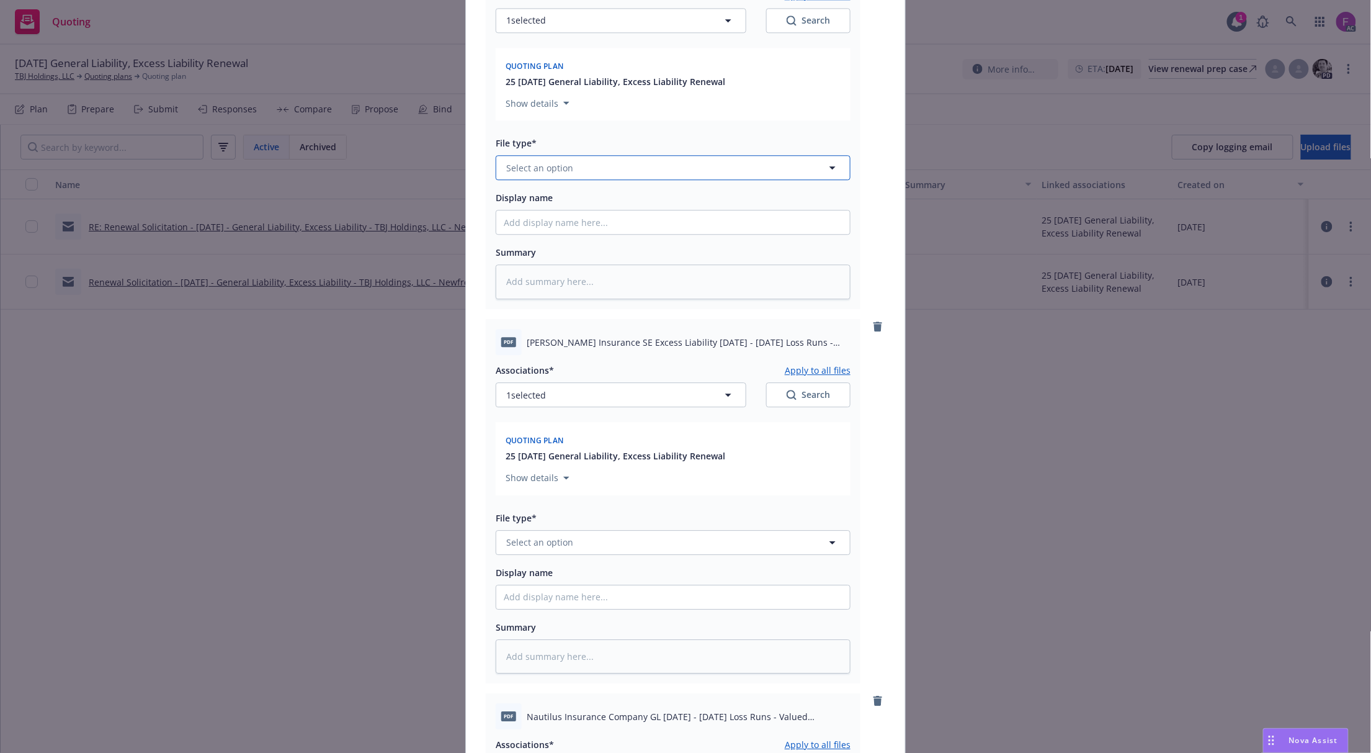
click at [532, 174] on span "Select an option" at bounding box center [539, 167] width 67 height 13
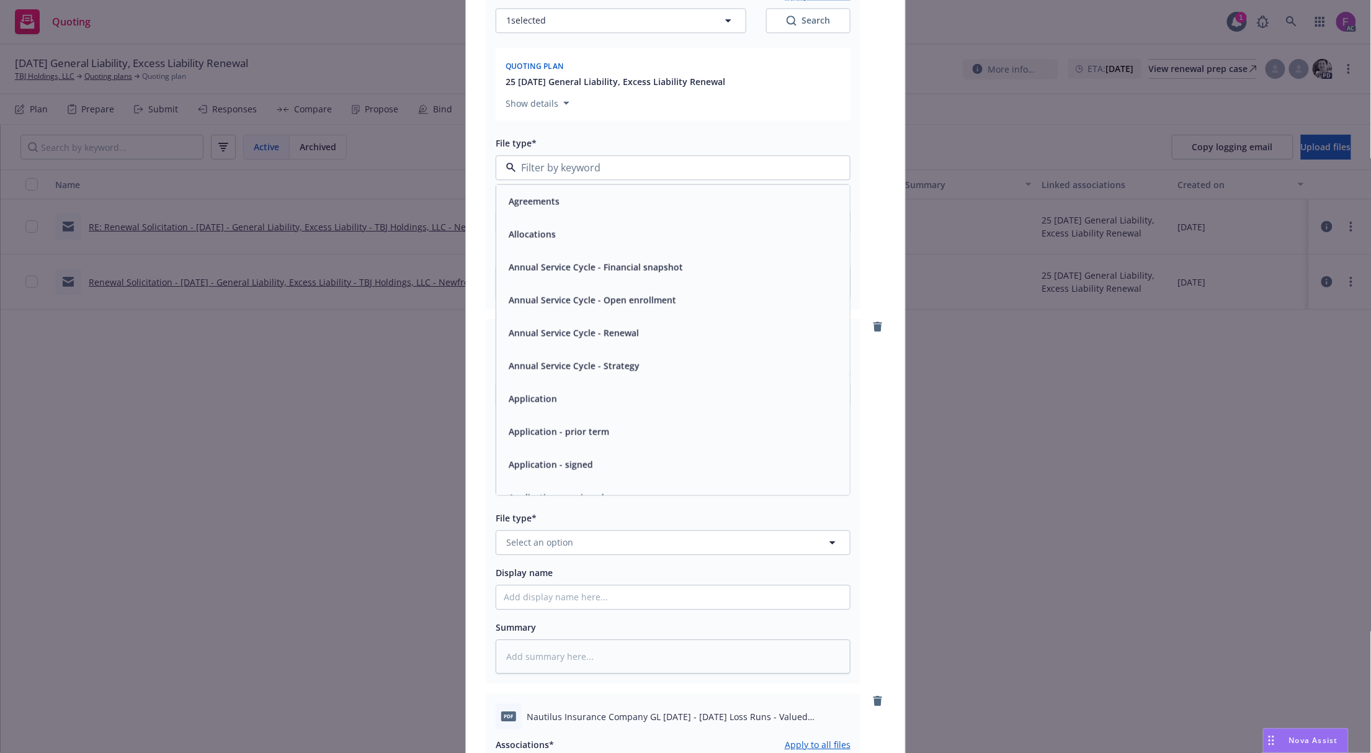
paste input "Loss Run"
type input "Loss Run"
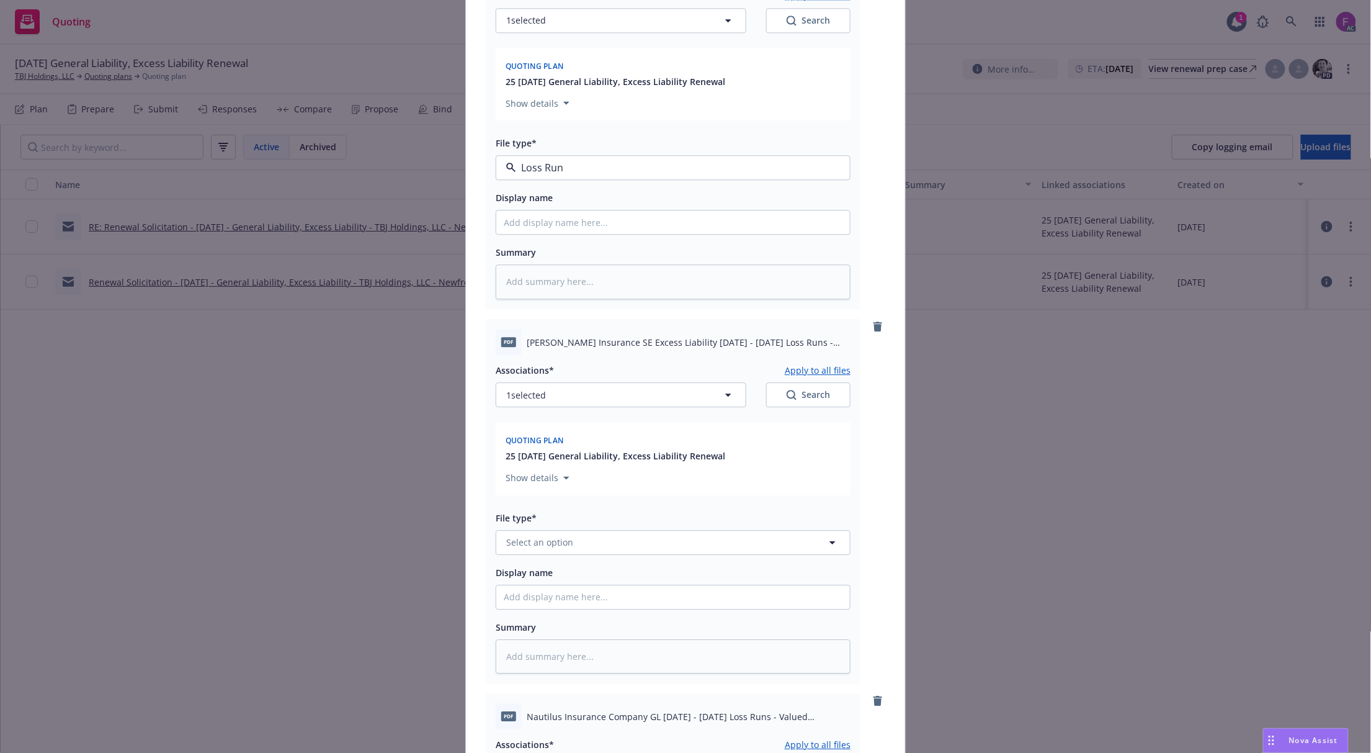
click at [544, 209] on span "Loss Runs" at bounding box center [530, 201] width 43 height 13
type textarea "x"
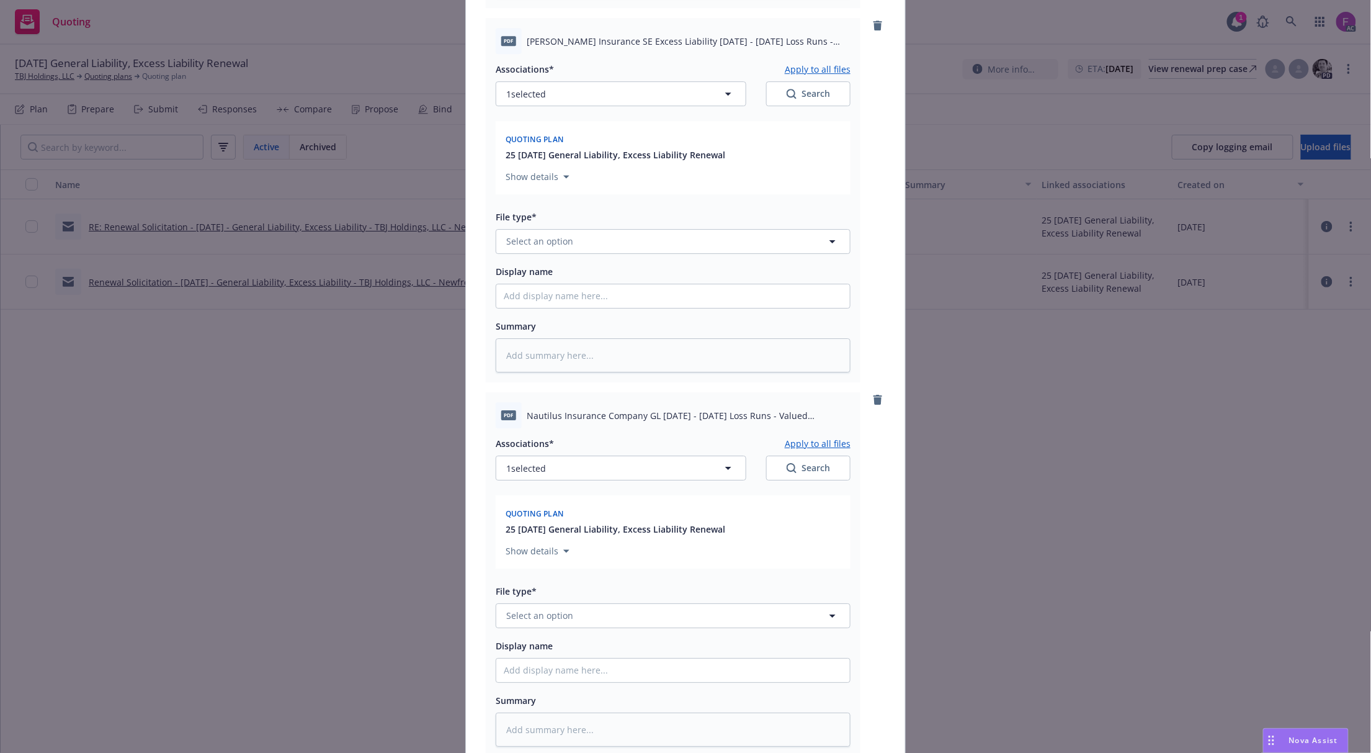
scroll to position [1654, 0]
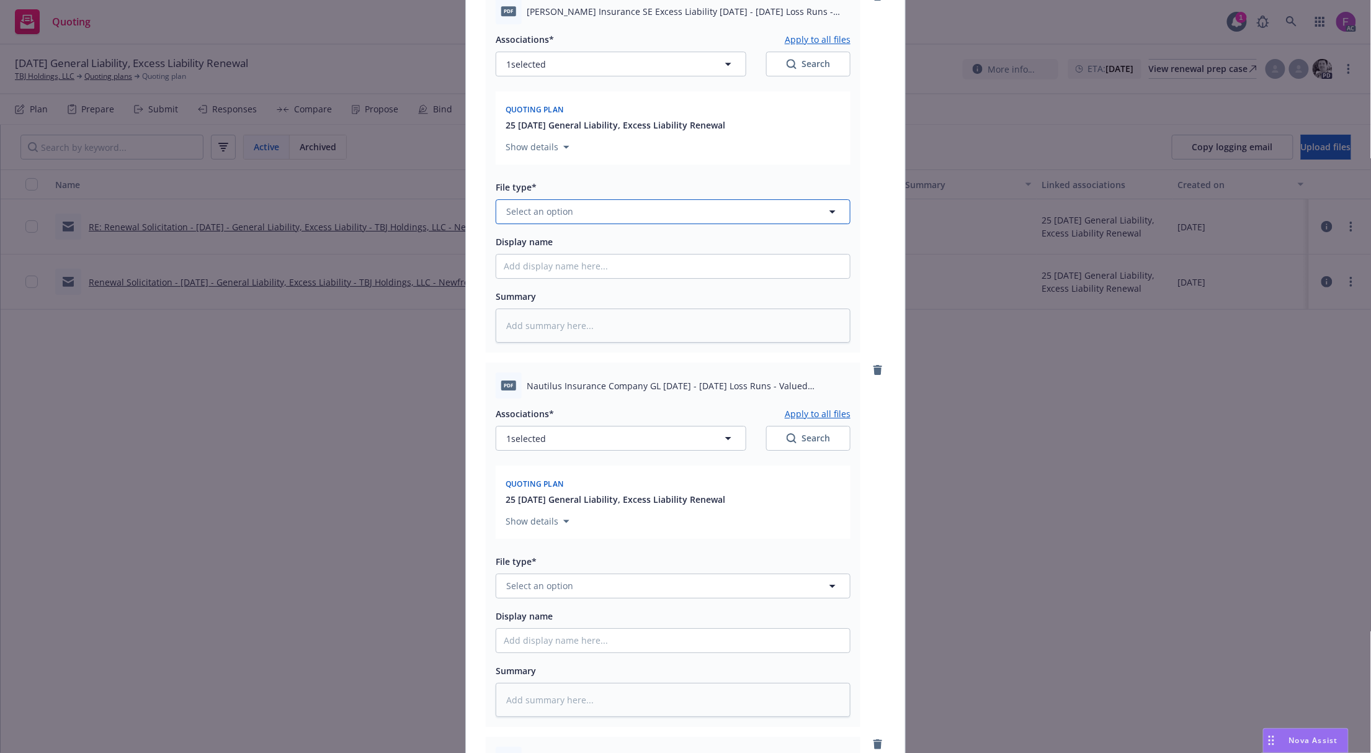
click at [557, 218] on span "Select an option" at bounding box center [539, 211] width 67 height 13
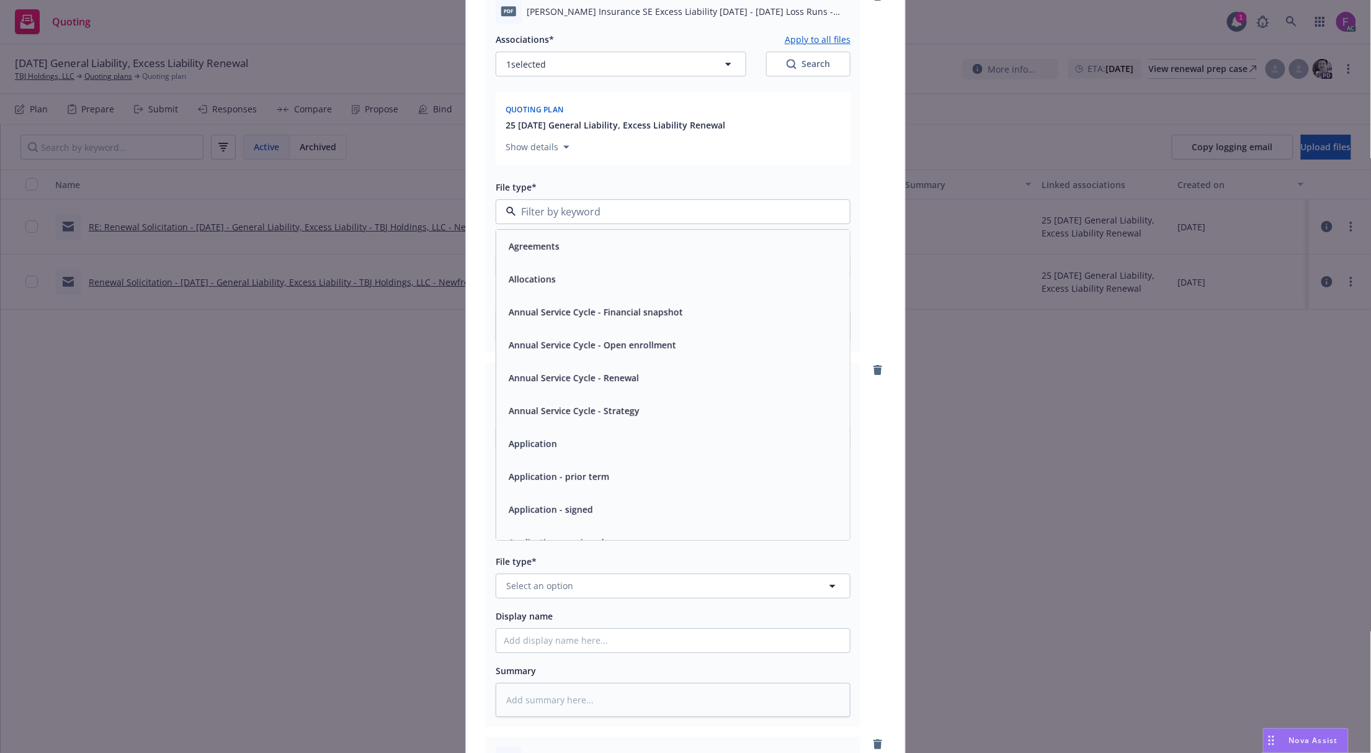
paste input "Loss Run"
type input "Loss Run"
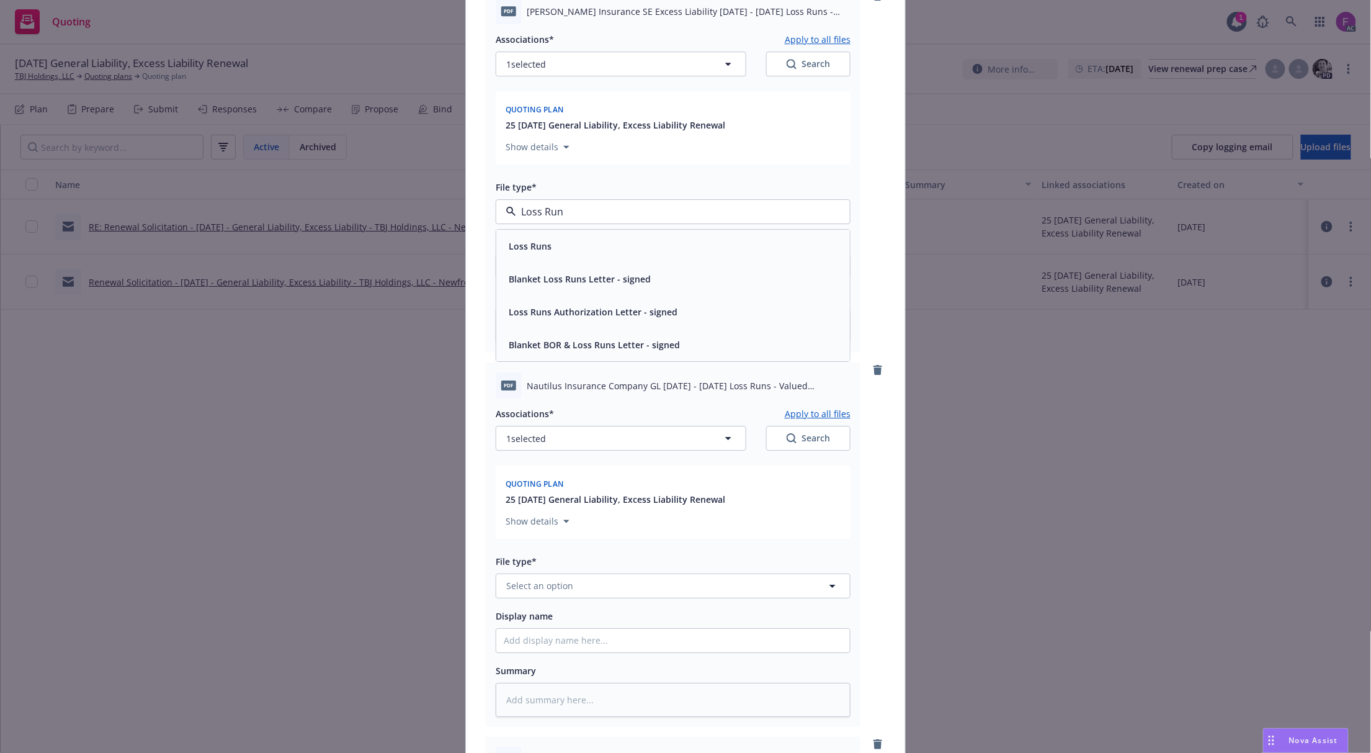
click at [545, 255] on div "Loss Runs" at bounding box center [529, 246] width 50 height 18
type textarea "x"
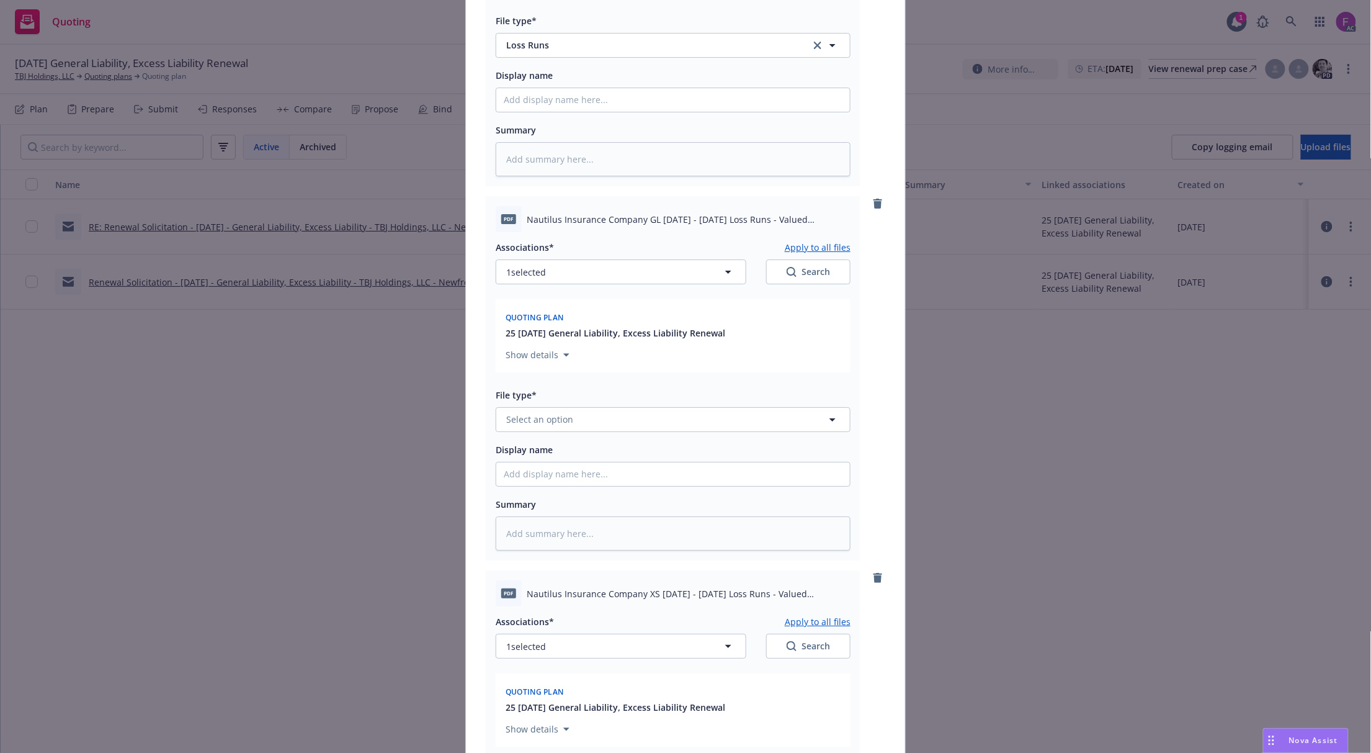
scroll to position [1986, 0]
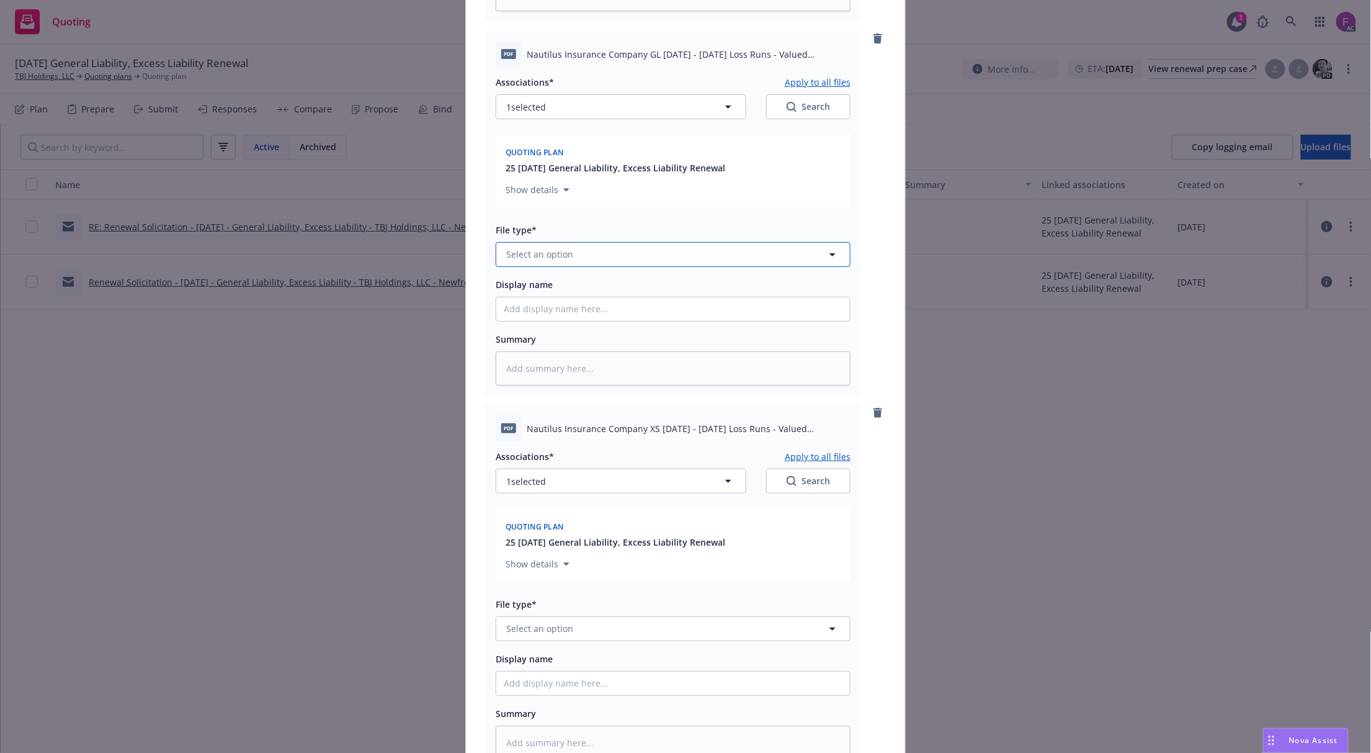
click at [569, 259] on button "Select an option" at bounding box center [673, 254] width 355 height 25
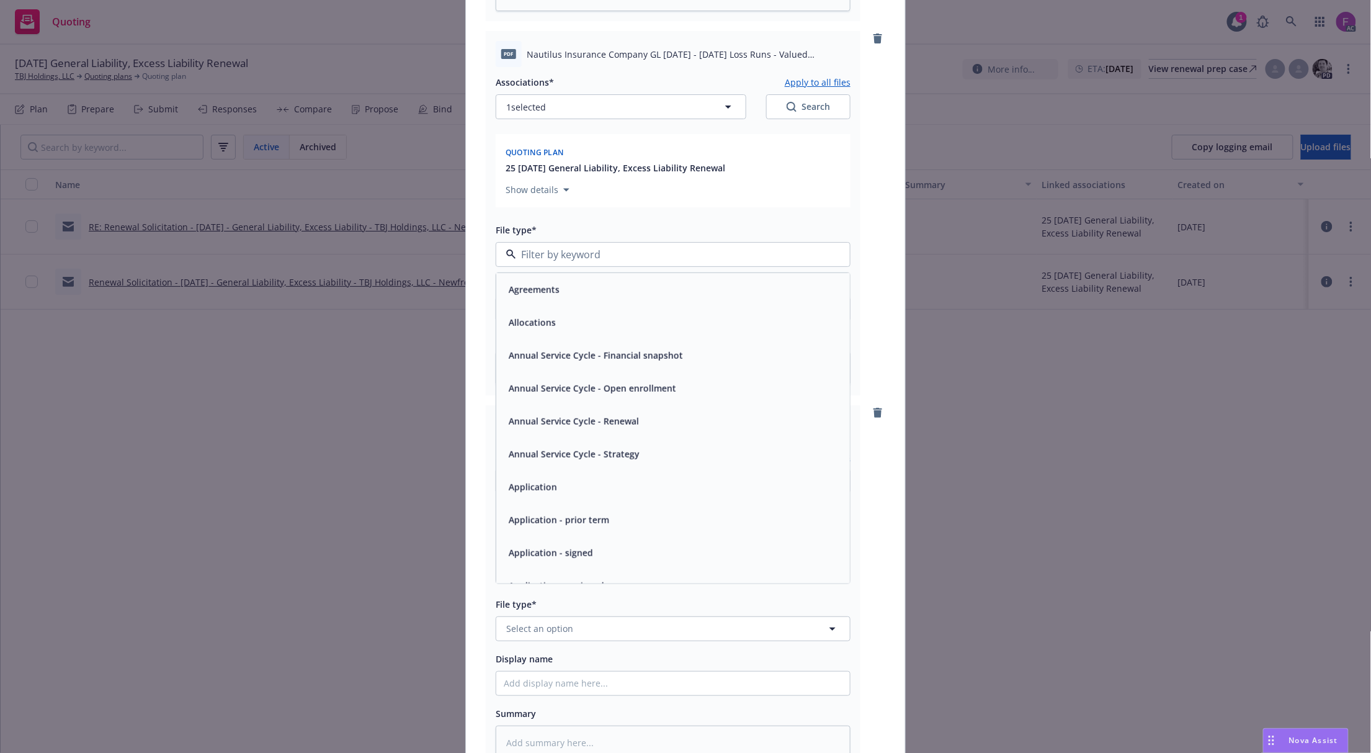
paste input "Loss Run"
type input "Loss Run"
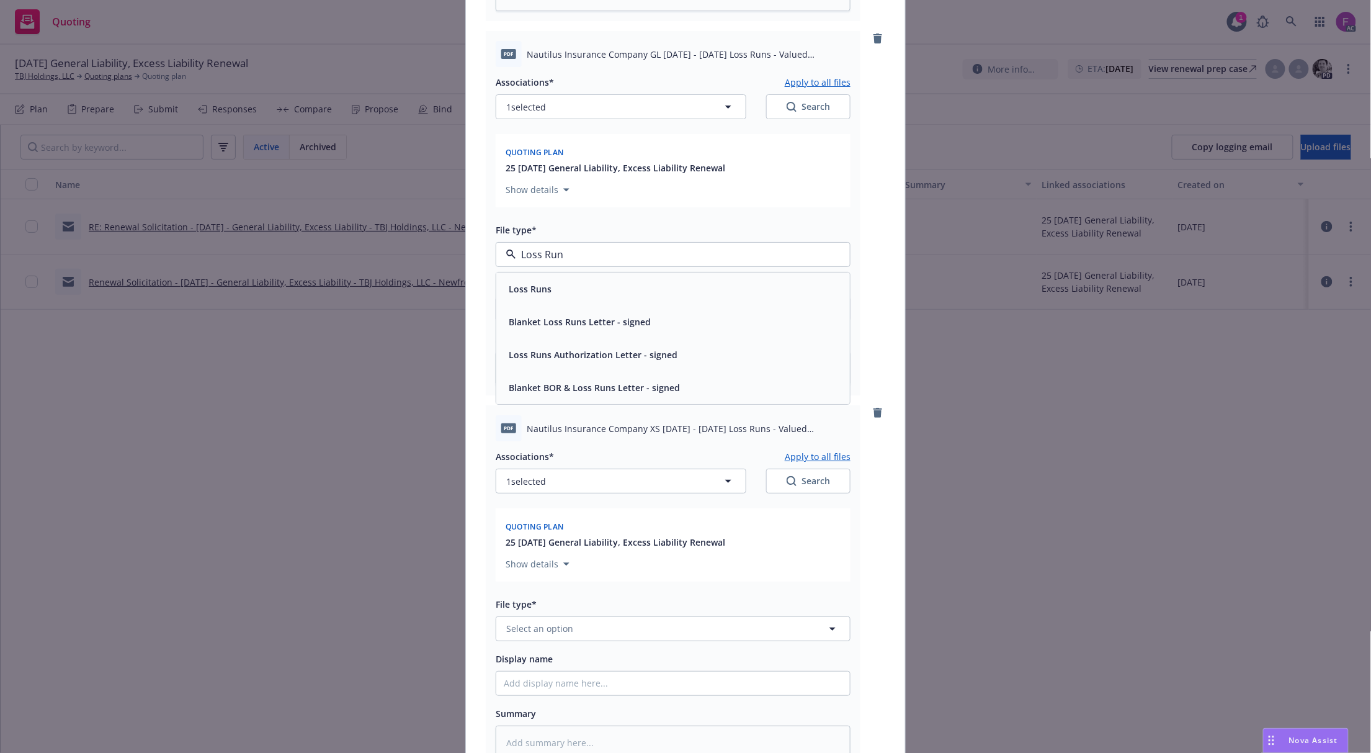
click at [552, 294] on div "Loss Runs" at bounding box center [673, 288] width 354 height 33
type textarea "x"
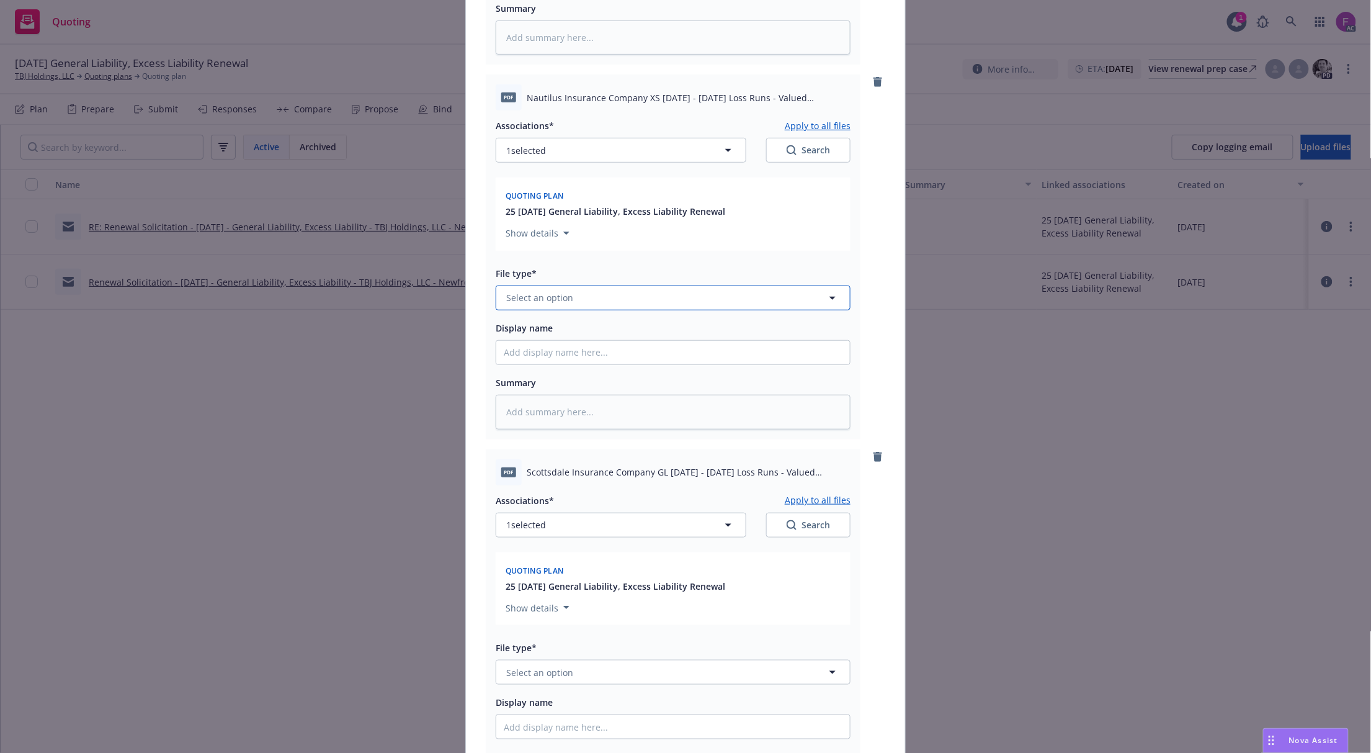
click at [555, 304] on span "Select an option" at bounding box center [539, 297] width 67 height 13
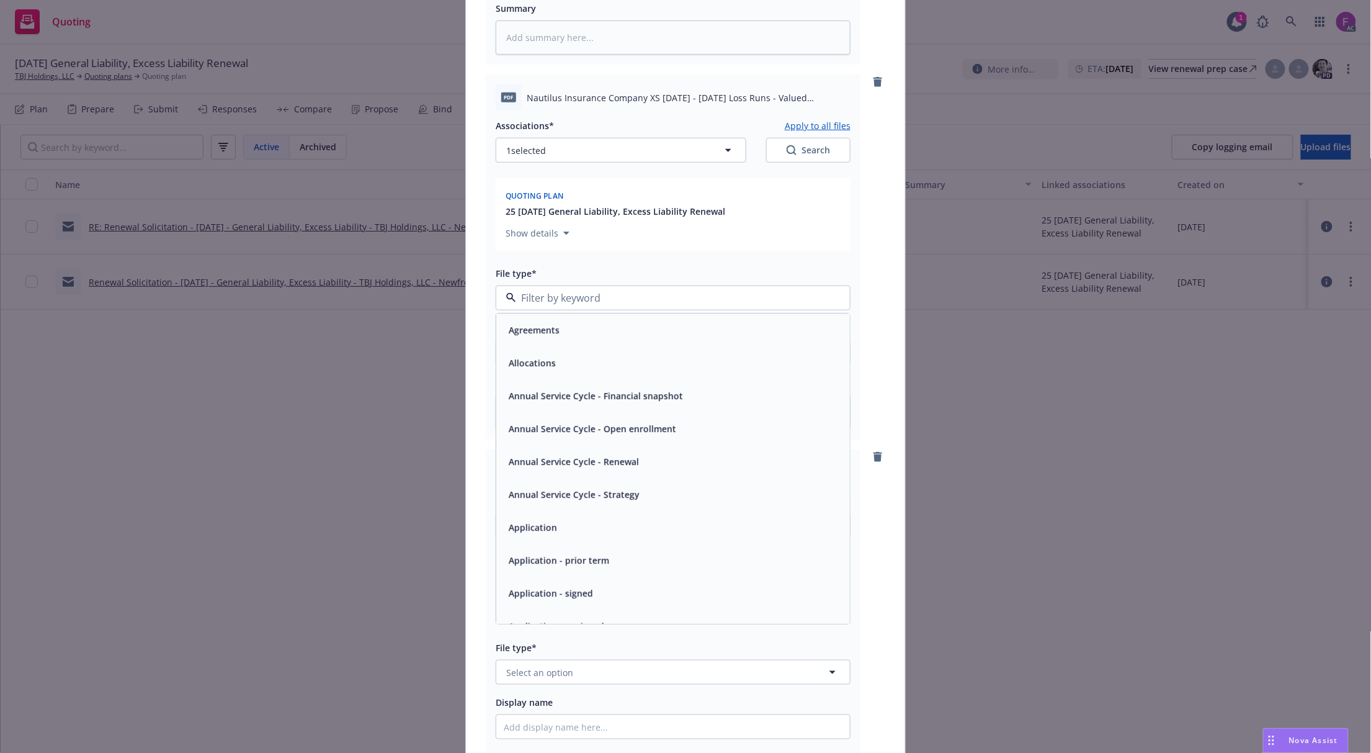
paste input "Loss Run"
type input "Loss Run"
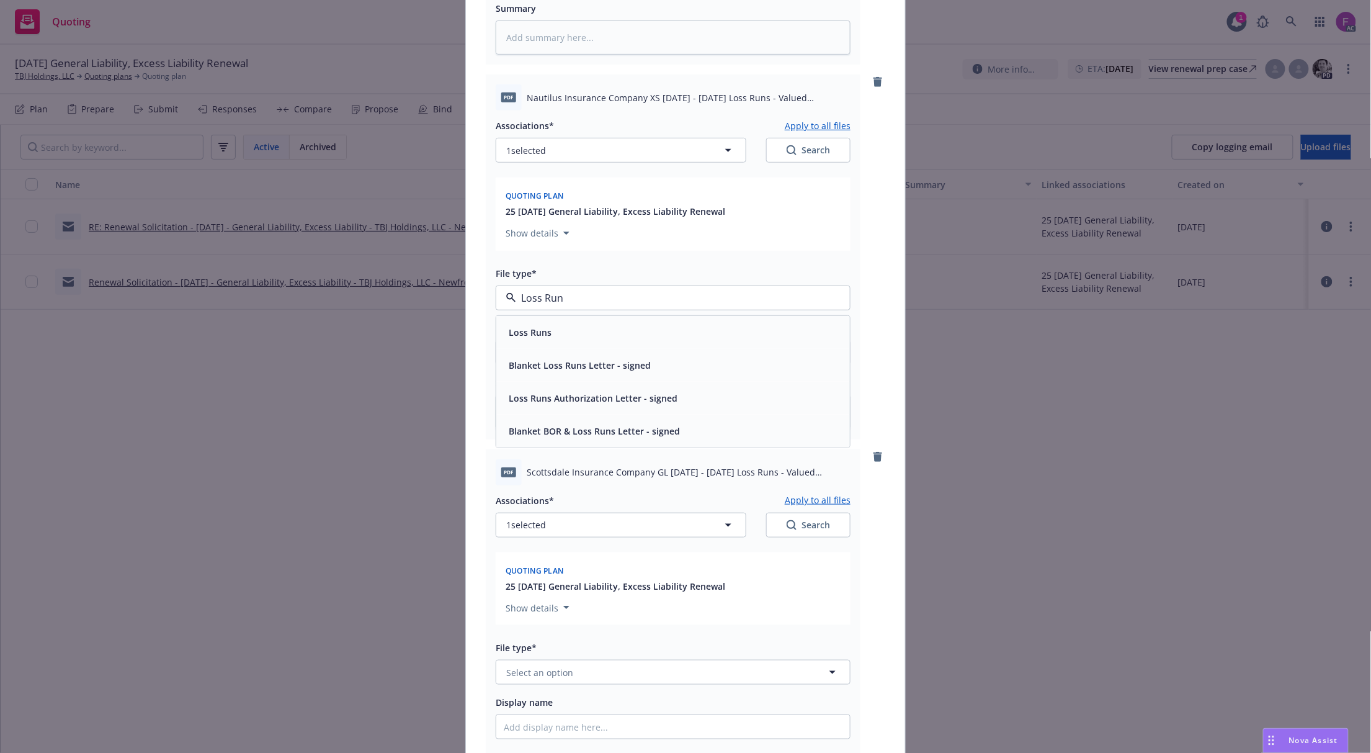
click at [546, 341] on div "Loss Runs" at bounding box center [529, 332] width 50 height 18
type textarea "x"
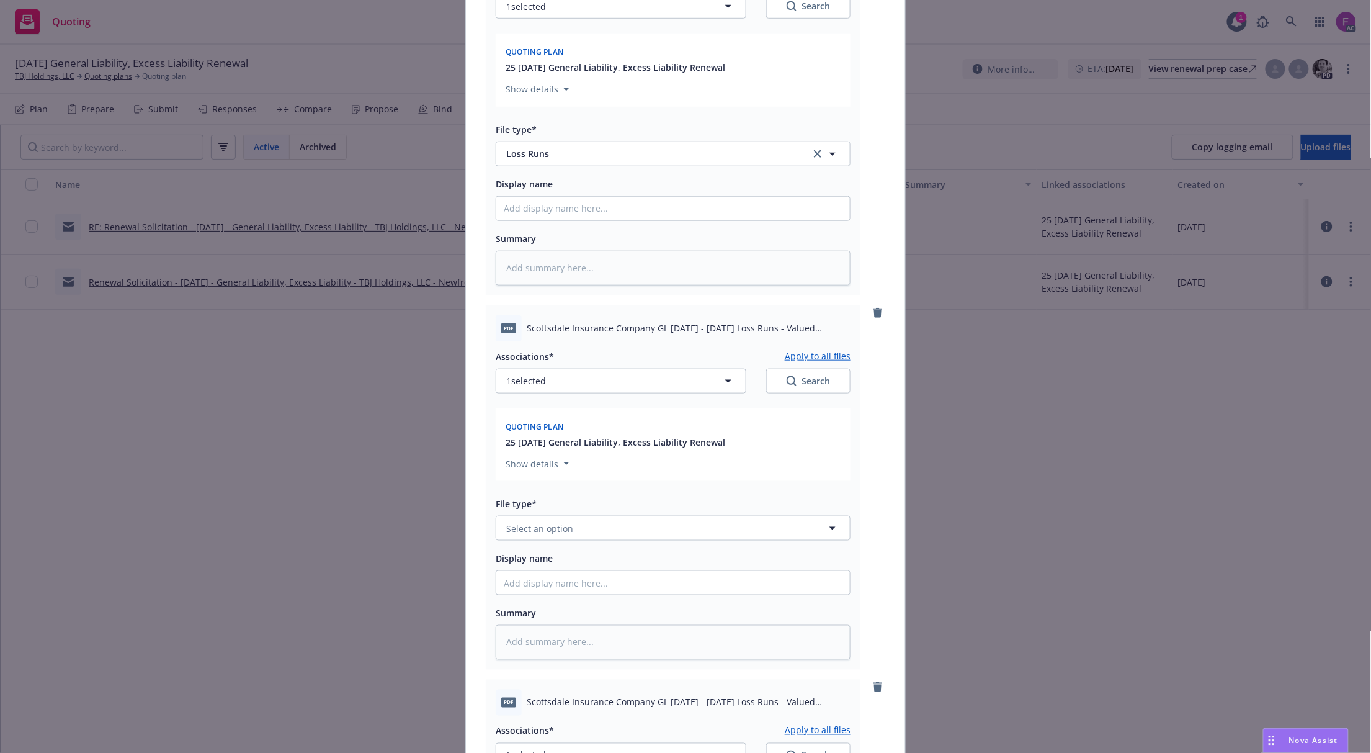
scroll to position [2730, 0]
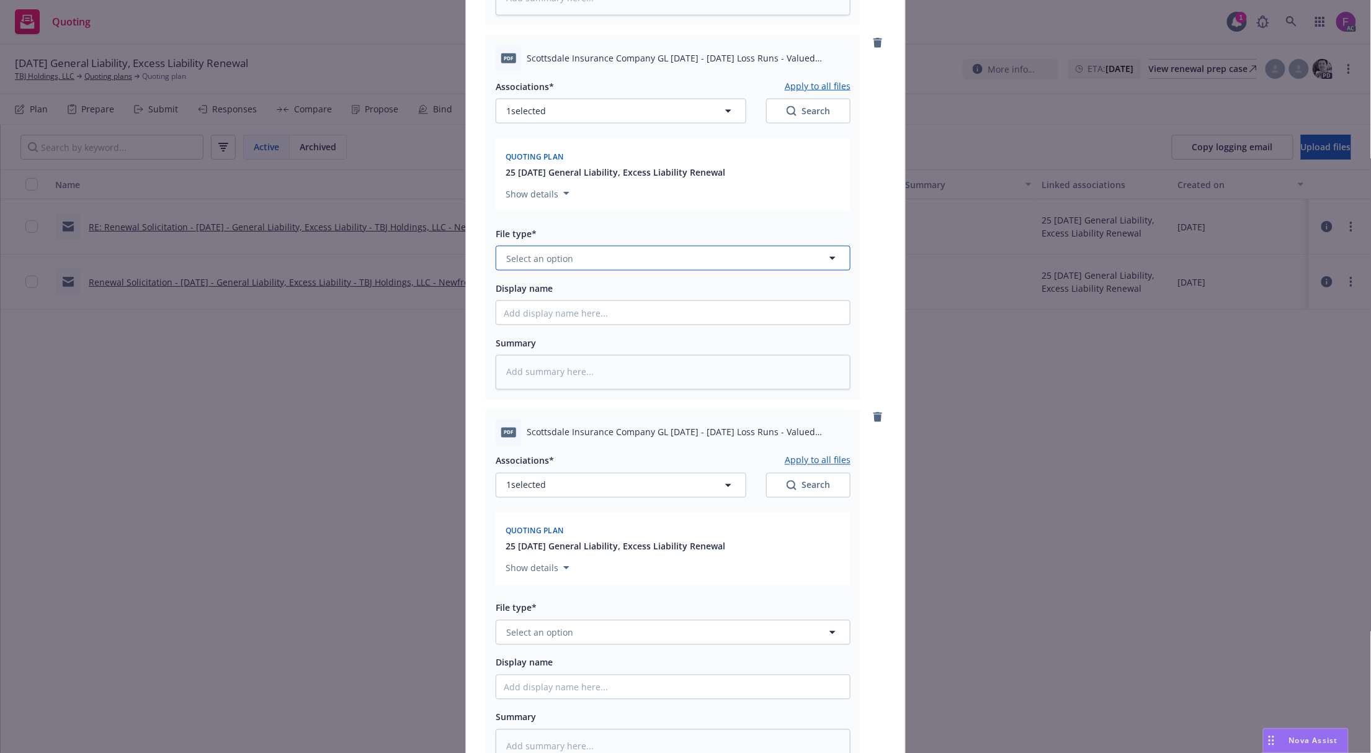
click at [520, 265] on span "Select an option" at bounding box center [539, 258] width 67 height 13
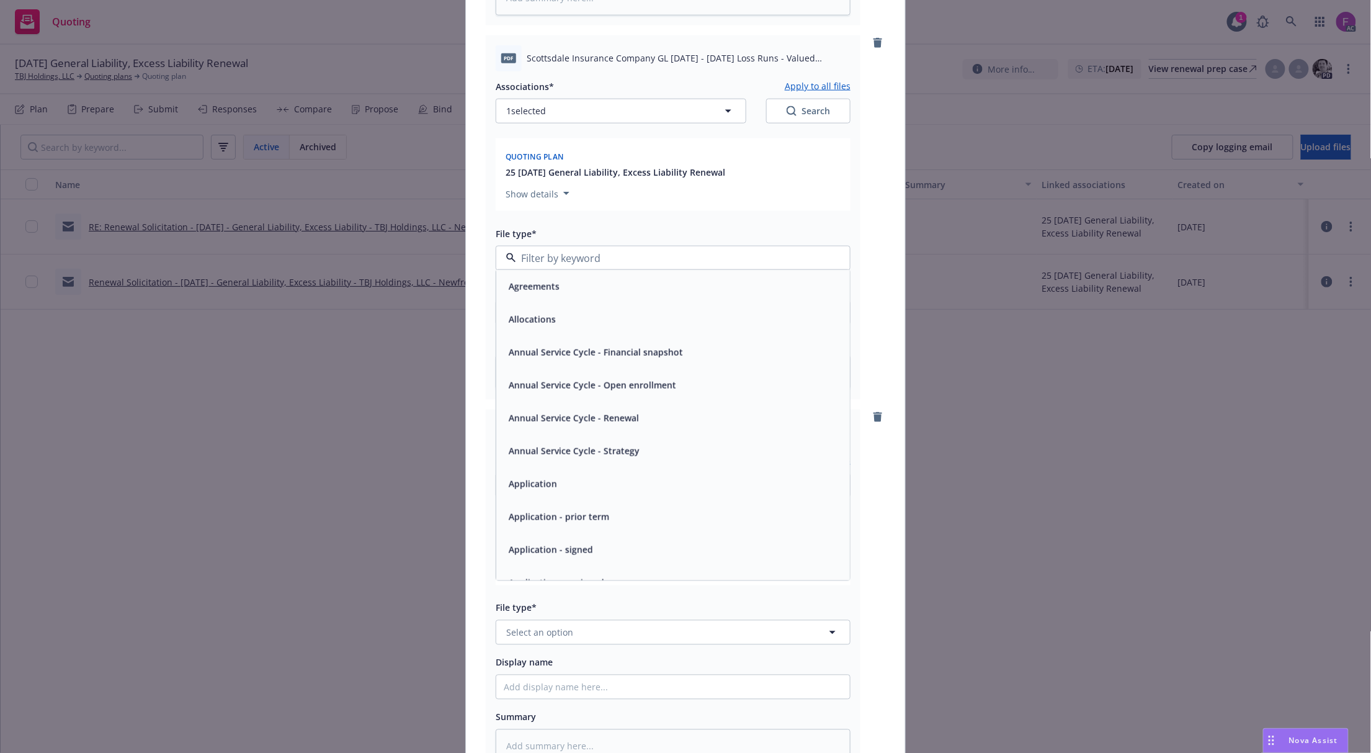
paste input "Loss Run"
type input "Loss Run"
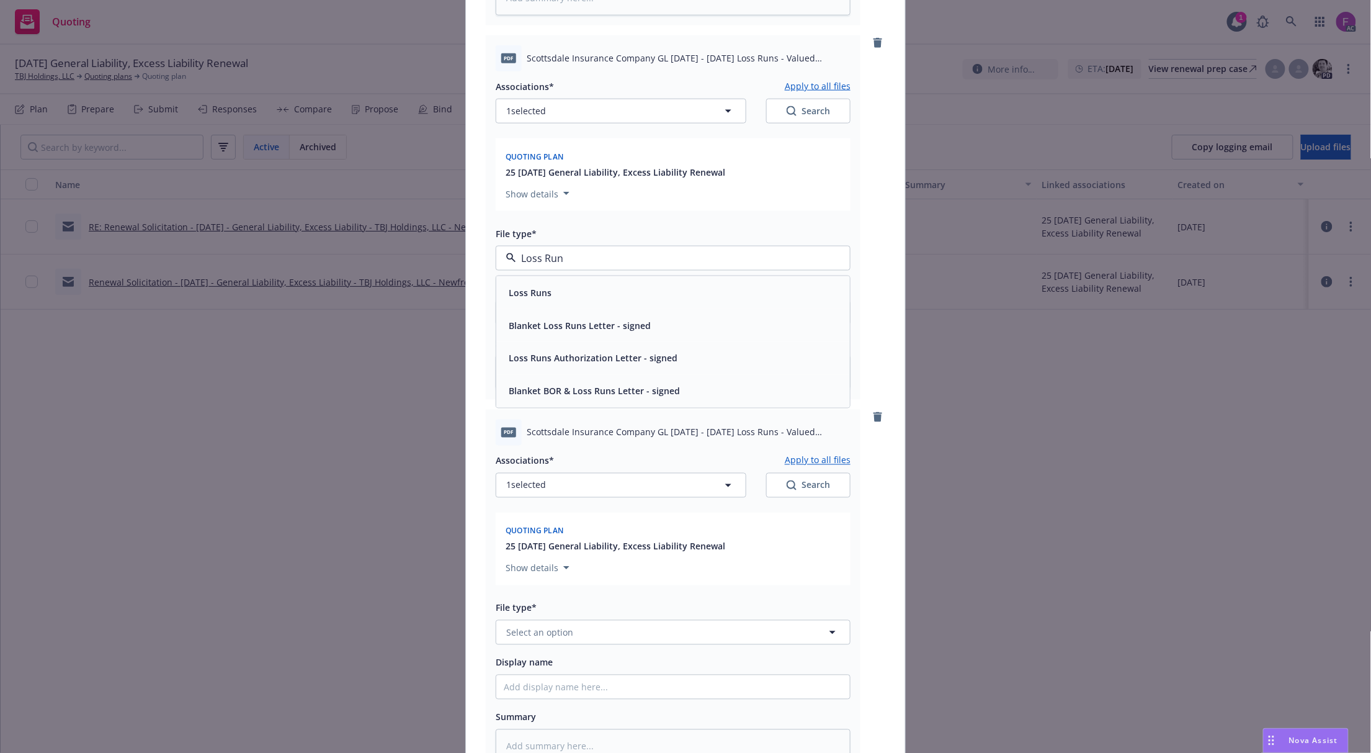
click at [526, 302] on div "Loss Runs" at bounding box center [529, 293] width 50 height 18
type textarea "x"
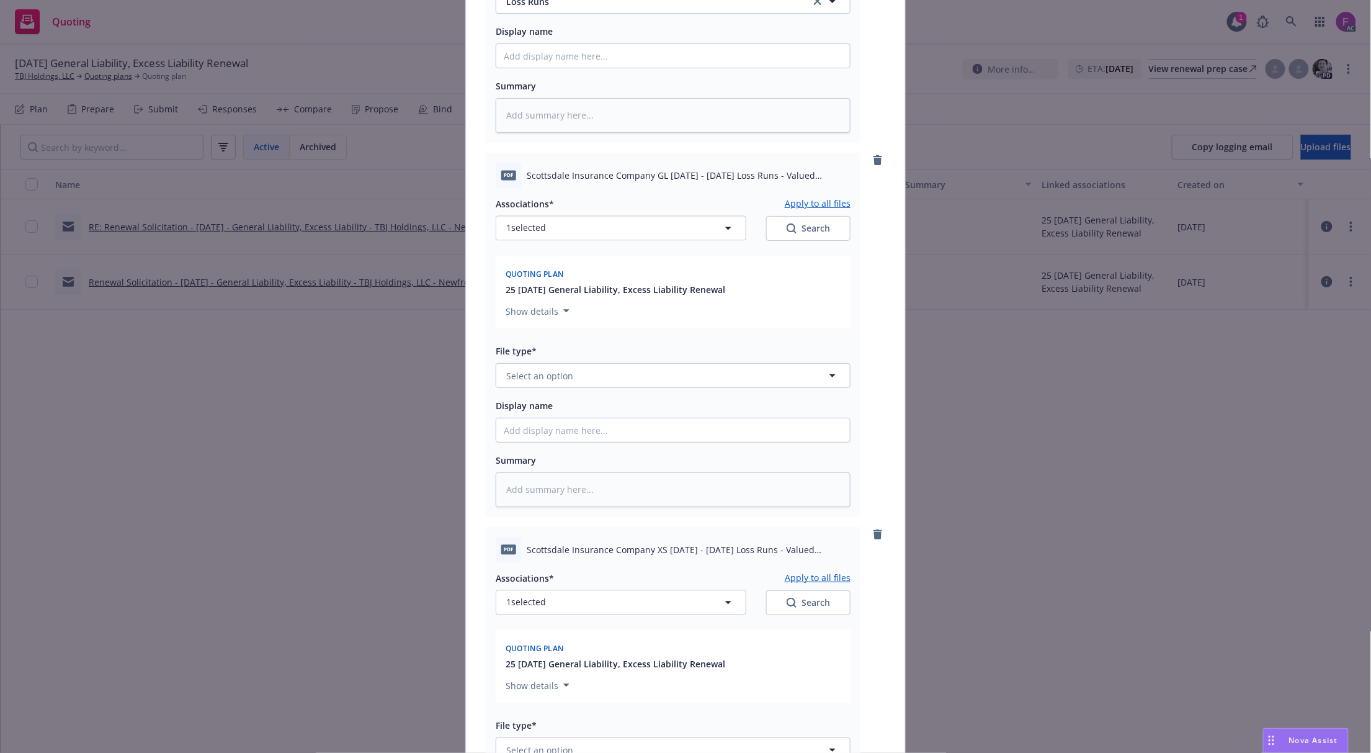
scroll to position [3061, 0]
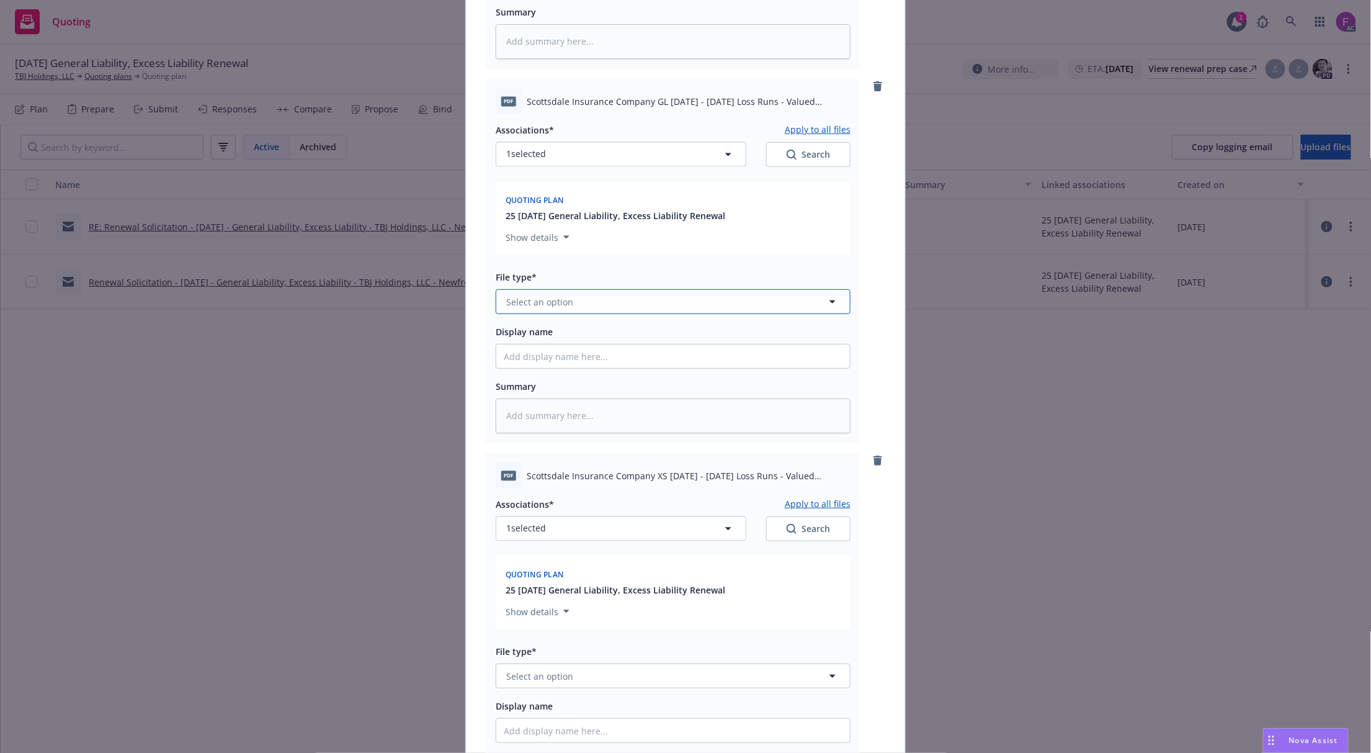
click at [534, 308] on span "Select an option" at bounding box center [539, 301] width 67 height 13
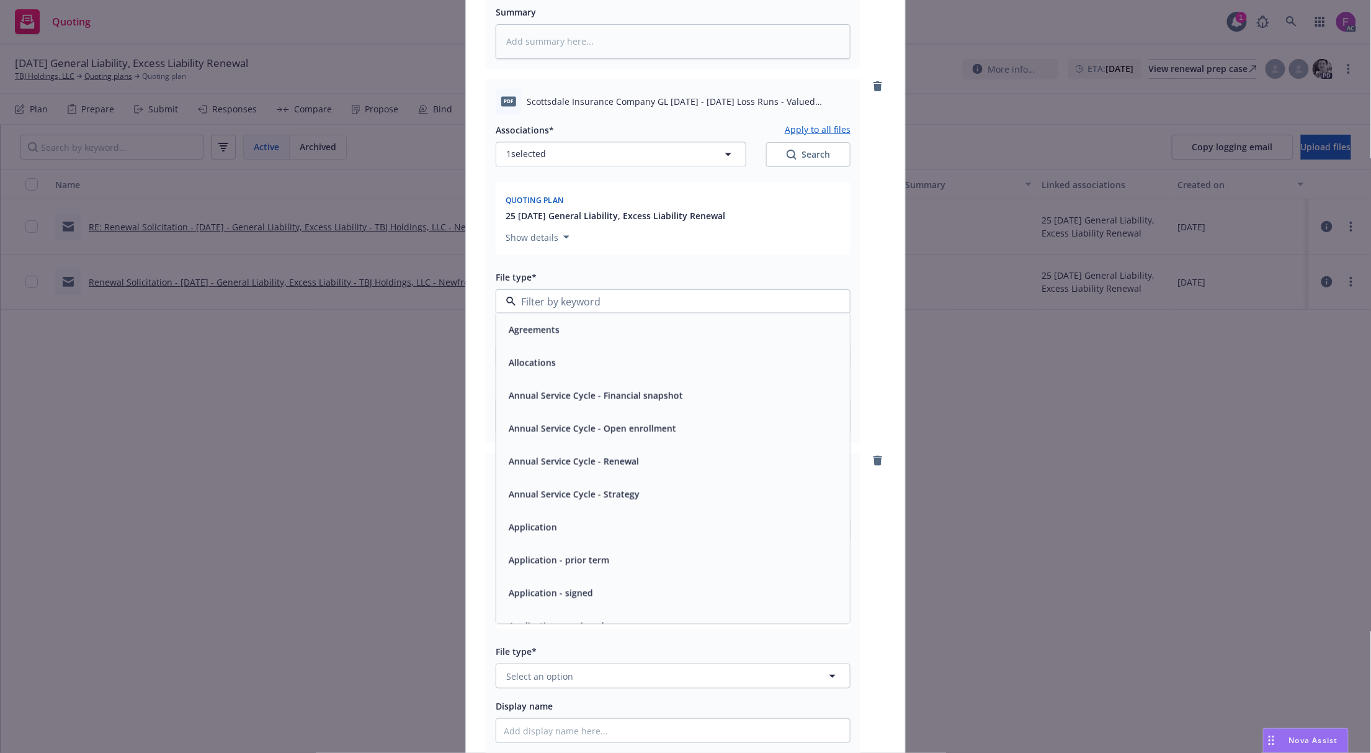
paste input "Loss Run"
type input "Loss Run"
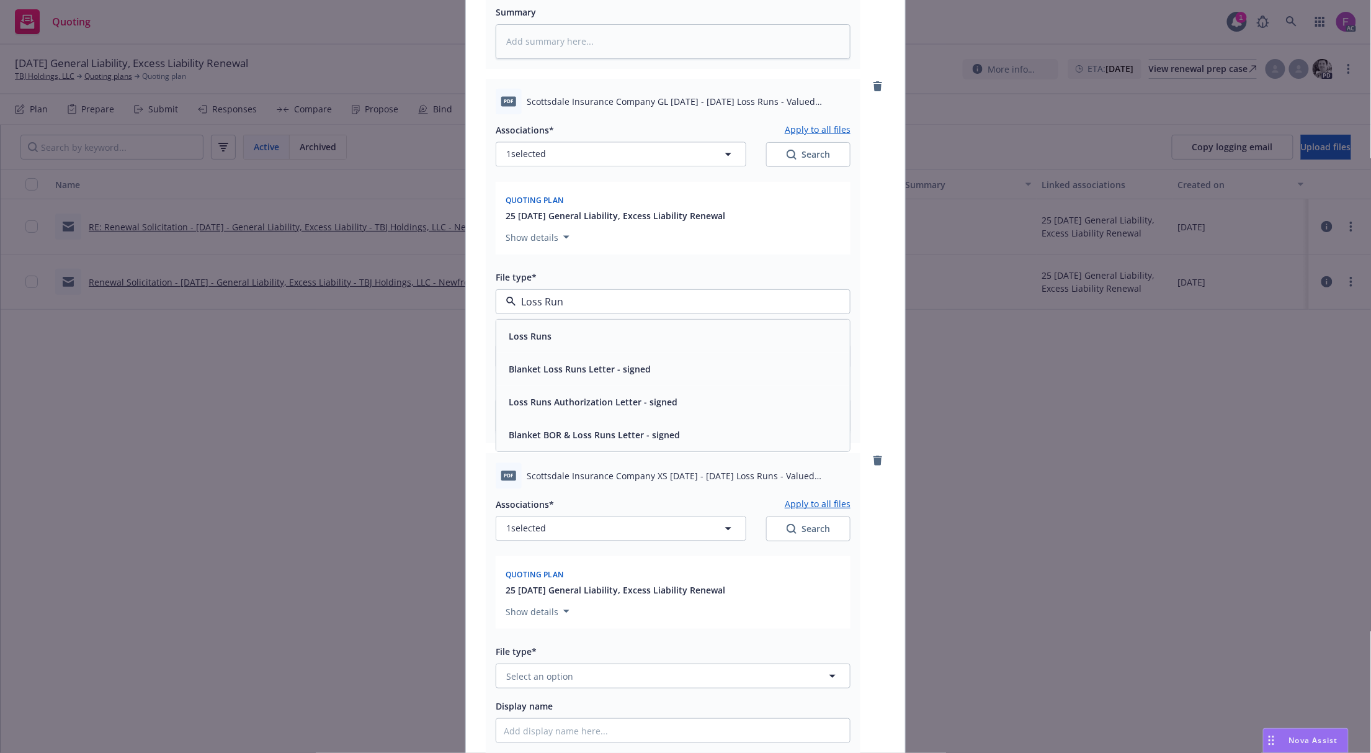
click at [519, 352] on div "Loss Runs" at bounding box center [673, 336] width 354 height 33
type textarea "x"
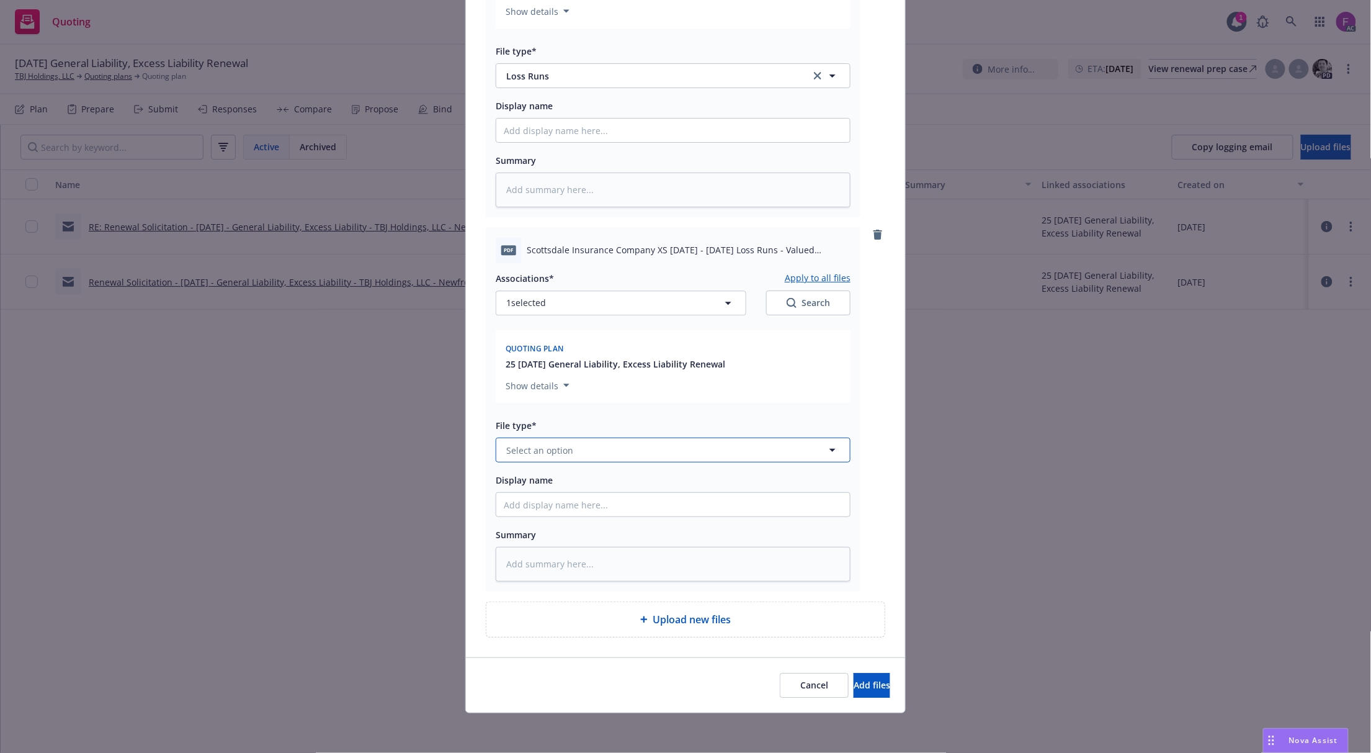
click at [544, 457] on button "Select an option" at bounding box center [673, 449] width 355 height 25
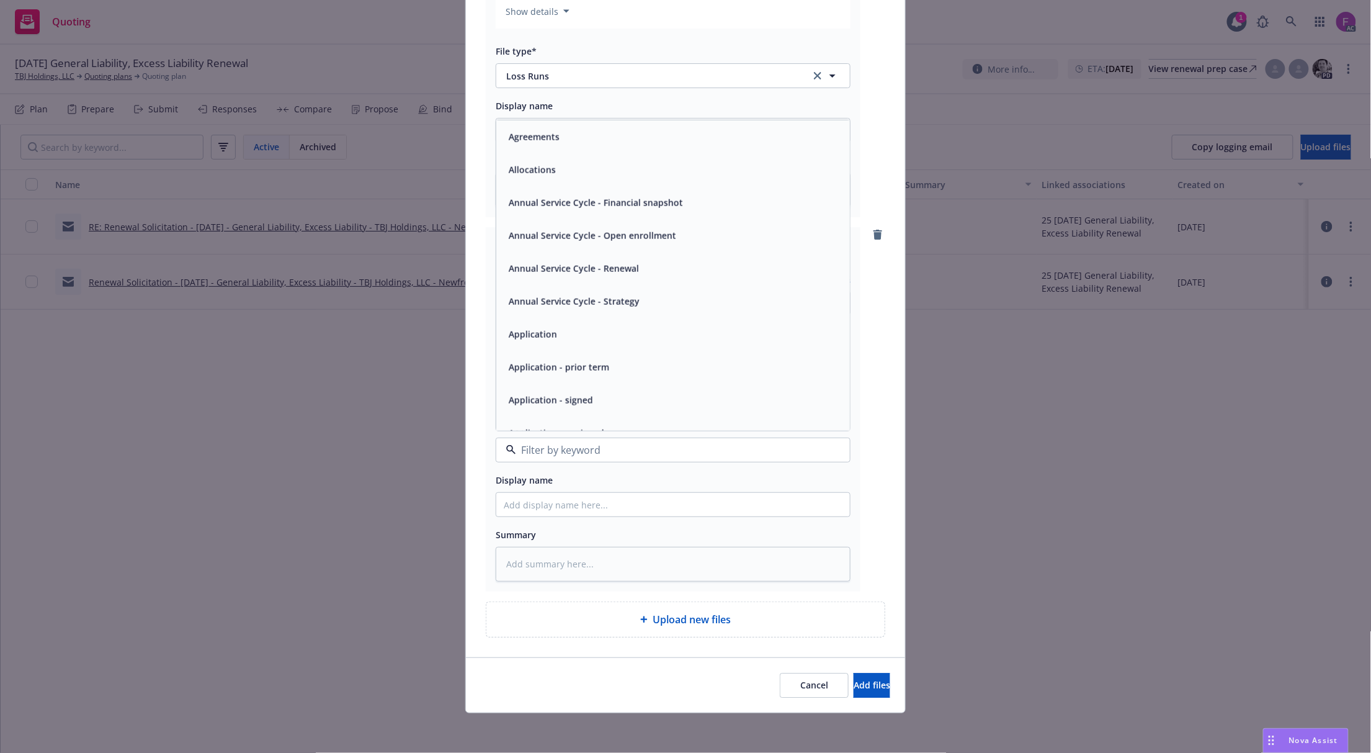
paste input "Loss Run"
type input "Loss Run"
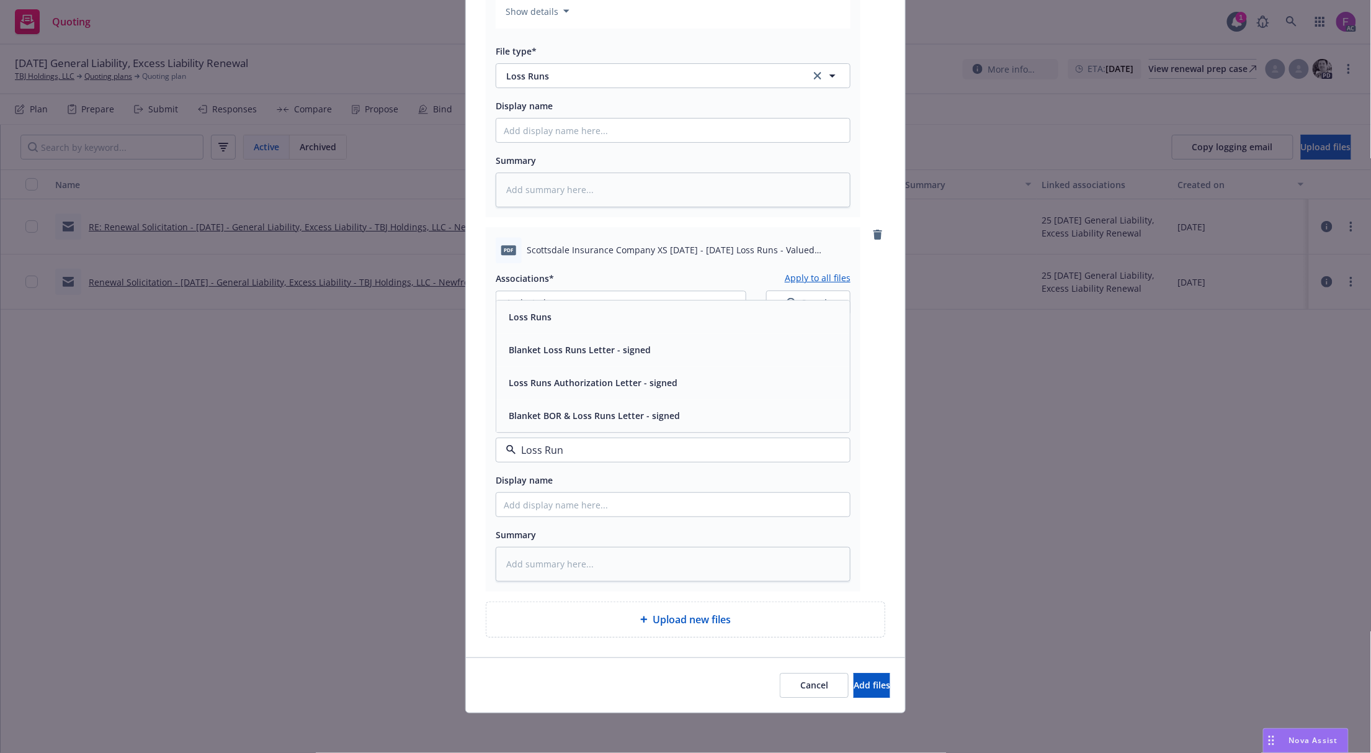
click at [537, 302] on div "Loss Runs" at bounding box center [673, 316] width 354 height 33
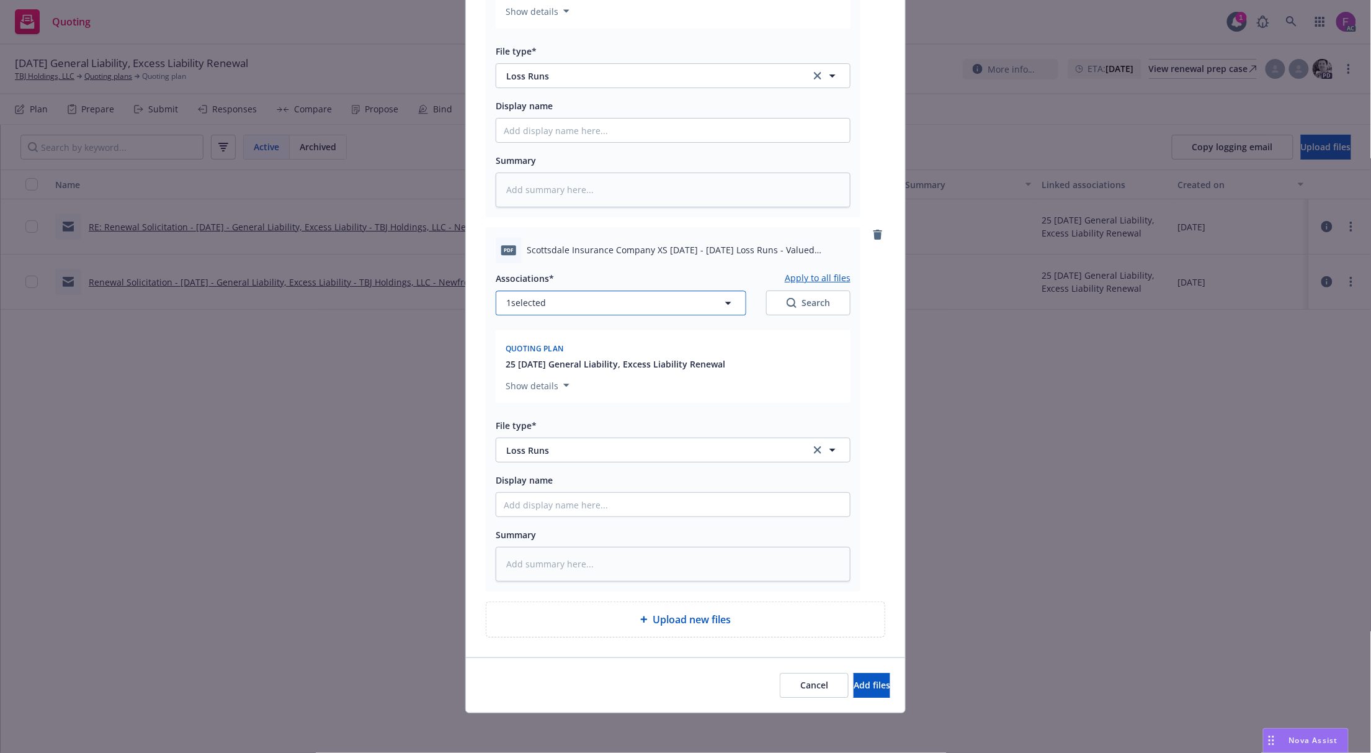
click at [612, 309] on button "1 selected" at bounding box center [621, 302] width 251 height 25
type textarea "x"
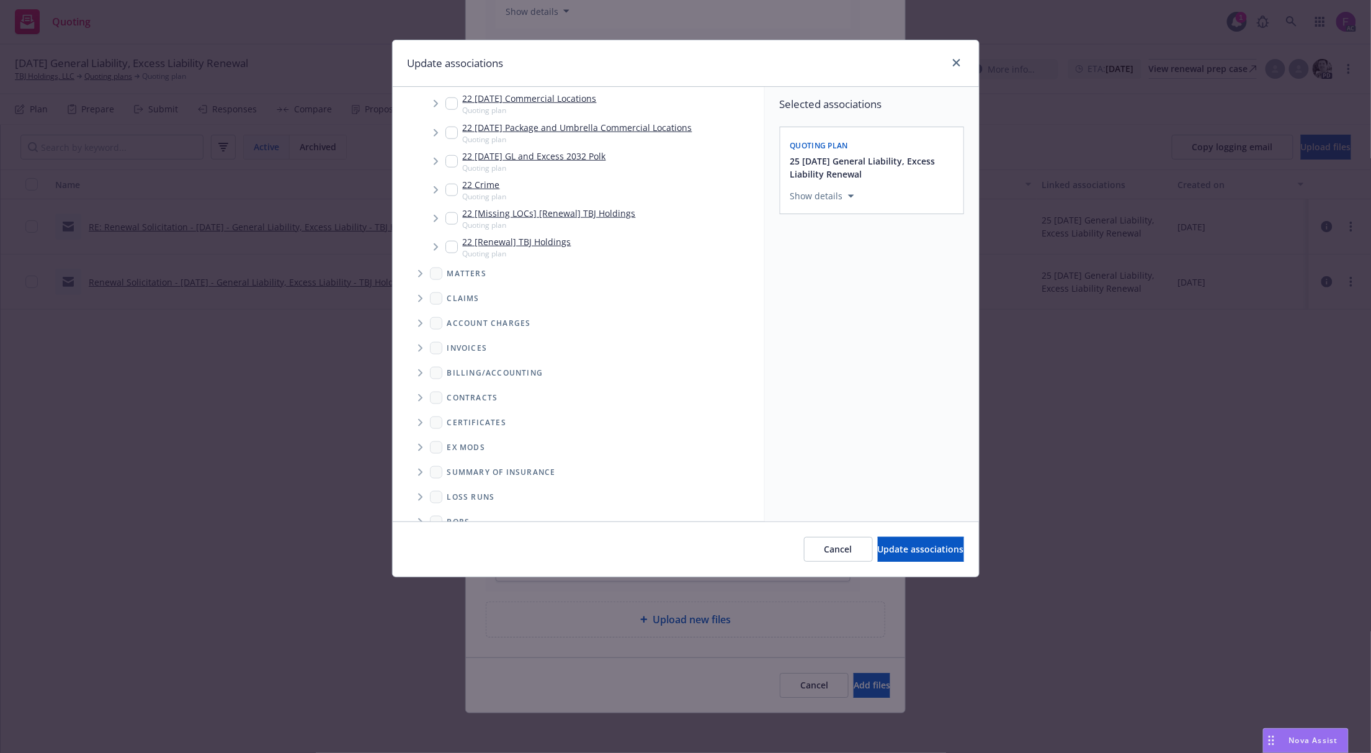
scroll to position [576, 0]
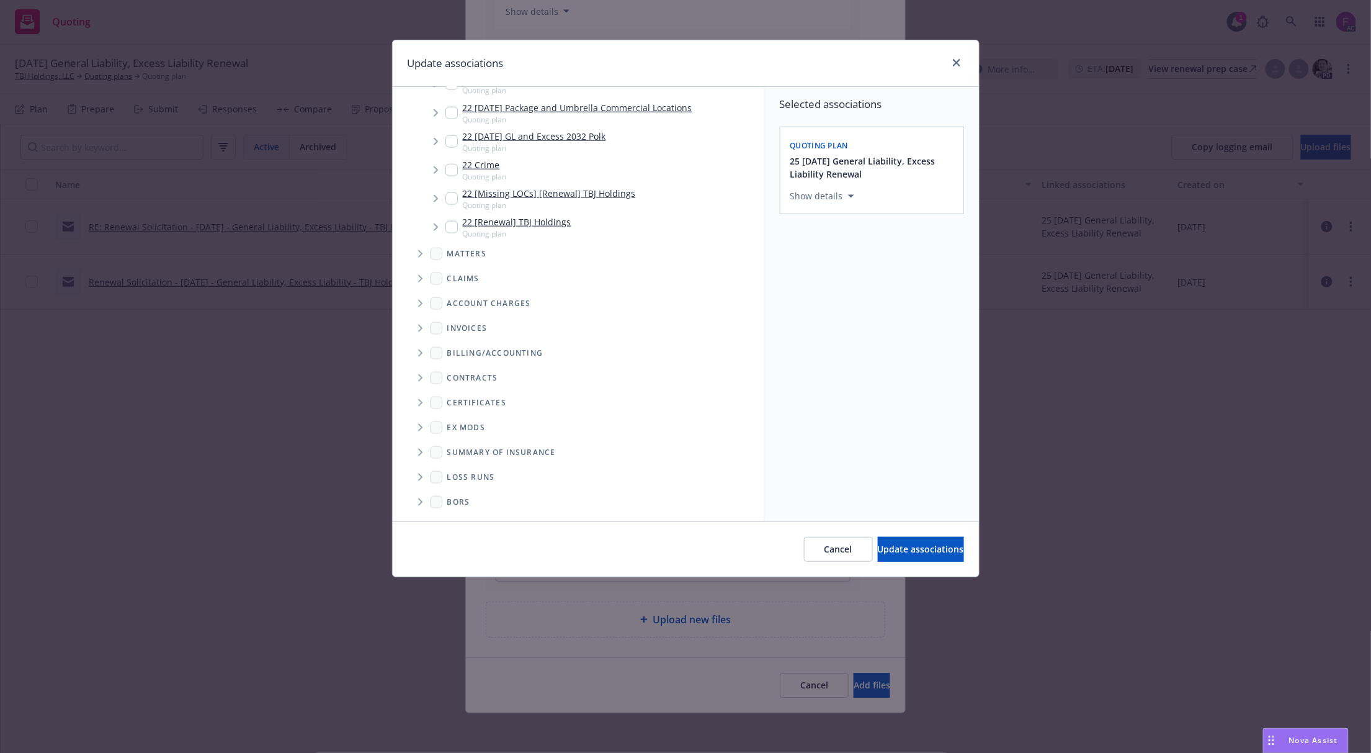
click at [421, 475] on icon "Folder Tree Example" at bounding box center [420, 476] width 5 height 7
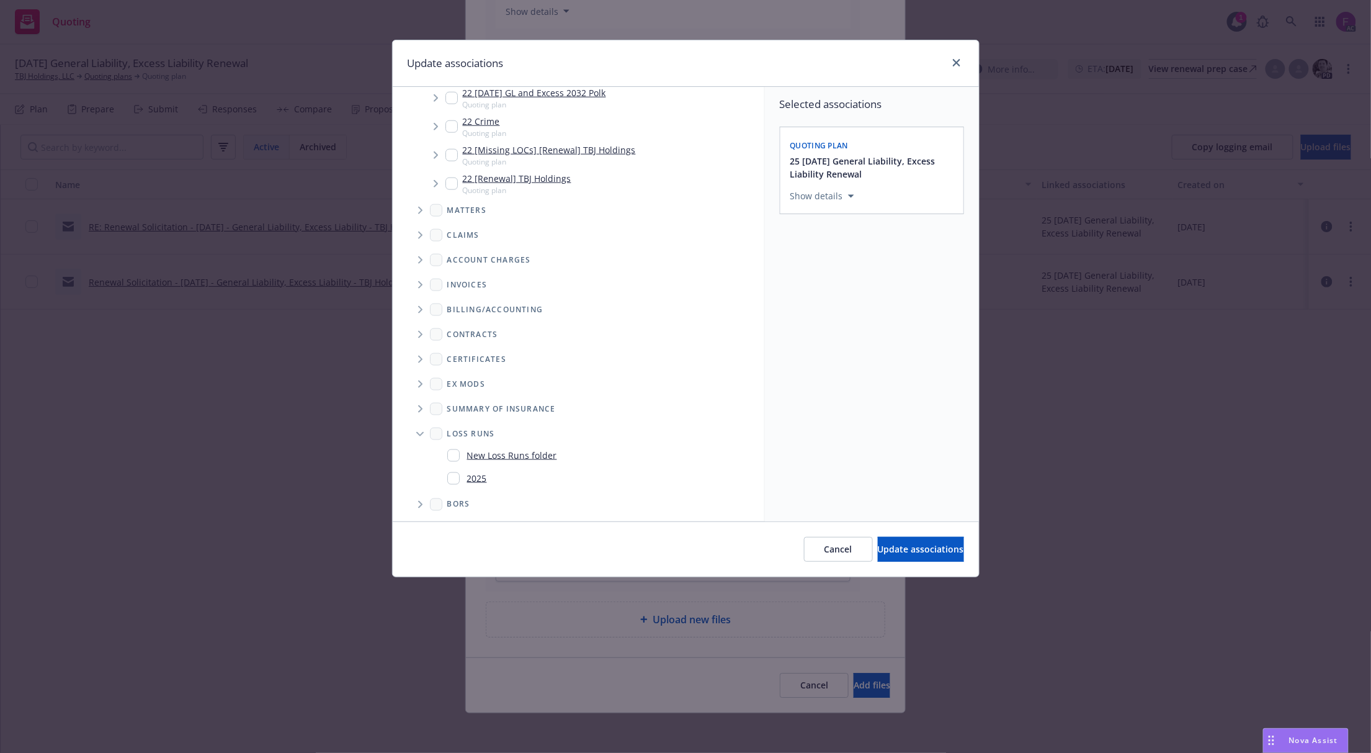
scroll to position [622, 0]
click at [455, 472] on input "Folder Tree Example" at bounding box center [453, 476] width 12 height 12
checkbox input "true"
click at [904, 412] on div "Selected associations Quoting plan 25 11/12/25 General Liability, Excess Liabil…" at bounding box center [872, 304] width 214 height 434
click at [897, 537] on button "Update associations" at bounding box center [921, 549] width 86 height 25
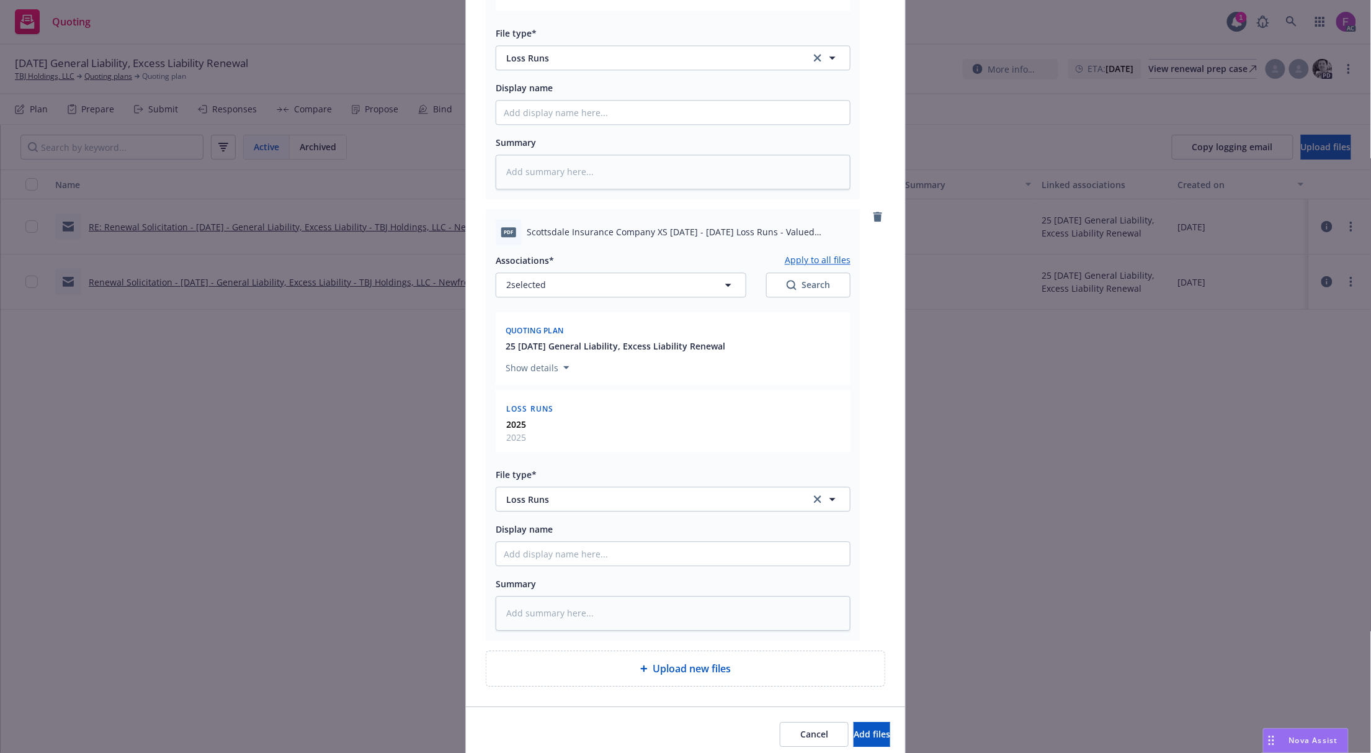
click at [809, 267] on button "Apply to all files" at bounding box center [818, 260] width 66 height 15
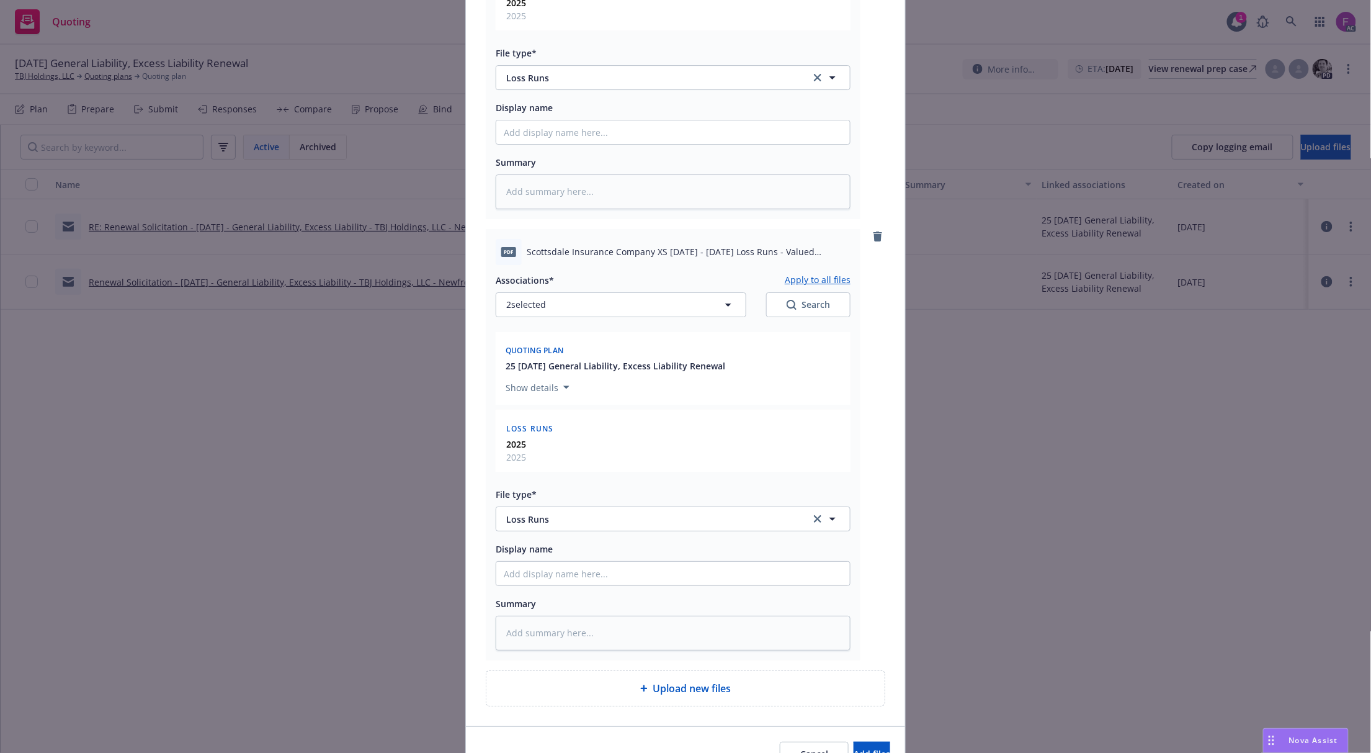
scroll to position [3980, 0]
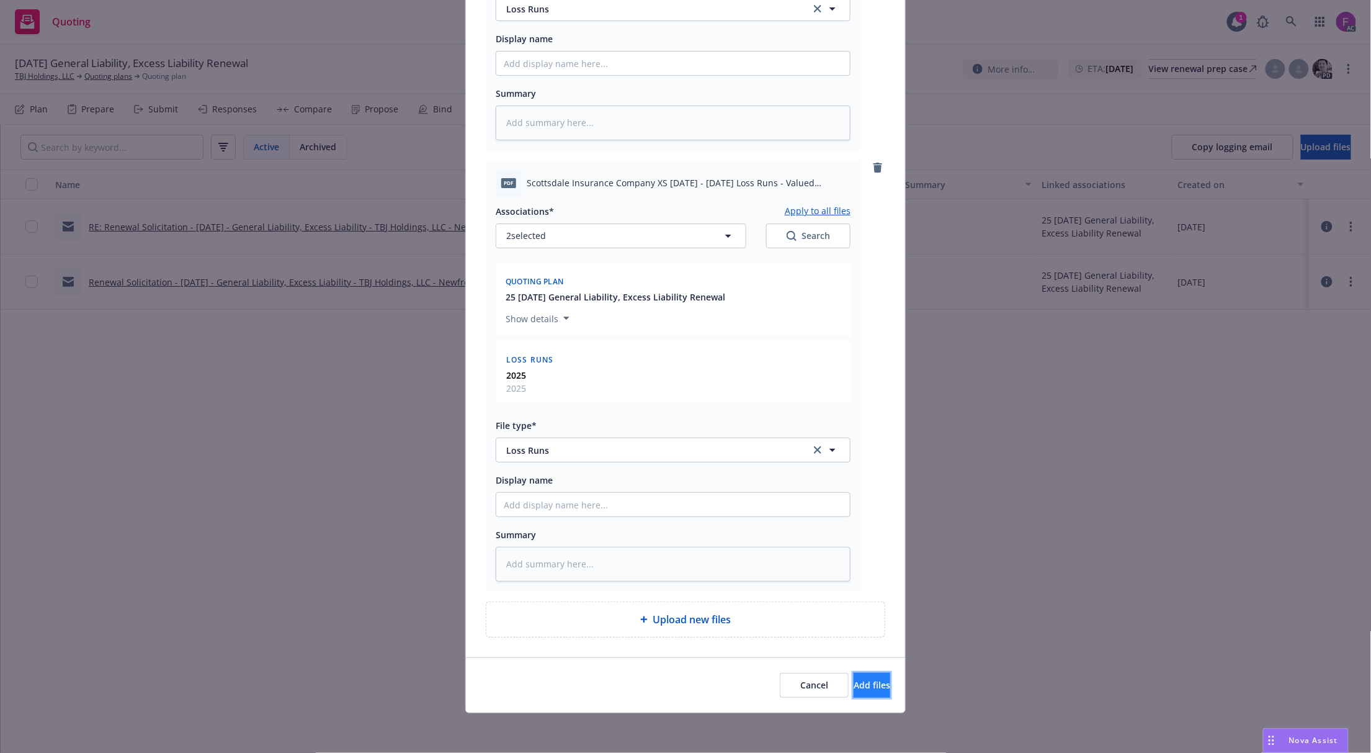
click at [854, 690] on span "Add files" at bounding box center [872, 685] width 37 height 12
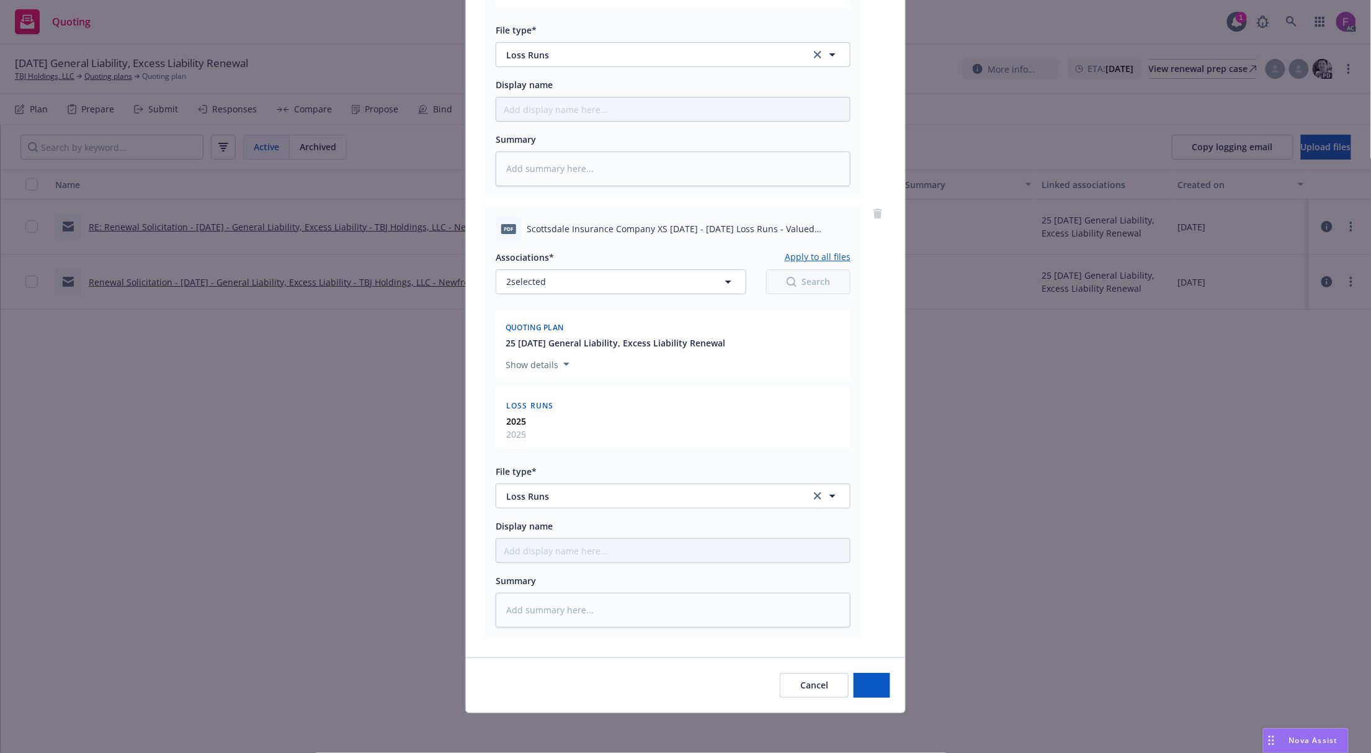
scroll to position [3933, 0]
type textarea "x"
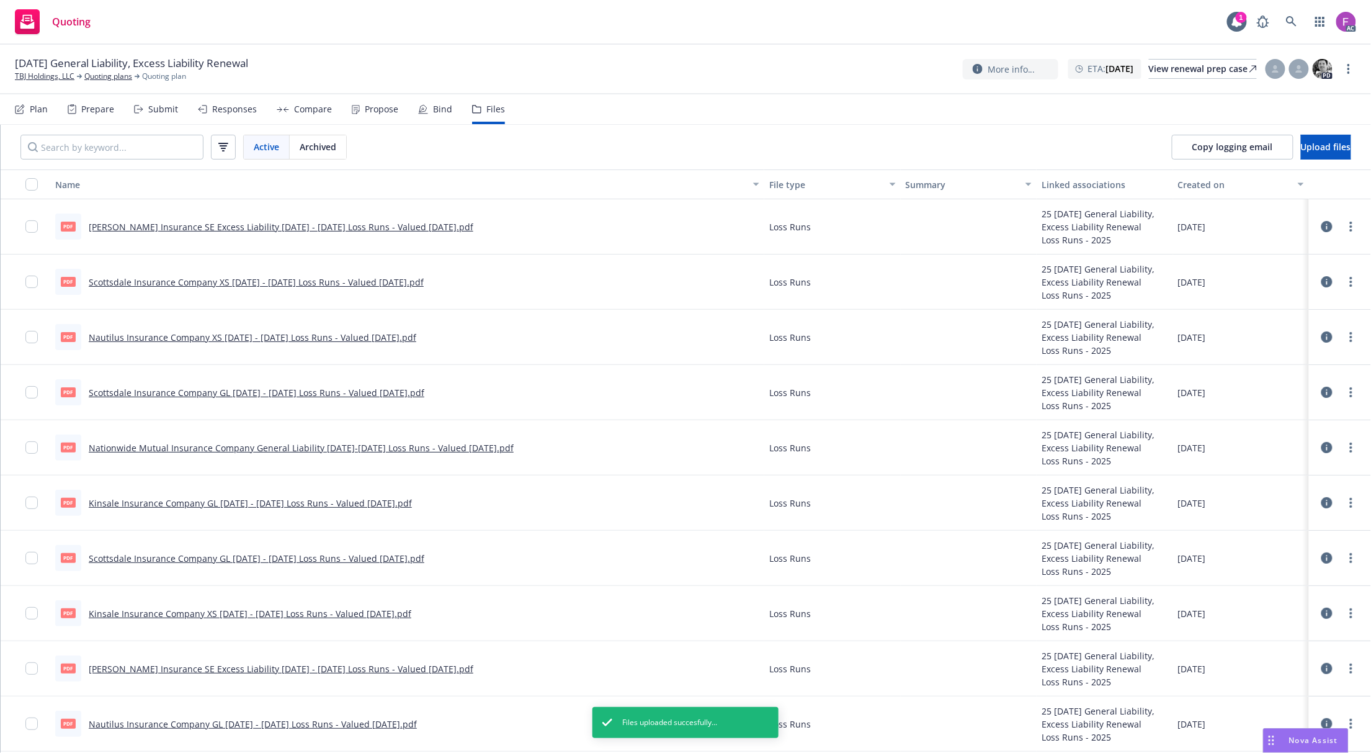
click at [353, 17] on div "Quoting 1 AC" at bounding box center [685, 22] width 1371 height 45
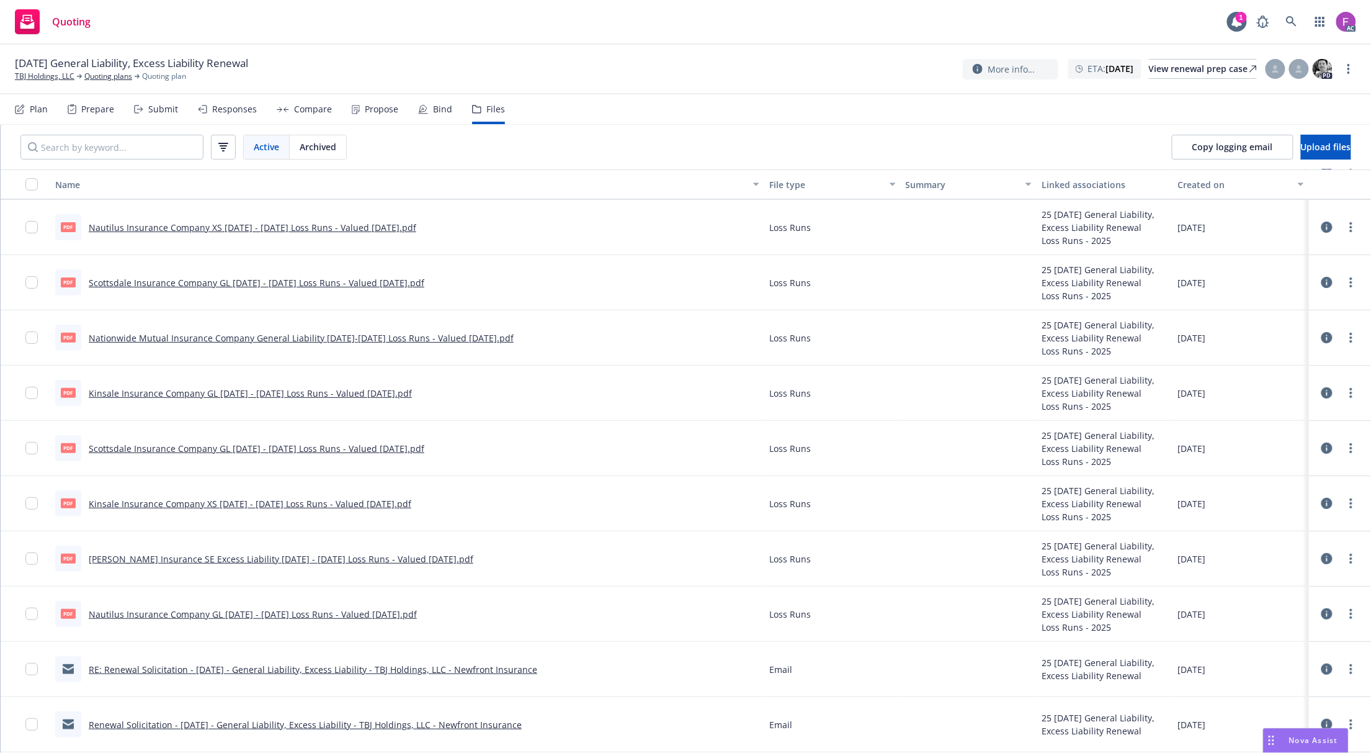
click at [294, 552] on div "Markel Insurance SE Excess Liability 2021 - 2022 Loss Runs - Valued 2025-08-14.…" at bounding box center [281, 558] width 385 height 13
click at [186, 613] on link "Nautilus Insurance Company GL 2022 - 2025 Loss Runs - Valued 2025-08-13.pdf" at bounding box center [253, 614] width 328 height 12
click at [1344, 616] on link "more" at bounding box center [1351, 613] width 15 height 15
click at [1242, 714] on link "Update associations" at bounding box center [1284, 713] width 123 height 25
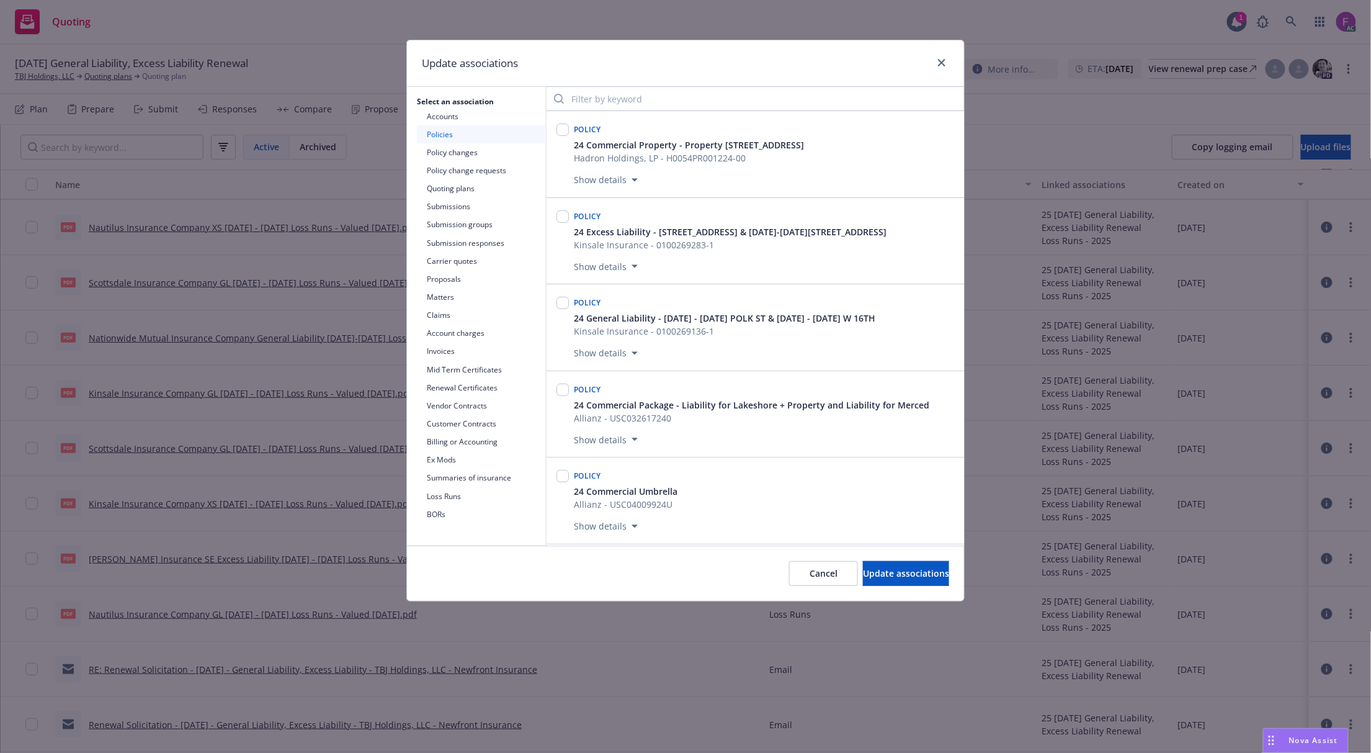
click at [782, 73] on div "Update associations" at bounding box center [685, 63] width 557 height 47
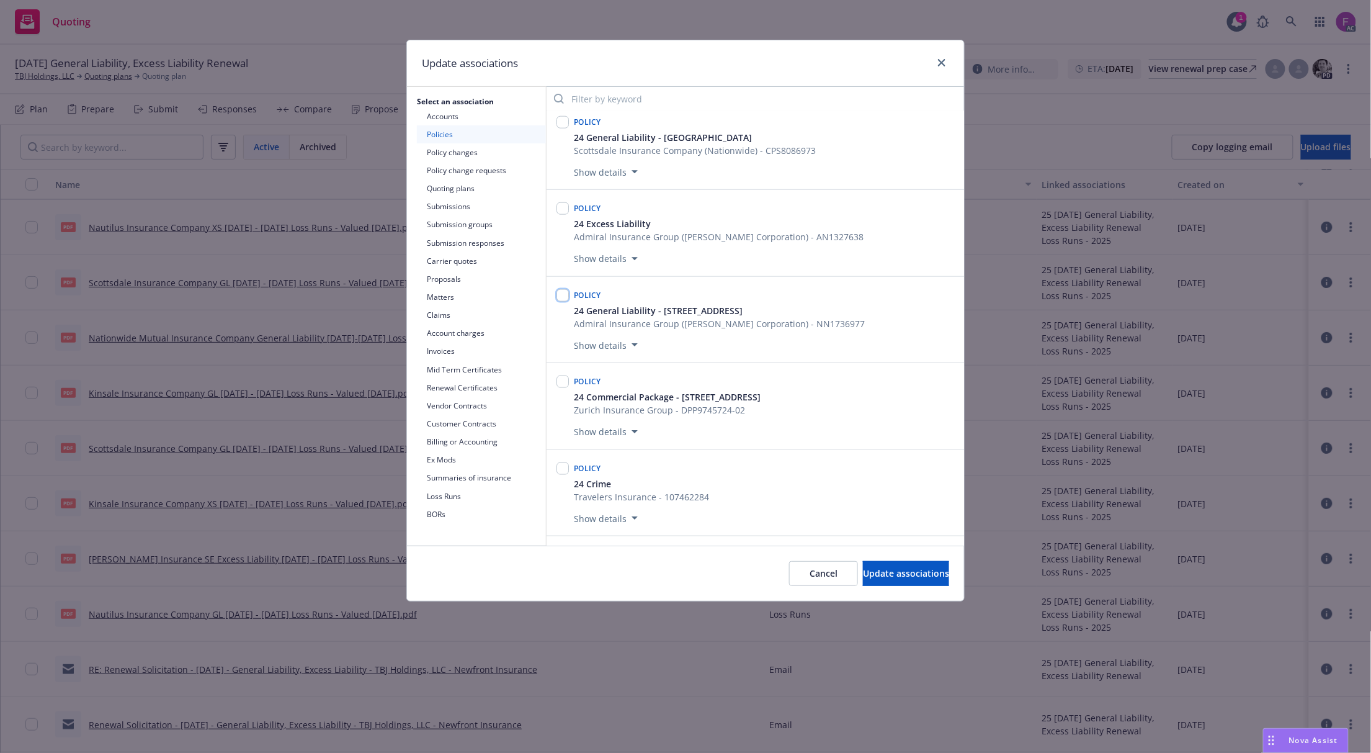
click at [563, 301] on input "checkbox" at bounding box center [563, 295] width 12 height 12
checkbox input "true"
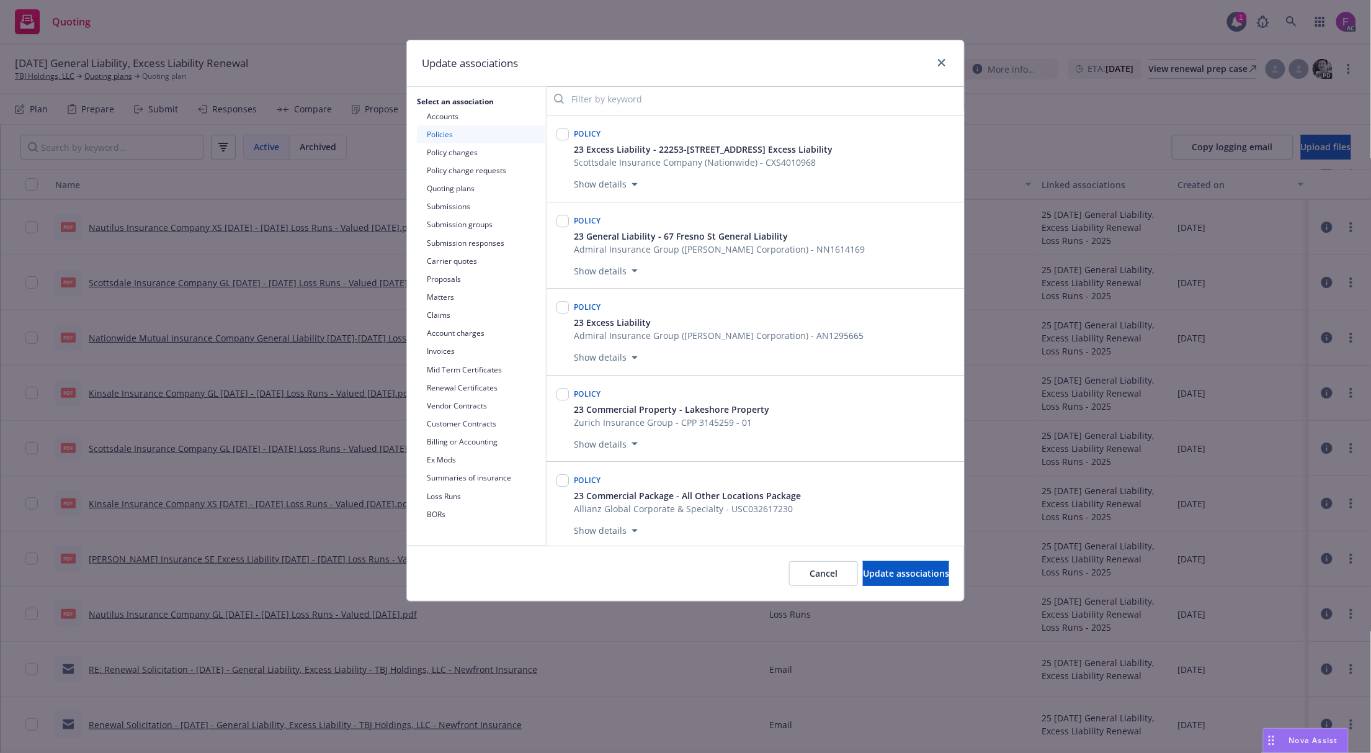
scroll to position [1524, 0]
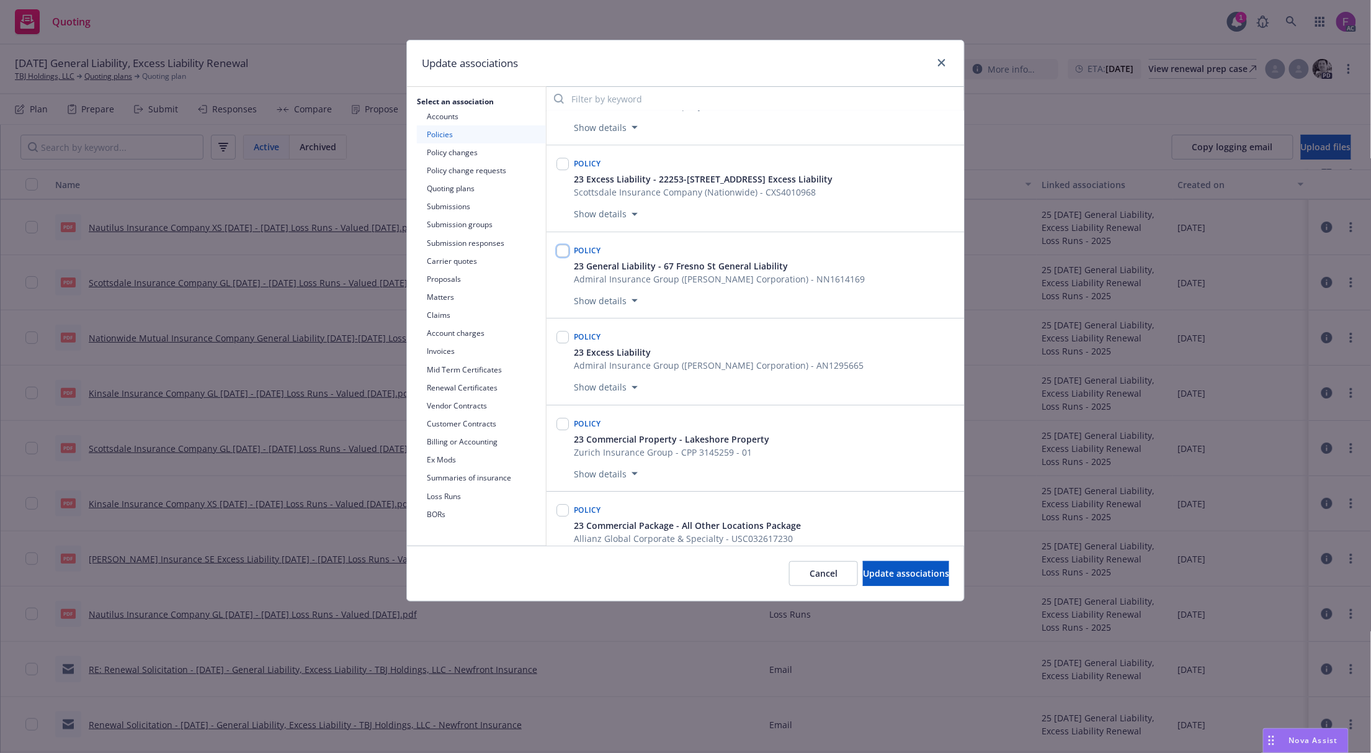
click at [562, 257] on input "checkbox" at bounding box center [563, 250] width 12 height 12
checkbox input "true"
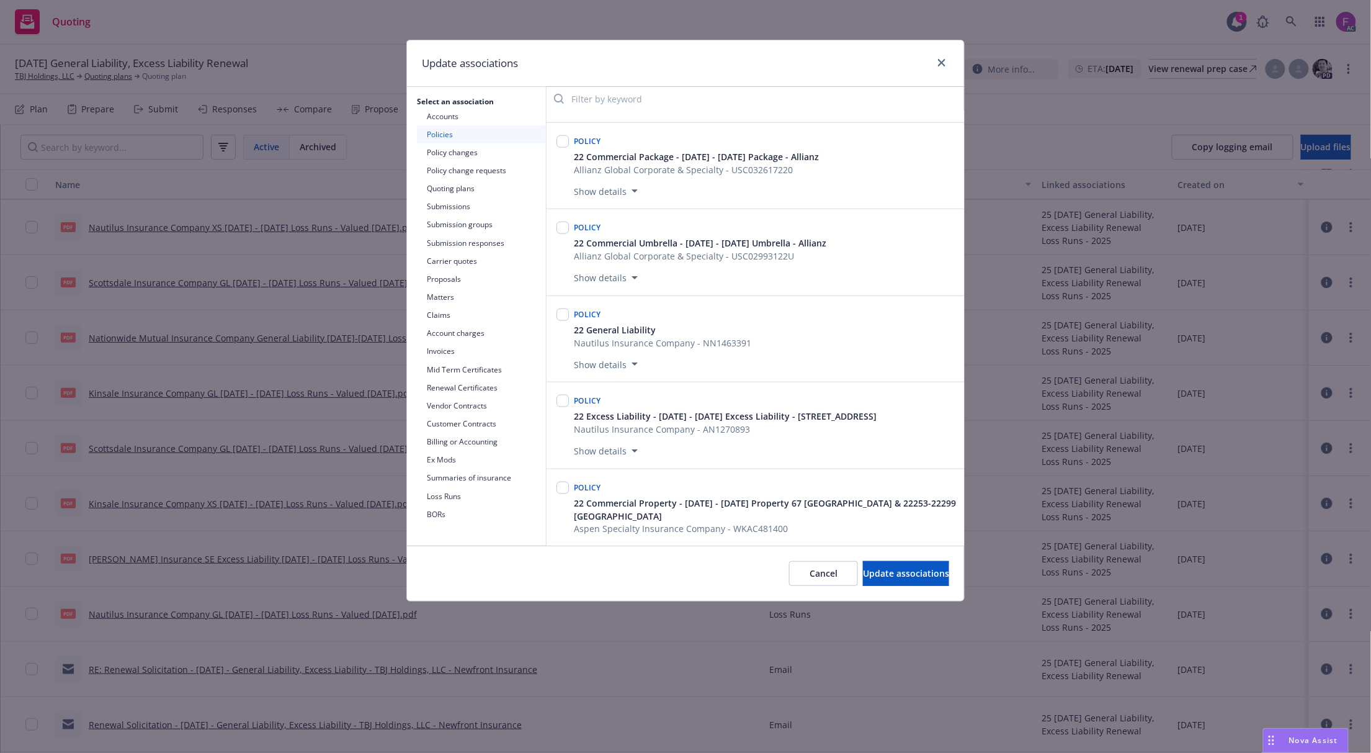
scroll to position [2682, 0]
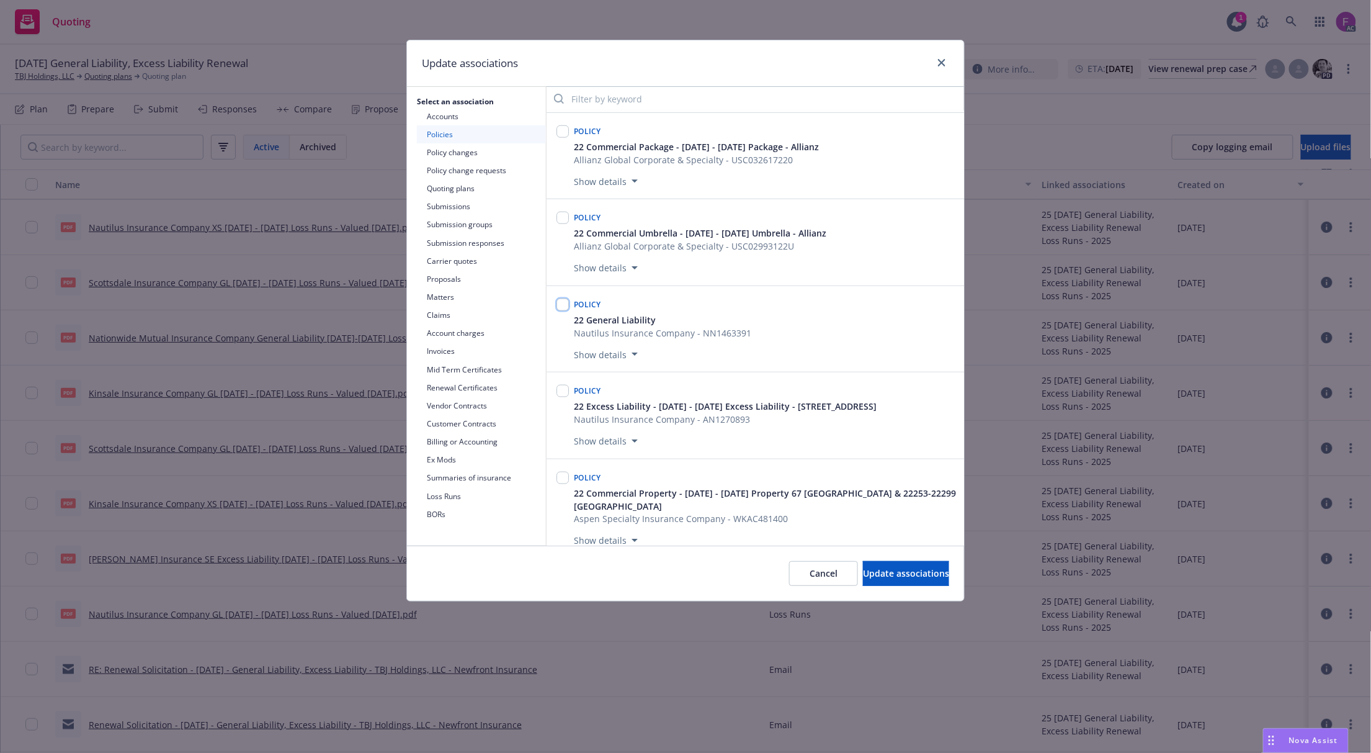
click at [566, 311] on input "checkbox" at bounding box center [563, 304] width 12 height 12
checkbox input "true"
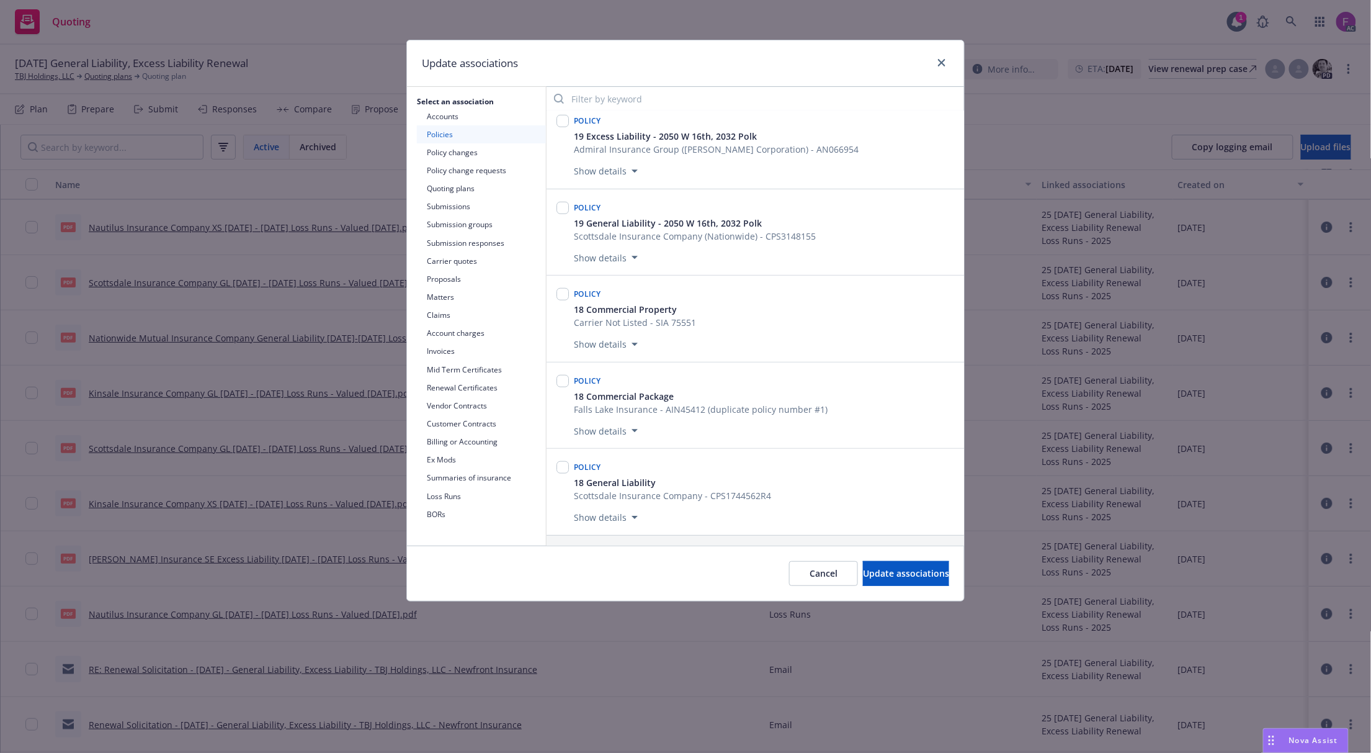
scroll to position [4558, 0]
click at [442, 497] on button "Loss Runs" at bounding box center [481, 496] width 129 height 18
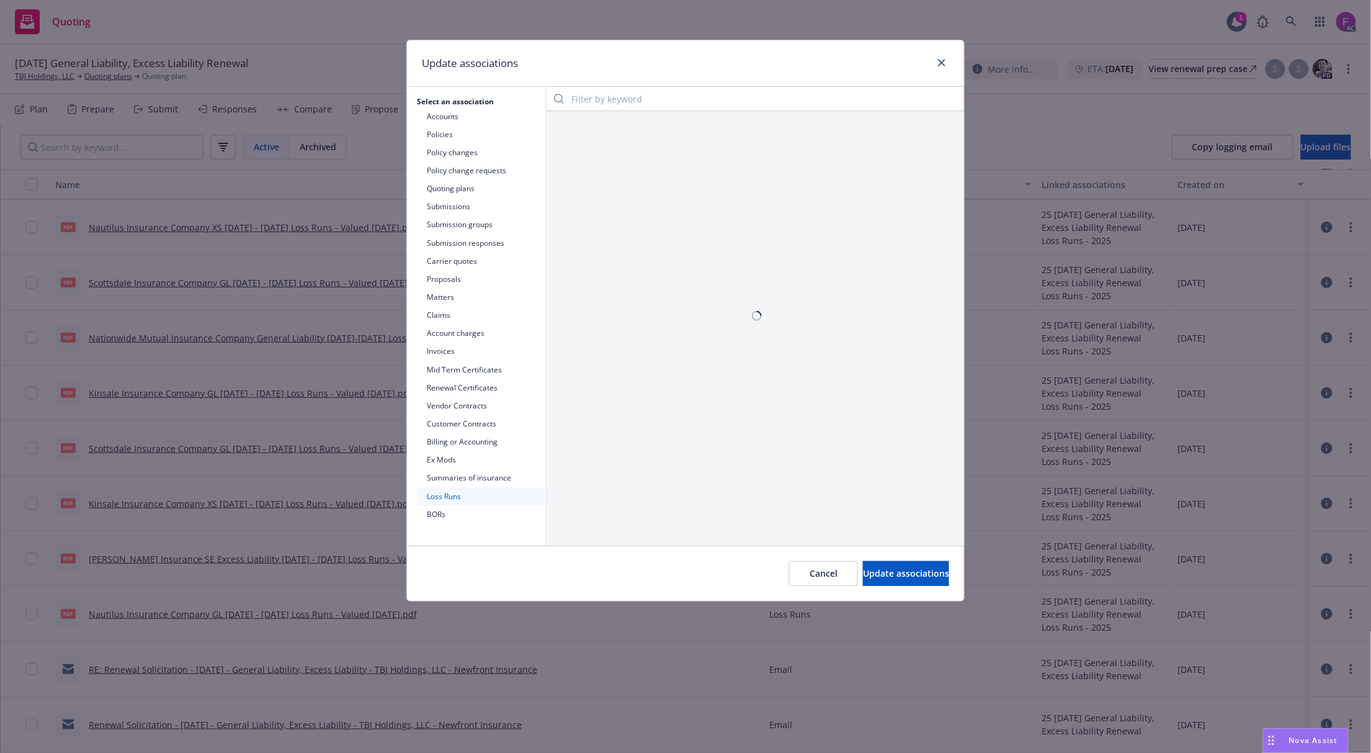
scroll to position [0, 0]
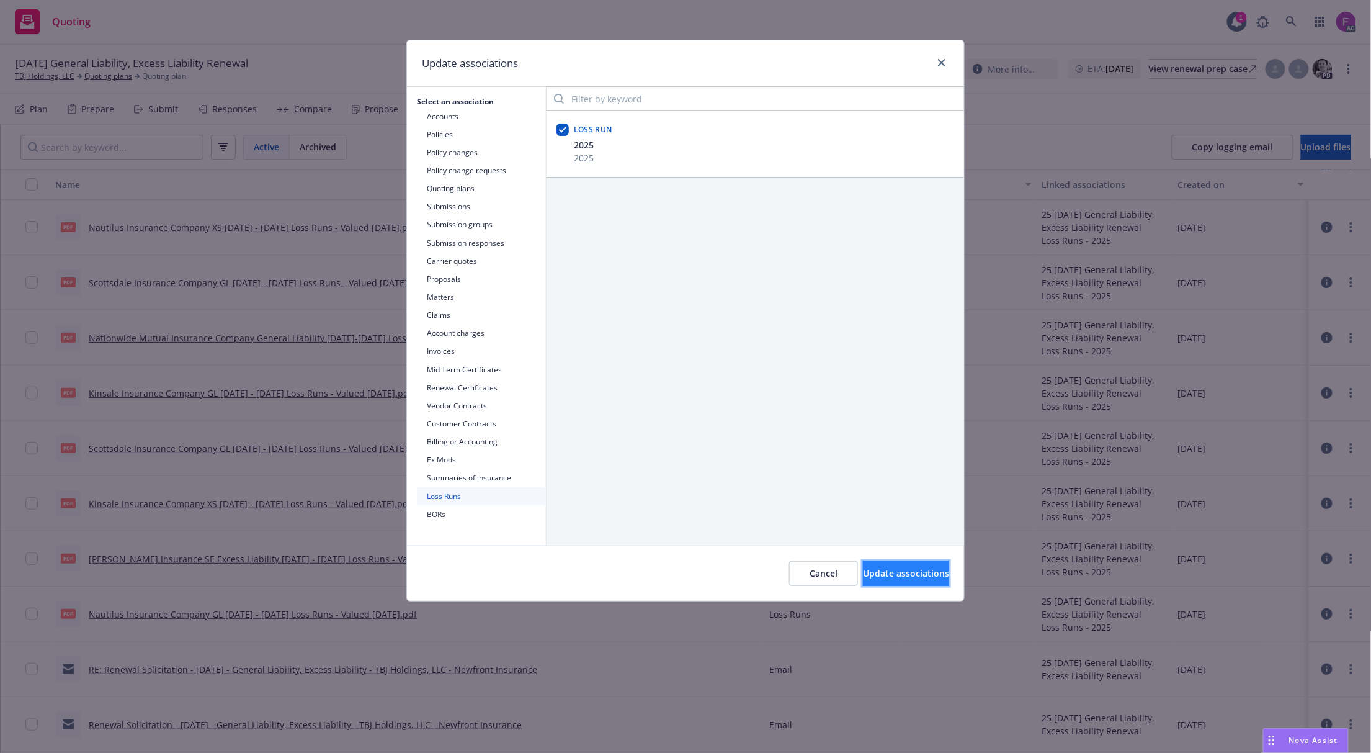
click at [877, 567] on button "Update associations" at bounding box center [906, 573] width 86 height 25
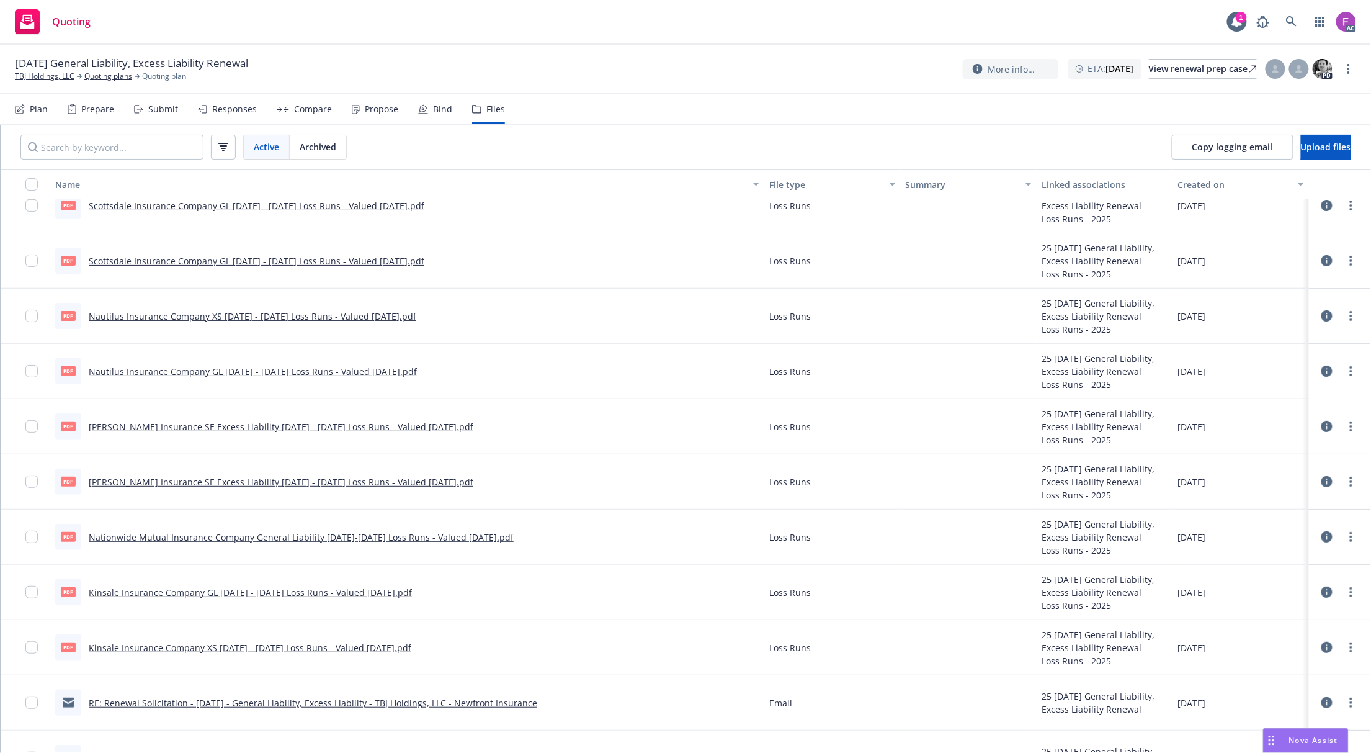
scroll to position [112, 0]
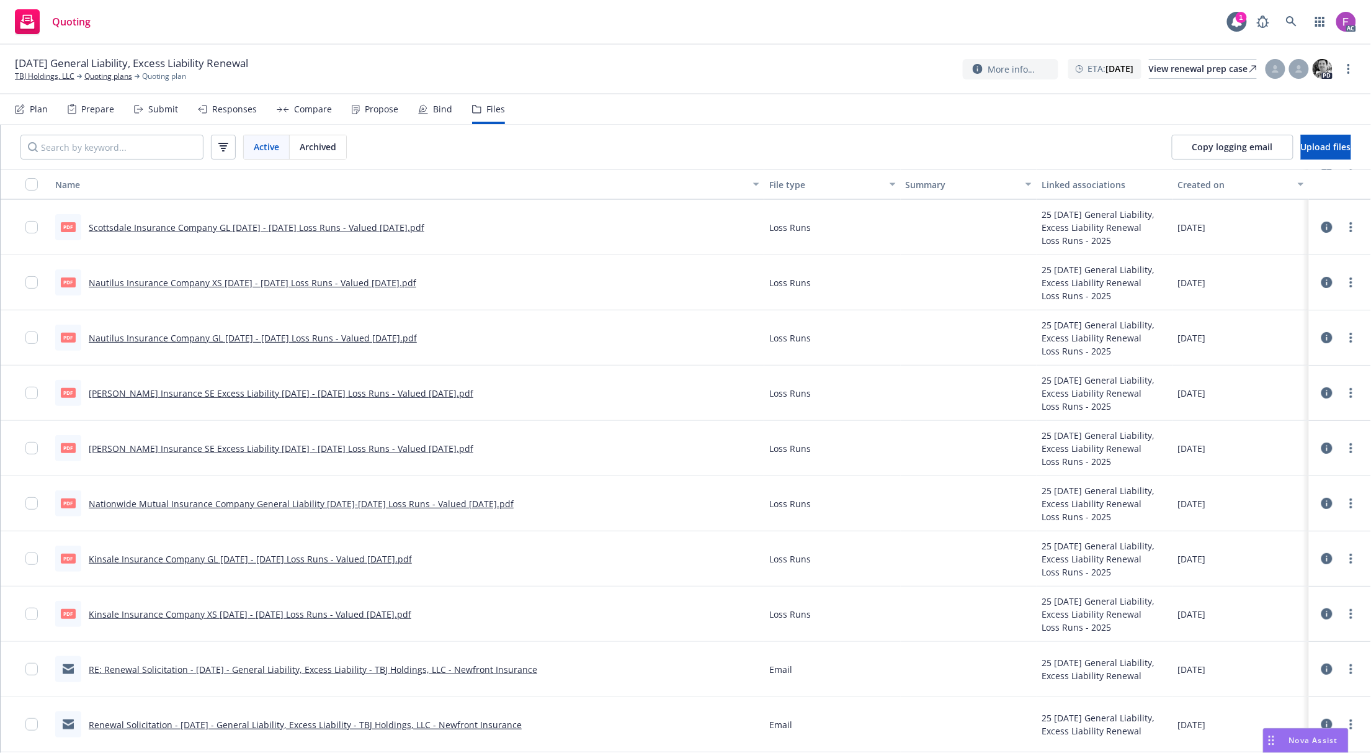
click at [213, 604] on div "pdf Kinsale Insurance Company XS 2023 - 2025 Loss Runs - Valued 2025-08-14.pdf" at bounding box center [233, 614] width 356 height 26
click at [268, 616] on link "Kinsale Insurance Company XS 2023 - 2025 Loss Runs - Valued 2025-08-14.pdf" at bounding box center [250, 614] width 323 height 12
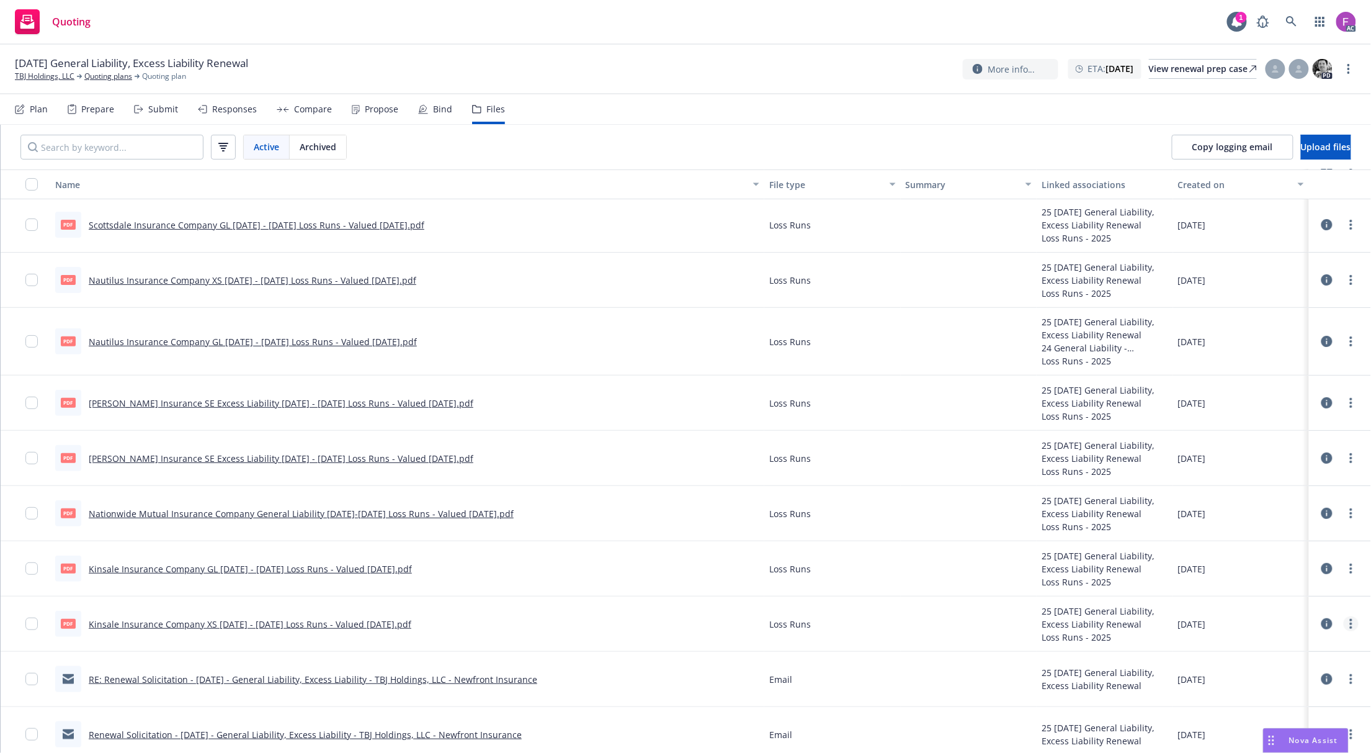
click at [1344, 626] on link "more" at bounding box center [1351, 623] width 15 height 15
drag, startPoint x: 1245, startPoint y: 720, endPoint x: 1246, endPoint y: 706, distance: 13.7
click at [1245, 720] on link "Update associations" at bounding box center [1284, 726] width 123 height 25
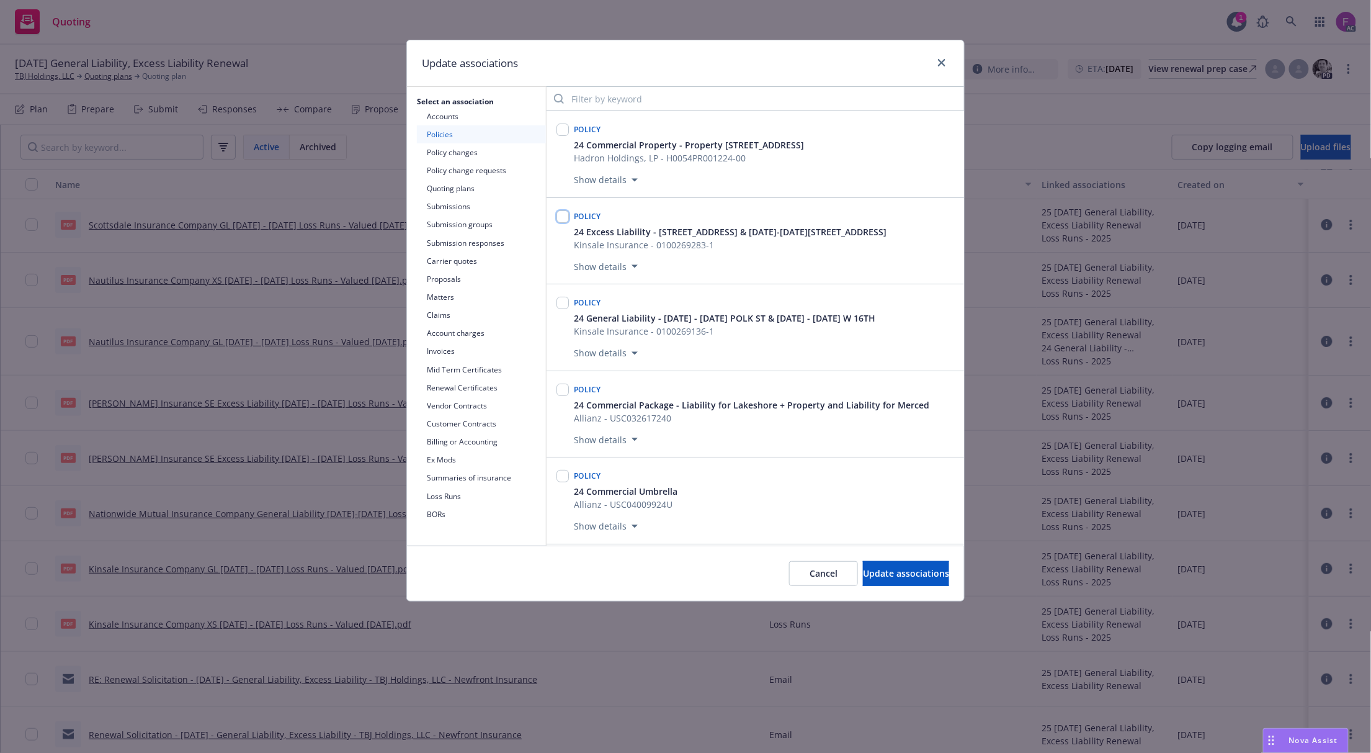
click at [566, 219] on input "checkbox" at bounding box center [563, 216] width 12 height 12
checkbox input "true"
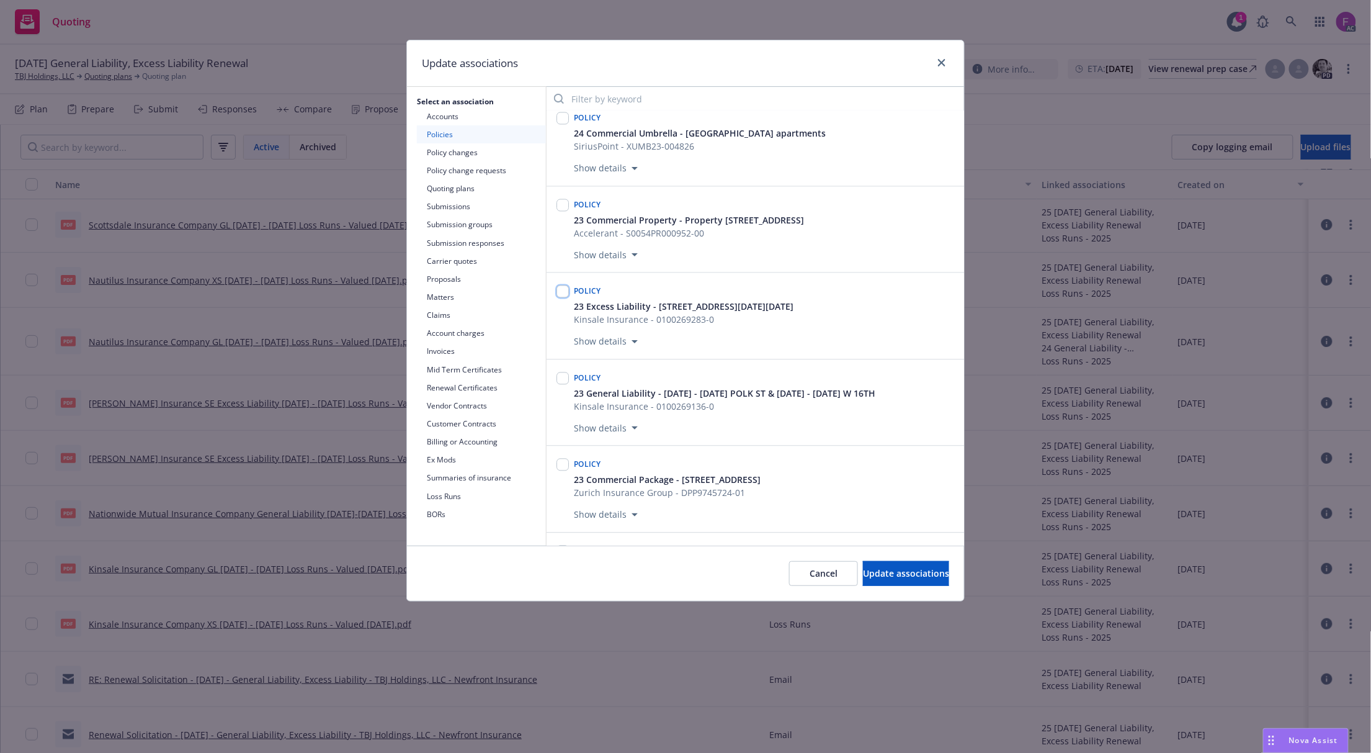
click at [561, 298] on input "checkbox" at bounding box center [563, 291] width 12 height 12
checkbox input "true"
click at [907, 566] on button "Update associations" at bounding box center [906, 573] width 86 height 25
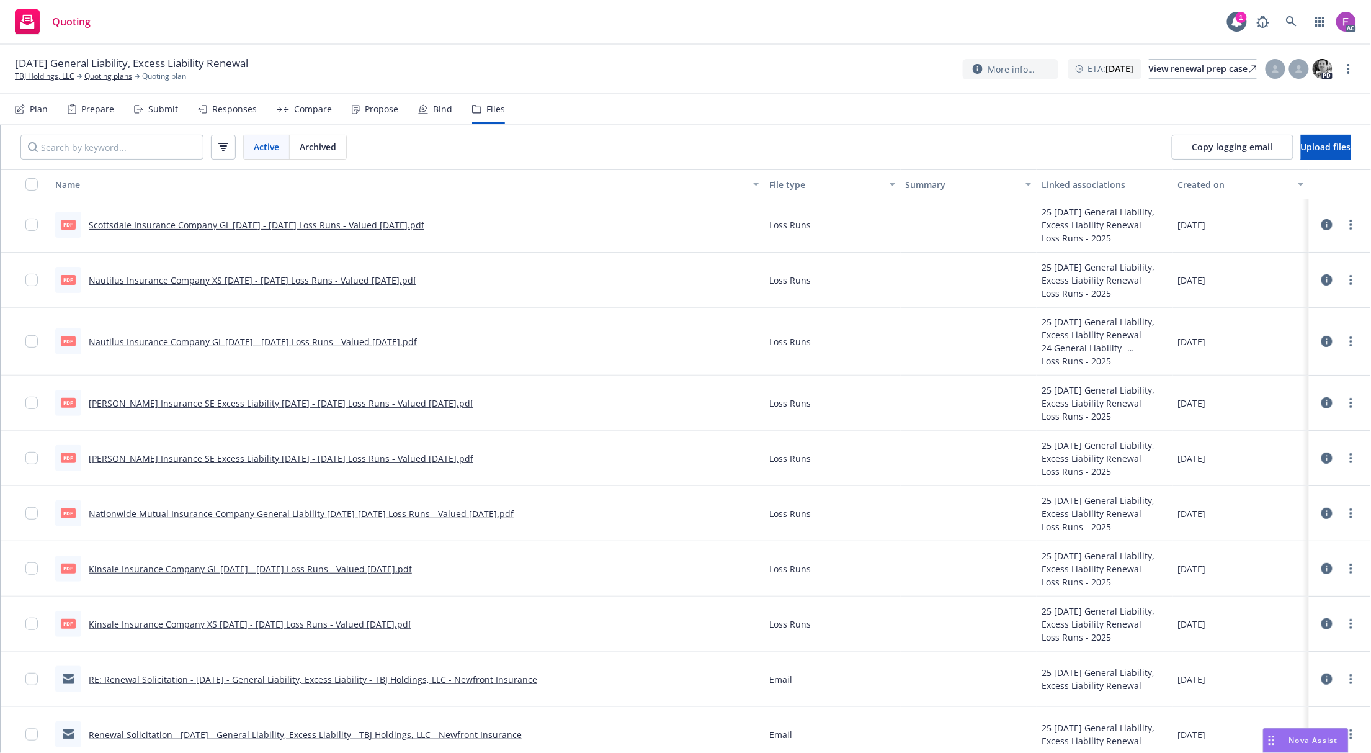
click at [191, 568] on link "Kinsale Insurance Company GL 2023 - 2025 Loss Runs - Valued 2025-08-14.pdf" at bounding box center [250, 569] width 323 height 12
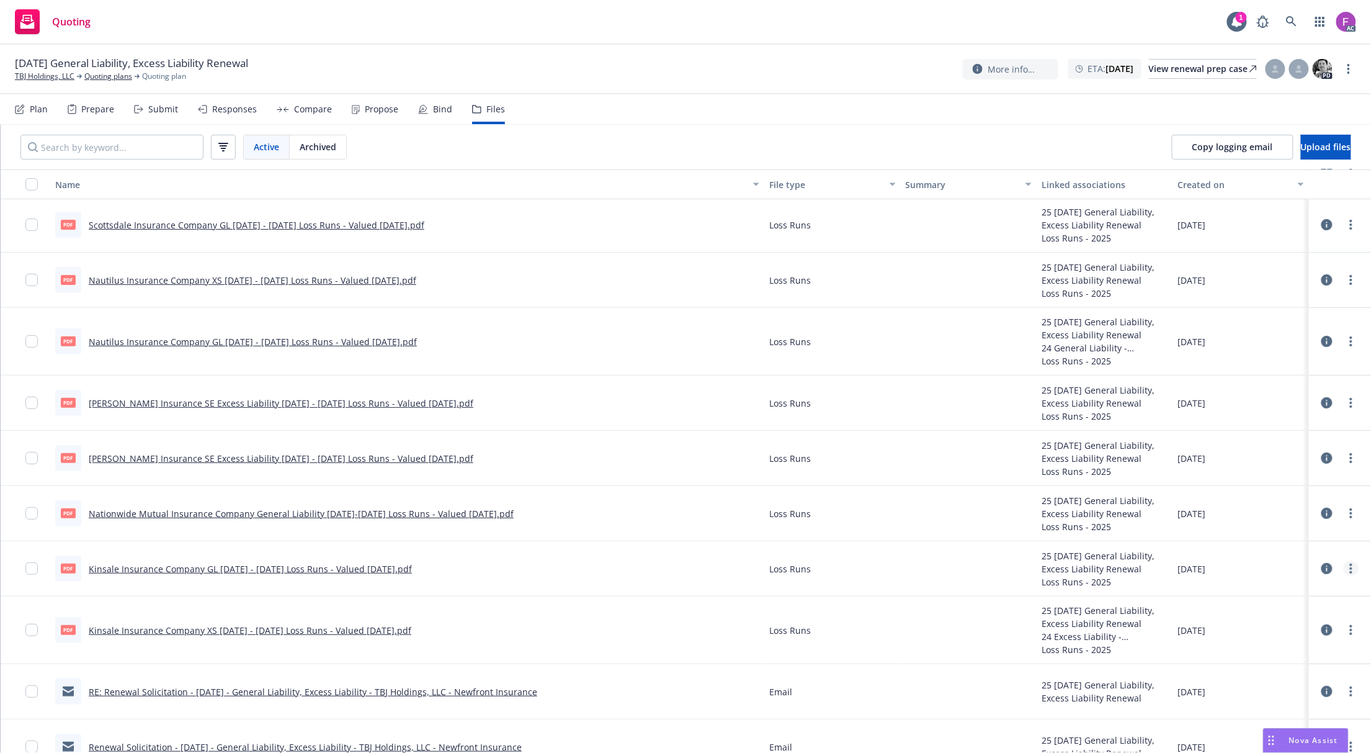
click at [1350, 573] on circle "more" at bounding box center [1351, 572] width 2 height 2
click at [1293, 676] on link "Update associations" at bounding box center [1284, 670] width 123 height 25
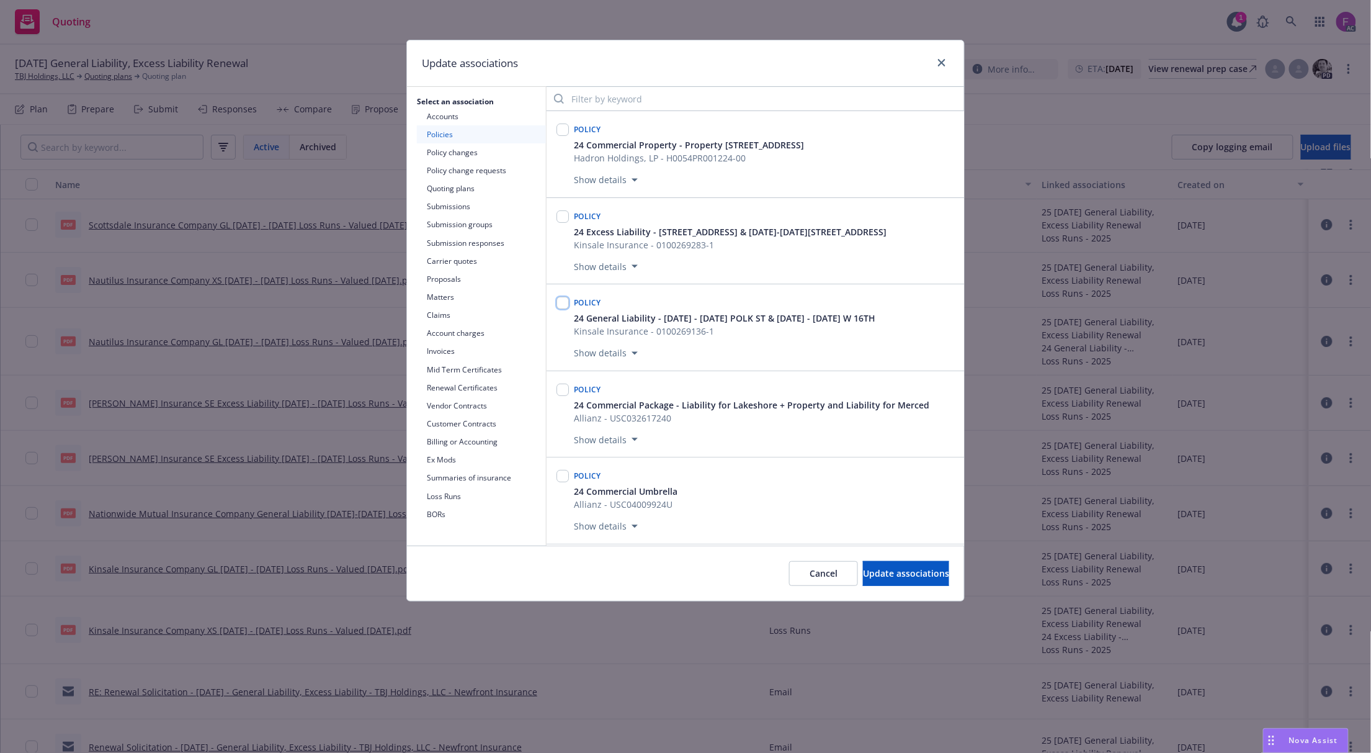
click at [559, 303] on input "checkbox" at bounding box center [563, 303] width 12 height 12
checkbox input "true"
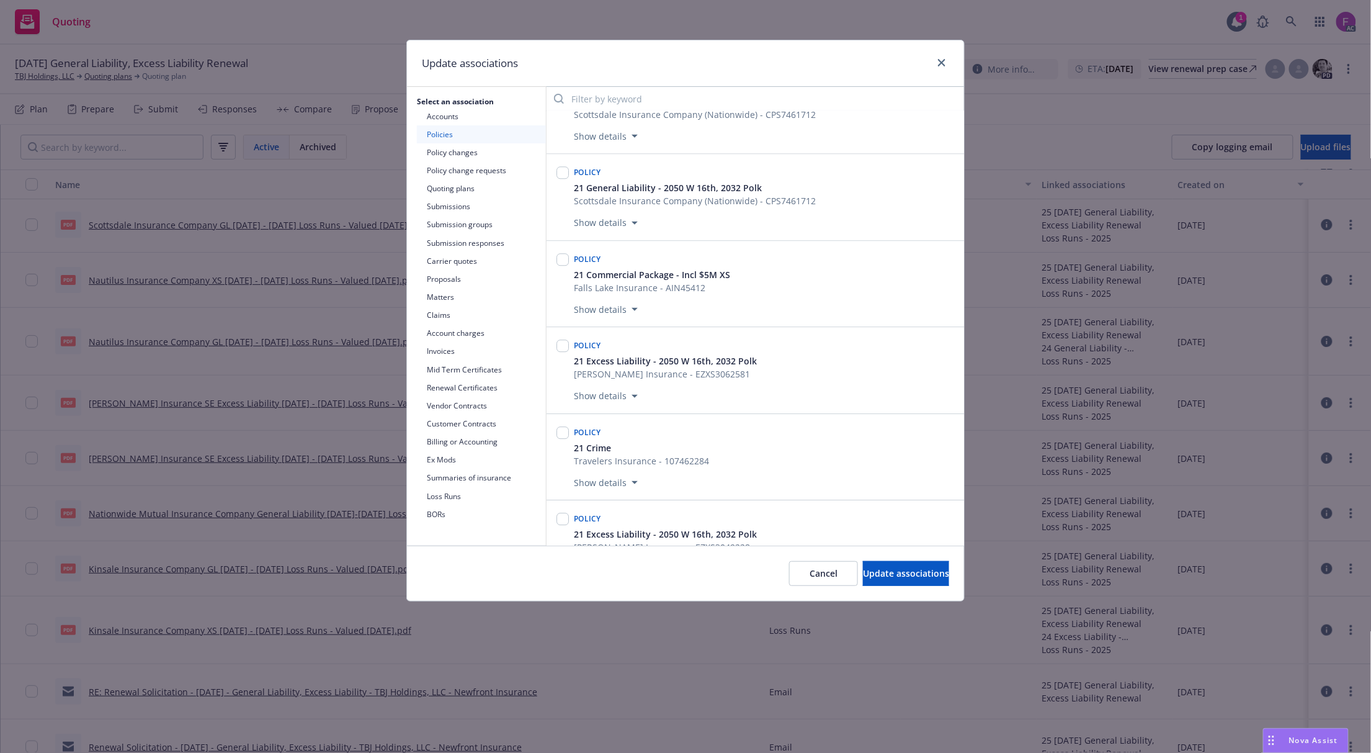
scroll to position [3475, 0]
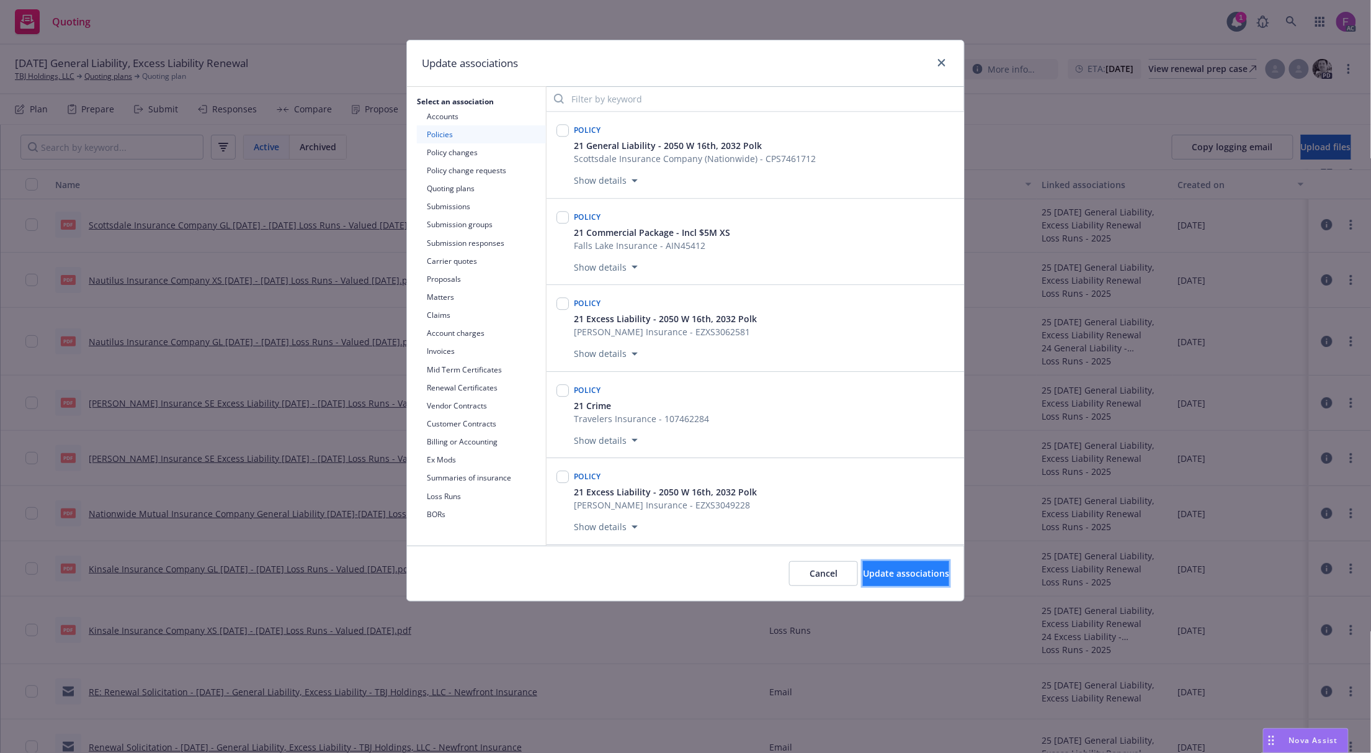
click at [869, 577] on span "Update associations" at bounding box center [906, 573] width 86 height 12
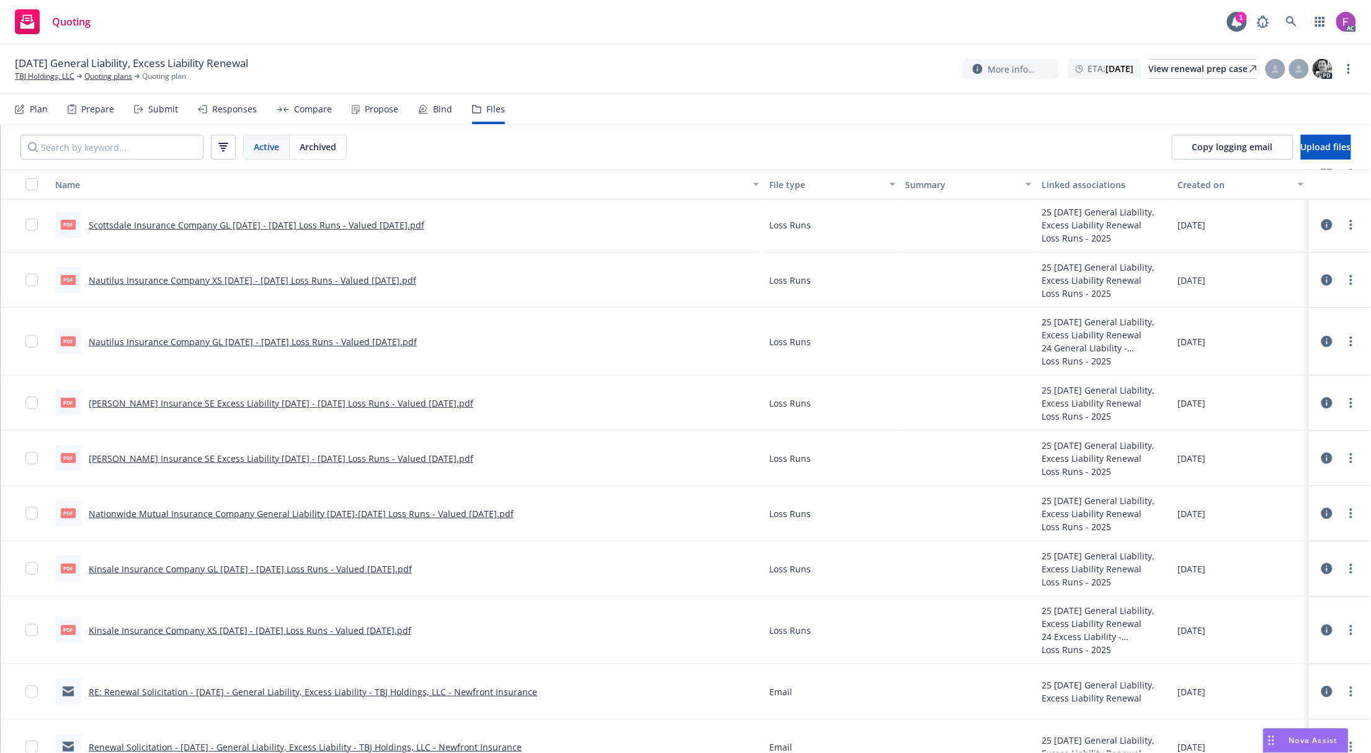
click at [184, 514] on link "Nationwide Mutual Insurance Company General Liability 2020-2023 Loss Runs - Val…" at bounding box center [301, 514] width 425 height 12
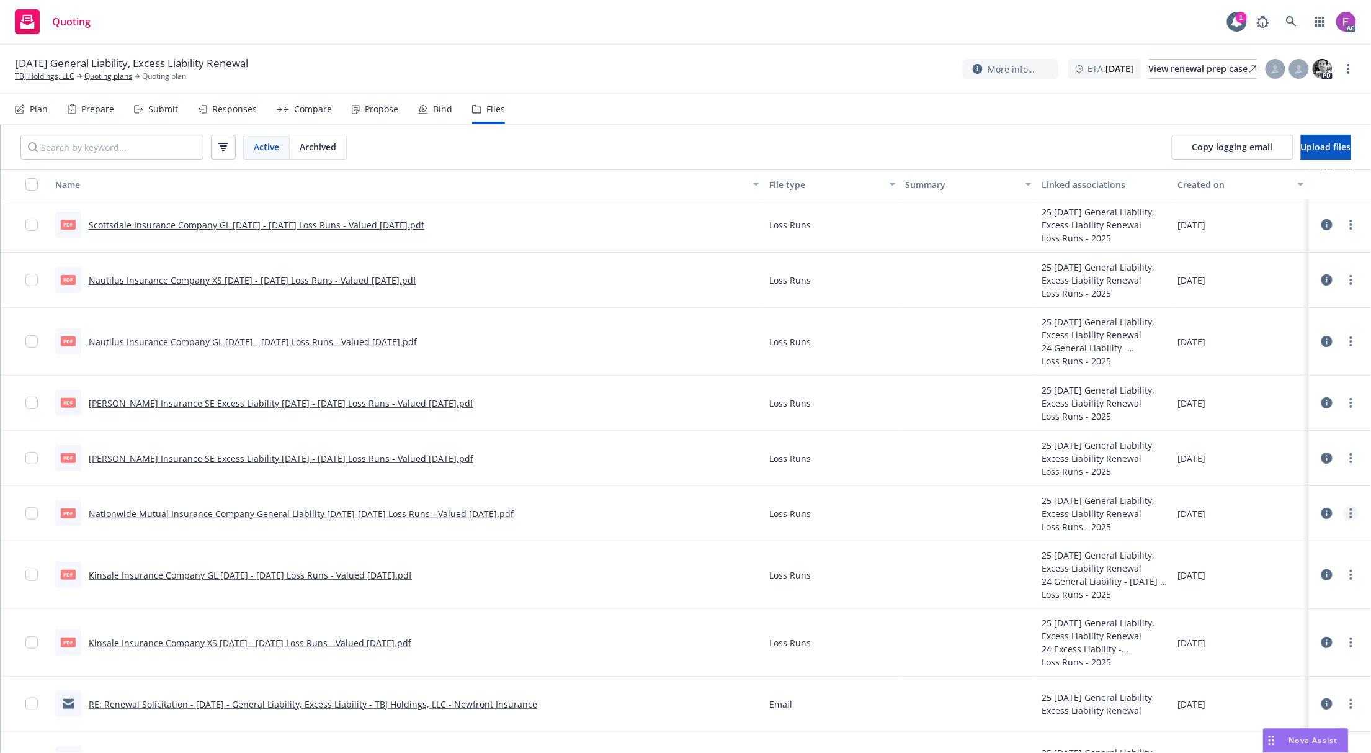
click at [1344, 514] on link "more" at bounding box center [1351, 513] width 15 height 15
click at [1294, 612] on link "Update associations" at bounding box center [1284, 615] width 123 height 25
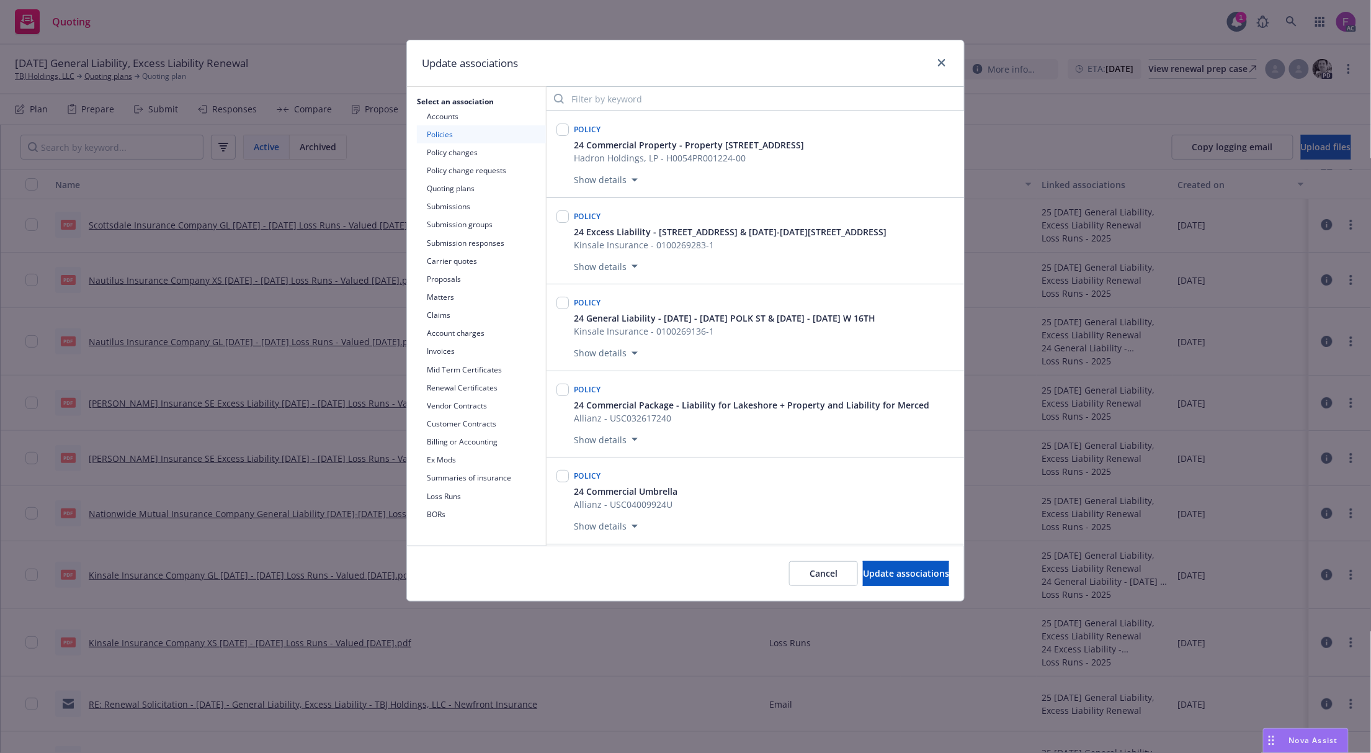
scroll to position [4027, 0]
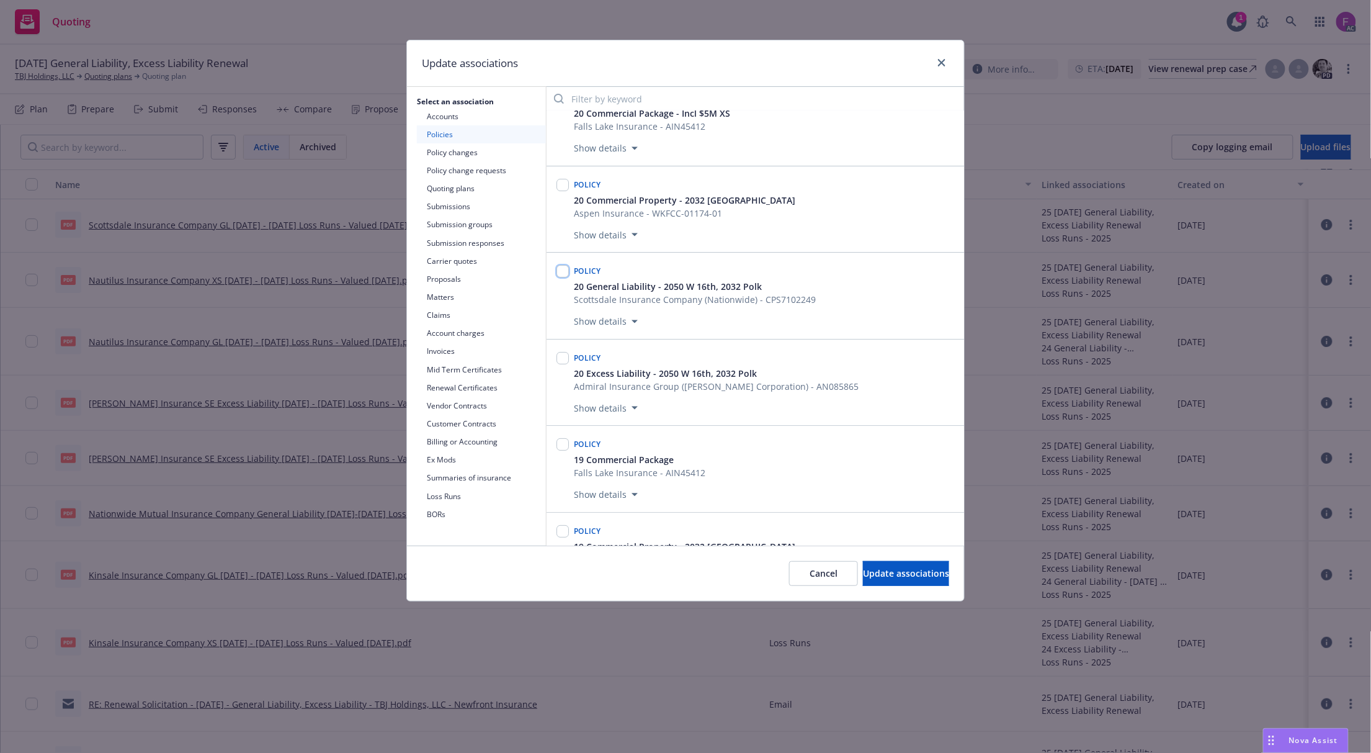
click at [562, 277] on input "checkbox" at bounding box center [563, 271] width 12 height 12
checkbox input "true"
click at [561, 279] on input "checkbox" at bounding box center [563, 273] width 12 height 12
checkbox input "true"
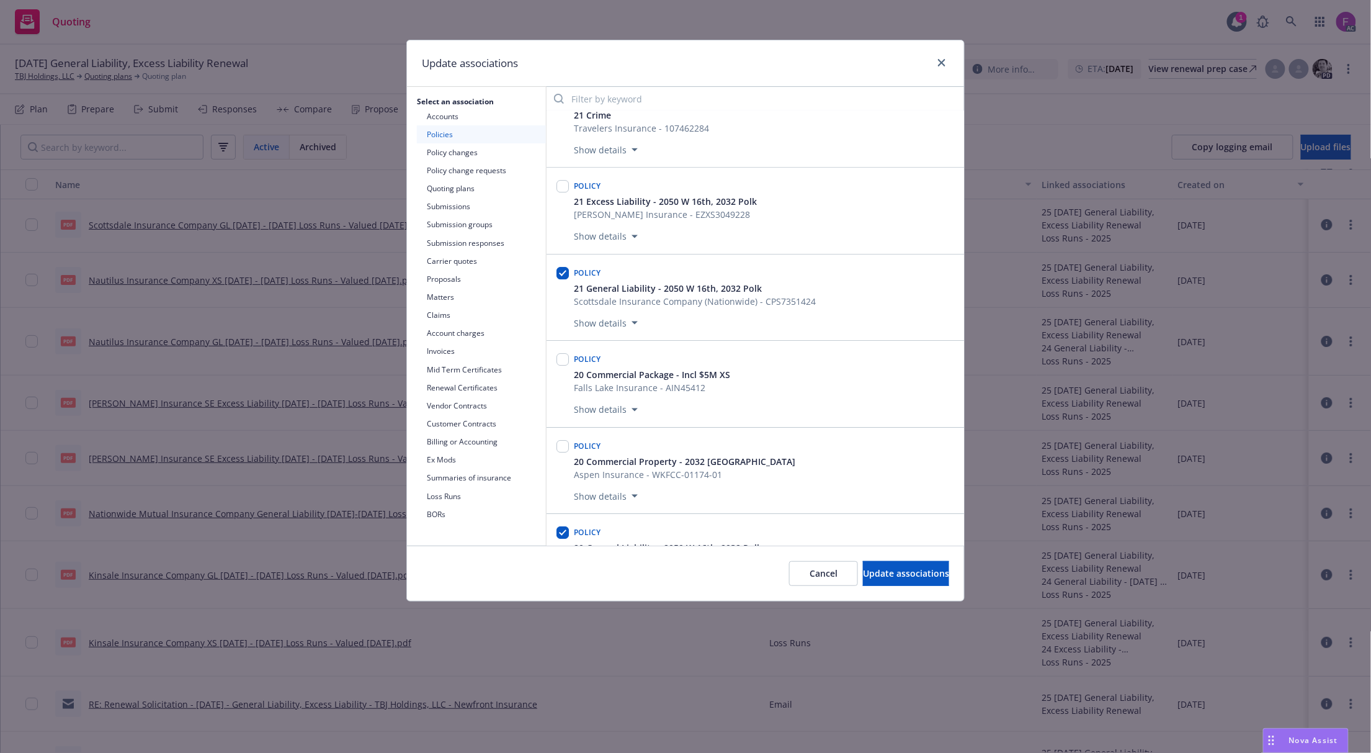
scroll to position [3242, 0]
drag, startPoint x: 559, startPoint y: 299, endPoint x: 562, endPoint y: 318, distance: 19.4
click at [561, 283] on input "checkbox" at bounding box center [563, 277] width 12 height 12
checkbox input "true"
click at [557, 369] on input "checkbox" at bounding box center [563, 363] width 12 height 12
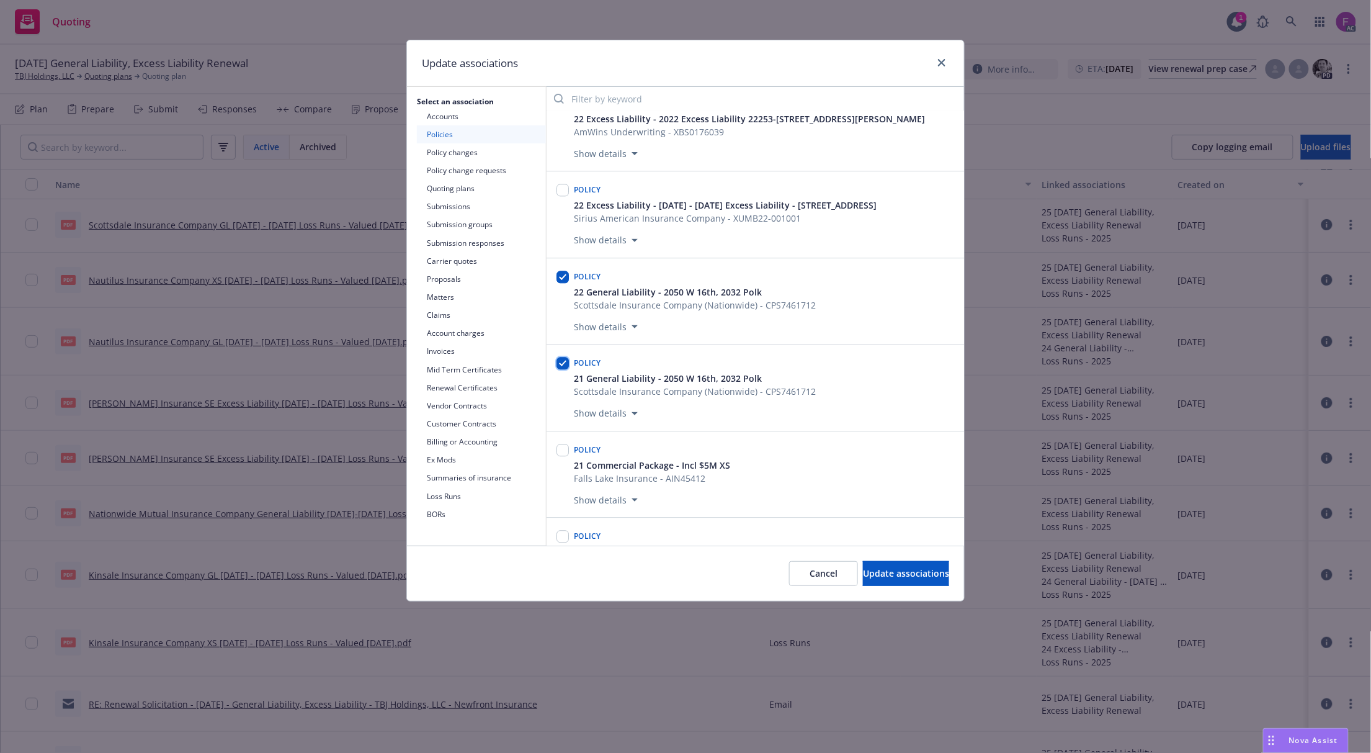
checkbox input "true"
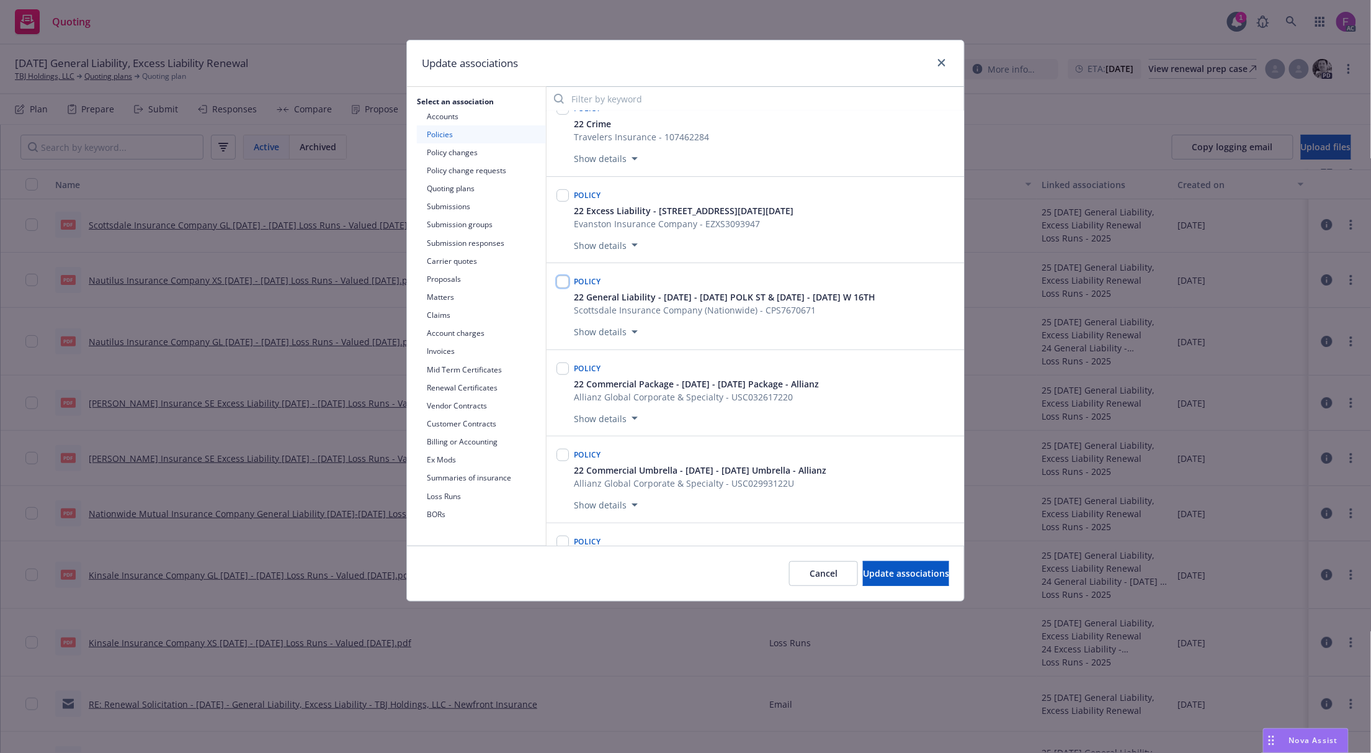
click at [559, 288] on input "checkbox" at bounding box center [563, 282] width 12 height 12
checkbox input "true"
click at [873, 565] on button "Update associations" at bounding box center [906, 573] width 86 height 25
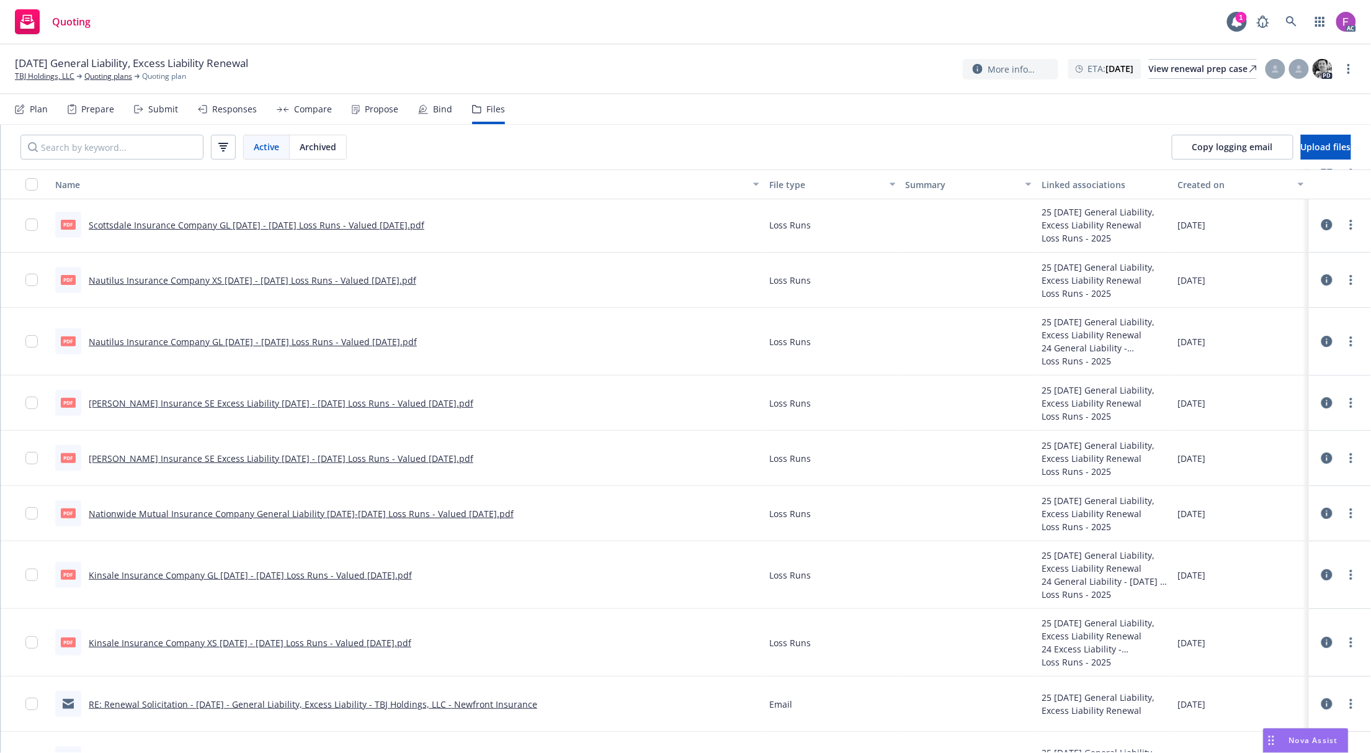
click at [202, 460] on link "Markel Insurance SE Excess Liability 2021 - 2022 Loss Runs - Valued 2025-08-14.…" at bounding box center [281, 458] width 385 height 12
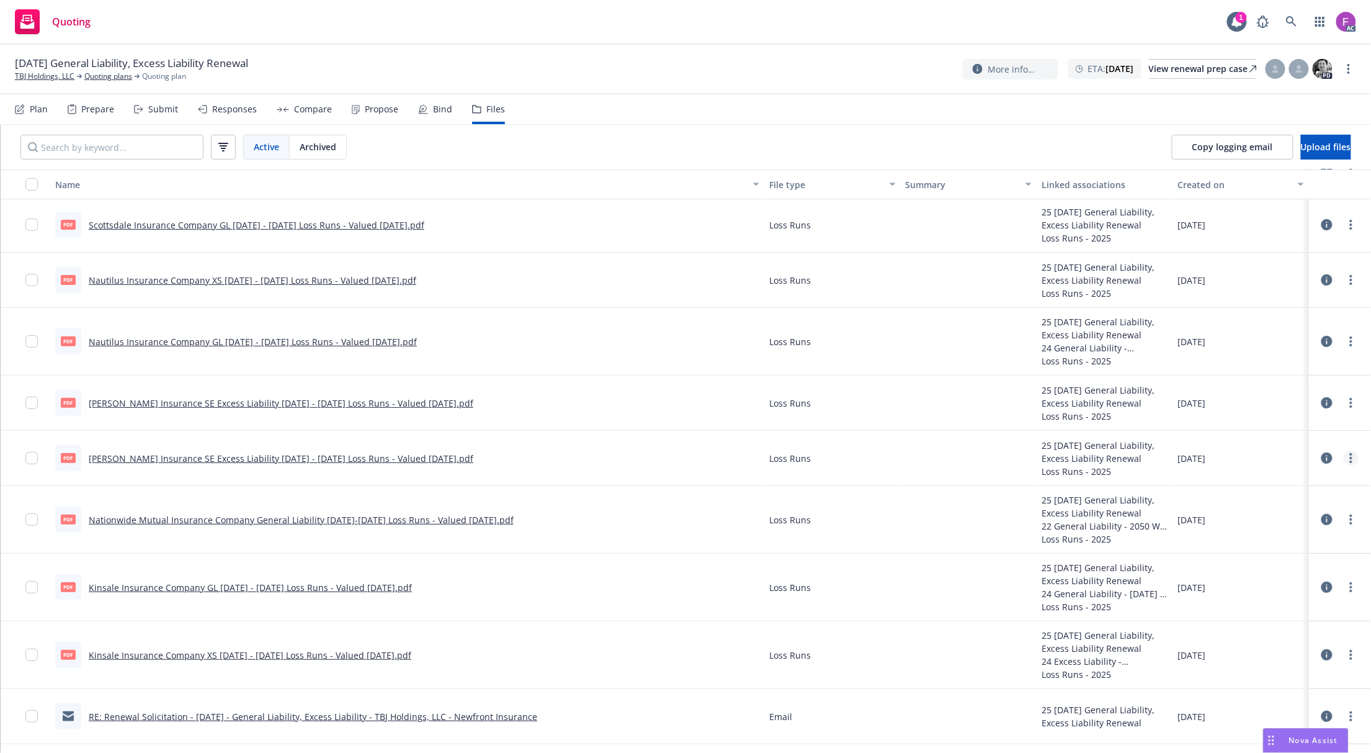
click at [1344, 458] on link "more" at bounding box center [1351, 458] width 15 height 15
click at [1273, 564] on link "Update associations" at bounding box center [1284, 559] width 123 height 25
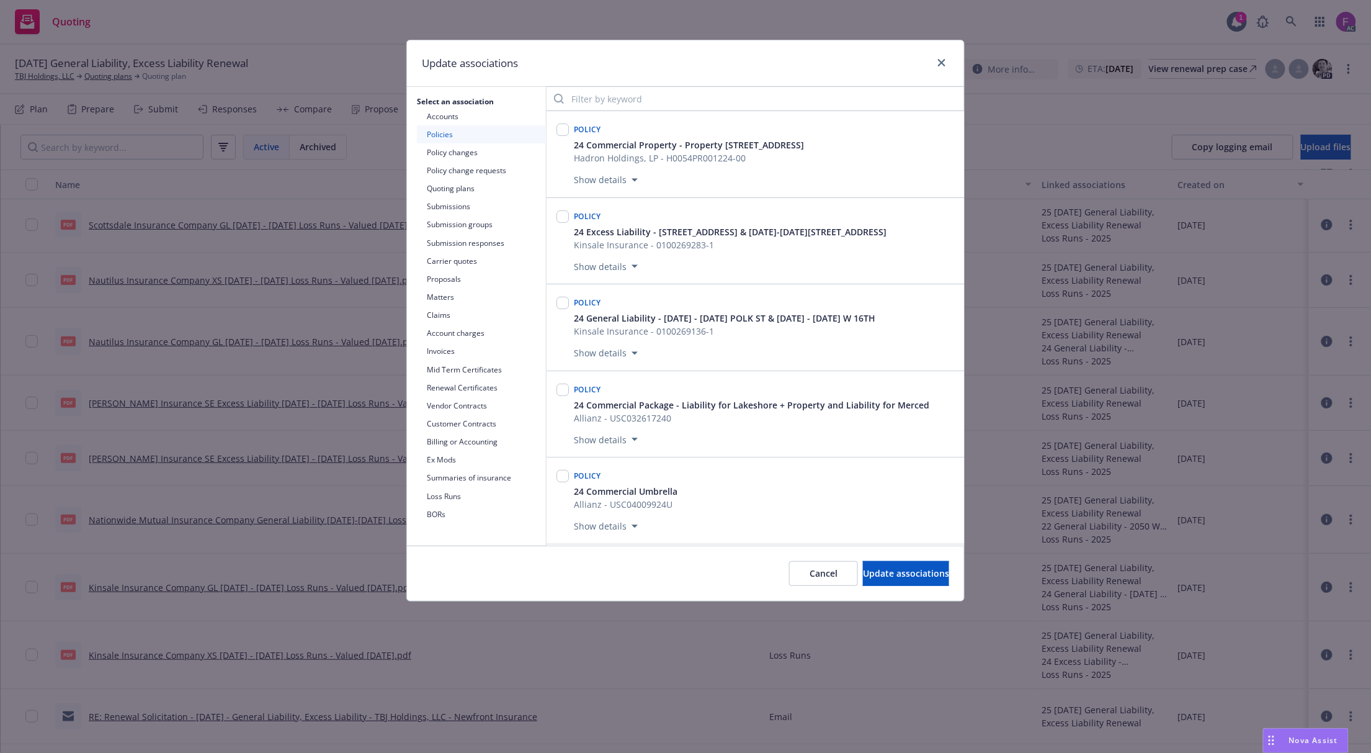
scroll to position [3679, 0]
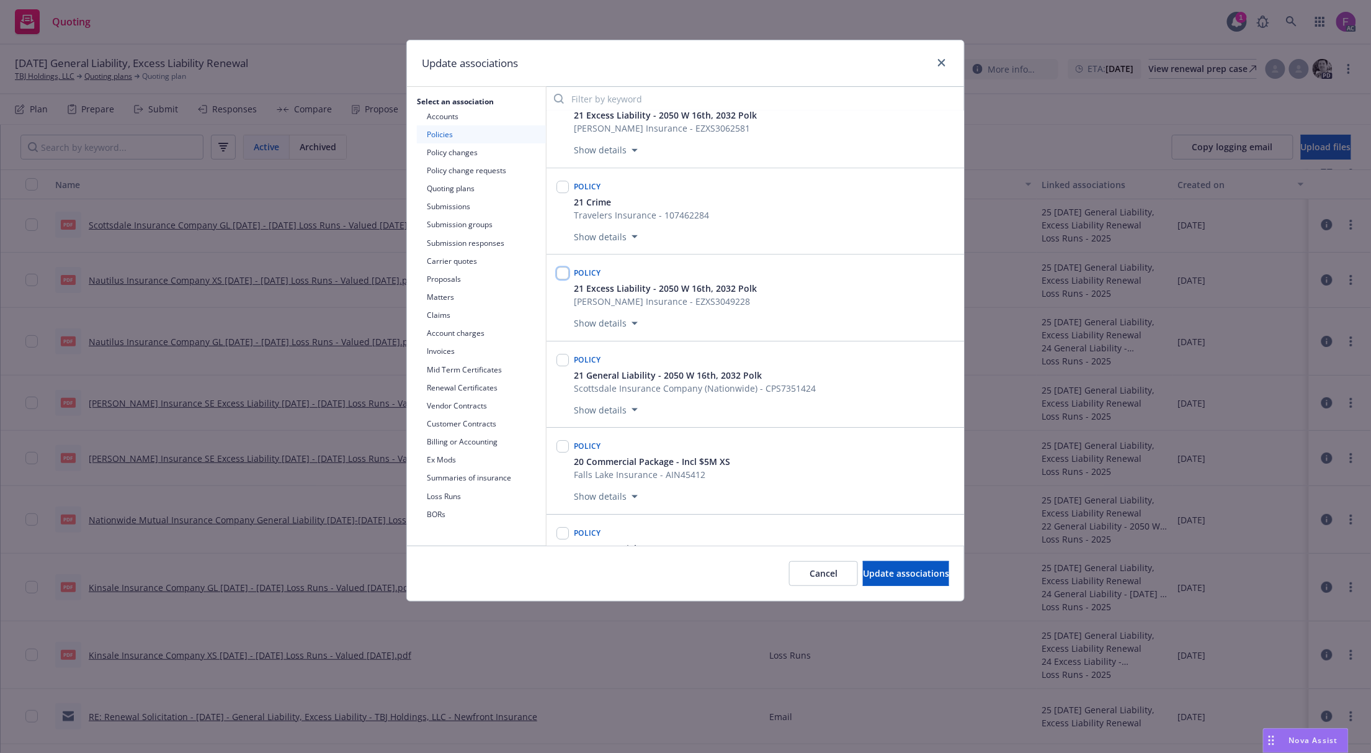
click at [565, 279] on input "checkbox" at bounding box center [563, 273] width 12 height 12
checkbox input "true"
click at [886, 575] on span "Update associations" at bounding box center [906, 573] width 86 height 12
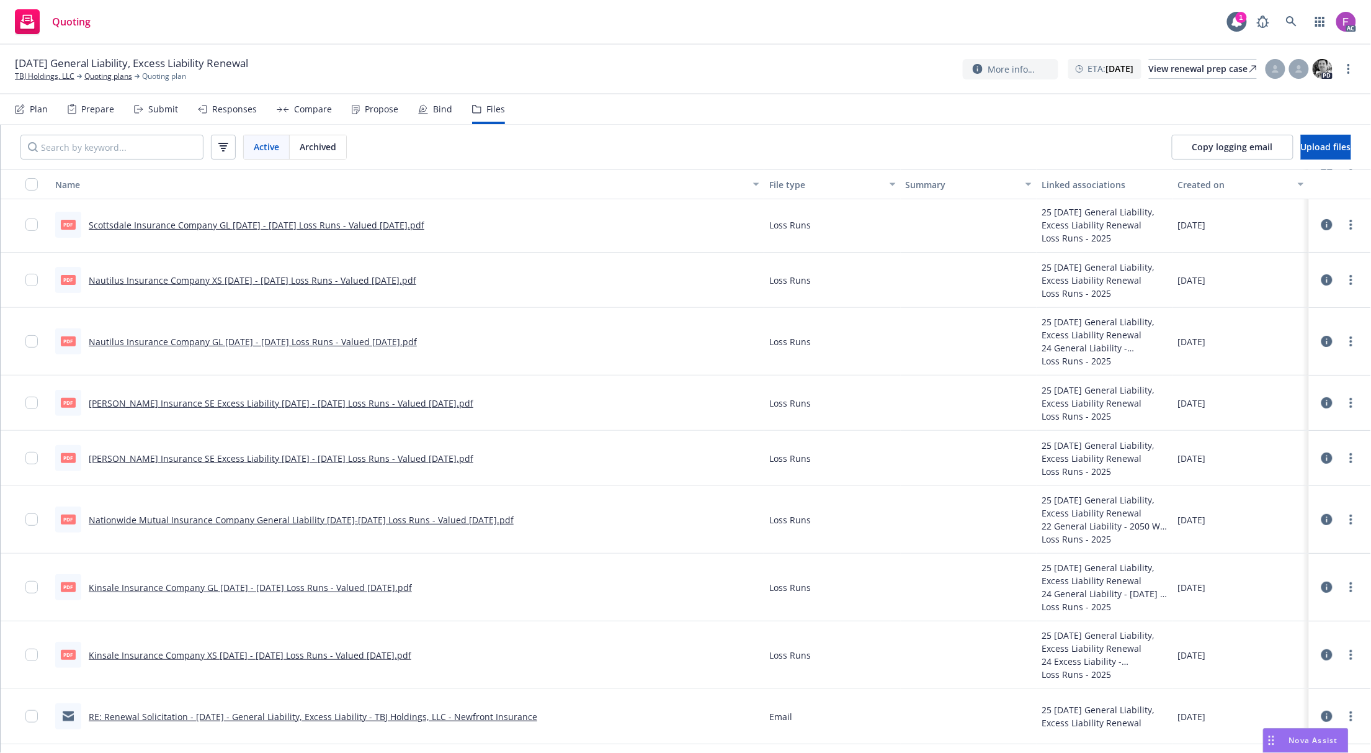
click at [168, 400] on link "Markel Insurance SE Excess Liability 2022 - 2023 Loss Runs - Valued 2025-08-15.…" at bounding box center [281, 403] width 385 height 12
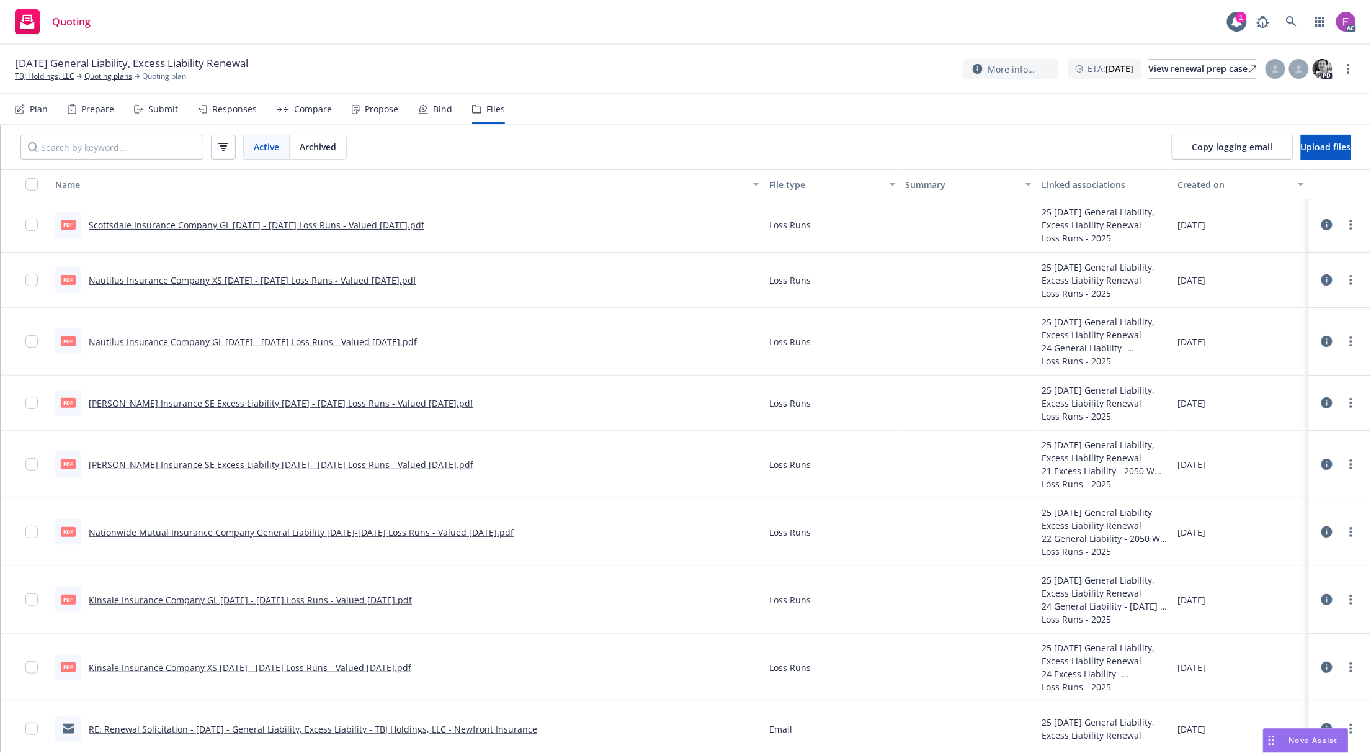
click at [269, 459] on link "Markel Insurance SE Excess Liability 2021 - 2022 Loss Runs - Valued 2025-08-14.…" at bounding box center [281, 465] width 385 height 12
click at [1344, 462] on link "more" at bounding box center [1351, 464] width 15 height 15
click at [1275, 568] on link "Update associations" at bounding box center [1284, 566] width 123 height 25
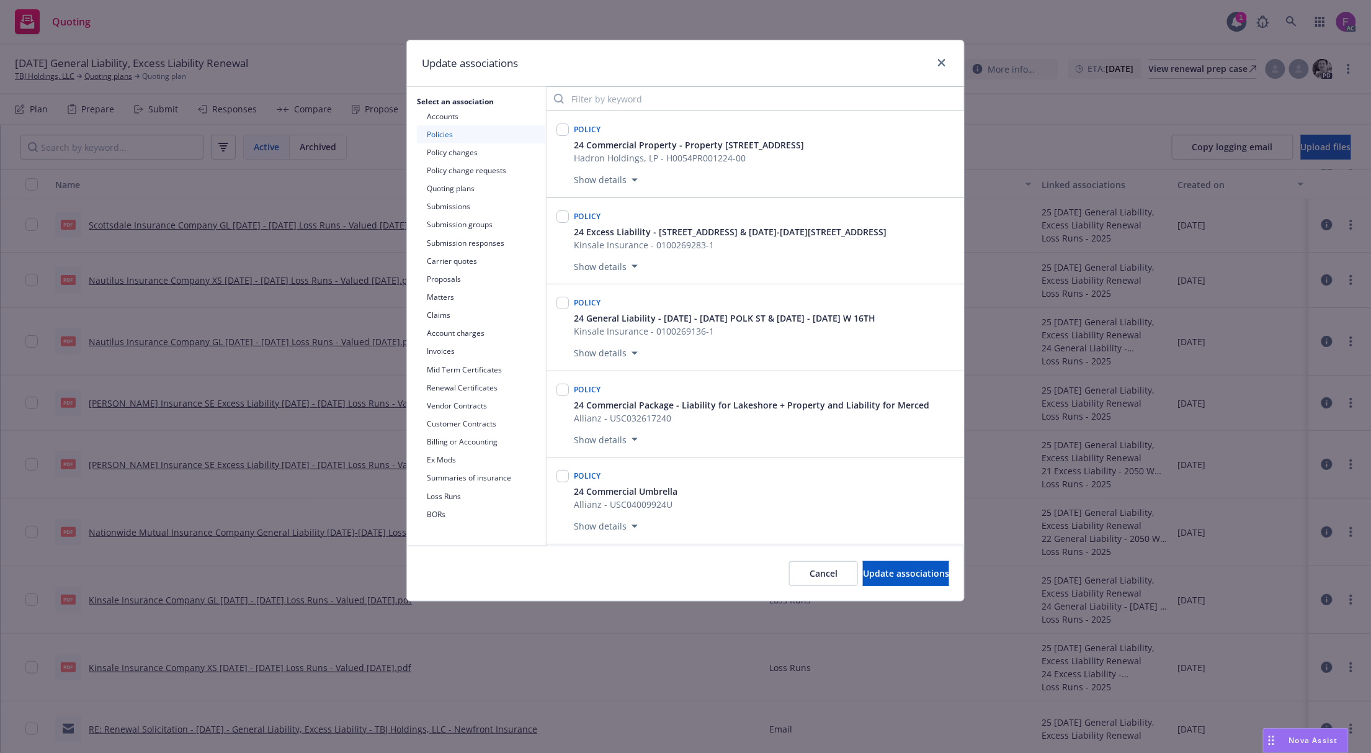
scroll to position [3504, 0]
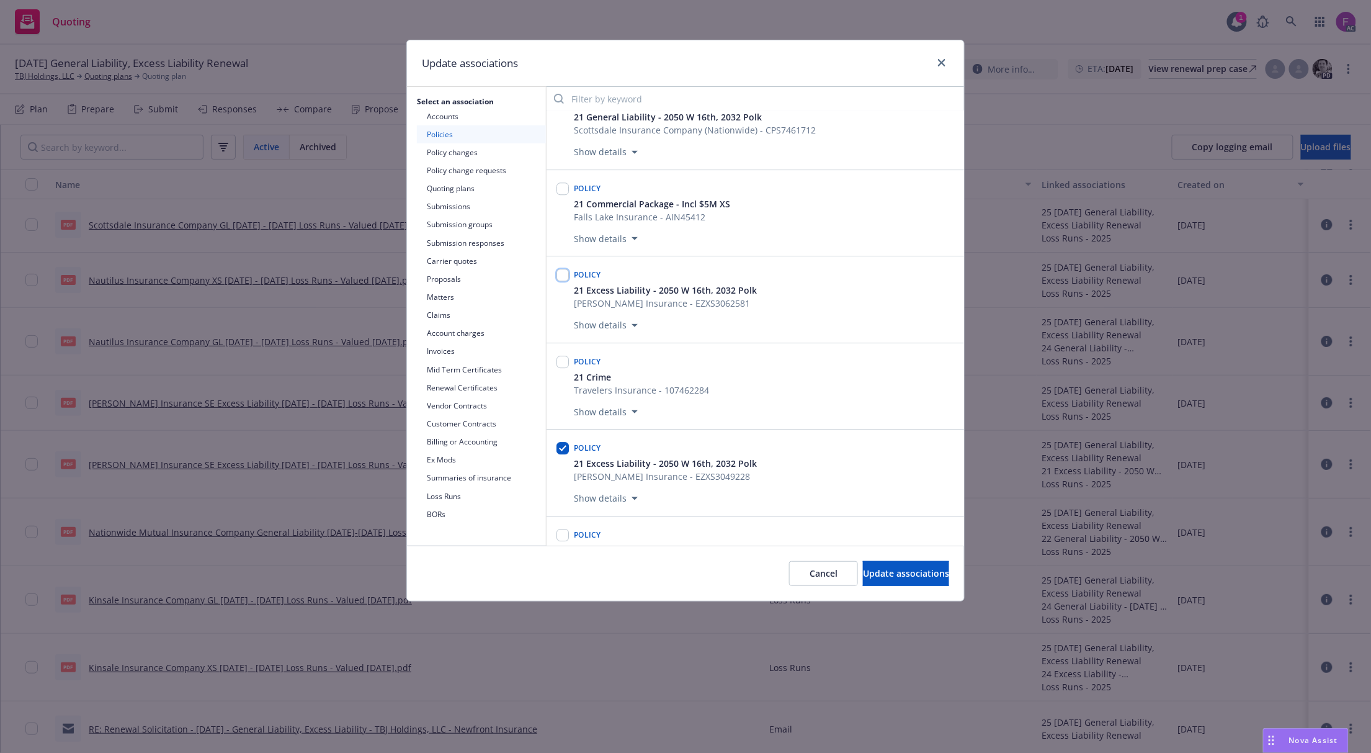
click at [562, 281] on input "checkbox" at bounding box center [563, 275] width 12 height 12
checkbox input "true"
click at [863, 572] on span "Update associations" at bounding box center [906, 573] width 86 height 12
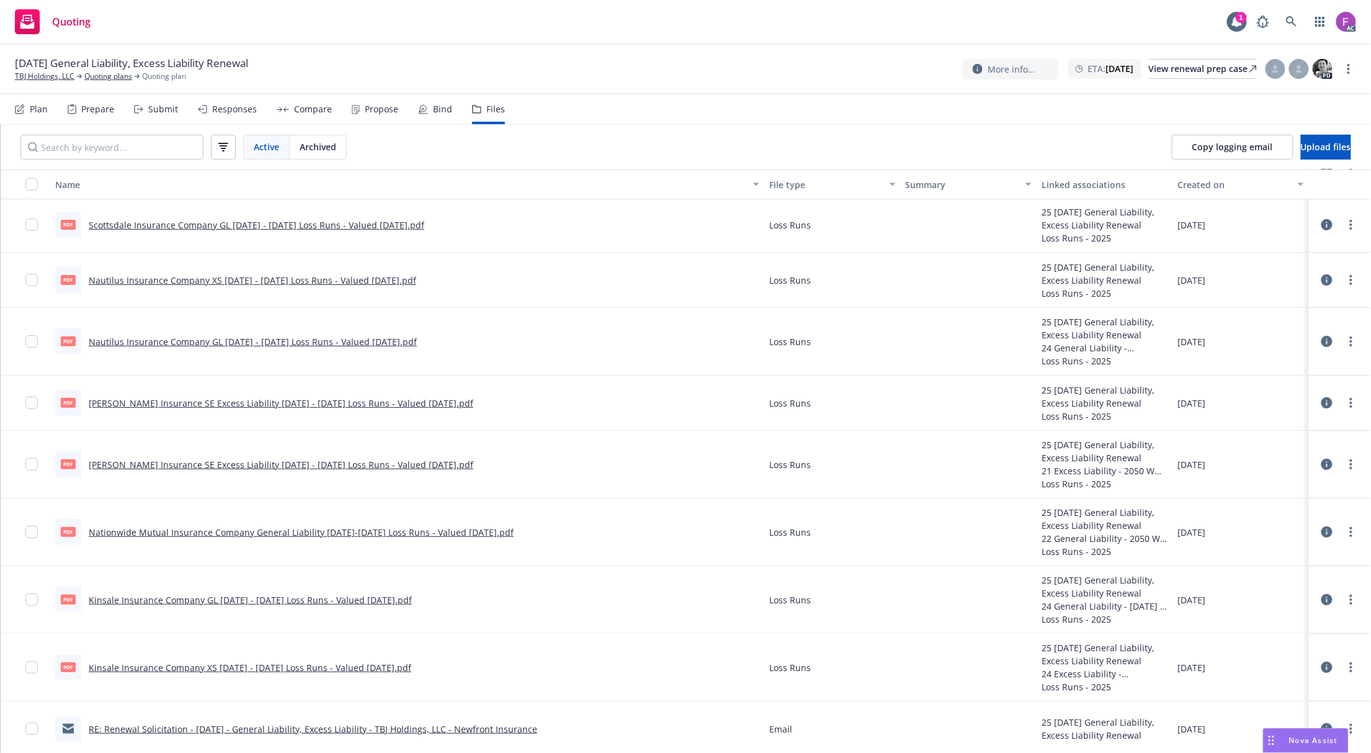
click at [182, 403] on link "Markel Insurance SE Excess Liability 2022 - 2023 Loss Runs - Valued 2025-08-15.…" at bounding box center [281, 403] width 385 height 12
click at [1350, 403] on circle "more" at bounding box center [1351, 403] width 2 height 2
drag, startPoint x: 1291, startPoint y: 500, endPoint x: 1137, endPoint y: 495, distance: 154.0
click at [1291, 500] on link "Update associations" at bounding box center [1284, 504] width 123 height 25
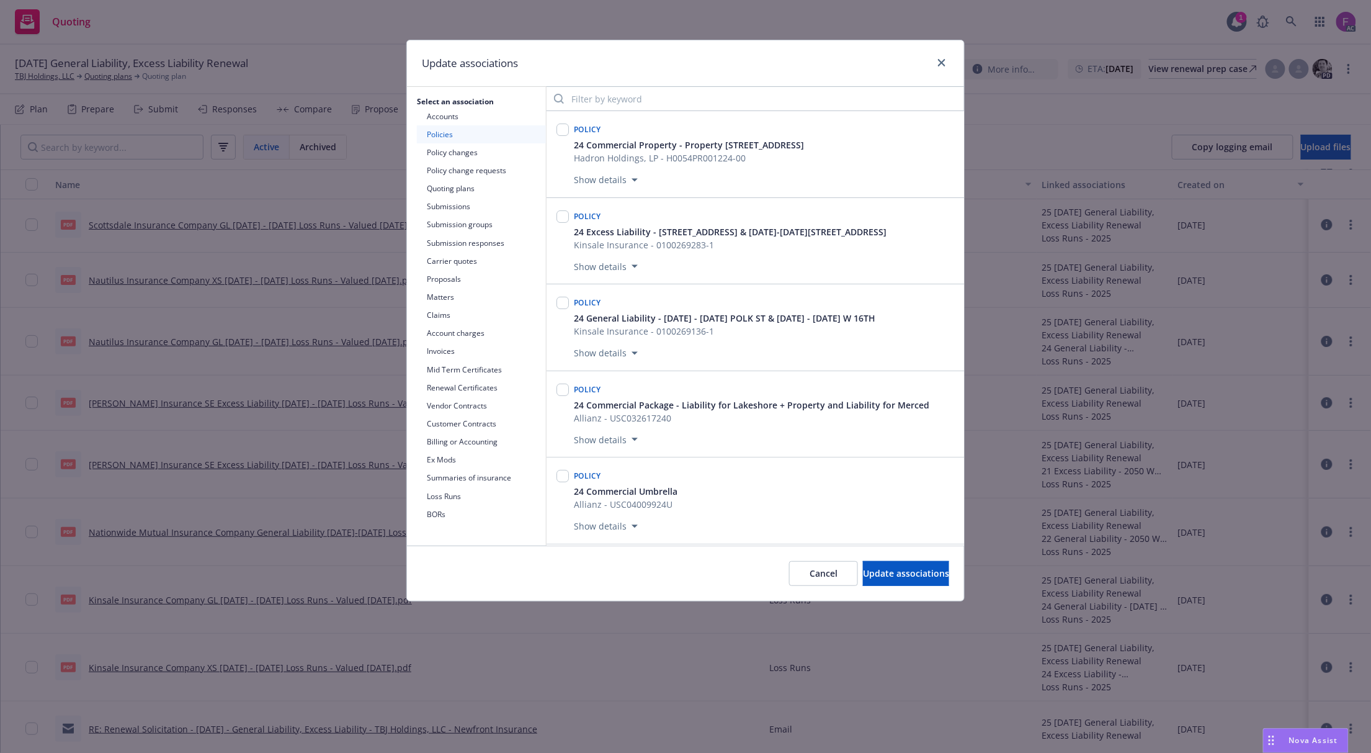
scroll to position [2357, 0]
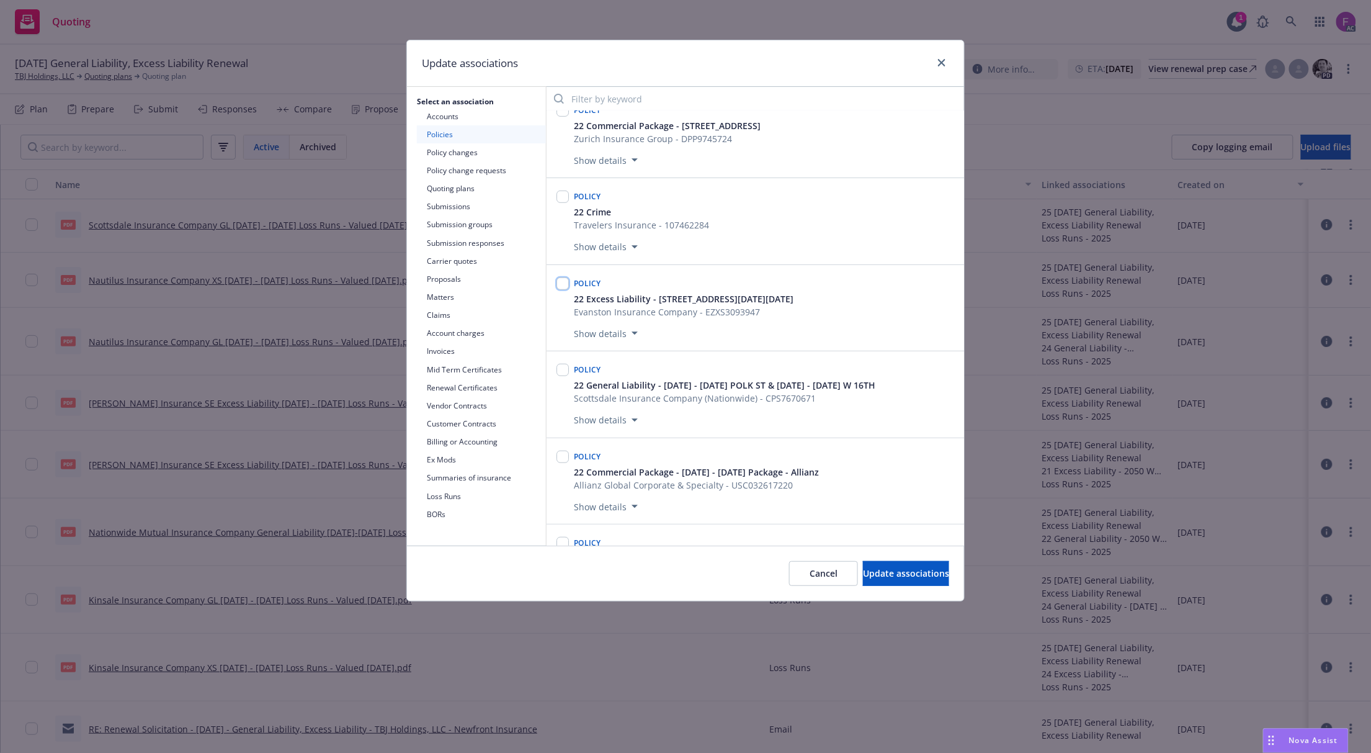
click at [564, 290] on input "checkbox" at bounding box center [563, 283] width 12 height 12
checkbox input "true"
click at [863, 575] on span "Update associations" at bounding box center [906, 573] width 86 height 12
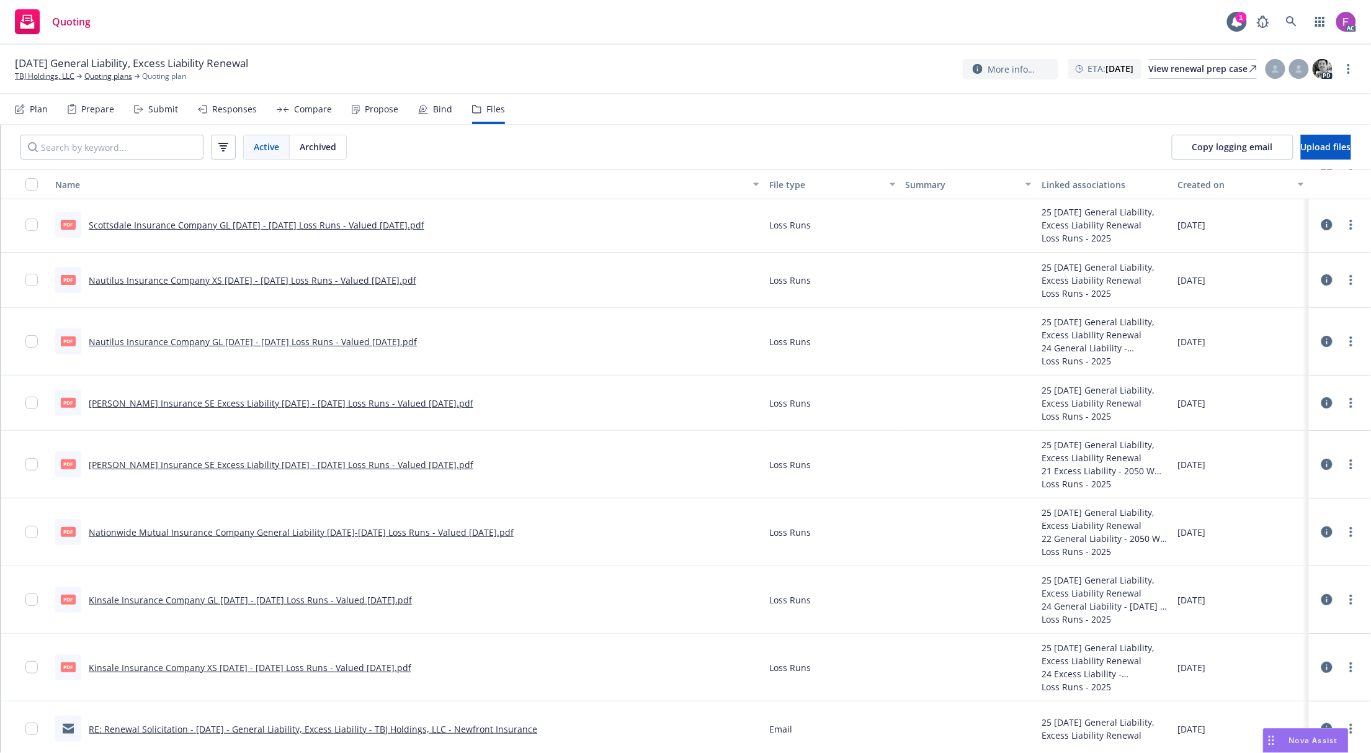
click at [231, 345] on link "Nautilus Insurance Company GL 2022 - 2025 Loss Runs - Valued 2025-08-13.pdf" at bounding box center [253, 342] width 328 height 12
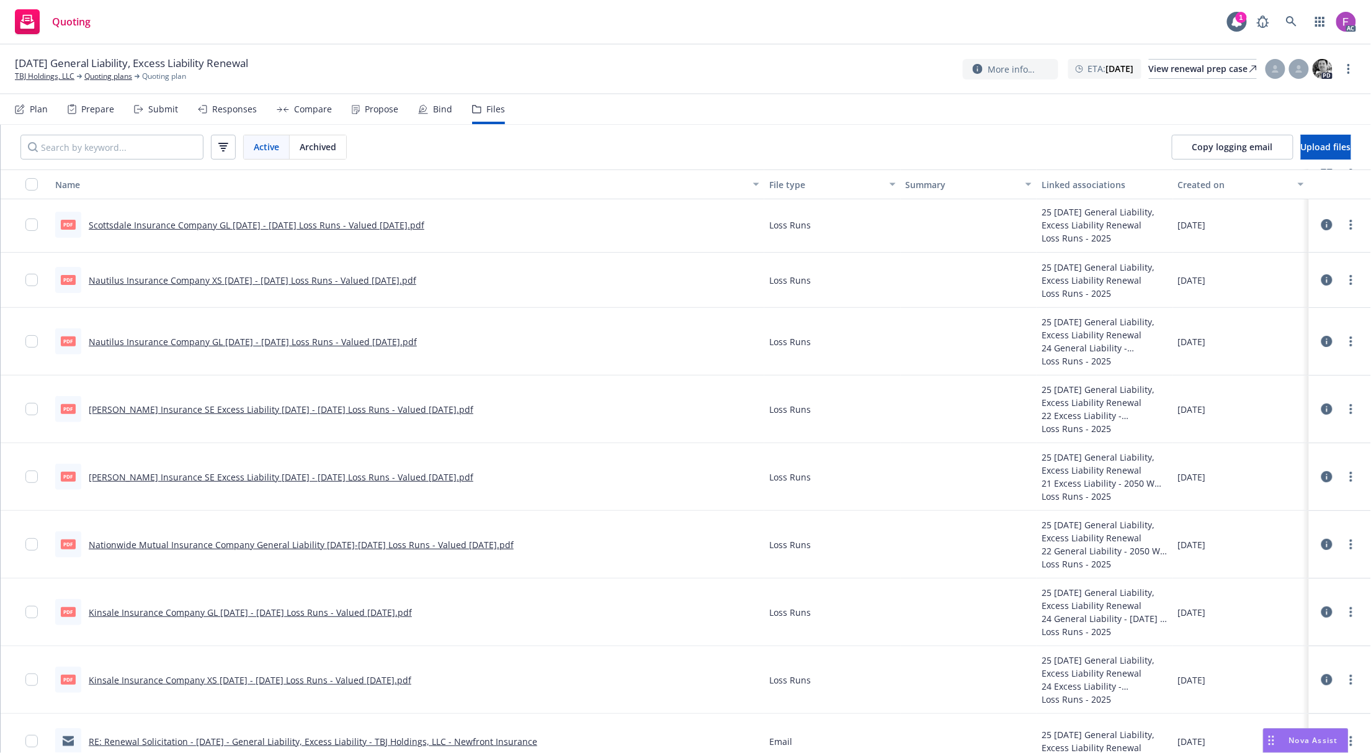
click at [1322, 344] on icon at bounding box center [1327, 341] width 11 height 11
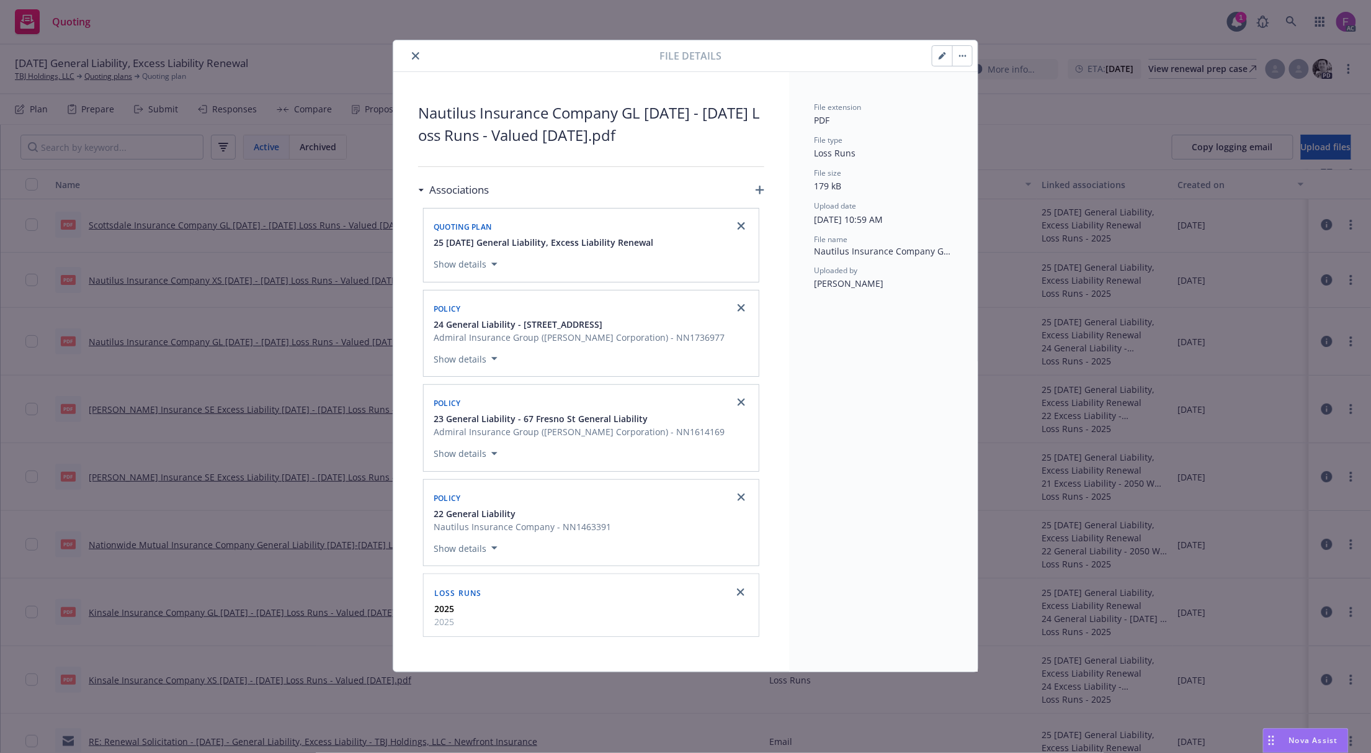
click at [226, 326] on div "File details Nautilus Insurance Company GL 2022 - 2025 Loss Runs - Valued 2025-…" at bounding box center [685, 376] width 1371 height 753
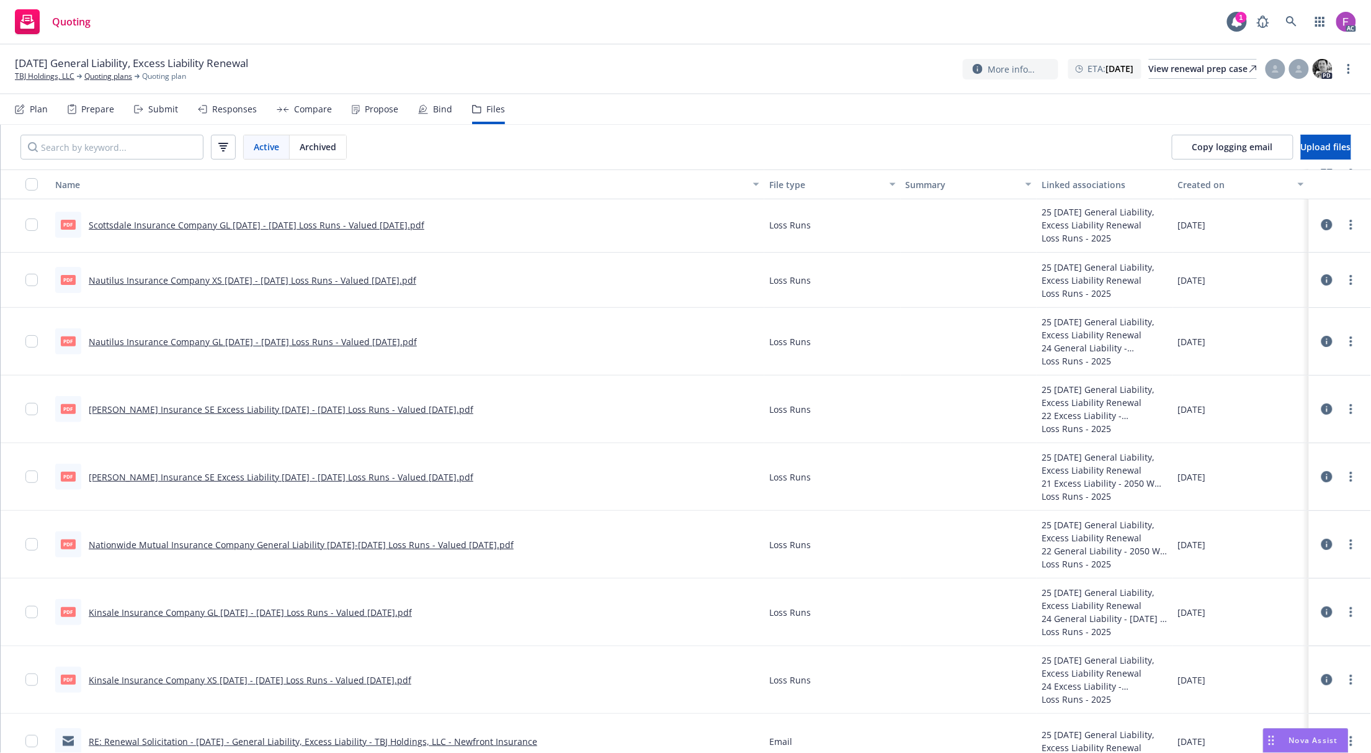
click at [129, 280] on link "Nautilus Insurance Company XS 2022 - 2025 Loss Runs - Valued 2025-08-13.pdf" at bounding box center [253, 280] width 328 height 12
click at [1350, 346] on circle "more" at bounding box center [1351, 345] width 2 height 2
click at [1272, 440] on link "Update associations" at bounding box center [1284, 442] width 123 height 25
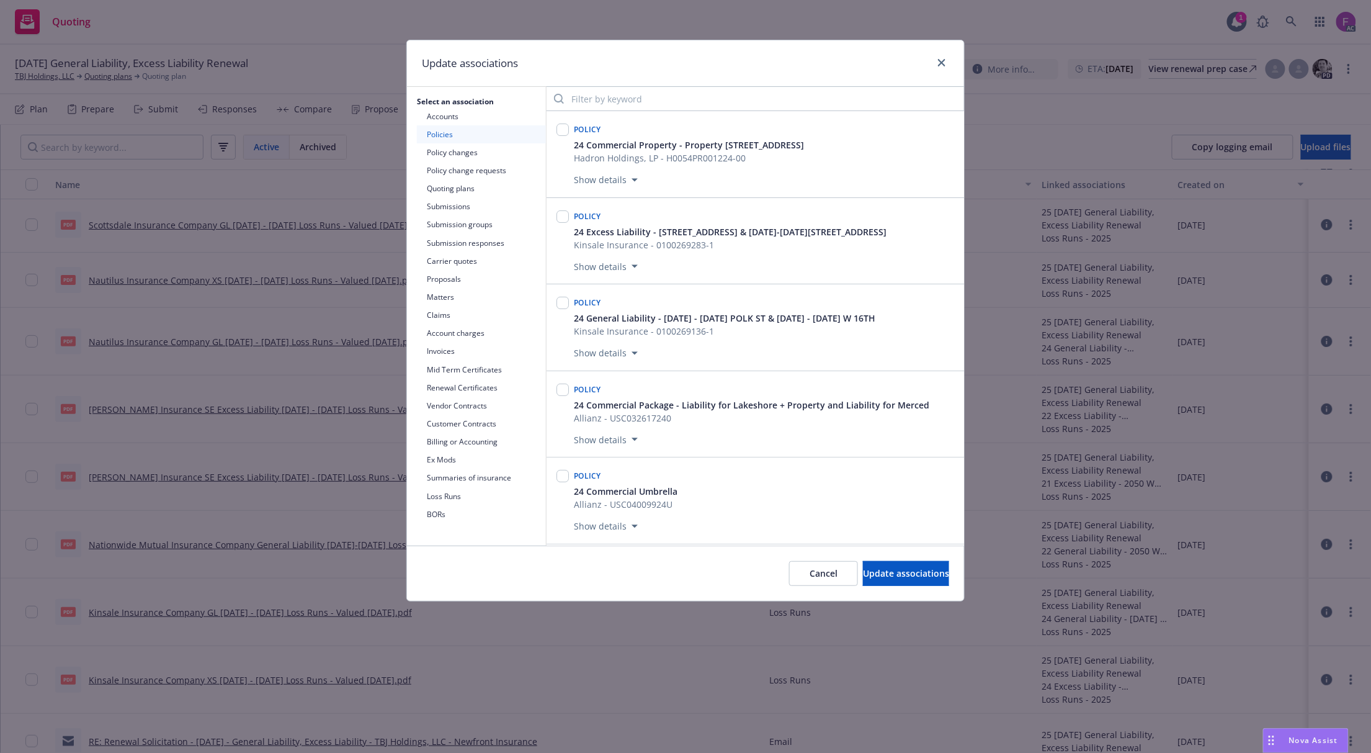
scroll to position [526, 0]
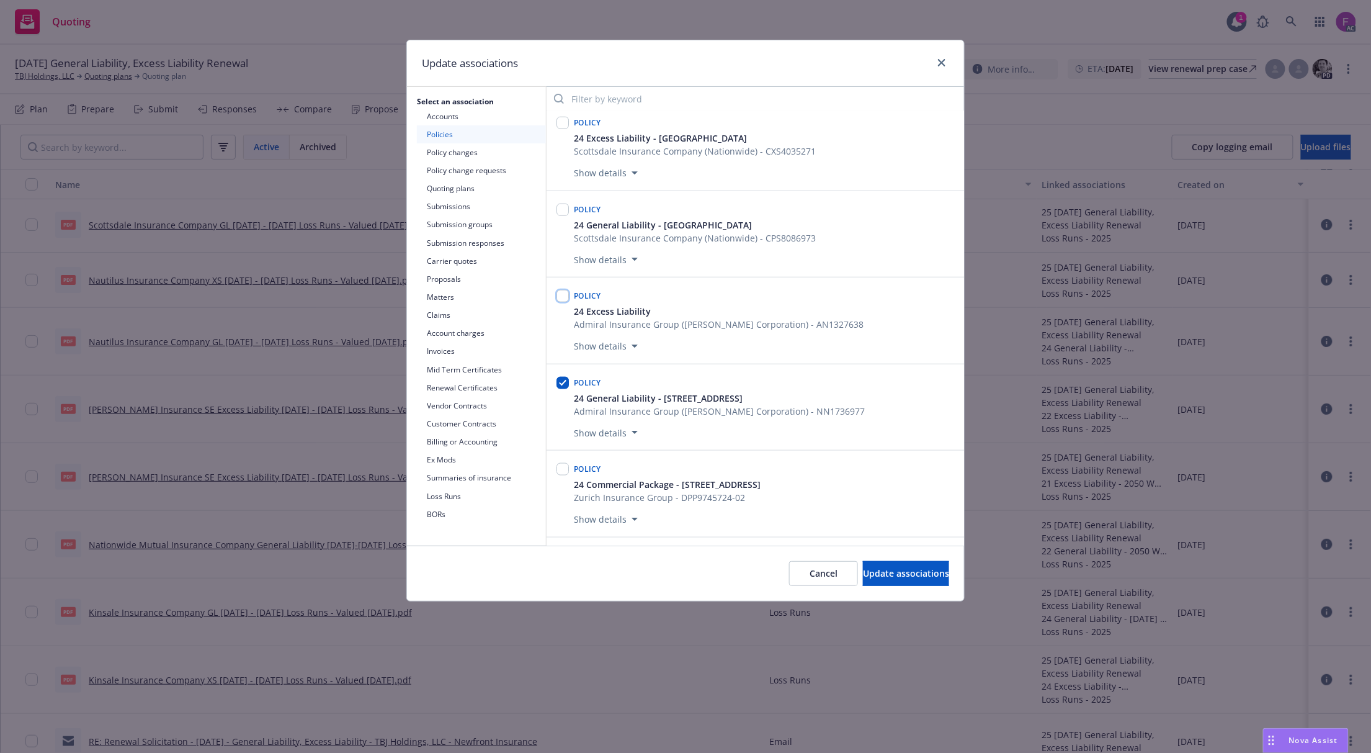
click at [563, 301] on input "checkbox" at bounding box center [563, 296] width 12 height 12
checkbox input "true"
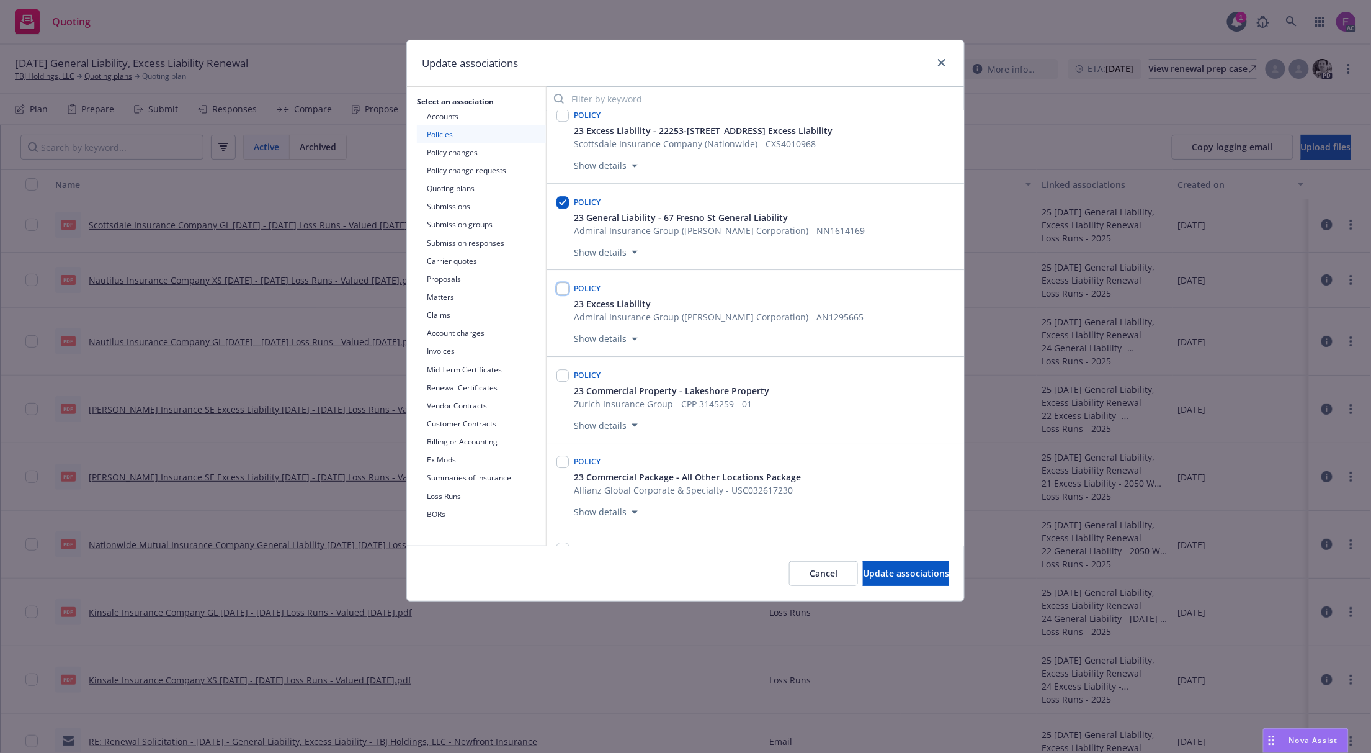
click at [562, 295] on input "checkbox" at bounding box center [563, 288] width 12 height 12
checkbox input "true"
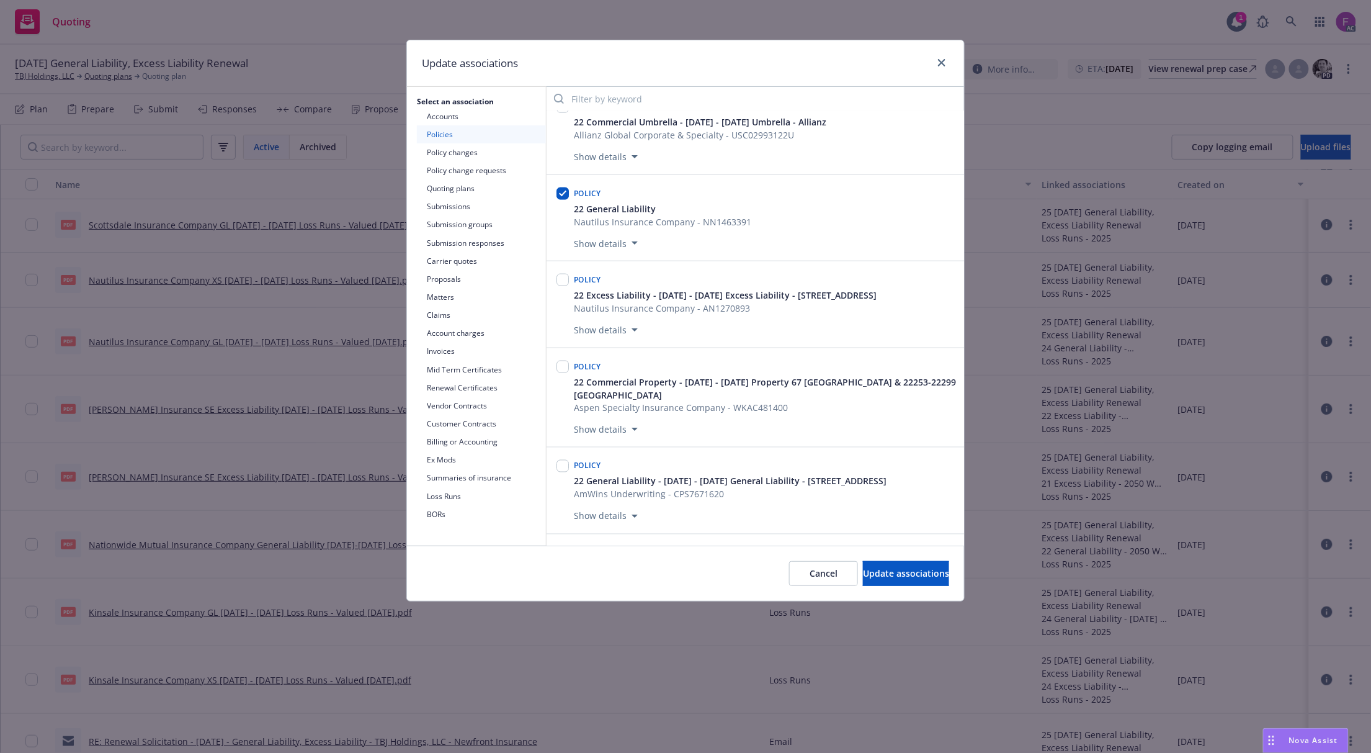
click at [565, 289] on div at bounding box center [563, 279] width 12 height 17
click at [561, 286] on input "checkbox" at bounding box center [563, 280] width 12 height 12
checkbox input "true"
click at [867, 577] on span "Update associations" at bounding box center [906, 573] width 86 height 12
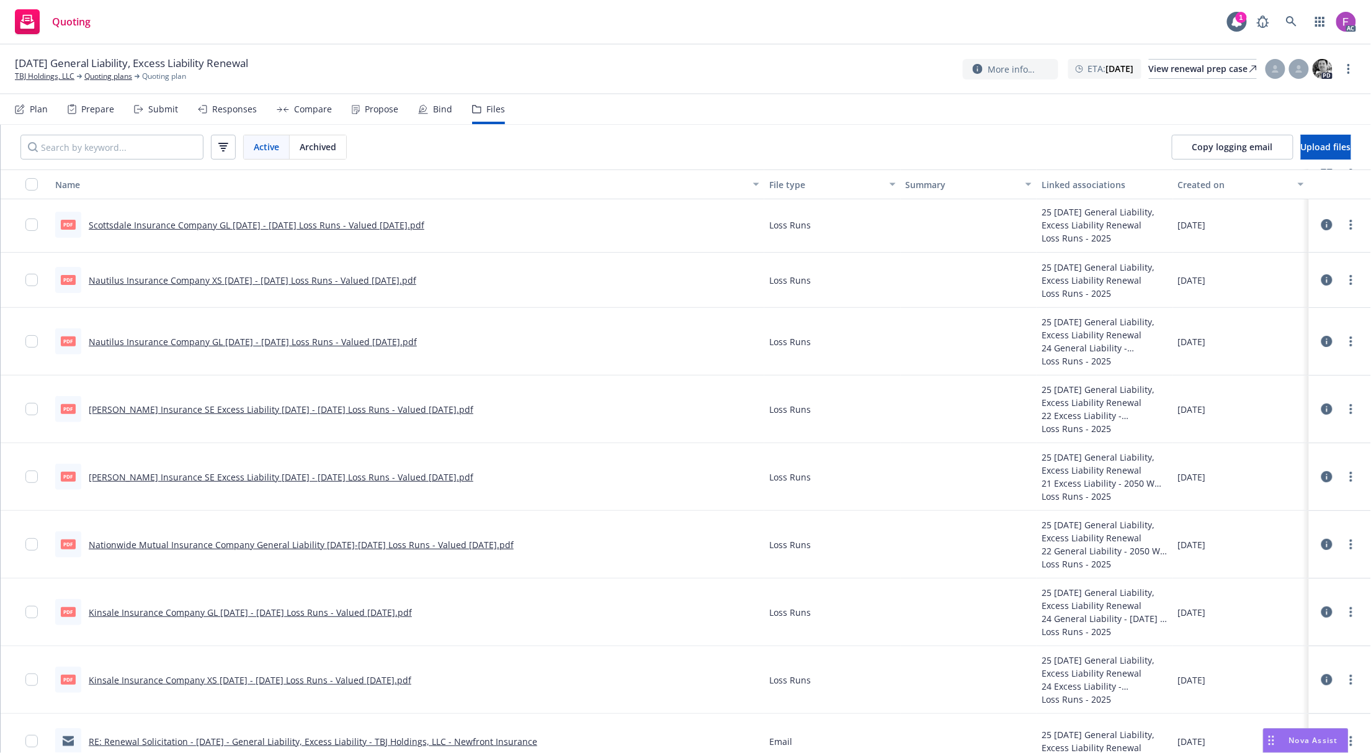
click at [197, 279] on link "Nautilus Insurance Company XS 2022 - 2025 Loss Runs - Valued 2025-08-13.pdf" at bounding box center [253, 280] width 328 height 12
click at [318, 280] on link "Nautilus Insurance Company XS 2022 - 2025 Loss Runs - Valued 2025-08-13.pdf" at bounding box center [253, 280] width 328 height 12
click at [1350, 280] on icon "more" at bounding box center [1351, 280] width 2 height 10
click at [1272, 393] on div "Archive Download Edit Update associations" at bounding box center [1284, 344] width 125 height 101
click at [1274, 387] on link "Update associations" at bounding box center [1284, 381] width 123 height 25
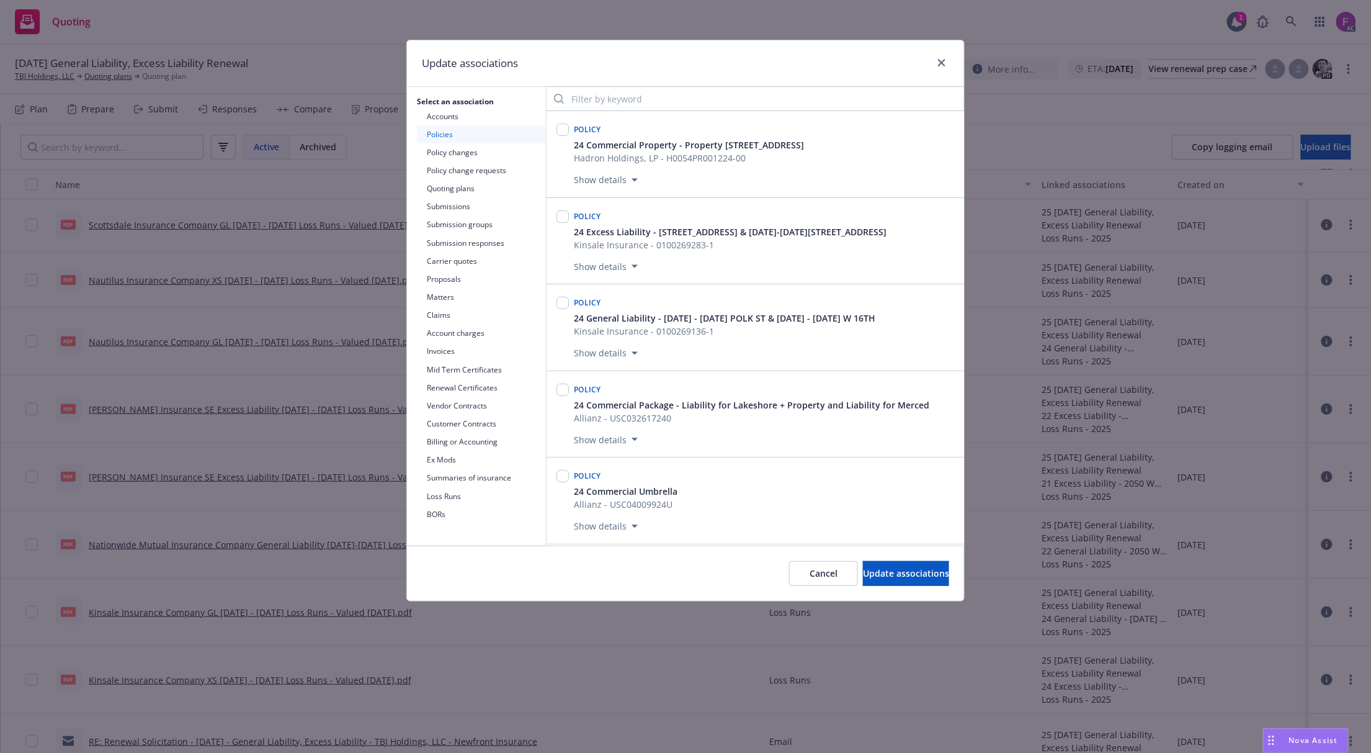
scroll to position [526, 0]
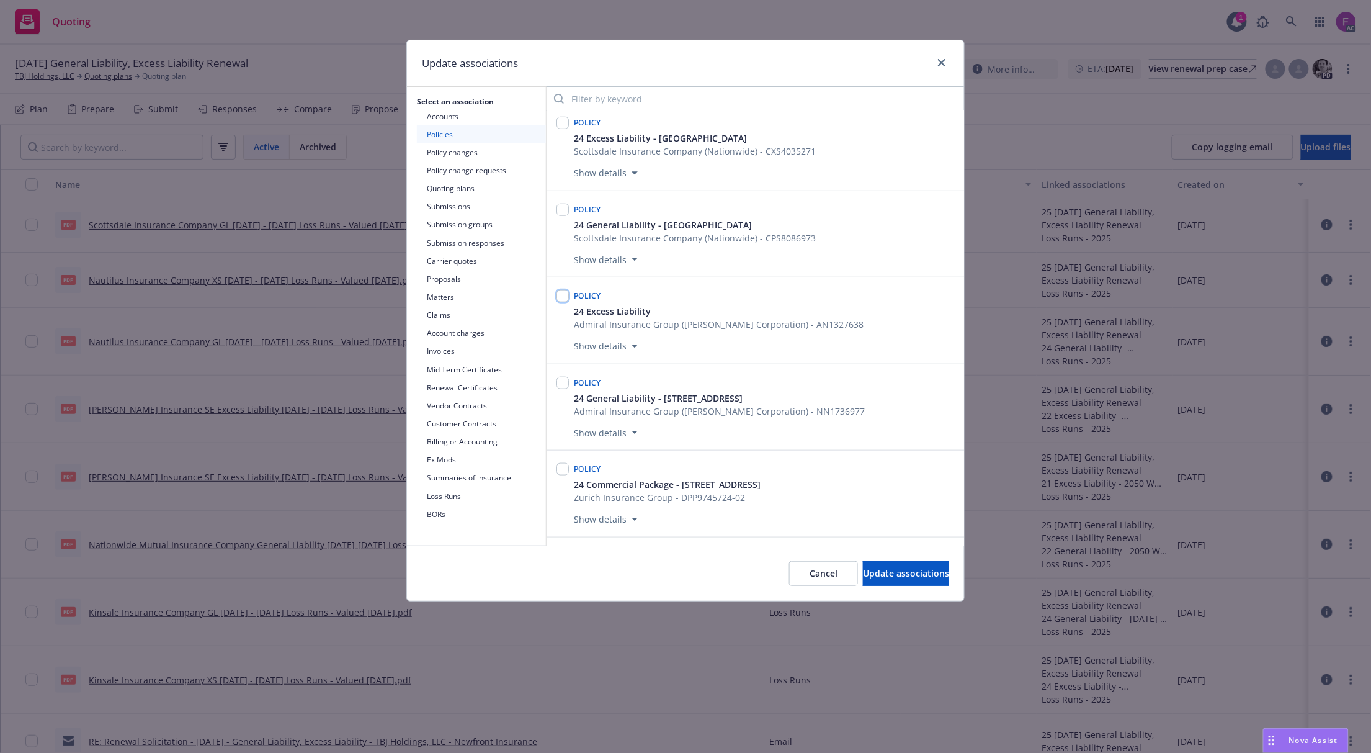
click at [562, 298] on input "checkbox" at bounding box center [563, 296] width 12 height 12
checkbox input "true"
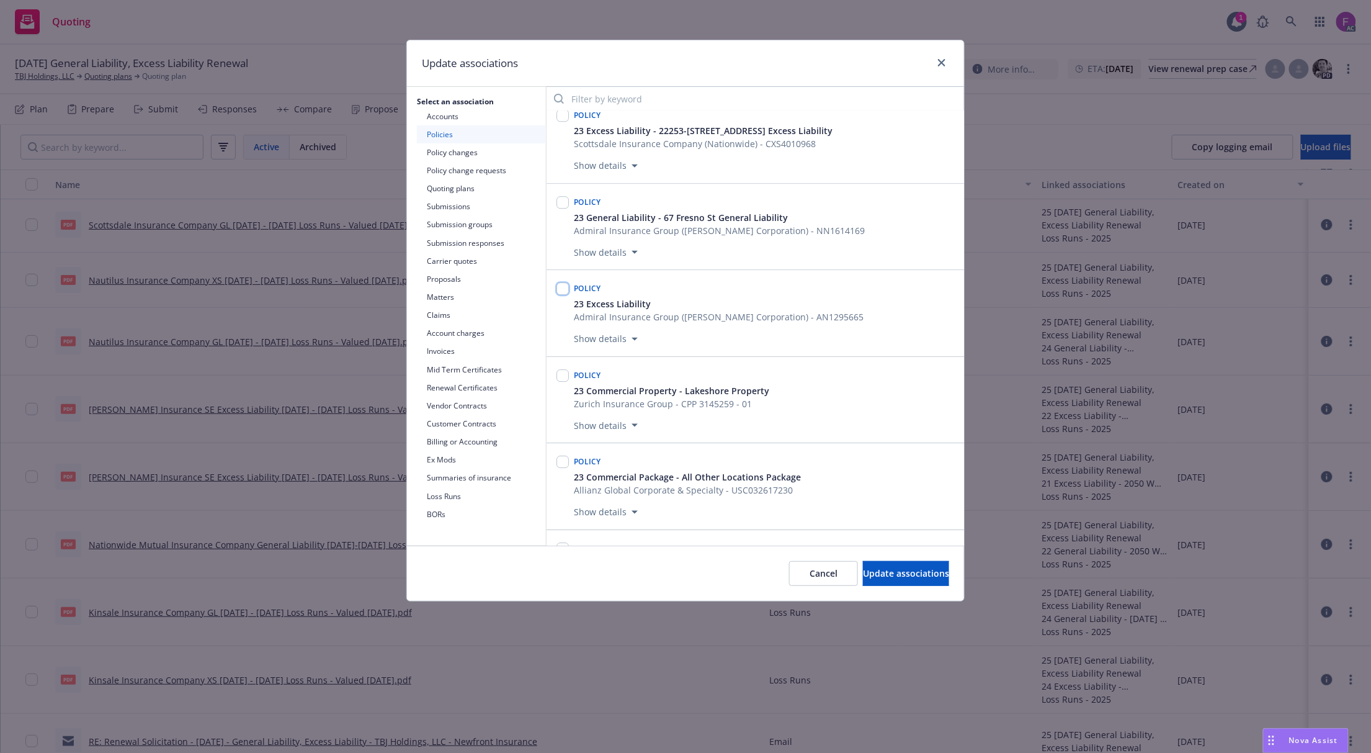
click at [564, 295] on input "checkbox" at bounding box center [563, 288] width 12 height 12
checkbox input "true"
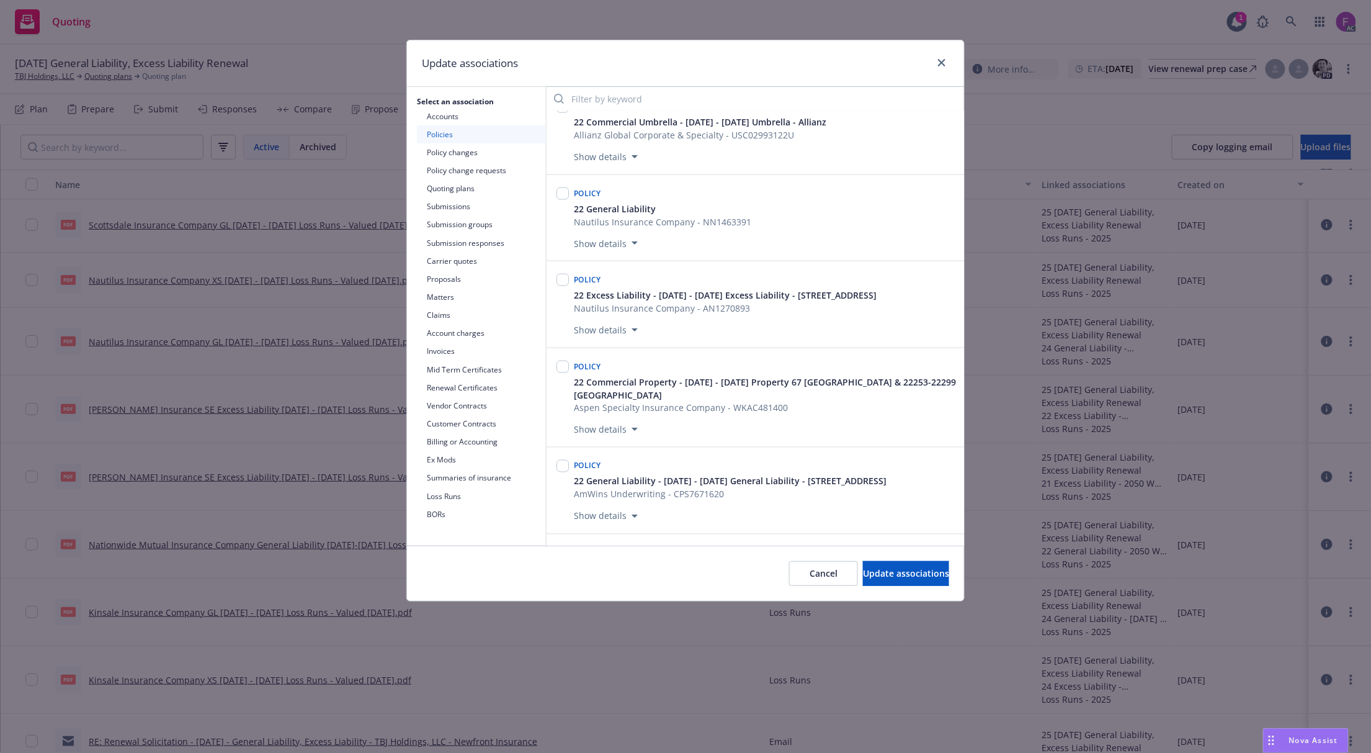
click at [569, 289] on div at bounding box center [563, 279] width 12 height 17
click at [567, 286] on input "checkbox" at bounding box center [563, 280] width 12 height 12
checkbox input "true"
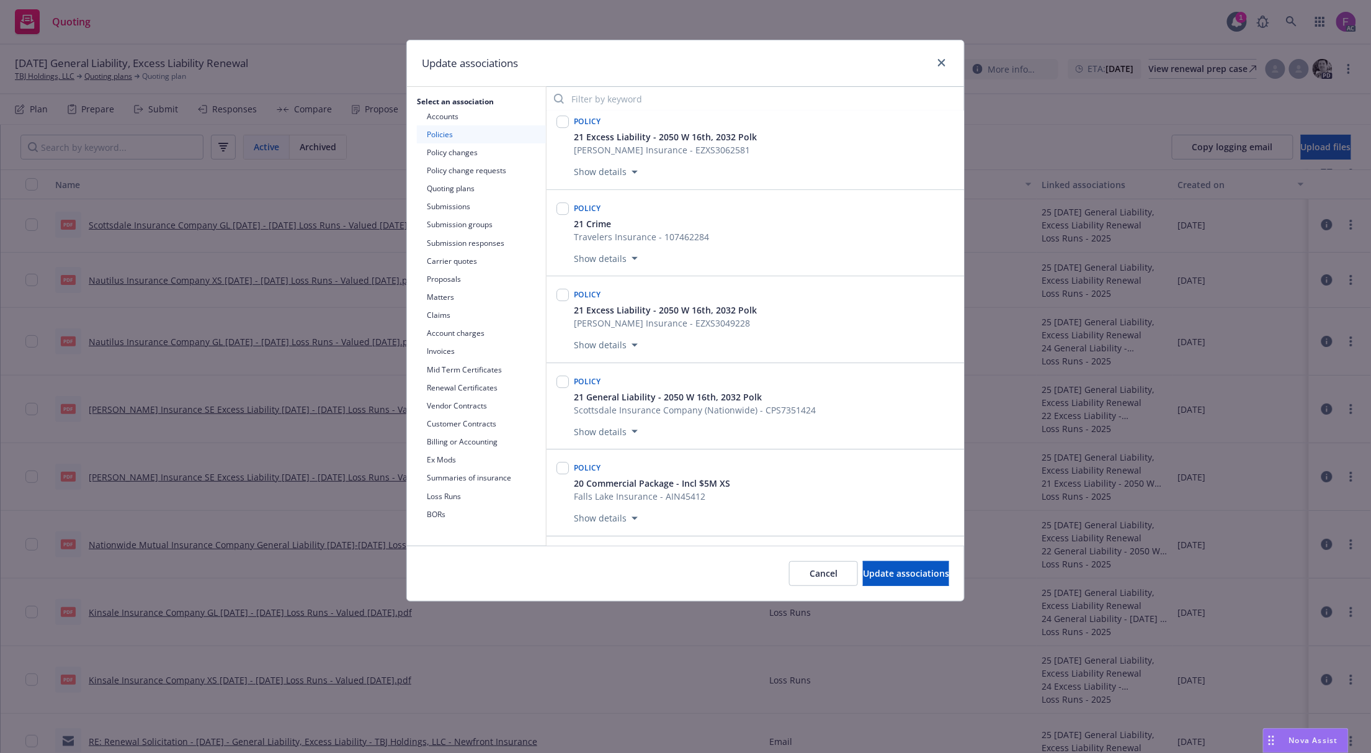
scroll to position [3869, 0]
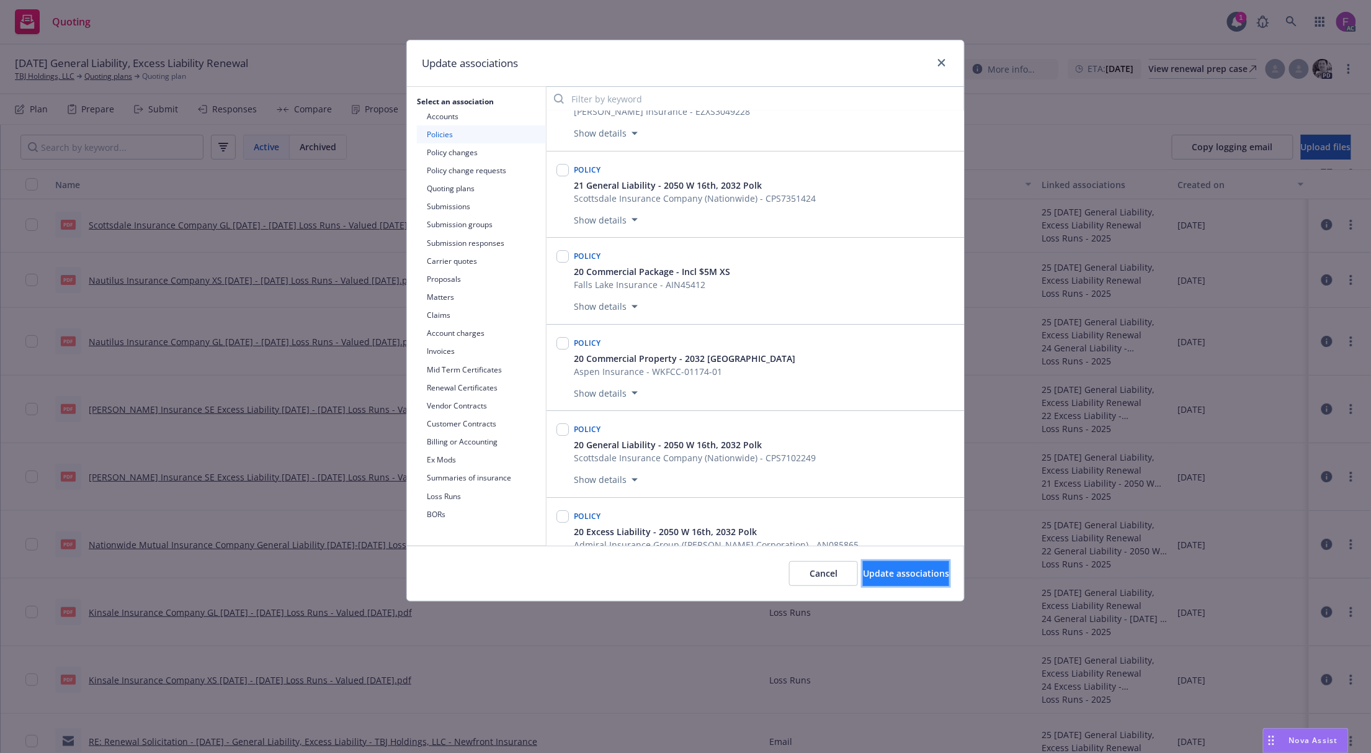
click at [904, 567] on button "Update associations" at bounding box center [906, 573] width 86 height 25
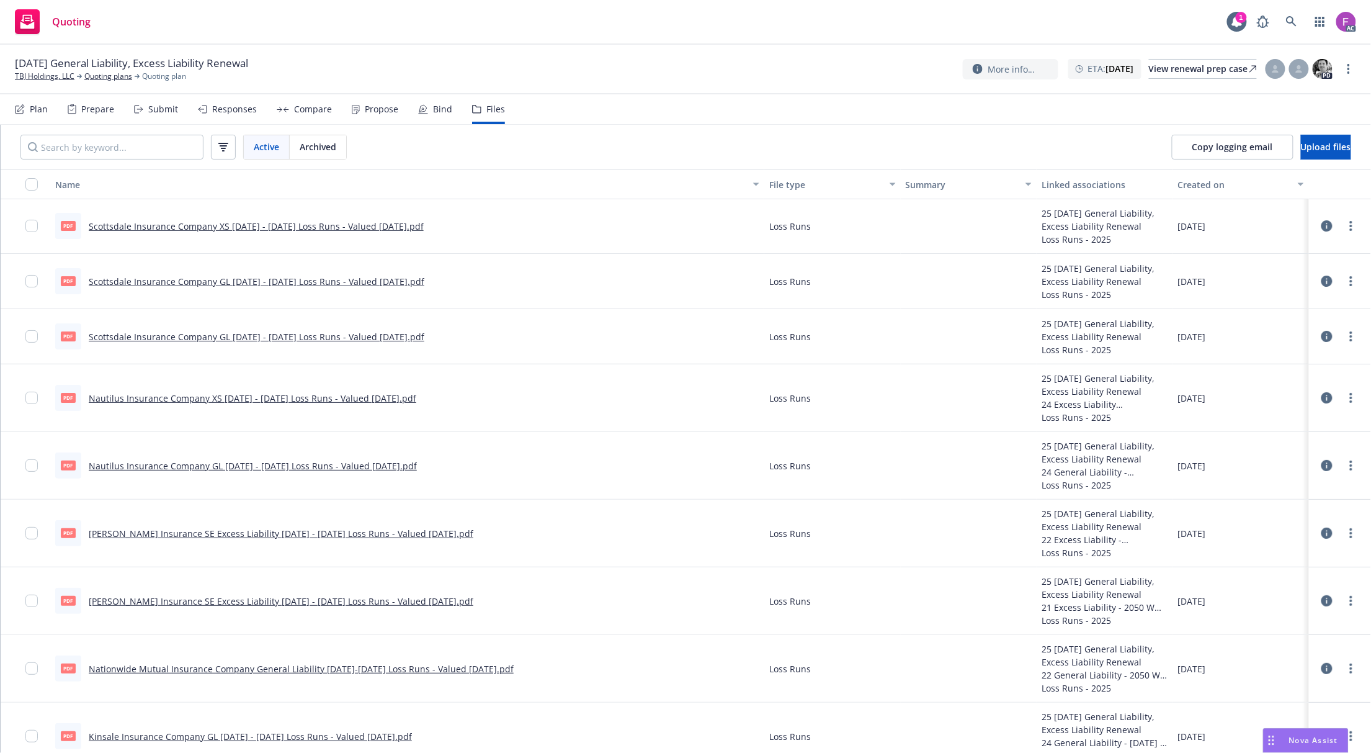
scroll to position [0, 0]
click at [177, 334] on link "Scottsdale Insurance Company GL 2020 - 2023 Loss Runs - Valued 2025-08-14.pdf" at bounding box center [257, 337] width 336 height 12
click at [1350, 336] on icon "more" at bounding box center [1351, 337] width 2 height 10
drag, startPoint x: 1304, startPoint y: 438, endPoint x: 1297, endPoint y: 429, distance: 11.4
click at [1304, 438] on link "Update associations" at bounding box center [1284, 438] width 123 height 25
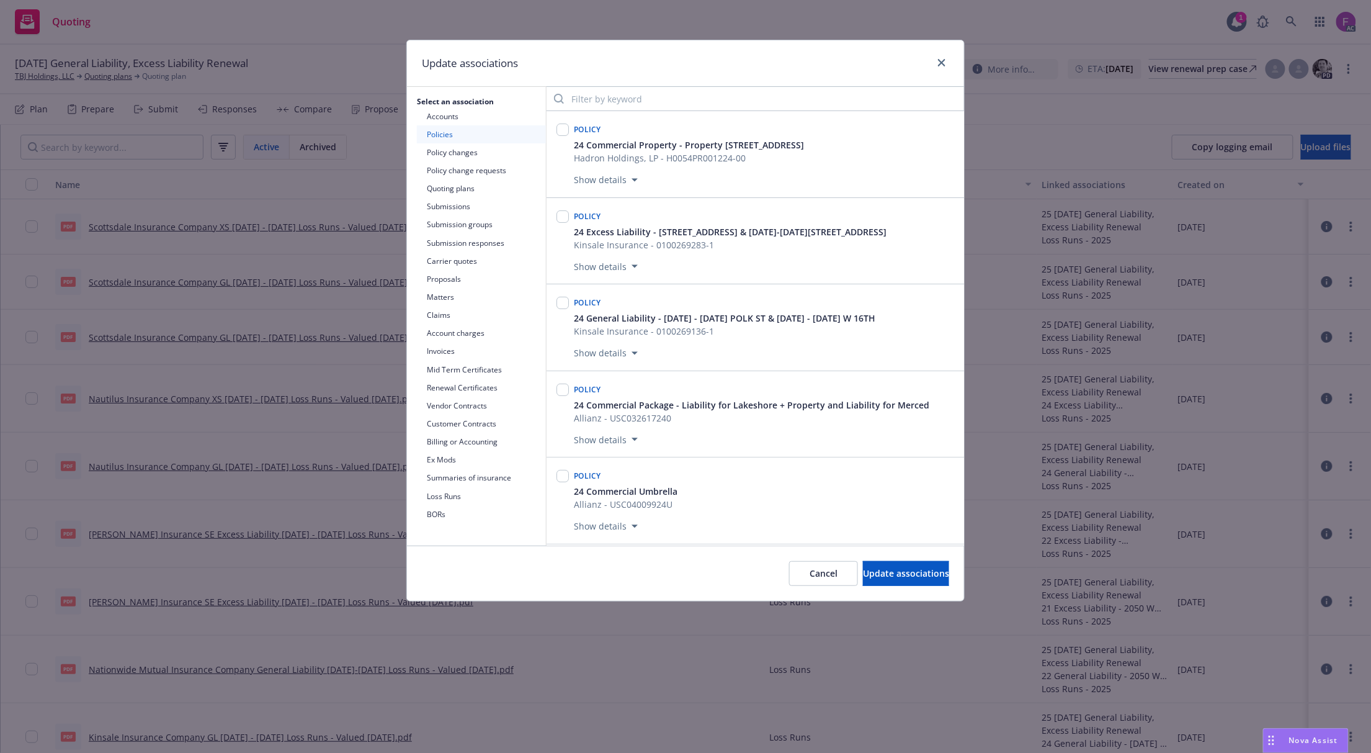
scroll to position [4027, 0]
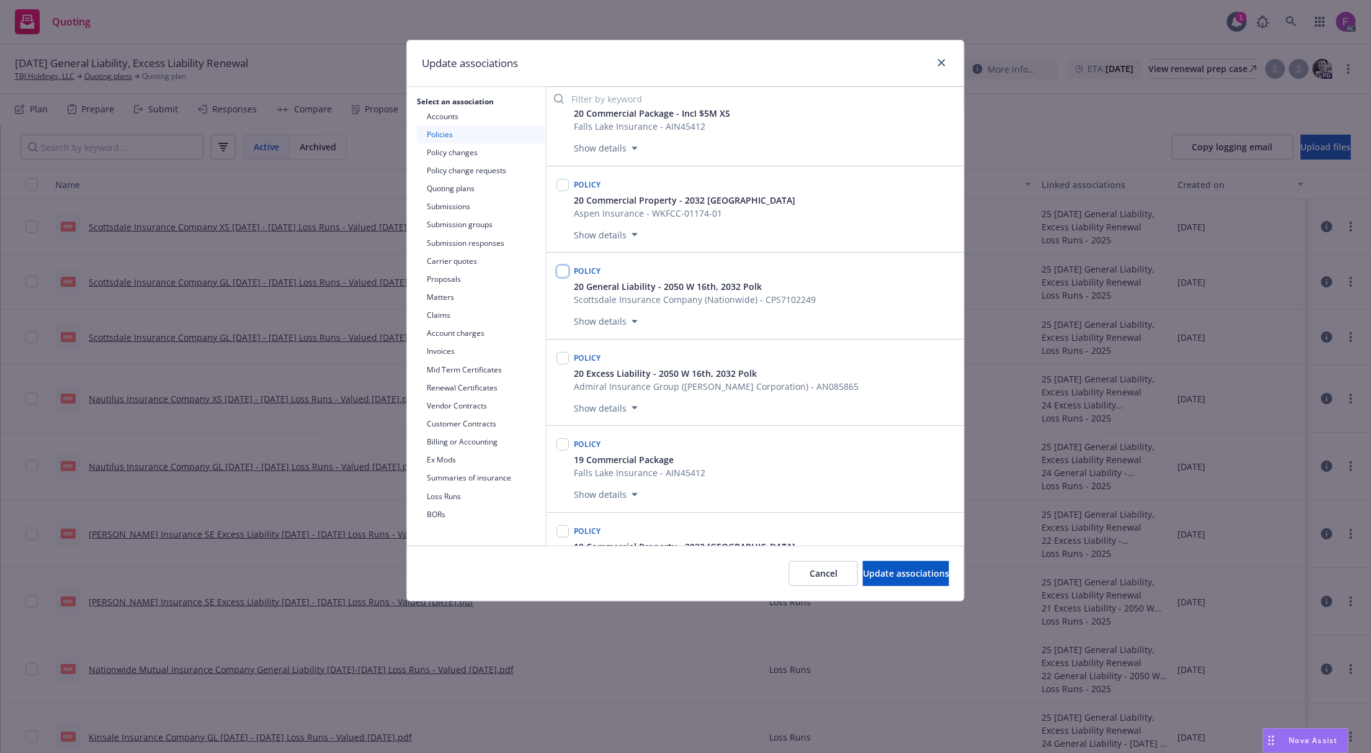
drag, startPoint x: 557, startPoint y: 302, endPoint x: 587, endPoint y: 334, distance: 43.9
click at [559, 277] on input "checkbox" at bounding box center [563, 271] width 12 height 12
checkbox input "true"
click at [570, 294] on div at bounding box center [562, 297] width 17 height 71
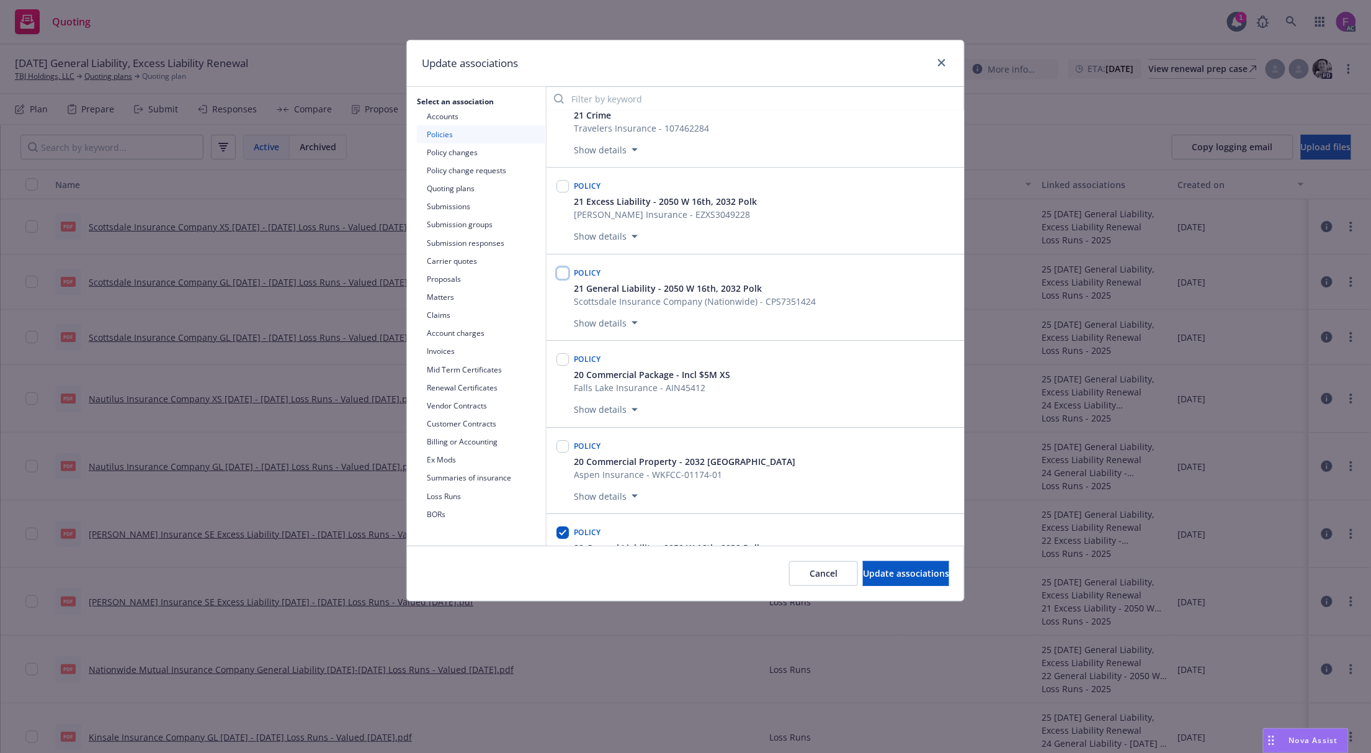
click at [562, 279] on input "checkbox" at bounding box center [563, 273] width 12 height 12
checkbox input "true"
click at [563, 283] on input "checkbox" at bounding box center [563, 277] width 12 height 12
checkbox input "true"
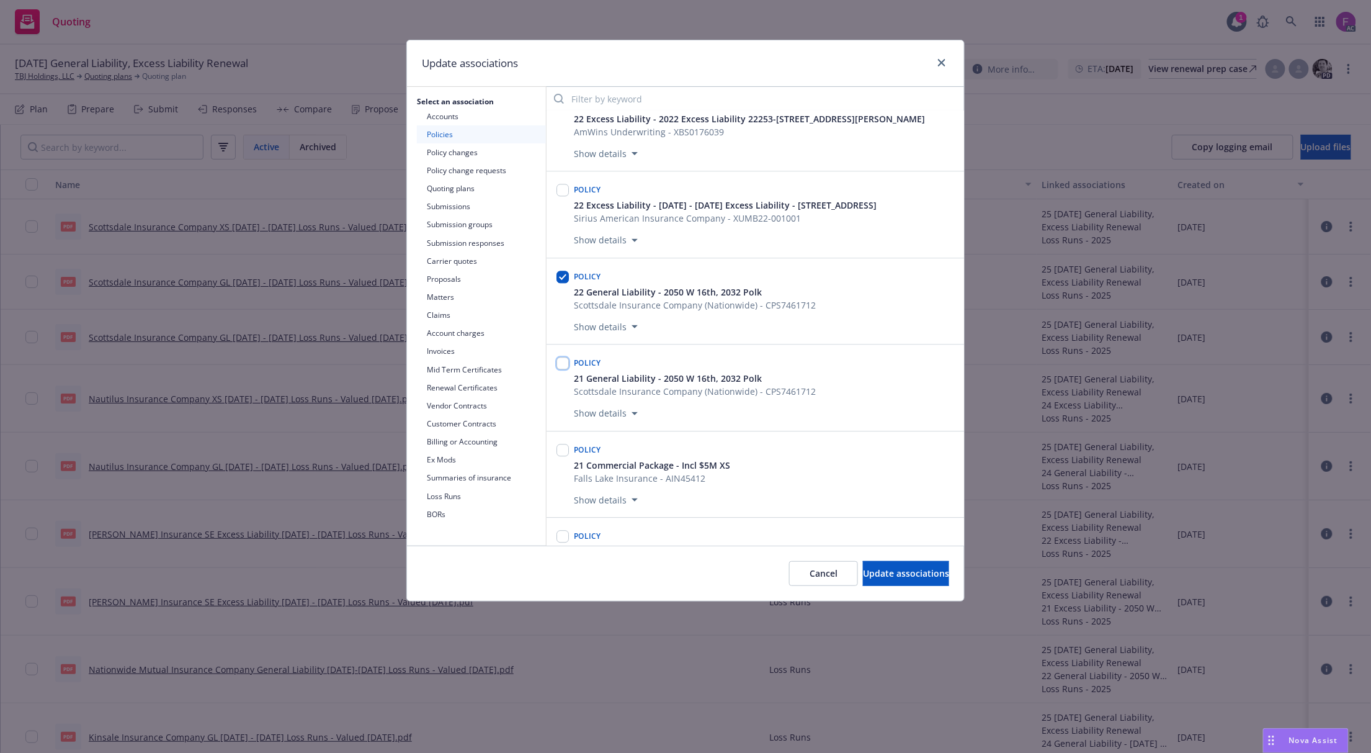
click at [564, 369] on input "checkbox" at bounding box center [563, 363] width 12 height 12
checkbox input "true"
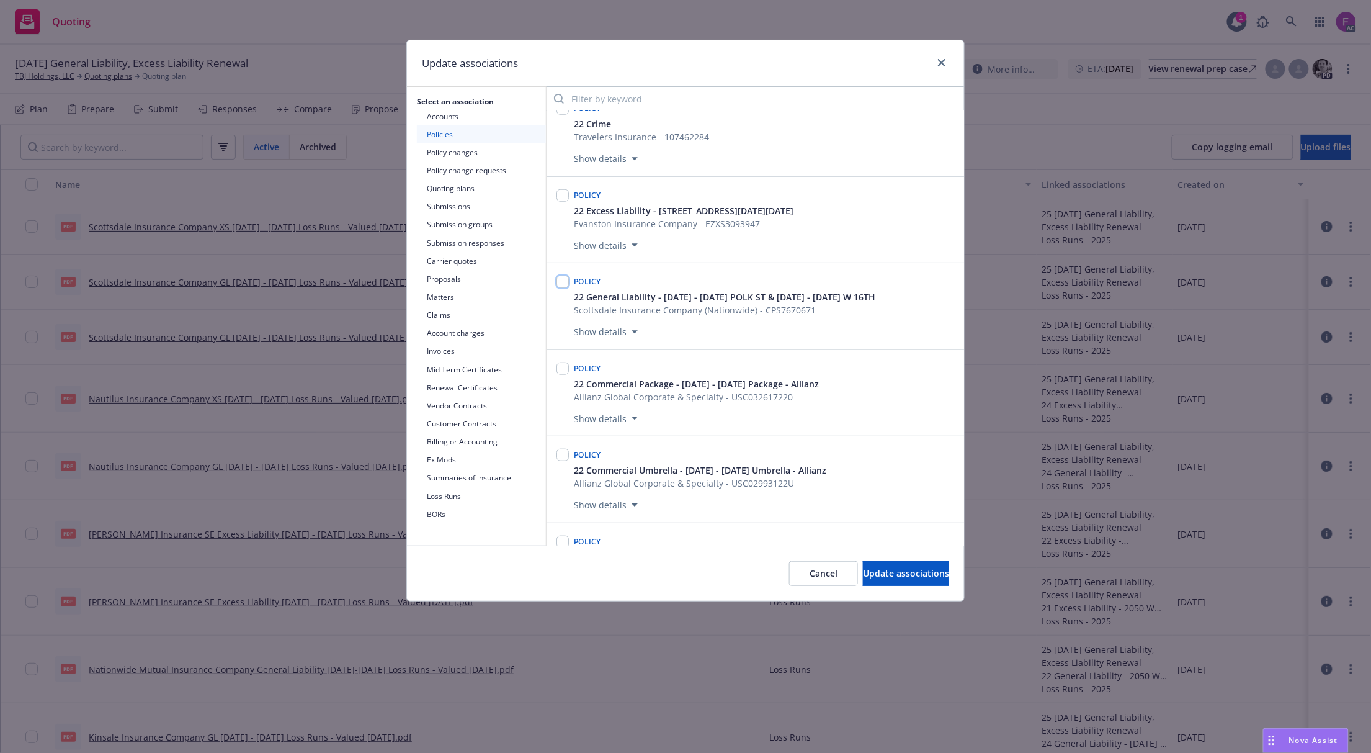
click at [565, 288] on input "checkbox" at bounding box center [563, 282] width 12 height 12
checkbox input "true"
click at [904, 575] on span "Update associations" at bounding box center [906, 573] width 86 height 12
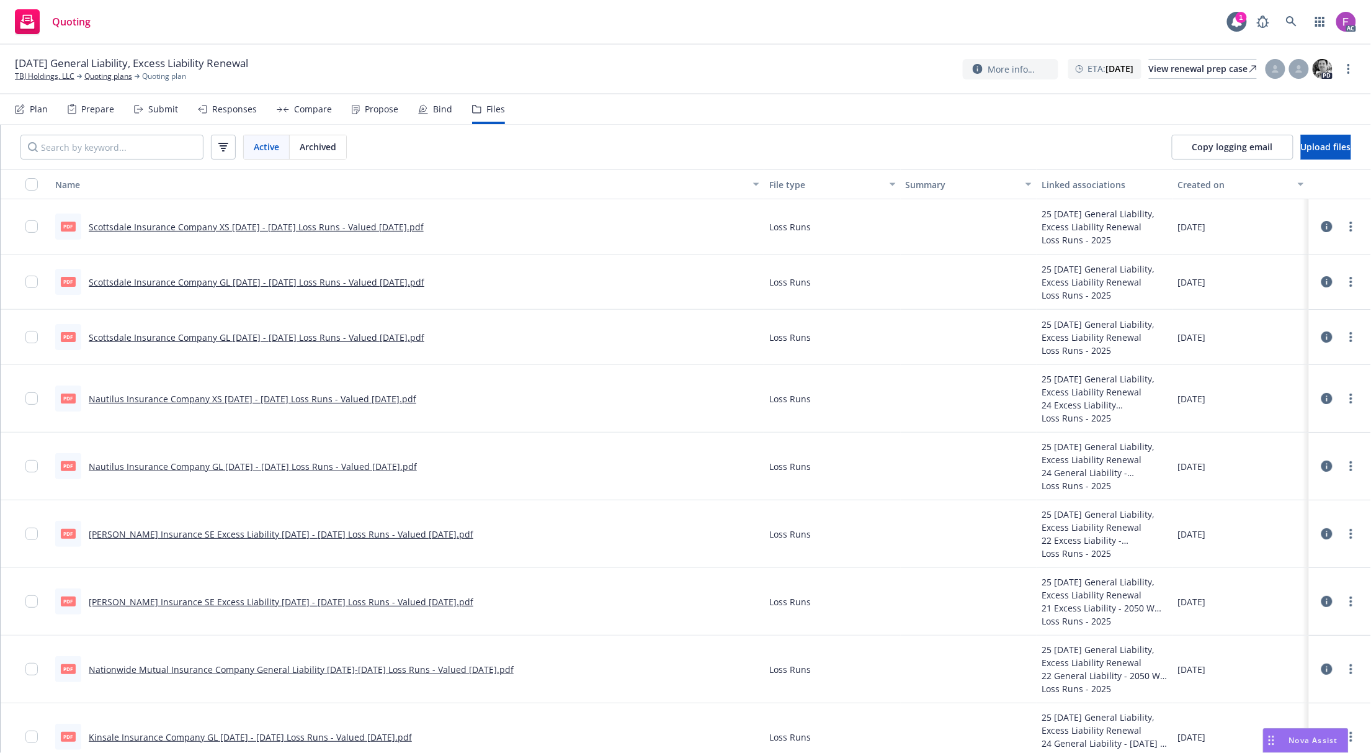
click at [211, 280] on link "Scottsdale Insurance Company GL 2022 - 2025 Loss Runs - Valued 2025-08-14.pdf" at bounding box center [257, 282] width 336 height 12
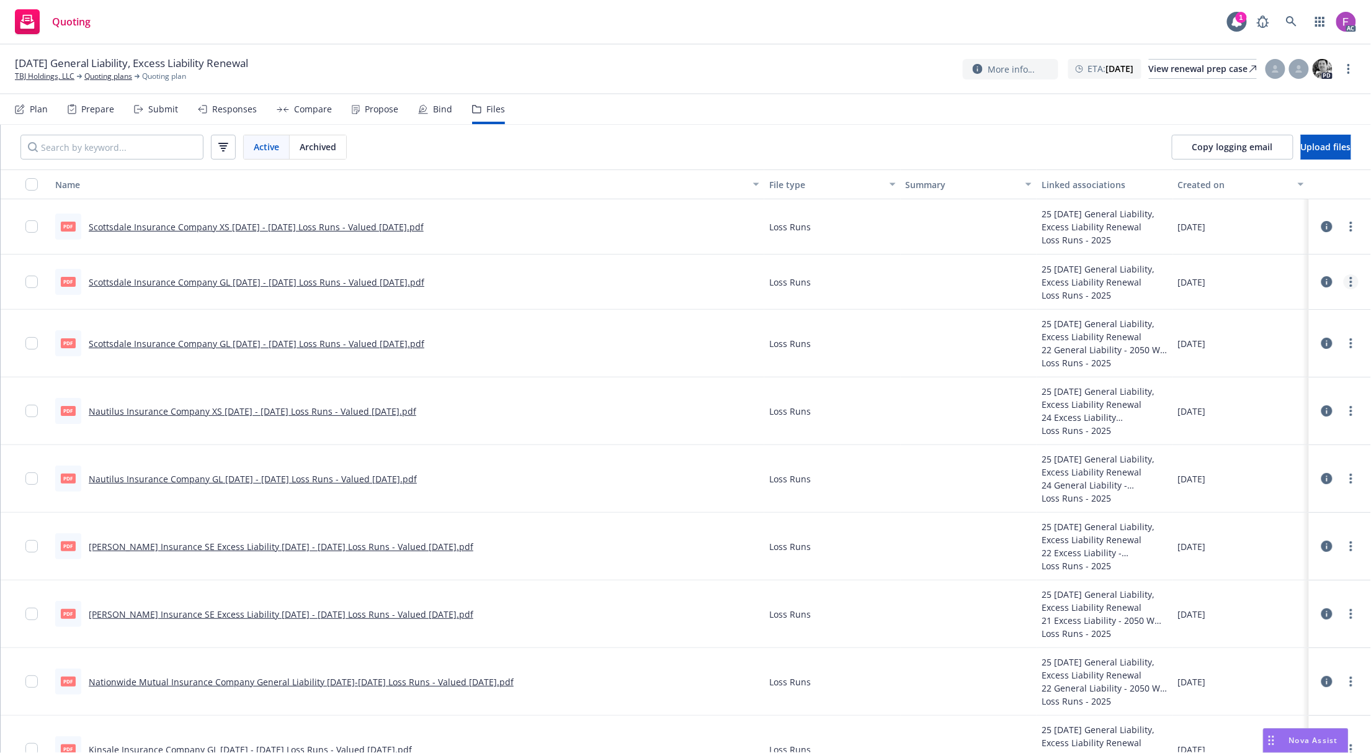
click at [1344, 285] on link "more" at bounding box center [1351, 281] width 15 height 15
click at [1249, 381] on link "Update associations" at bounding box center [1284, 382] width 123 height 25
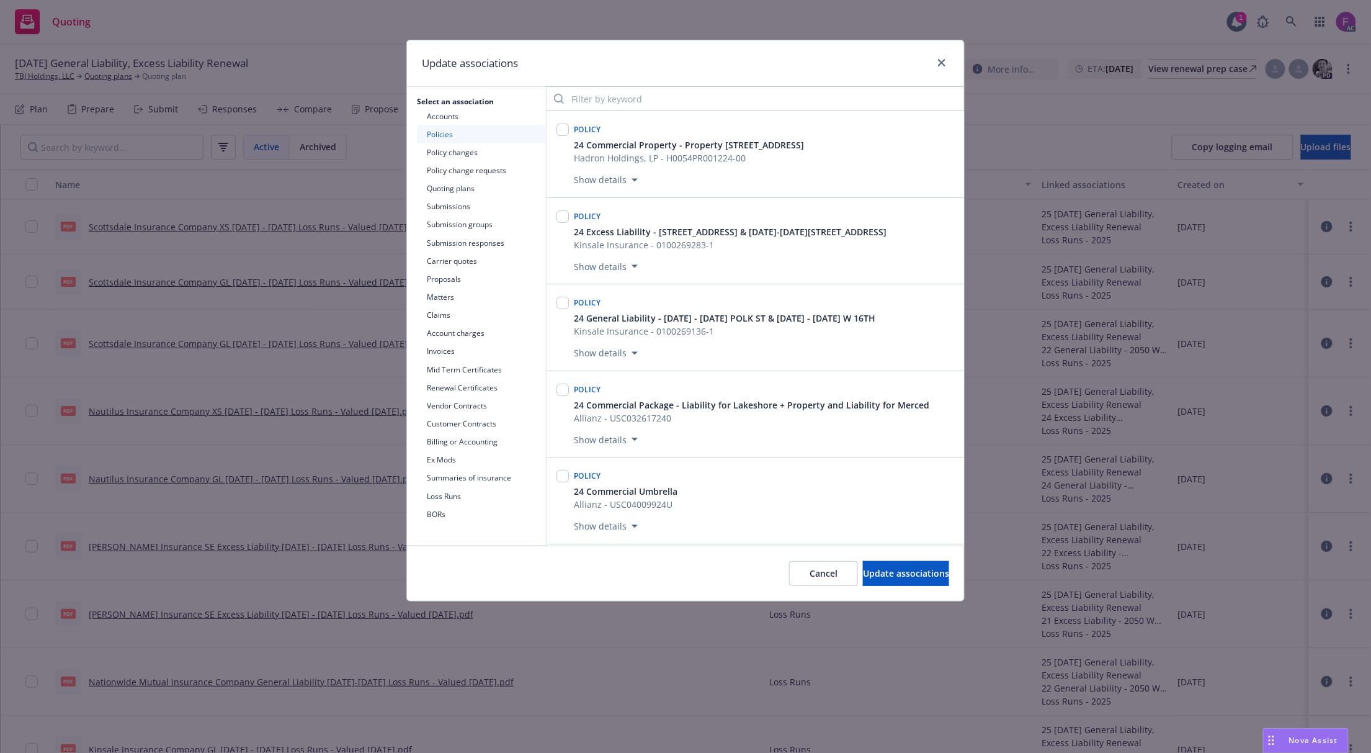
scroll to position [2981, 0]
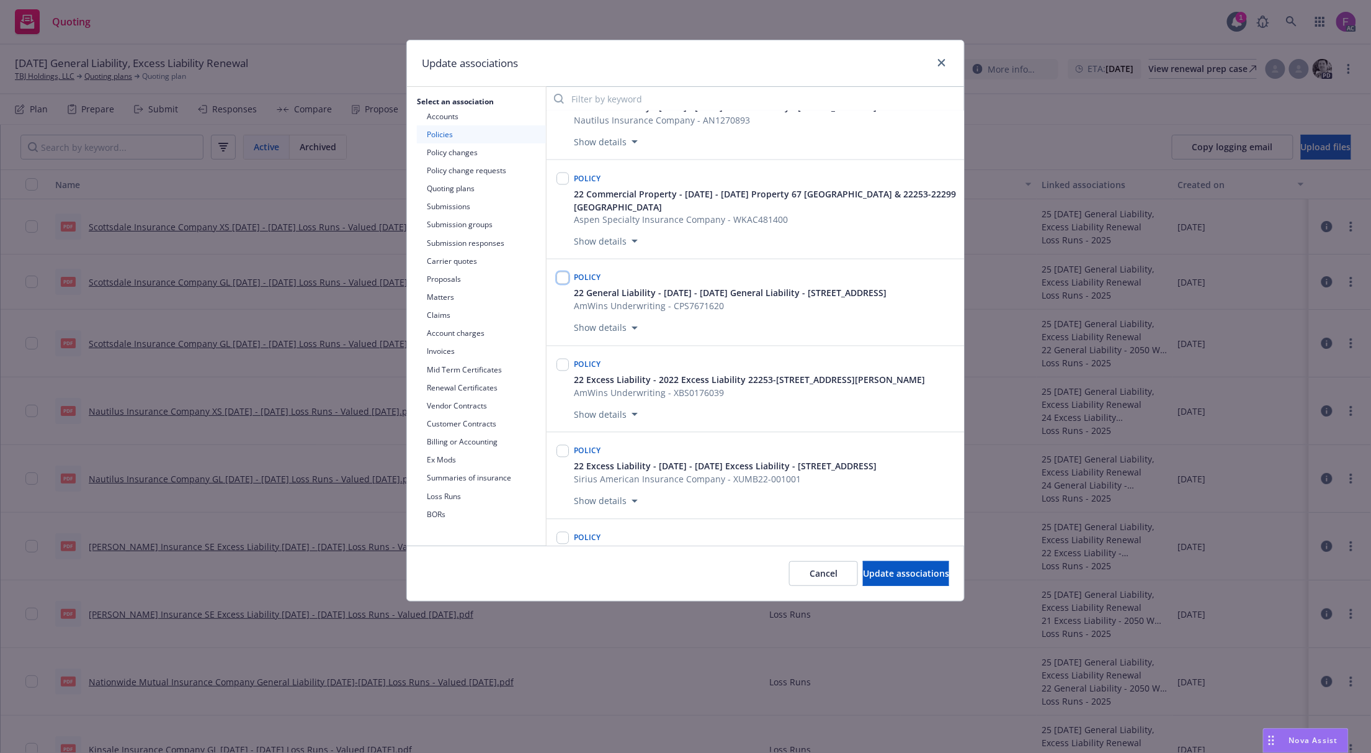
click at [557, 284] on input "checkbox" at bounding box center [563, 278] width 12 height 12
checkbox input "true"
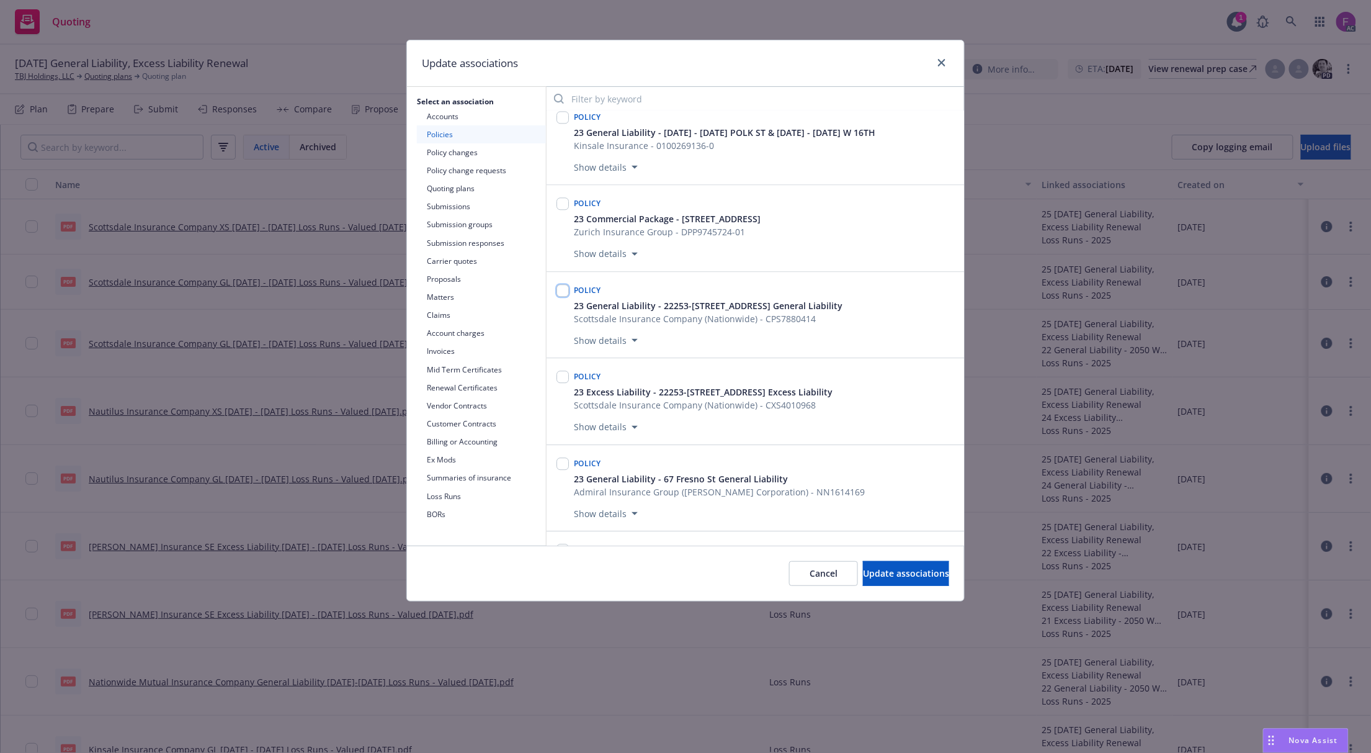
click at [565, 297] on input "checkbox" at bounding box center [563, 290] width 12 height 12
checkbox input "true"
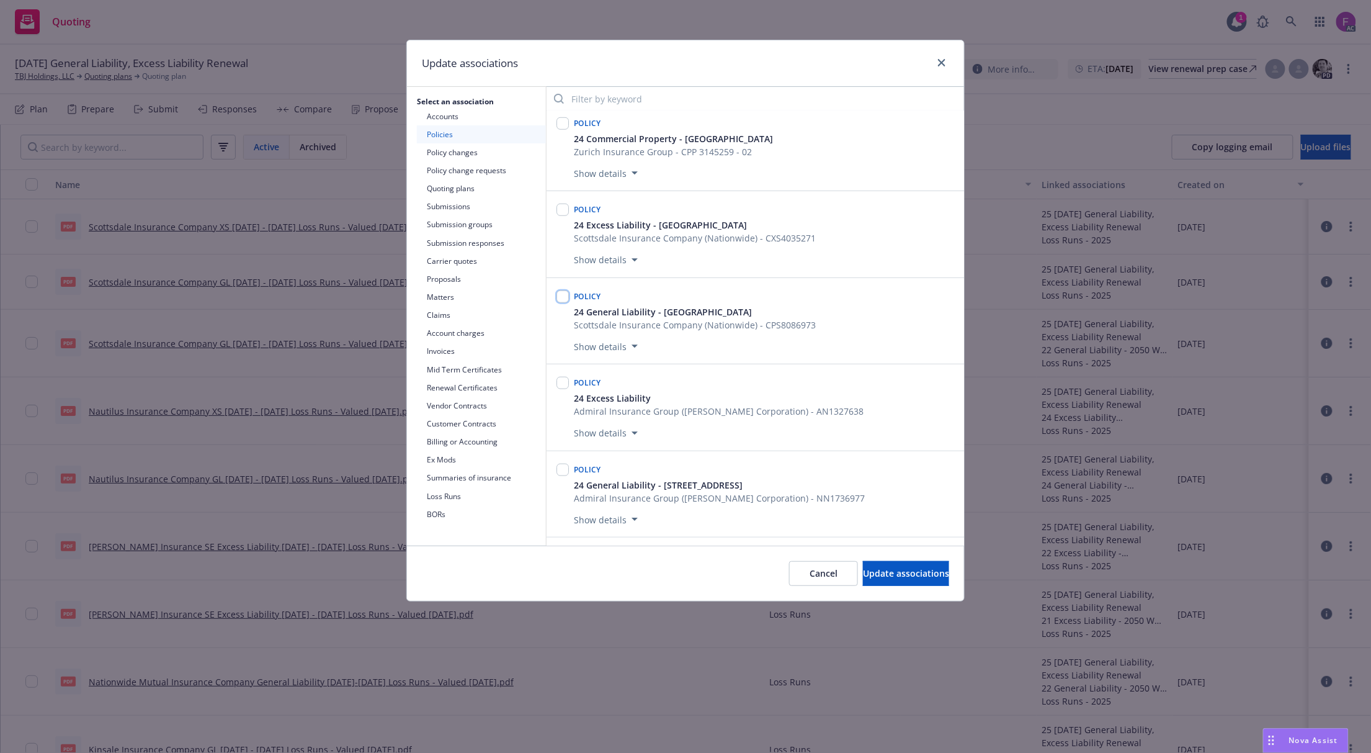
click at [564, 298] on input "checkbox" at bounding box center [563, 296] width 12 height 12
checkbox input "true"
click at [879, 574] on span "Update associations" at bounding box center [906, 573] width 86 height 12
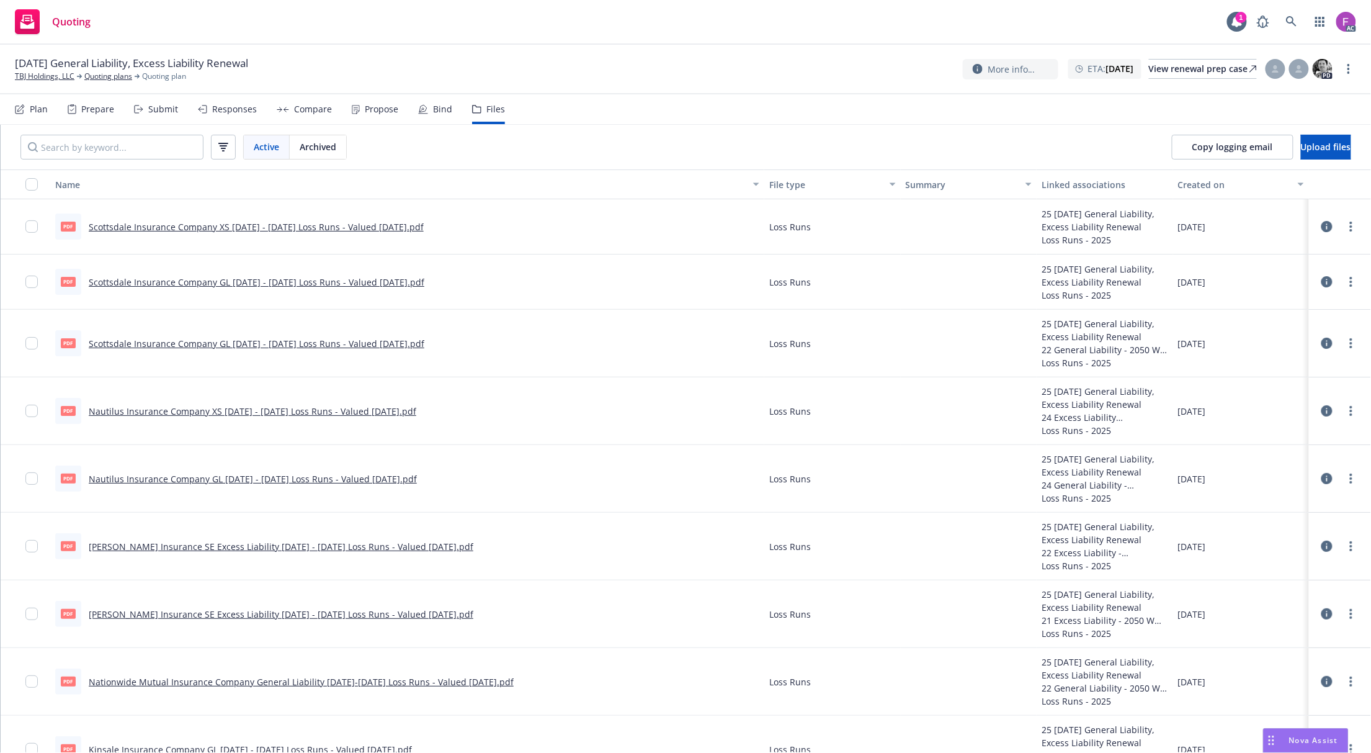
click at [233, 224] on link "Scottsdale Insurance Company XS 2022 - 2025 Loss Runs - Valued 2025-08-14.pdf" at bounding box center [256, 227] width 335 height 12
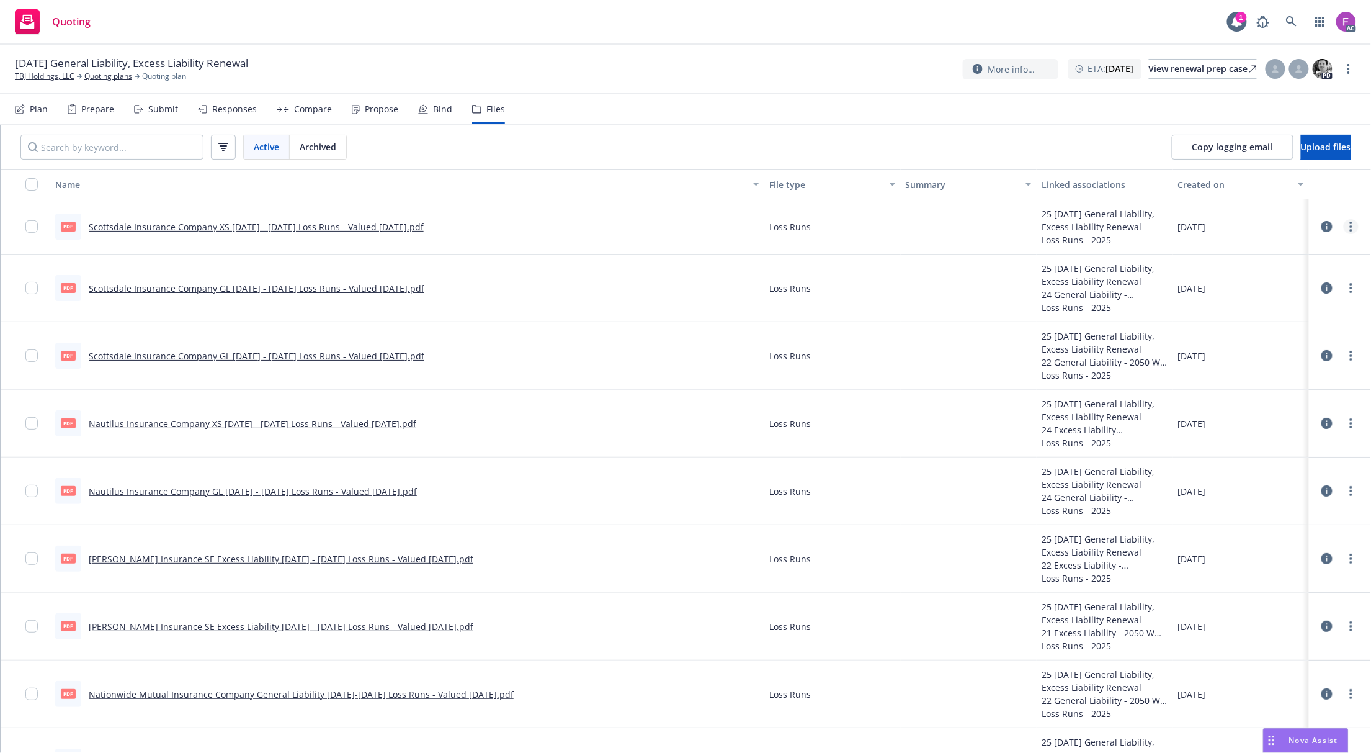
click at [1344, 227] on link "more" at bounding box center [1351, 226] width 15 height 15
click at [1259, 329] on link "Update associations" at bounding box center [1284, 327] width 123 height 25
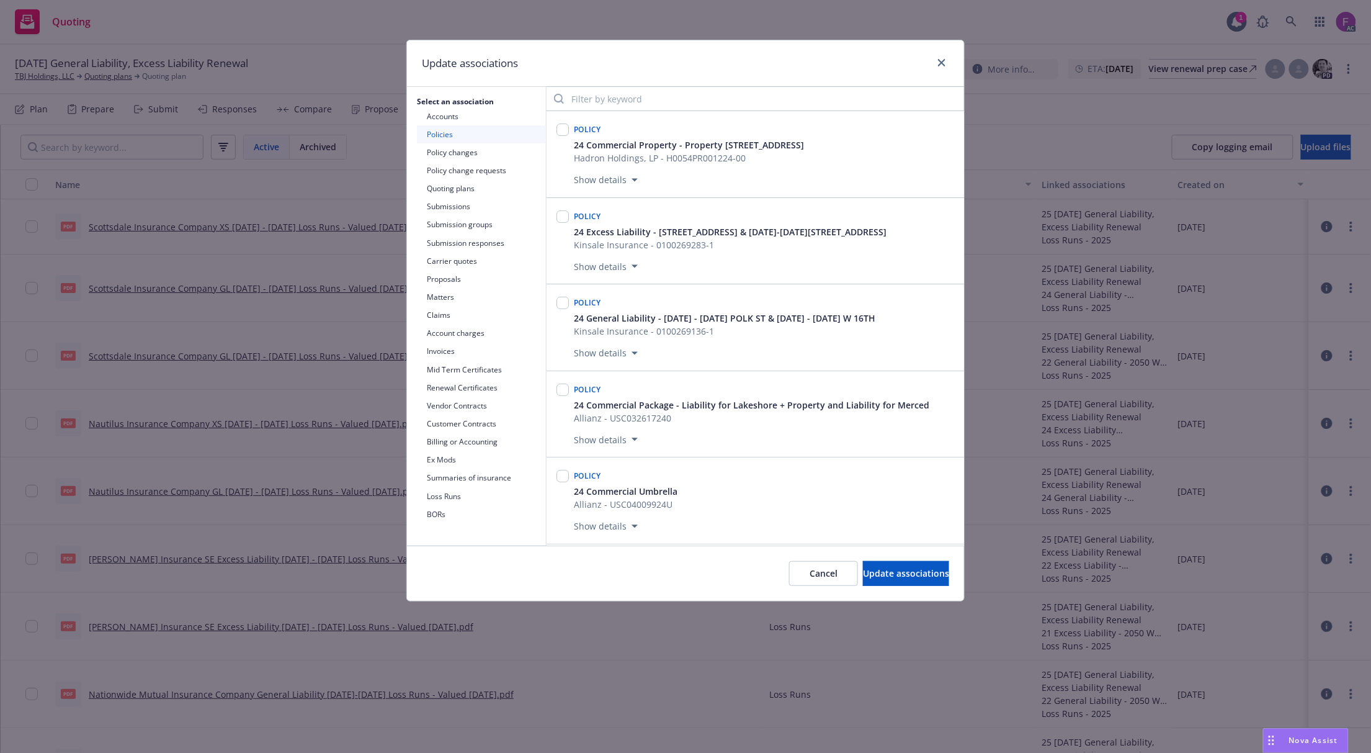
scroll to position [3068, 0]
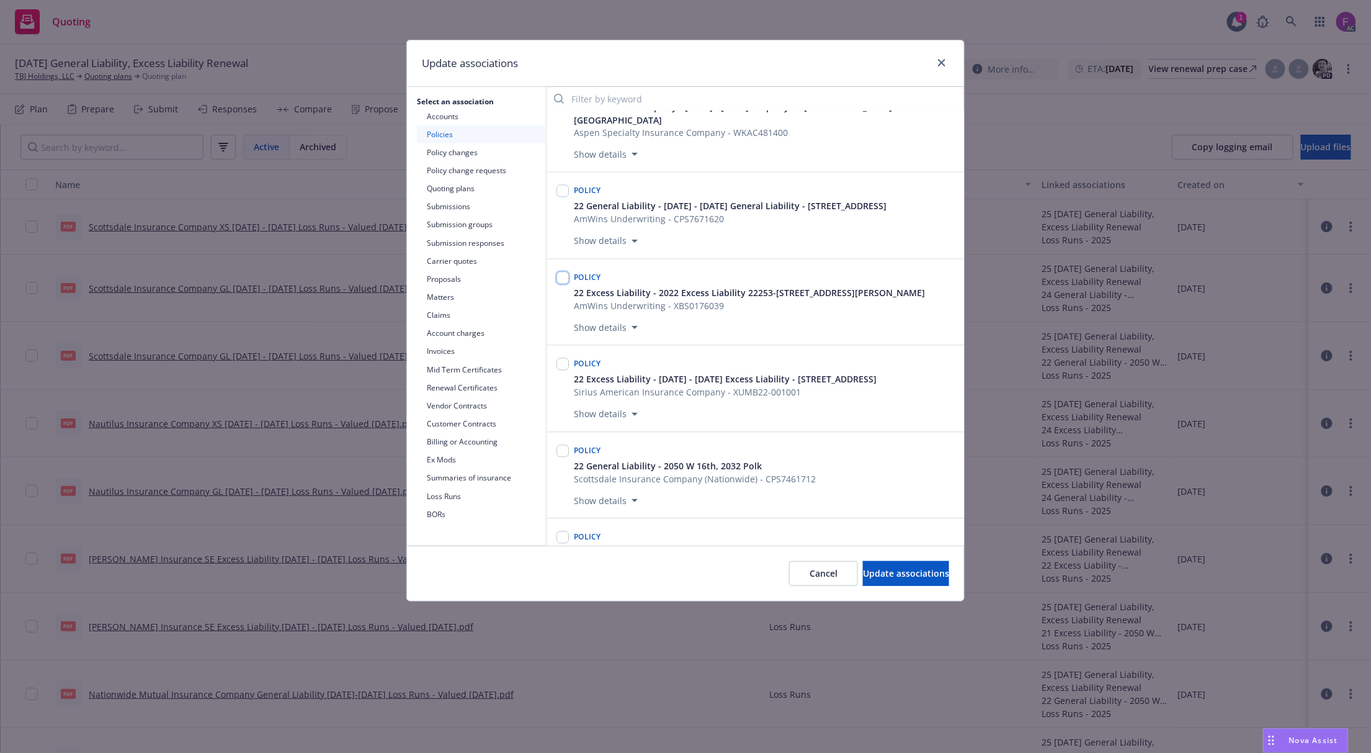
click at [564, 284] on input "checkbox" at bounding box center [563, 278] width 12 height 12
checkbox input "true"
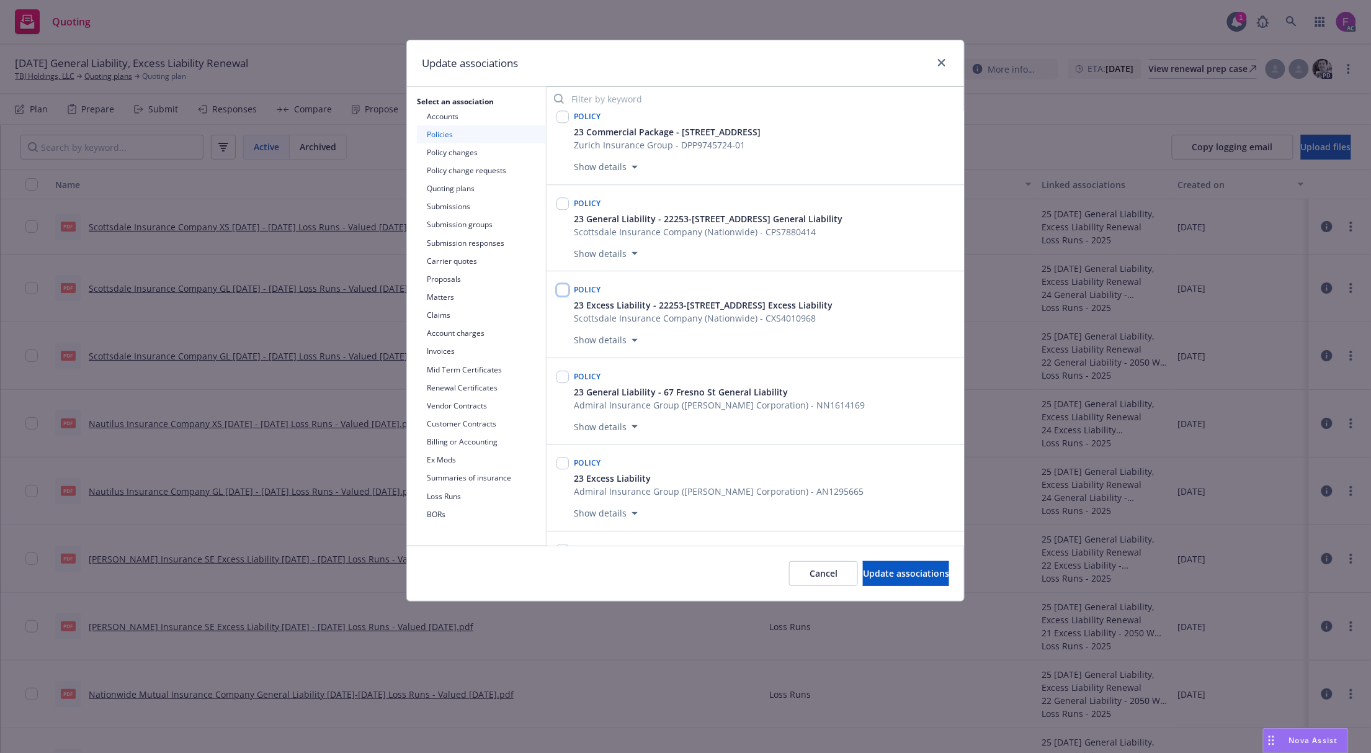
drag, startPoint x: 562, startPoint y: 302, endPoint x: 569, endPoint y: 105, distance: 196.9
click at [562, 296] on input "checkbox" at bounding box center [563, 290] width 12 height 12
checkbox input "true"
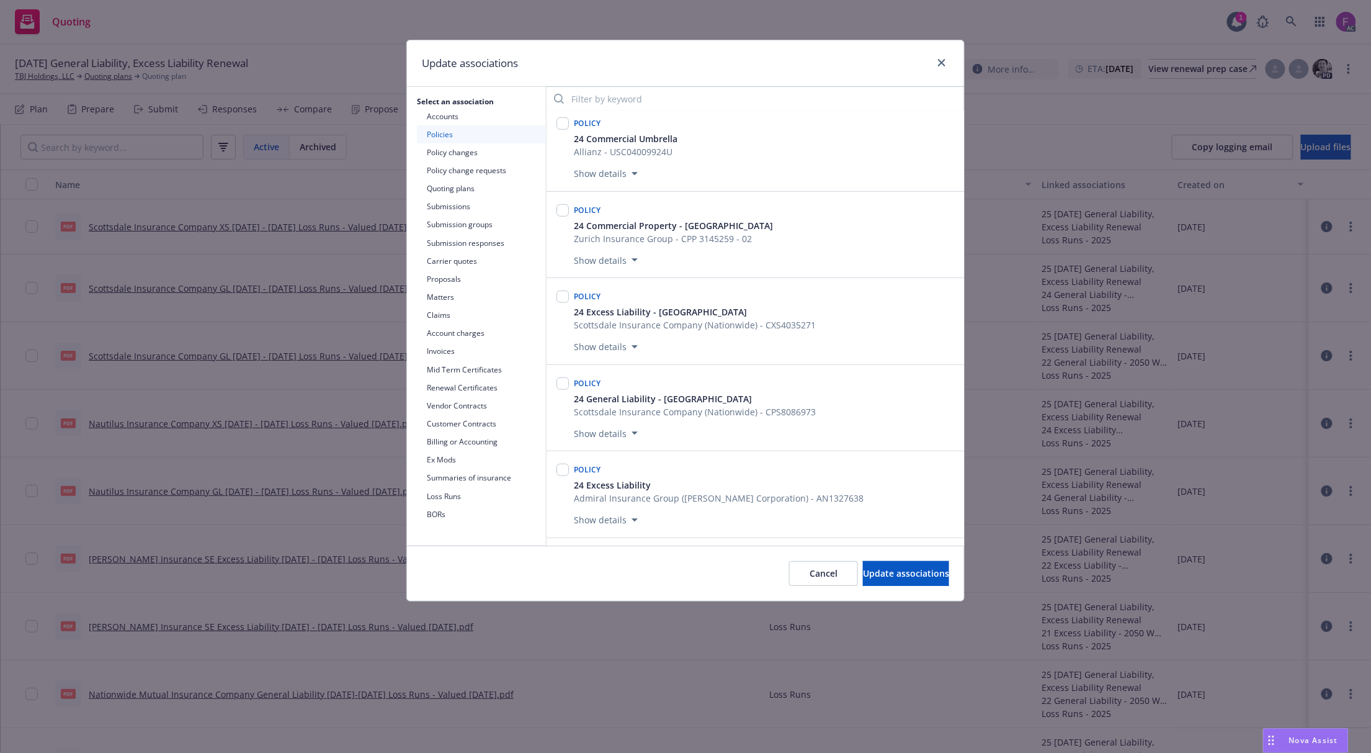
drag, startPoint x: 706, startPoint y: 55, endPoint x: 718, endPoint y: 67, distance: 16.7
click at [706, 55] on div "Update associations" at bounding box center [685, 63] width 557 height 47
click at [560, 301] on input "checkbox" at bounding box center [563, 296] width 12 height 12
checkbox input "true"
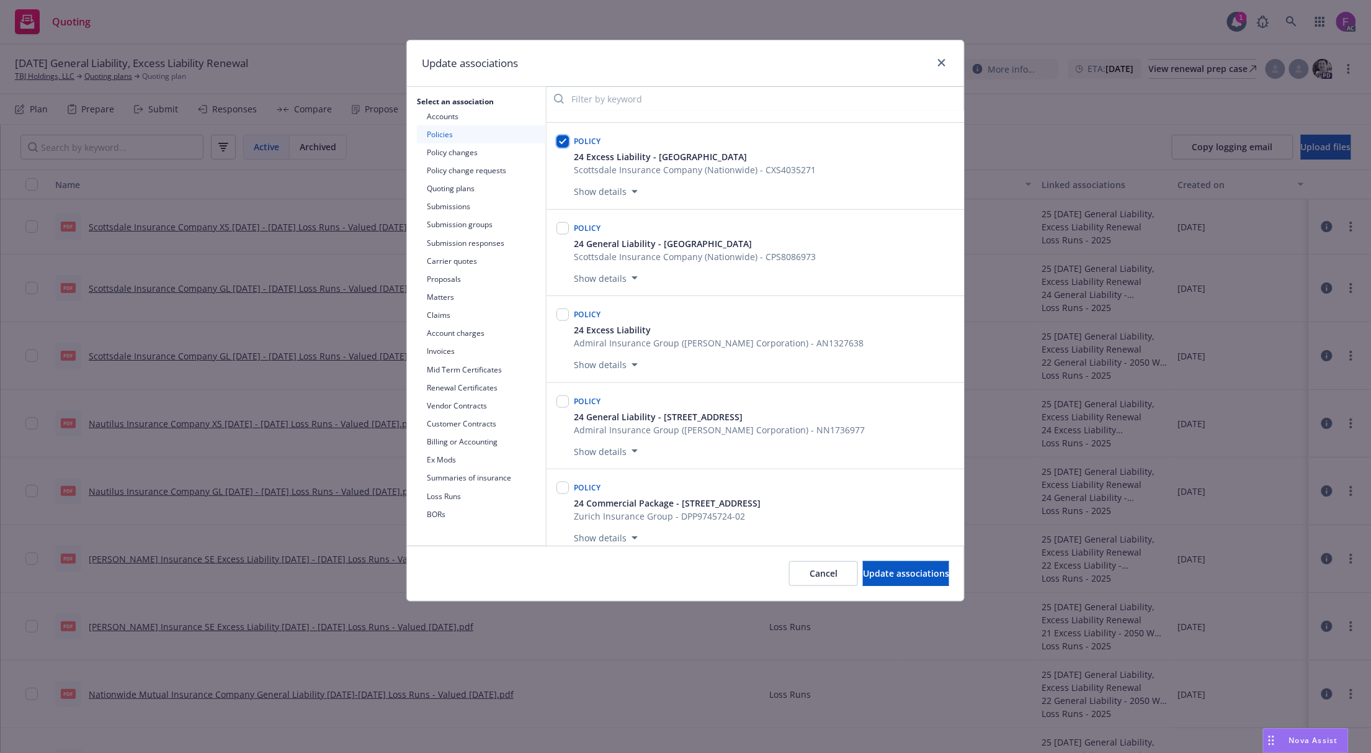
scroll to position [849, 0]
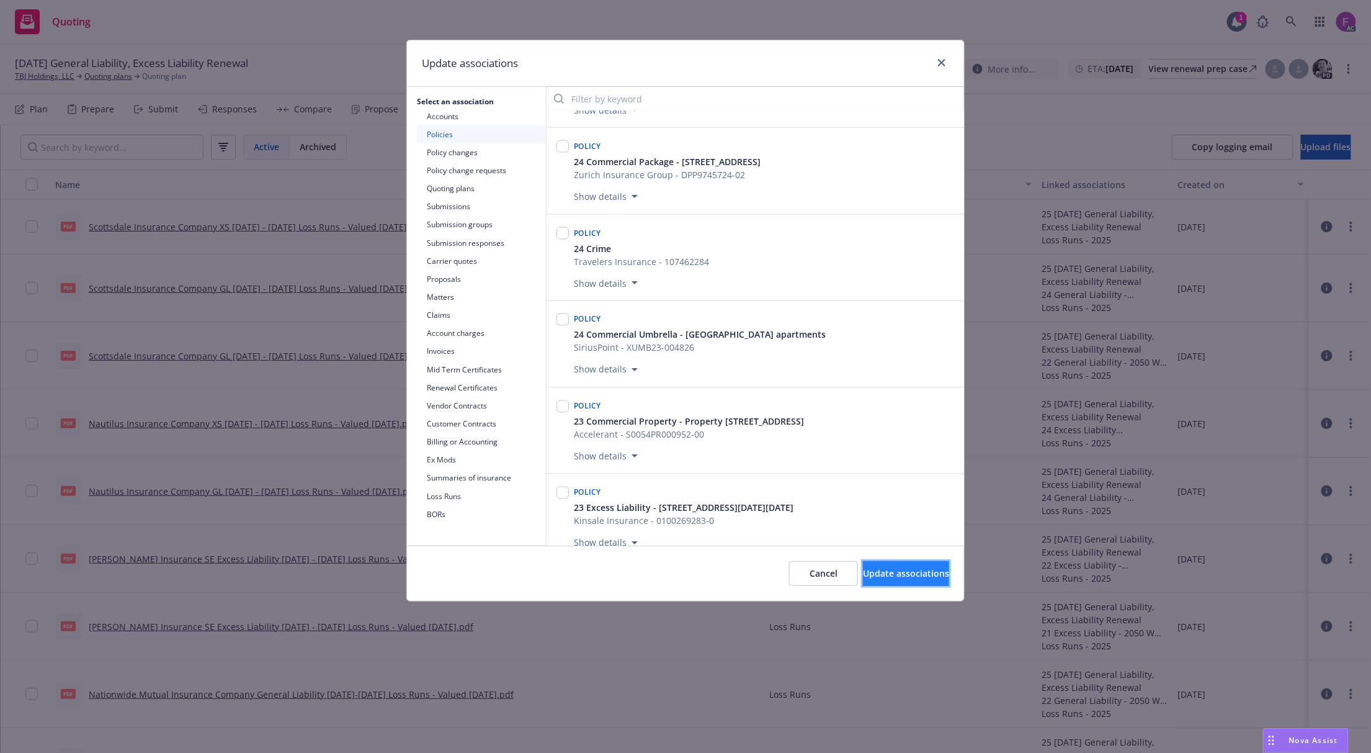
click at [867, 572] on span "Update associations" at bounding box center [906, 573] width 86 height 12
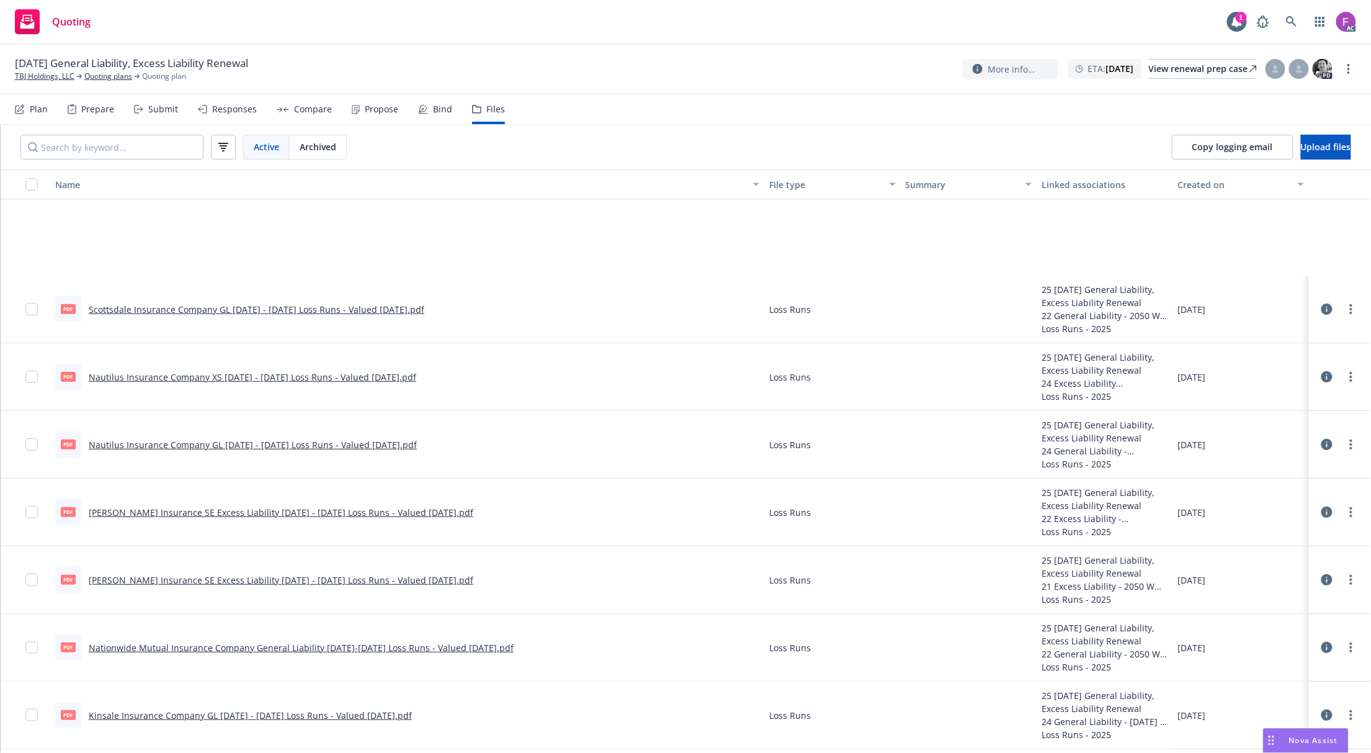
scroll to position [0, 0]
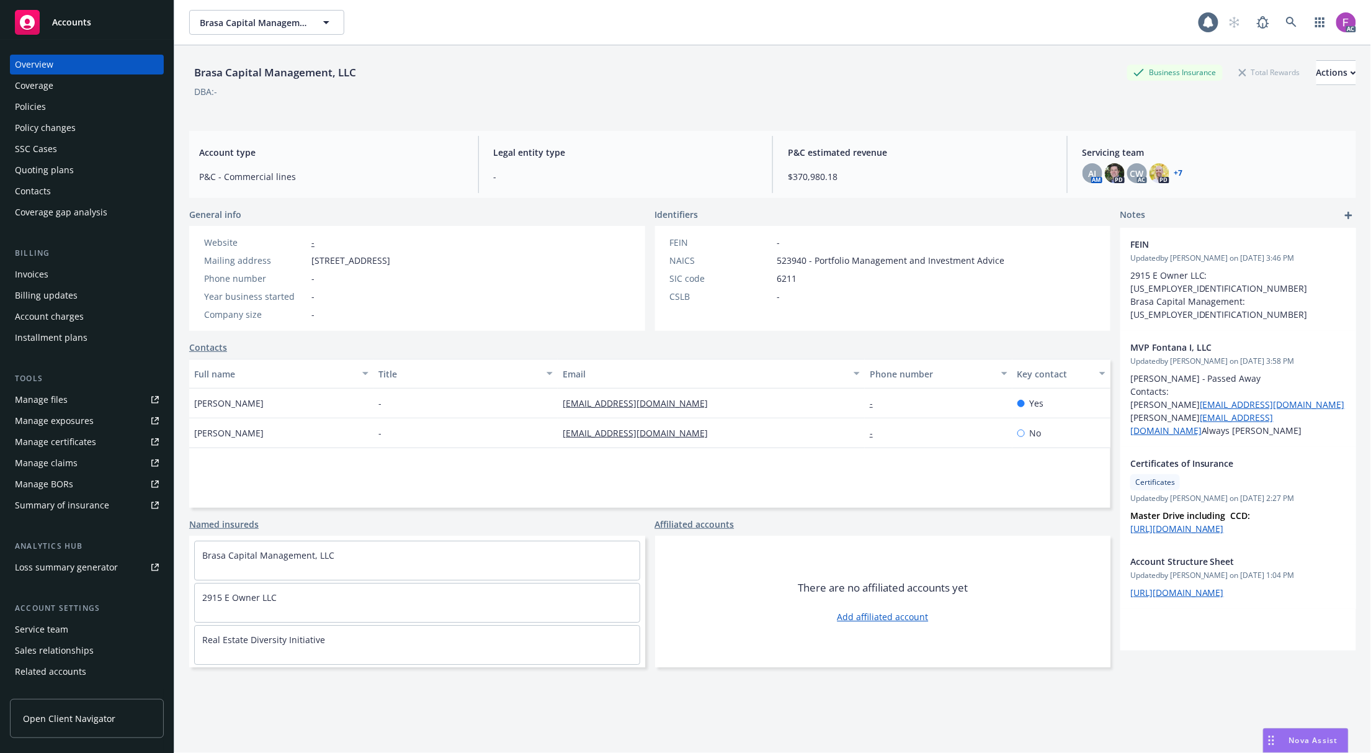
click at [55, 108] on div "Policies" at bounding box center [87, 107] width 144 height 20
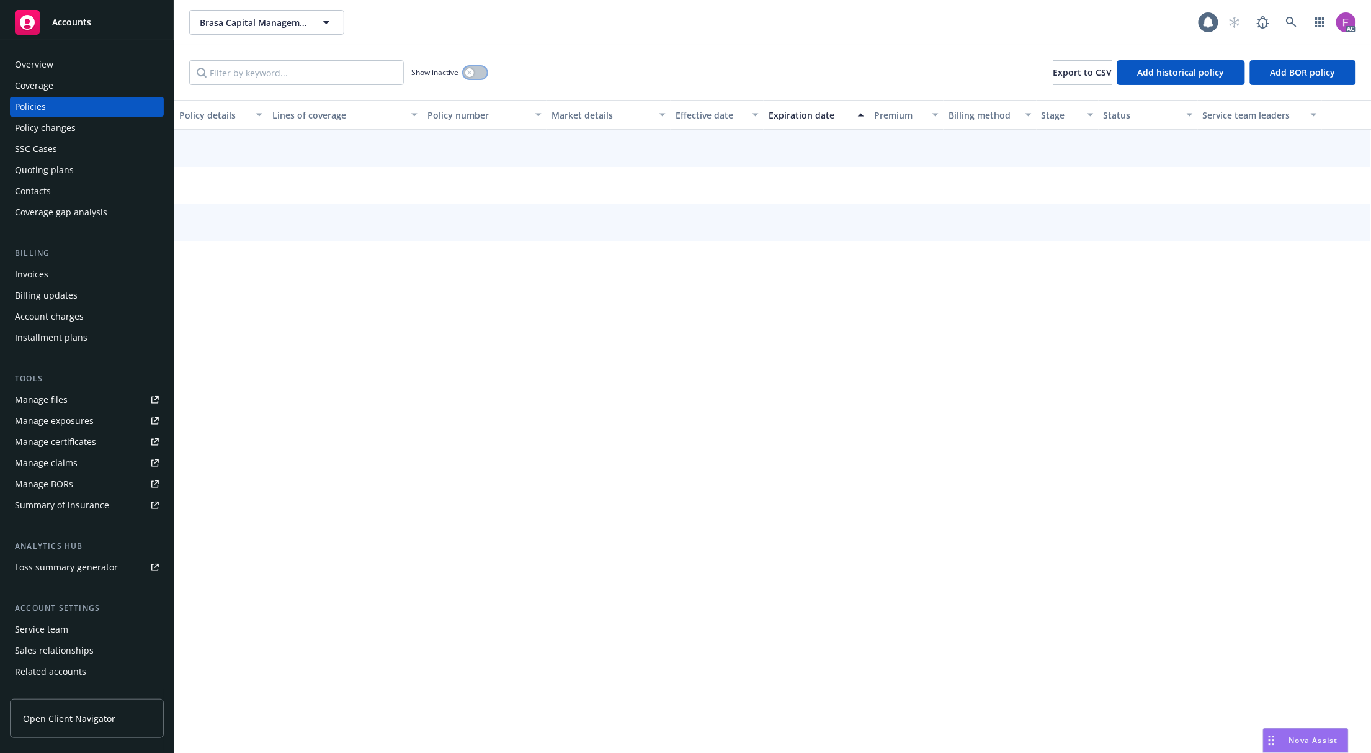
click at [477, 70] on button "button" at bounding box center [476, 72] width 24 height 12
click at [281, 72] on input "Filter by keyword..." at bounding box center [296, 72] width 215 height 25
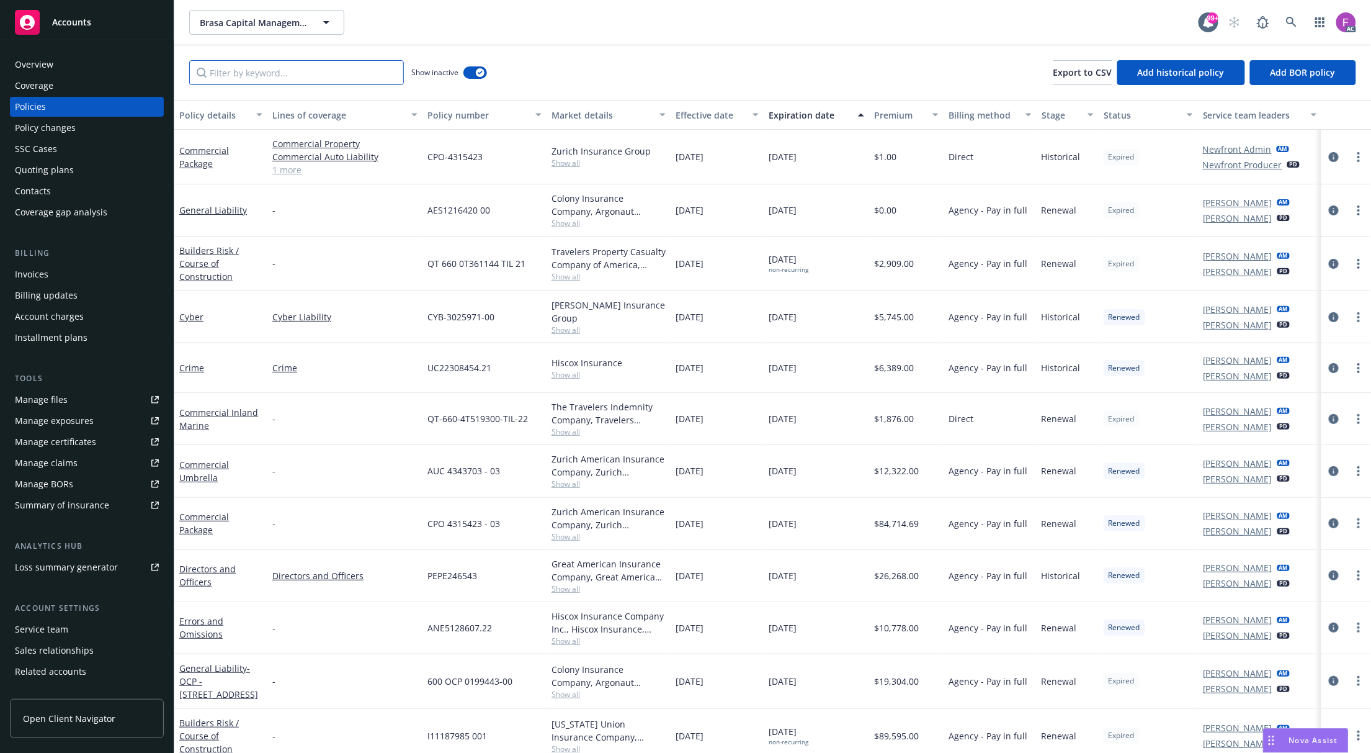
paste input "[PHONE_NUMBER]"
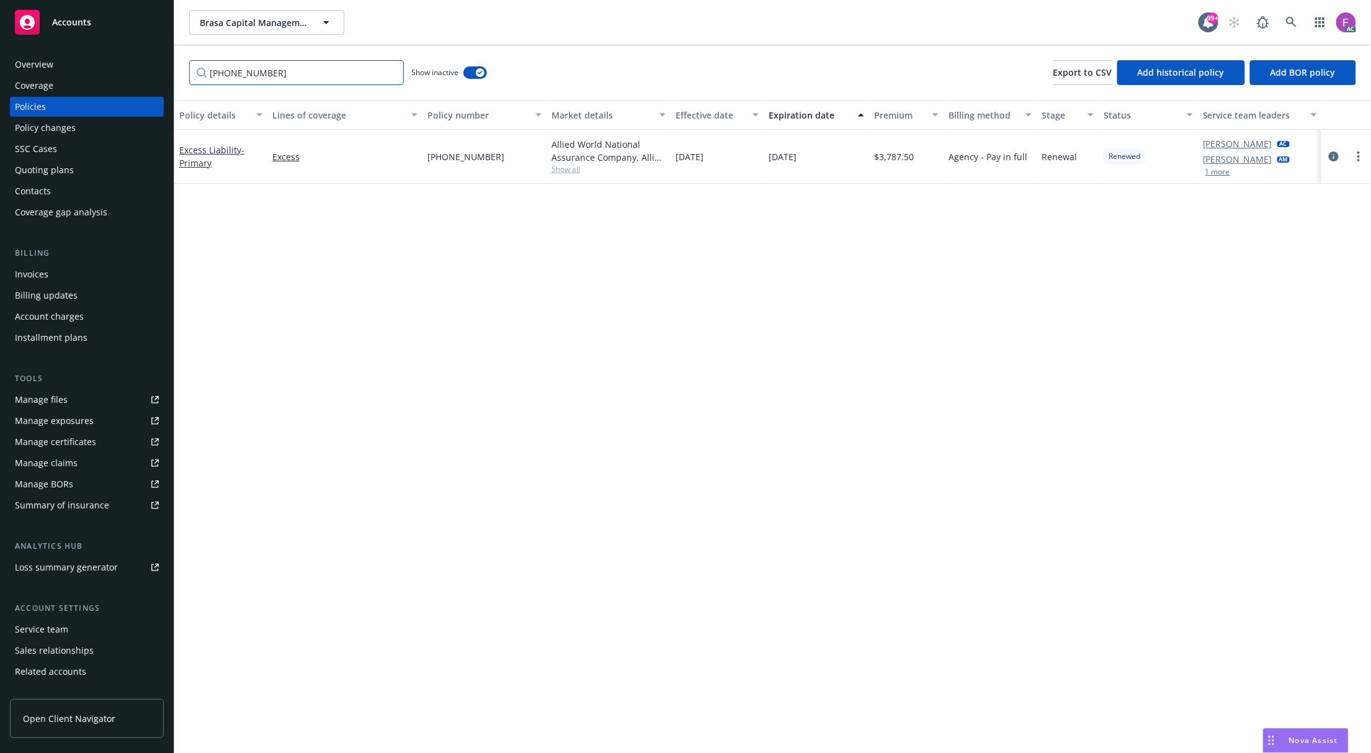
type input "[PHONE_NUMBER]"
click at [562, 174] on span "Show all" at bounding box center [609, 169] width 114 height 11
click at [972, 371] on div "Policy details Lines of coverage Policy number Market details Effective date Ex…" at bounding box center [772, 426] width 1197 height 653
drag, startPoint x: 1341, startPoint y: 154, endPoint x: 1330, endPoint y: 159, distance: 11.9
click at [1340, 154] on link "circleInformation" at bounding box center [1334, 156] width 15 height 15
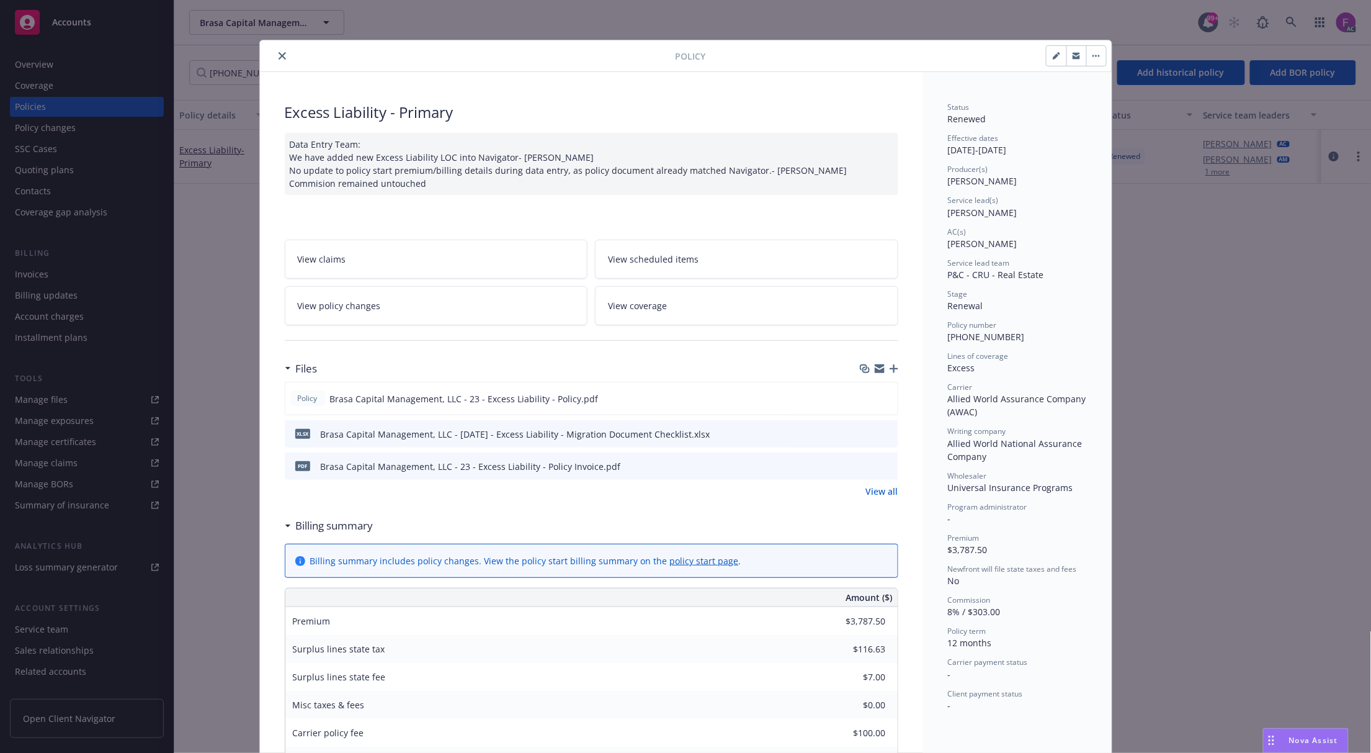
click at [884, 463] on icon "preview file" at bounding box center [886, 465] width 11 height 9
click at [881, 433] on icon "preview file" at bounding box center [886, 433] width 11 height 9
click at [886, 397] on button "preview file" at bounding box center [886, 397] width 14 height 11
click at [874, 494] on link "View all" at bounding box center [882, 491] width 32 height 13
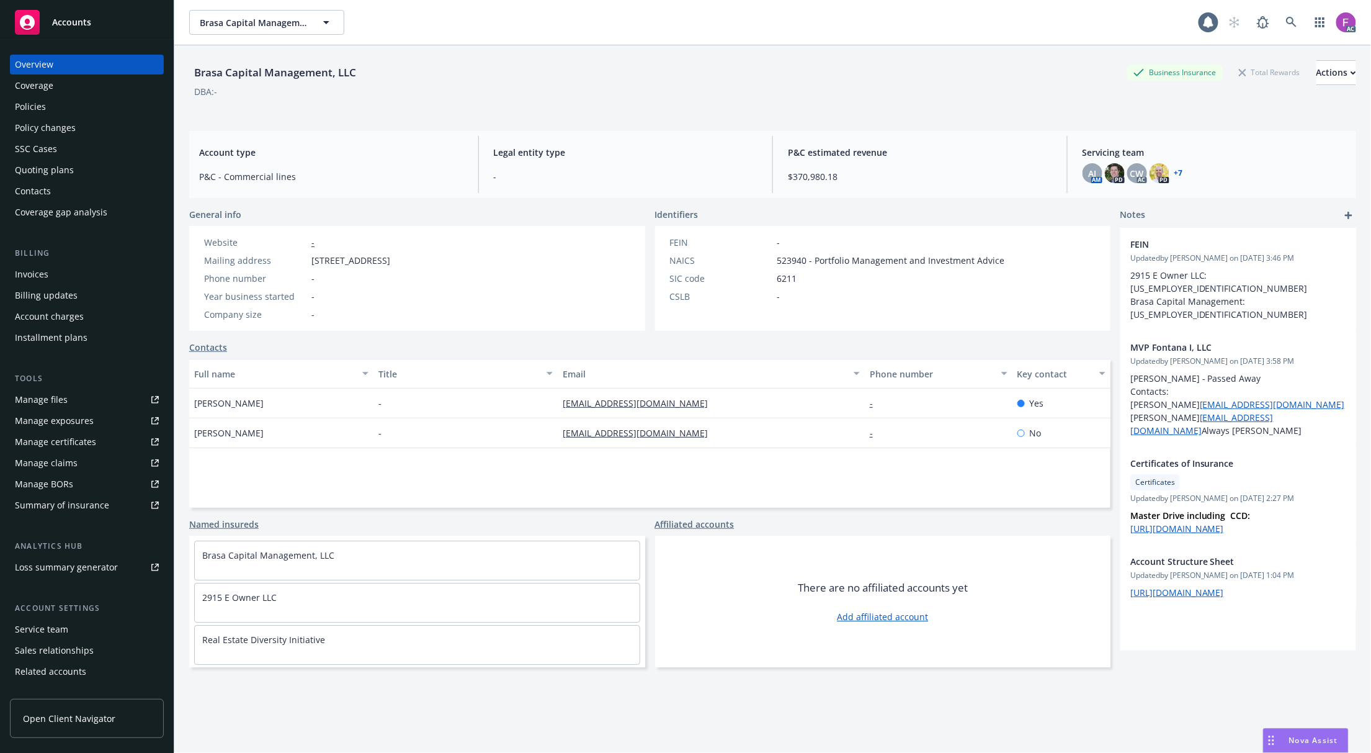
click at [42, 110] on div "Policies" at bounding box center [30, 107] width 31 height 20
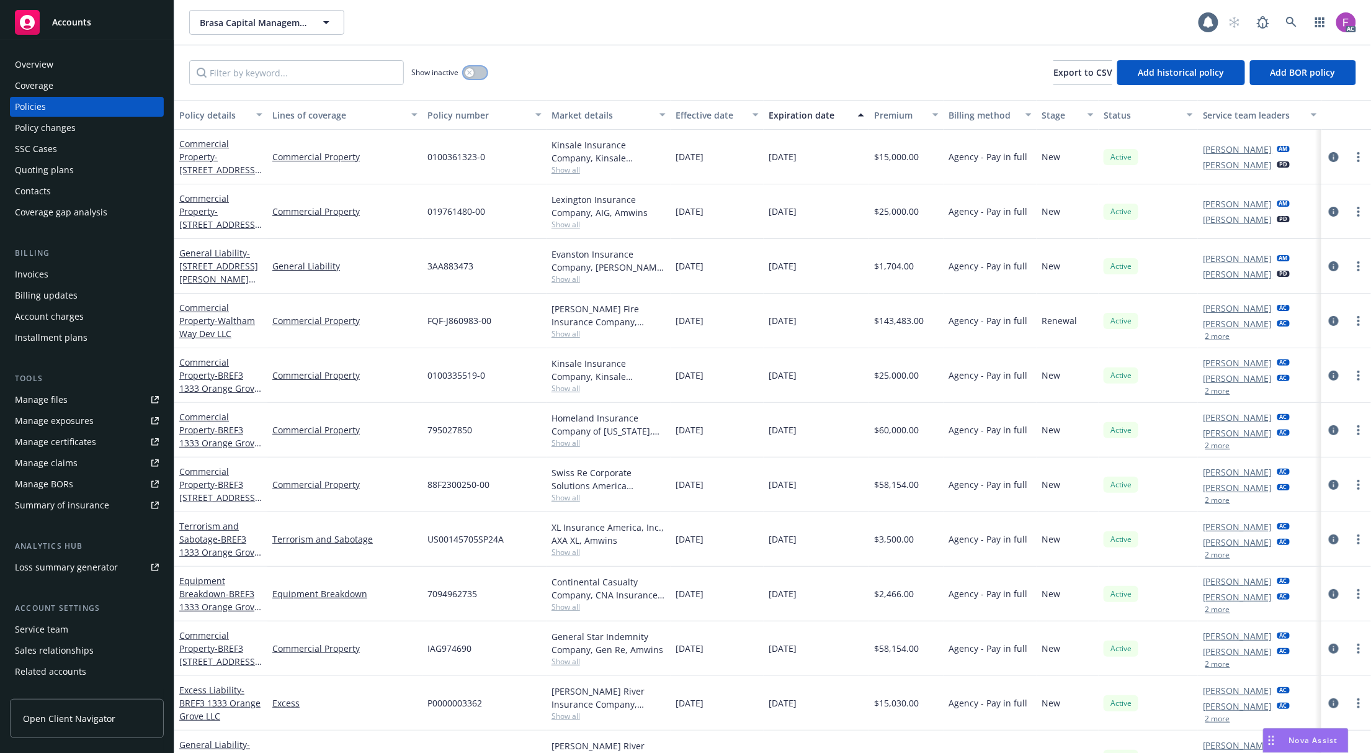
click at [477, 70] on button "button" at bounding box center [476, 72] width 24 height 12
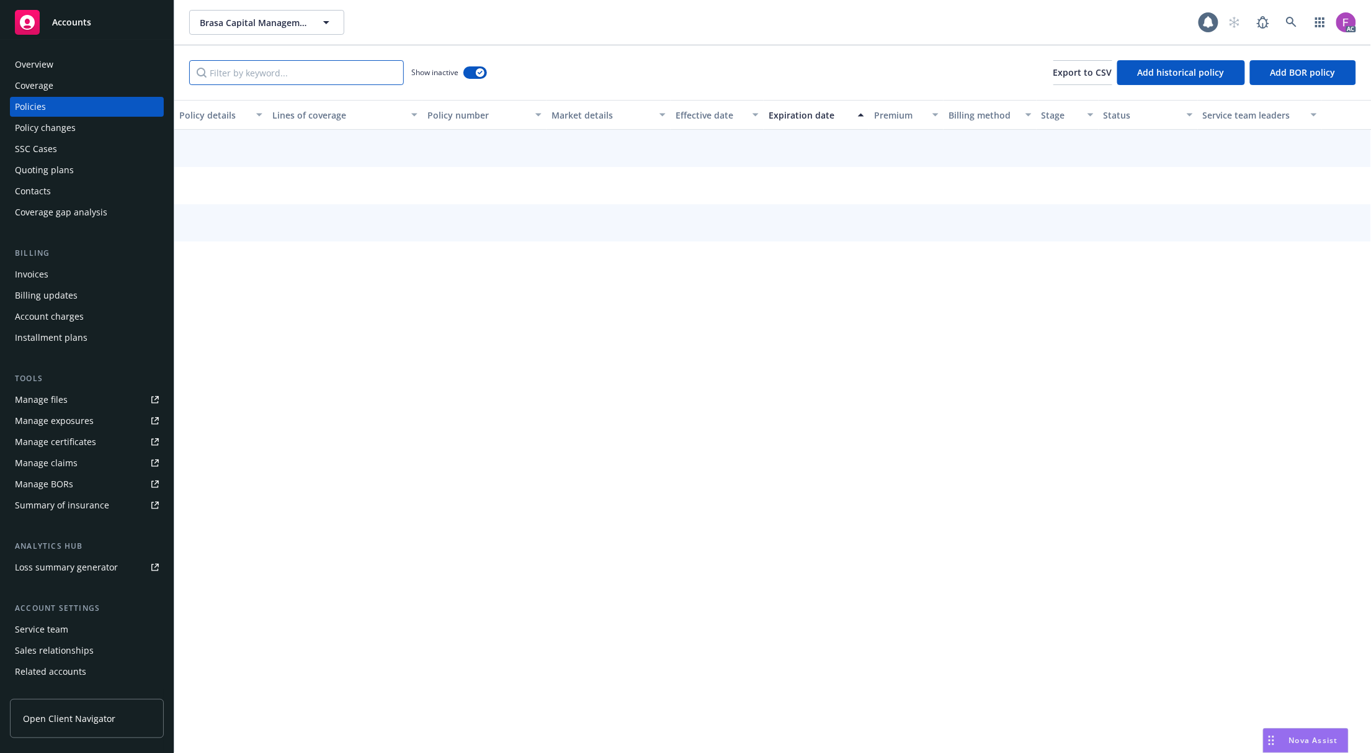
click at [306, 76] on input "Filter by keyword..." at bounding box center [296, 72] width 215 height 25
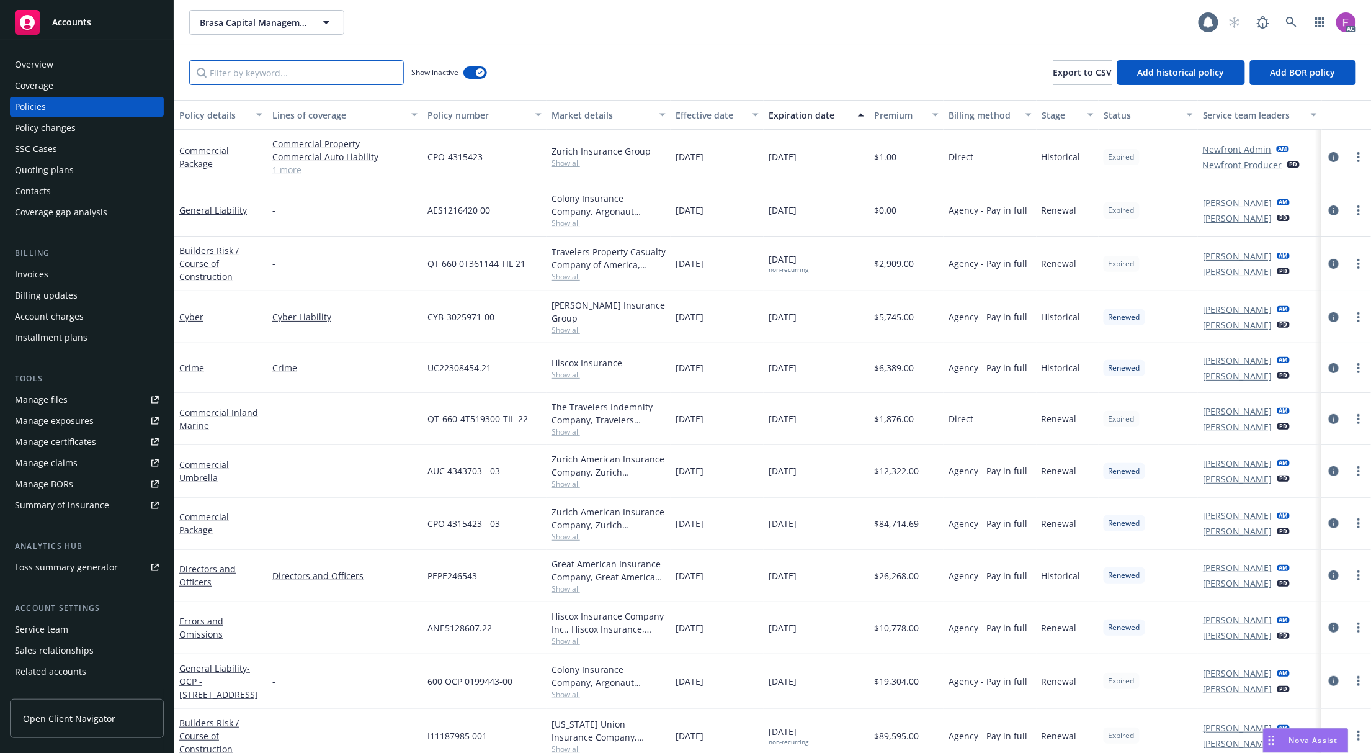
paste input "[PHONE_NUMBER]"
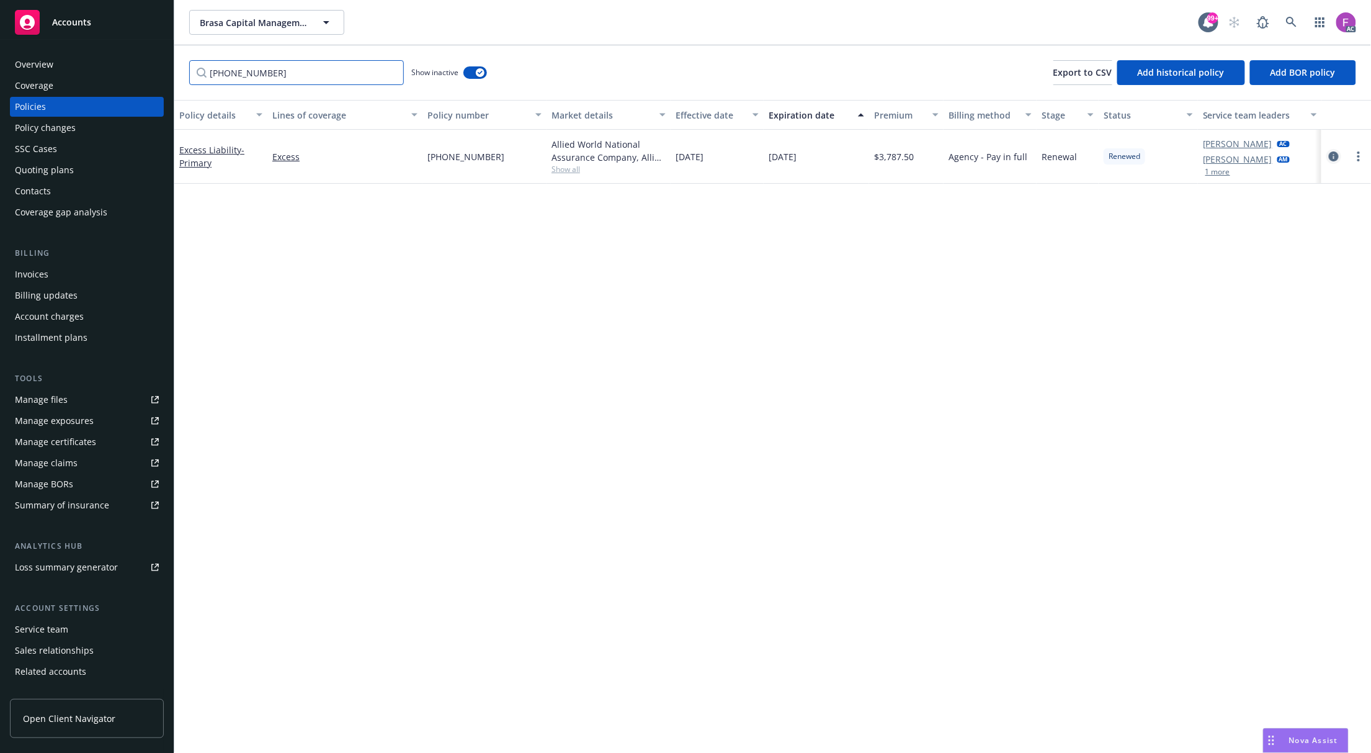
type input "[PHONE_NUMBER]"
click at [1332, 157] on icon "circleInformation" at bounding box center [1334, 156] width 10 height 10
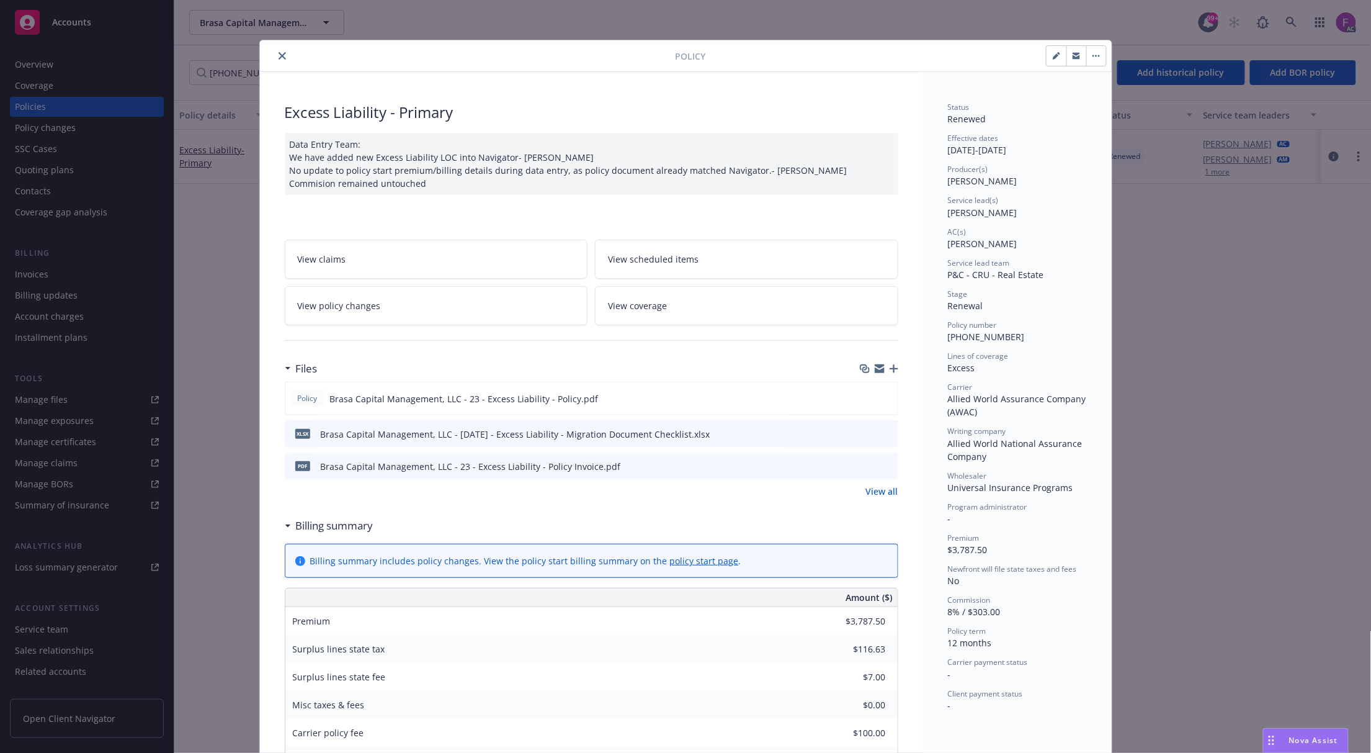
click at [881, 467] on icon "preview file" at bounding box center [886, 465] width 11 height 9
drag, startPoint x: 874, startPoint y: 433, endPoint x: 882, endPoint y: 433, distance: 8.1
click at [875, 433] on div at bounding box center [878, 434] width 31 height 13
click at [881, 432] on icon "preview file" at bounding box center [886, 433] width 11 height 9
click at [881, 401] on icon "preview file" at bounding box center [886, 397] width 11 height 9
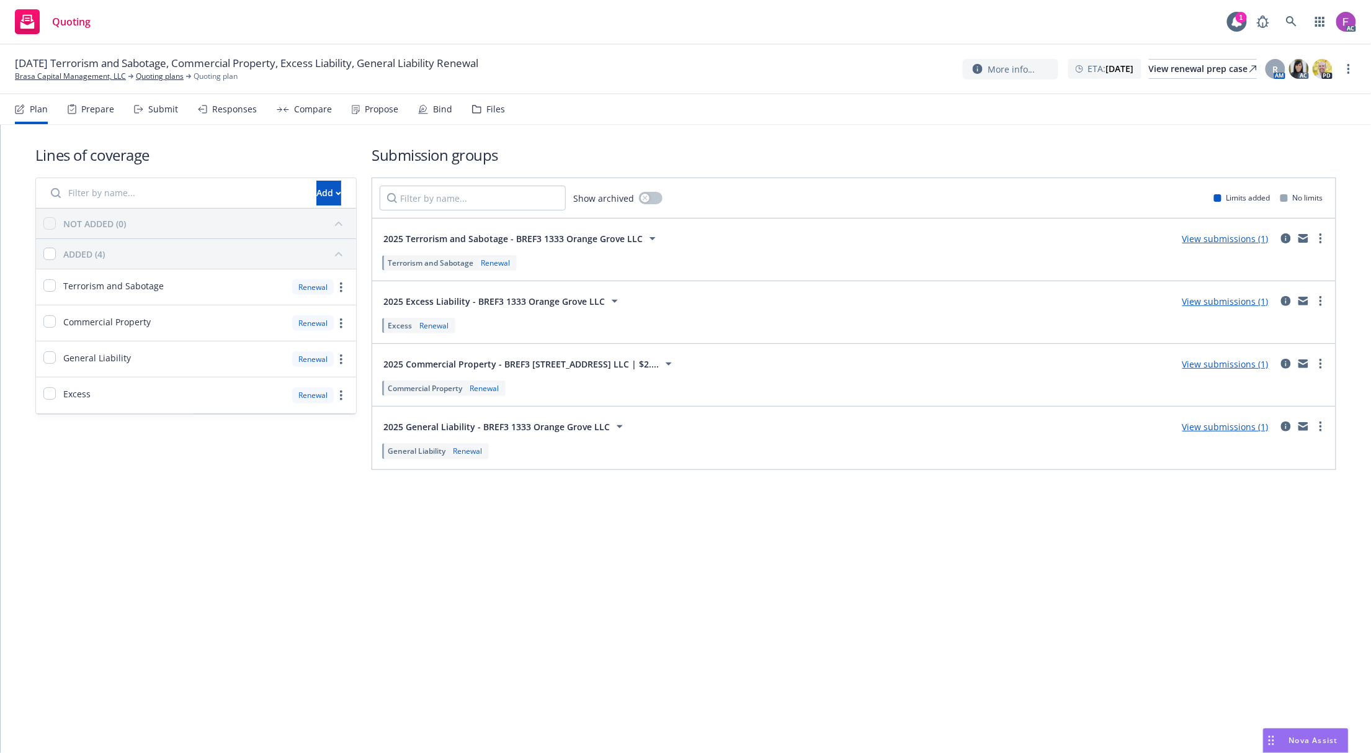
click at [493, 105] on div "Files" at bounding box center [496, 109] width 19 height 10
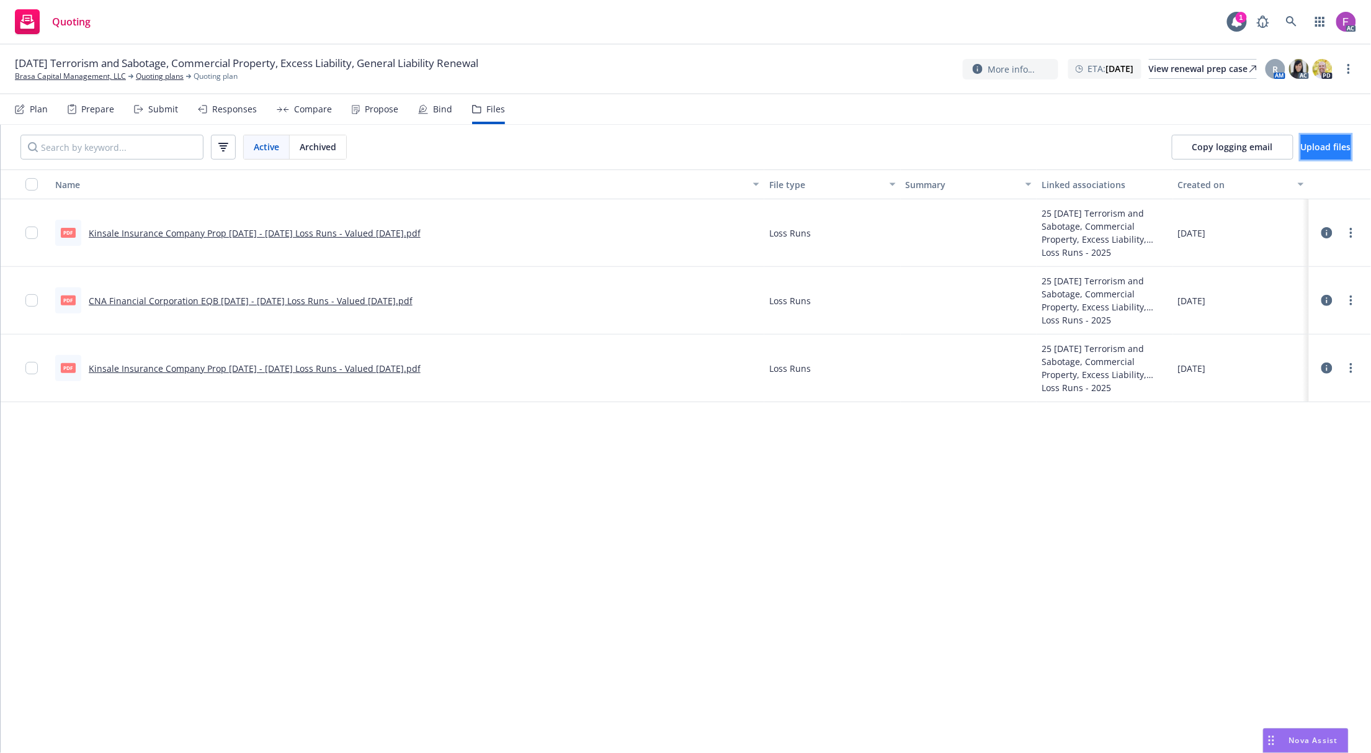
click at [1301, 144] on button "Upload files" at bounding box center [1326, 147] width 50 height 25
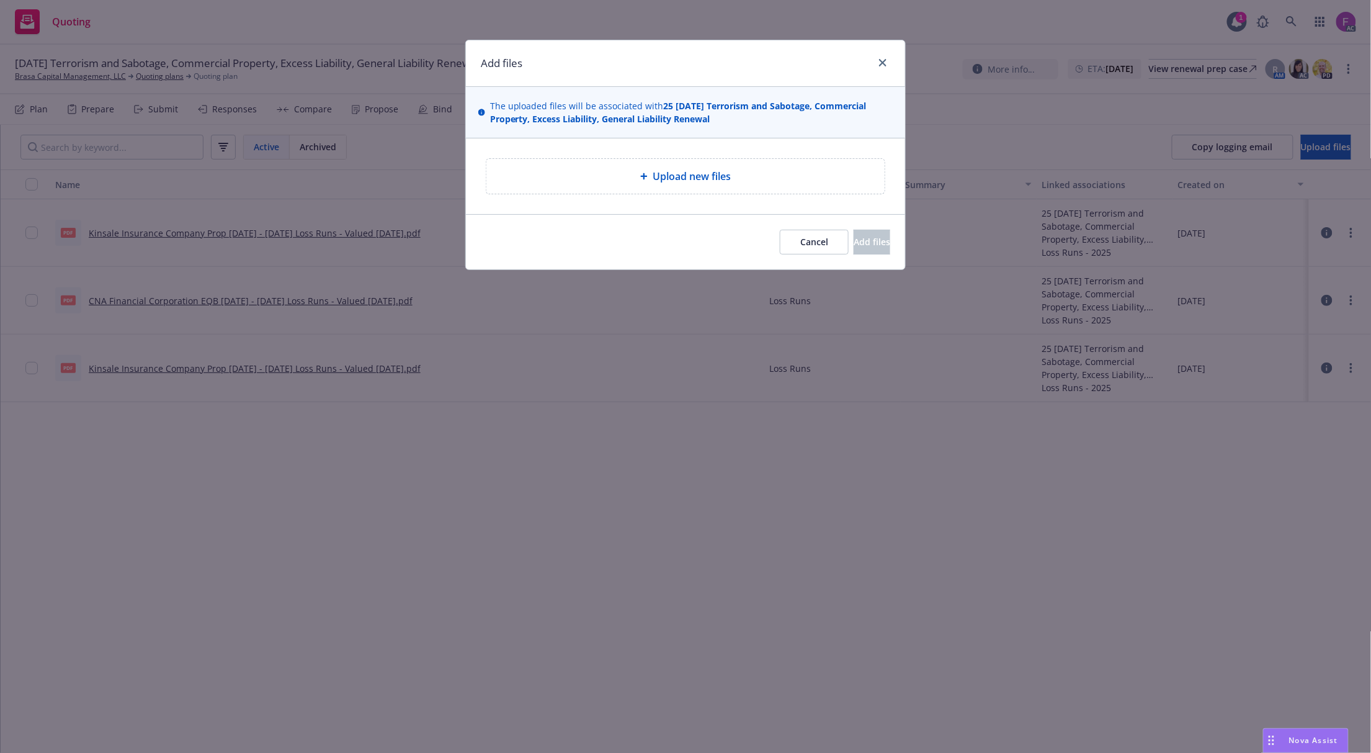
click at [722, 167] on div "Upload new files" at bounding box center [686, 176] width 398 height 35
click at [666, 182] on span "Upload new files" at bounding box center [692, 176] width 78 height 15
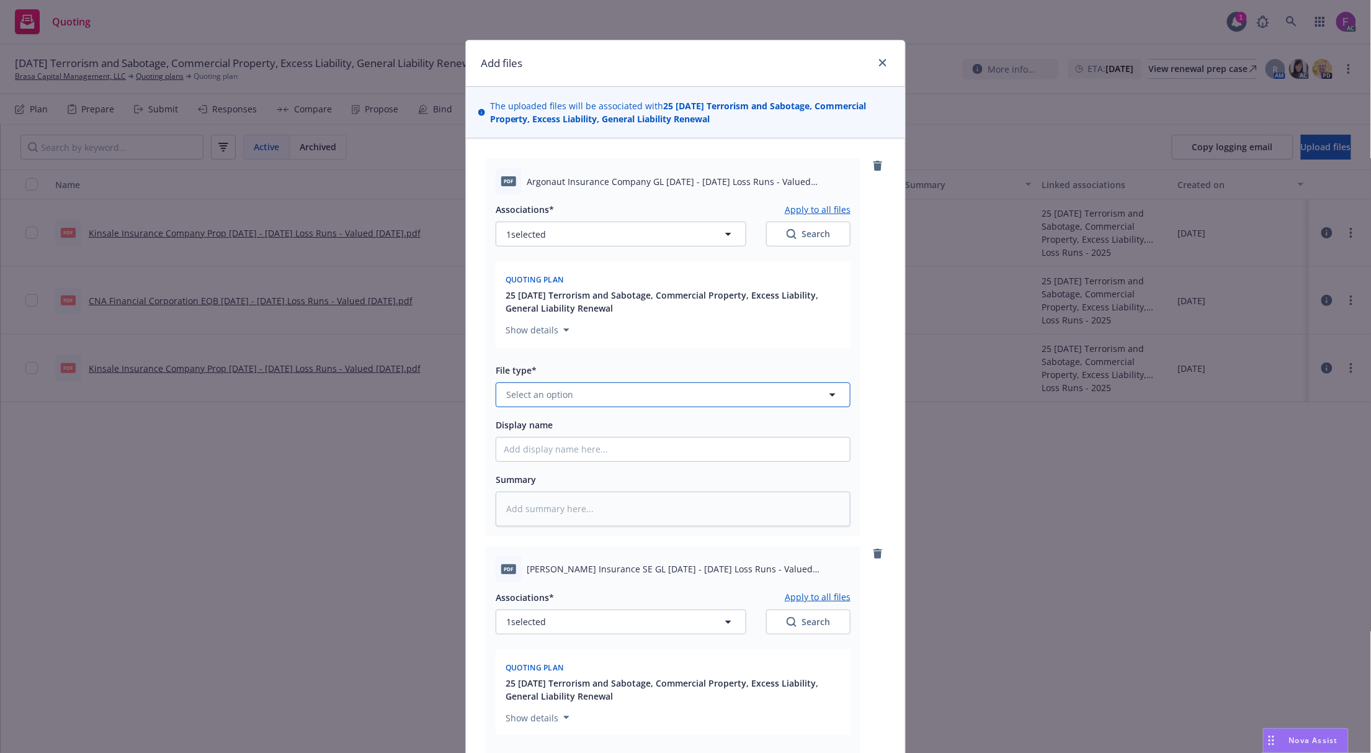
click at [507, 393] on span "Select an option" at bounding box center [539, 394] width 67 height 13
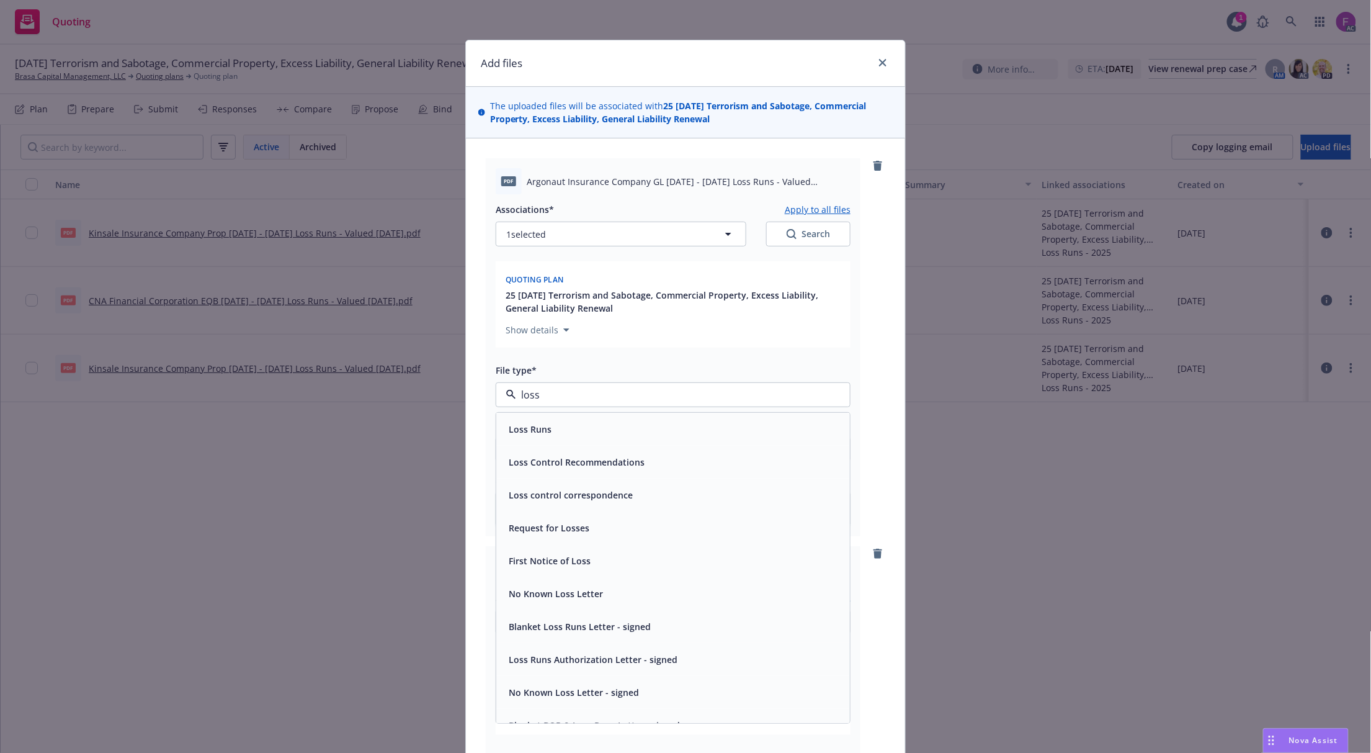
paste input "Loss Run"
type input "Loss Run"
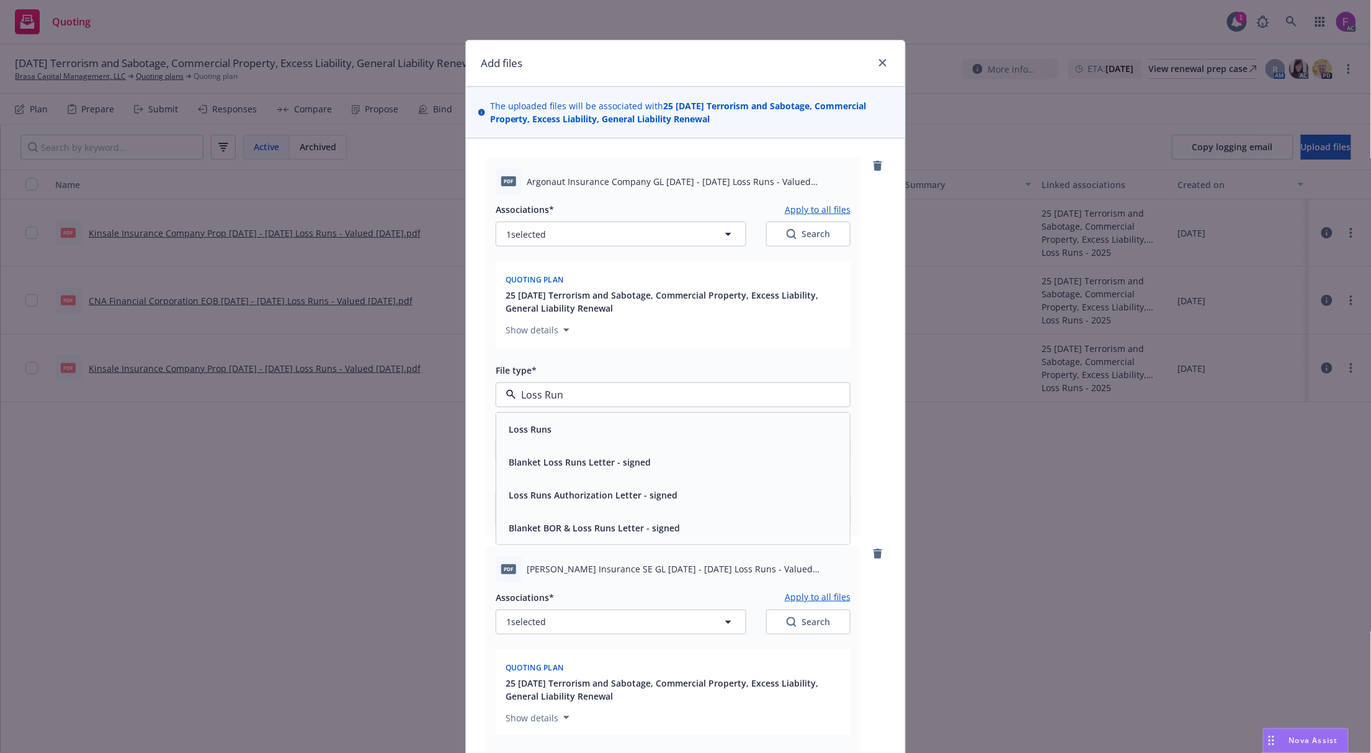
drag, startPoint x: 552, startPoint y: 393, endPoint x: 483, endPoint y: 387, distance: 69.2
click at [486, 387] on div "pdf Argonaut Insurance Company GL [DATE] - [DATE] Loss Runs - Valued [DATE].pdf…" at bounding box center [673, 346] width 375 height 377
click at [527, 425] on span "Loss Runs" at bounding box center [530, 429] width 43 height 13
type textarea "x"
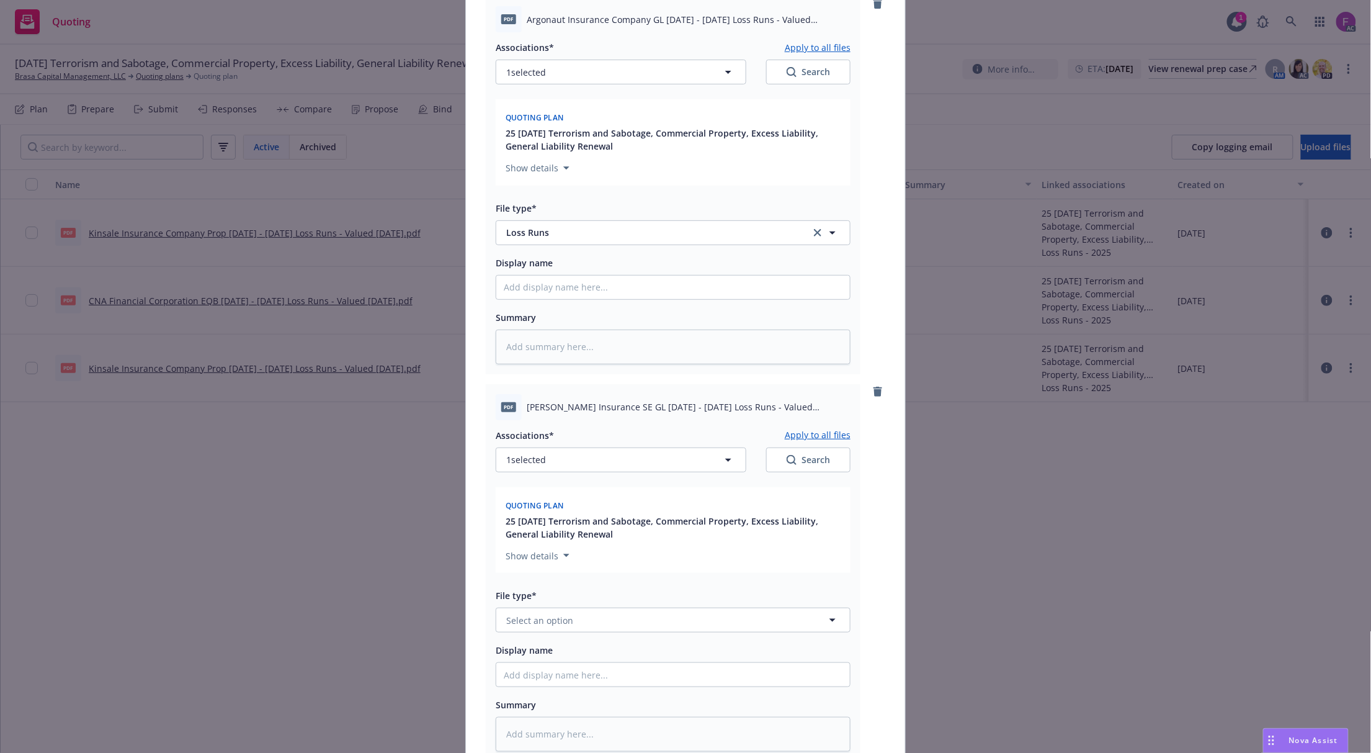
scroll to position [413, 0]
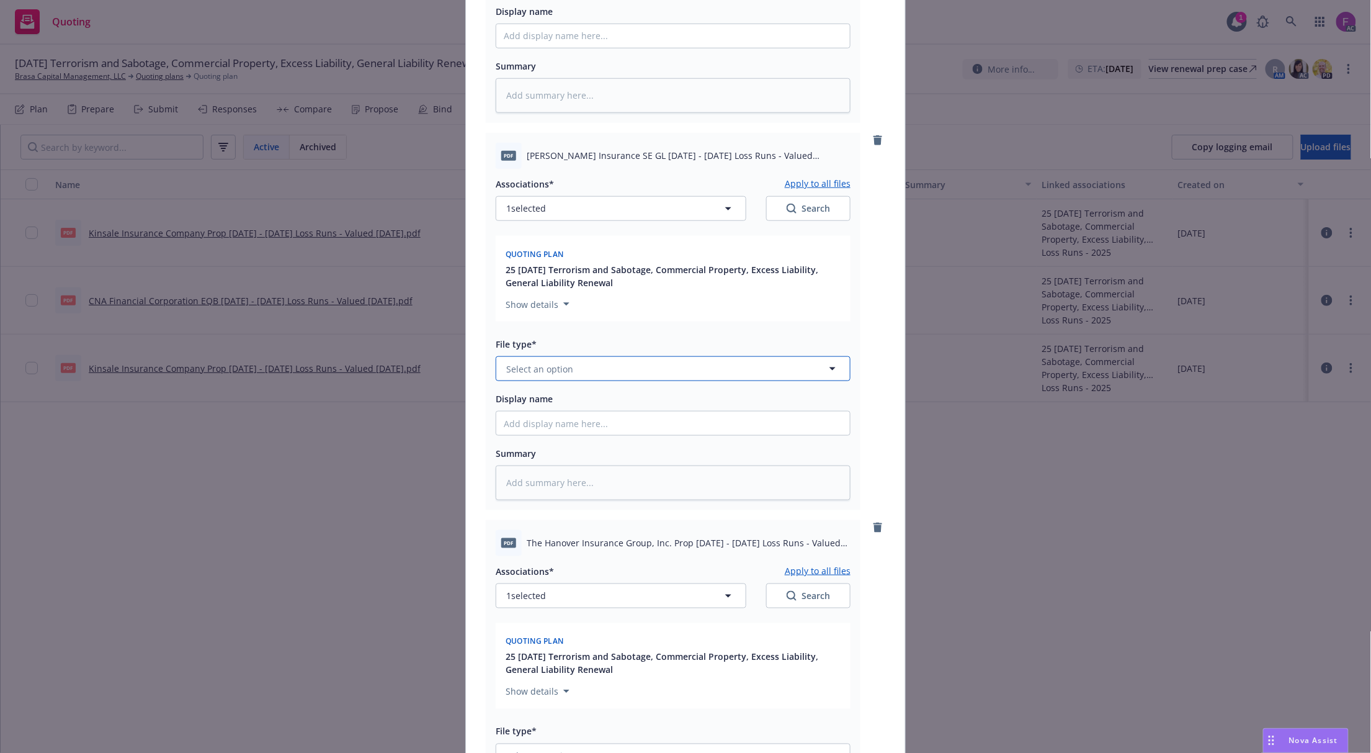
click at [581, 365] on button "Select an option" at bounding box center [673, 368] width 355 height 25
paste input "Loss Run"
type input "Loss Run"
click at [549, 408] on div "Loss Runs" at bounding box center [673, 403] width 339 height 18
type textarea "x"
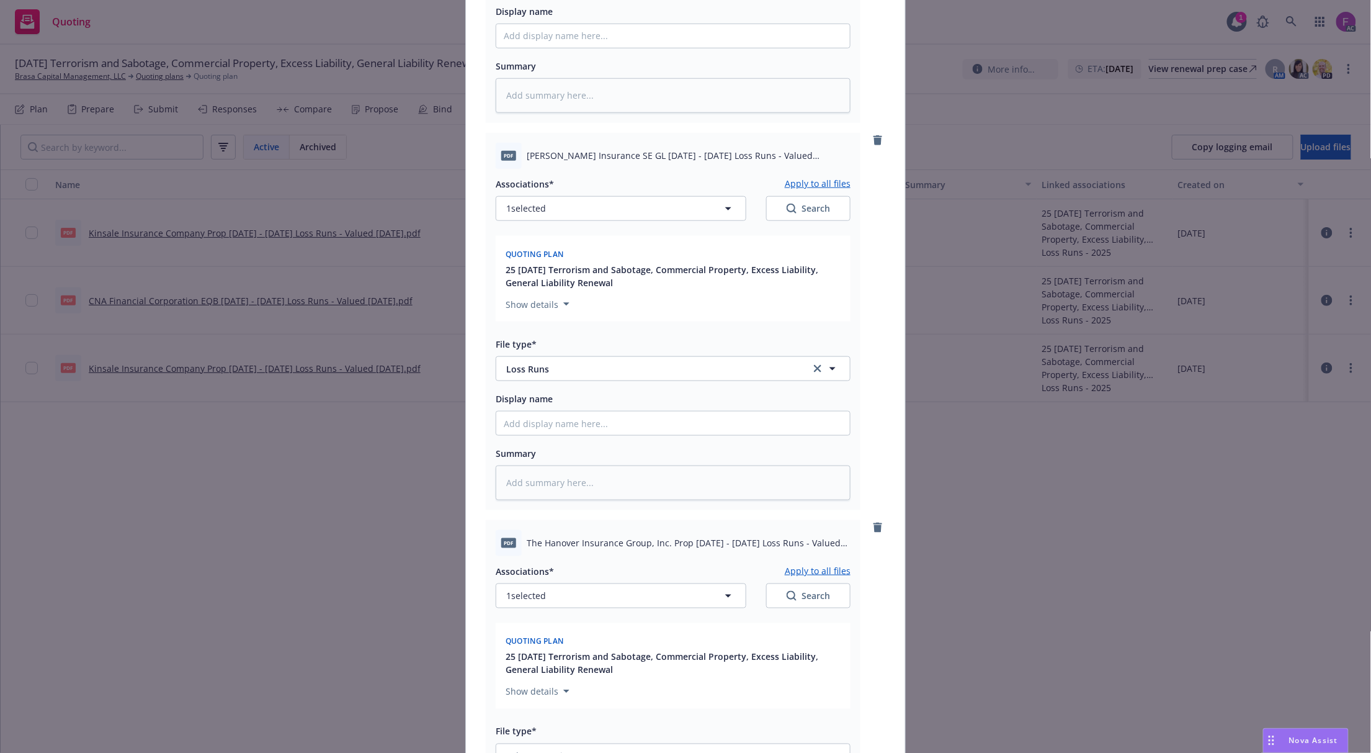
scroll to position [721, 0]
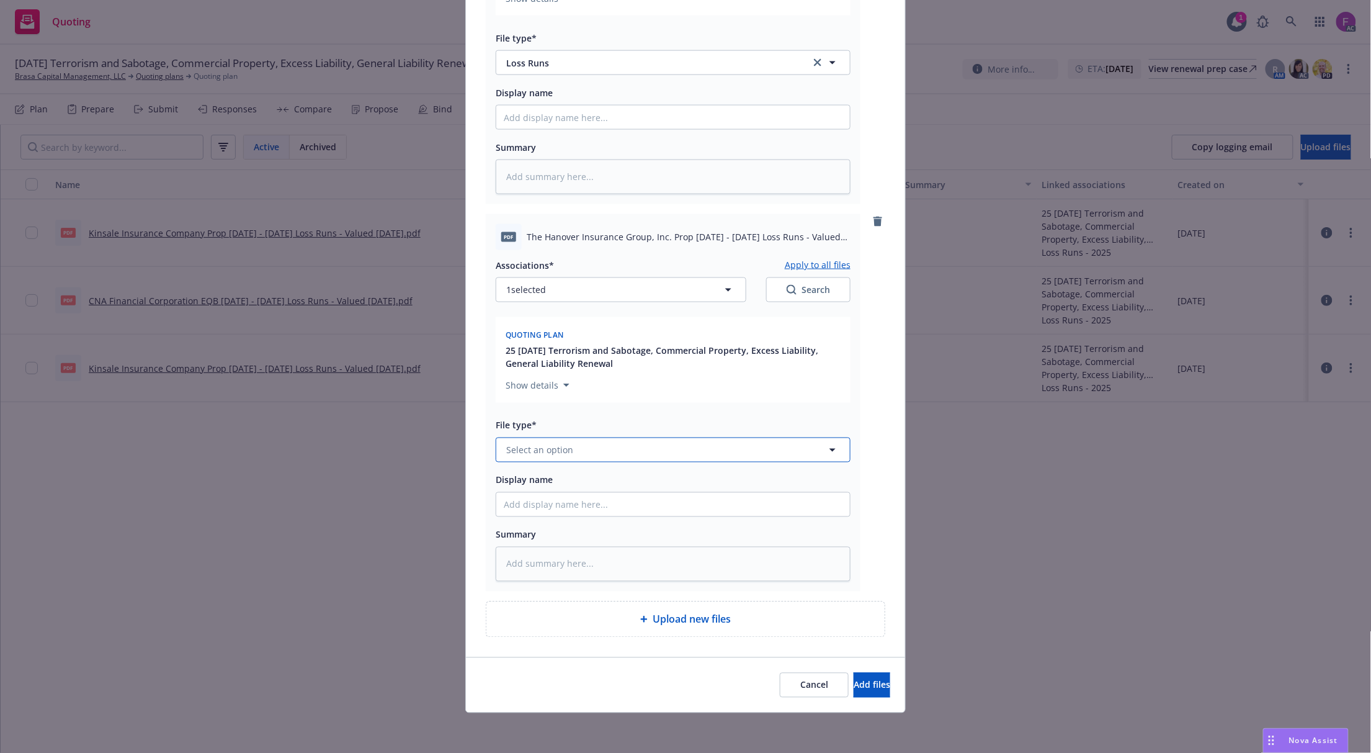
click at [569, 452] on button "Select an option" at bounding box center [673, 449] width 355 height 25
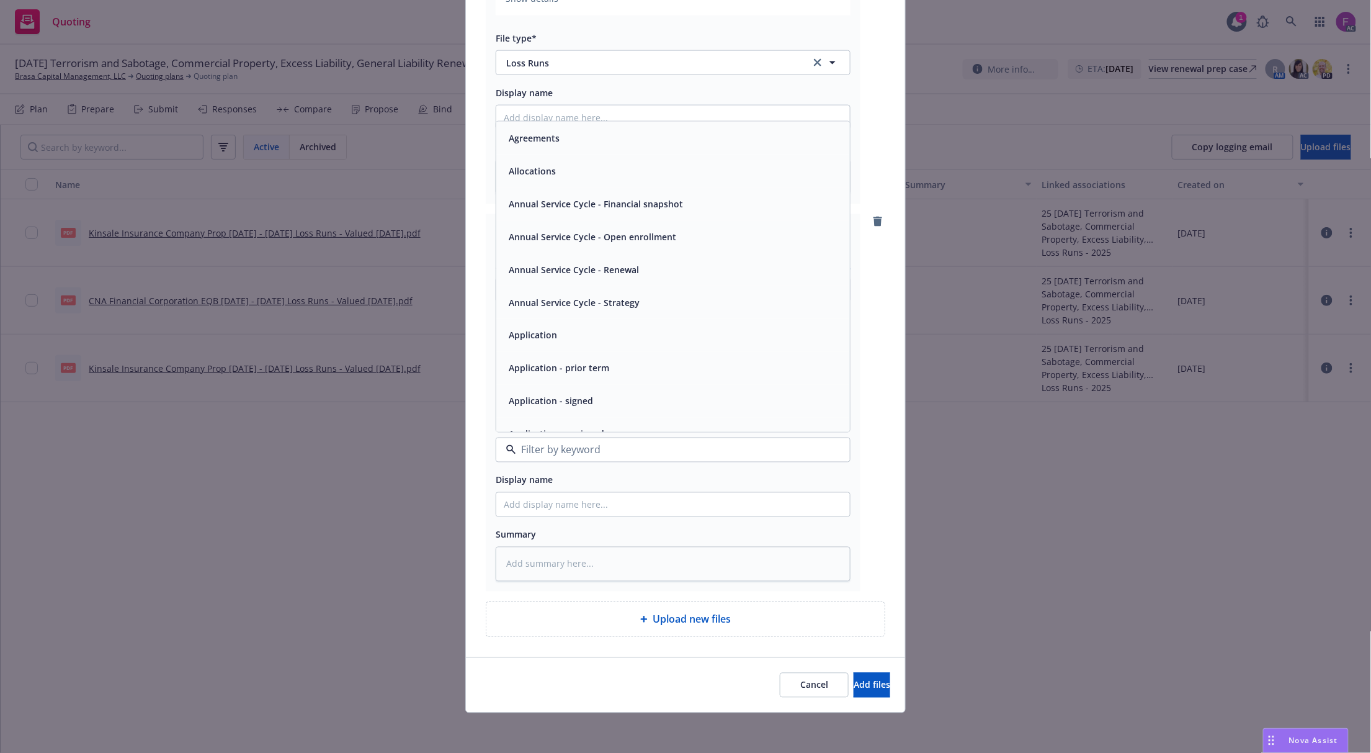
paste input "Loss Run"
type input "Loss Run"
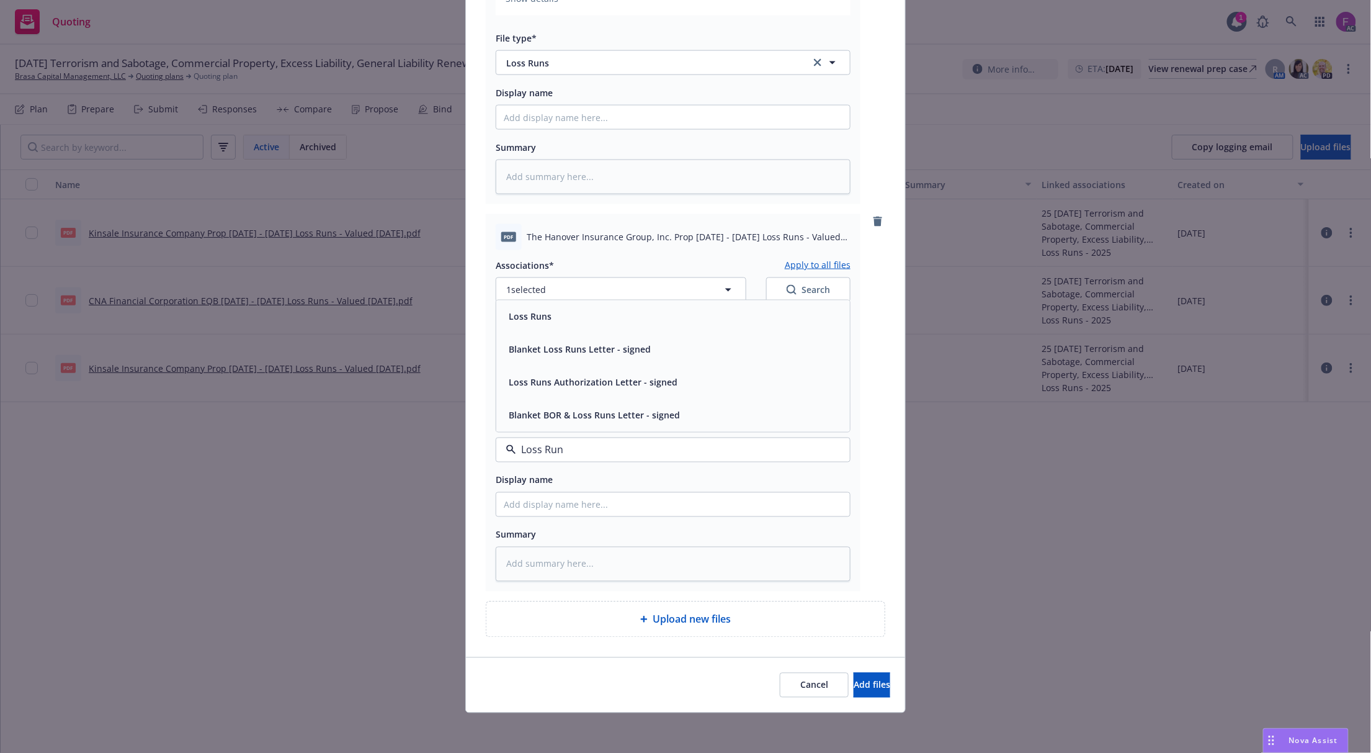
click at [520, 316] on span "Loss Runs" at bounding box center [530, 316] width 43 height 13
click at [576, 289] on button "1 selected" at bounding box center [621, 289] width 251 height 25
type textarea "x"
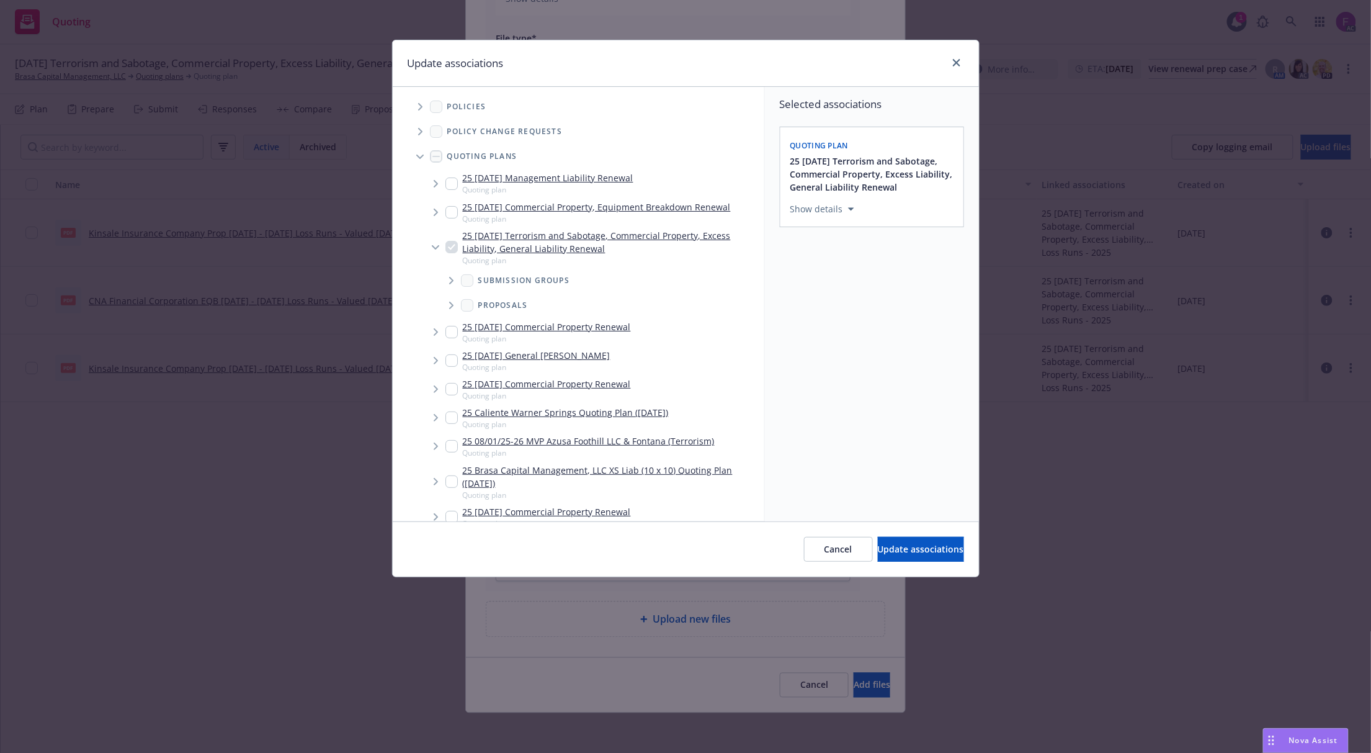
click at [421, 101] on span "Tree Example" at bounding box center [420, 107] width 20 height 20
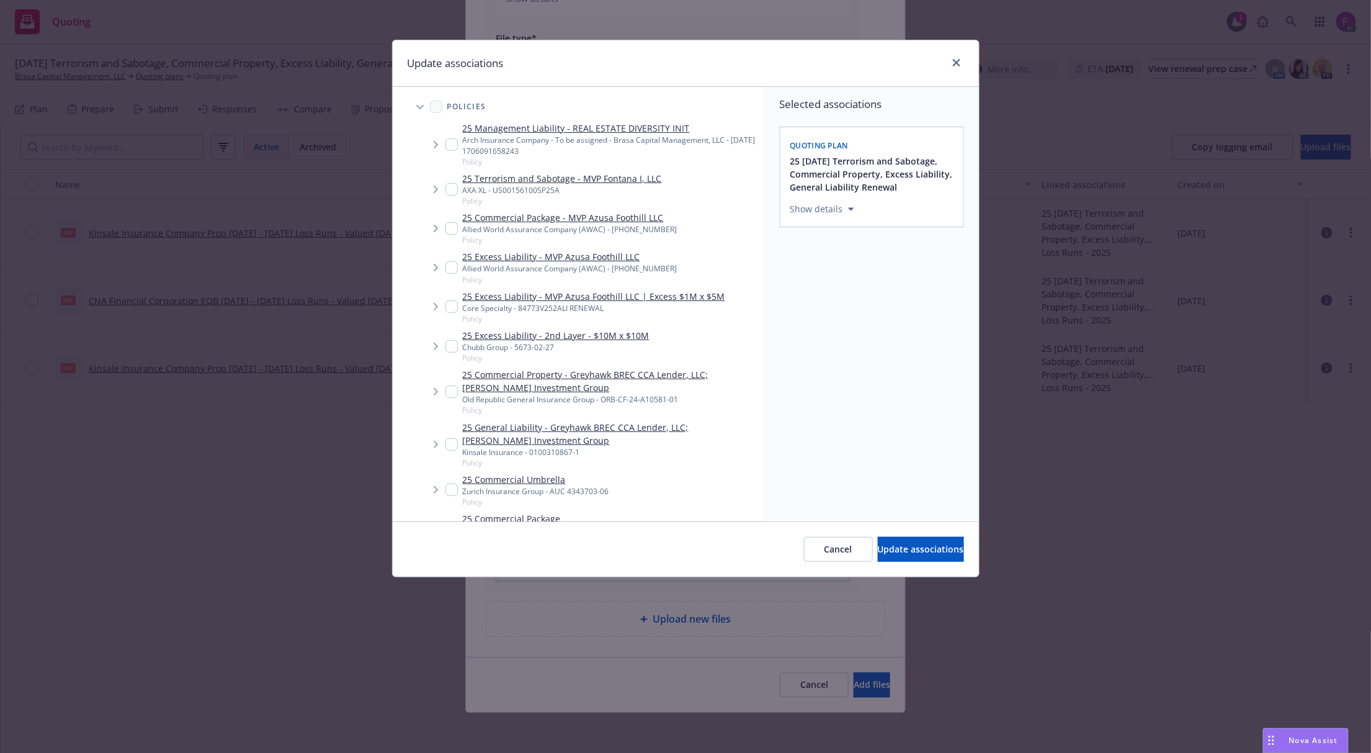
scroll to position [1112, 0]
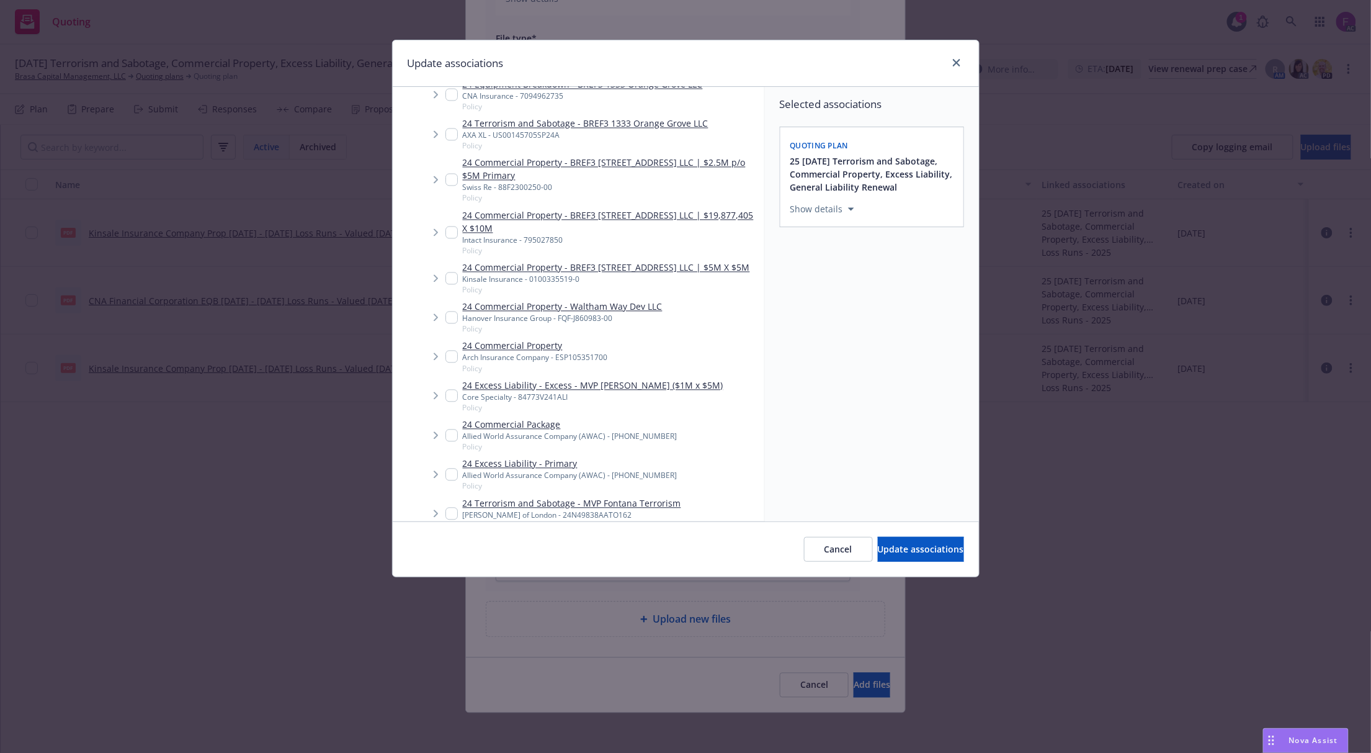
click at [446, 312] on input "Tree Example" at bounding box center [452, 318] width 12 height 12
checkbox input "true"
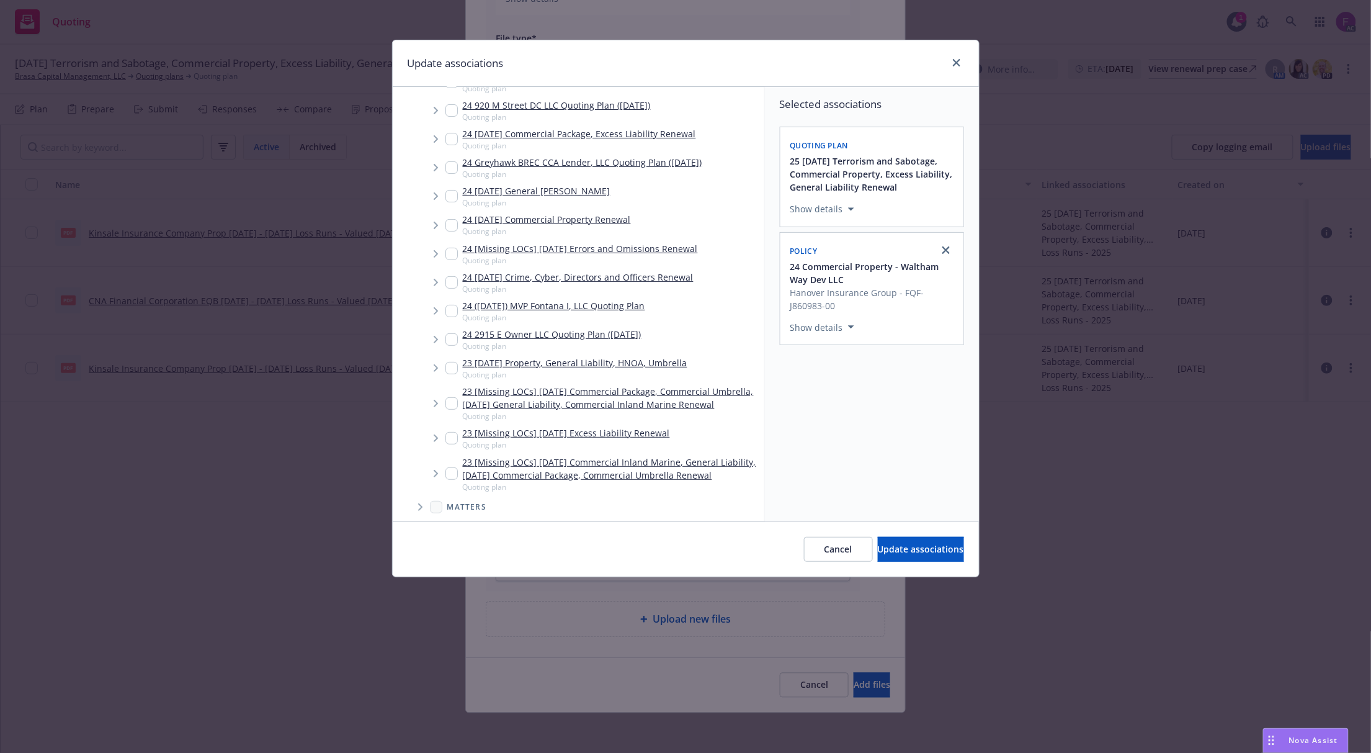
scroll to position [4437, 0]
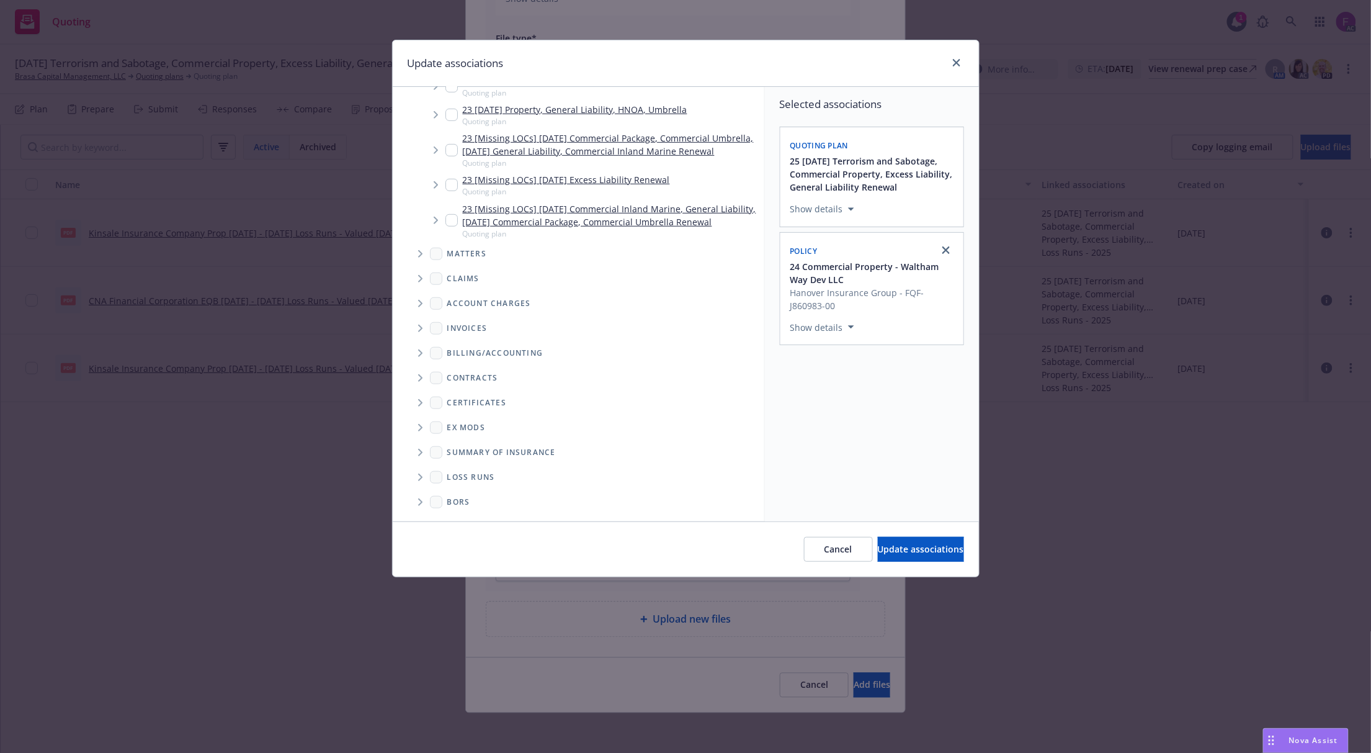
click at [416, 473] on span "Folder Tree Example" at bounding box center [420, 477] width 20 height 20
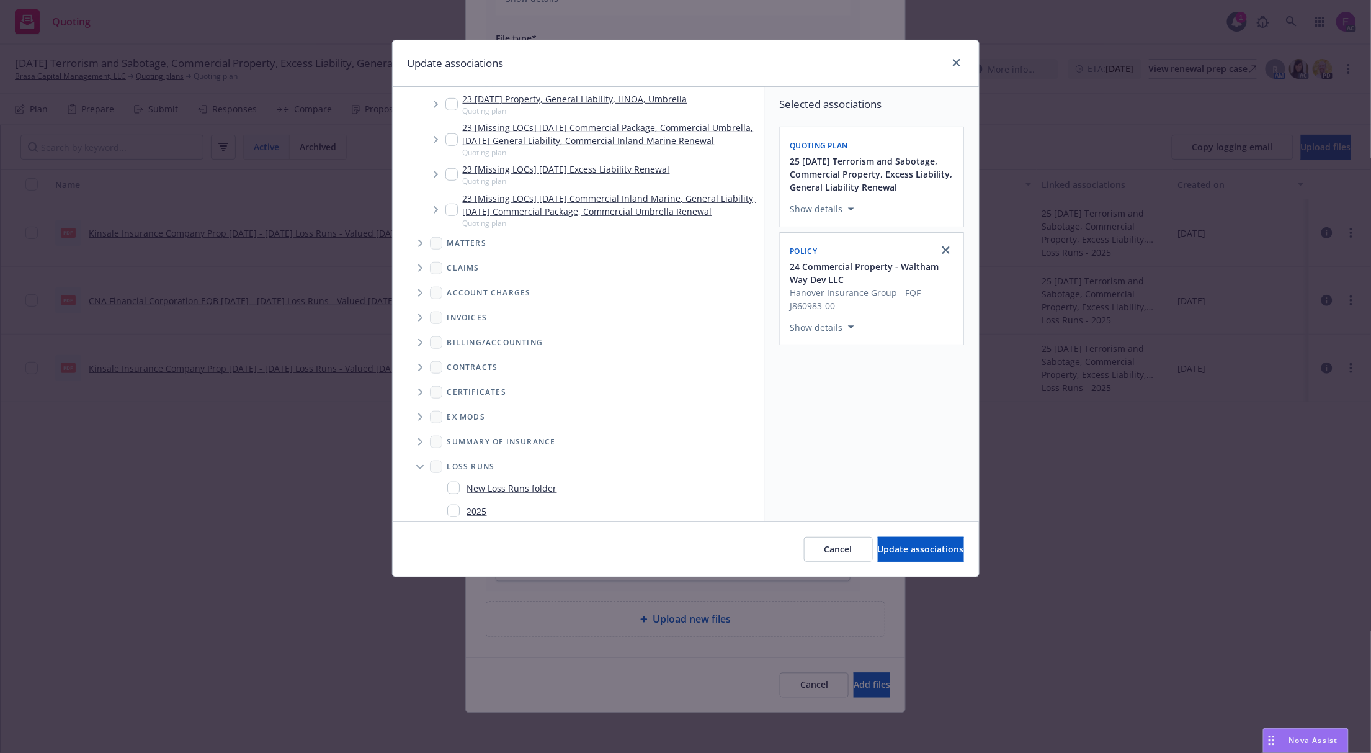
scroll to position [4484, 0]
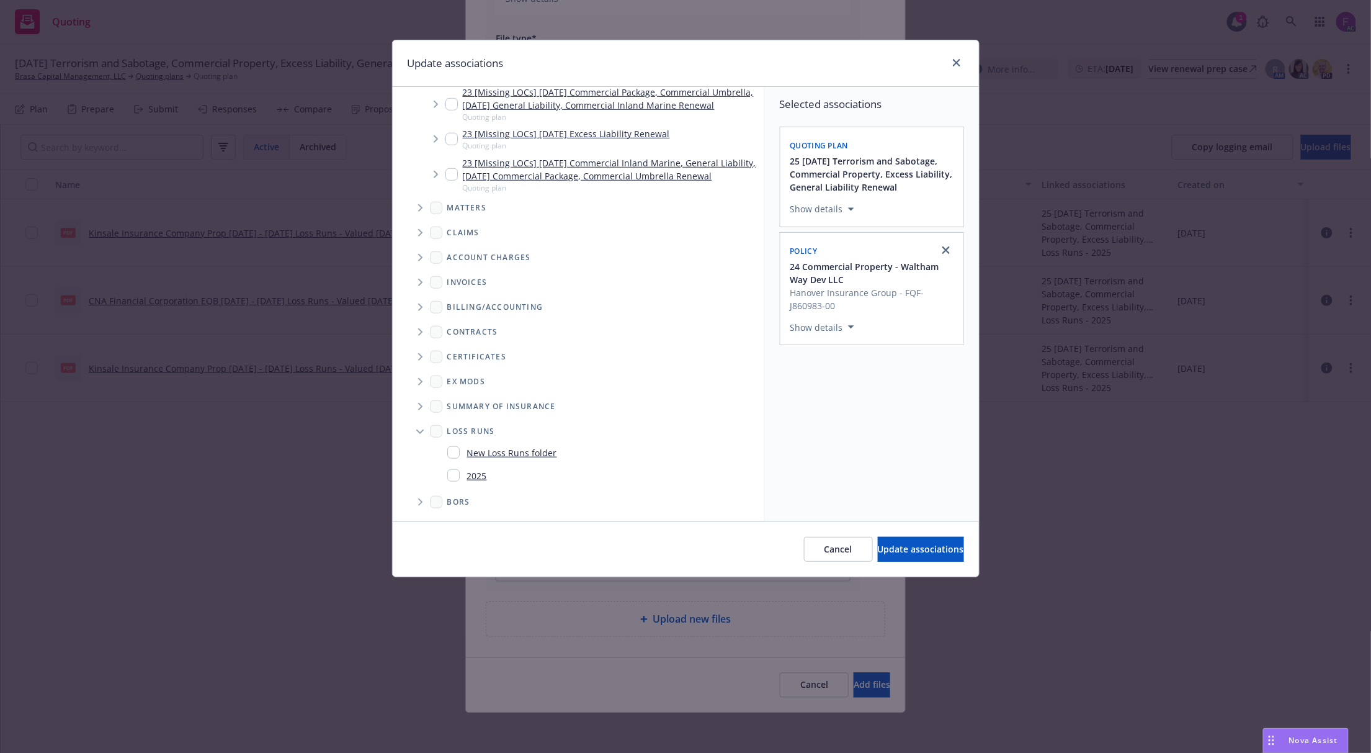
click at [455, 468] on div "2025" at bounding box center [467, 476] width 40 height 18
checkbox input "true"
click at [872, 470] on div "Selected associations Quoting plan 25 [DATE] Terrorism and Sabotage, Commercial…" at bounding box center [872, 304] width 214 height 434
click at [907, 547] on span "Update associations" at bounding box center [921, 549] width 86 height 12
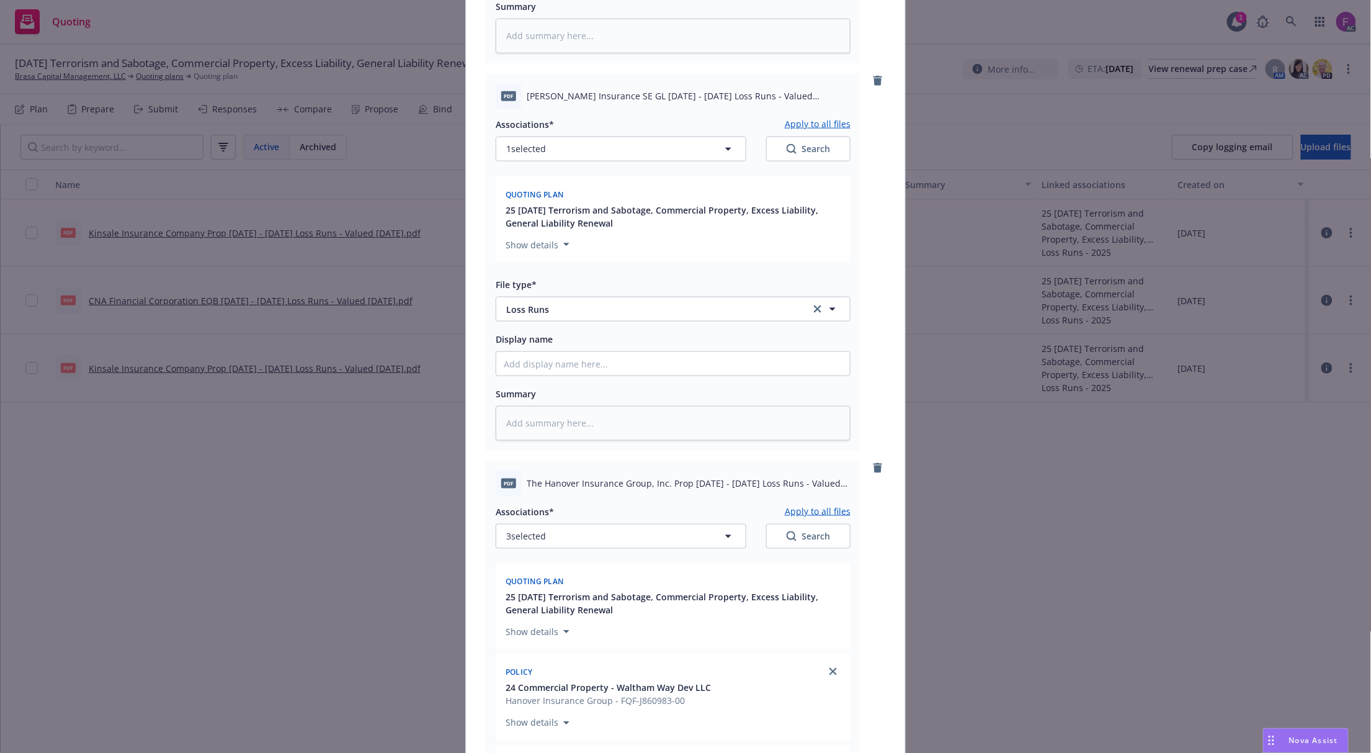
scroll to position [225, 0]
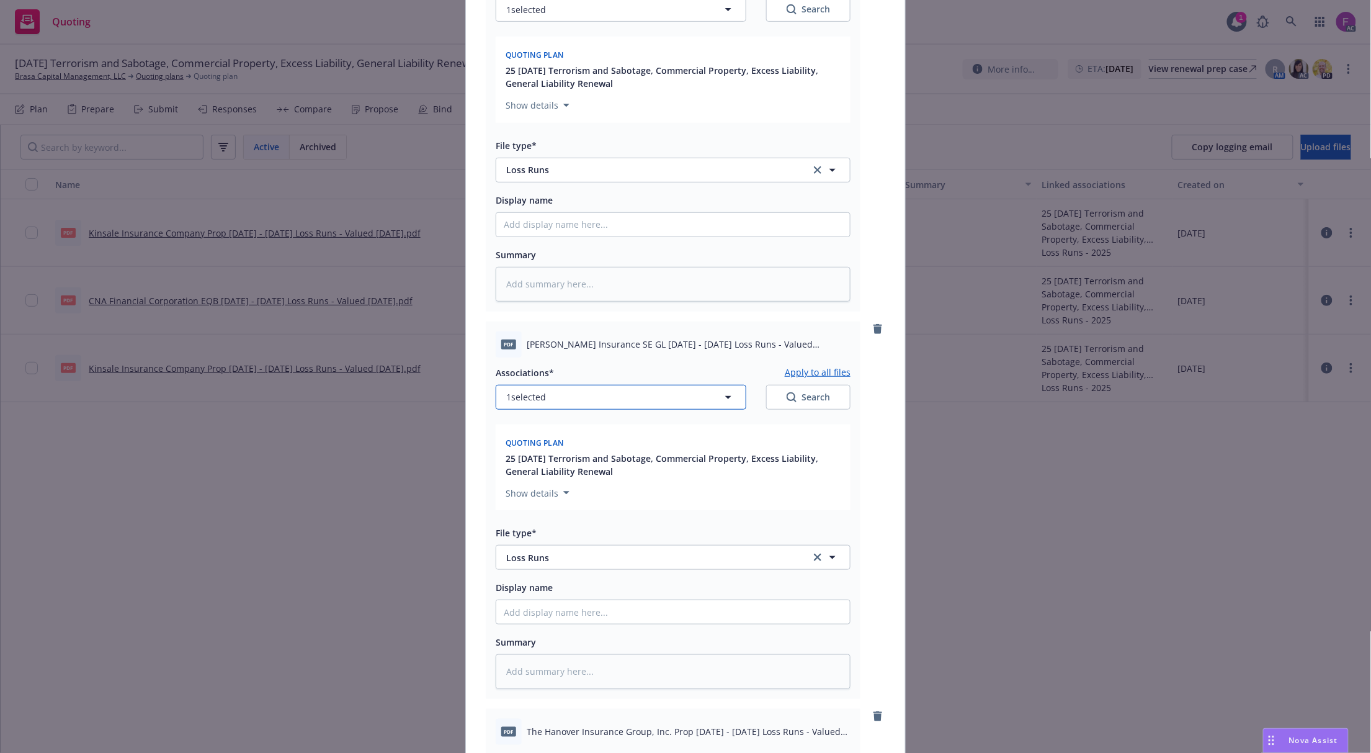
click at [563, 398] on button "1 selected" at bounding box center [621, 397] width 251 height 25
type textarea "x"
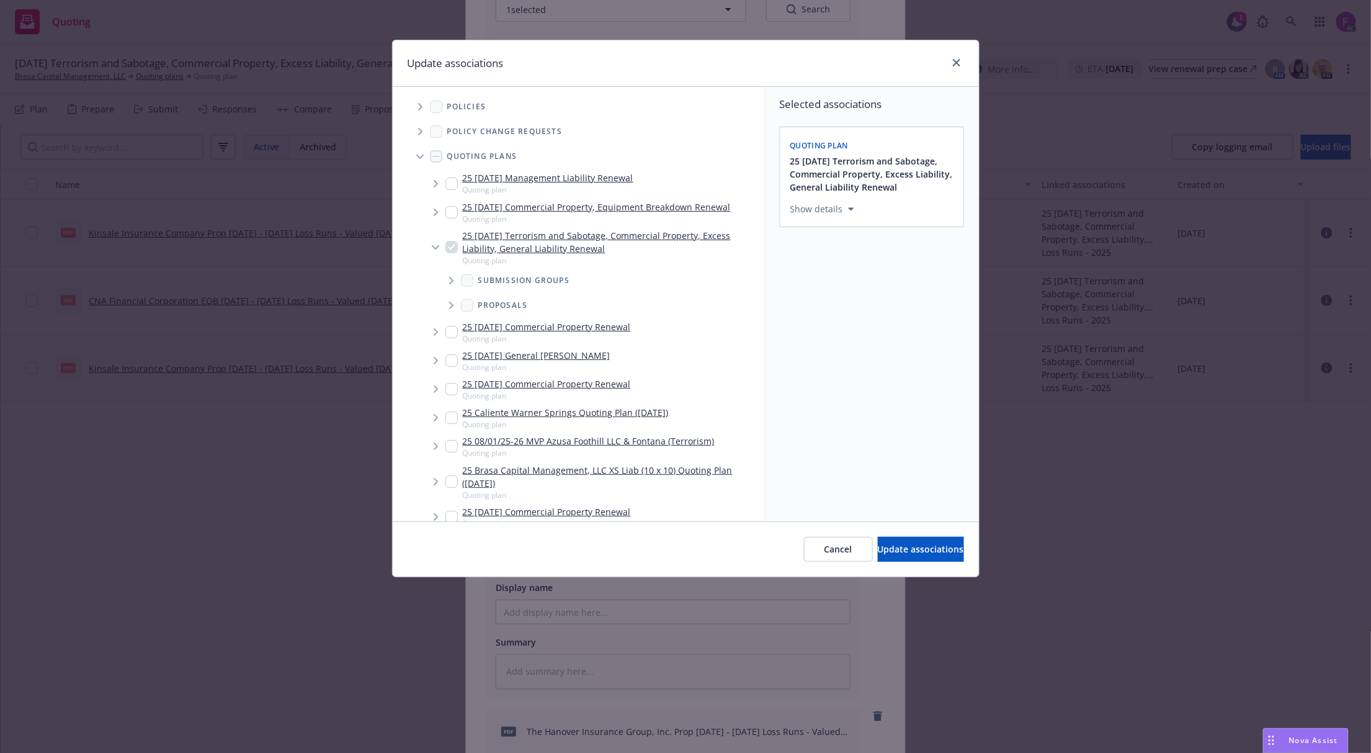
click at [418, 103] on icon "Tree Example" at bounding box center [420, 106] width 5 height 7
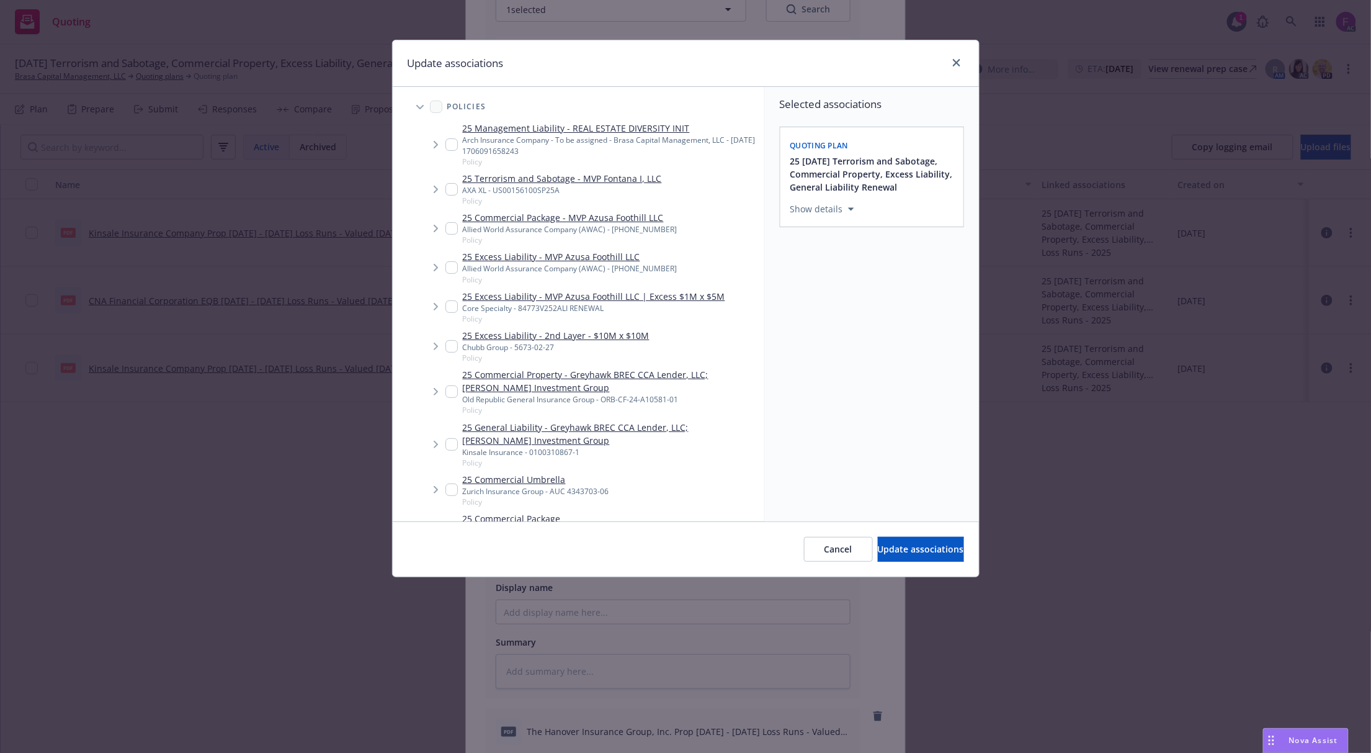
scroll to position [382, 0]
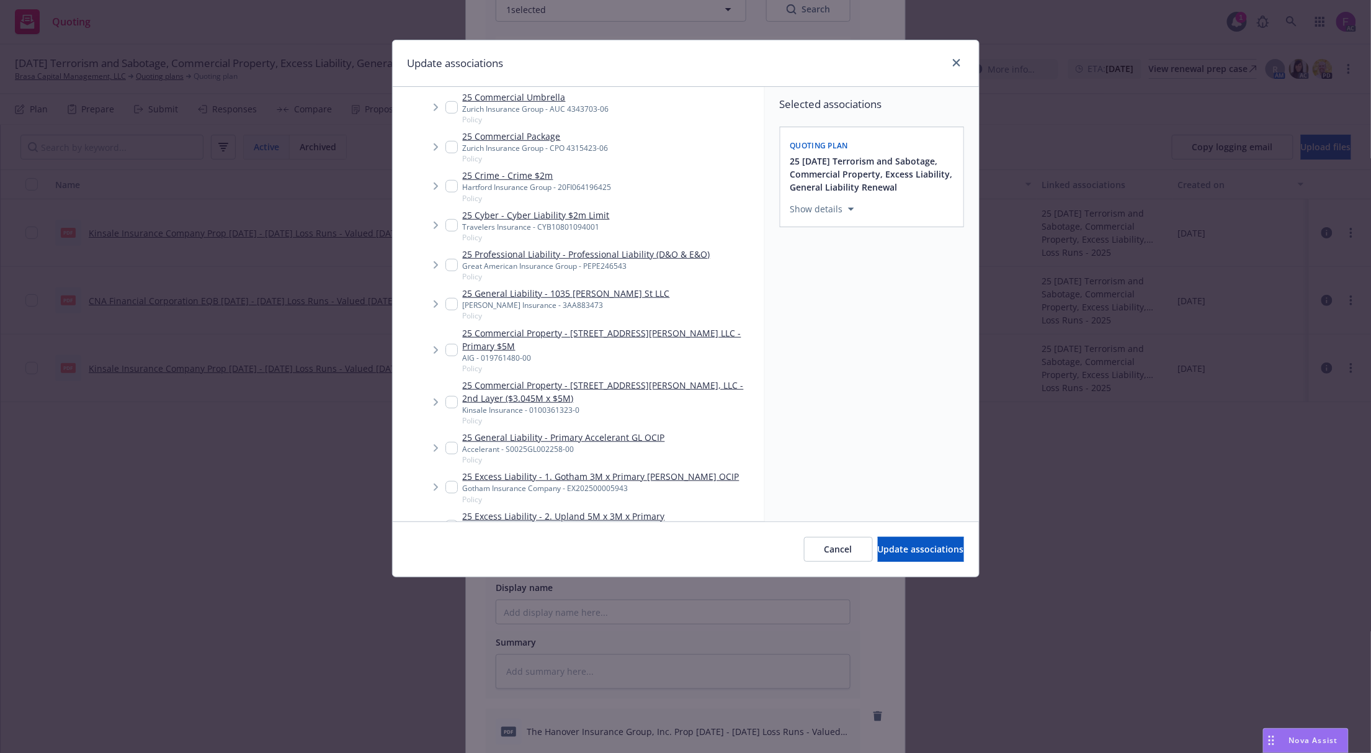
click at [444, 306] on span "Tree Example" at bounding box center [436, 304] width 20 height 20
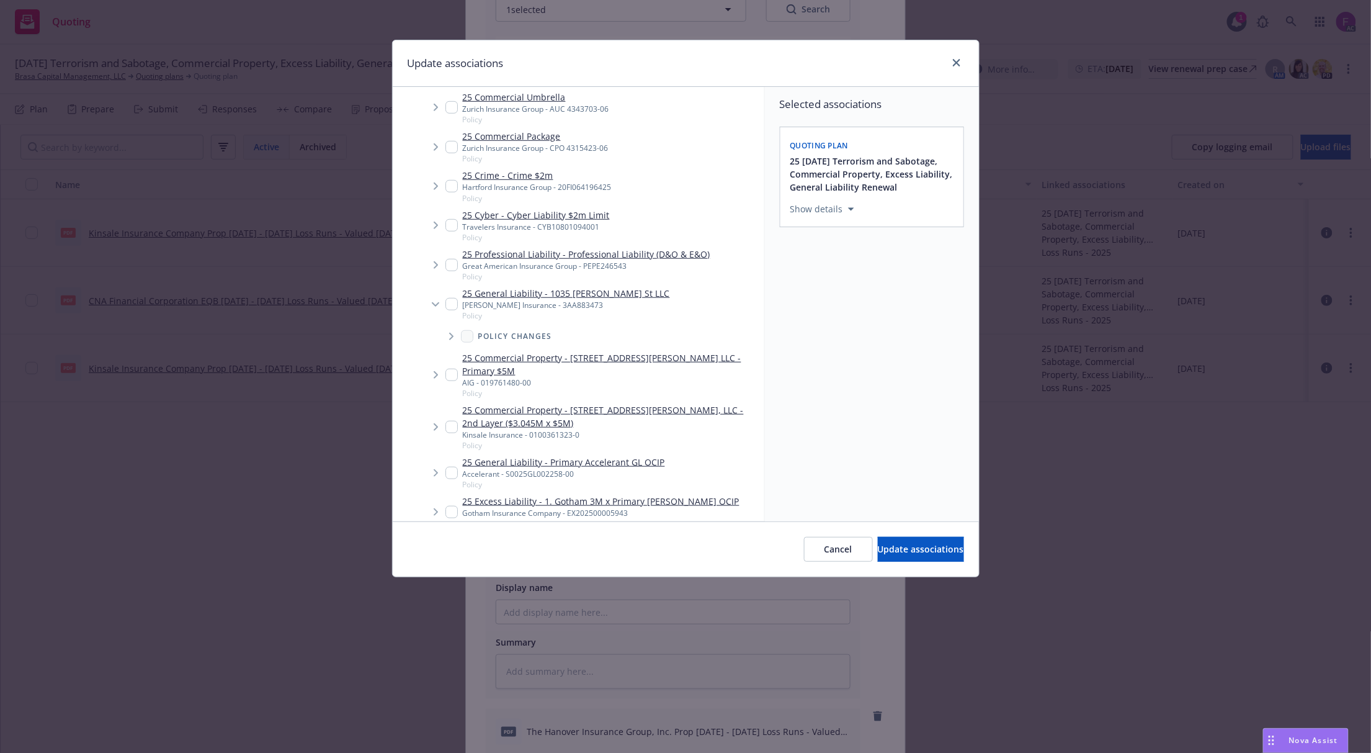
click at [450, 304] on input "Tree Example" at bounding box center [452, 304] width 12 height 12
checkbox input "true"
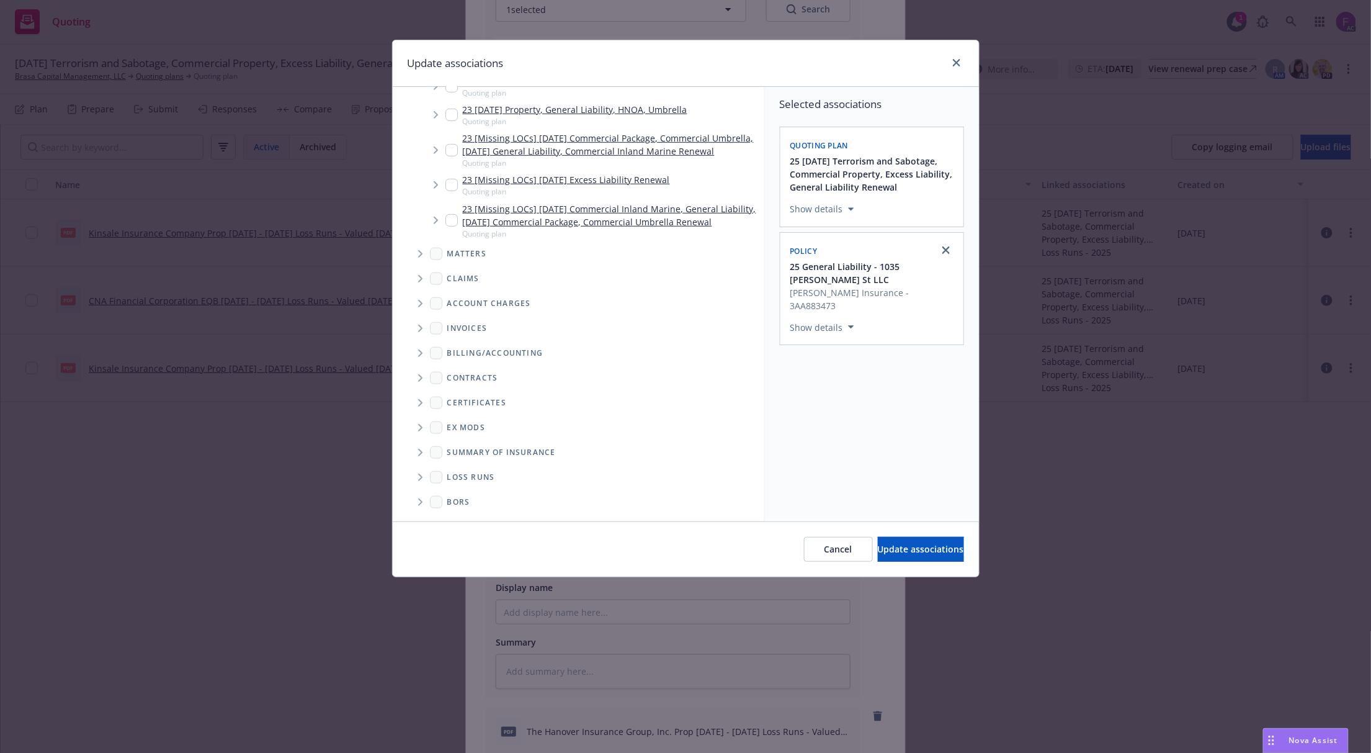
click at [421, 475] on icon "Folder Tree Example" at bounding box center [420, 476] width 5 height 7
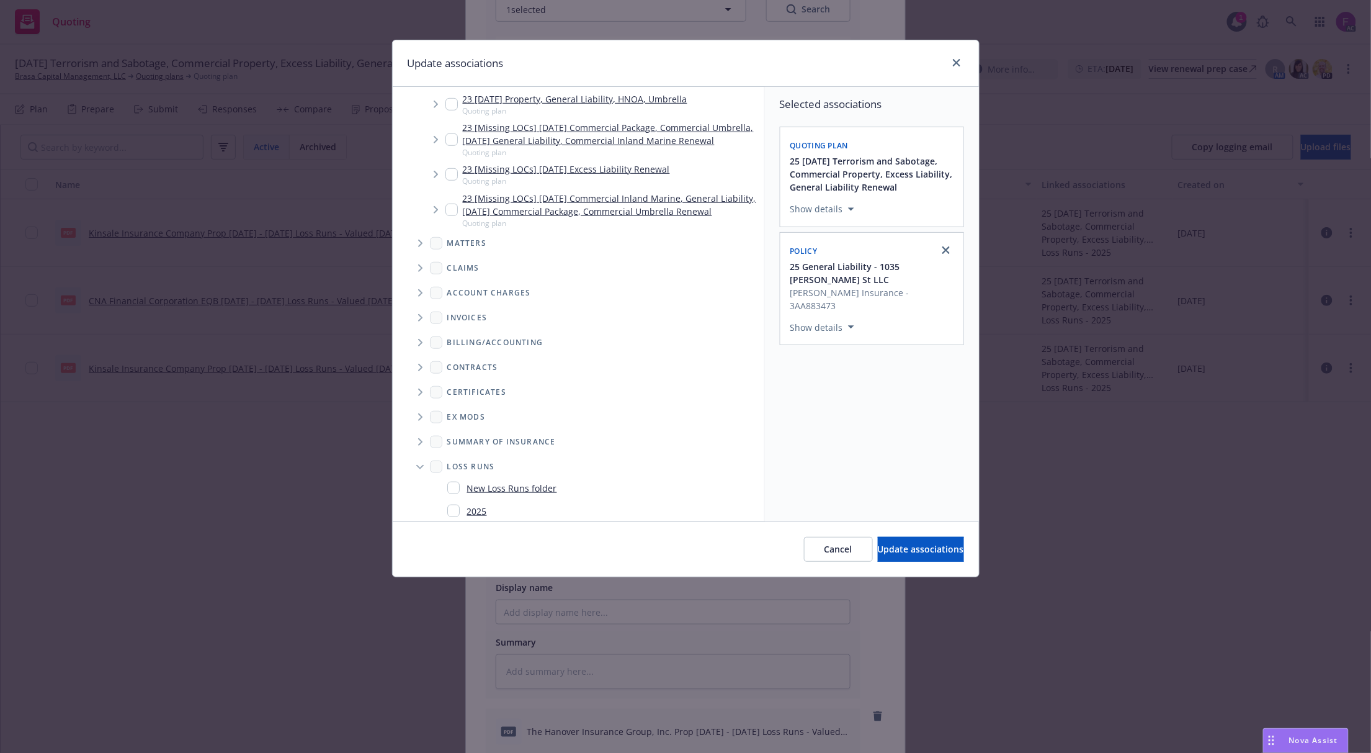
scroll to position [4508, 0]
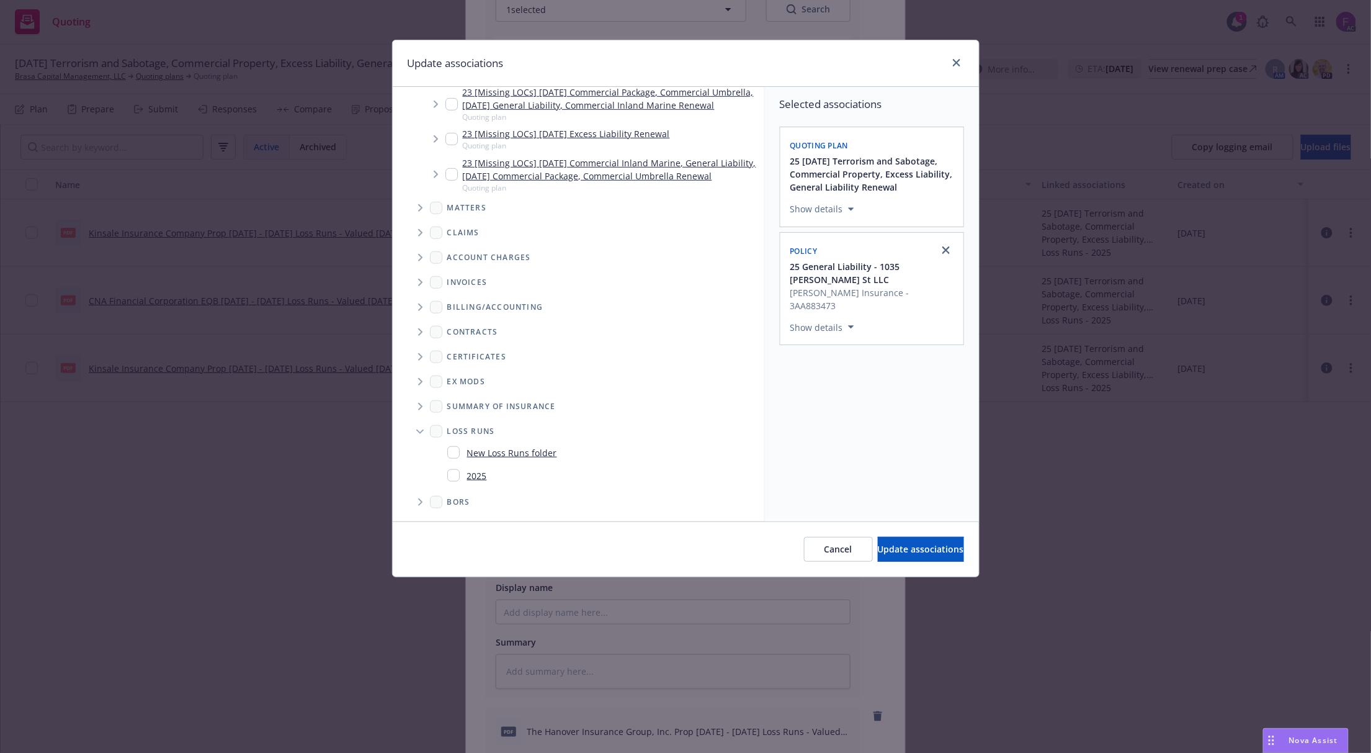
click at [454, 482] on input "Folder Tree Example" at bounding box center [453, 475] width 12 height 12
checkbox input "true"
click at [894, 482] on div "Selected associations Quoting plan 25 [DATE] Terrorism and Sabotage, Commercial…" at bounding box center [872, 304] width 214 height 434
click at [890, 536] on div "Cancel Update associations" at bounding box center [686, 548] width 586 height 55
click at [894, 549] on span "Update associations" at bounding box center [921, 549] width 86 height 12
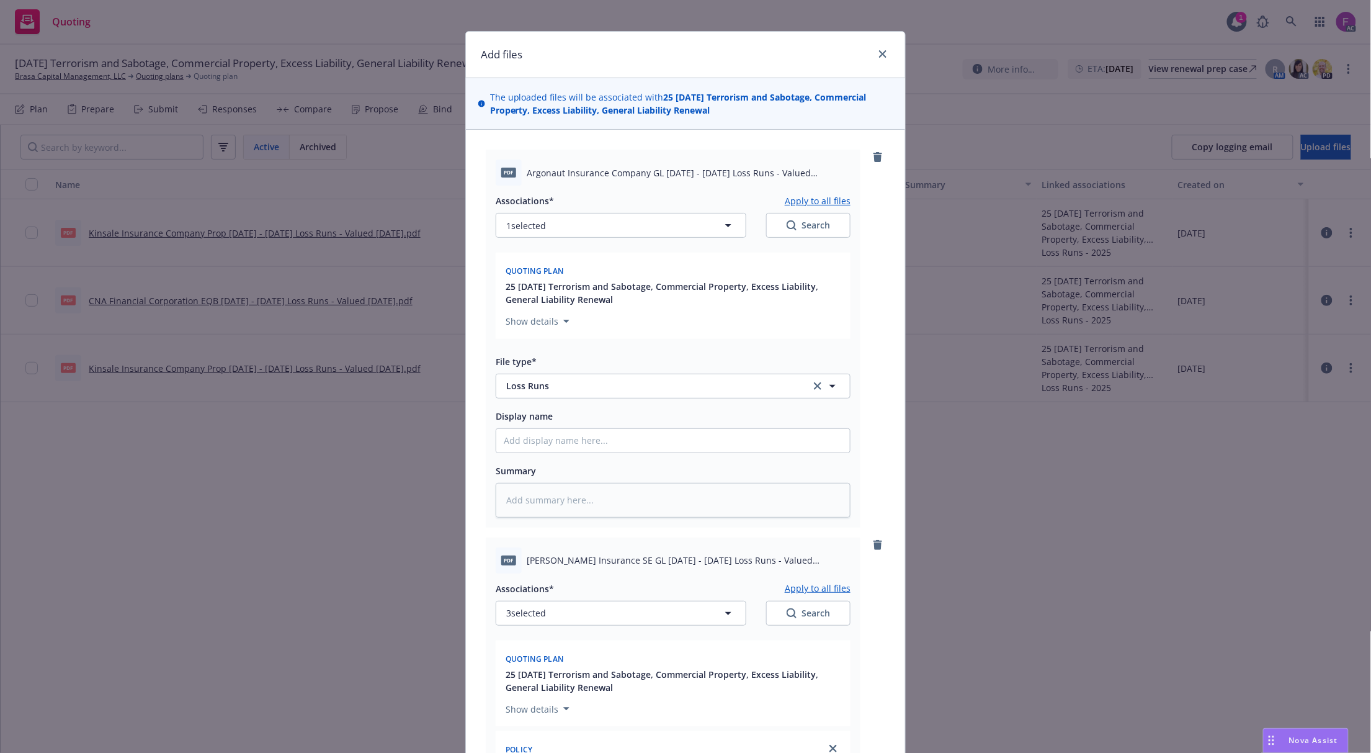
scroll to position [0, 0]
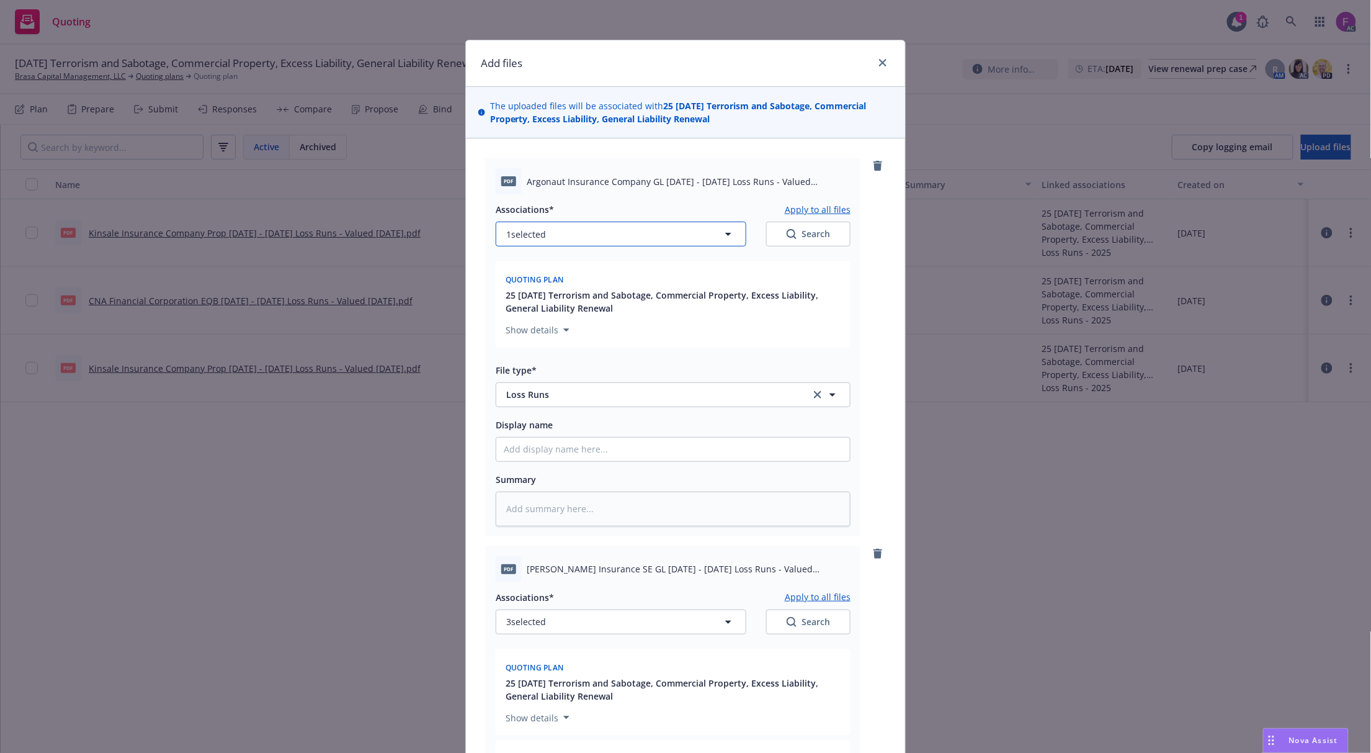
click at [580, 227] on button "1 selected" at bounding box center [621, 234] width 251 height 25
type textarea "x"
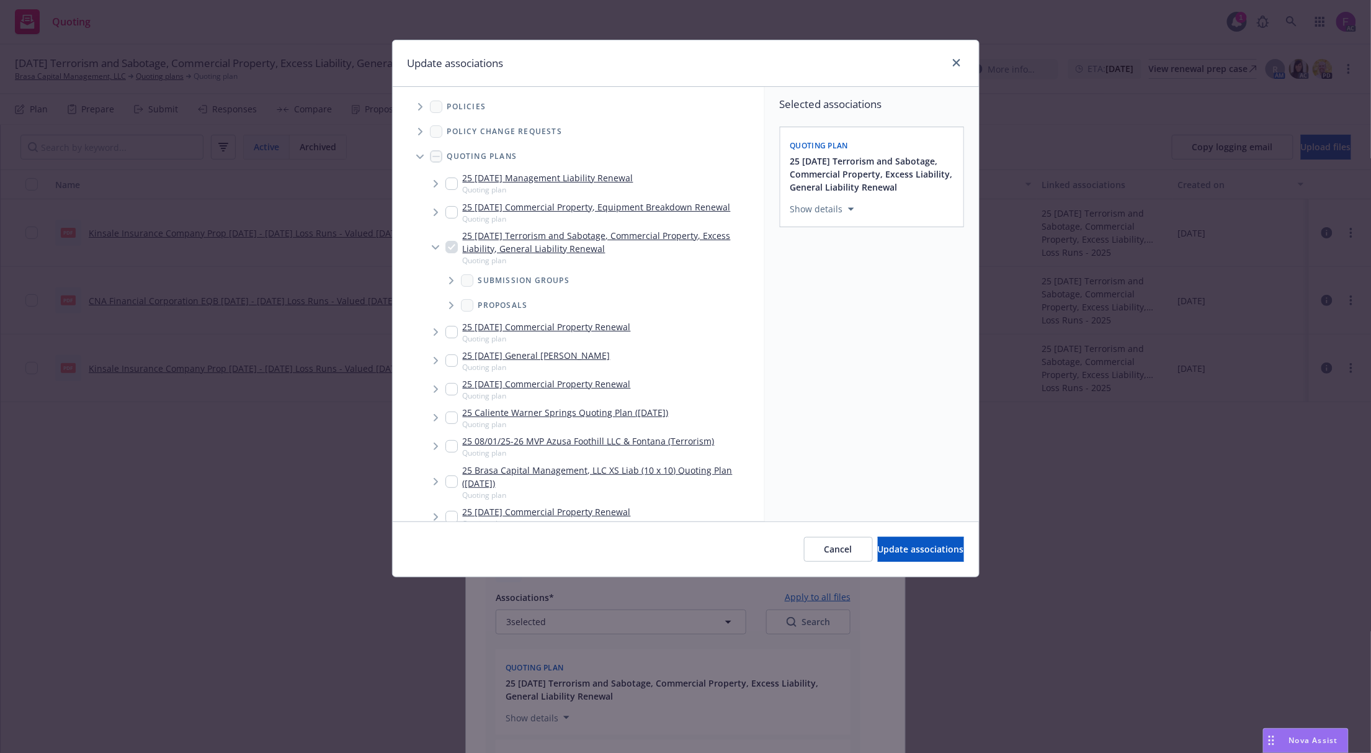
click at [422, 105] on icon "Tree Example" at bounding box center [420, 106] width 5 height 7
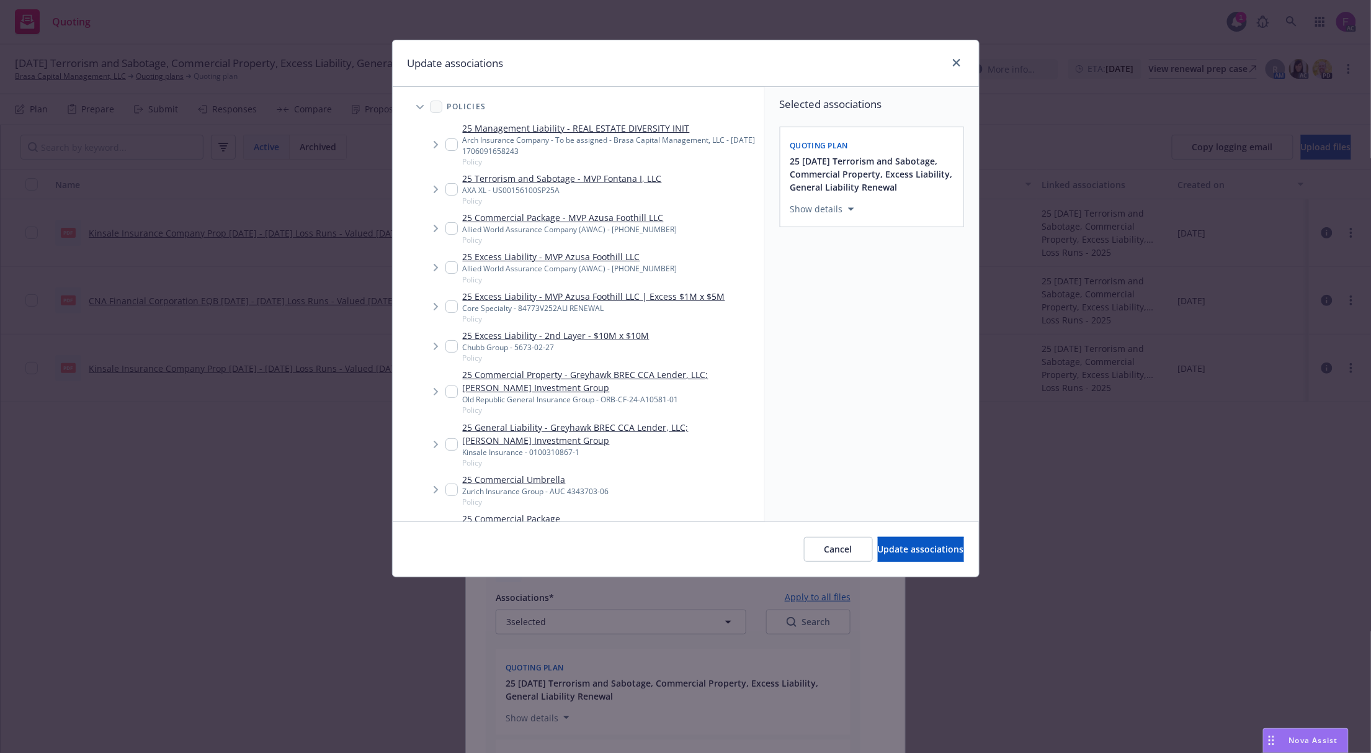
scroll to position [3022, 0]
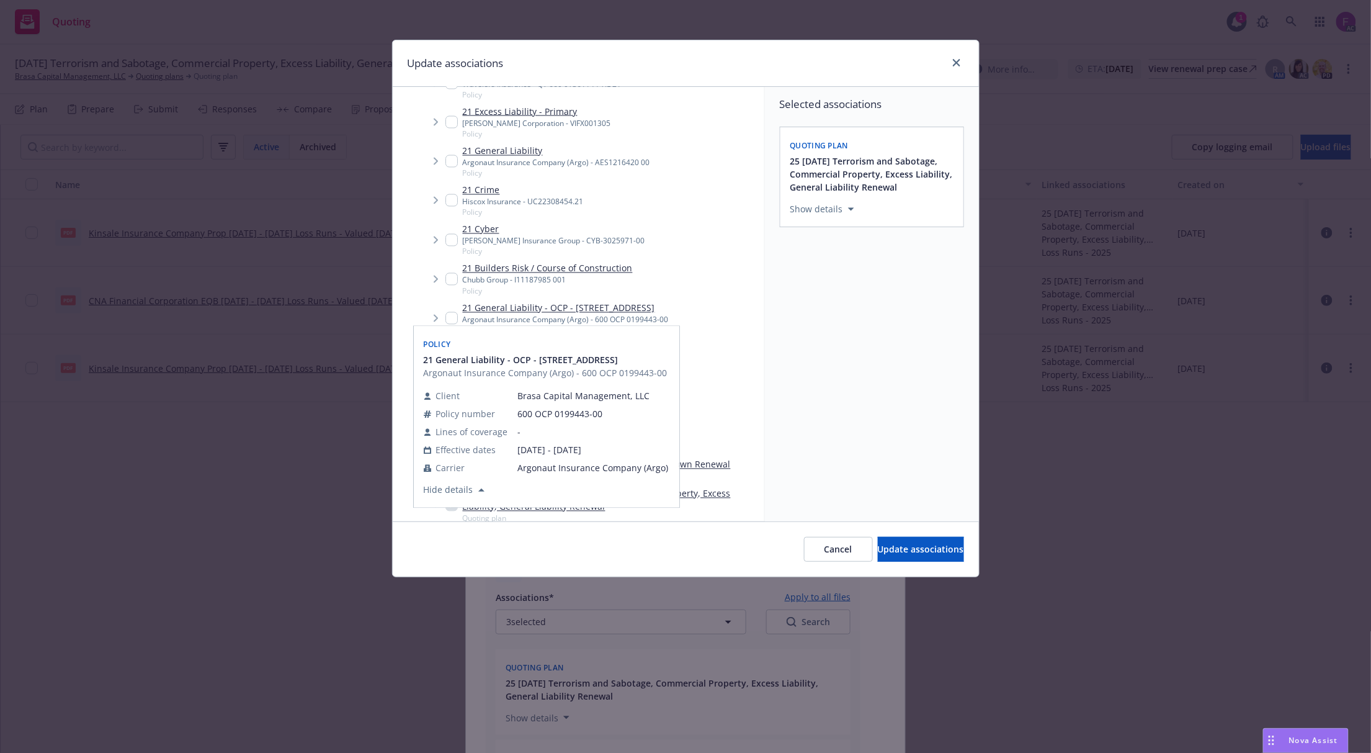
click at [454, 312] on input "Tree Example" at bounding box center [452, 318] width 12 height 12
checkbox input "true"
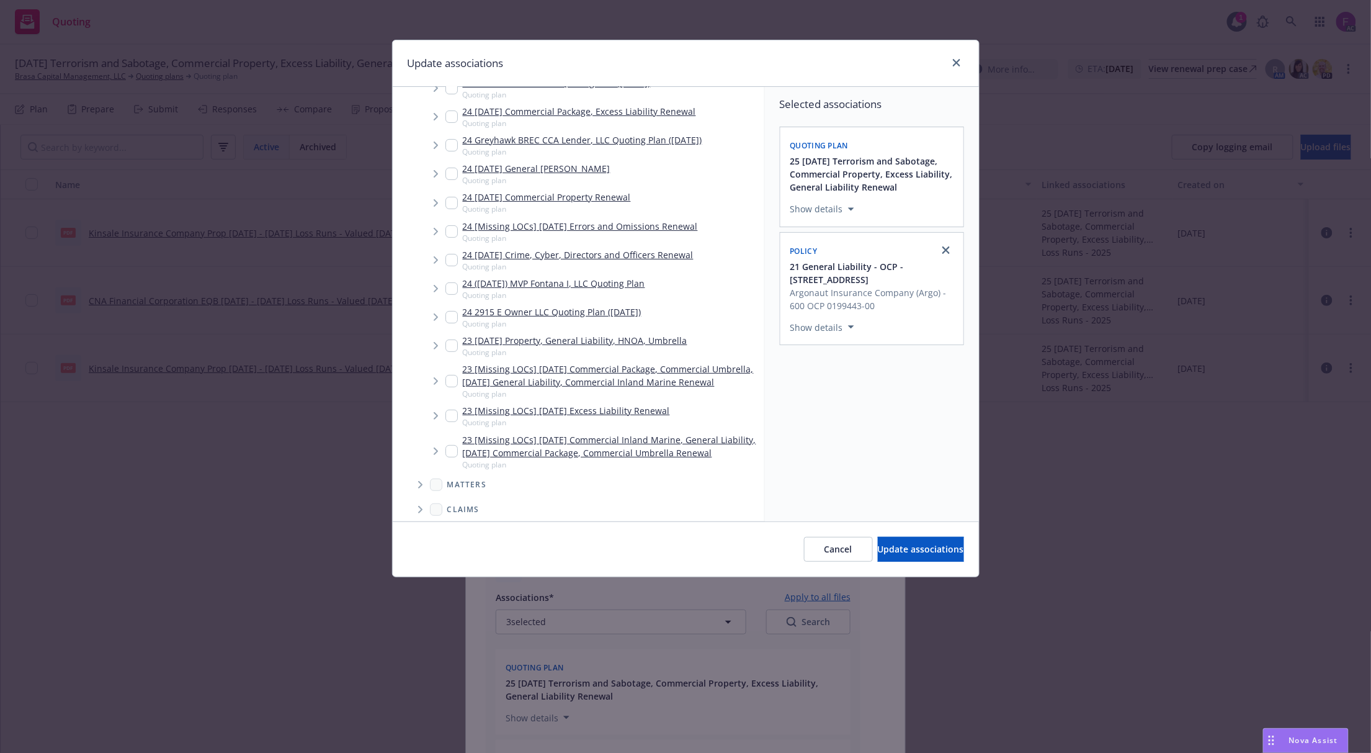
scroll to position [4437, 0]
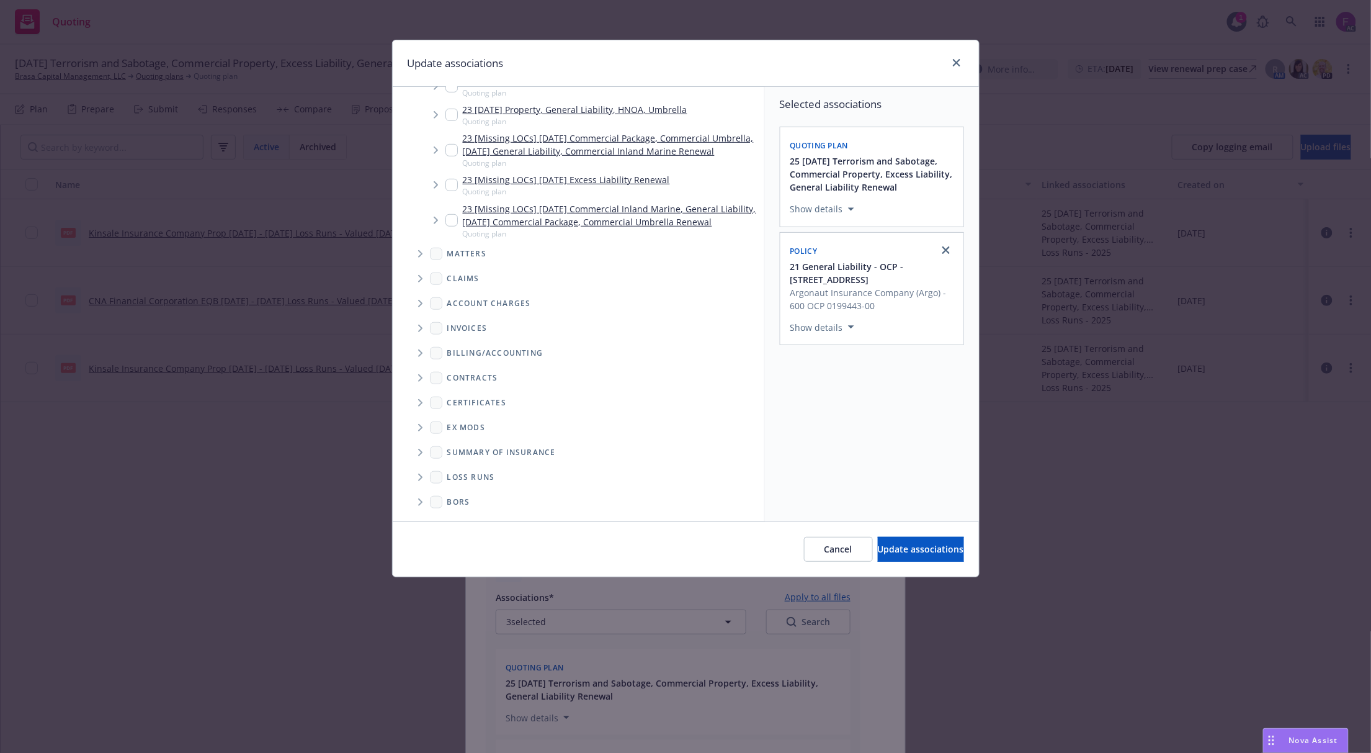
click at [420, 472] on span "Folder Tree Example" at bounding box center [420, 477] width 20 height 20
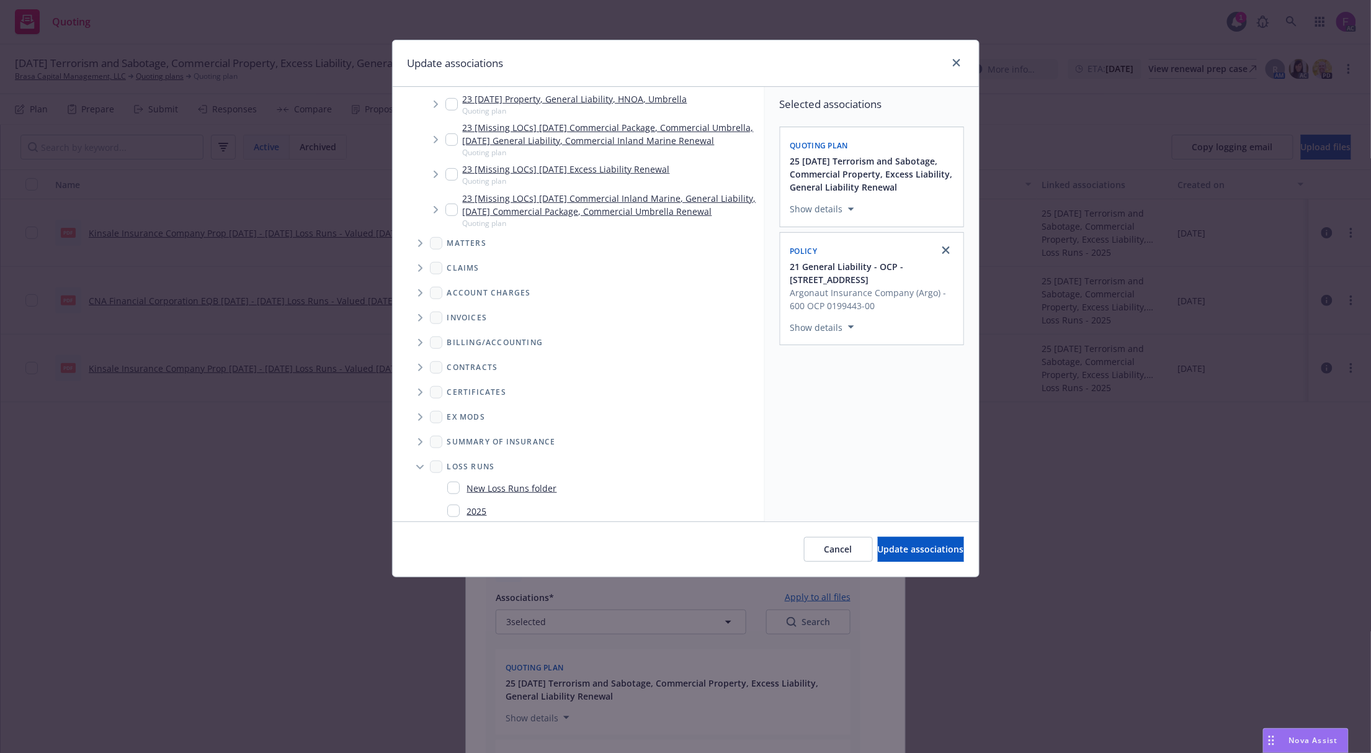
scroll to position [4484, 0]
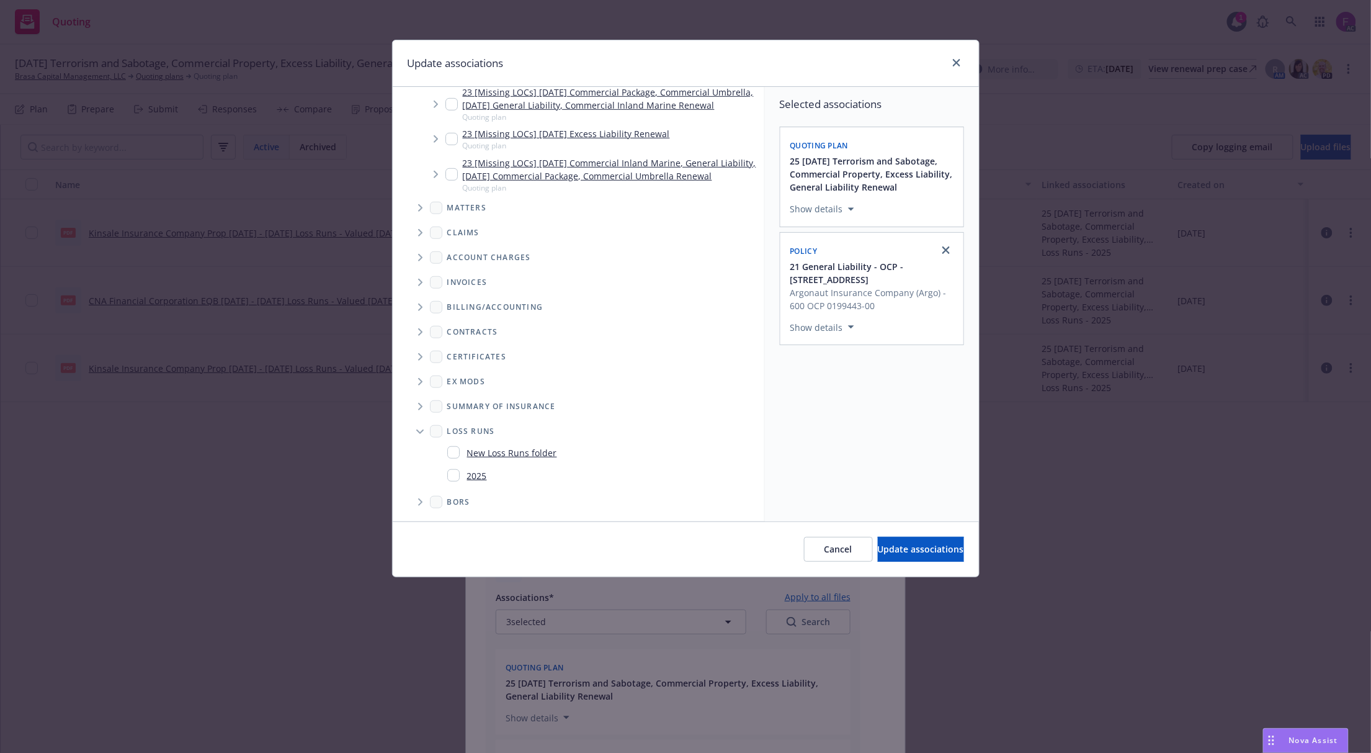
click at [452, 475] on input "Folder Tree Example" at bounding box center [453, 475] width 12 height 12
checkbox input "true"
click at [902, 436] on div "Selected associations Quoting plan 25 [DATE] Terrorism and Sabotage, Commercial…" at bounding box center [872, 304] width 214 height 434
click at [904, 547] on span "Update associations" at bounding box center [921, 549] width 86 height 12
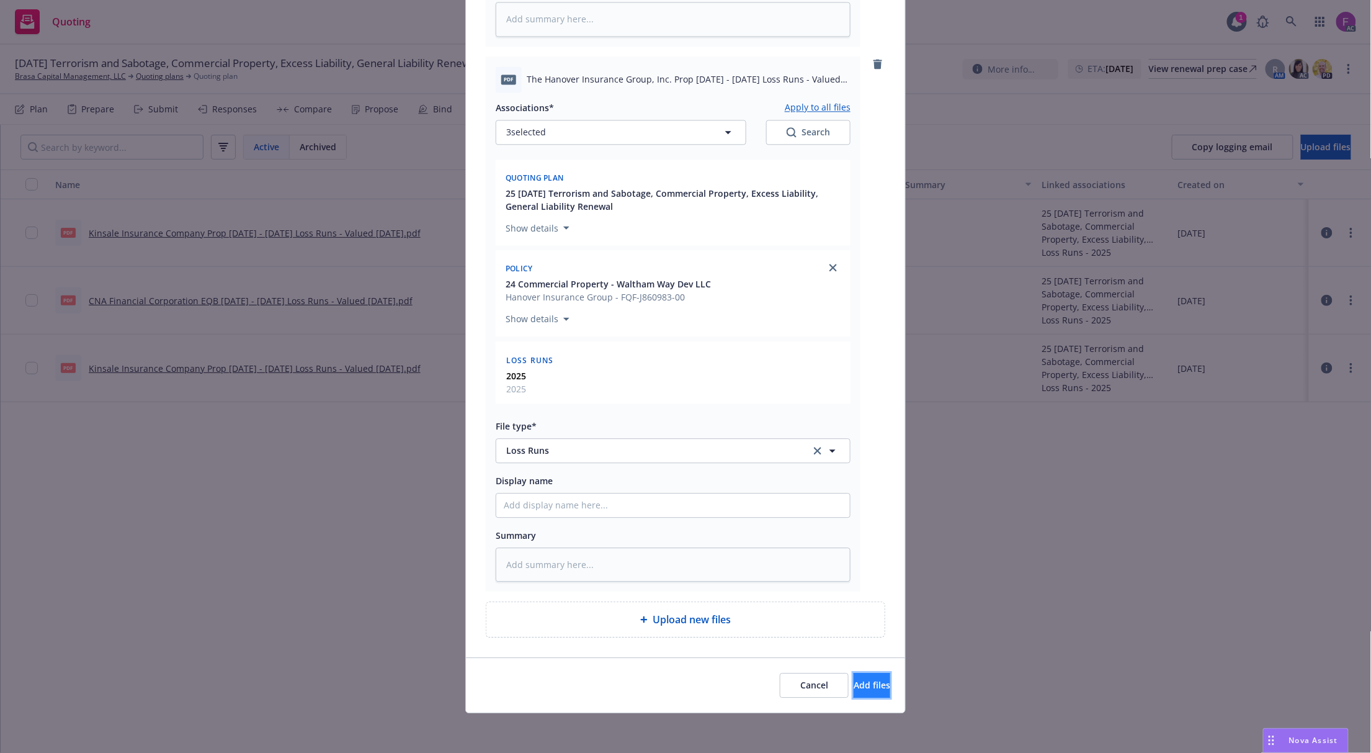
click at [870, 688] on button "Add files" at bounding box center [872, 685] width 37 height 25
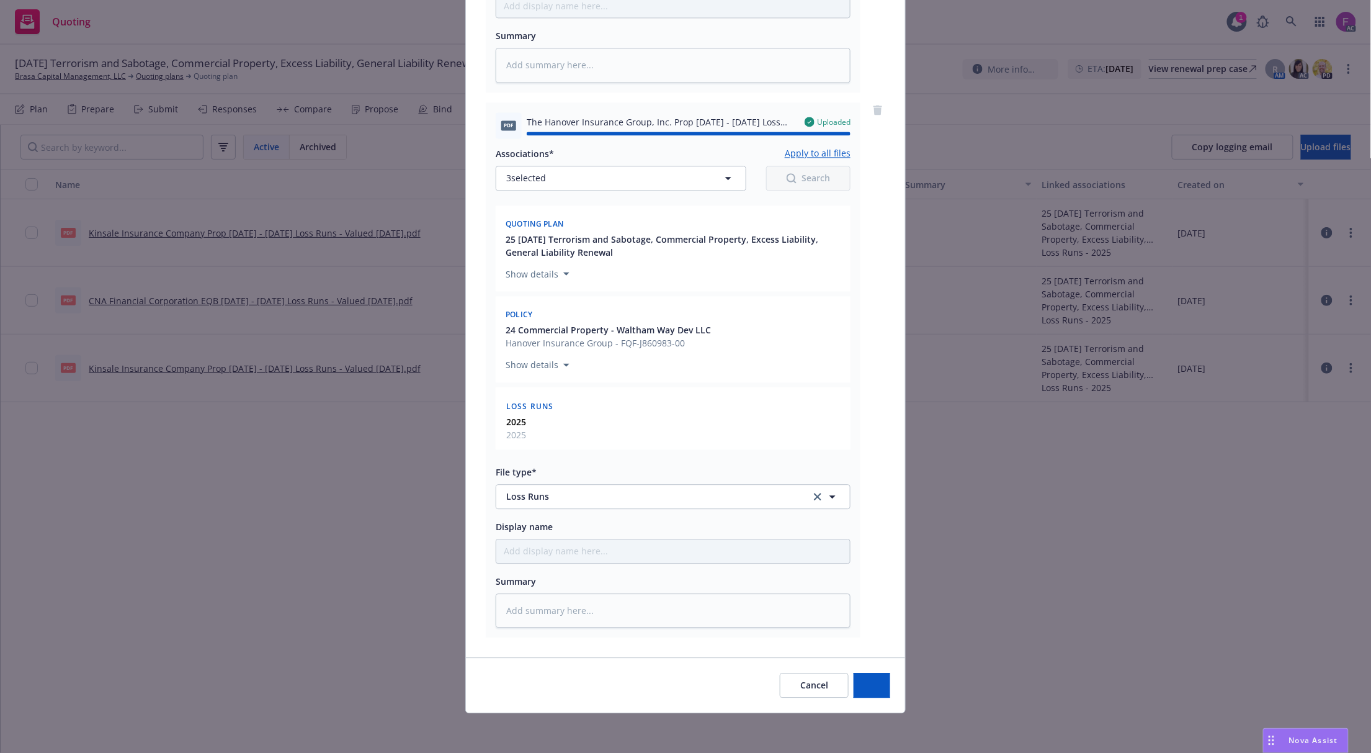
type textarea "x"
